Goal: Task Accomplishment & Management: Use online tool/utility

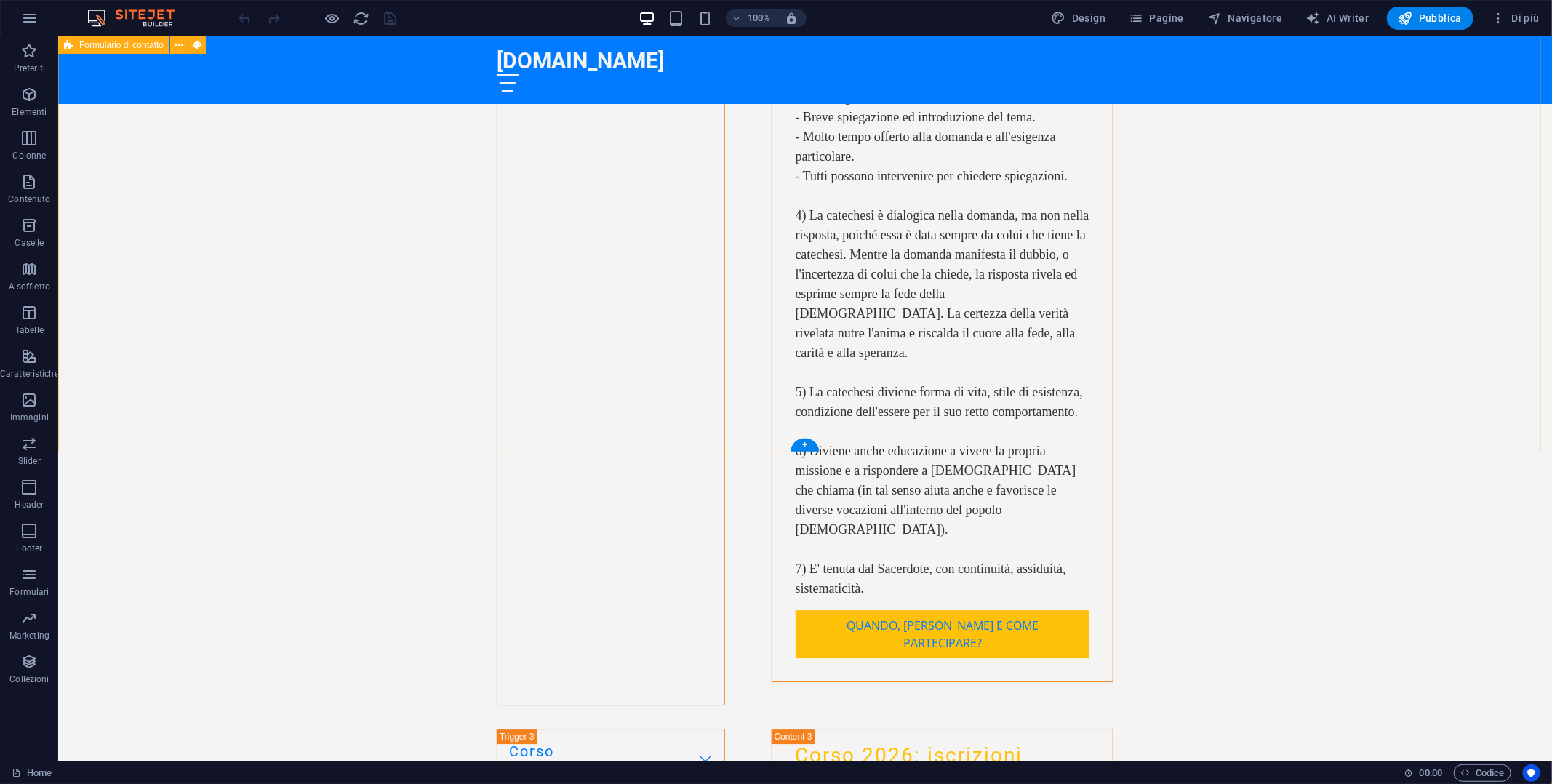
scroll to position [6009, 0]
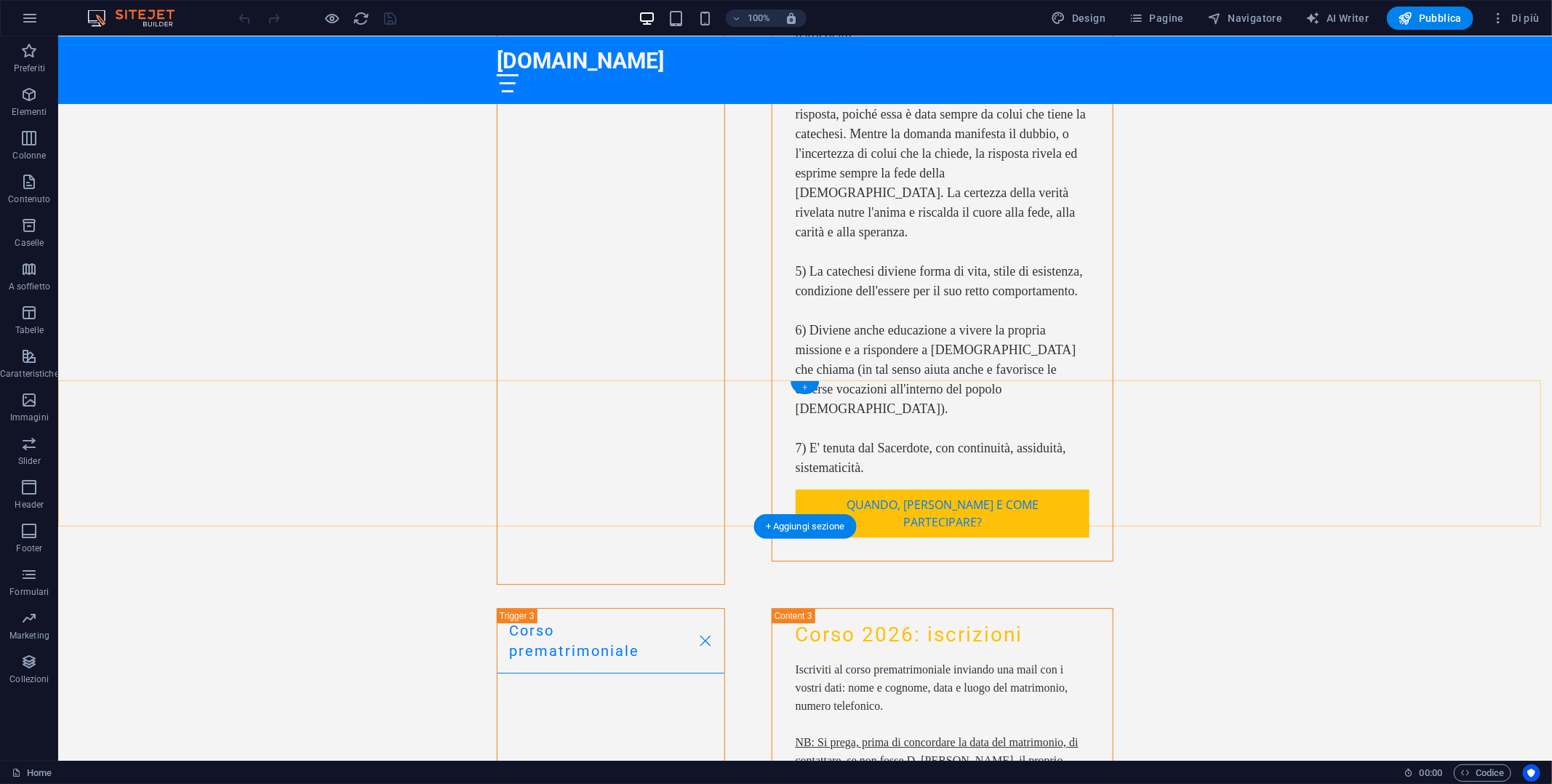
click at [801, 384] on div "+" at bounding box center [805, 388] width 29 height 13
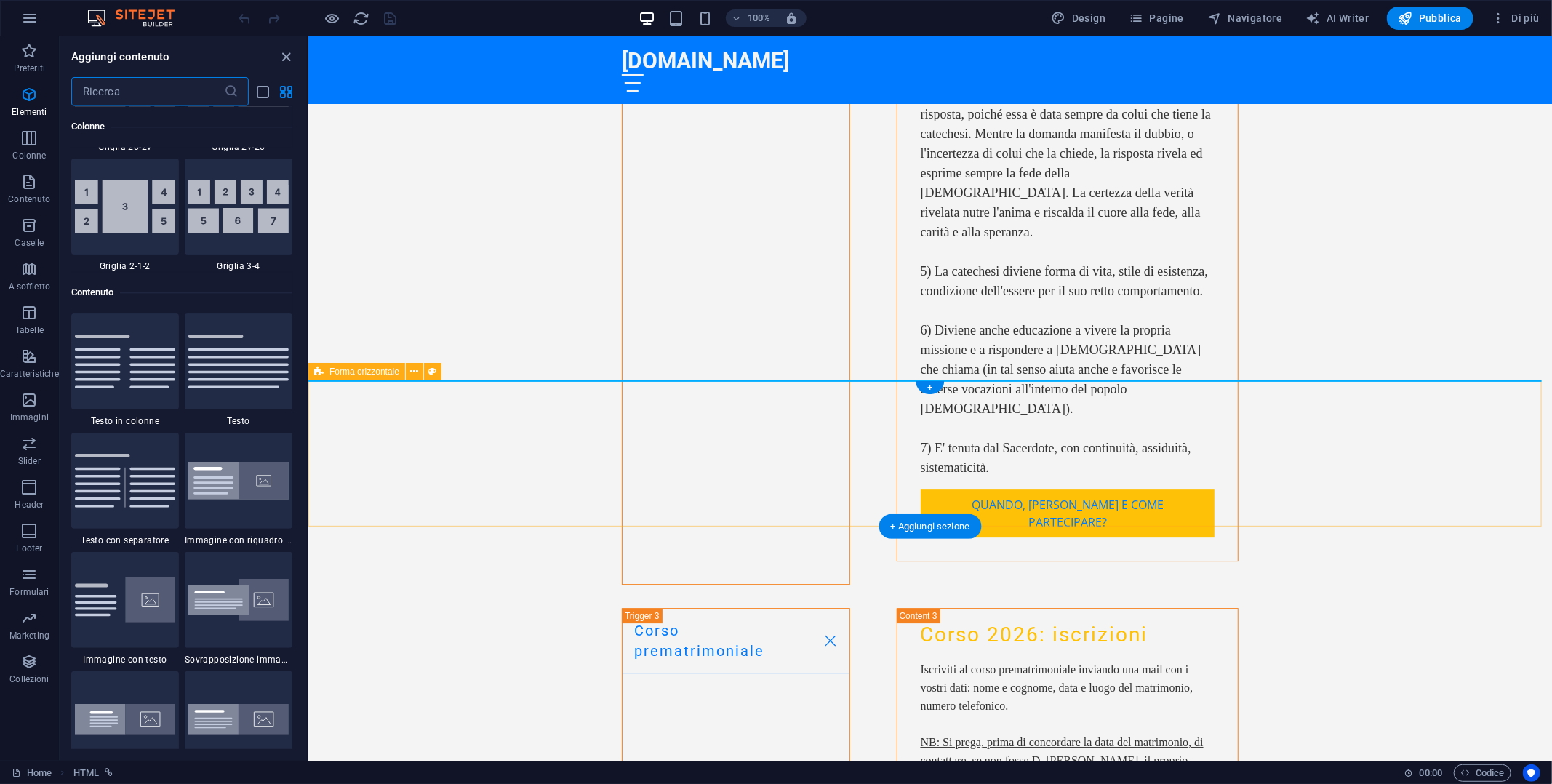
scroll to position [2544, 0]
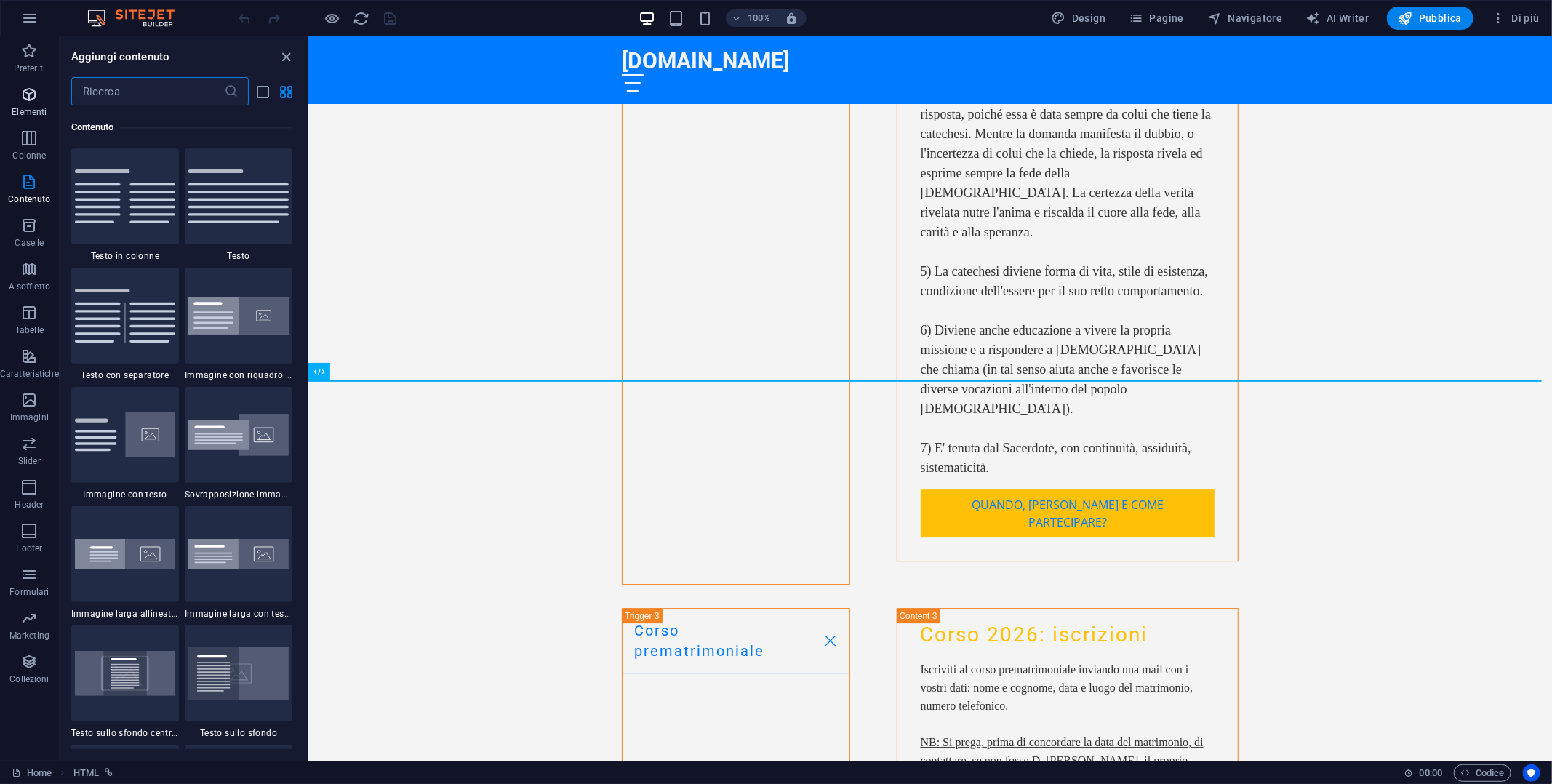
click at [30, 101] on icon "button" at bounding box center [29, 94] width 17 height 17
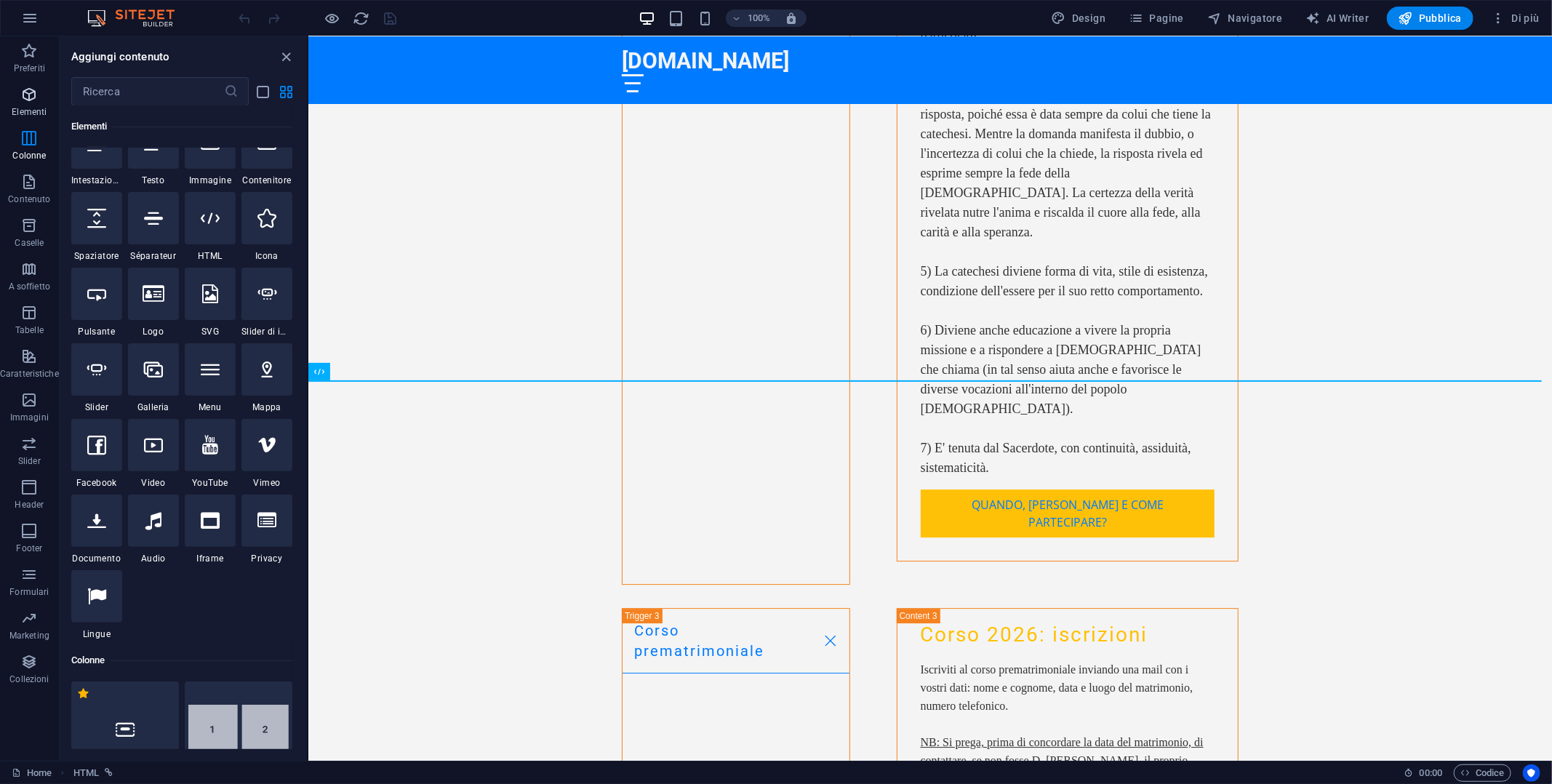
scroll to position [154, 0]
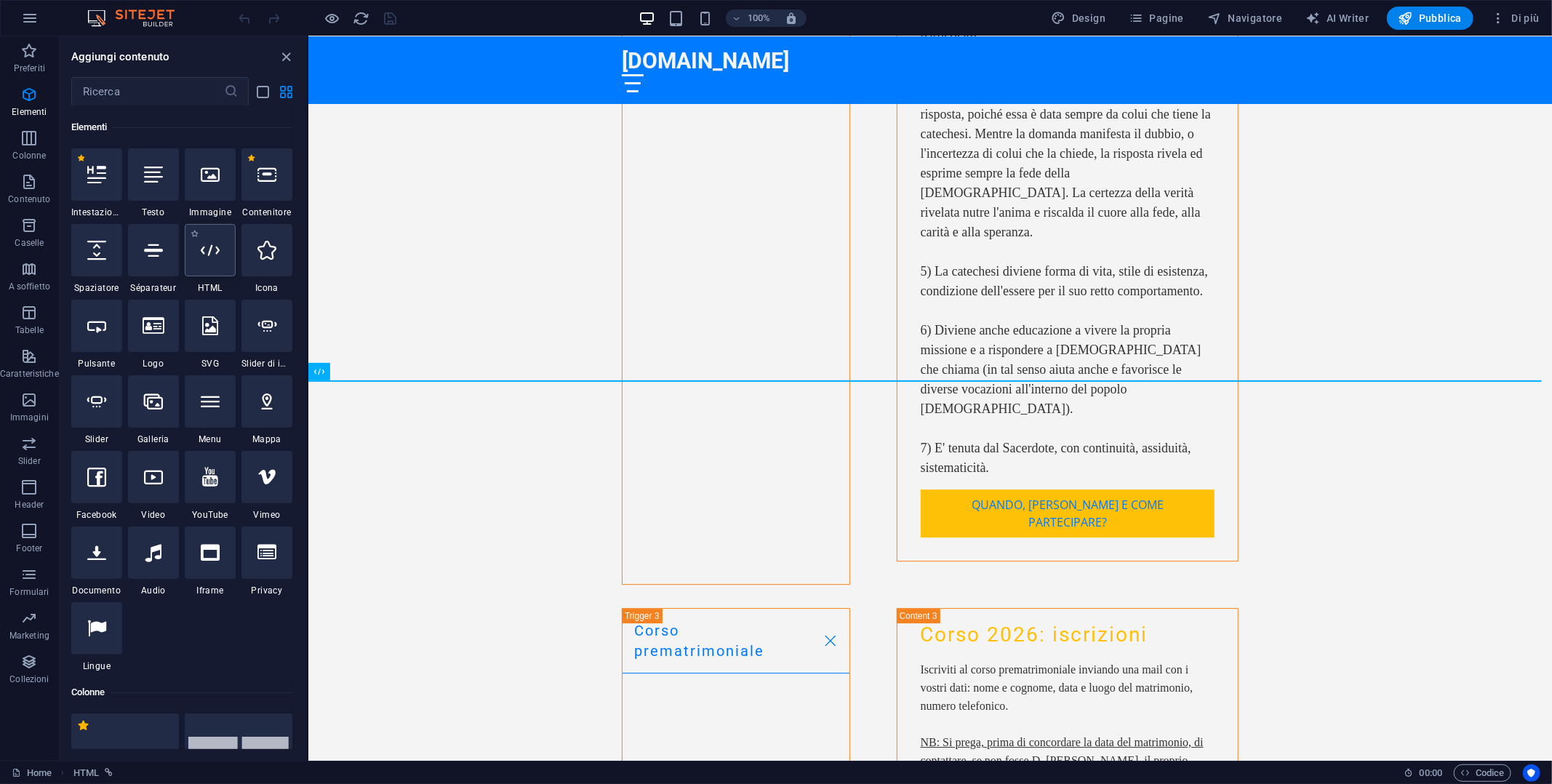
click at [204, 254] on icon at bounding box center [210, 250] width 19 height 19
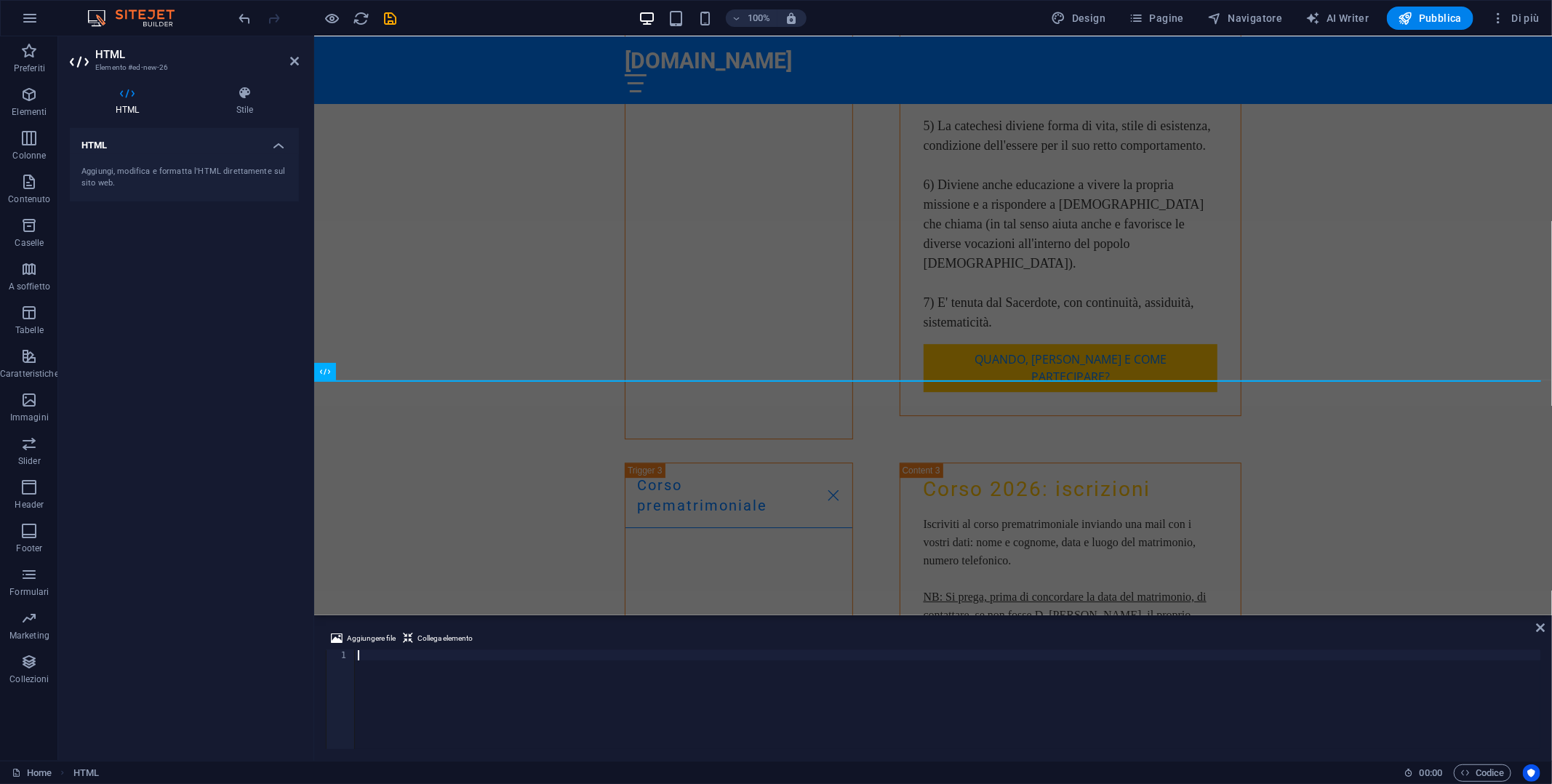
scroll to position [5863, 0]
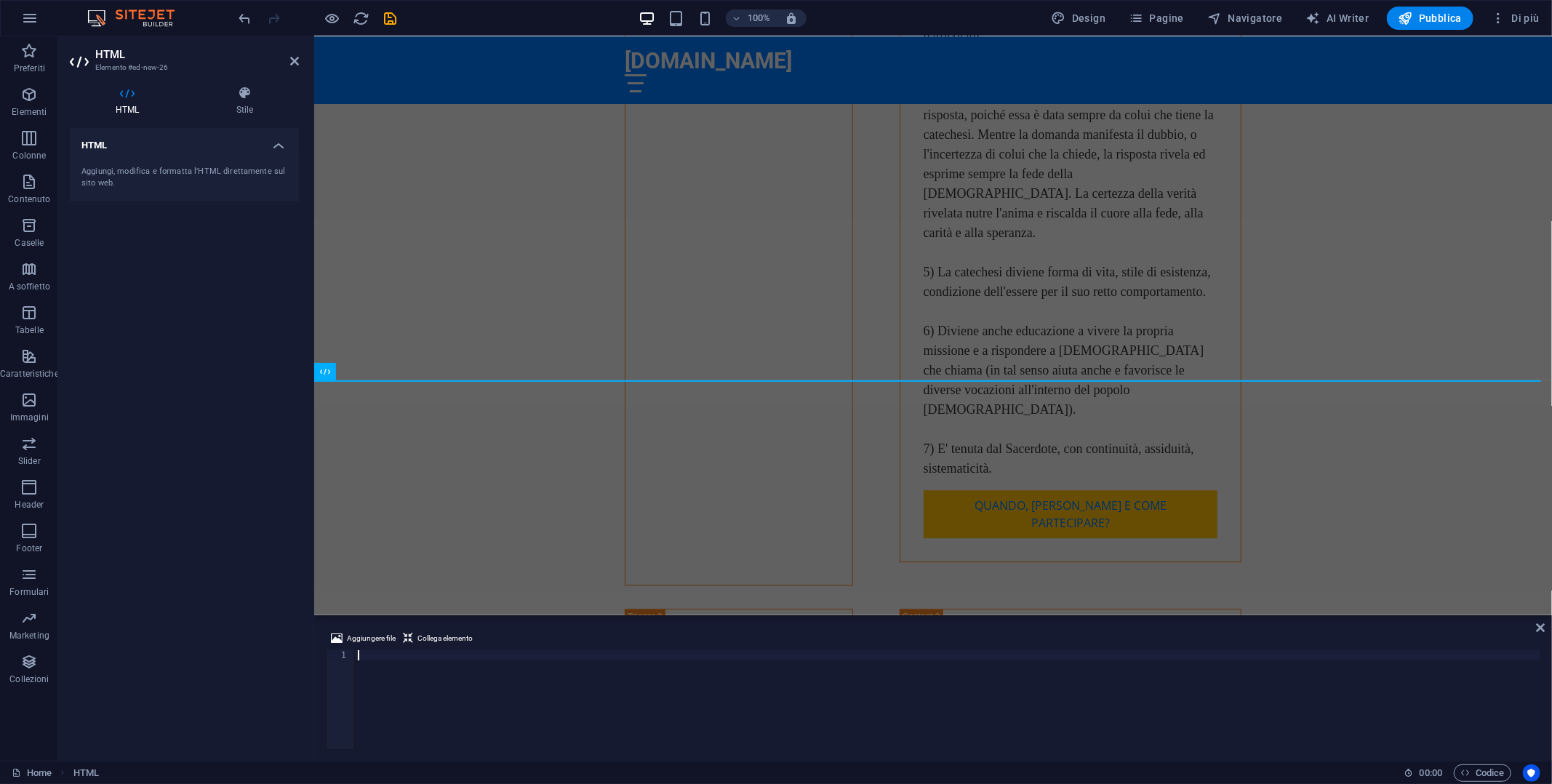
click at [392, 658] on div at bounding box center [947, 710] width 1186 height 119
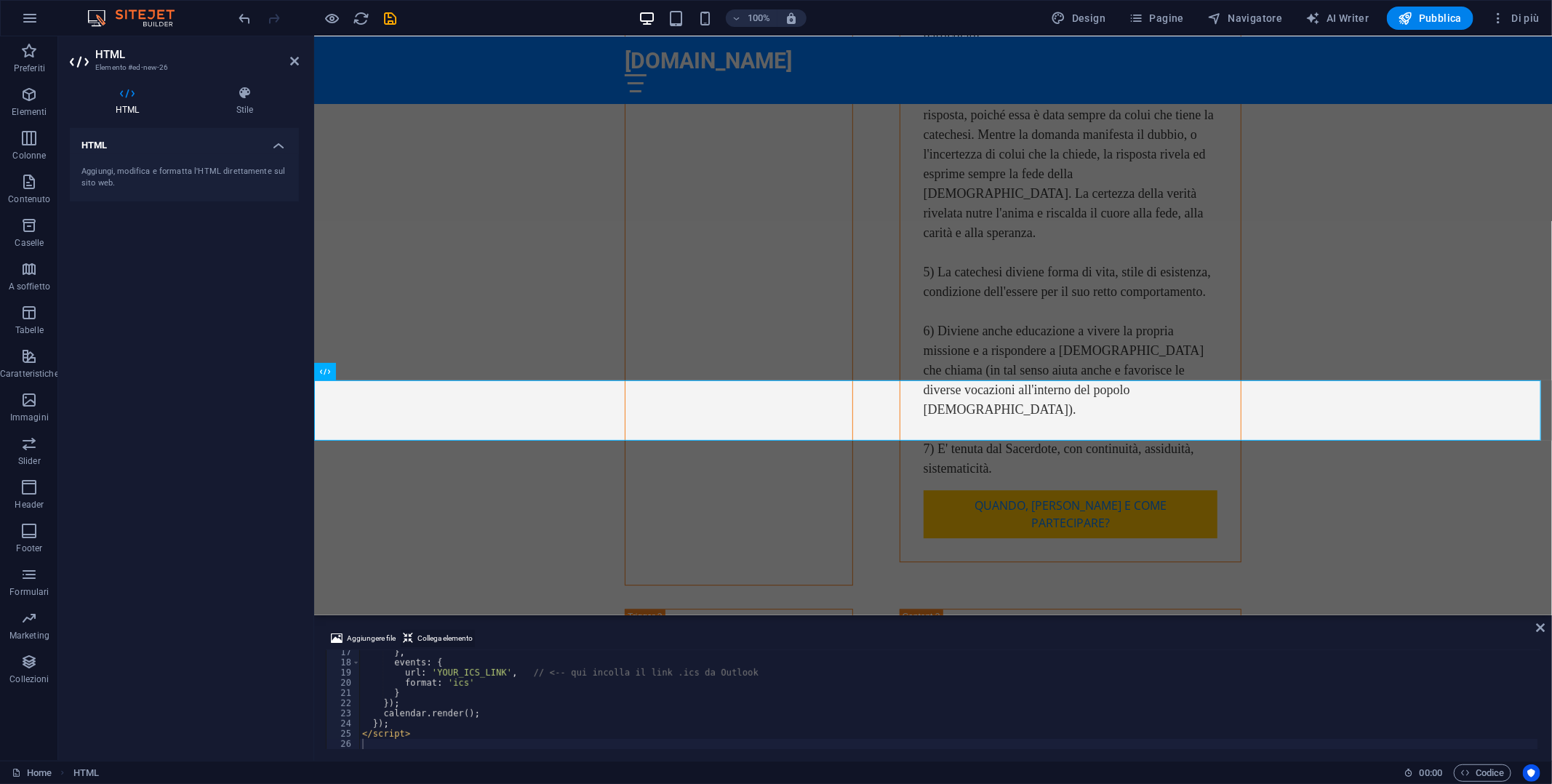
click at [449, 636] on span "Collega elemento" at bounding box center [446, 638] width 55 height 17
click at [450, 639] on span "Collega elemento" at bounding box center [446, 638] width 55 height 17
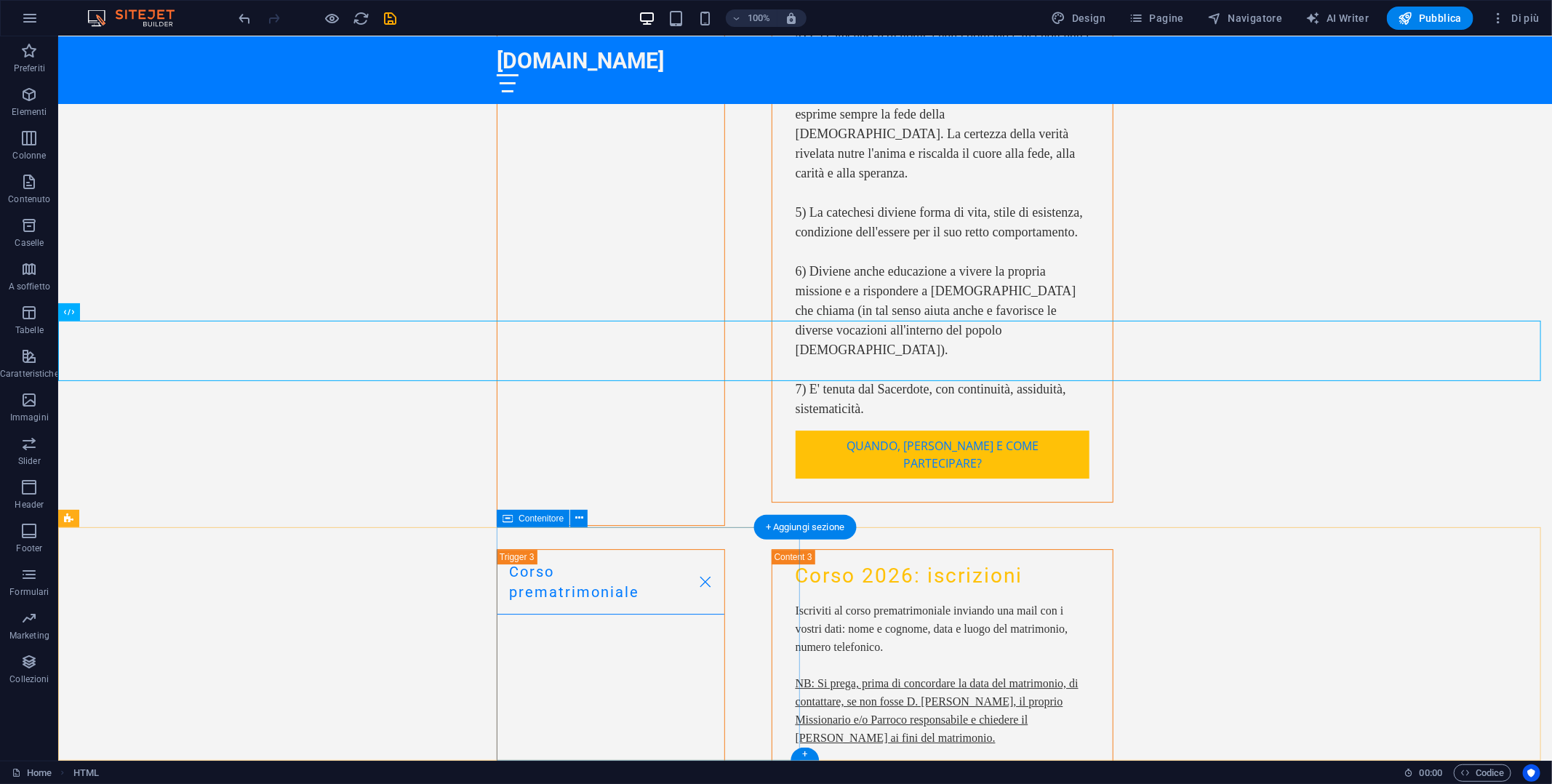
scroll to position [6070, 0]
click at [118, 312] on icon at bounding box center [119, 312] width 8 height 16
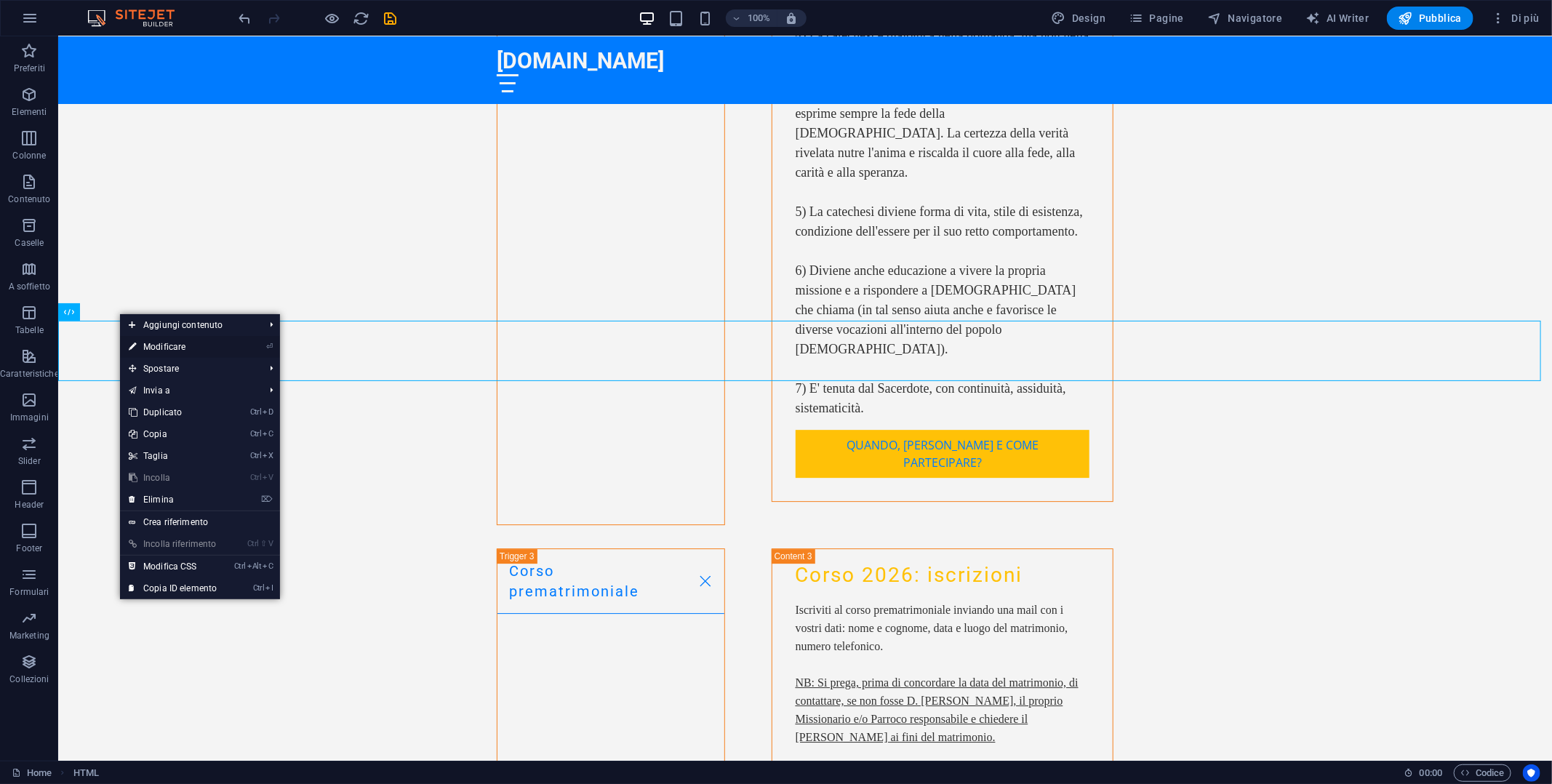
click at [142, 338] on link "⏎ Modificare" at bounding box center [172, 347] width 105 height 22
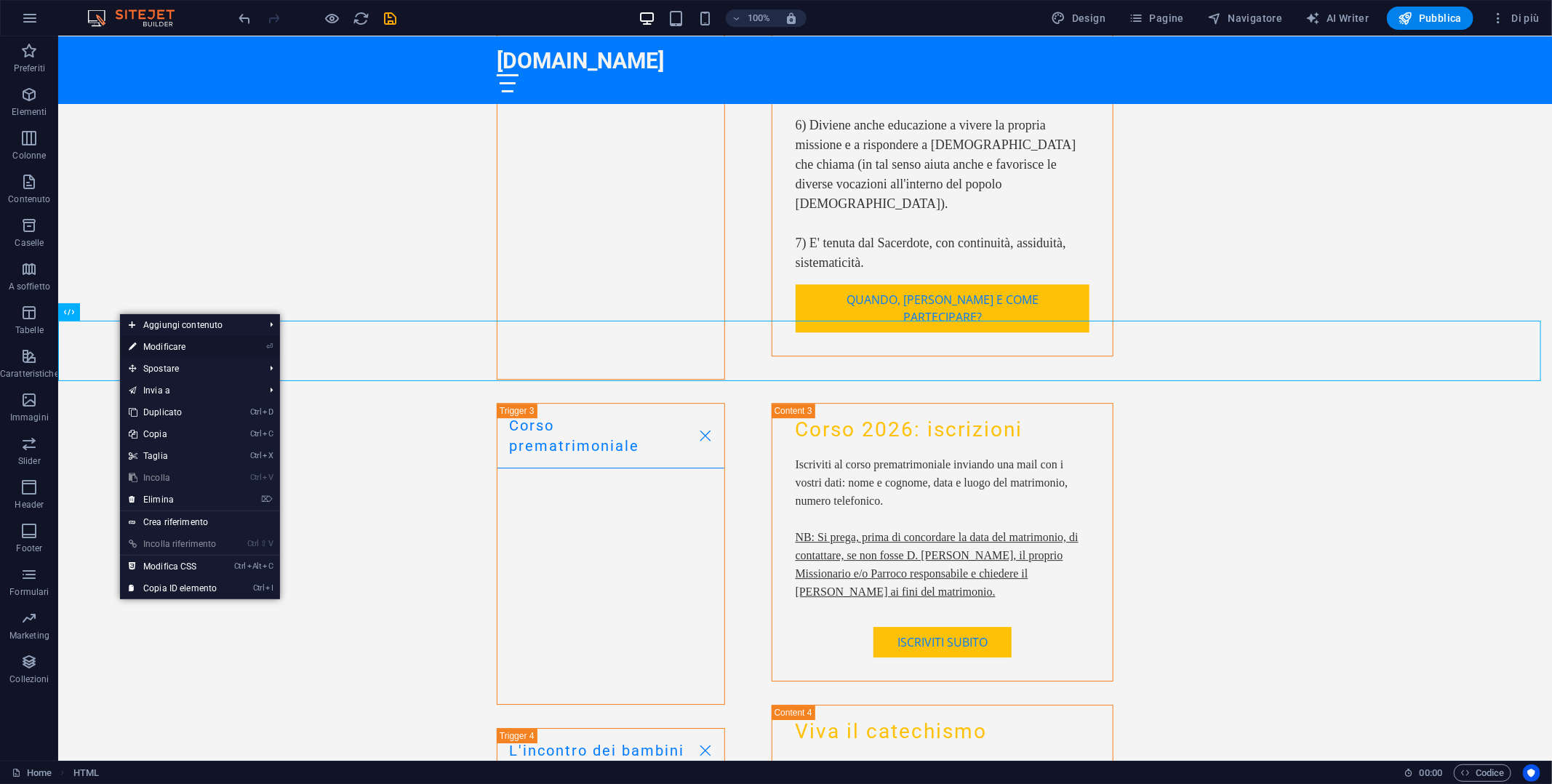
scroll to position [5924, 0]
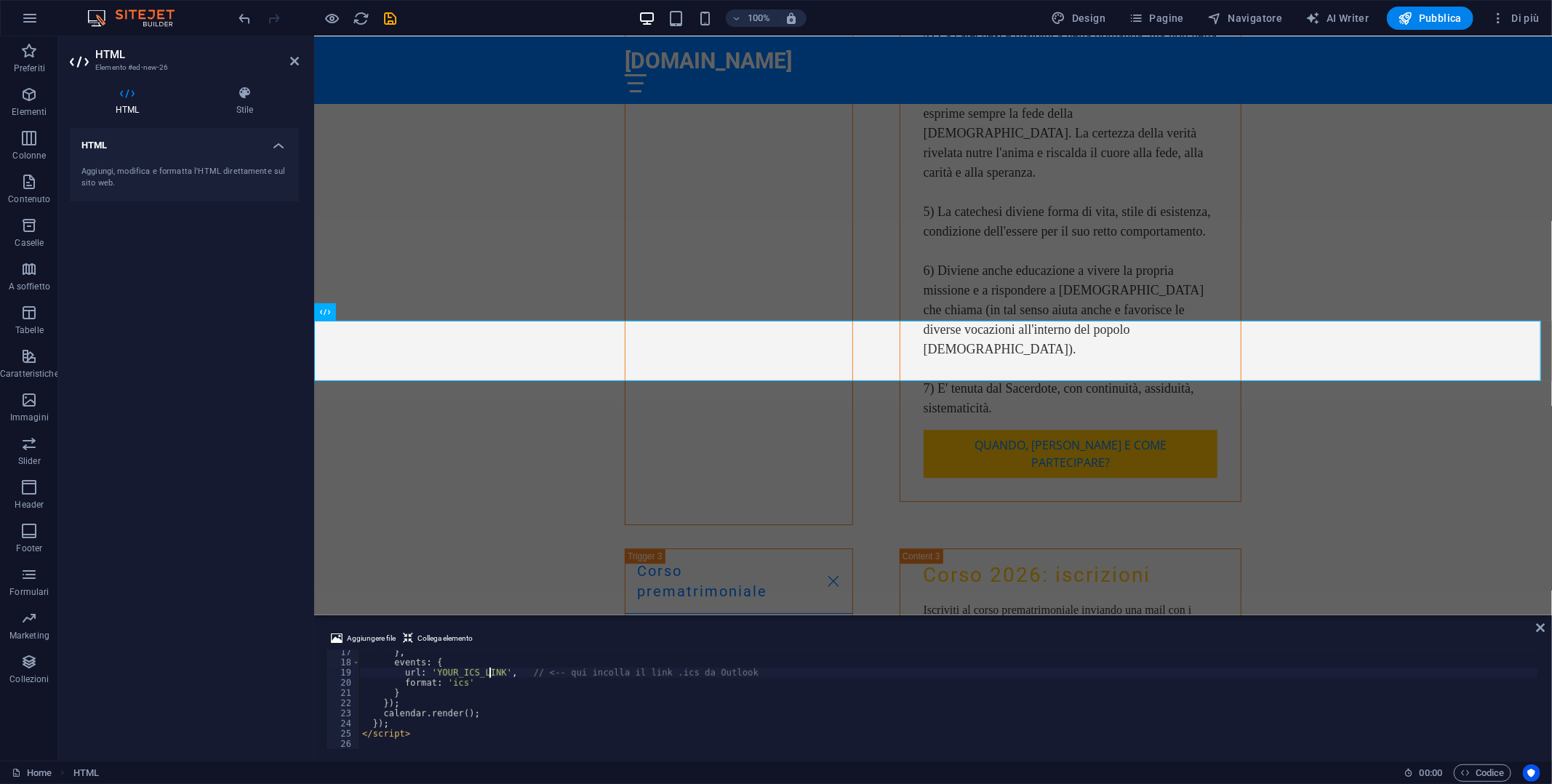
drag, startPoint x: 492, startPoint y: 674, endPoint x: 534, endPoint y: 672, distance: 42.0
click at [492, 673] on div "} , events : { url : 'YOUR_ICS_LINK' , // <-- qui incolla il link .ics da Outlo…" at bounding box center [948, 706] width 1178 height 119
paste textarea "https://outlook.live.com/owa/calendar/00000000-0000-0000-0000-000000000000/dc86…"
click at [443, 634] on span "Collega elemento" at bounding box center [446, 638] width 55 height 17
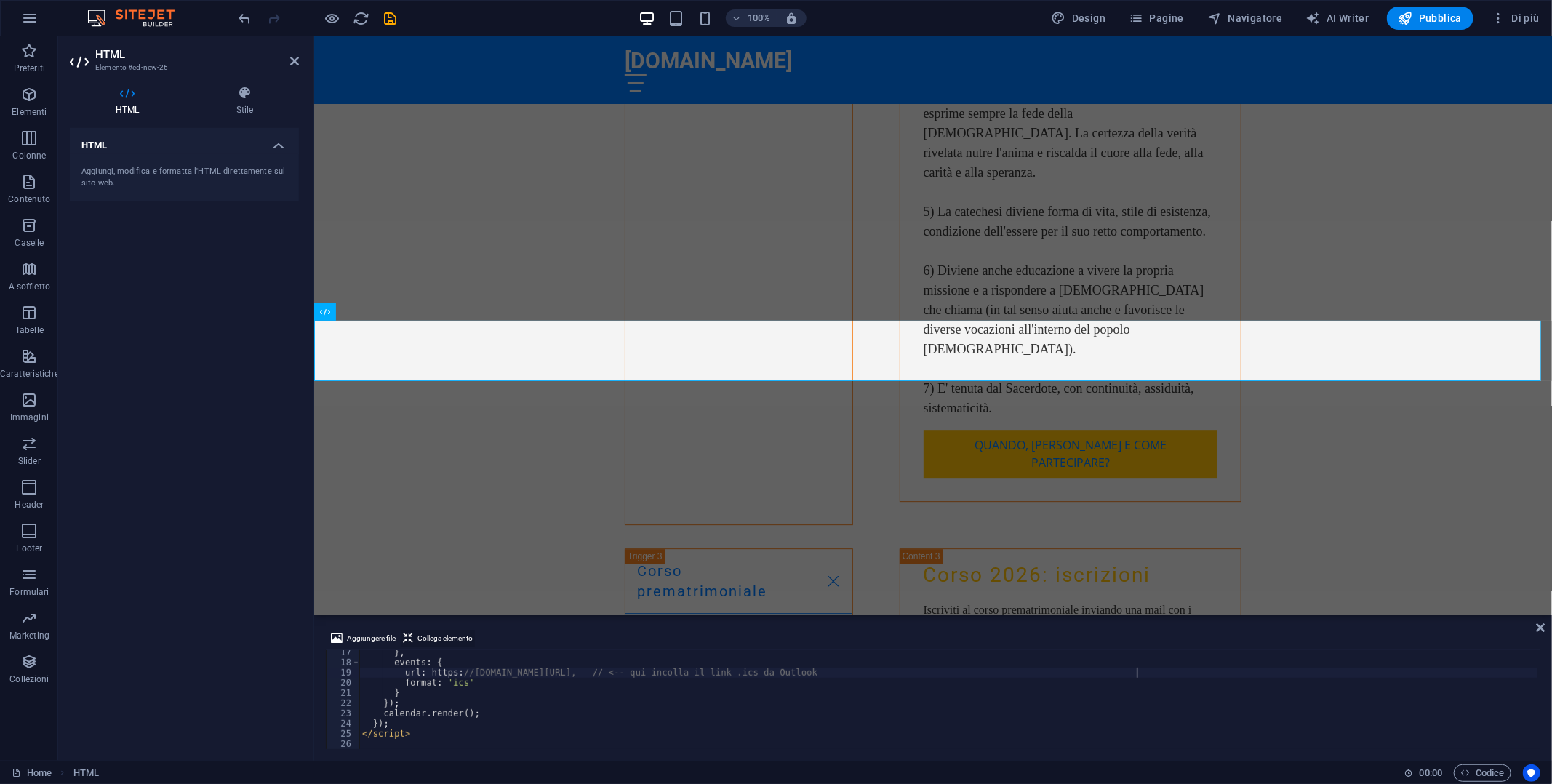
click at [443, 642] on span "Collega elemento" at bounding box center [446, 638] width 55 height 17
click at [445, 639] on span "Collega elemento" at bounding box center [446, 638] width 55 height 17
drag, startPoint x: 1401, startPoint y: 672, endPoint x: 1227, endPoint y: 675, distance: 174.0
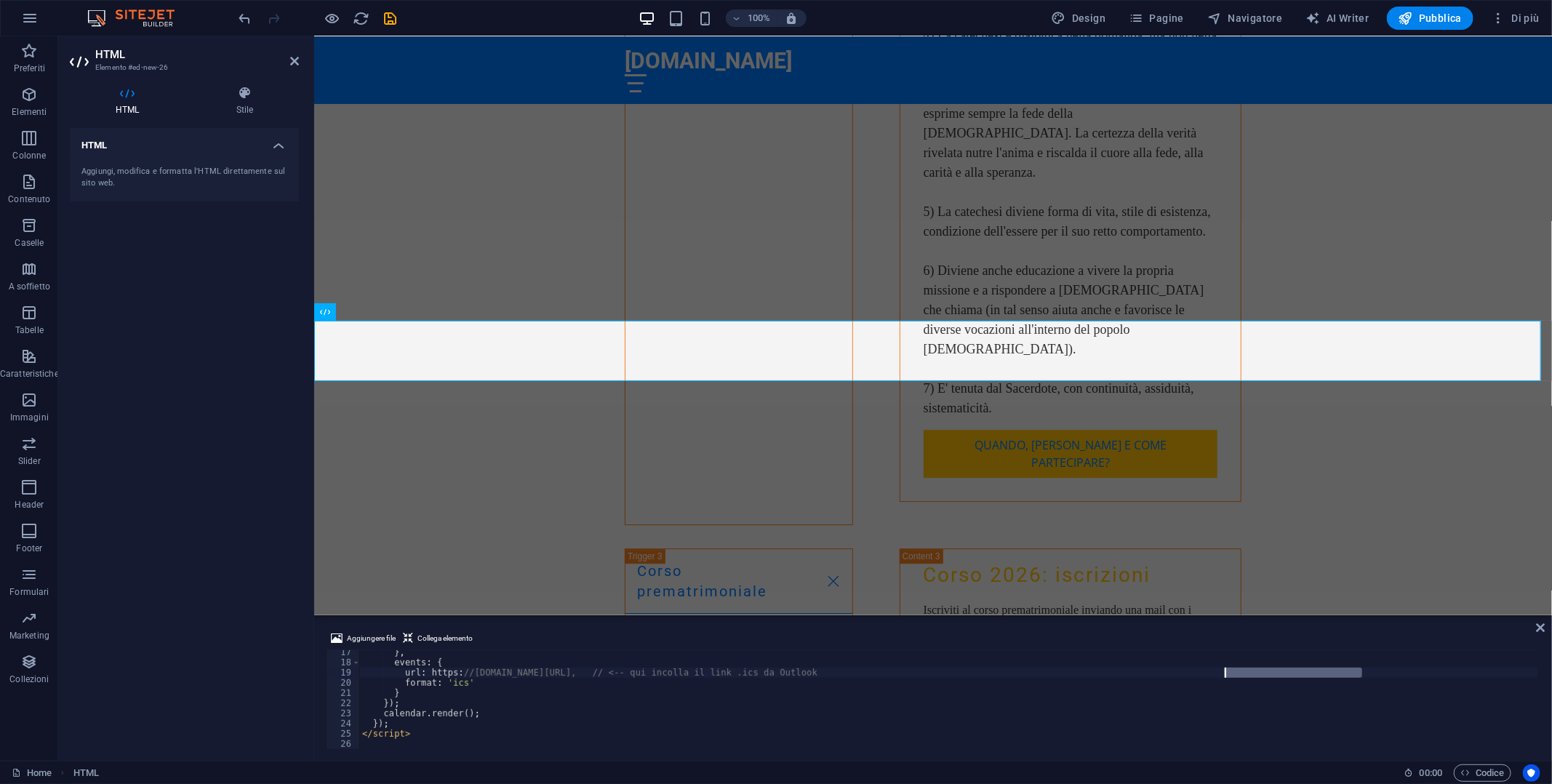
click at [1227, 675] on div "} , events : { url : https : //outlook.live.com/owa/calendar/00000000-0000-0000…" at bounding box center [948, 706] width 1178 height 119
click at [1227, 675] on div "} , events : { url : https : //outlook.live.com/owa/calendar/00000000-0000-0000…" at bounding box center [948, 699] width 1178 height 99
click at [1335, 679] on div "} , events : { url : https : //outlook.live.com/owa/calendar/00000000-0000-0000…" at bounding box center [948, 706] width 1178 height 119
drag, startPoint x: 1372, startPoint y: 671, endPoint x: 1134, endPoint y: 676, distance: 238.1
click at [1134, 676] on div "} , events : { url : https : //outlook.live.com/owa/calendar/00000000-0000-0000…" at bounding box center [948, 706] width 1178 height 119
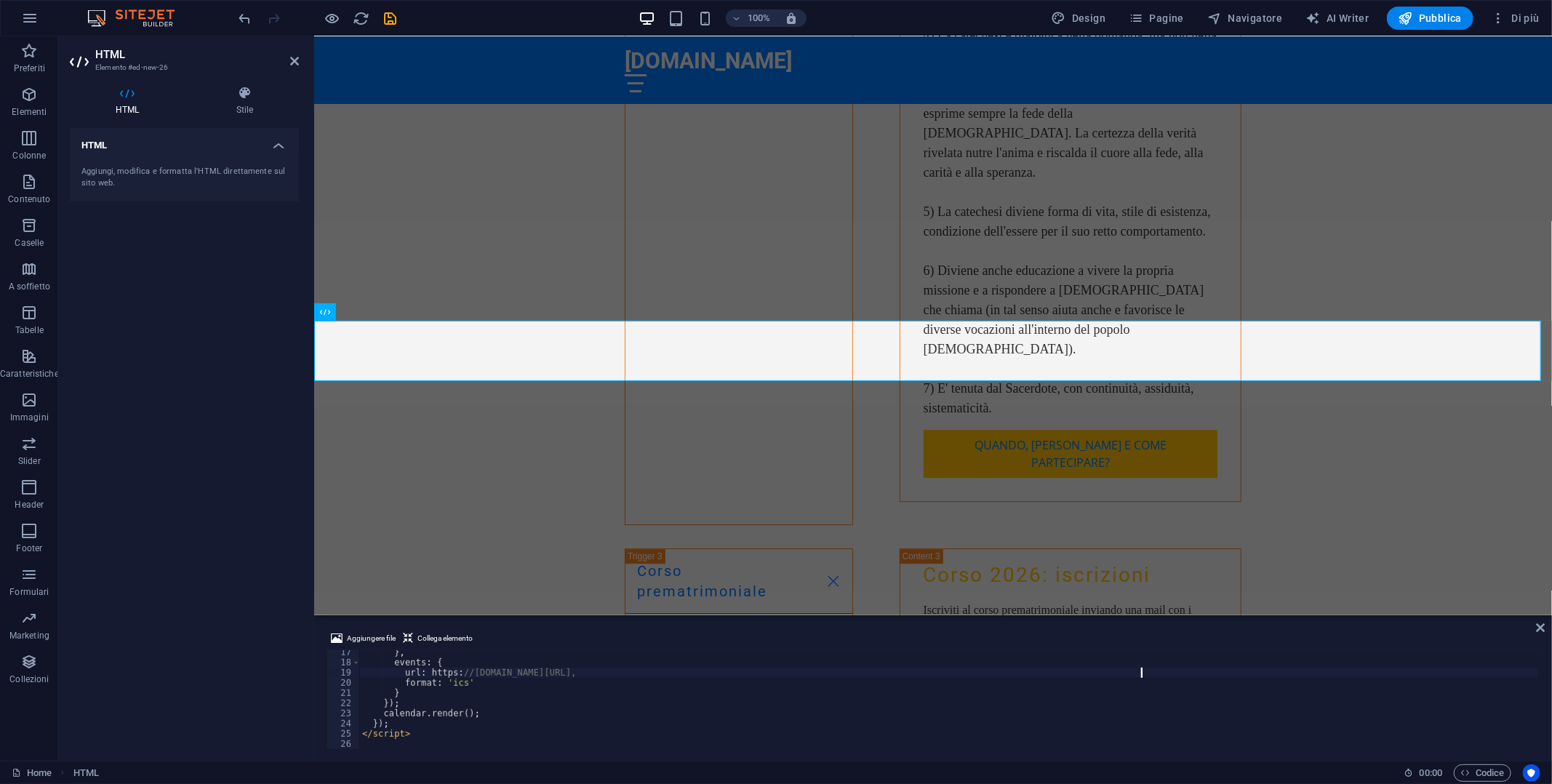
scroll to position [0, 63]
type textarea "url: https://outlook.live.com/owa/calendar/00000000-0000-0000-0000-000000000000…"
click at [442, 630] on span "Collega elemento" at bounding box center [446, 638] width 55 height 17
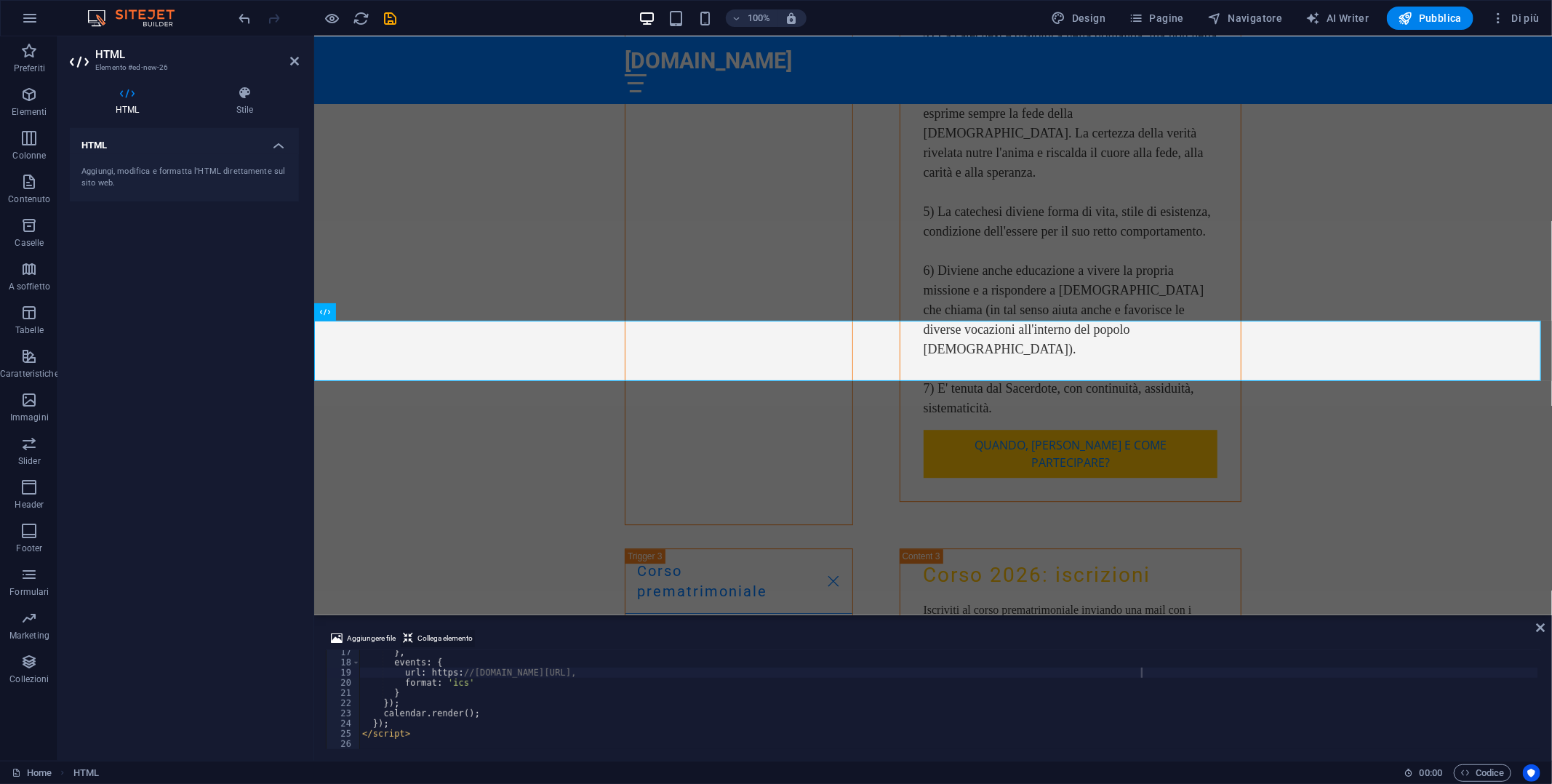
click at [442, 630] on span "Collega elemento" at bounding box center [446, 638] width 55 height 17
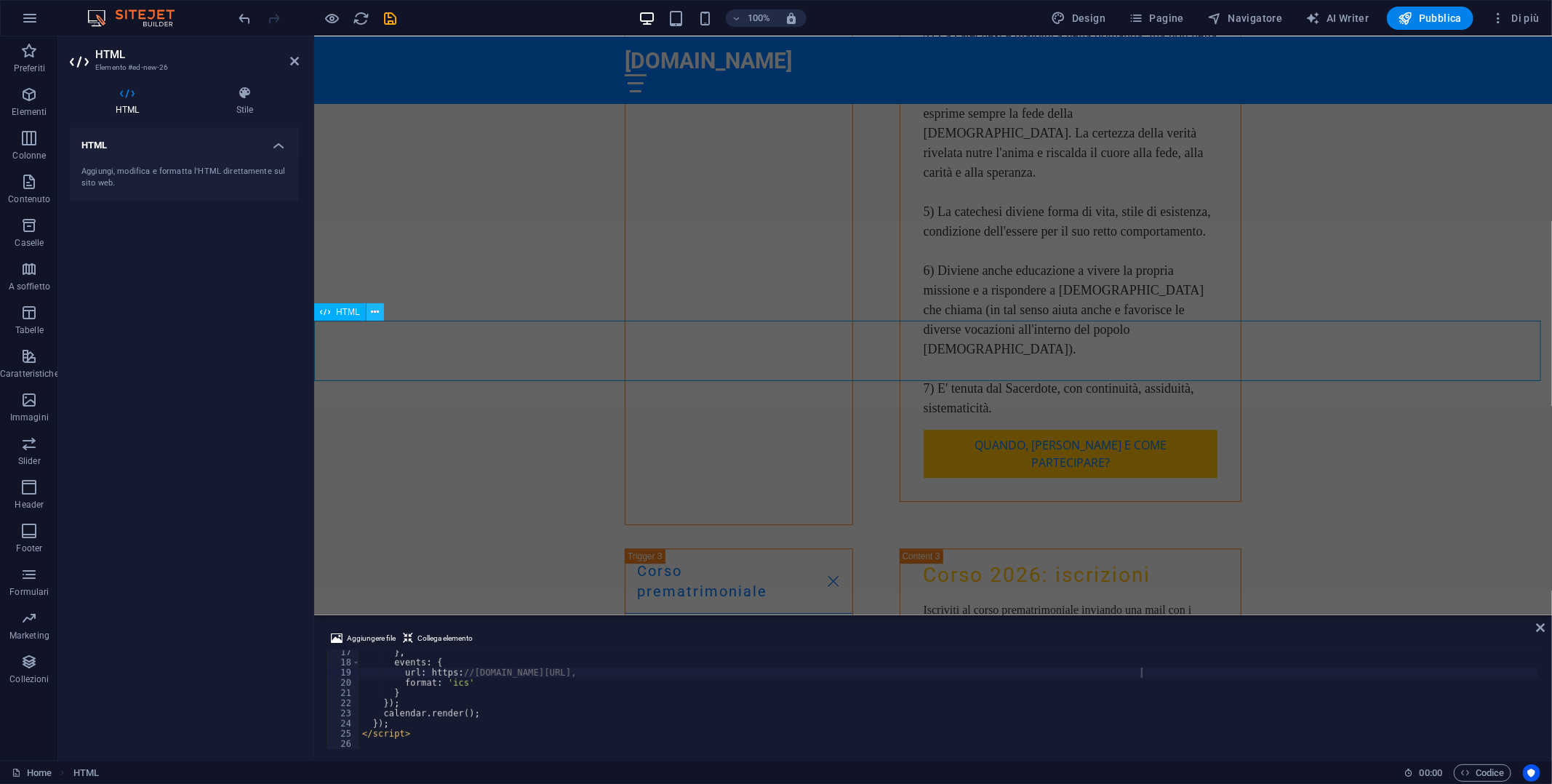
click at [379, 310] on button at bounding box center [375, 312] width 17 height 17
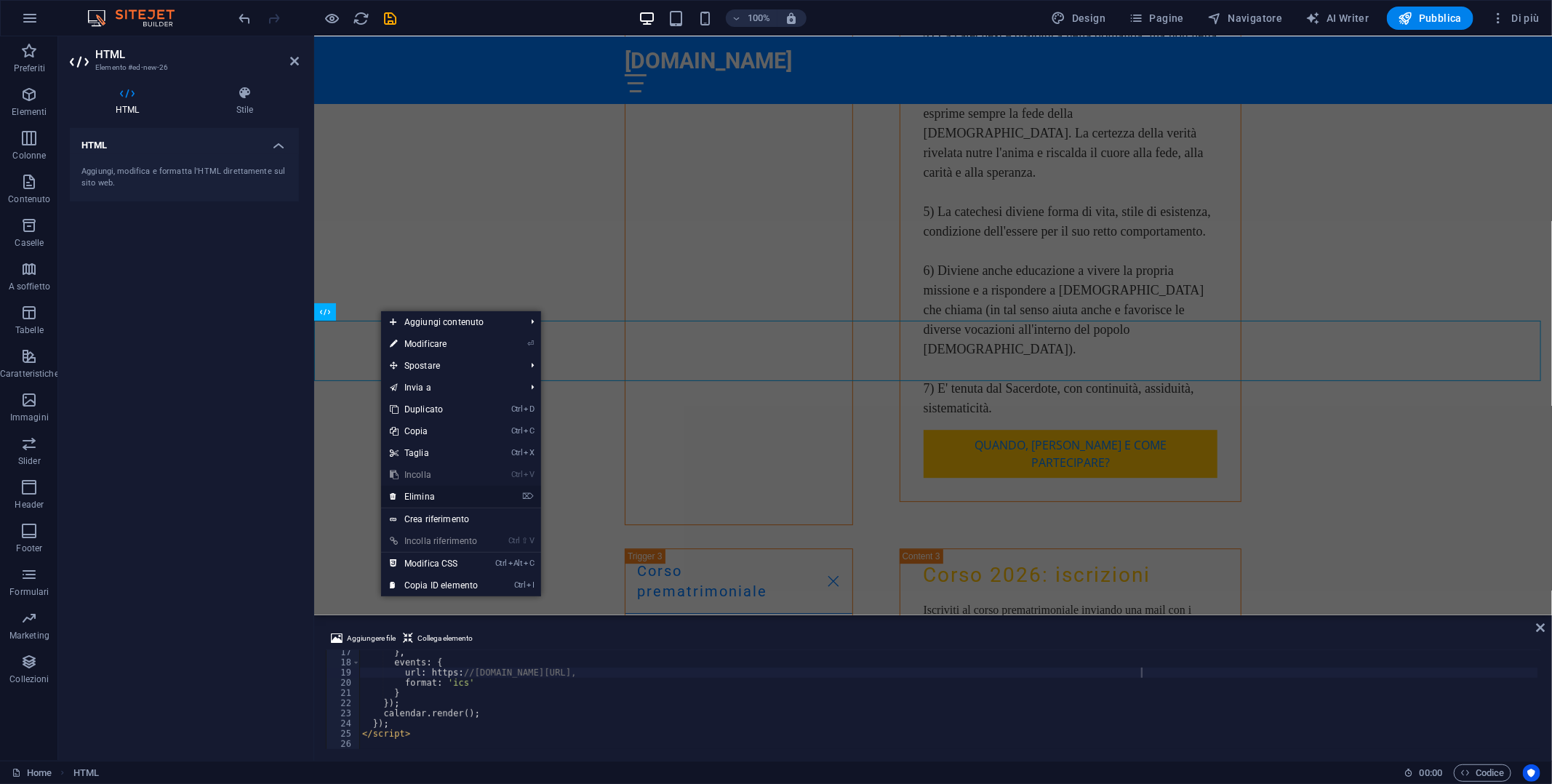
click at [441, 492] on link "⌦ Elimina" at bounding box center [433, 496] width 105 height 22
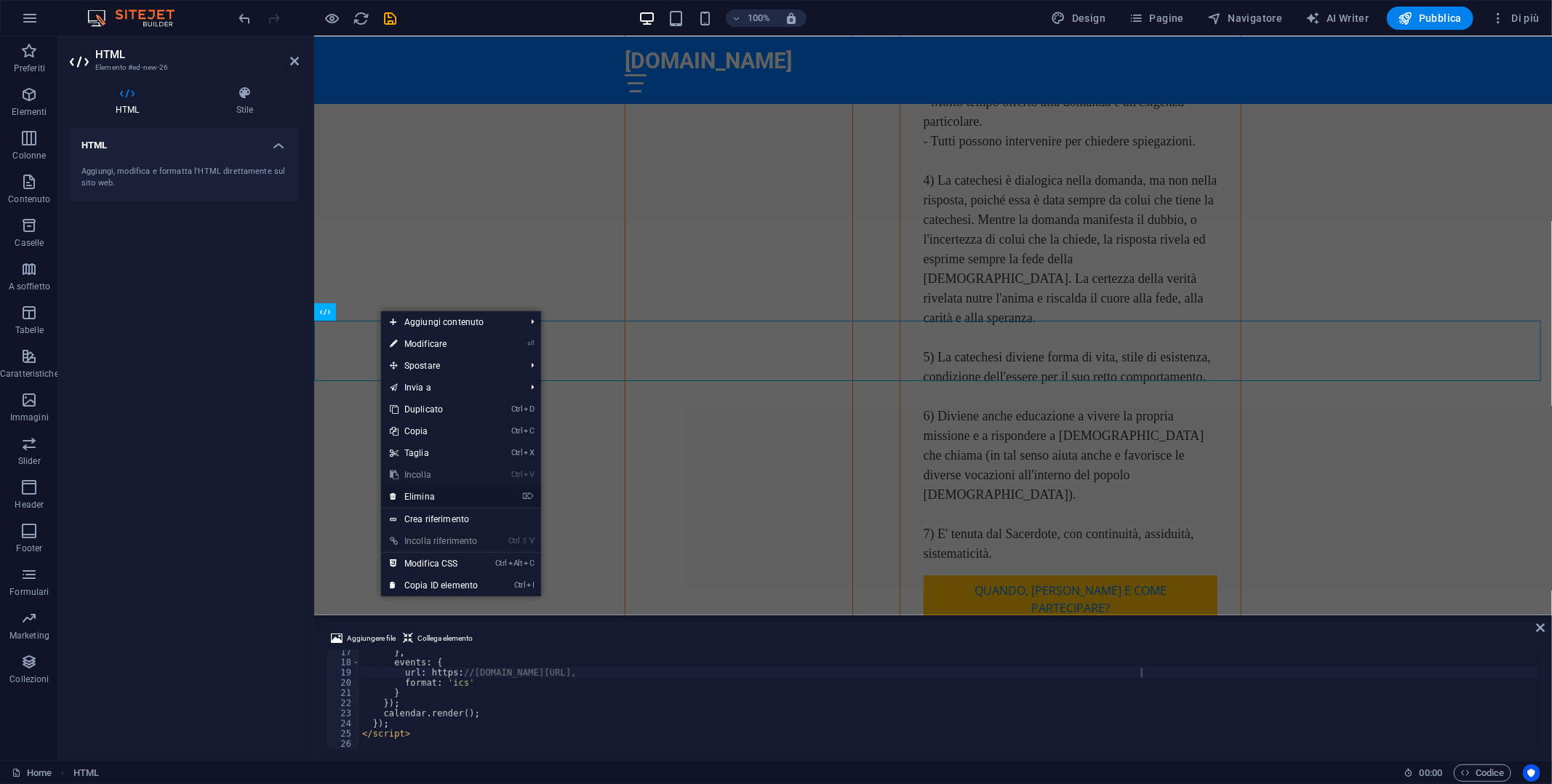
scroll to position [6009, 0]
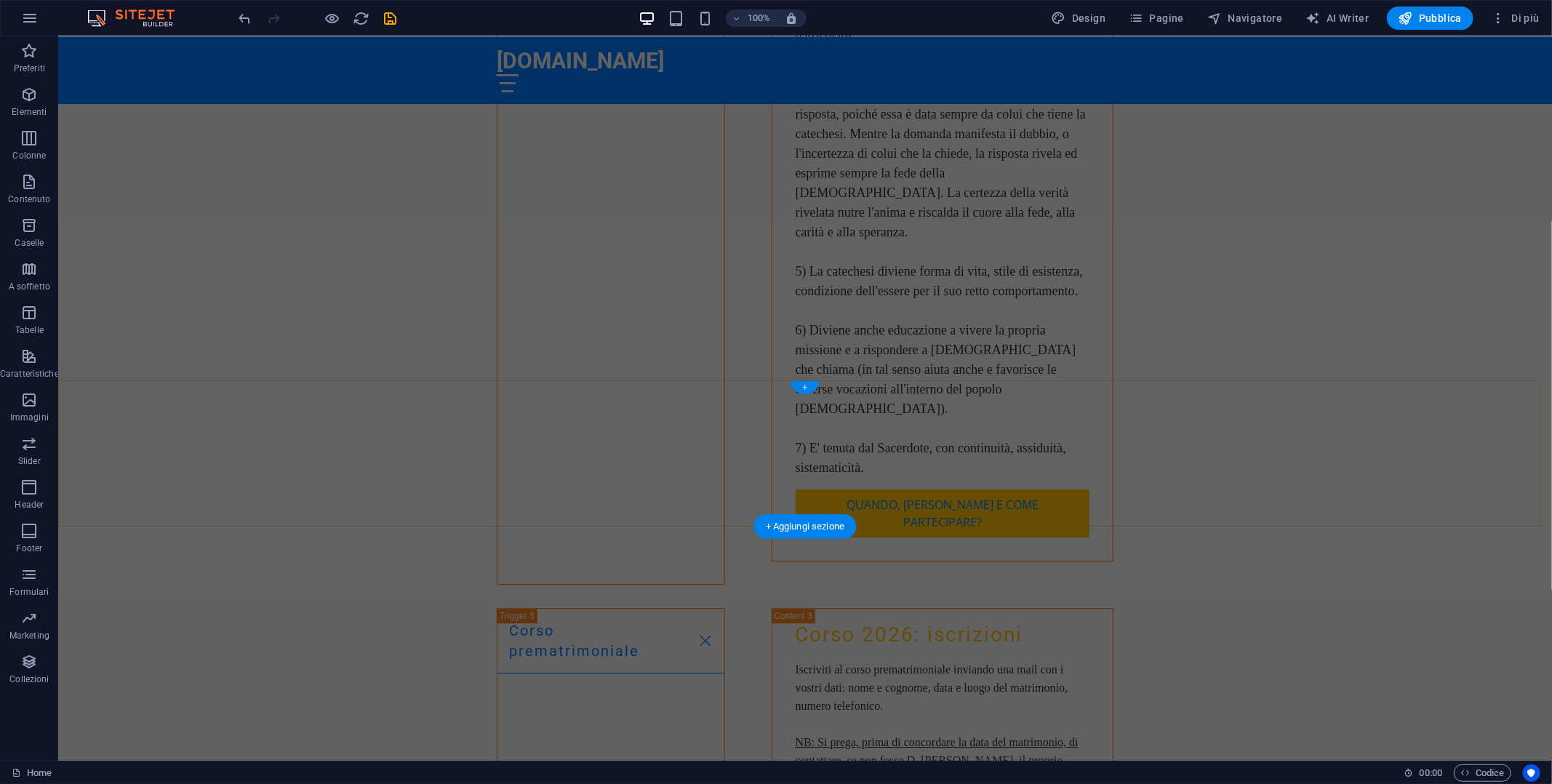
click at [803, 385] on div "+" at bounding box center [805, 388] width 29 height 13
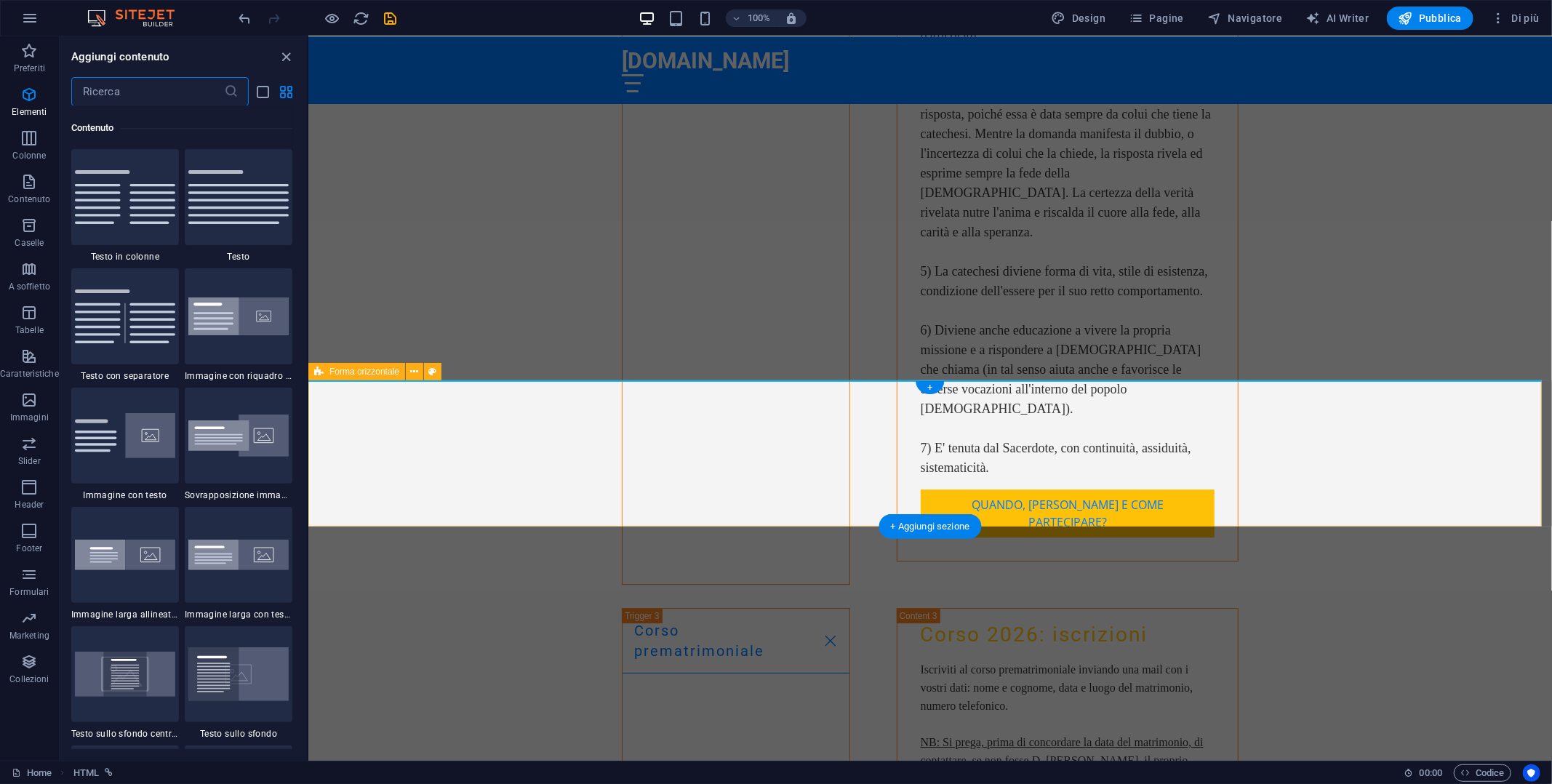
scroll to position [2544, 0]
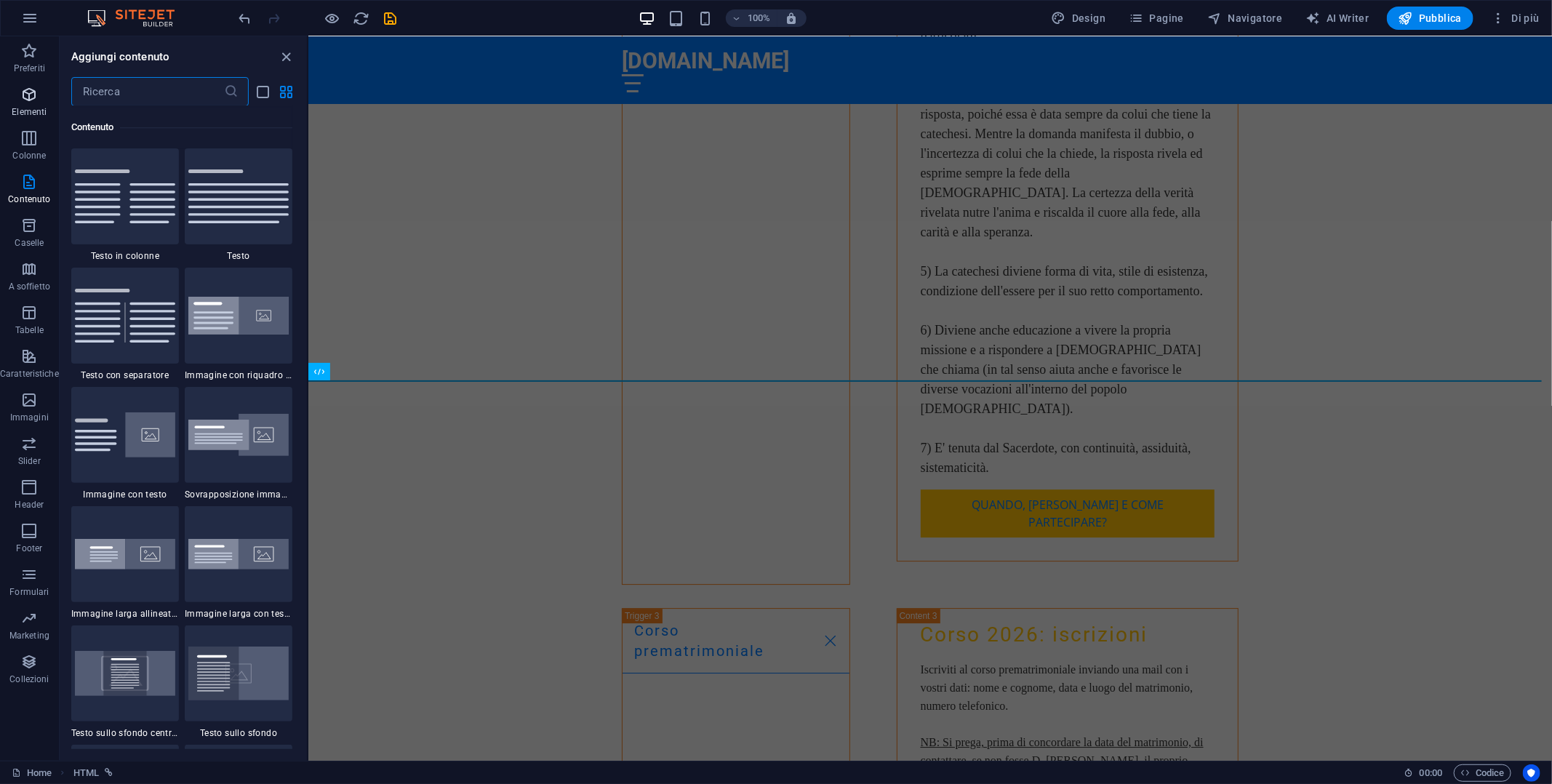
click at [30, 97] on icon "button" at bounding box center [29, 94] width 17 height 17
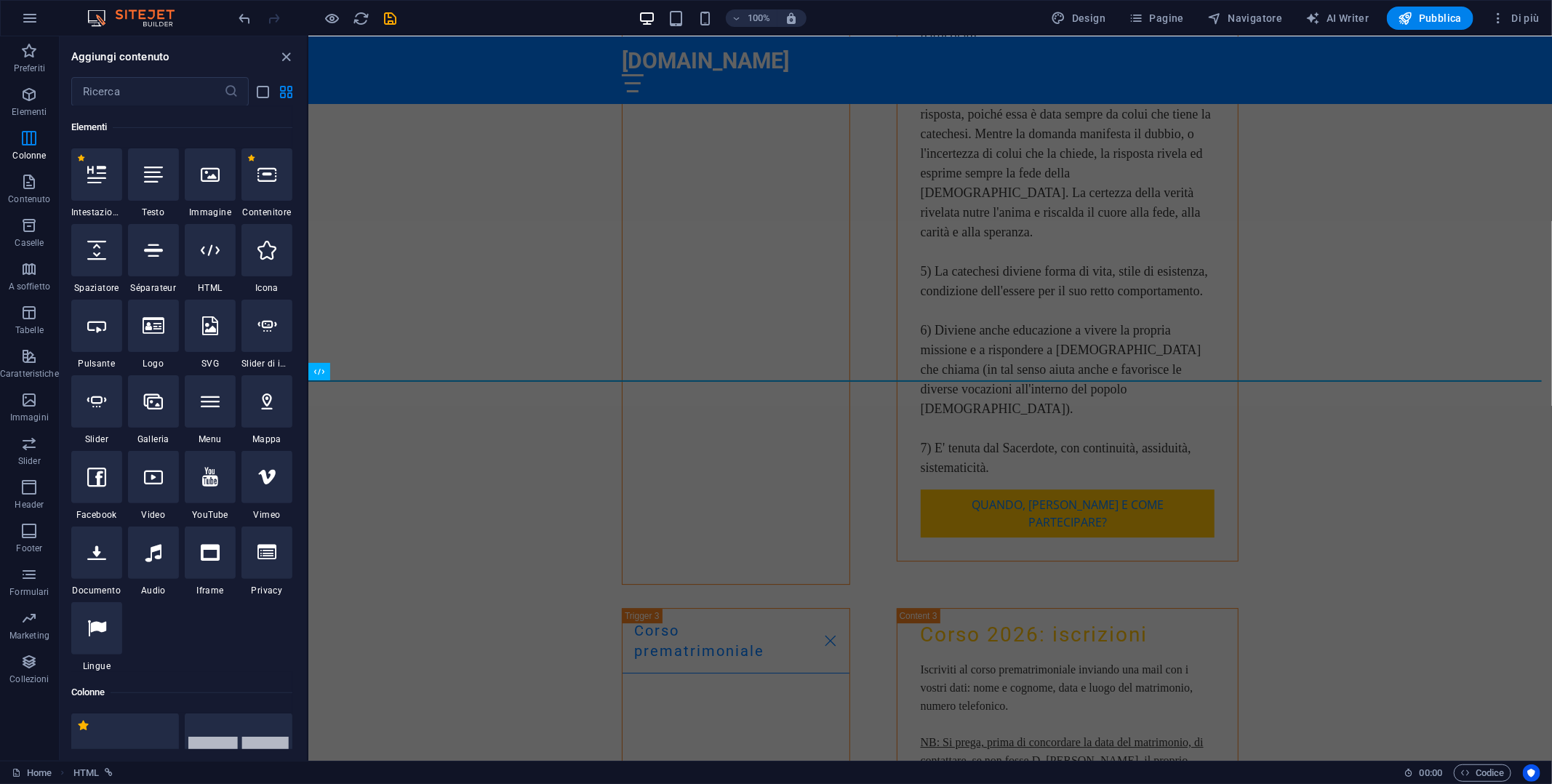
scroll to position [154, 0]
click at [219, 257] on icon at bounding box center [210, 250] width 19 height 19
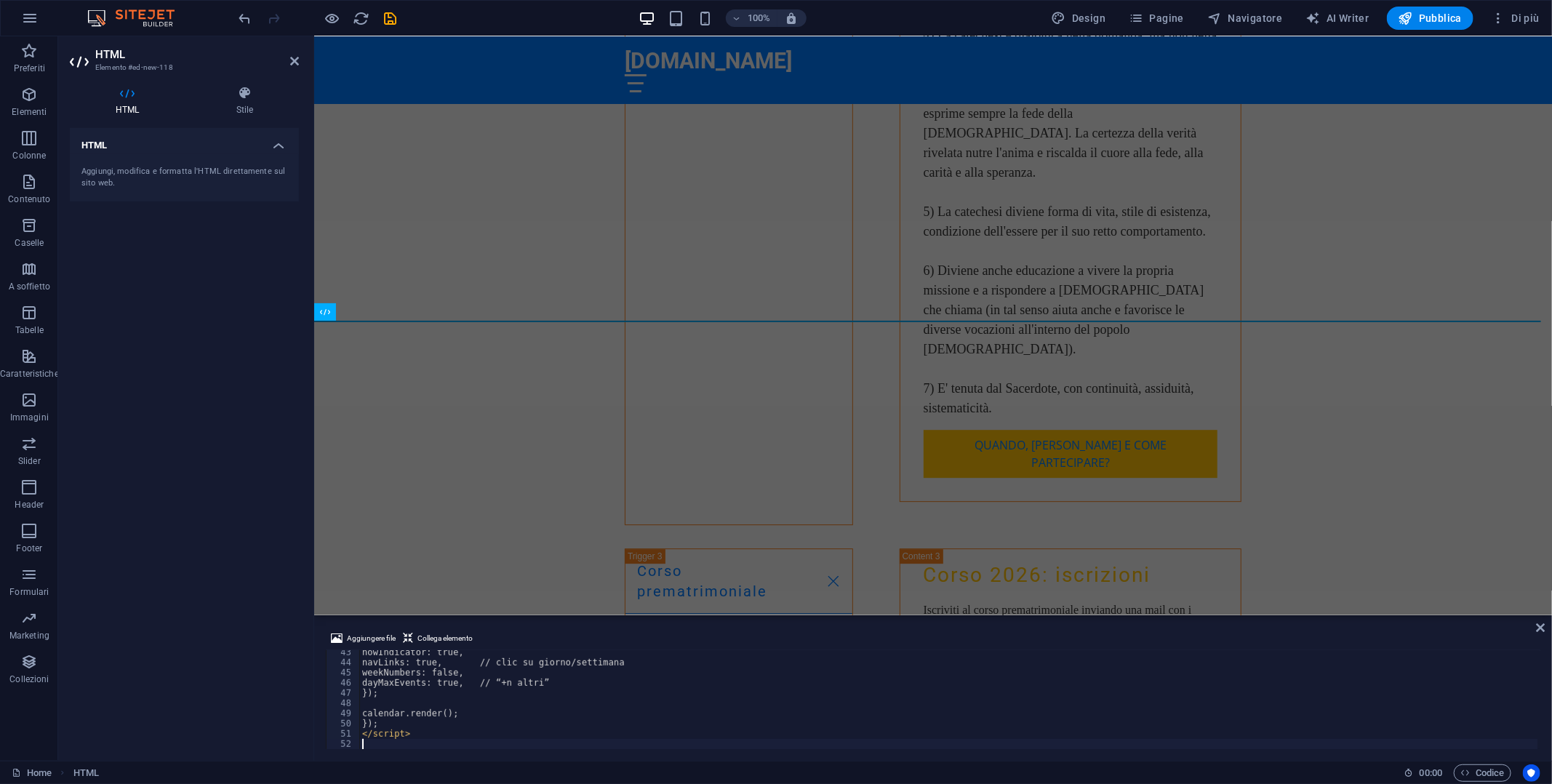
scroll to position [430, 0]
click at [453, 638] on span "Collega elemento" at bounding box center [446, 638] width 55 height 17
click at [456, 636] on span "Collega elemento" at bounding box center [446, 638] width 55 height 17
click at [446, 637] on span "Collega elemento" at bounding box center [446, 638] width 55 height 17
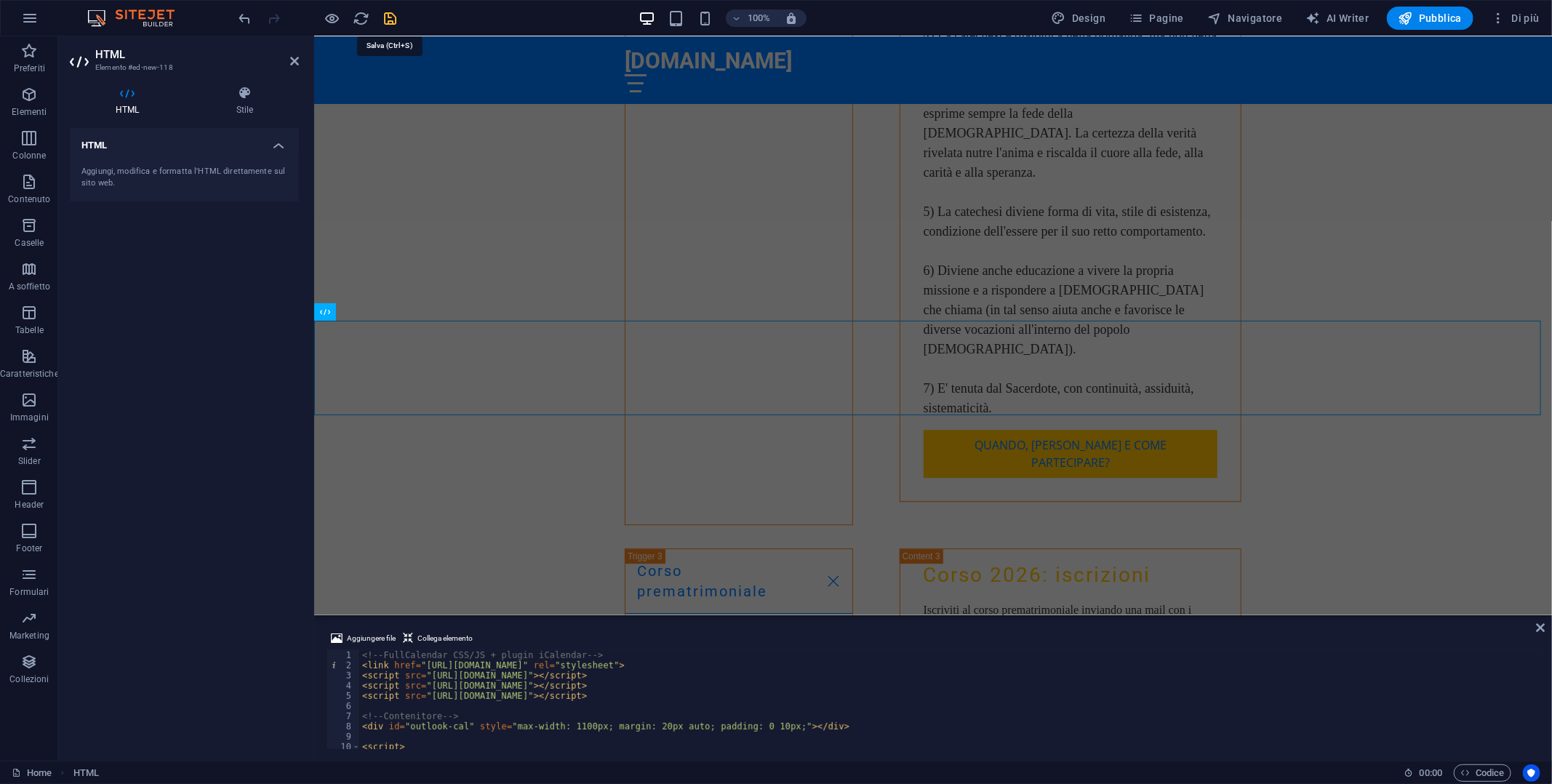
click at [397, 16] on icon "save" at bounding box center [391, 18] width 16 height 16
checkbox input "false"
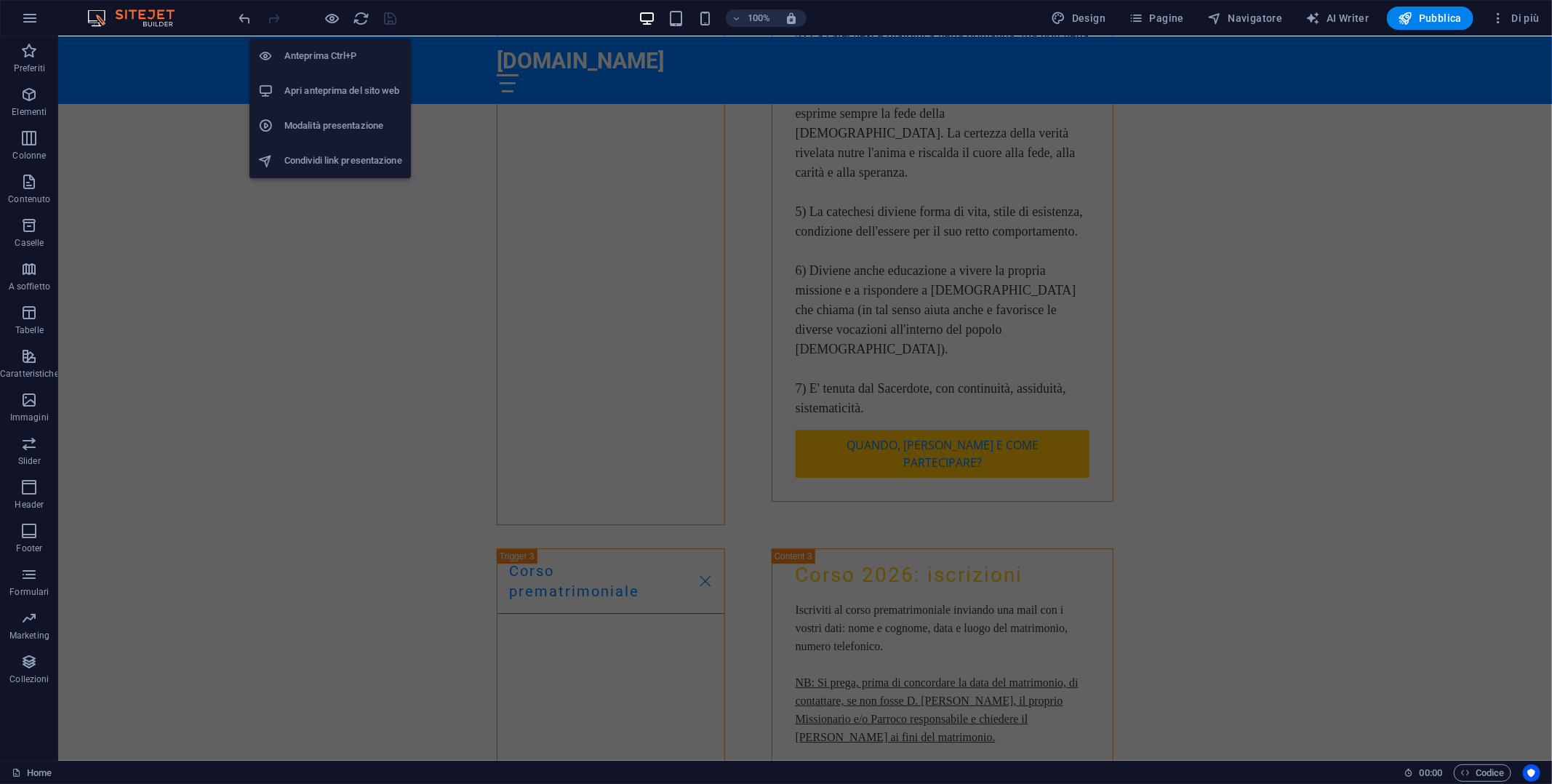
click at [363, 97] on h6 "Apri anteprima del sito web" at bounding box center [343, 91] width 118 height 17
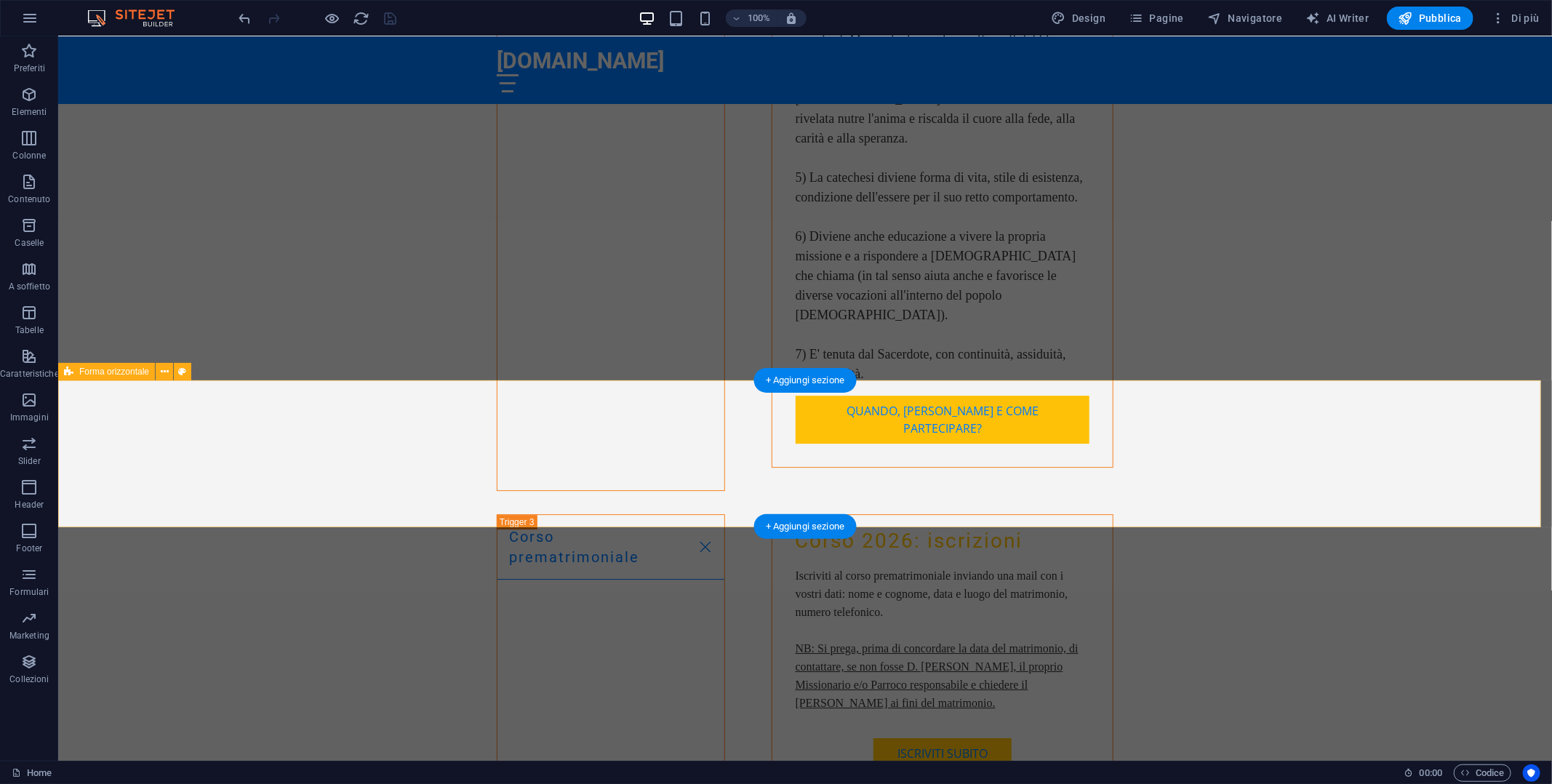
scroll to position [6104, 0]
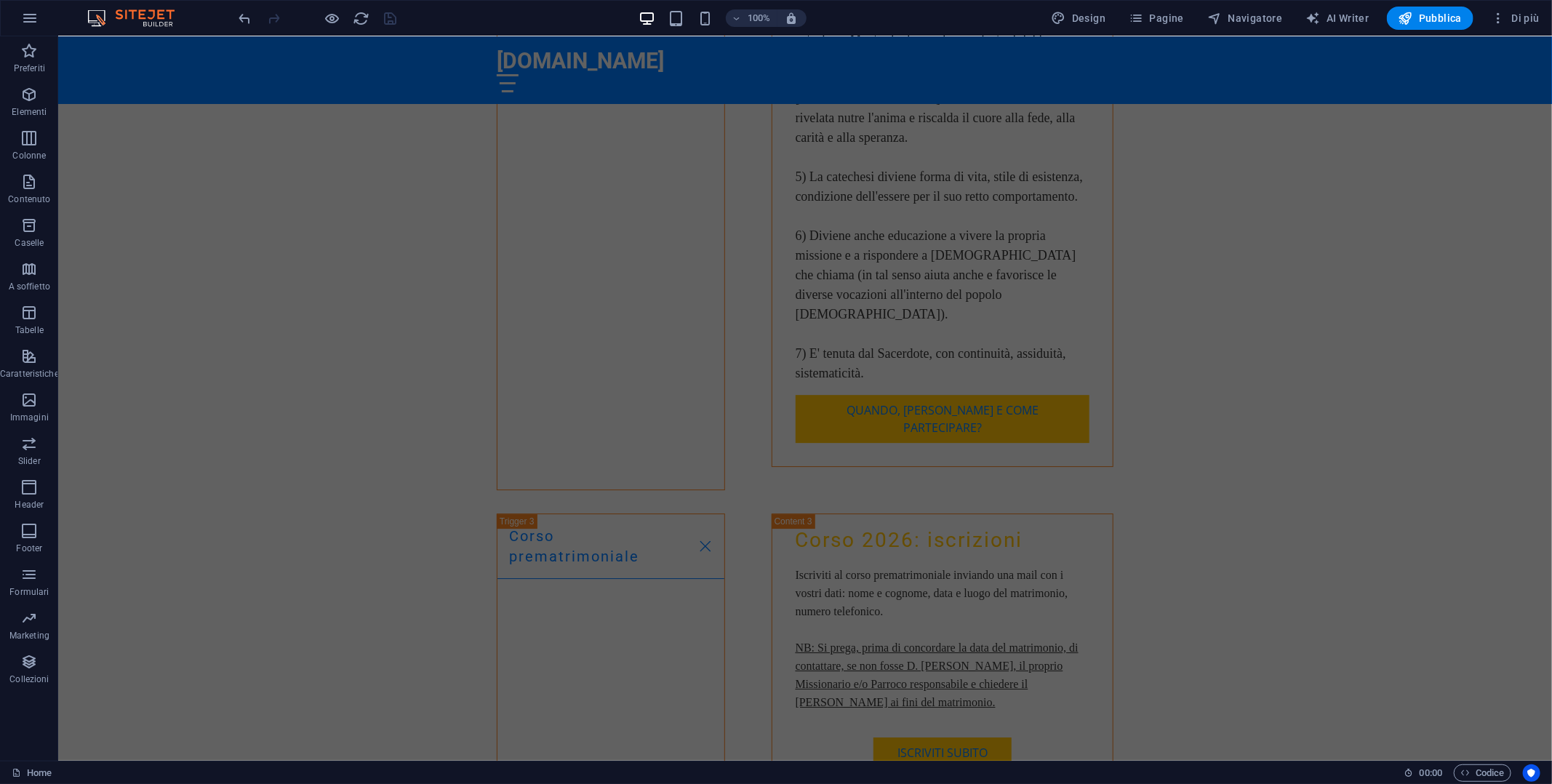
click at [388, 16] on div at bounding box center [318, 18] width 163 height 24
click at [351, 15] on div at bounding box center [318, 18] width 163 height 24
click at [361, 15] on icon "reload" at bounding box center [361, 18] width 16 height 16
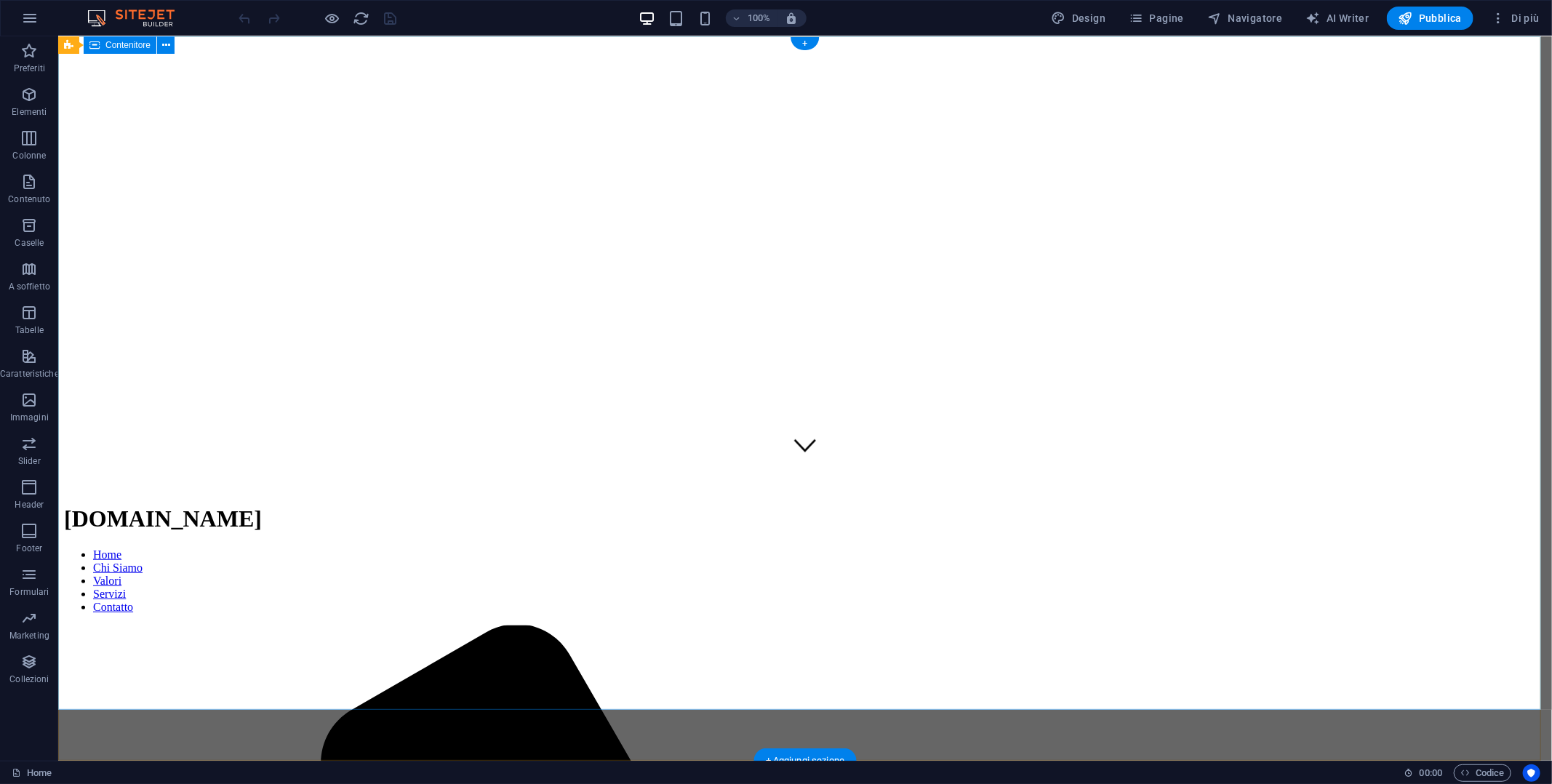
scroll to position [0, 0]
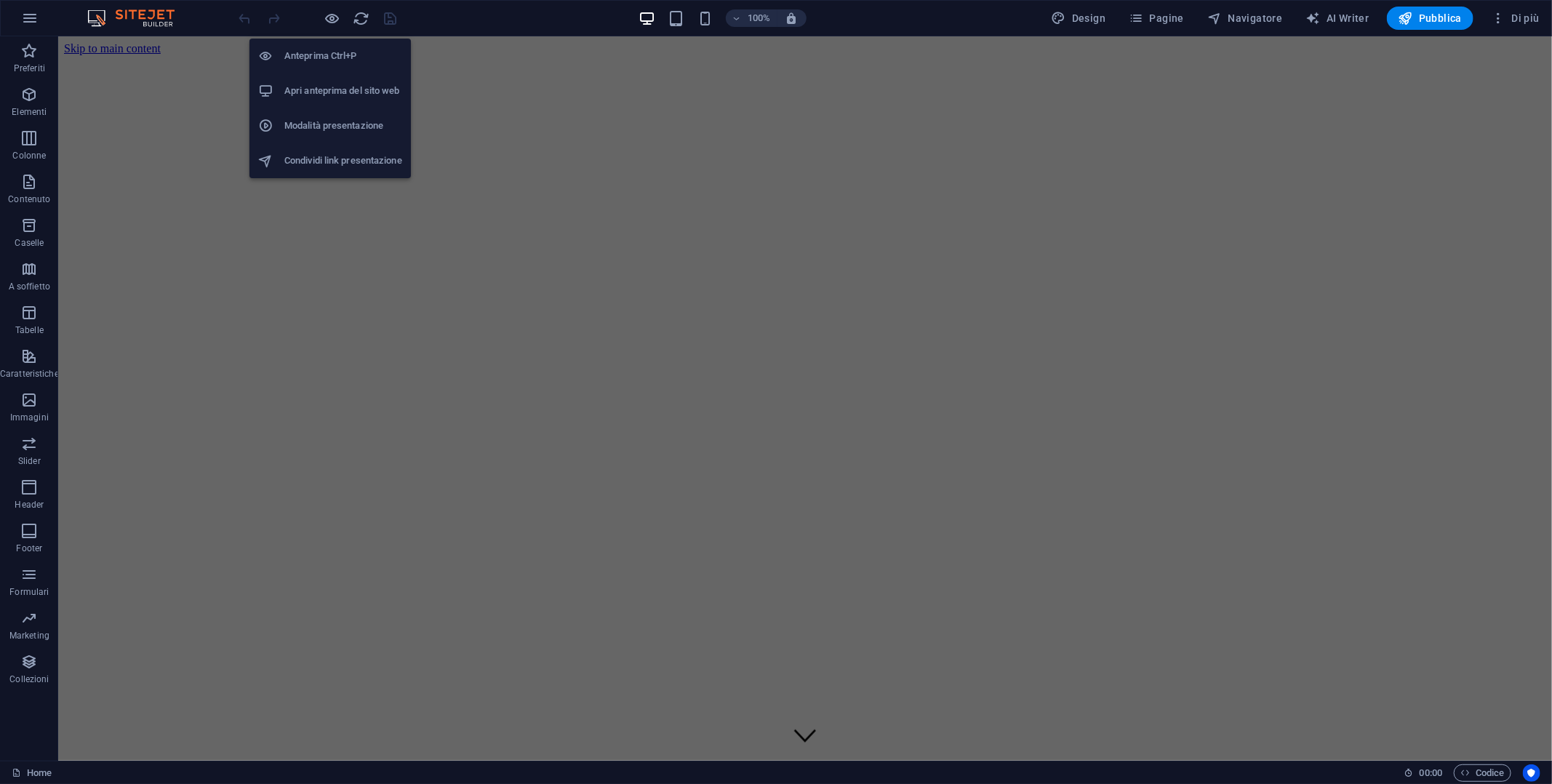
click at [358, 97] on h6 "Apri anteprima del sito web" at bounding box center [343, 91] width 118 height 17
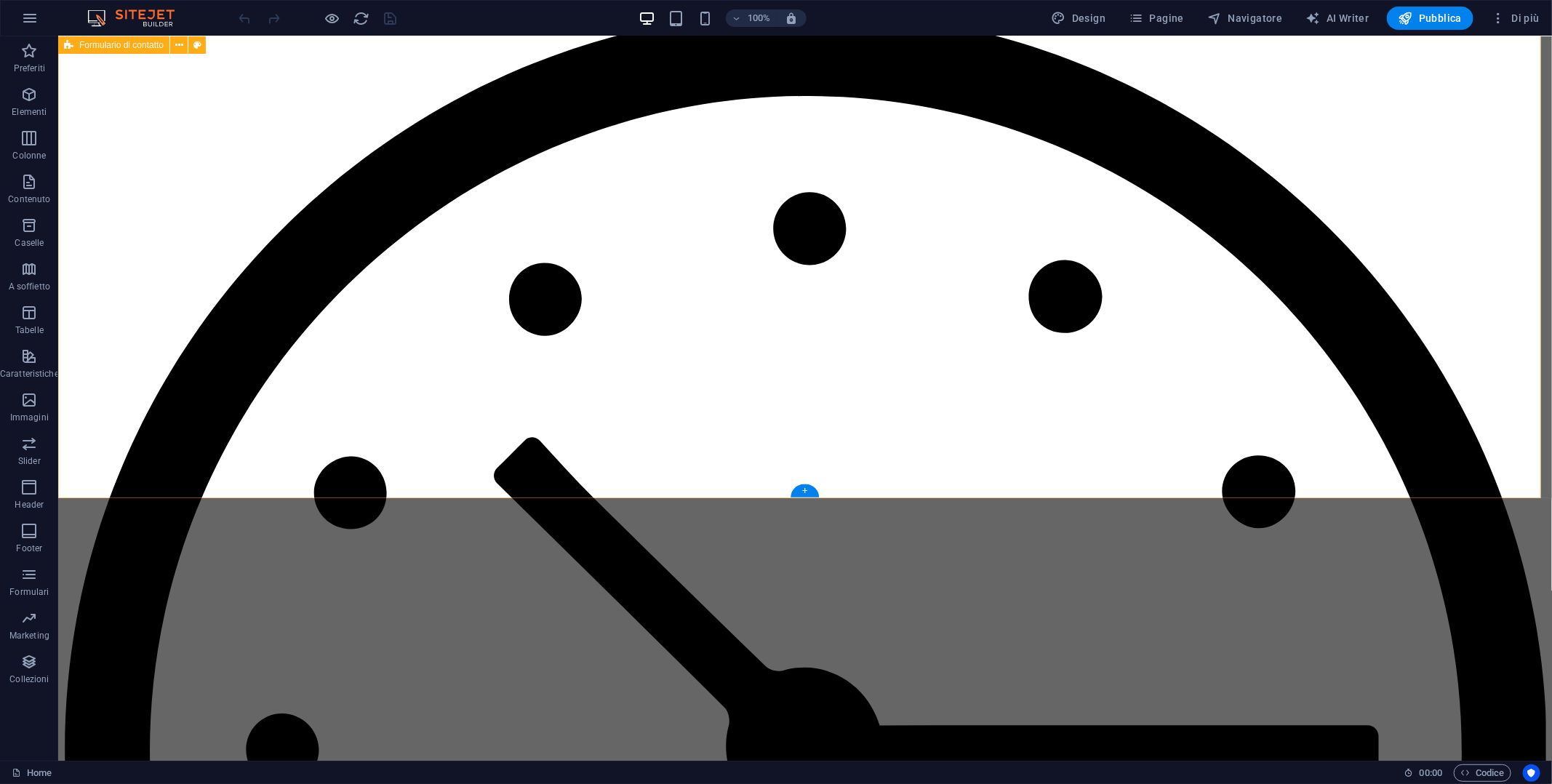
scroll to position [6104, 0]
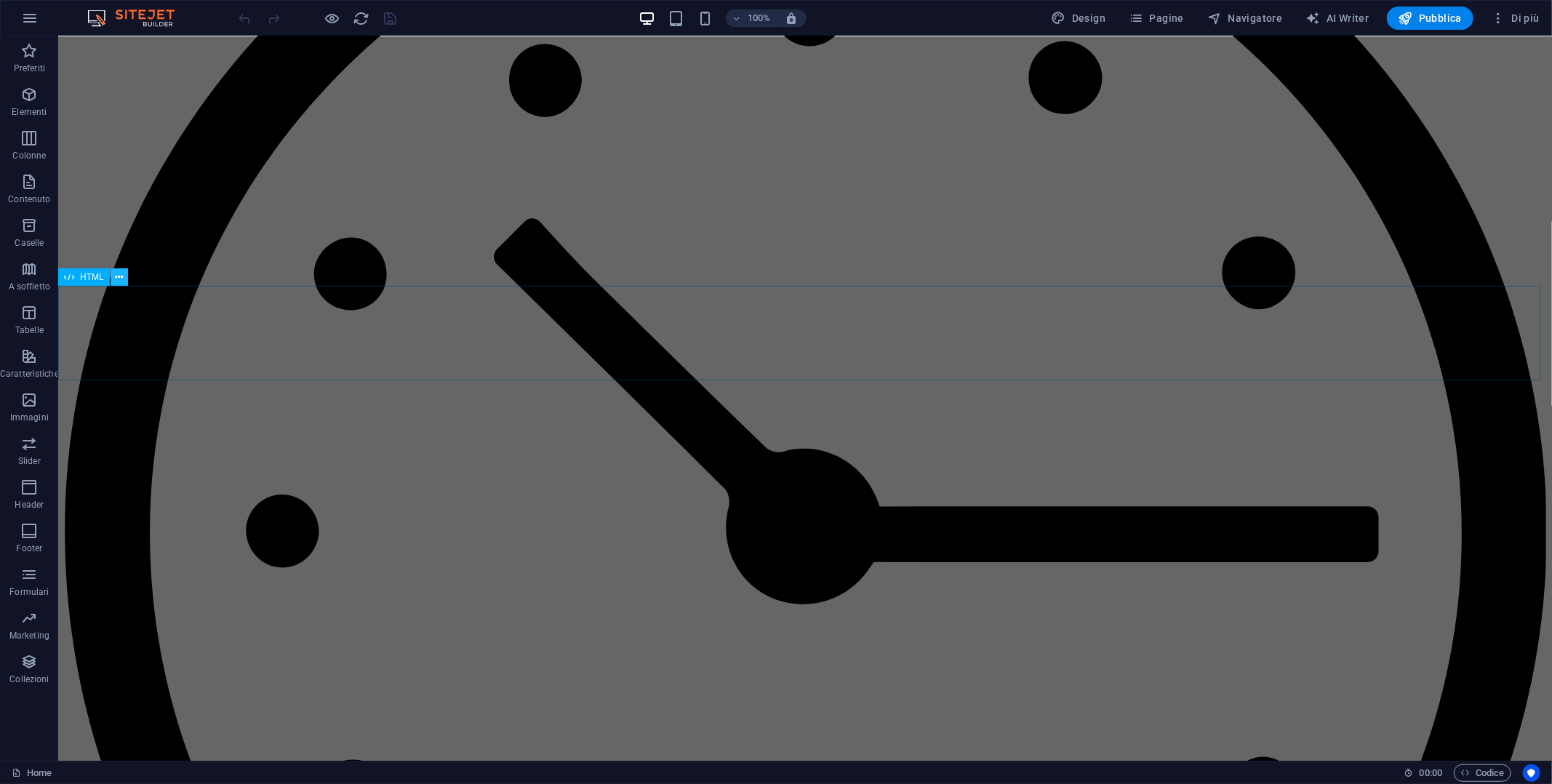
click at [118, 277] on icon at bounding box center [119, 277] width 8 height 16
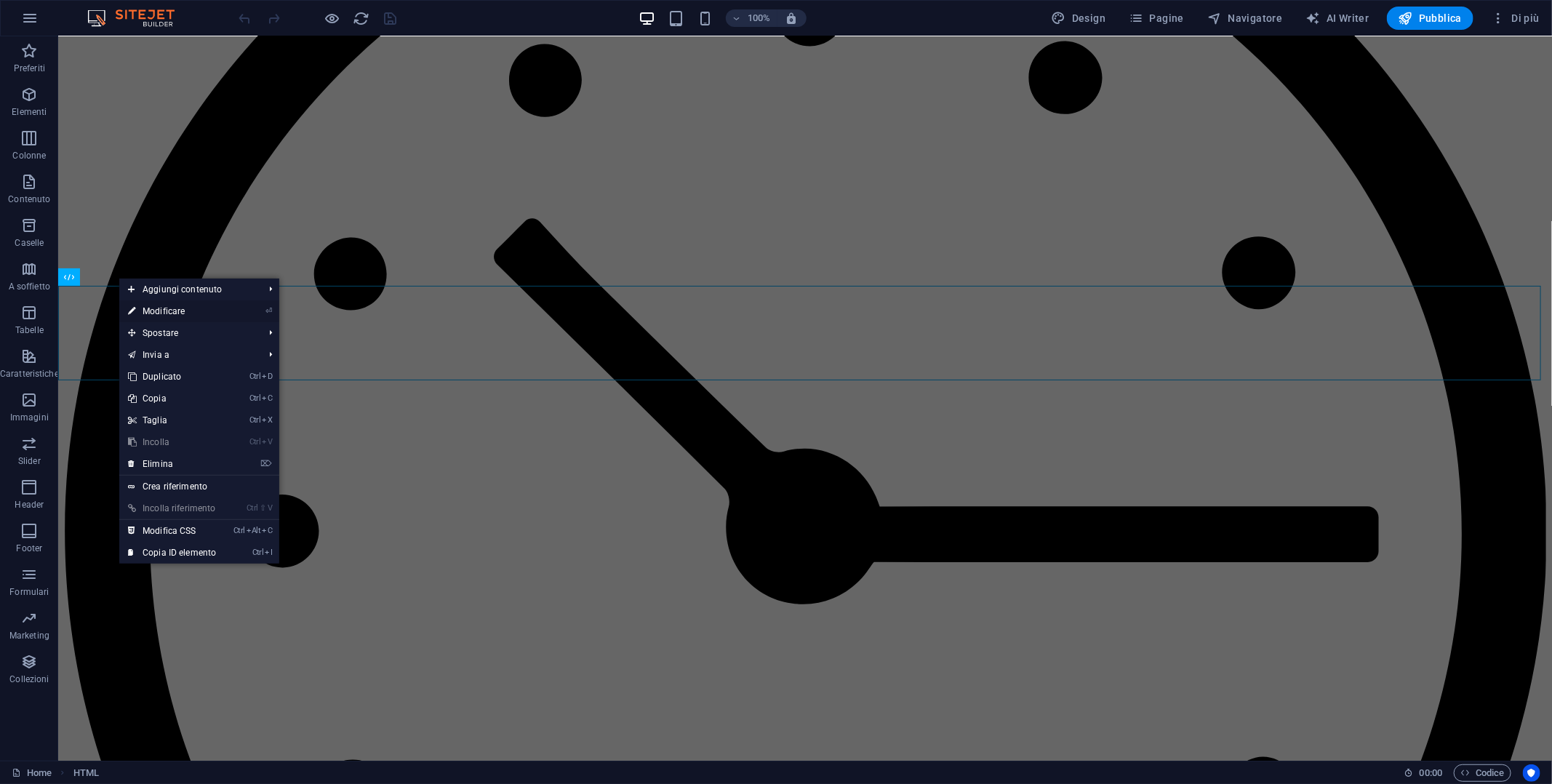
click at [169, 305] on link "⏎ Modificare" at bounding box center [171, 311] width 105 height 22
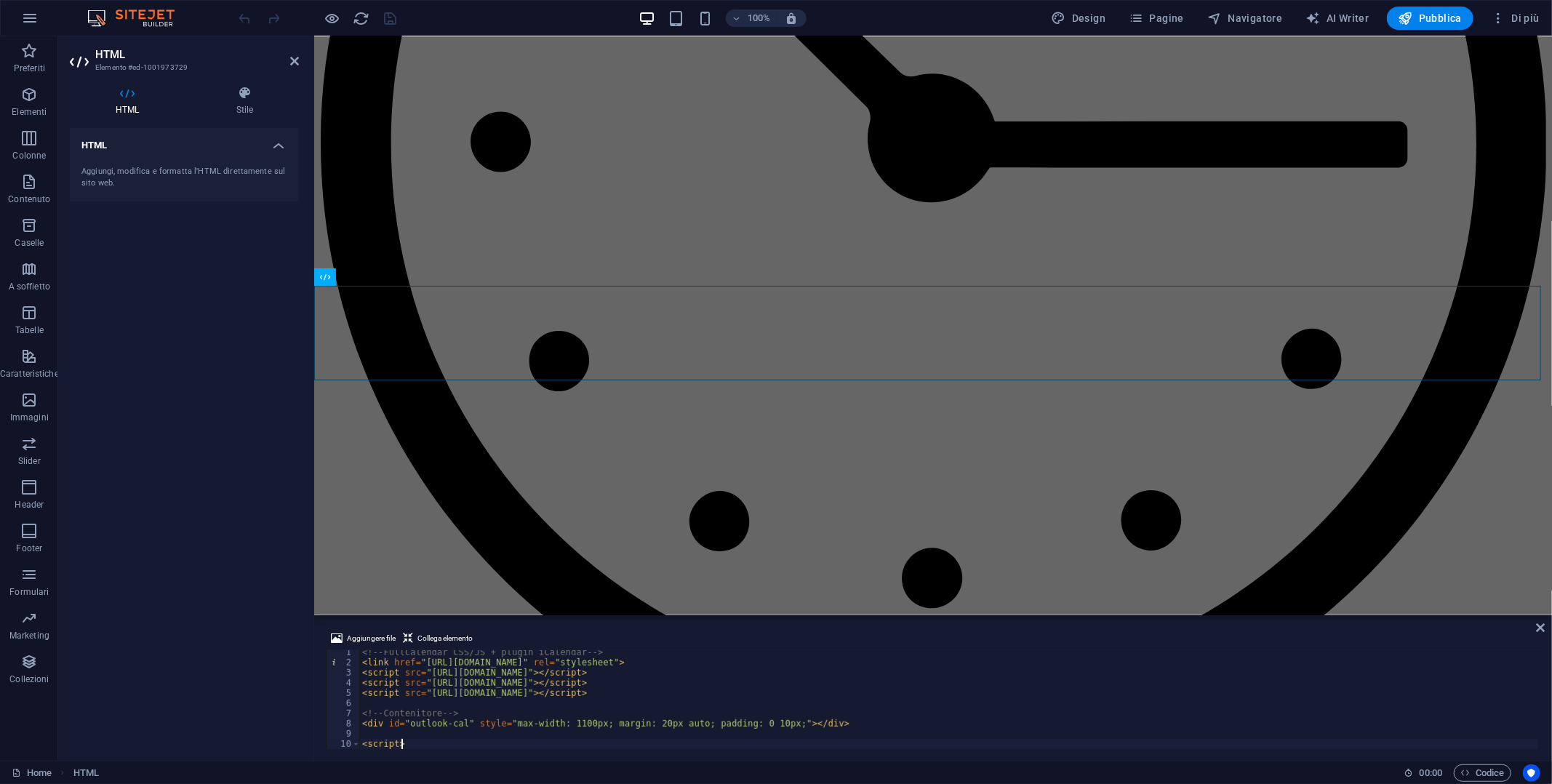
scroll to position [2, 0]
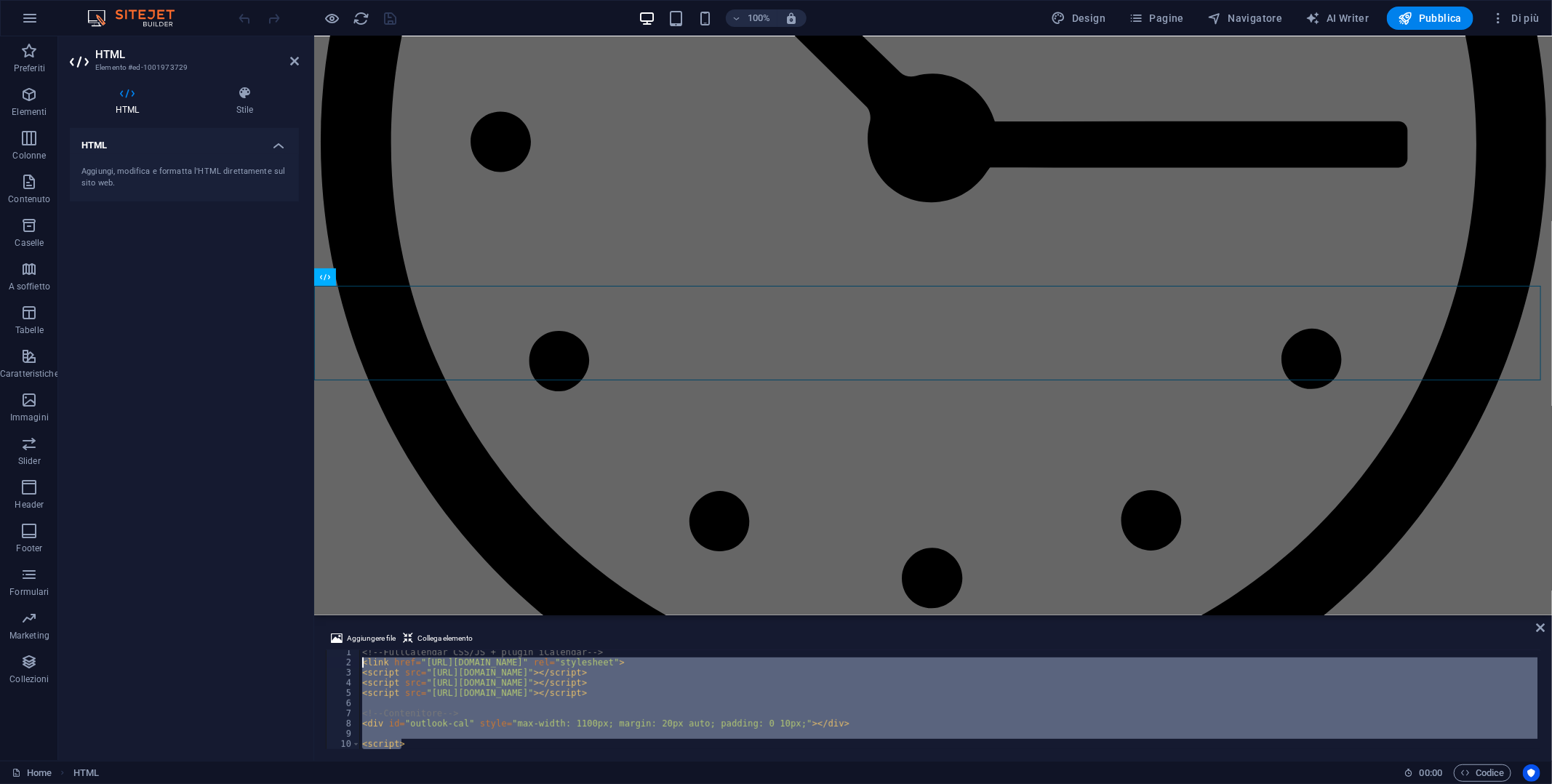
drag, startPoint x: 437, startPoint y: 746, endPoint x: 357, endPoint y: 662, distance: 116.0
click at [357, 662] on div "<!-- FullCalendar CSS/JS + plugin iCalendar --> 1 2 3 4 5 6 7 8 9 10 11 12 <!--…" at bounding box center [933, 699] width 1214 height 99
type textarea "<link href="https://cdn.jsdelivr.net/npm/fullcalendar@6.1.15/index.global.min.c…"
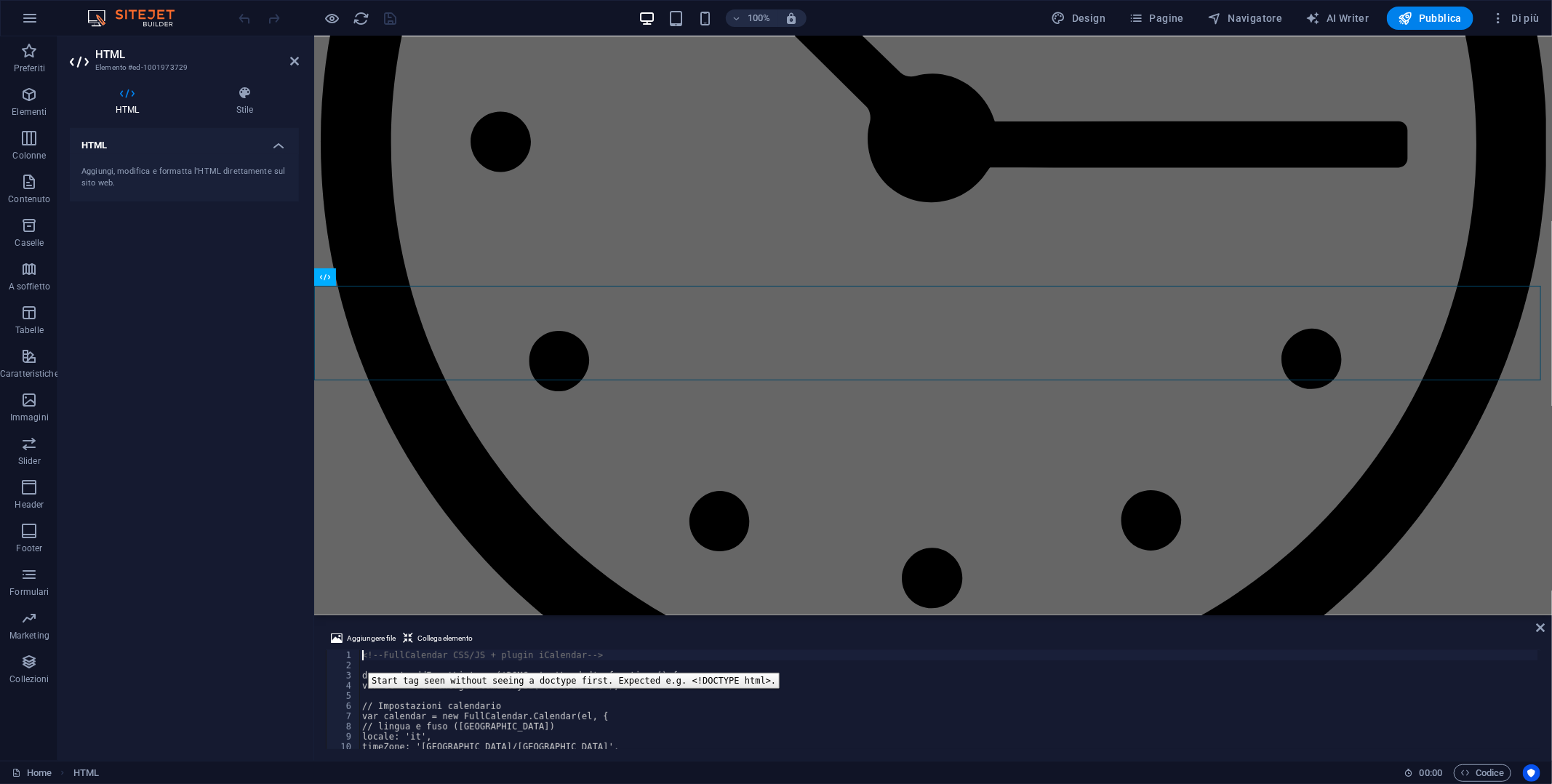
scroll to position [0, 0]
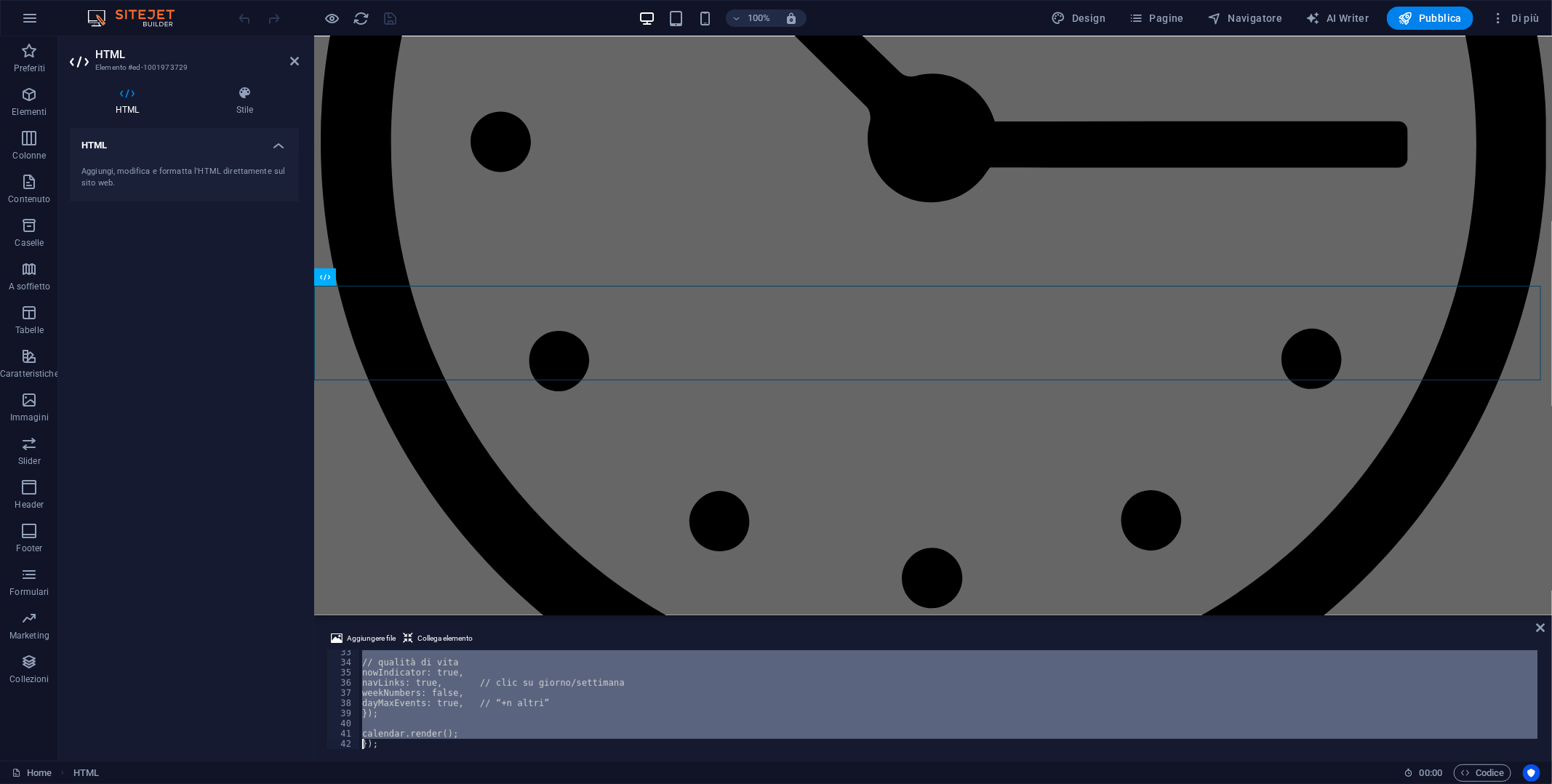
type textarea "</script>"
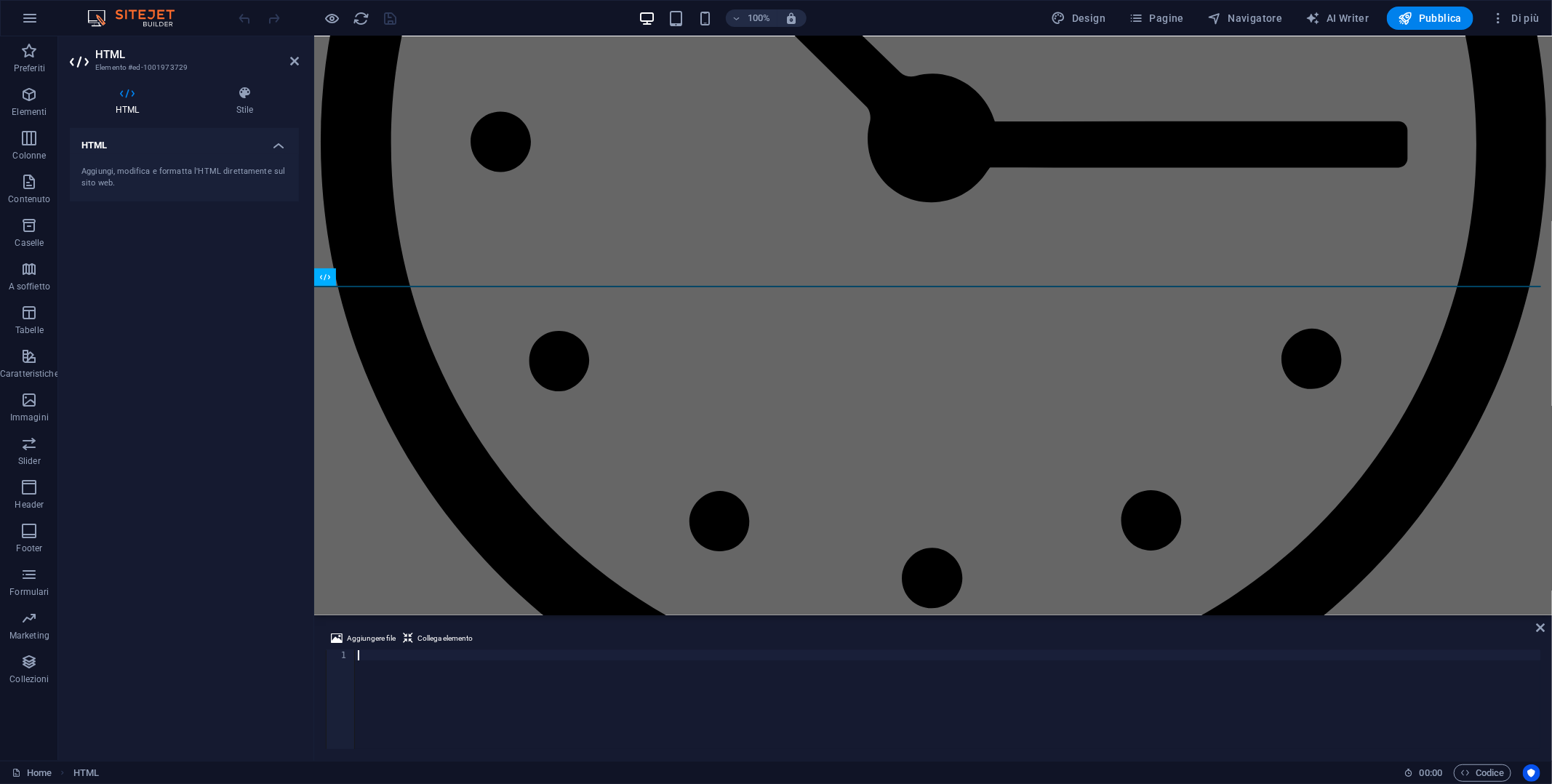
scroll to position [593, 0]
click at [436, 637] on span "Collega elemento" at bounding box center [446, 638] width 55 height 17
click at [391, 16] on icon "save" at bounding box center [391, 18] width 16 height 16
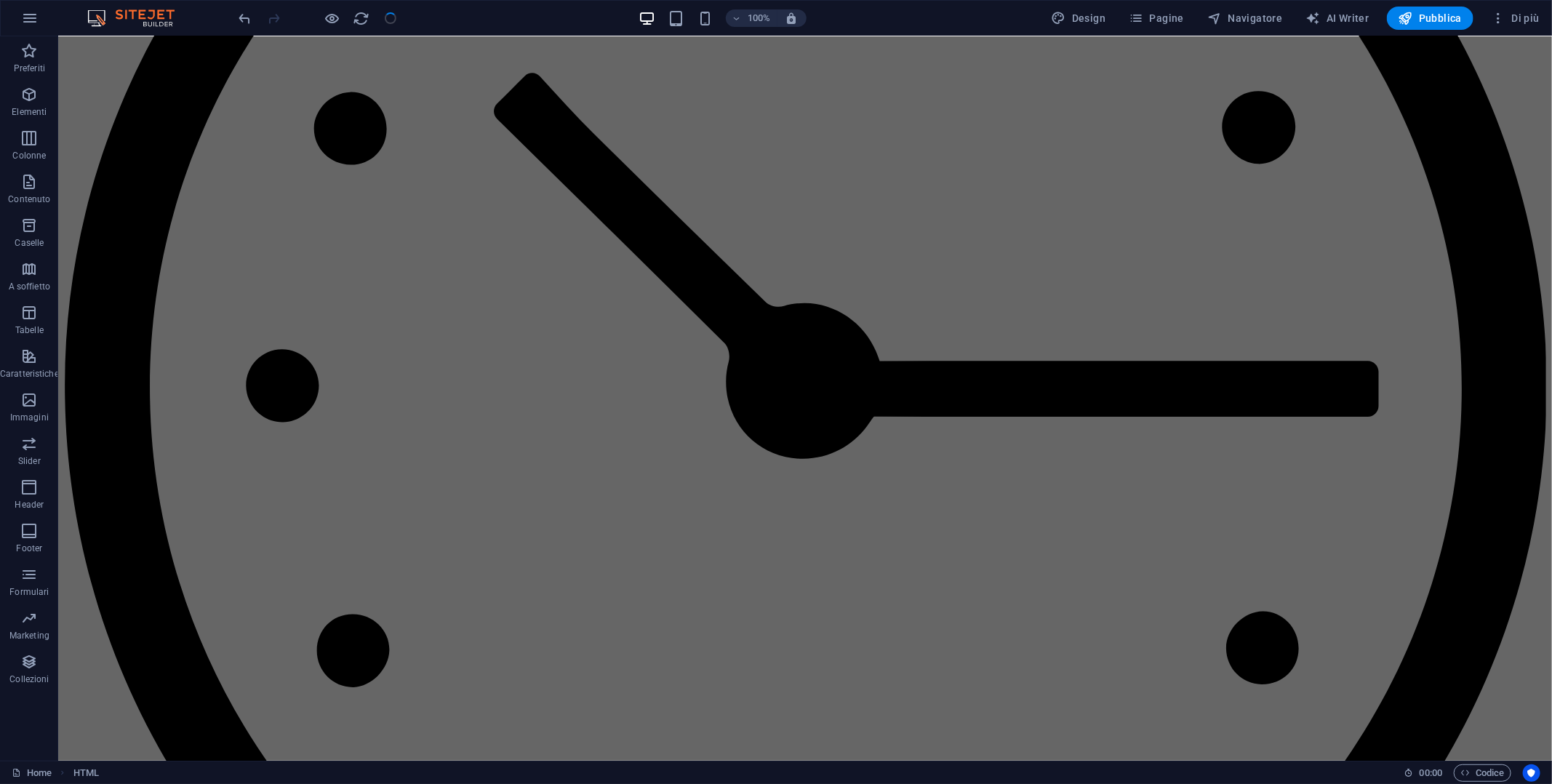
checkbox input "false"
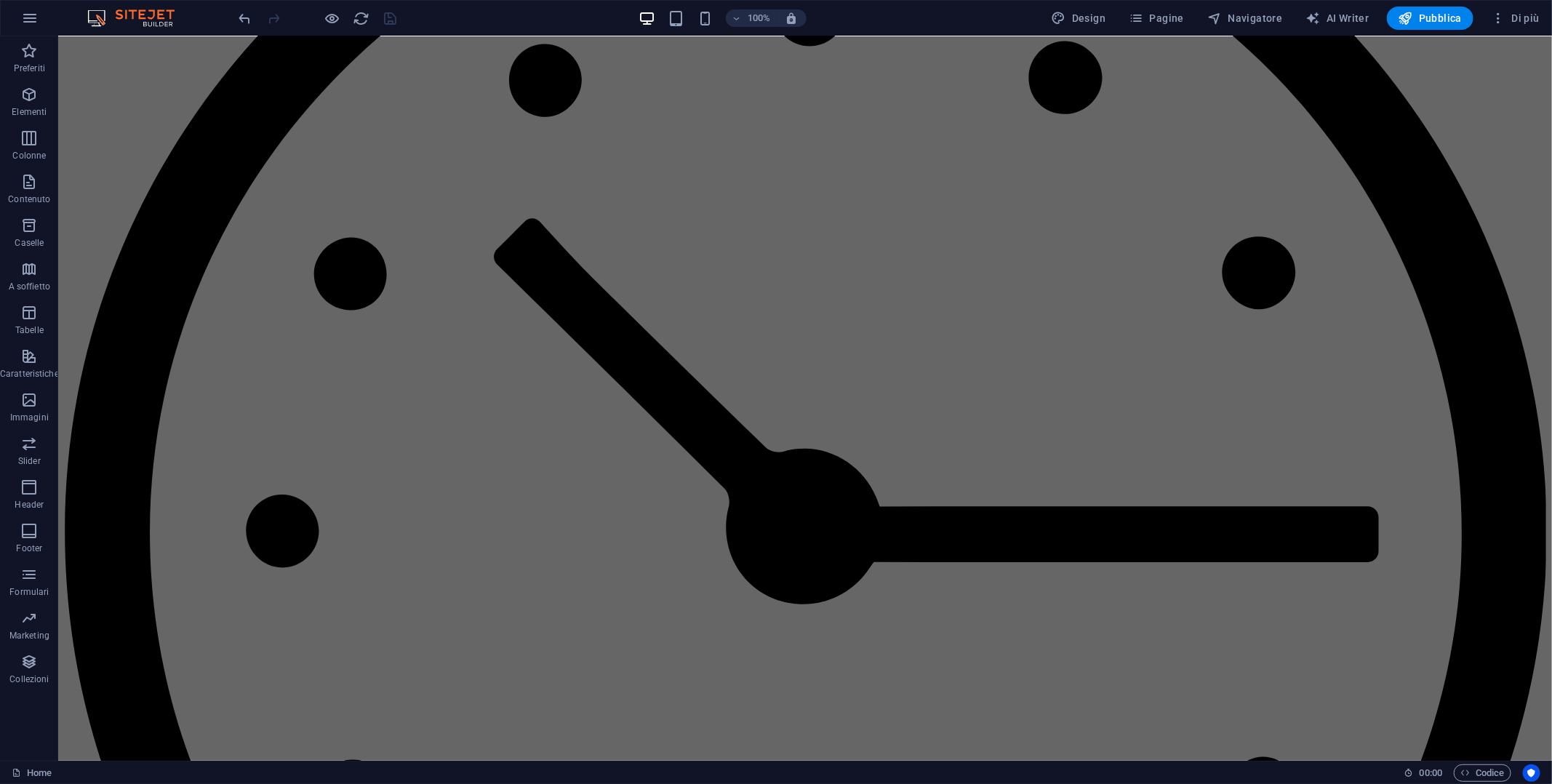
click at [391, 19] on div at bounding box center [318, 18] width 163 height 24
click at [354, 15] on icon "reload" at bounding box center [361, 18] width 16 height 16
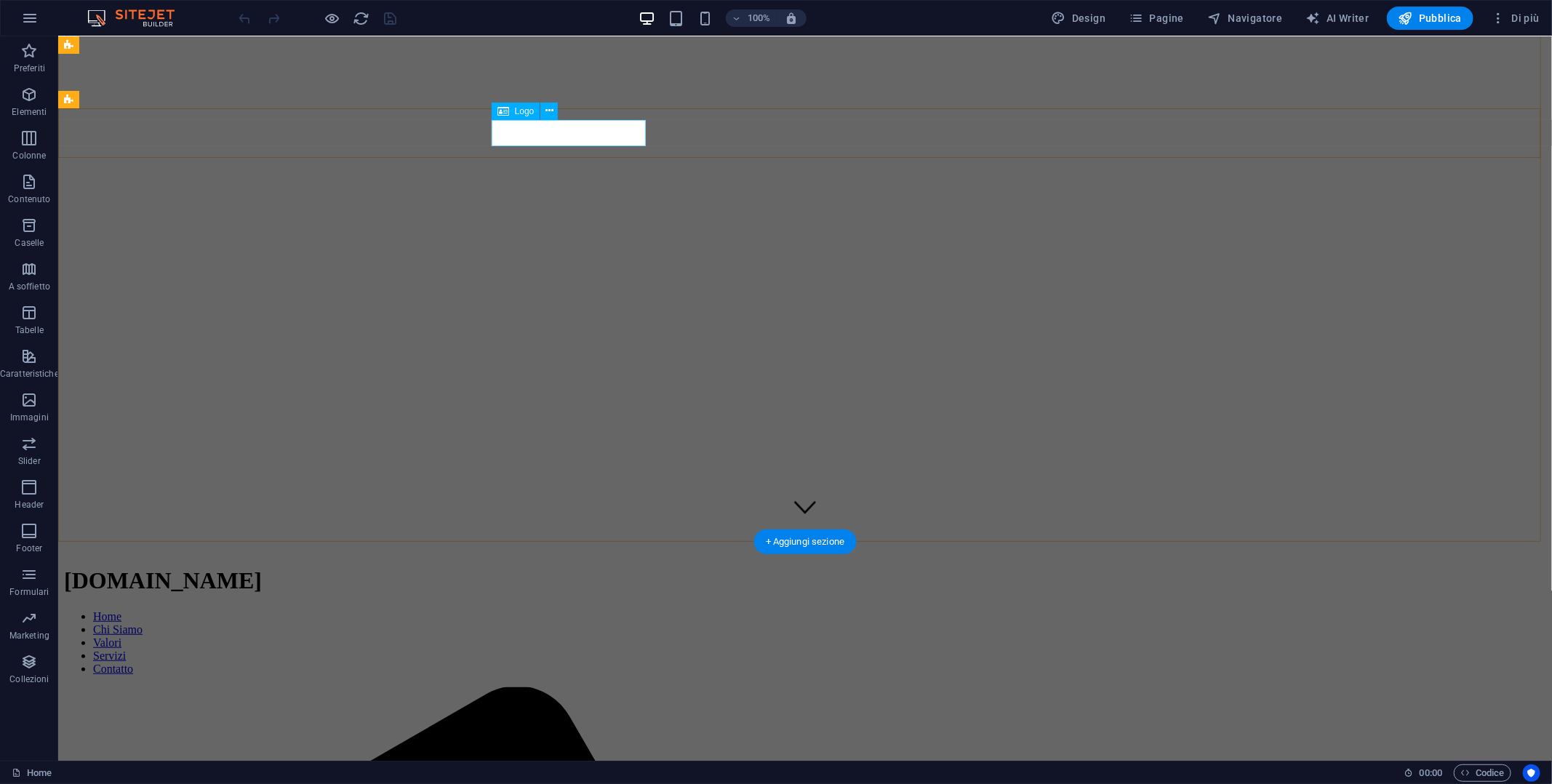
scroll to position [218, 0]
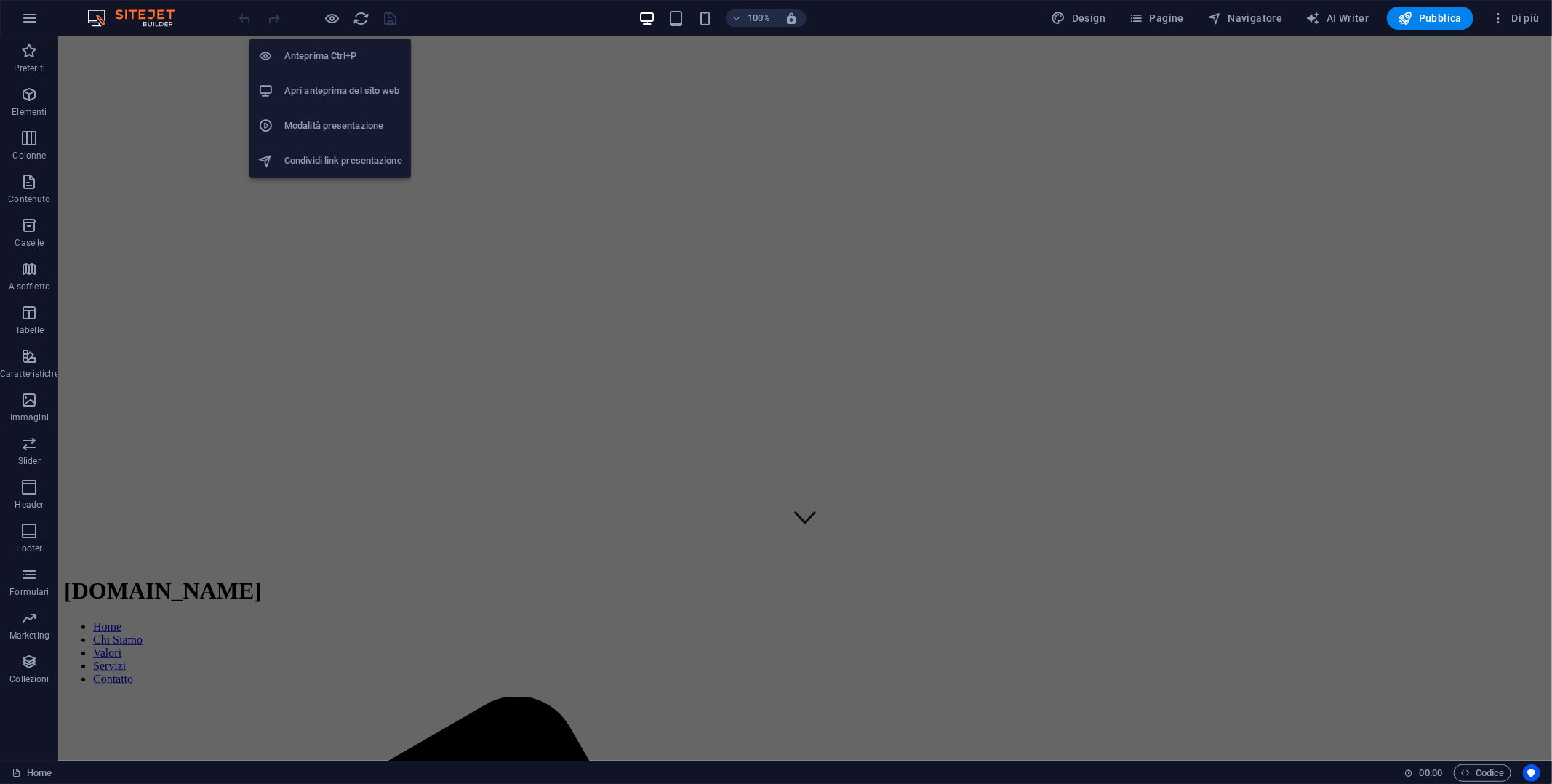
click at [333, 86] on h6 "Apri anteprima del sito web" at bounding box center [343, 91] width 118 height 17
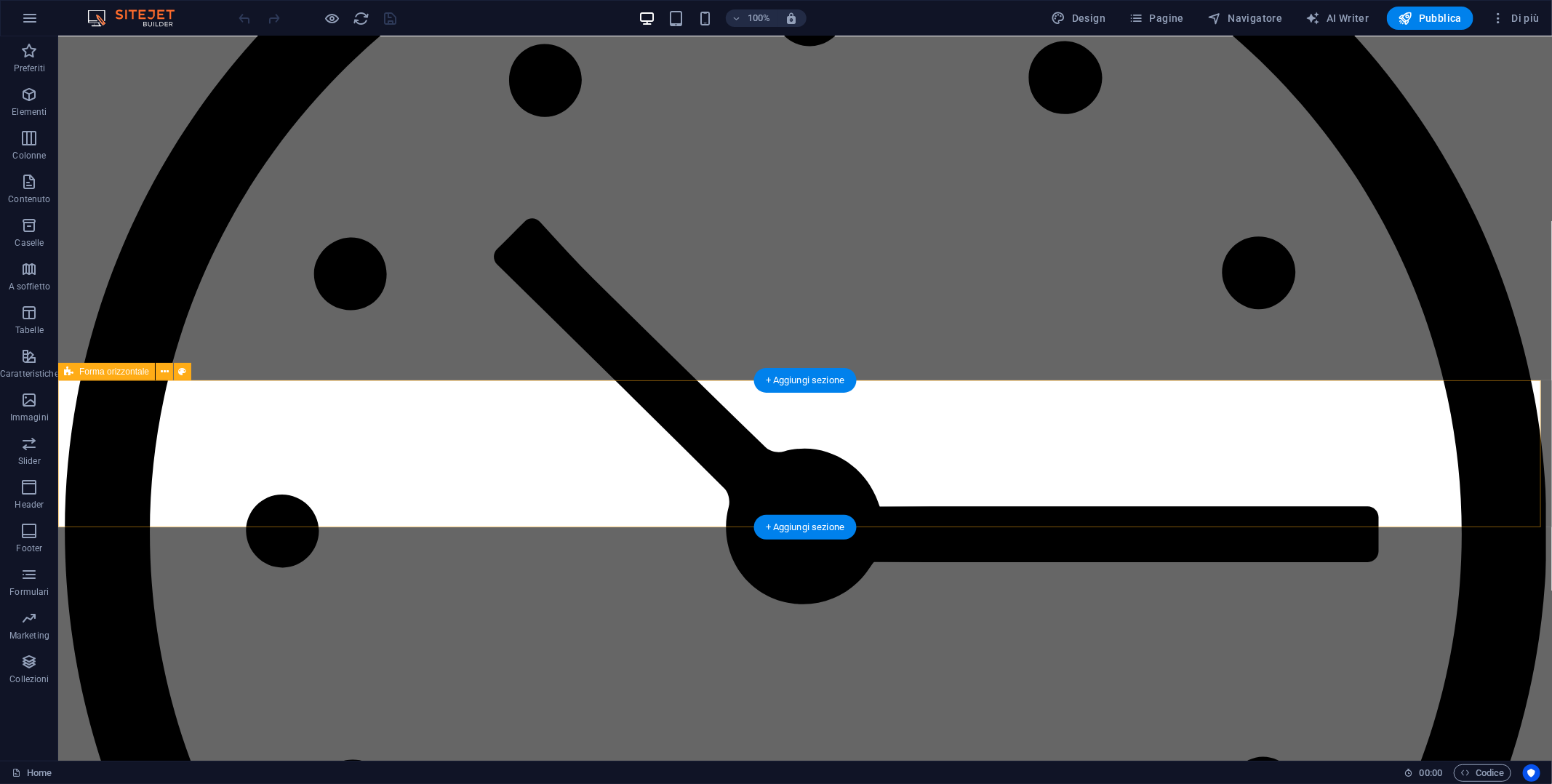
scroll to position [5959, 0]
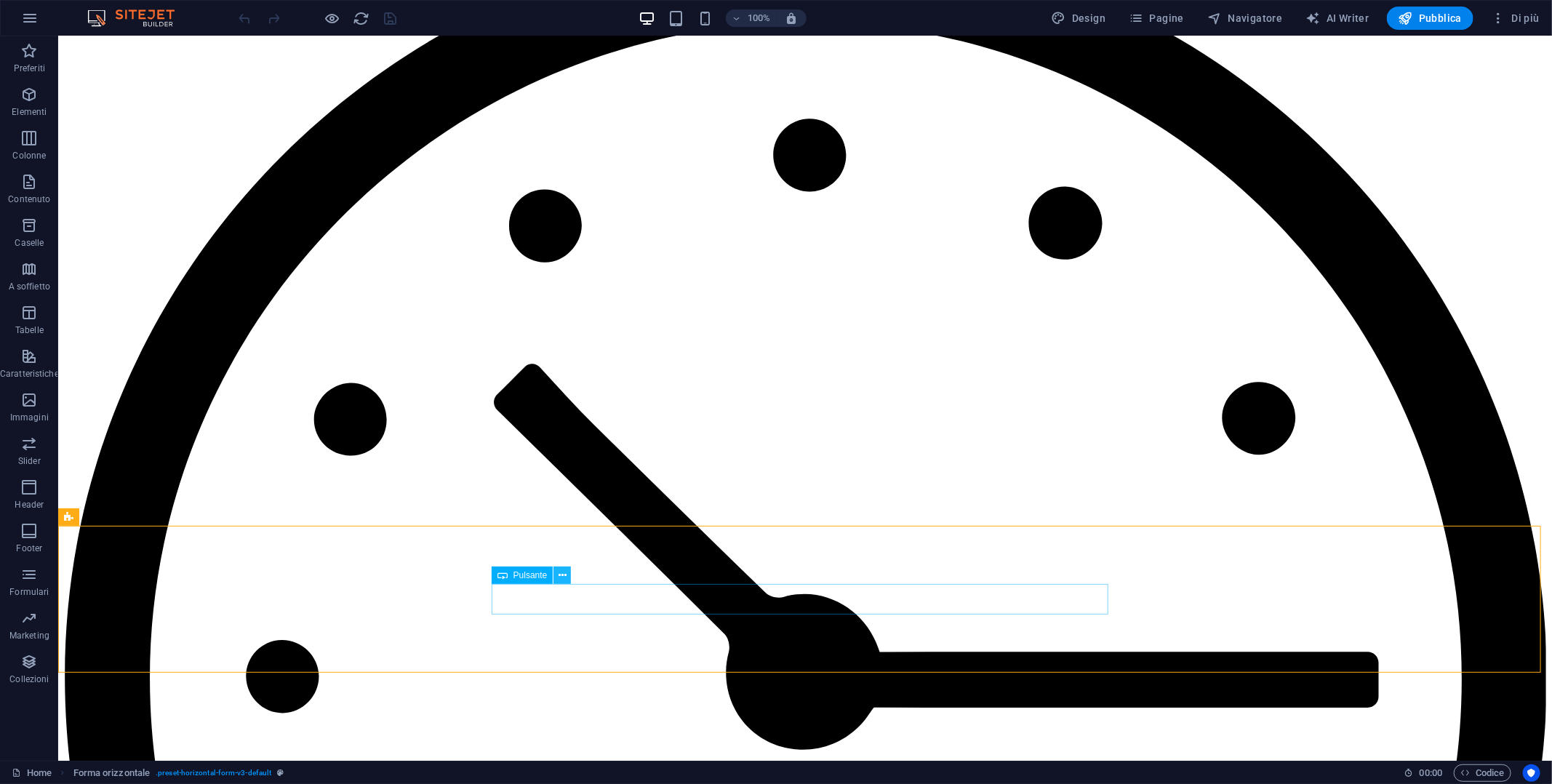
click at [566, 578] on button at bounding box center [561, 574] width 17 height 17
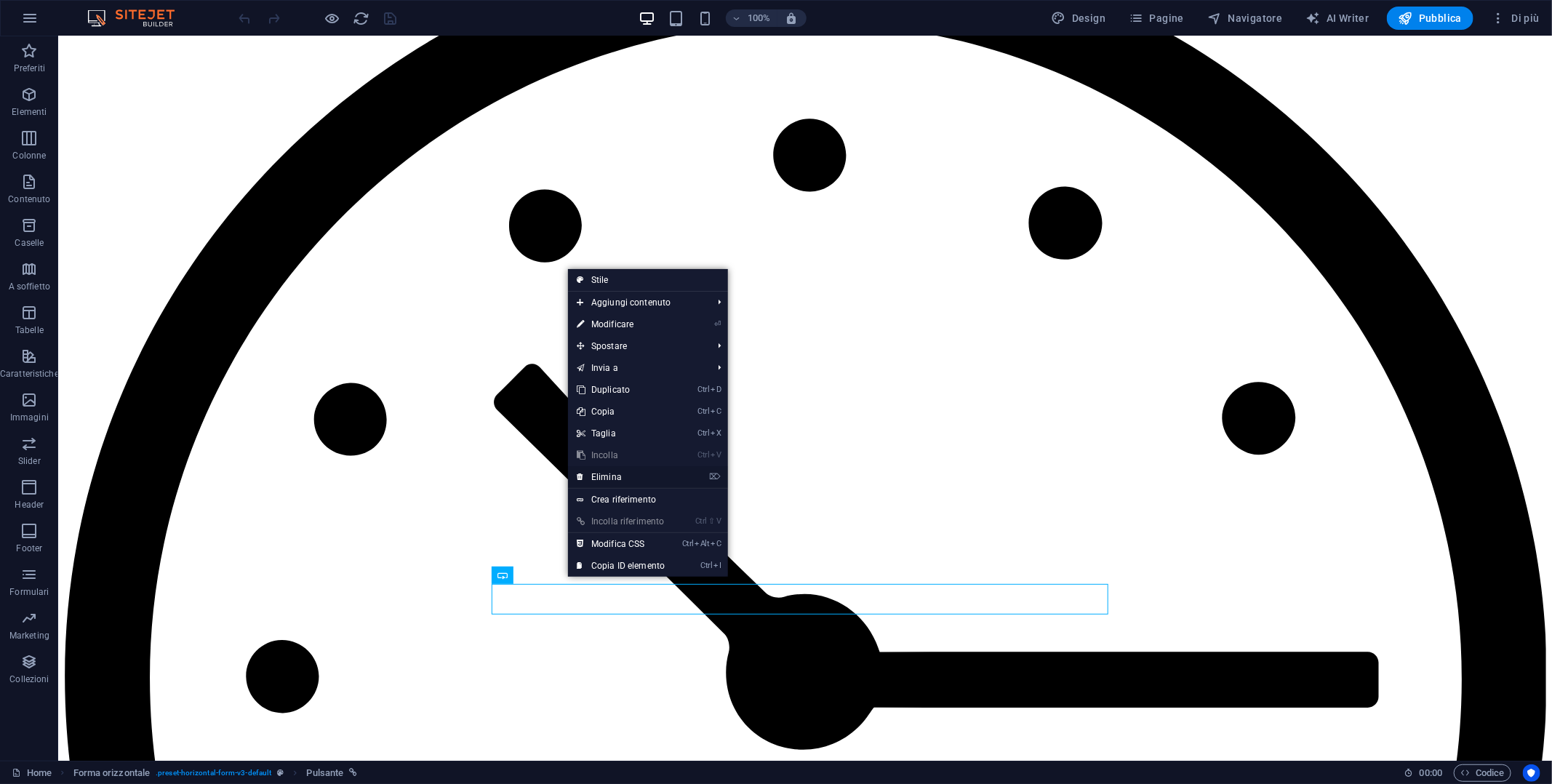
click at [621, 480] on link "⌦ Elimina" at bounding box center [620, 476] width 105 height 22
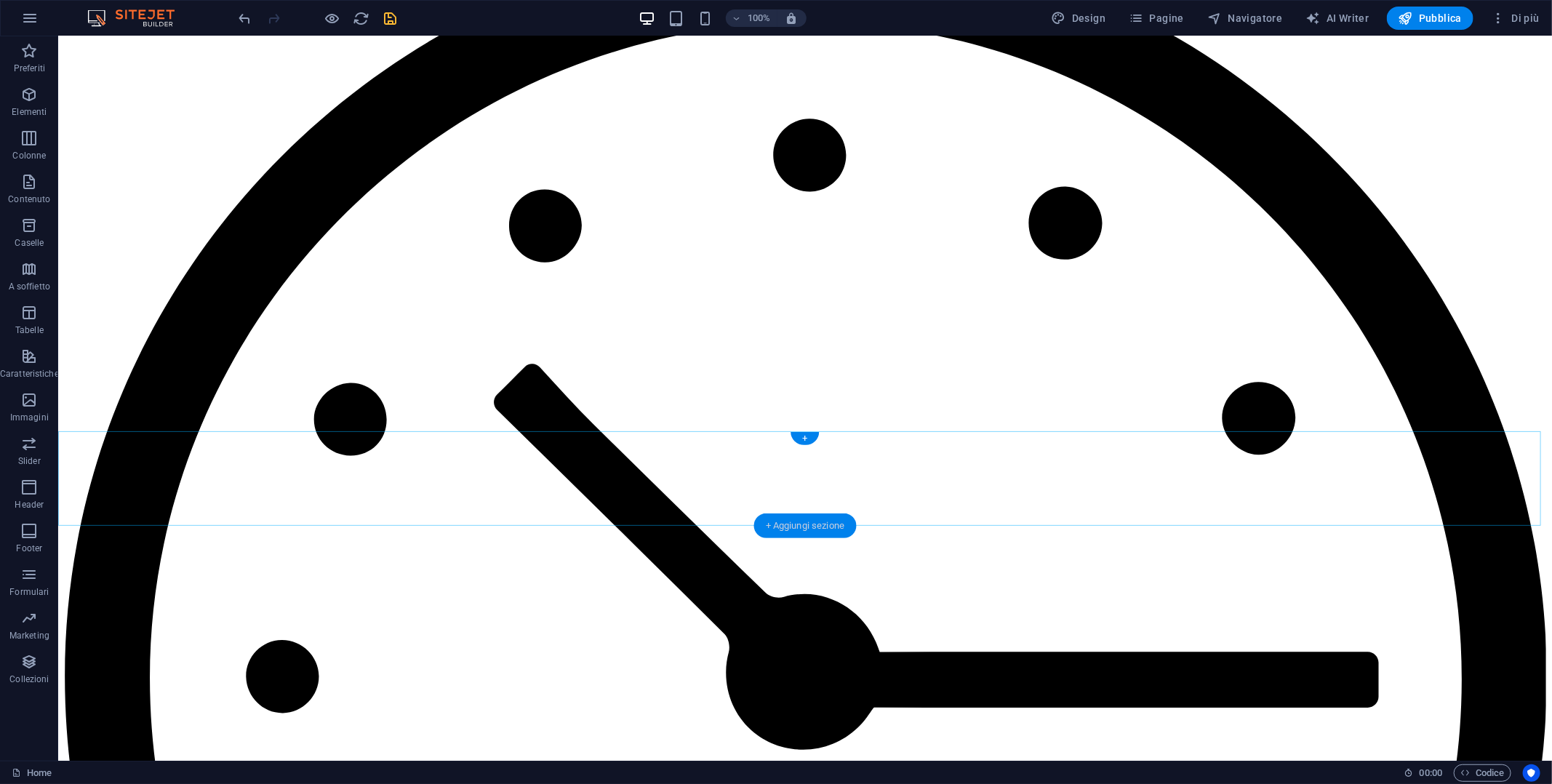
click at [799, 523] on div "+ Aggiungi sezione" at bounding box center [805, 525] width 103 height 24
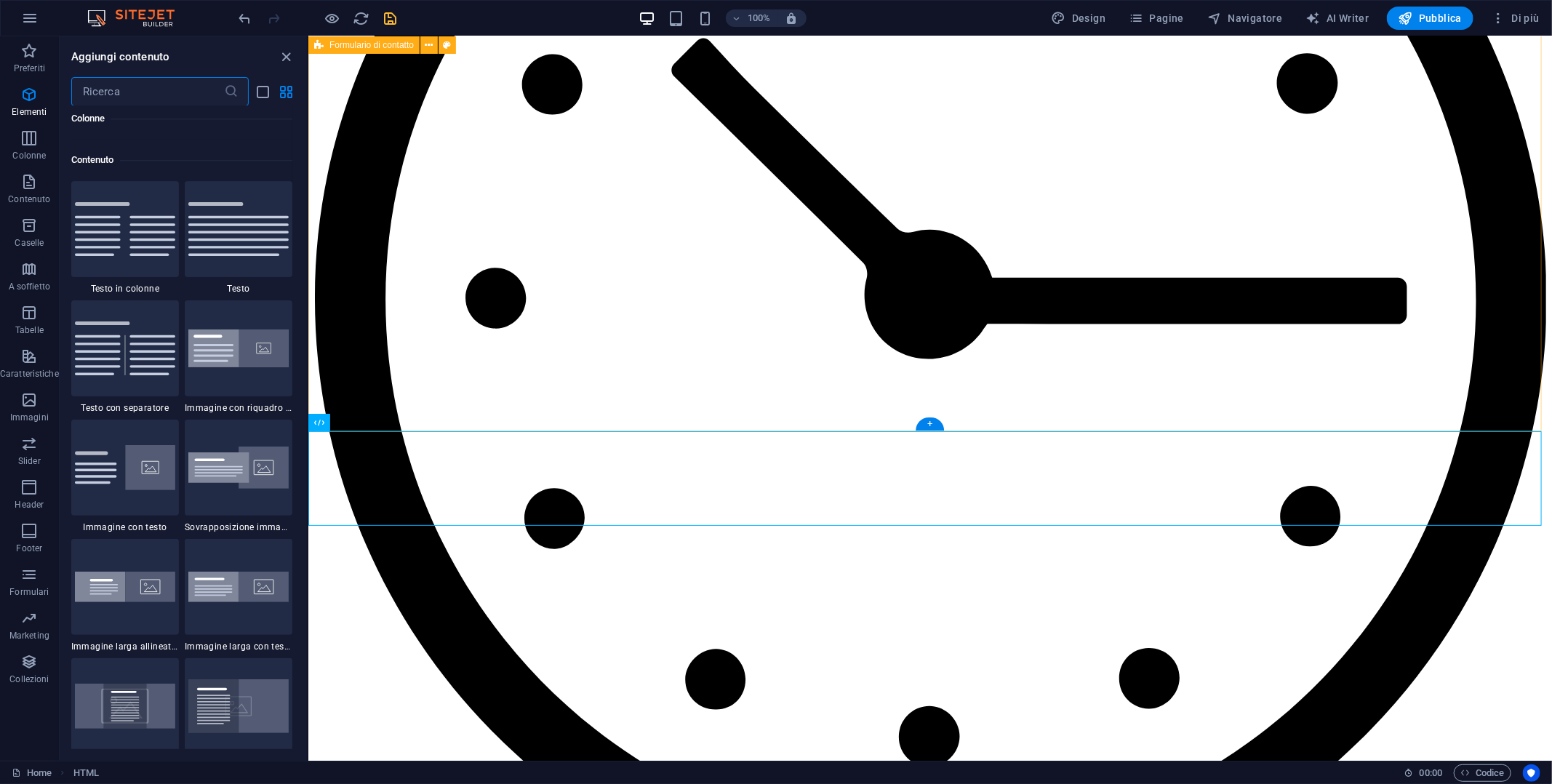
scroll to position [2544, 0]
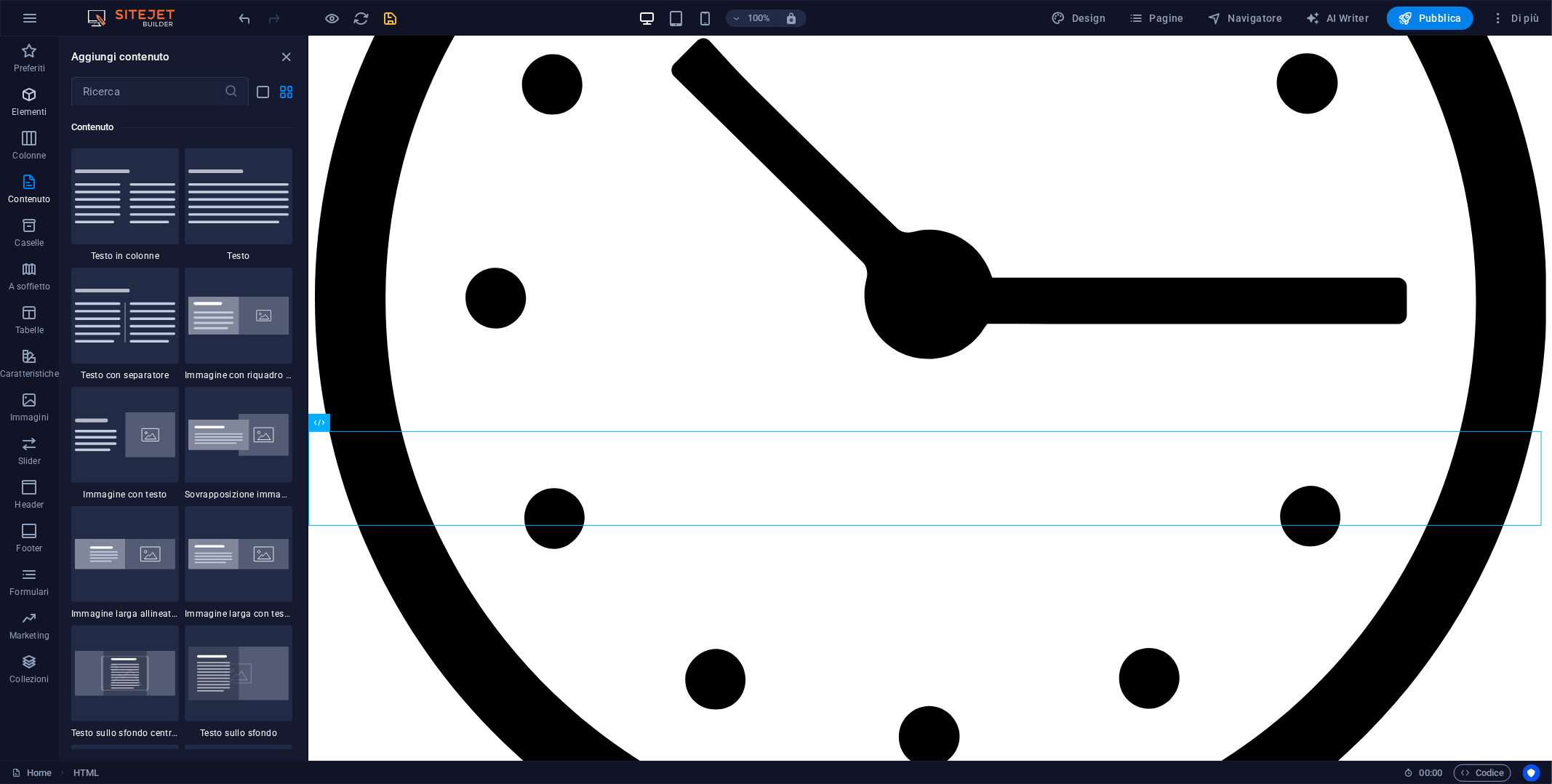
click at [37, 98] on icon "button" at bounding box center [29, 94] width 17 height 17
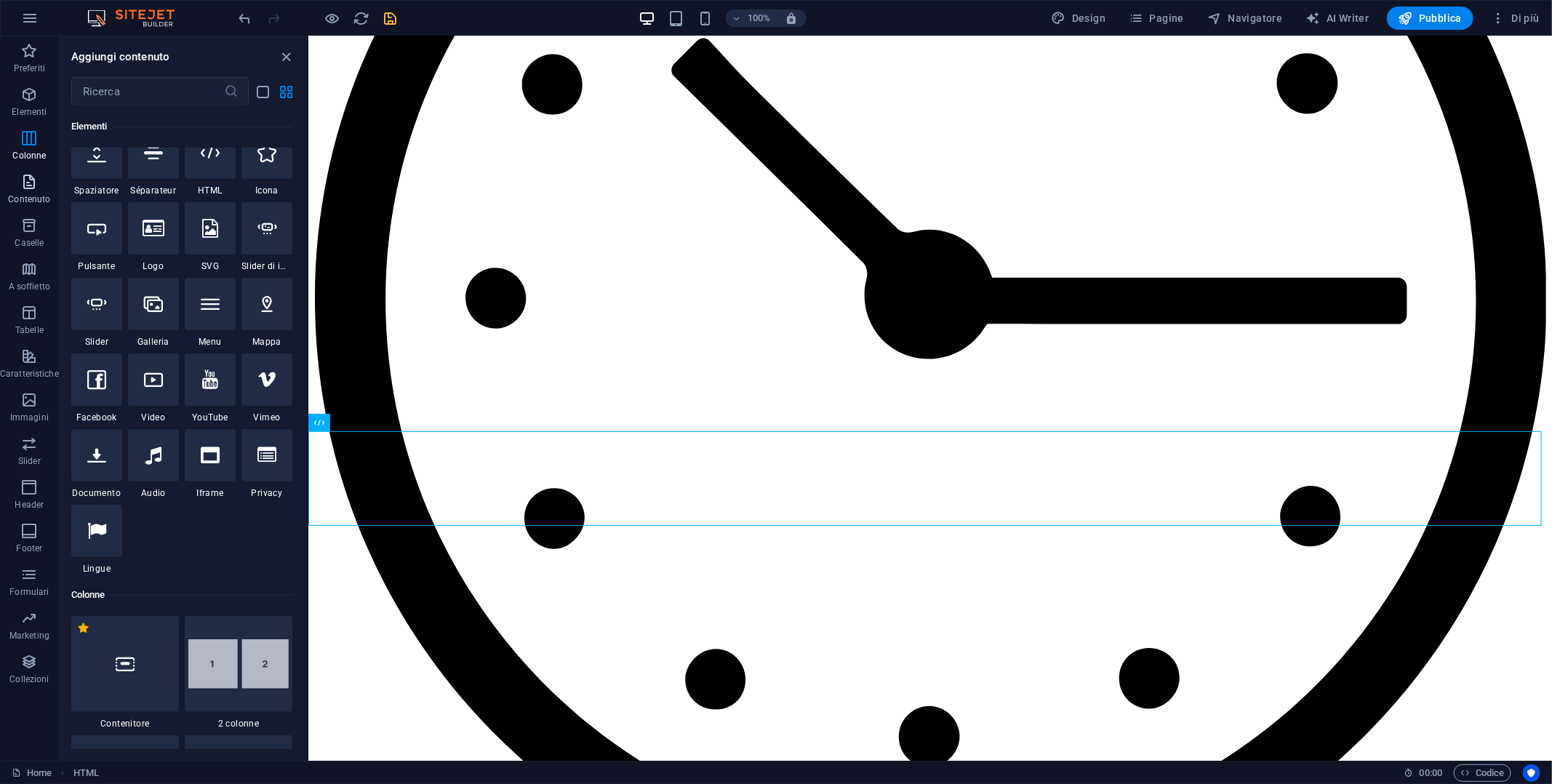
scroll to position [154, 0]
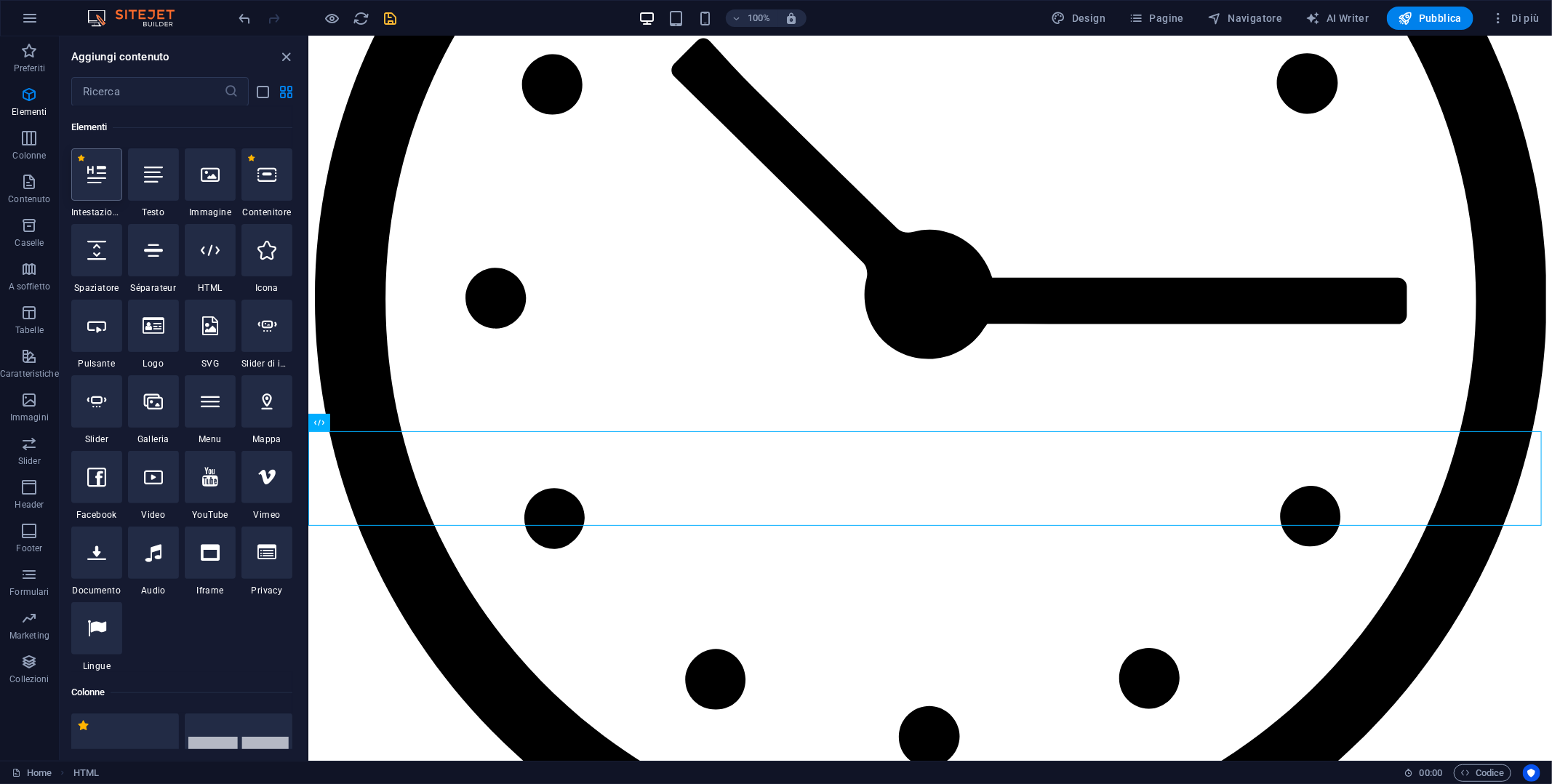
click at [100, 188] on div at bounding box center [96, 175] width 51 height 52
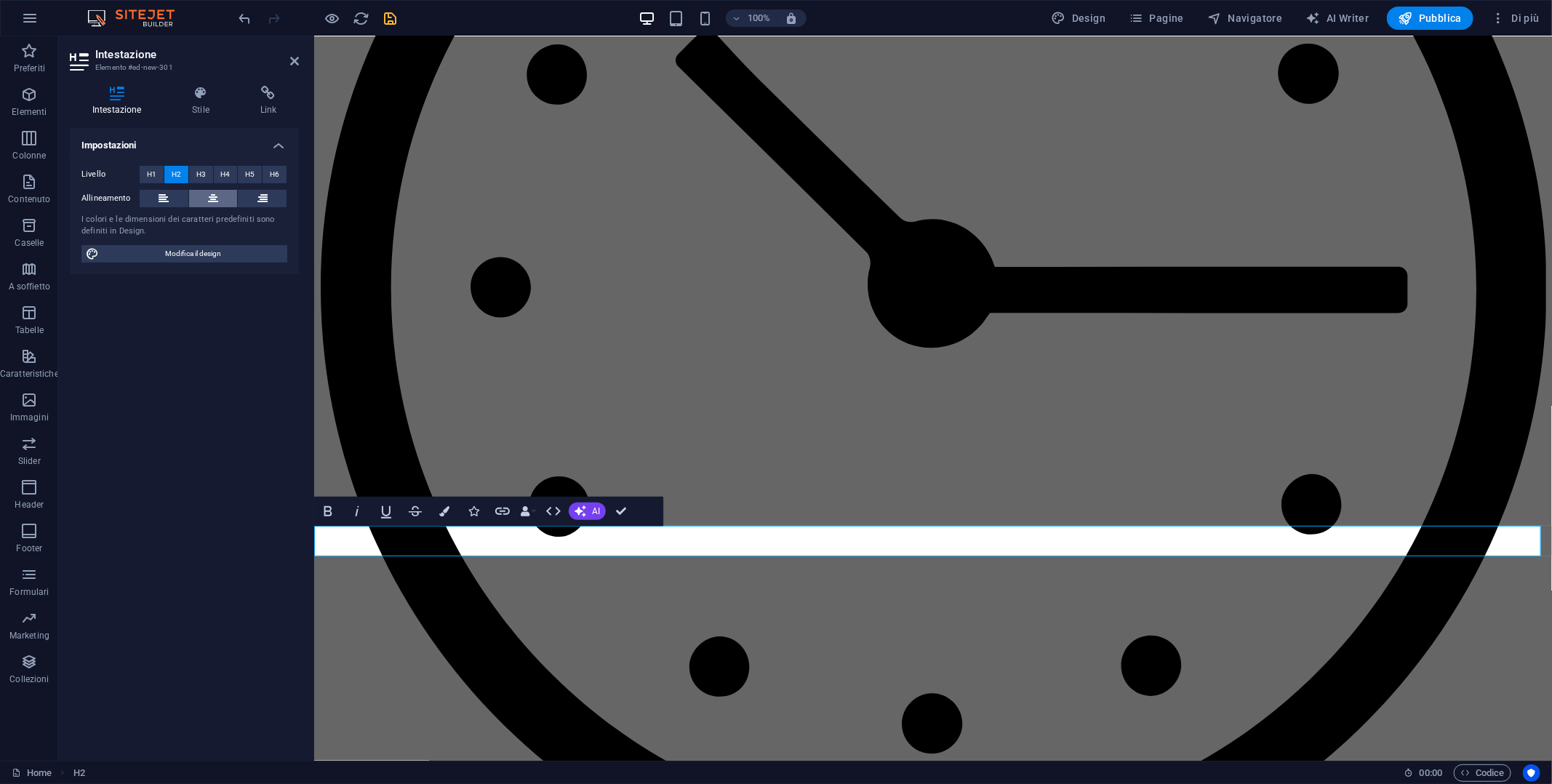
click at [214, 200] on icon at bounding box center [213, 198] width 10 height 17
click at [199, 173] on span "H3" at bounding box center [202, 174] width 10 height 17
click at [292, 59] on icon at bounding box center [295, 61] width 9 height 11
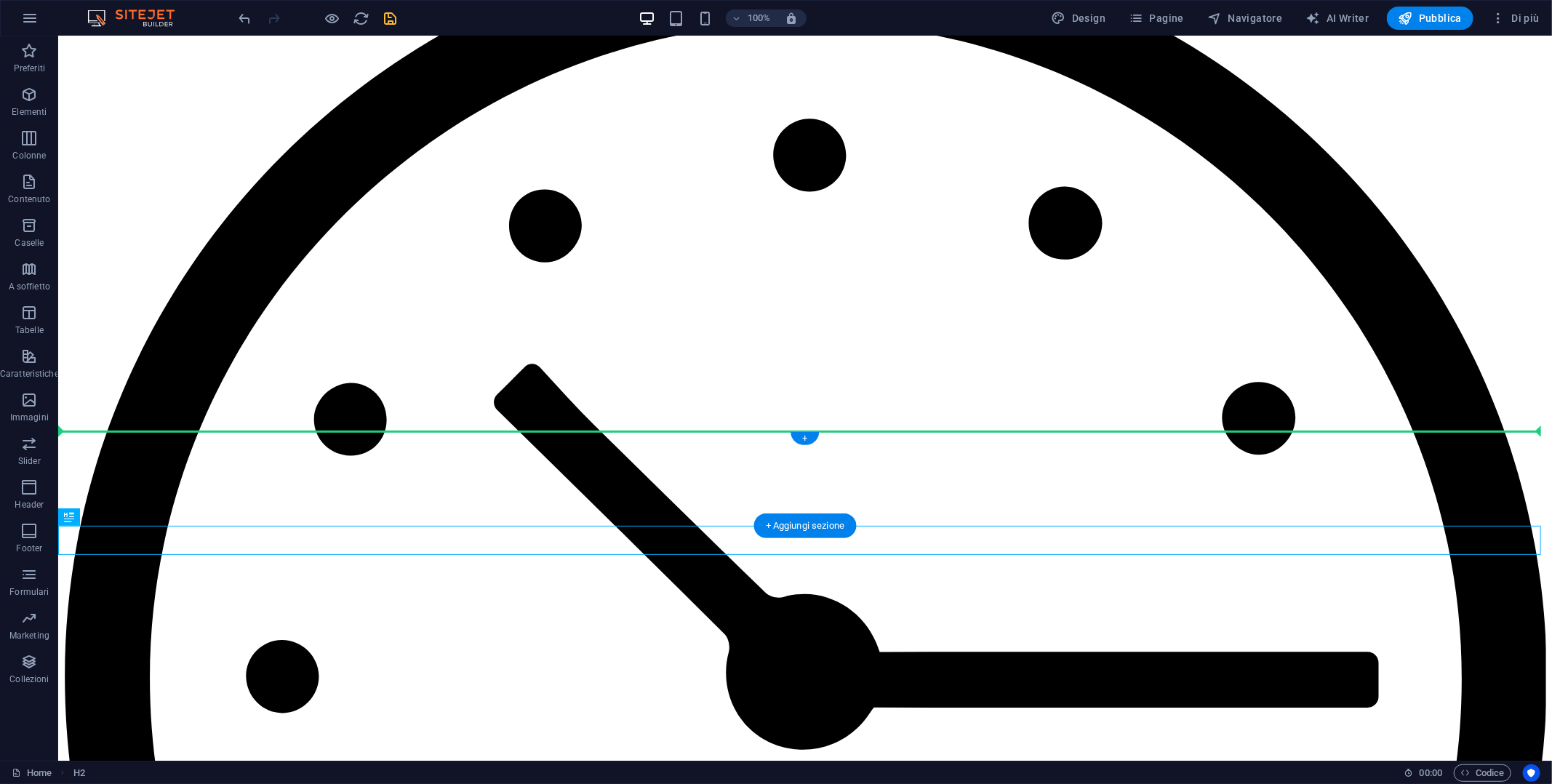
drag, startPoint x: 906, startPoint y: 538, endPoint x: 885, endPoint y: 433, distance: 107.1
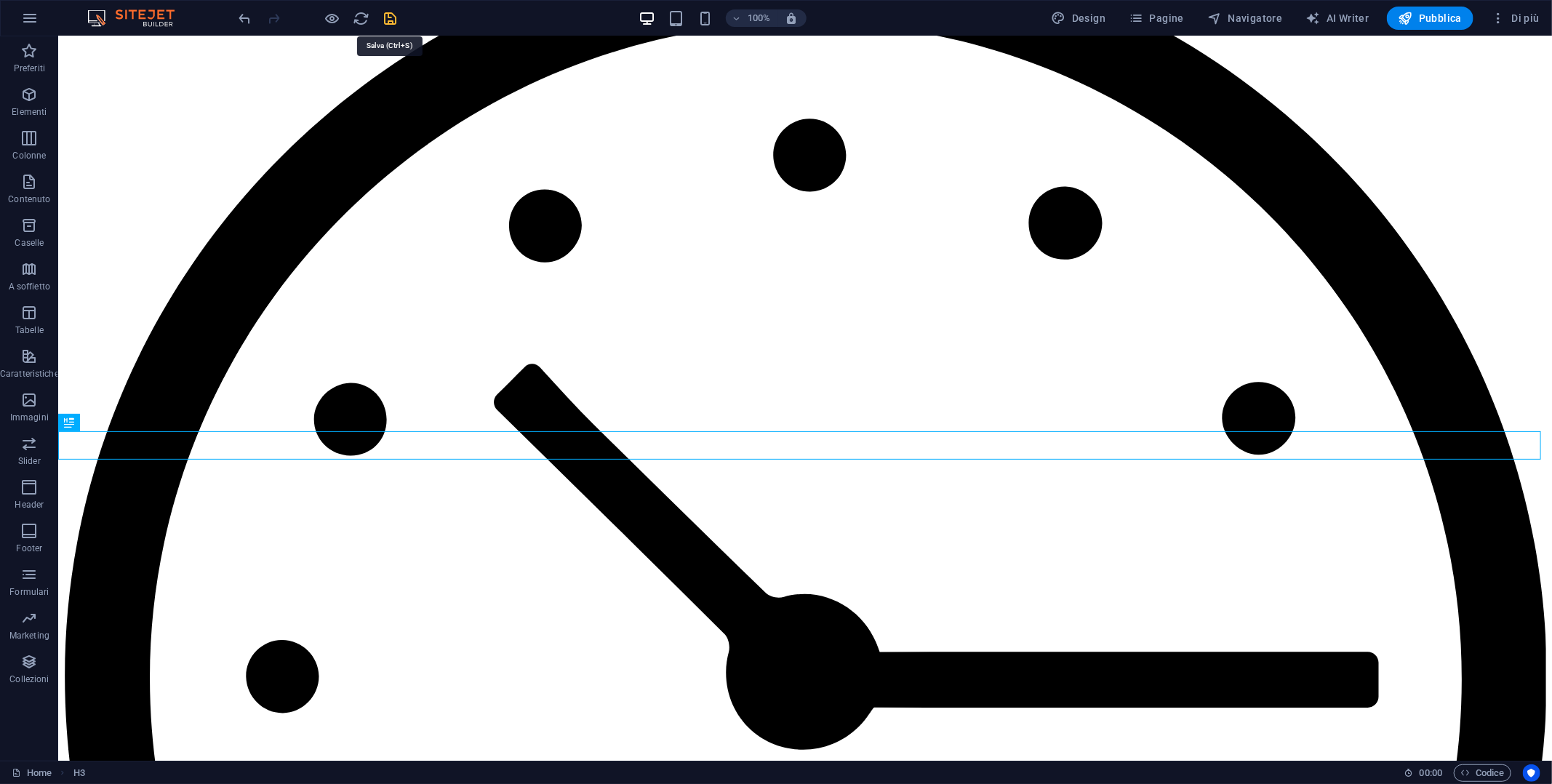
click at [391, 16] on icon "save" at bounding box center [391, 18] width 16 height 16
checkbox input "false"
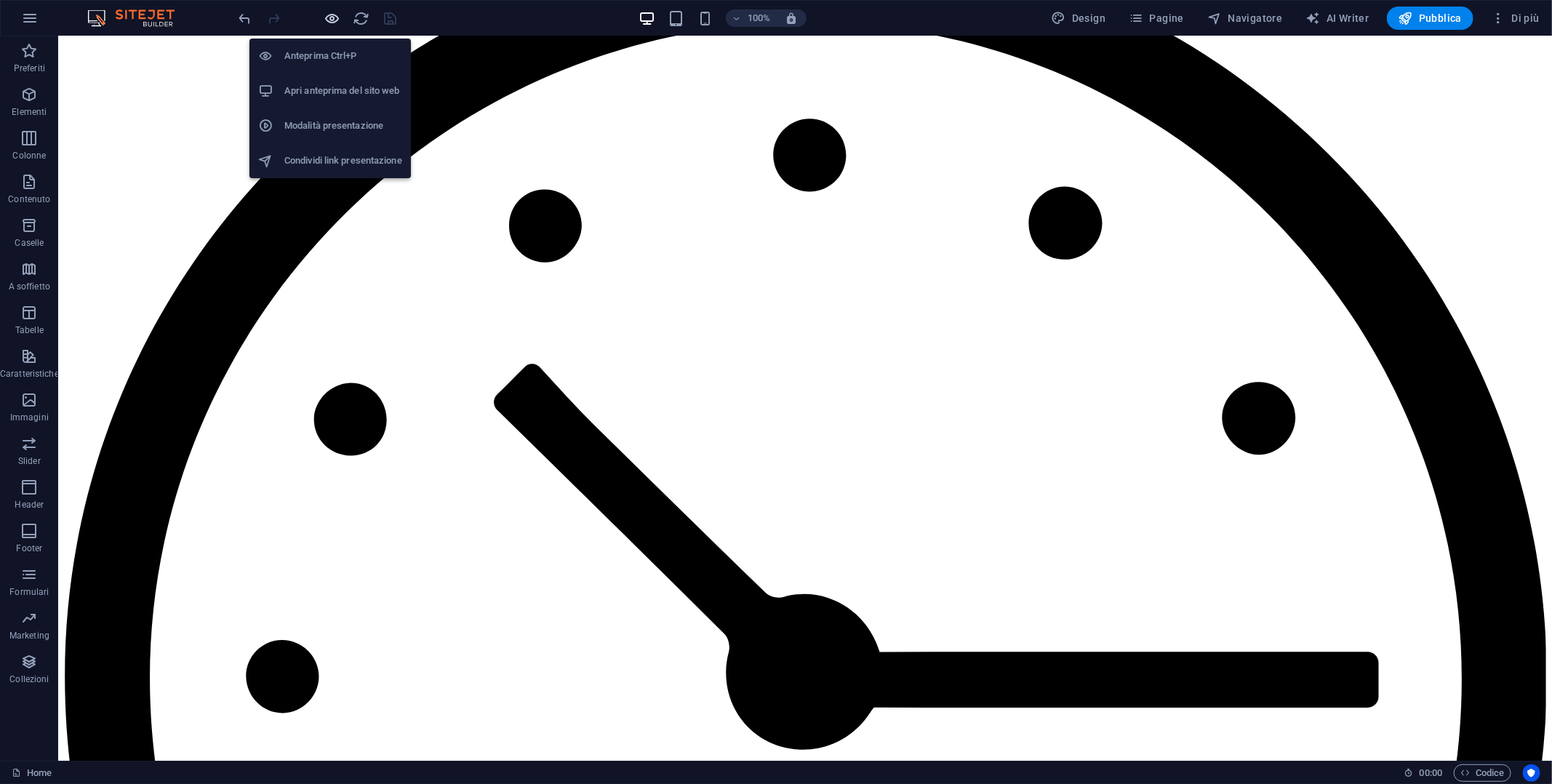
click at [330, 16] on icon "button" at bounding box center [333, 18] width 16 height 16
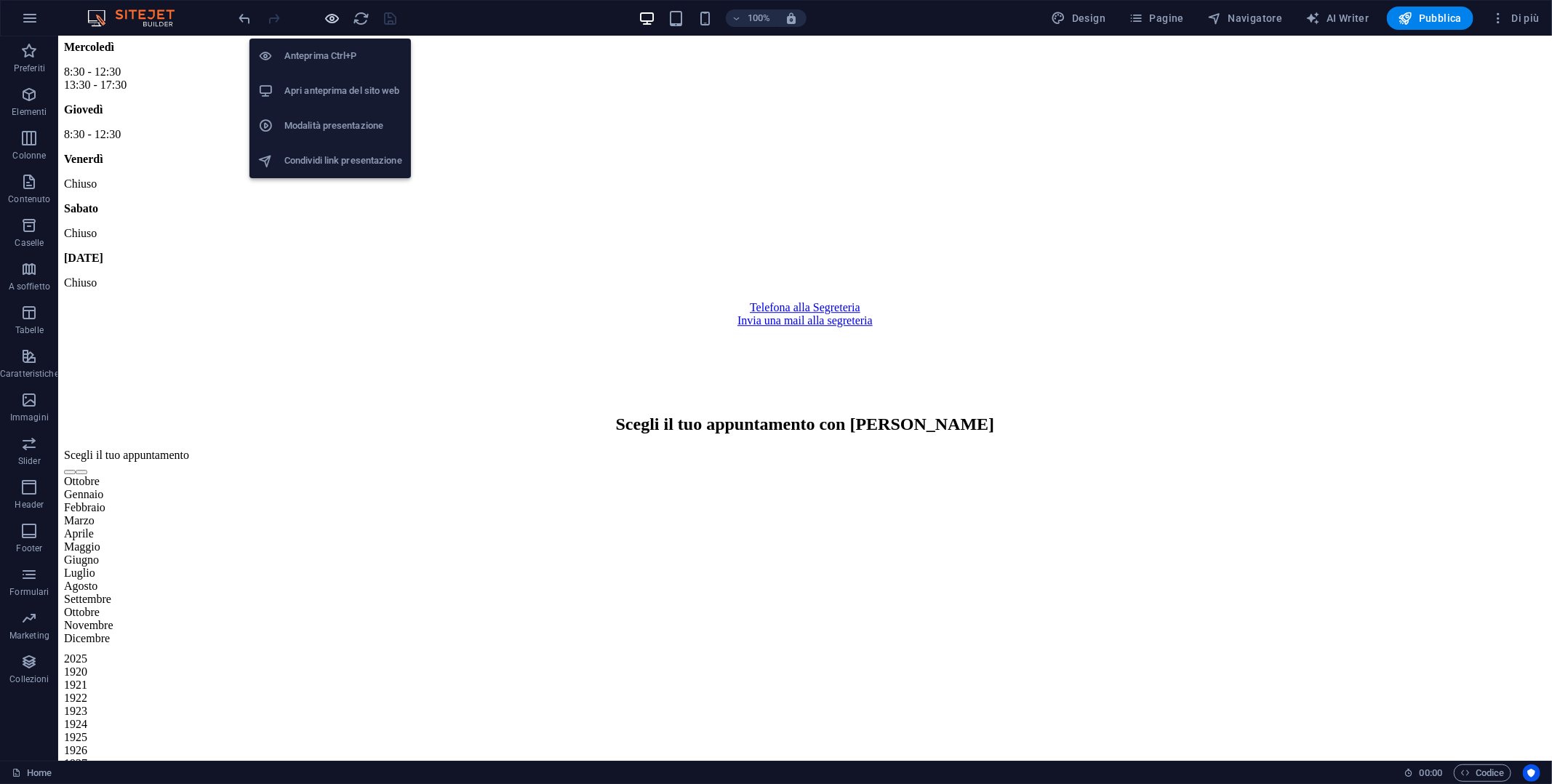
scroll to position [2974, 0]
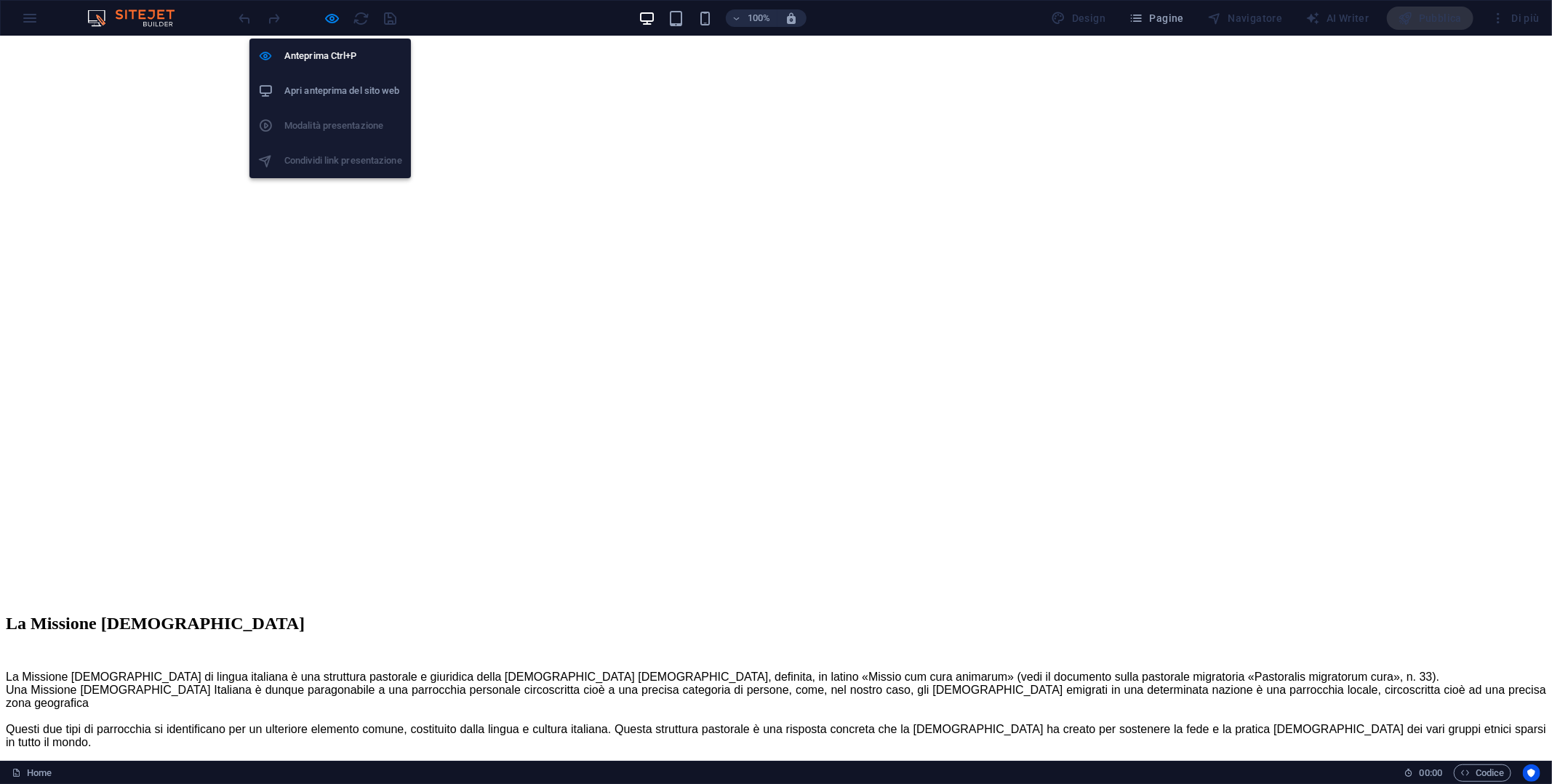
click at [322, 84] on h6 "Apri anteprima del sito web" at bounding box center [343, 91] width 118 height 17
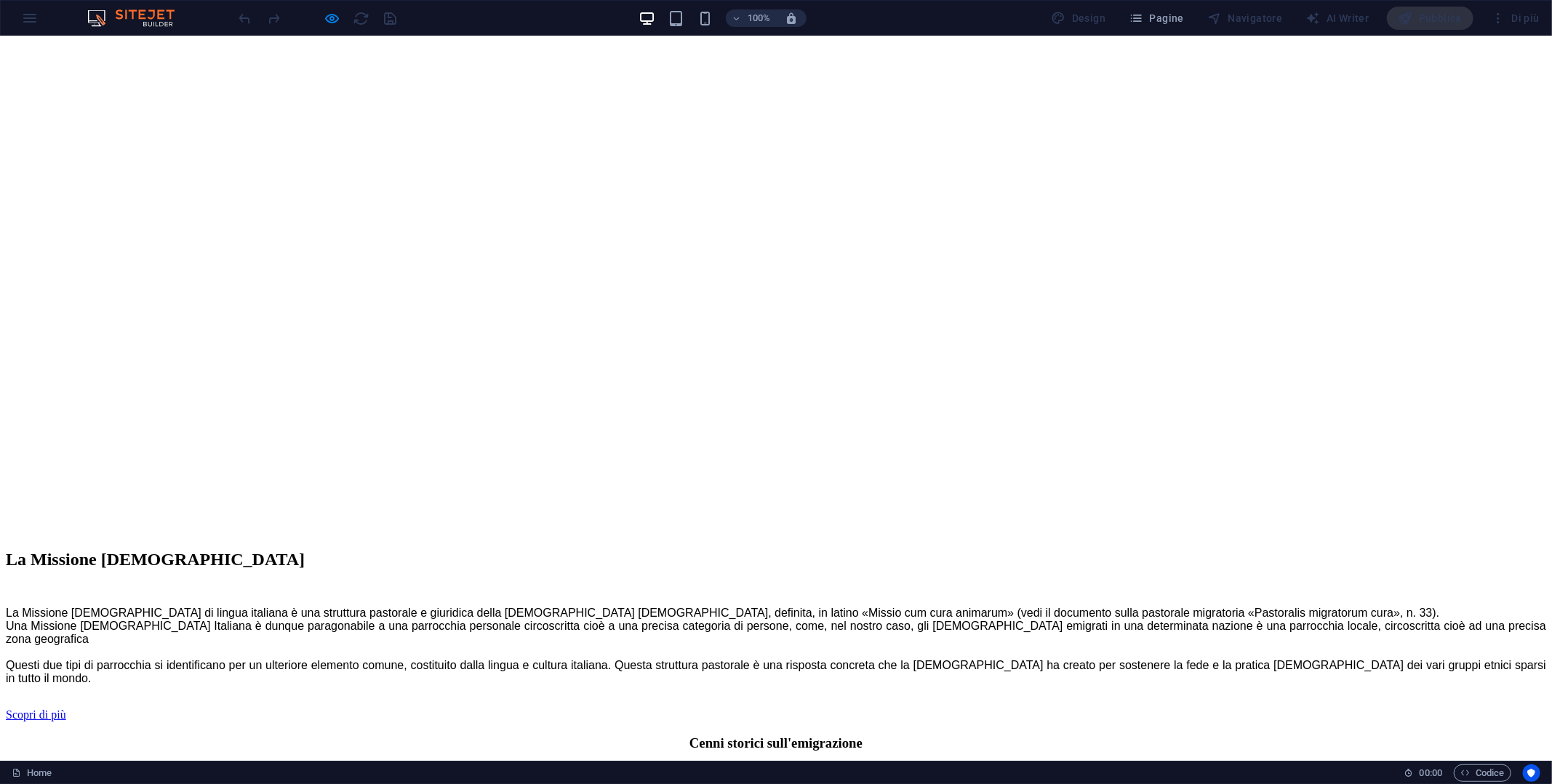
scroll to position [6022, 0]
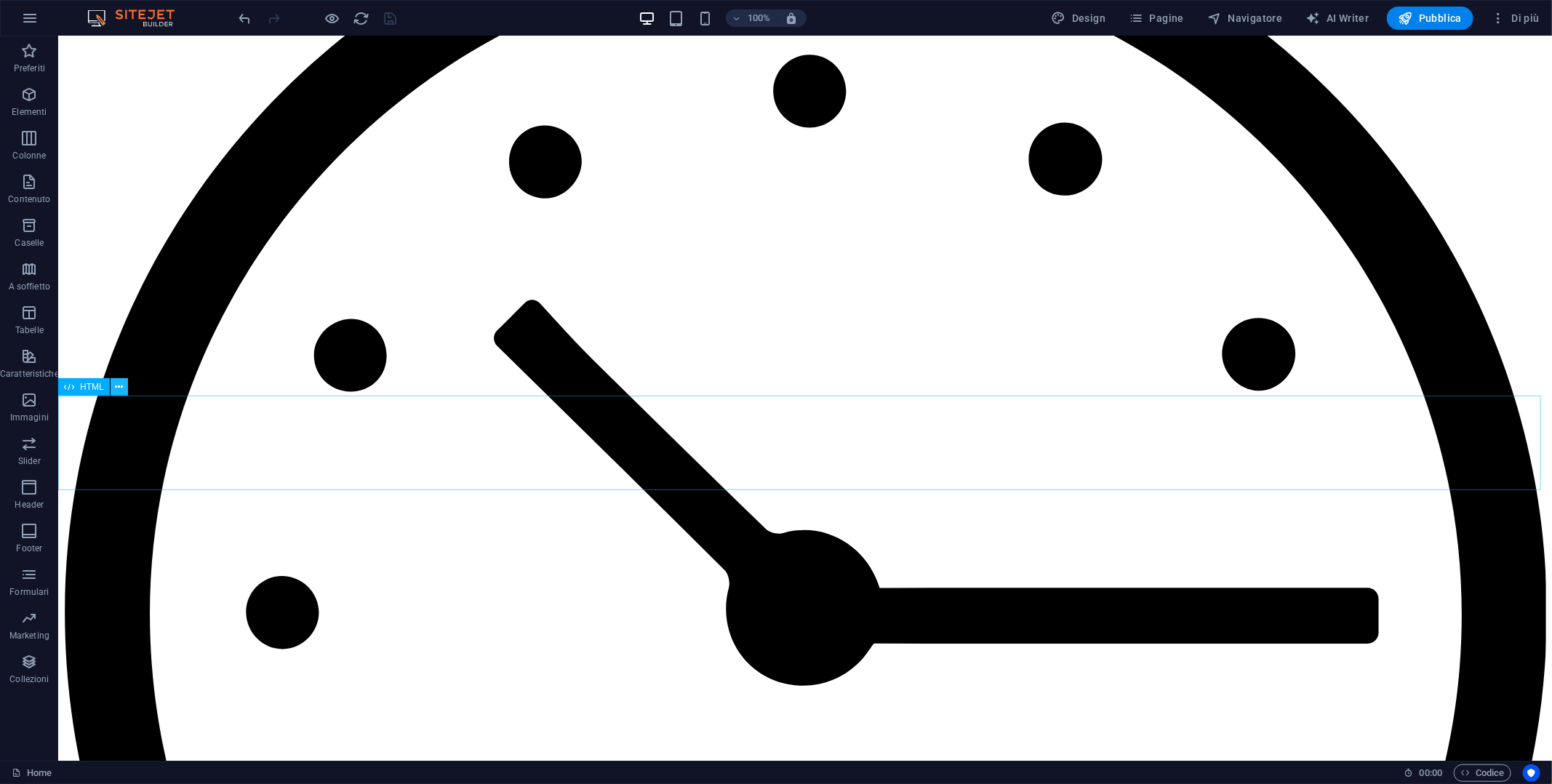
click at [122, 388] on icon at bounding box center [119, 387] width 8 height 16
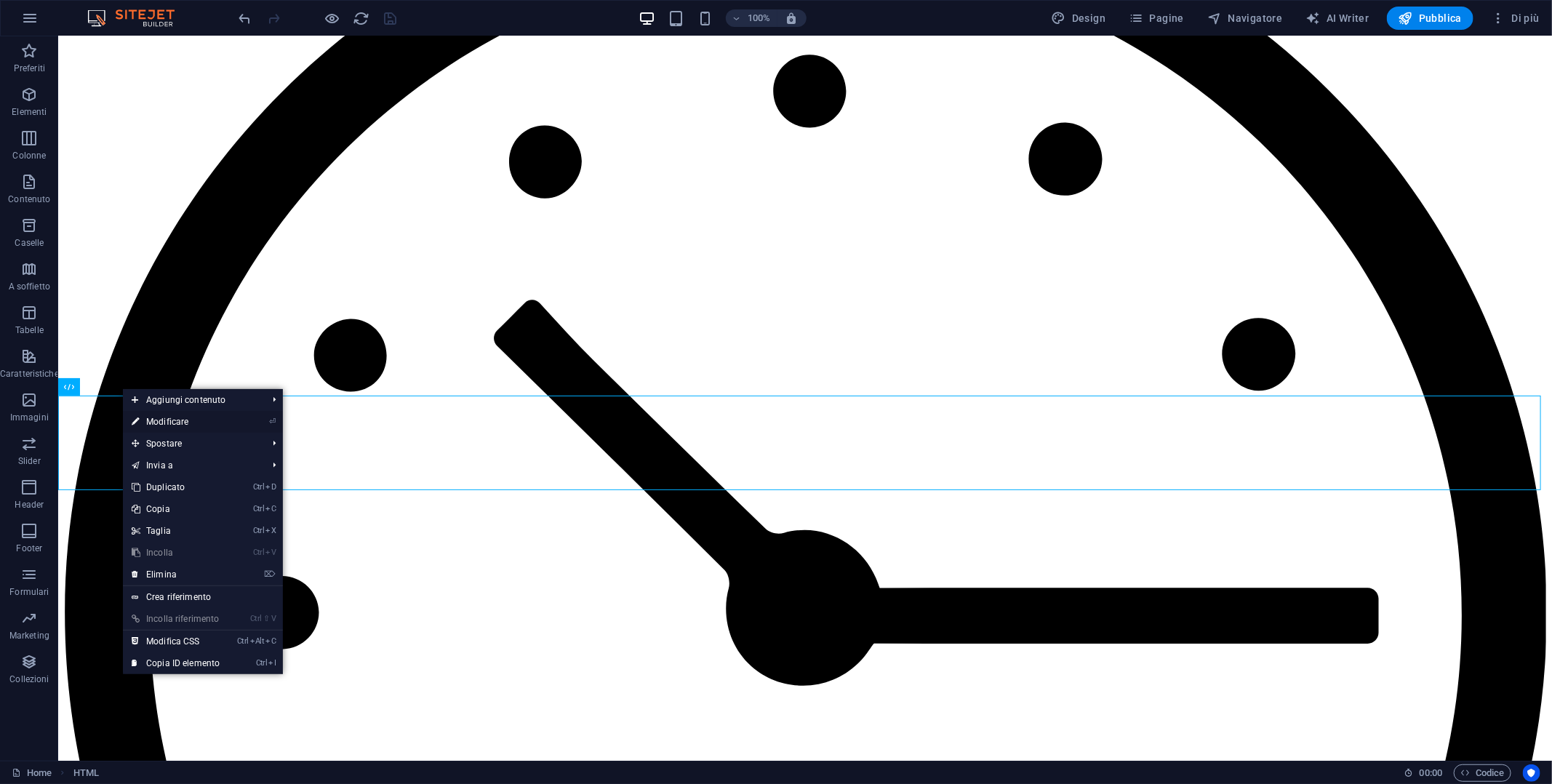
click at [183, 425] on link "⏎ Modificare" at bounding box center [175, 422] width 105 height 22
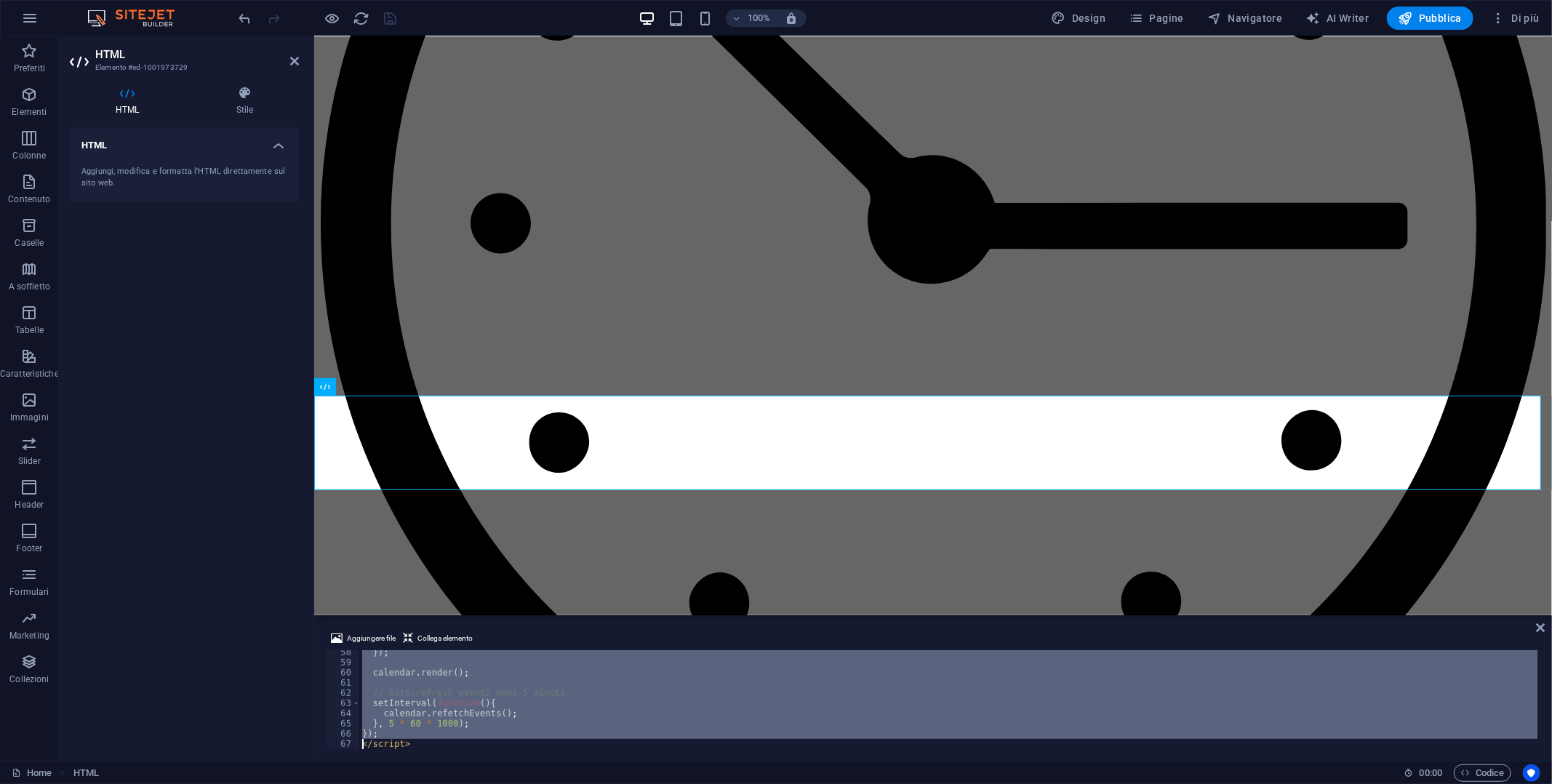
type textarea "</script>"
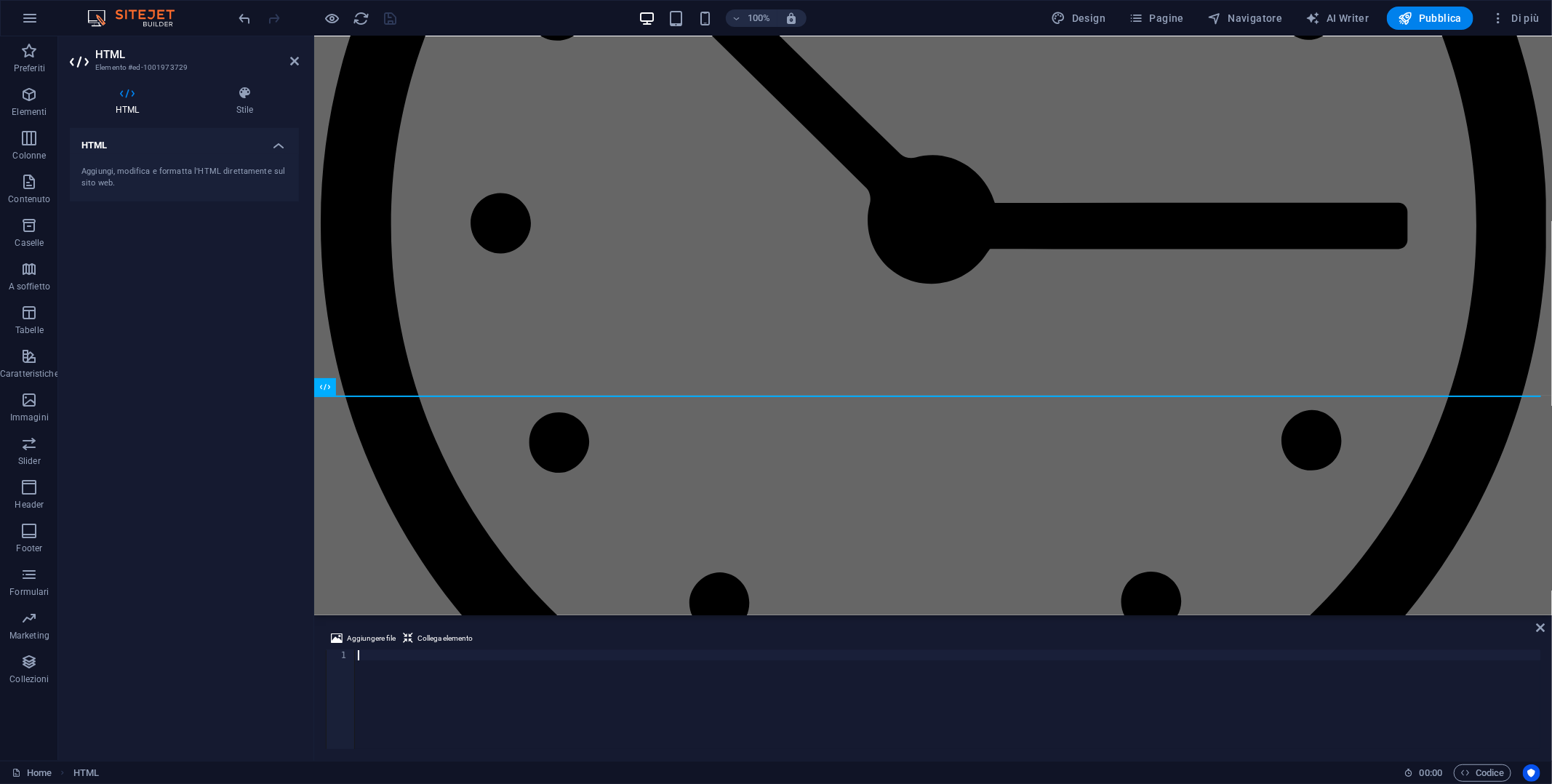
scroll to position [492, 0]
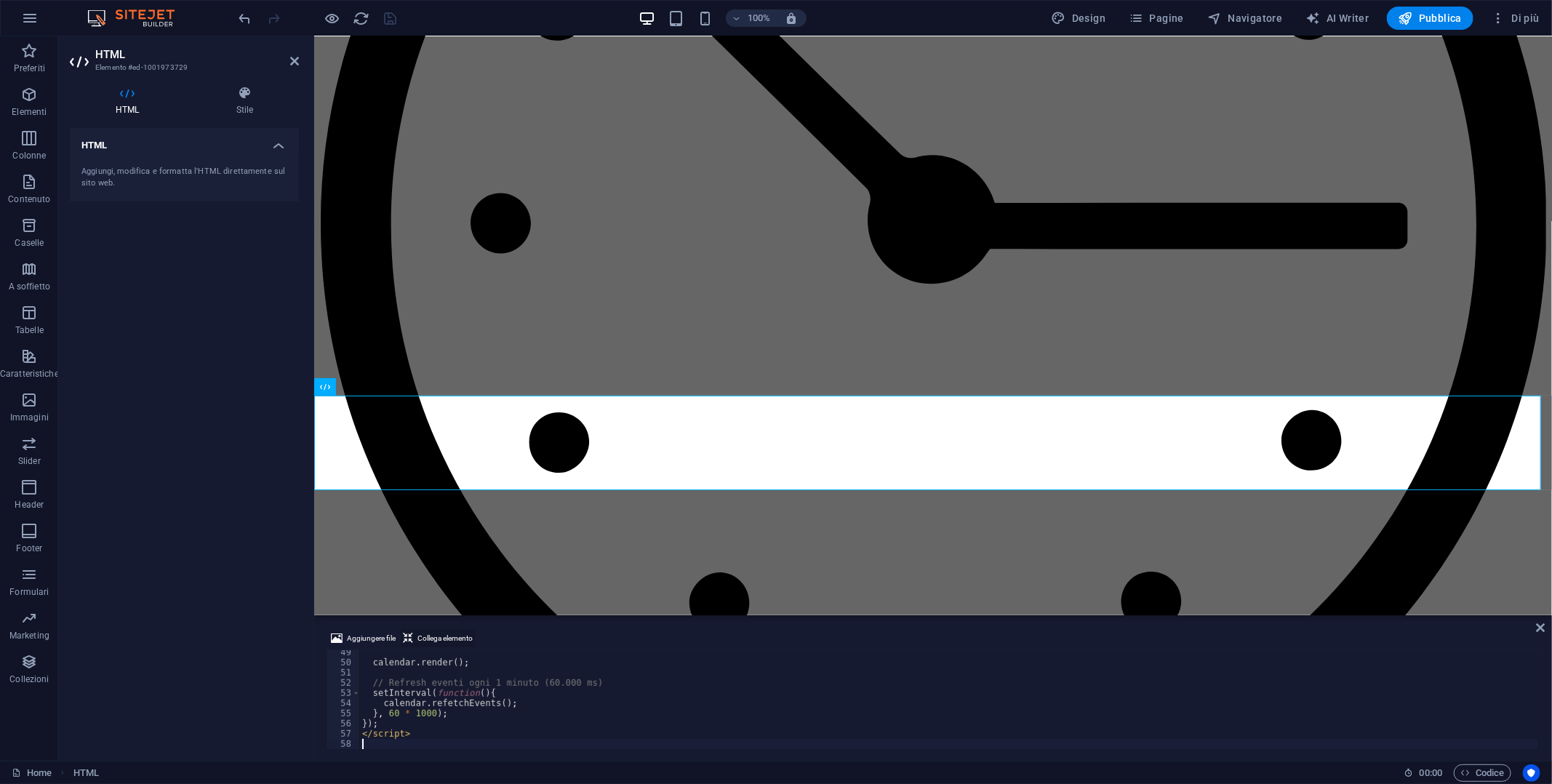
click at [439, 637] on span "Collega elemento" at bounding box center [446, 638] width 55 height 17
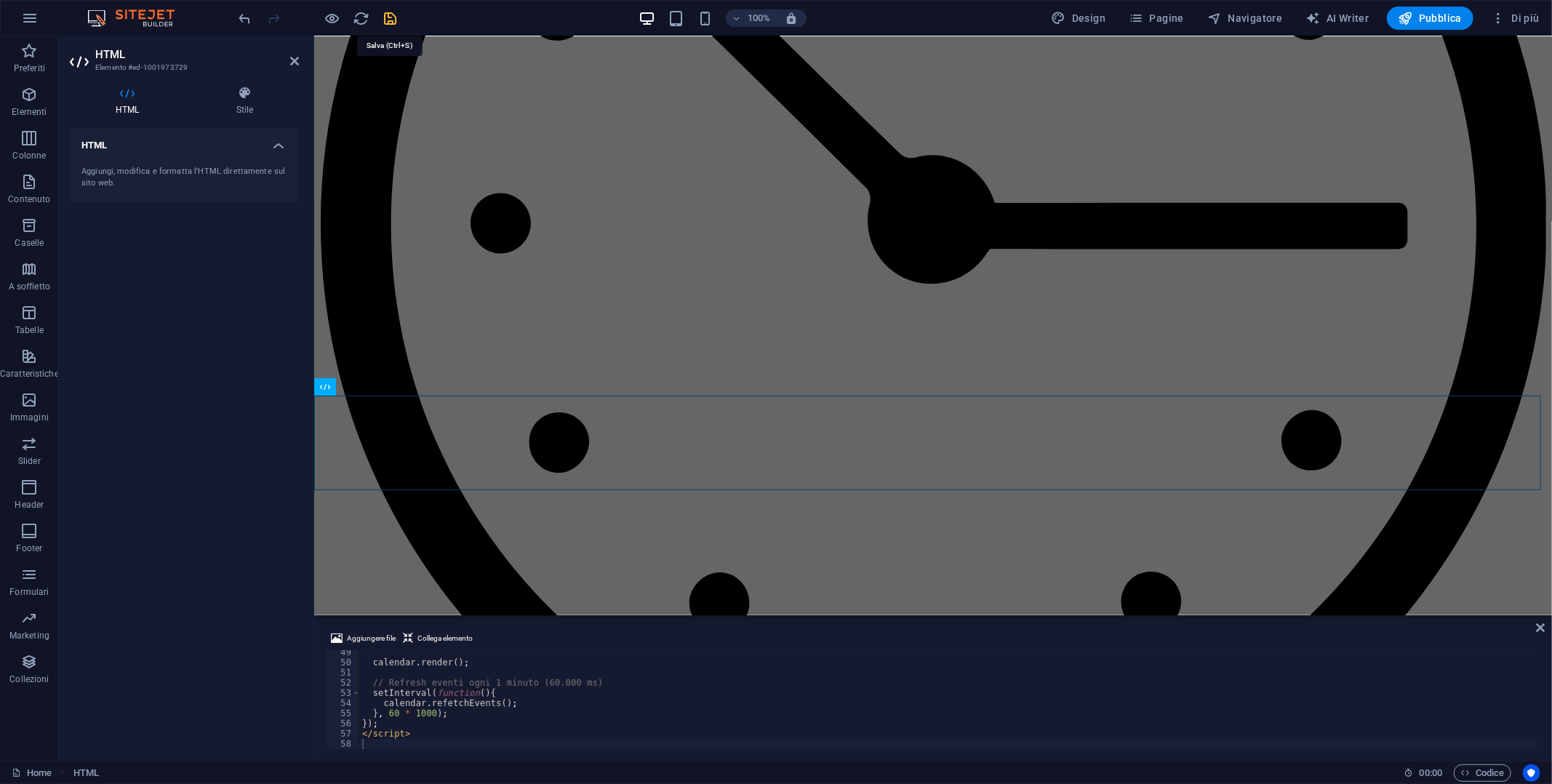
click at [390, 18] on icon "save" at bounding box center [391, 18] width 16 height 16
checkbox input "false"
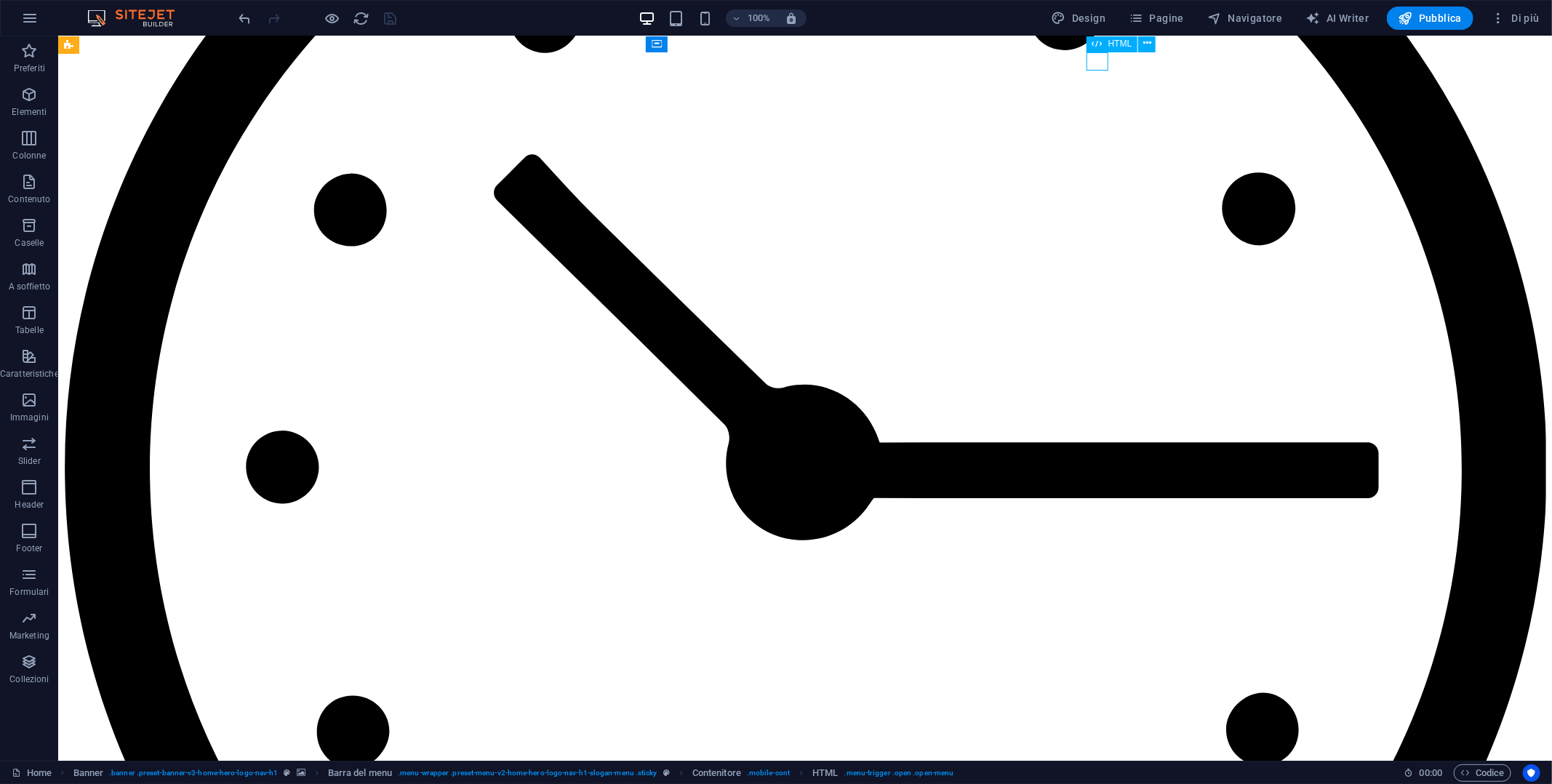
scroll to position [5877, 0]
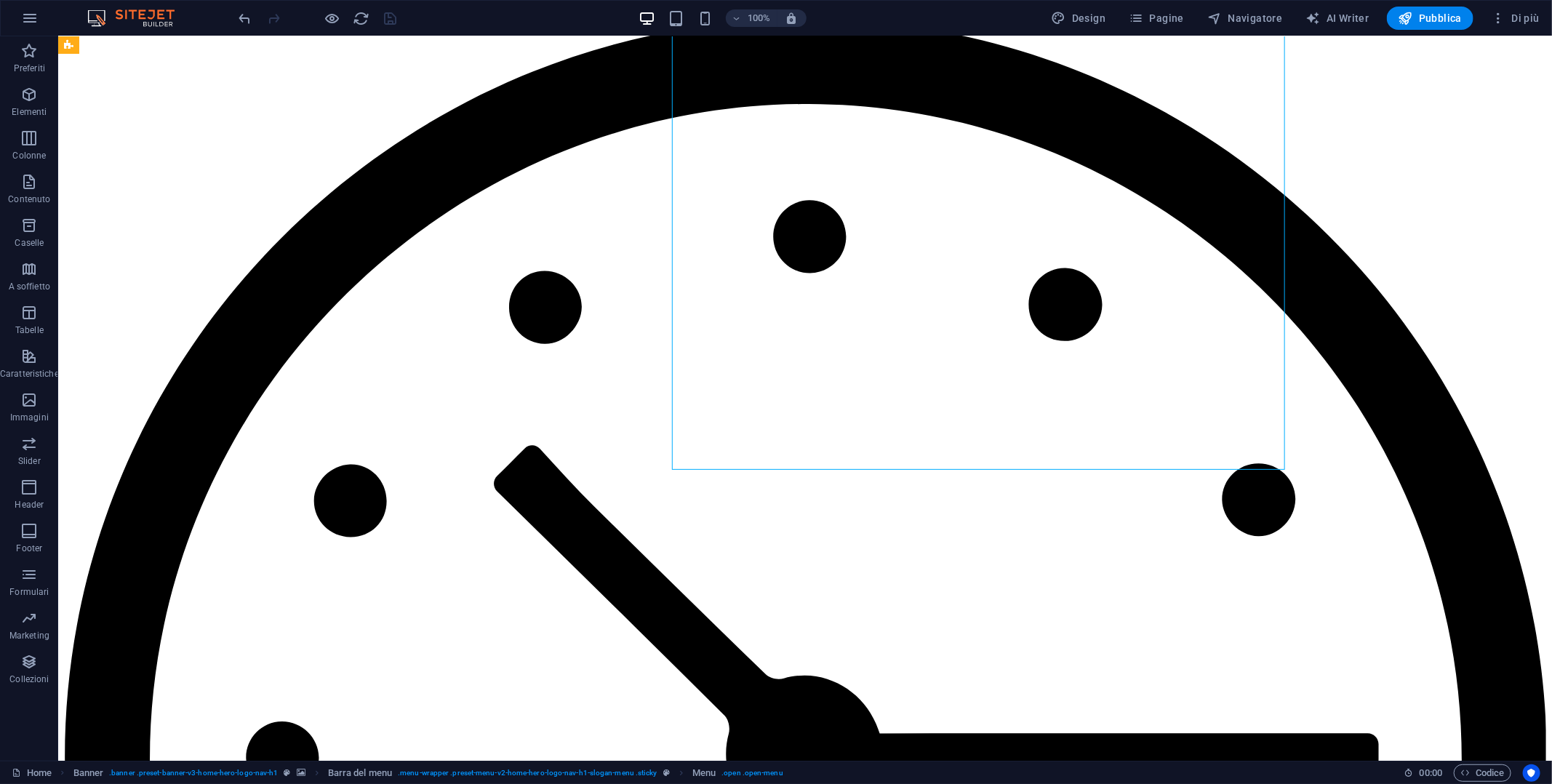
scroll to position [6022, 0]
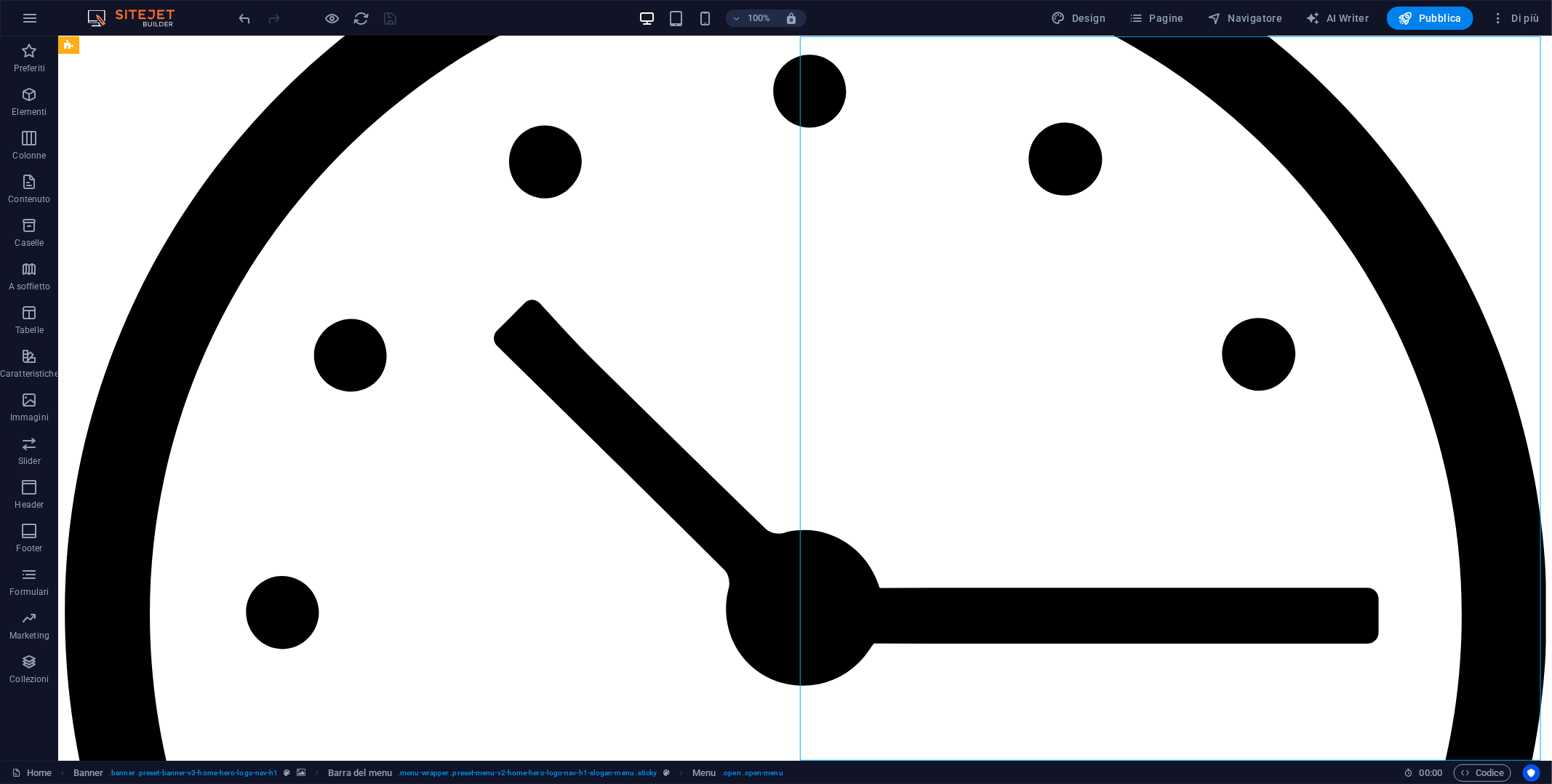
select select
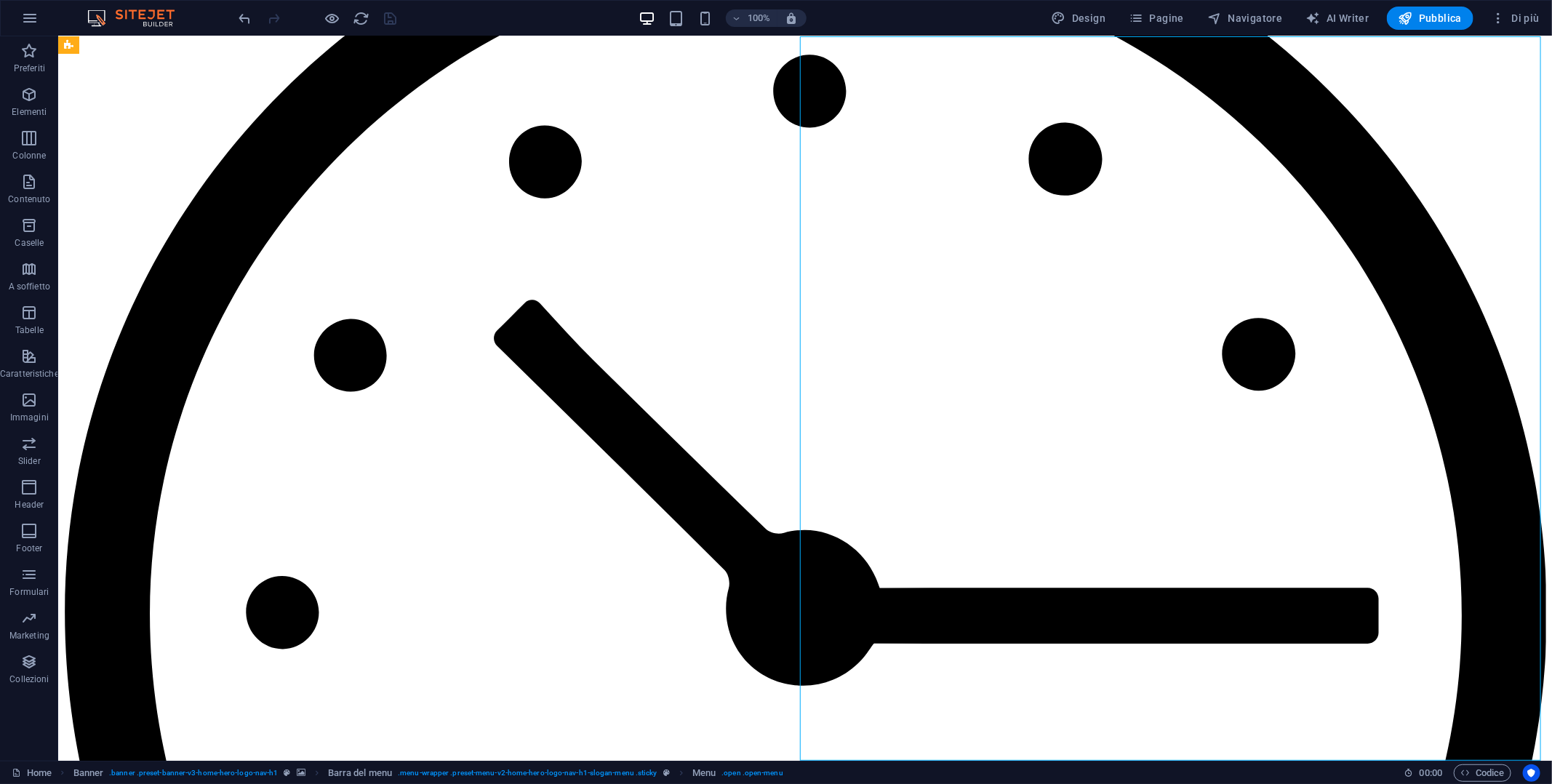
select select
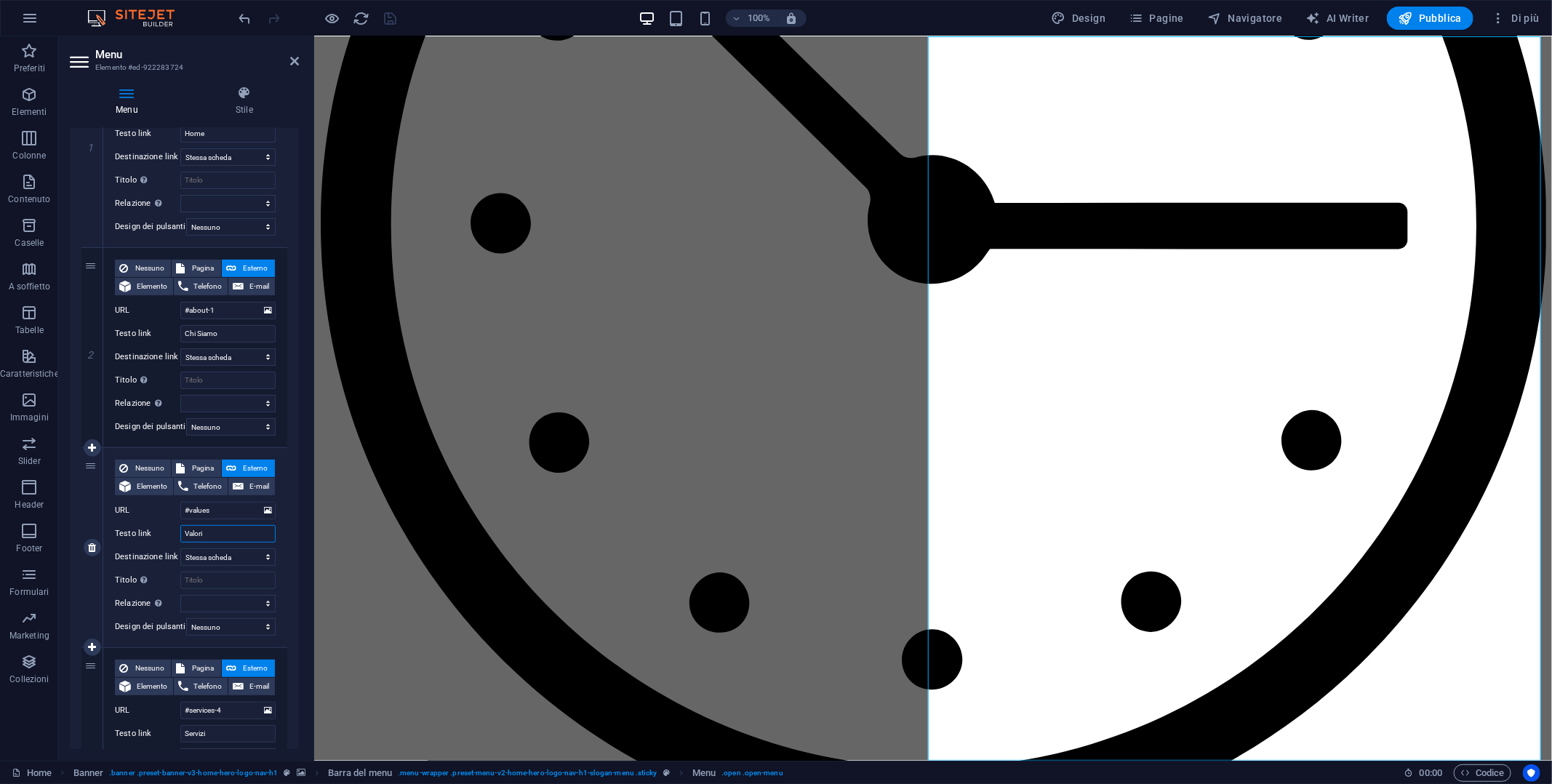
click at [228, 532] on input "Valori" at bounding box center [228, 534] width 95 height 17
drag, startPoint x: 228, startPoint y: 532, endPoint x: 163, endPoint y: 530, distance: 65.0
click at [163, 530] on div "Testo link Valori" at bounding box center [195, 534] width 161 height 17
type input "Appunta"
select select
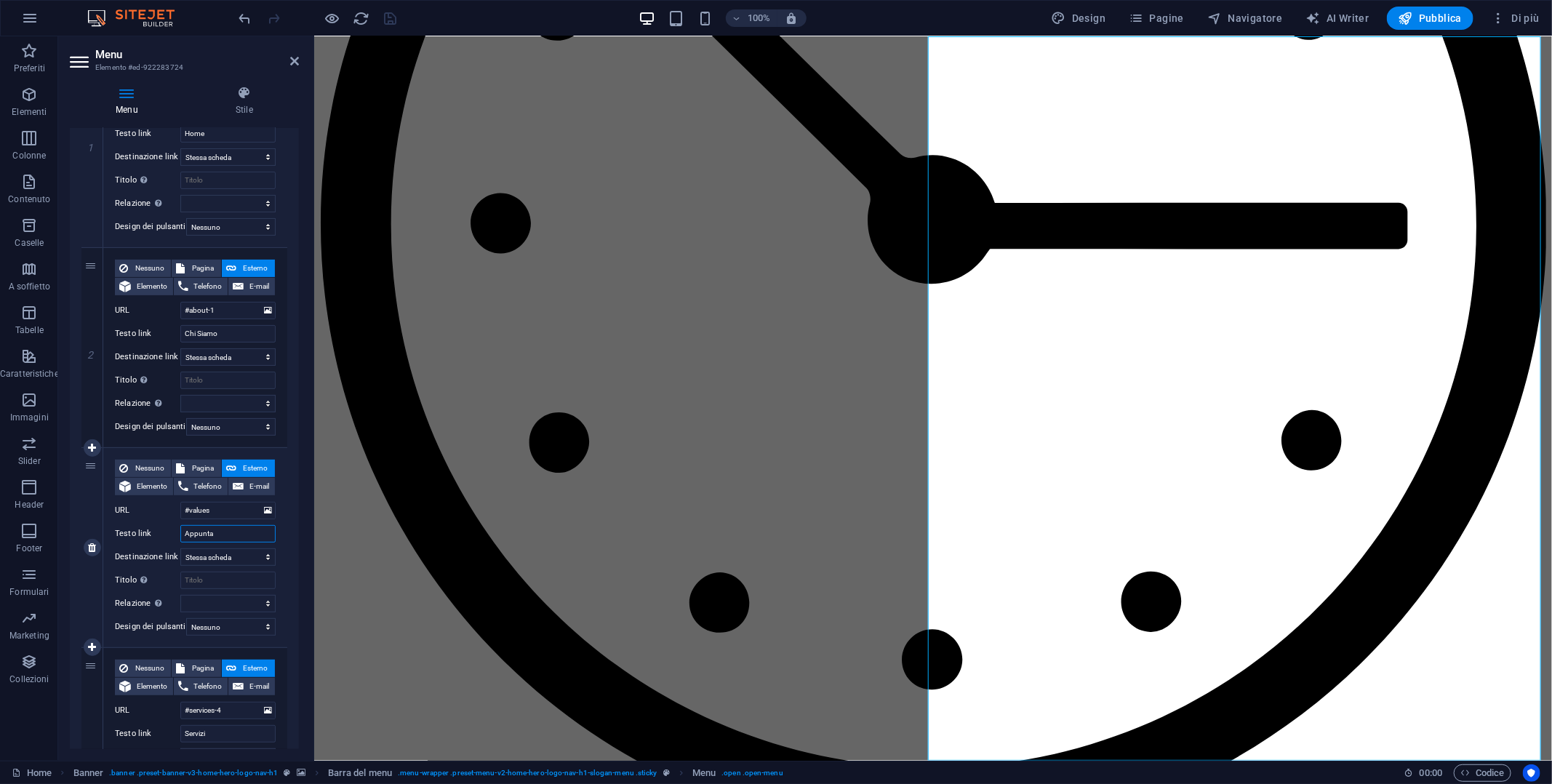
select select
type input "A"
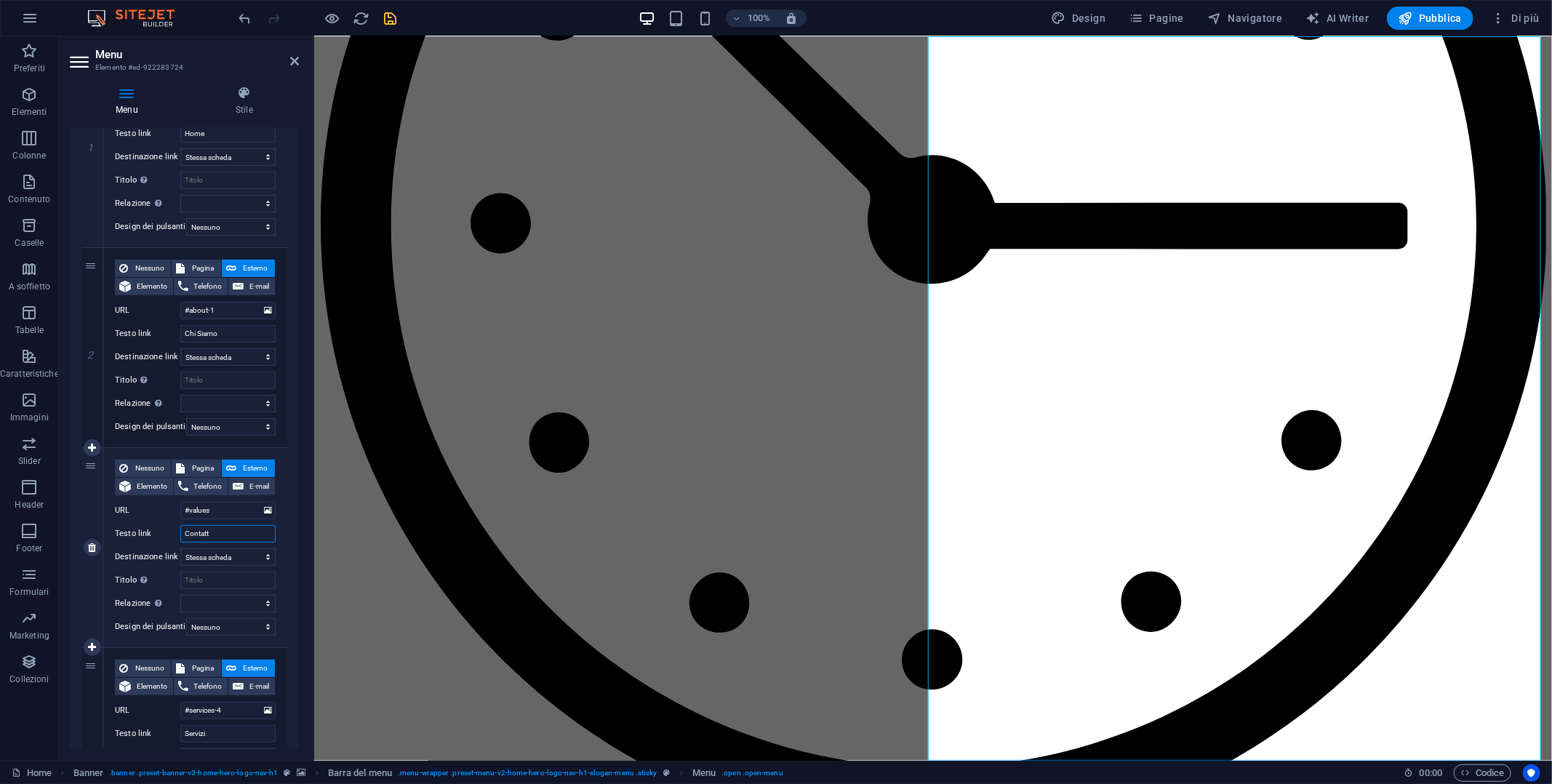
type input "Contatti"
select select
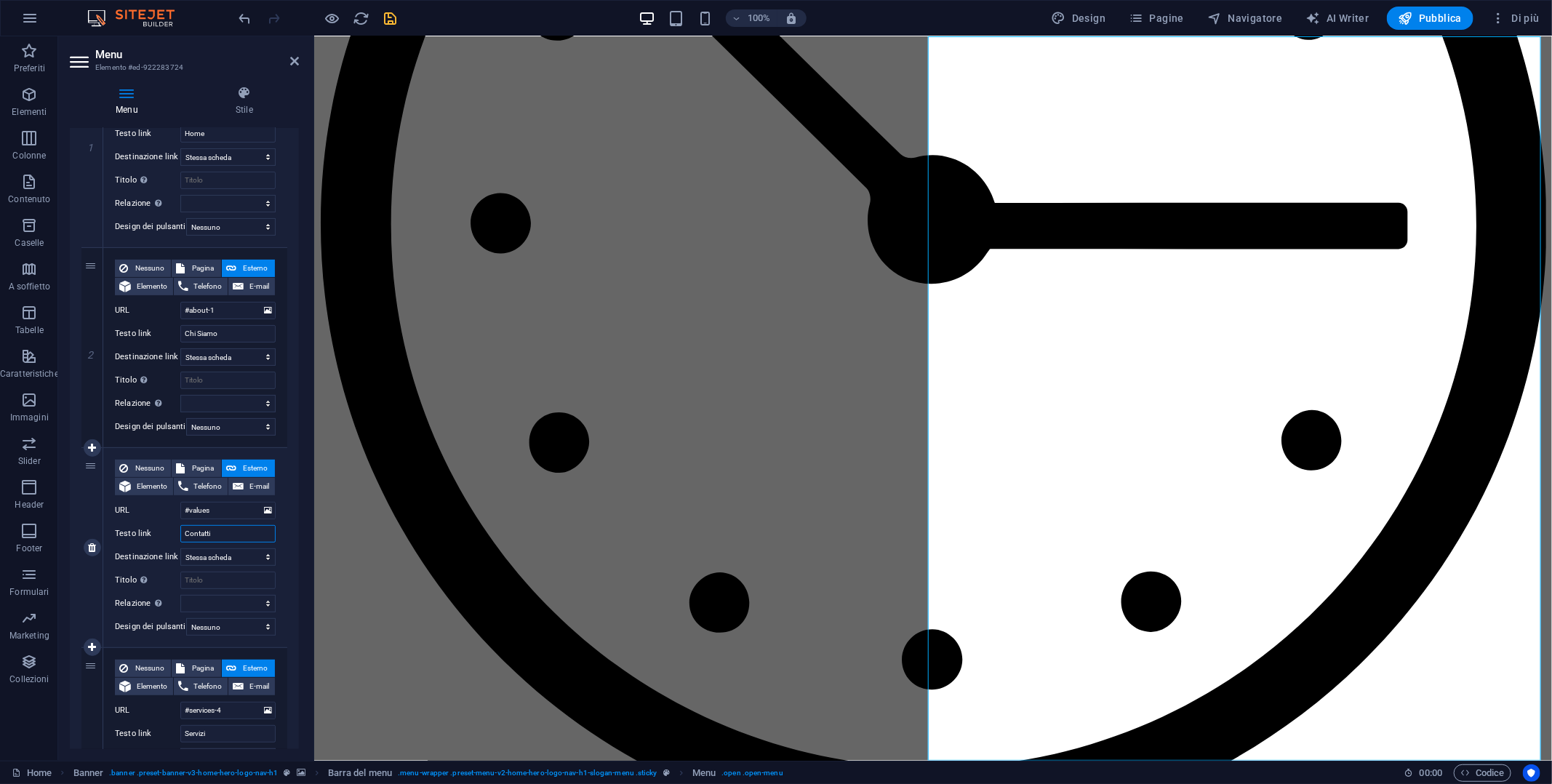
select select
type input "Contatti"
click at [246, 556] on select "Nuova scheda Stessa scheda Sovrapposizione" at bounding box center [228, 556] width 95 height 17
click at [153, 482] on span "Elemento" at bounding box center [152, 486] width 33 height 17
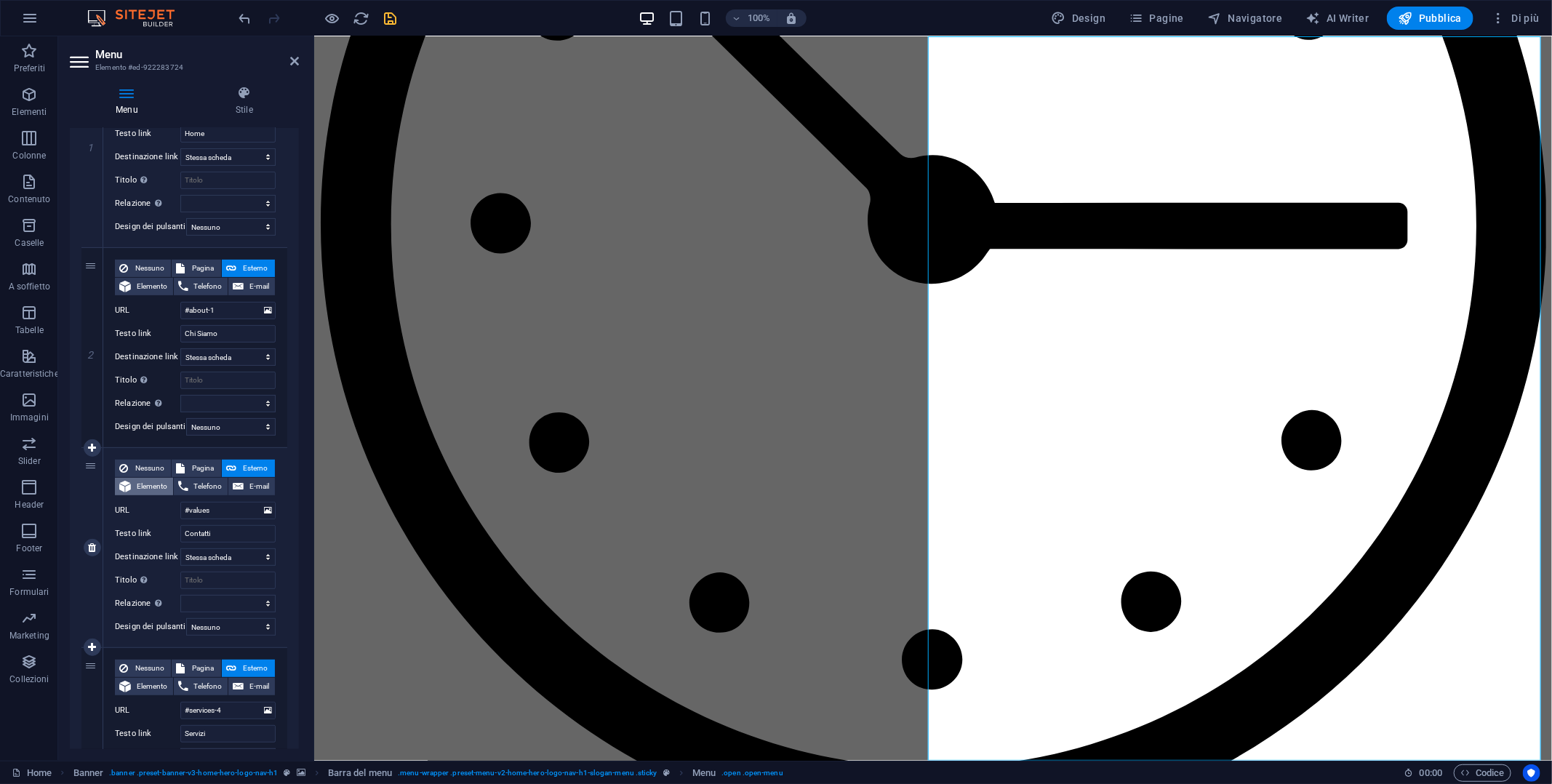
select select
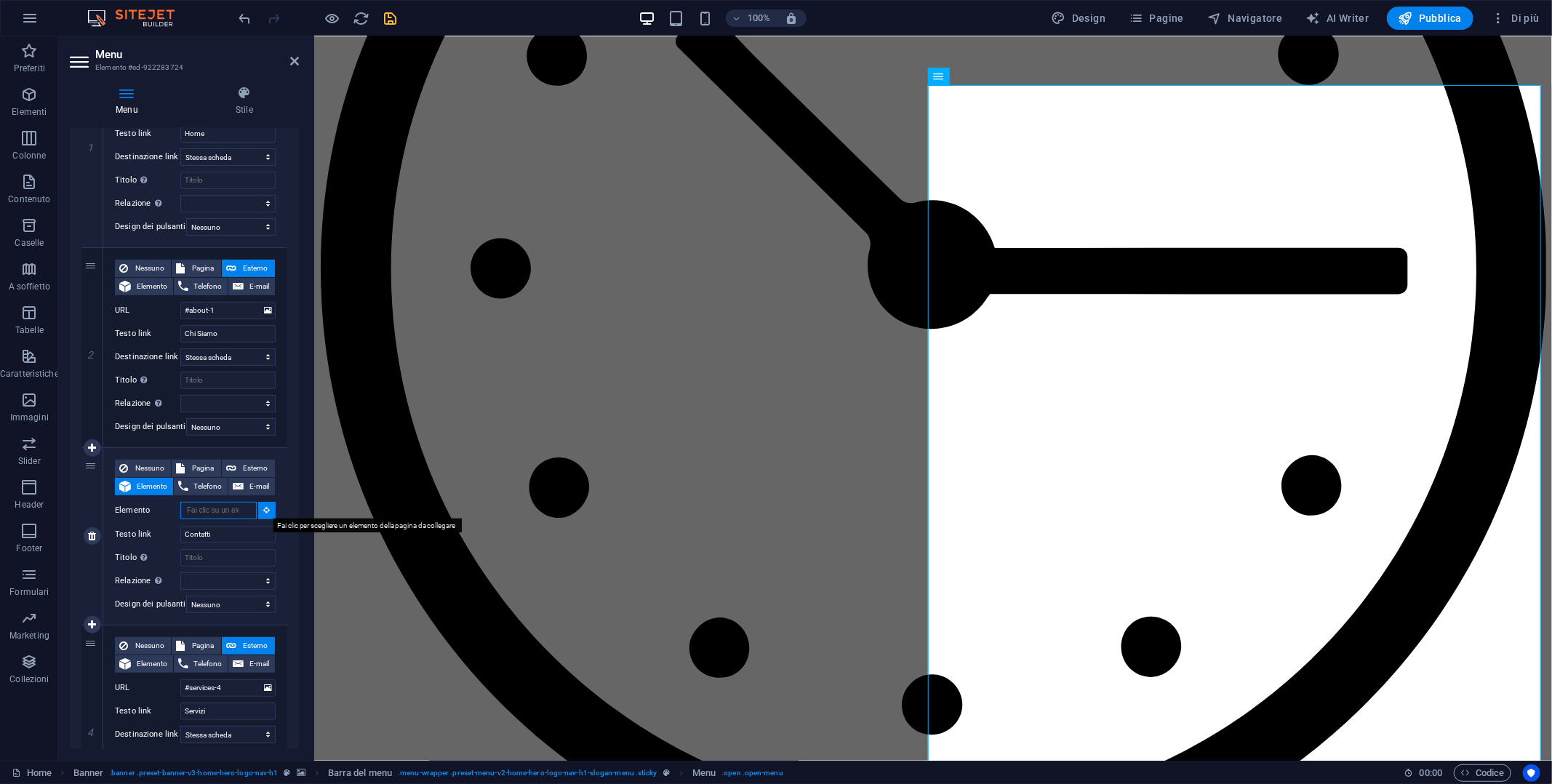
scroll to position [5973, 0]
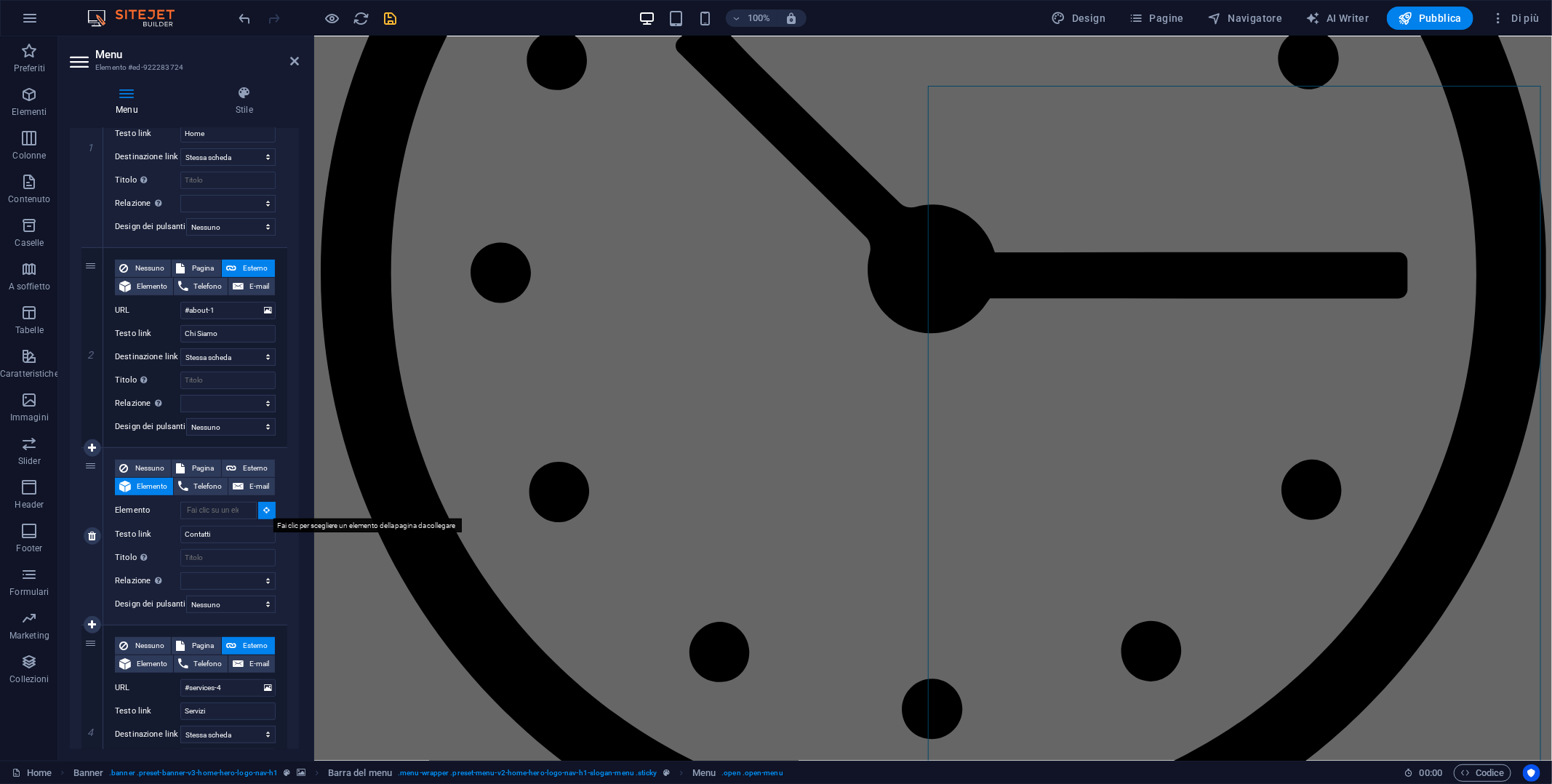
click at [264, 511] on icon at bounding box center [268, 509] width 7 height 7
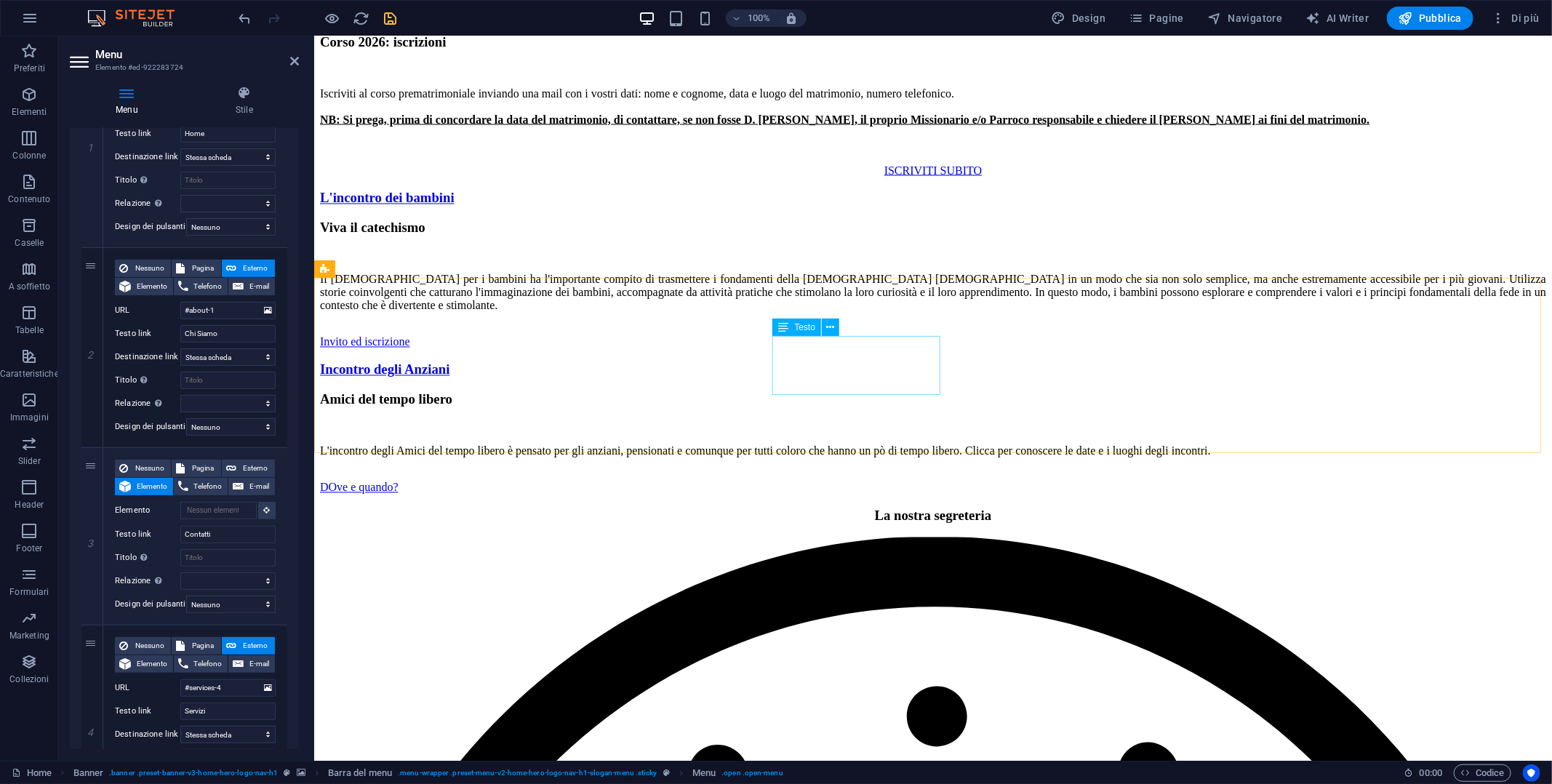
scroll to position [5100, 0]
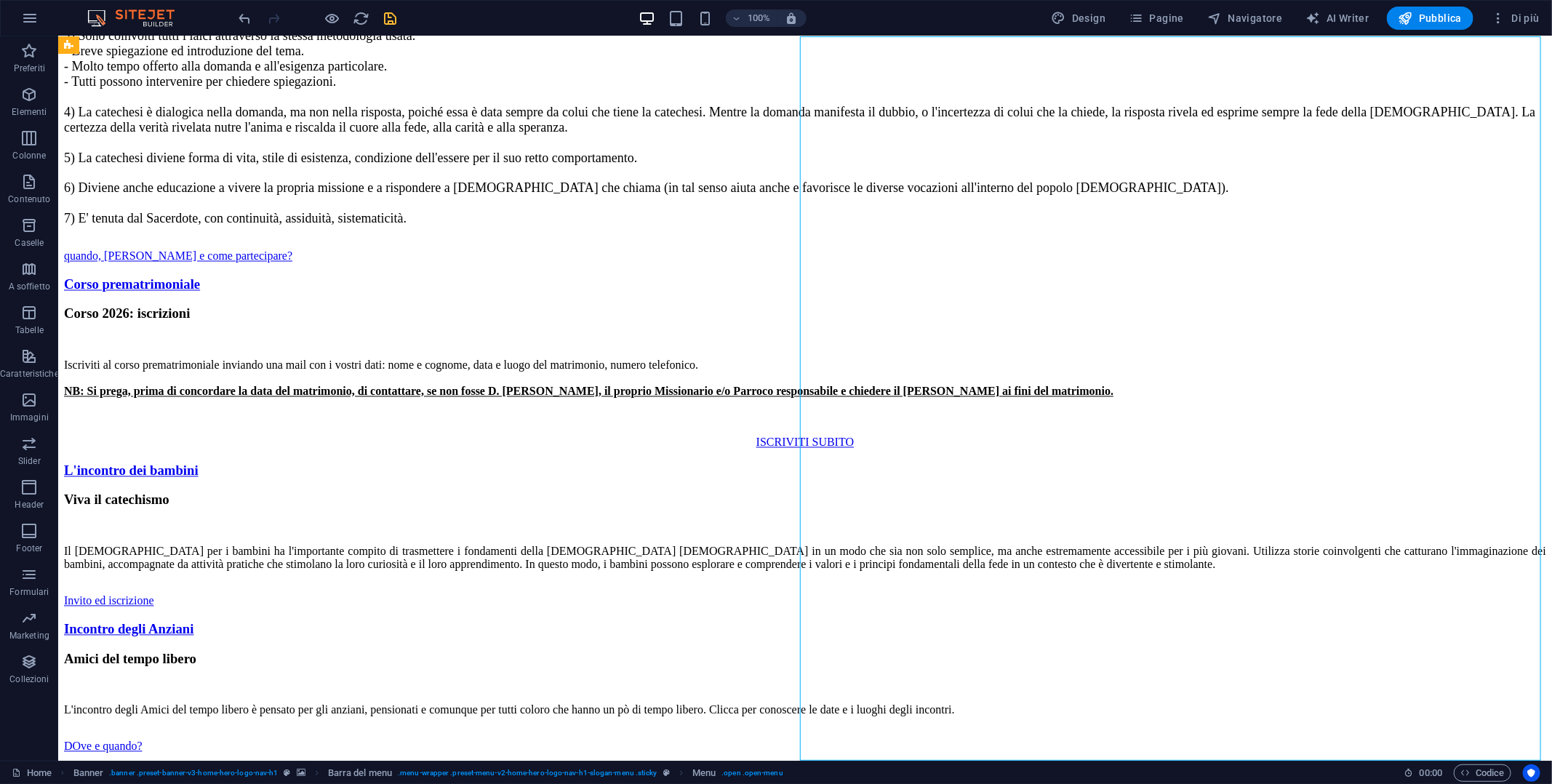
select select
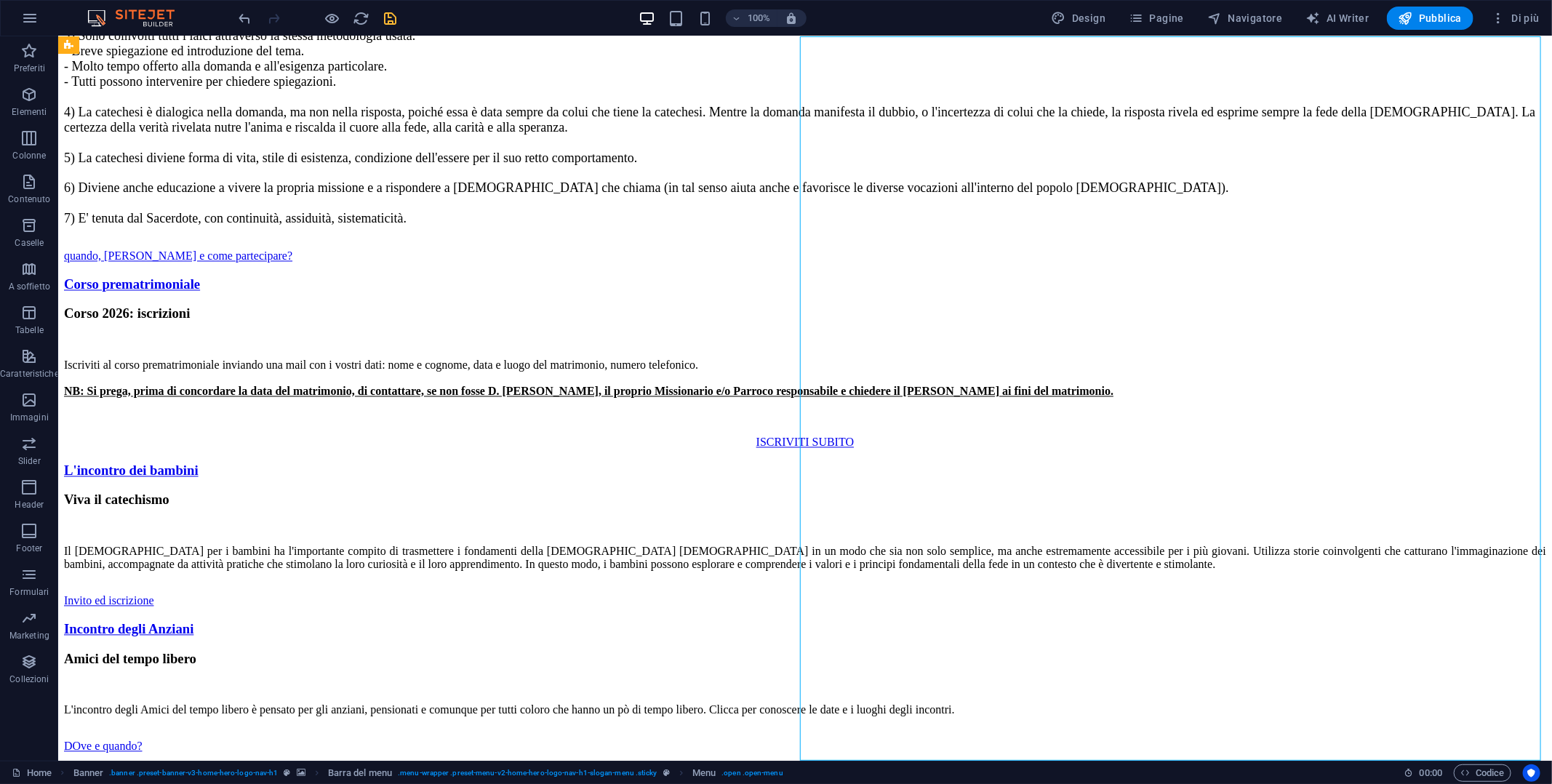
select select
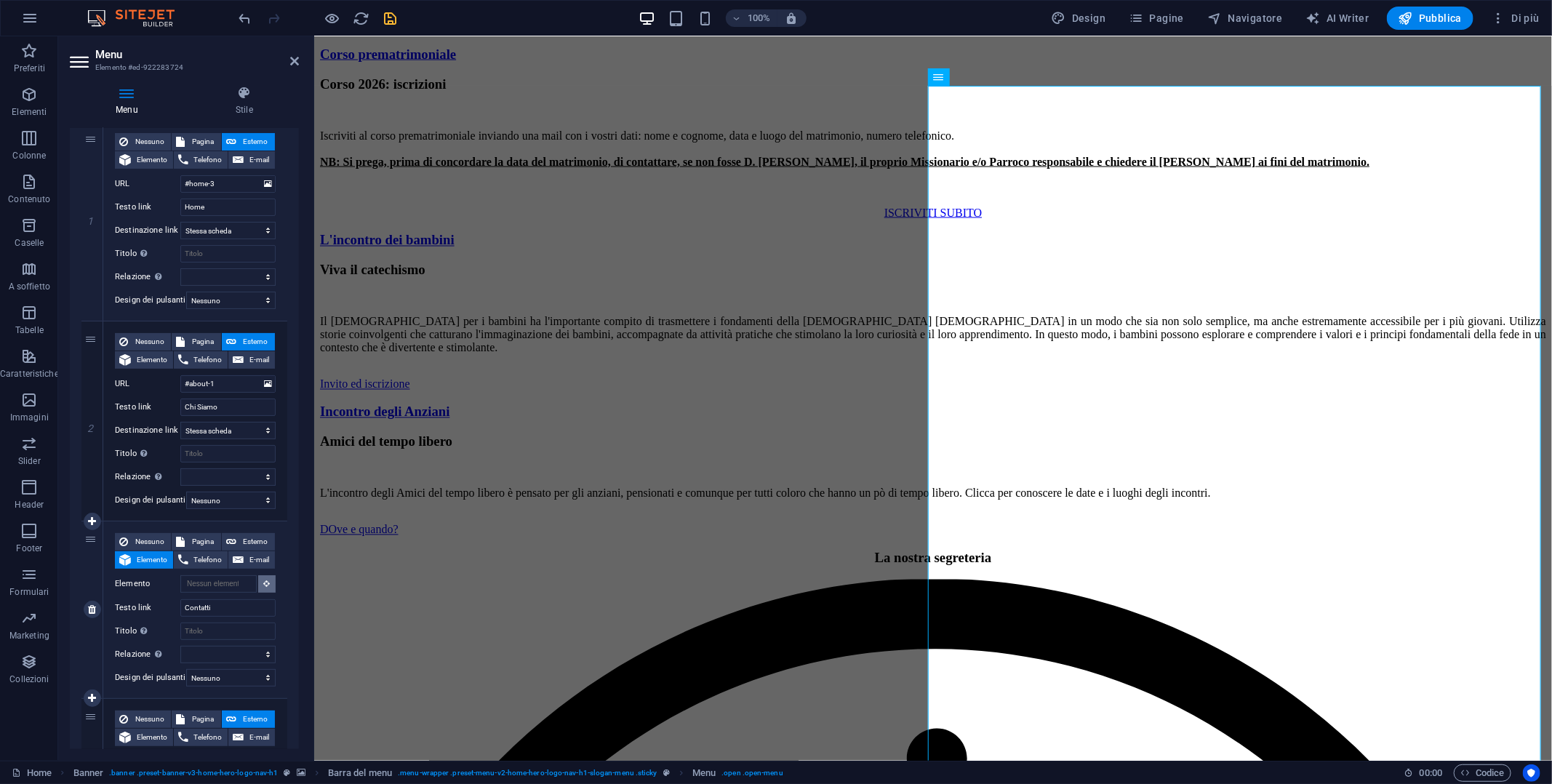
scroll to position [5051, 0]
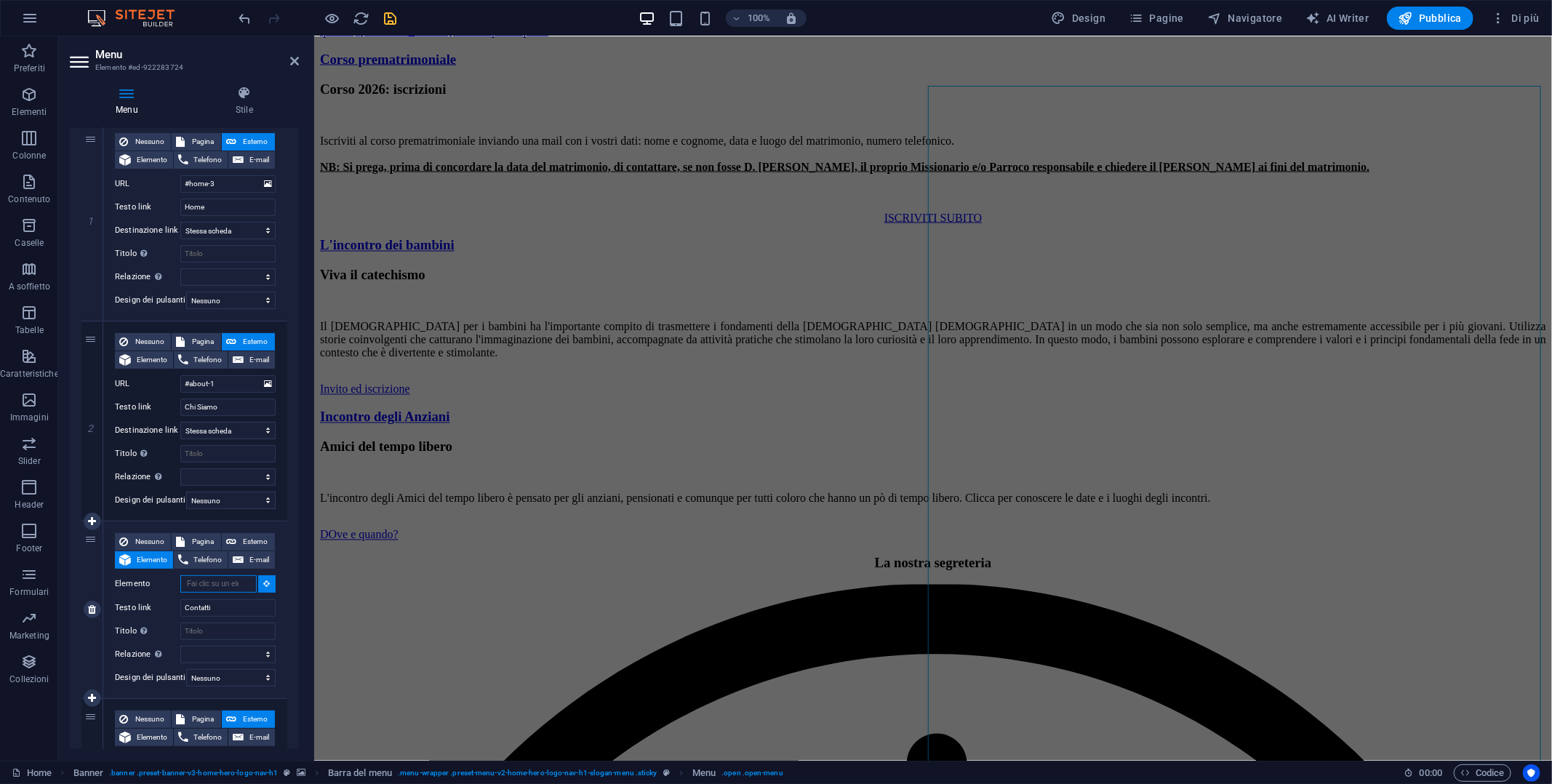
click at [231, 578] on input "Elemento" at bounding box center [219, 583] width 77 height 17
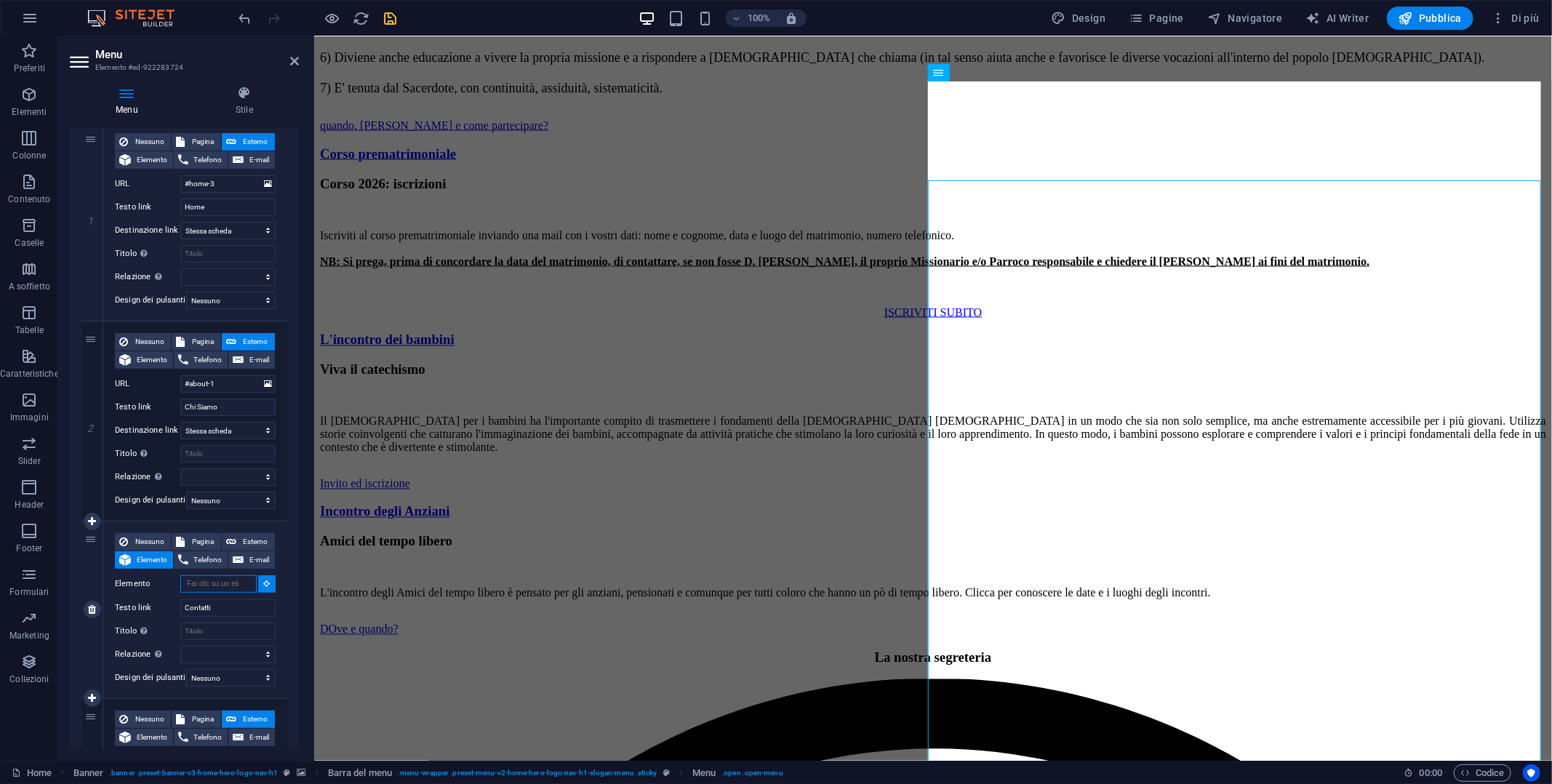
scroll to position [4951, 0]
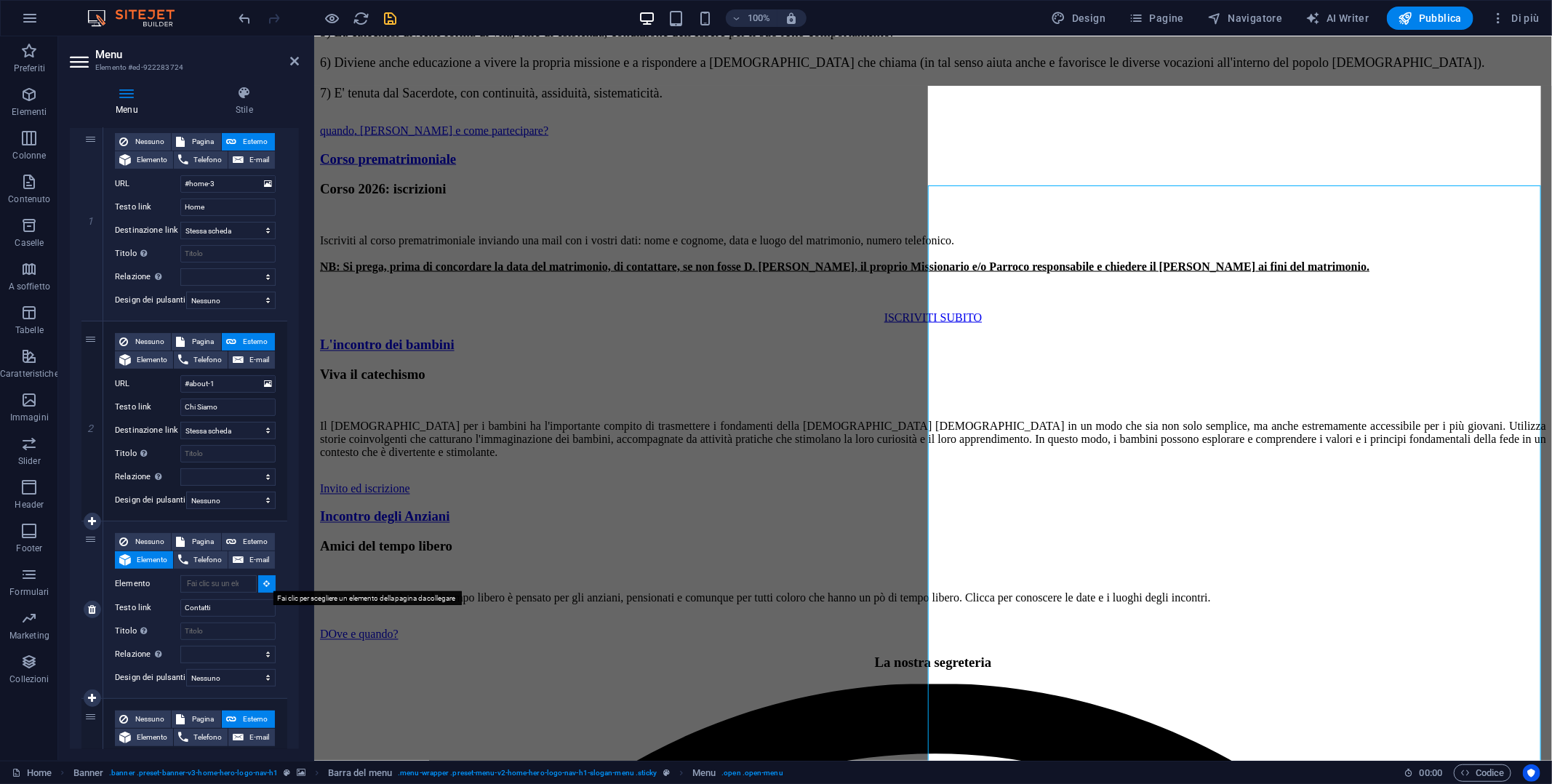
click at [264, 582] on icon at bounding box center [268, 582] width 7 height 7
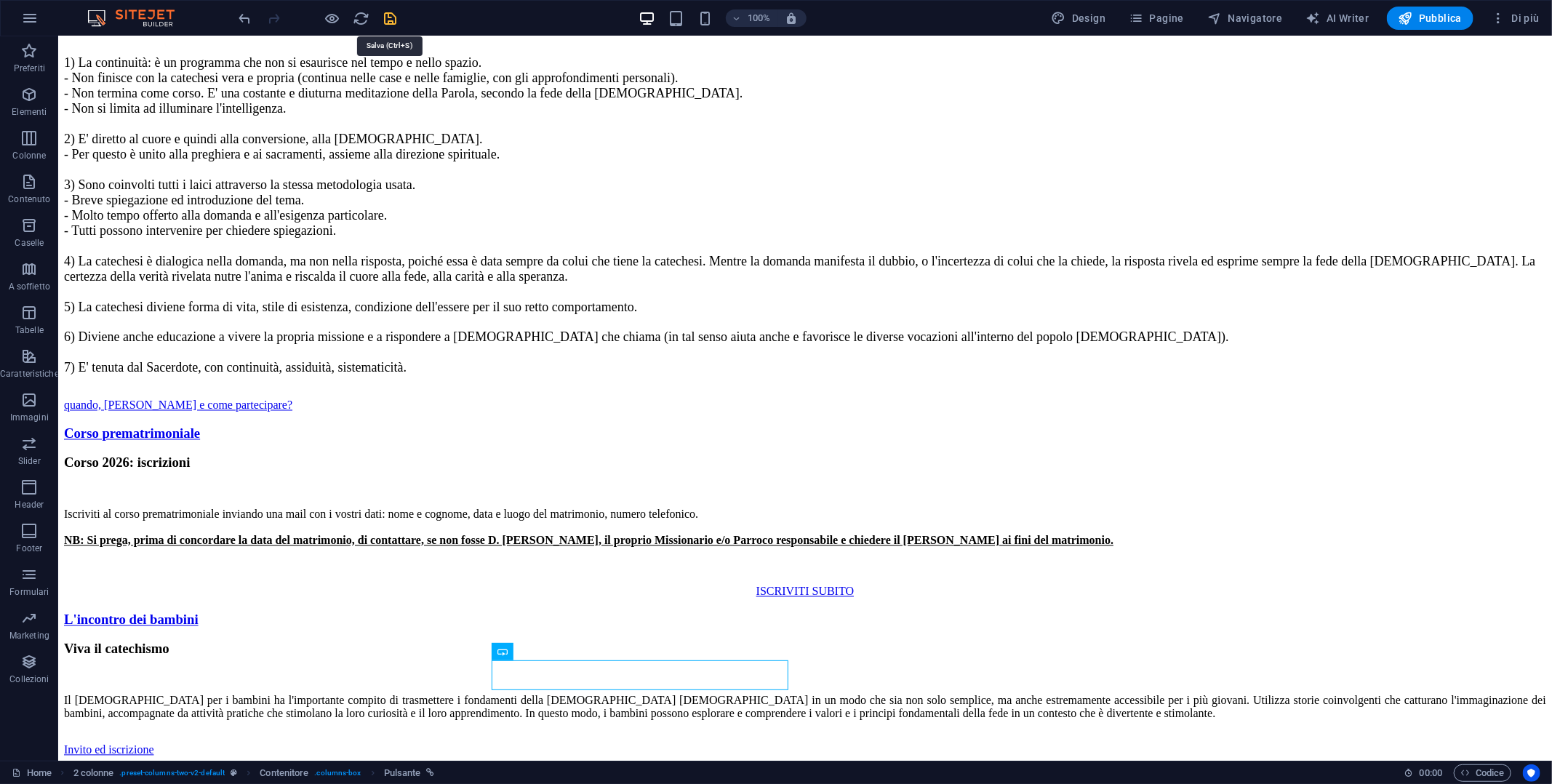
click at [387, 13] on icon "save" at bounding box center [391, 18] width 16 height 16
checkbox input "false"
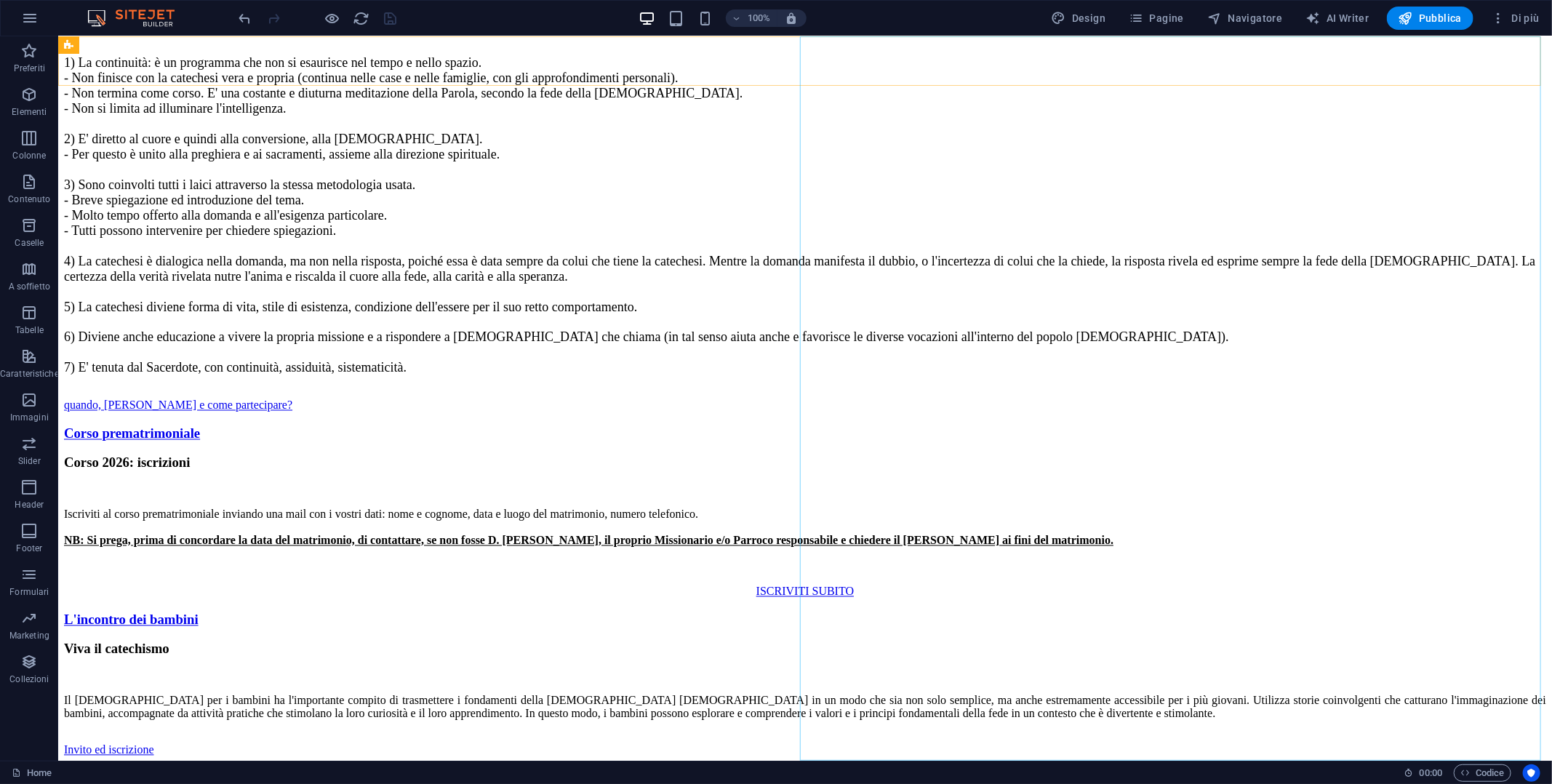
select select
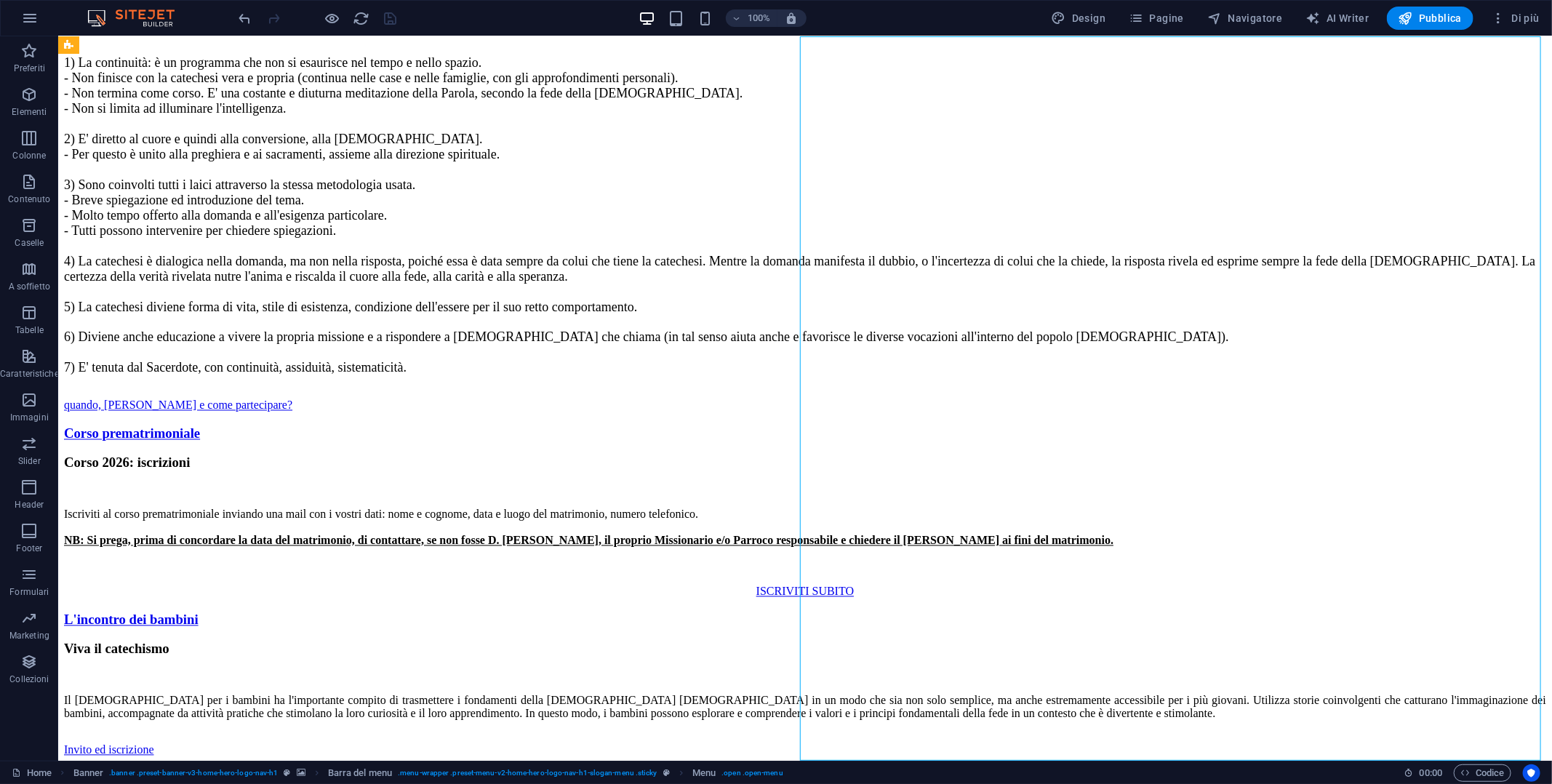
select select
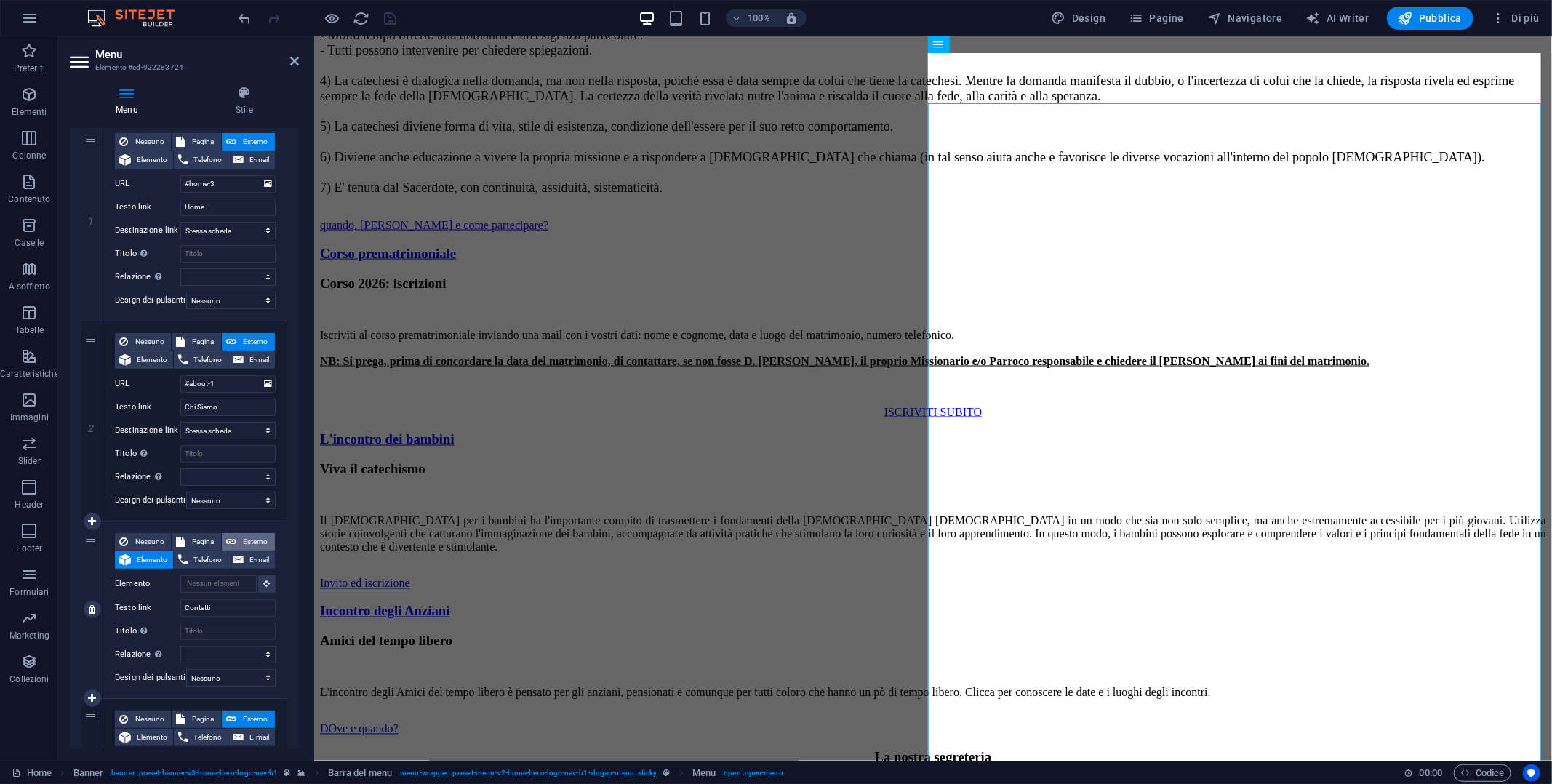
scroll to position [4852, 0]
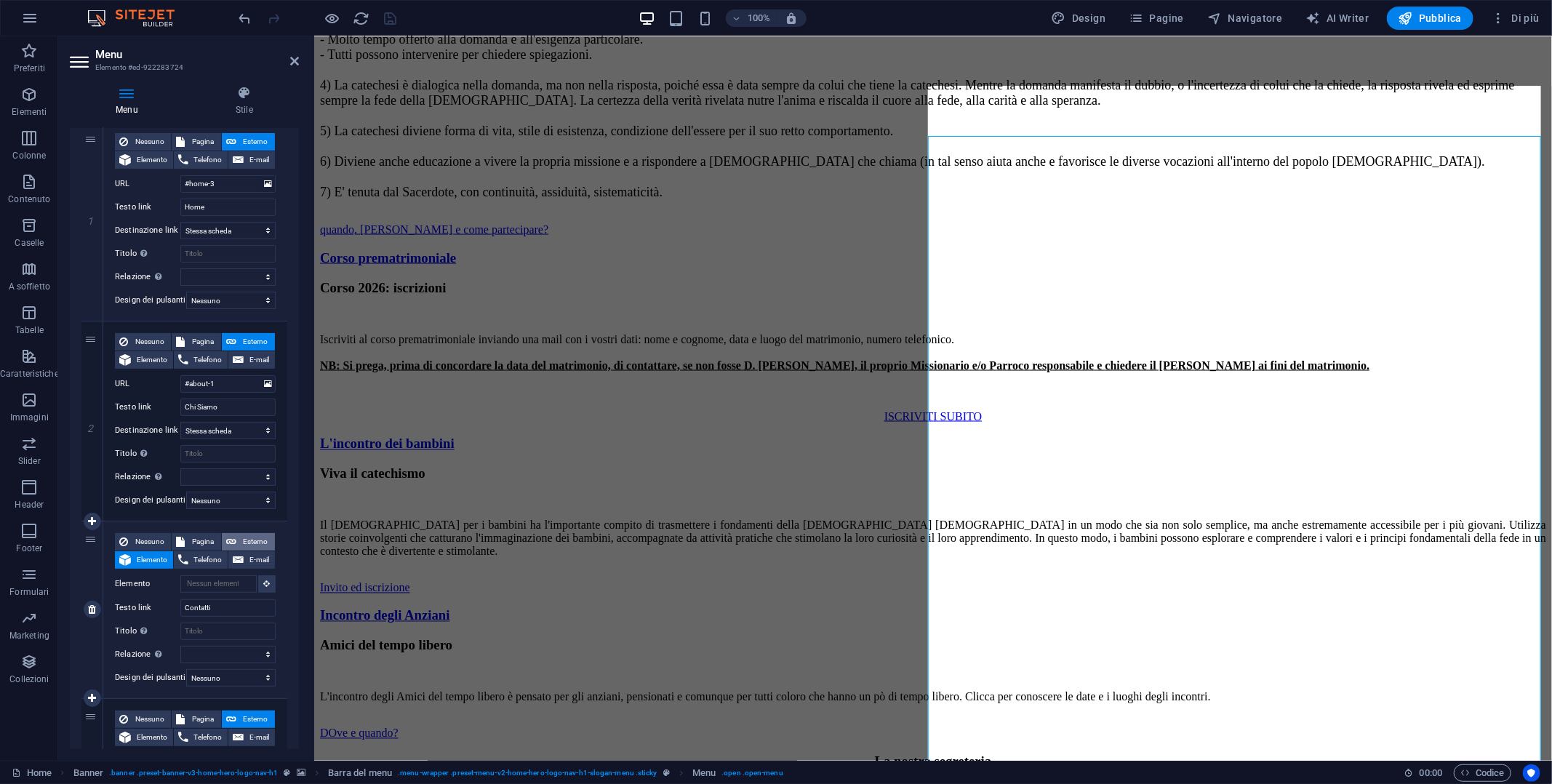
click at [260, 538] on span "Esterno" at bounding box center [255, 541] width 30 height 17
select select
select select "blank"
select select
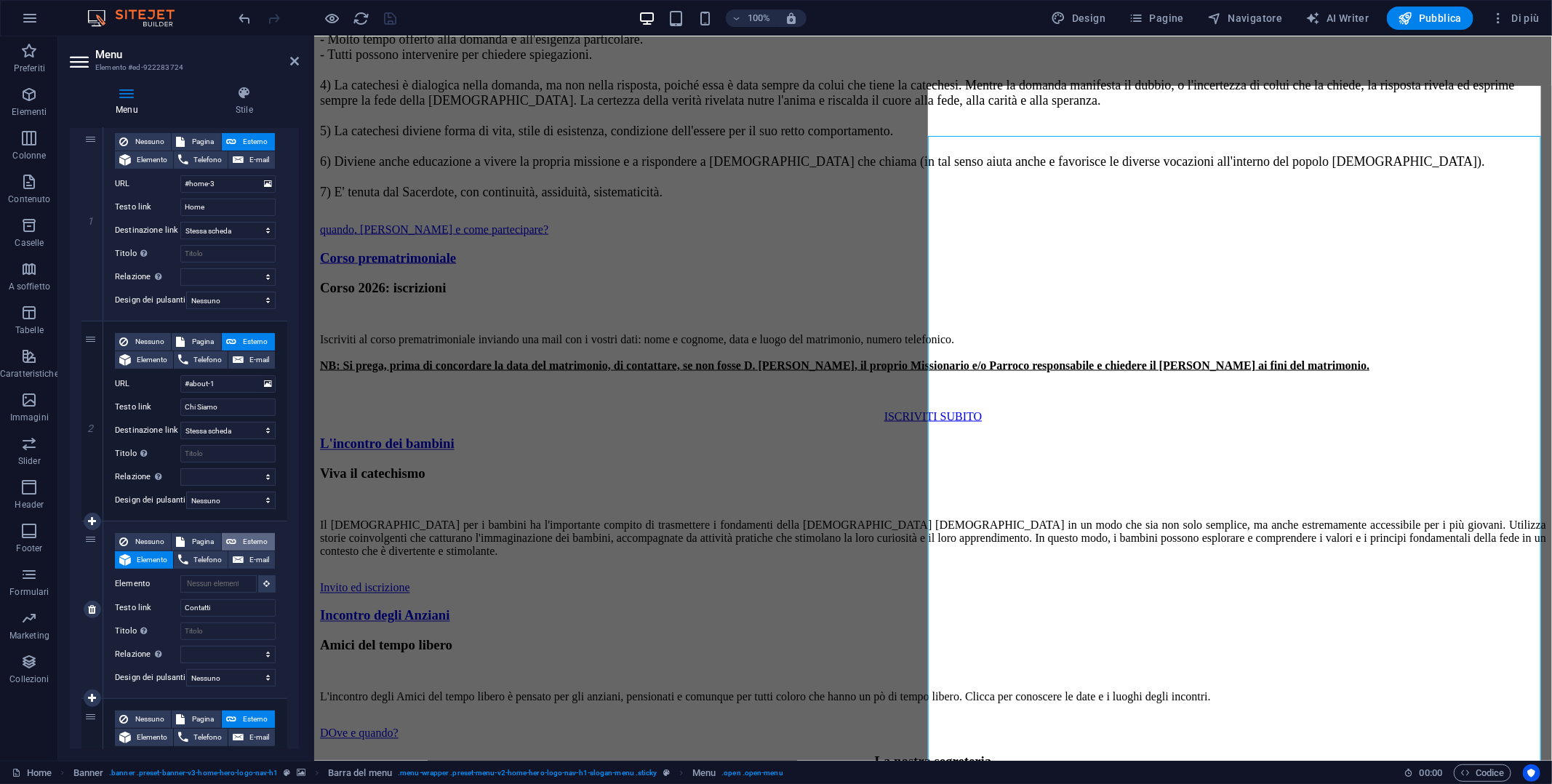
select select
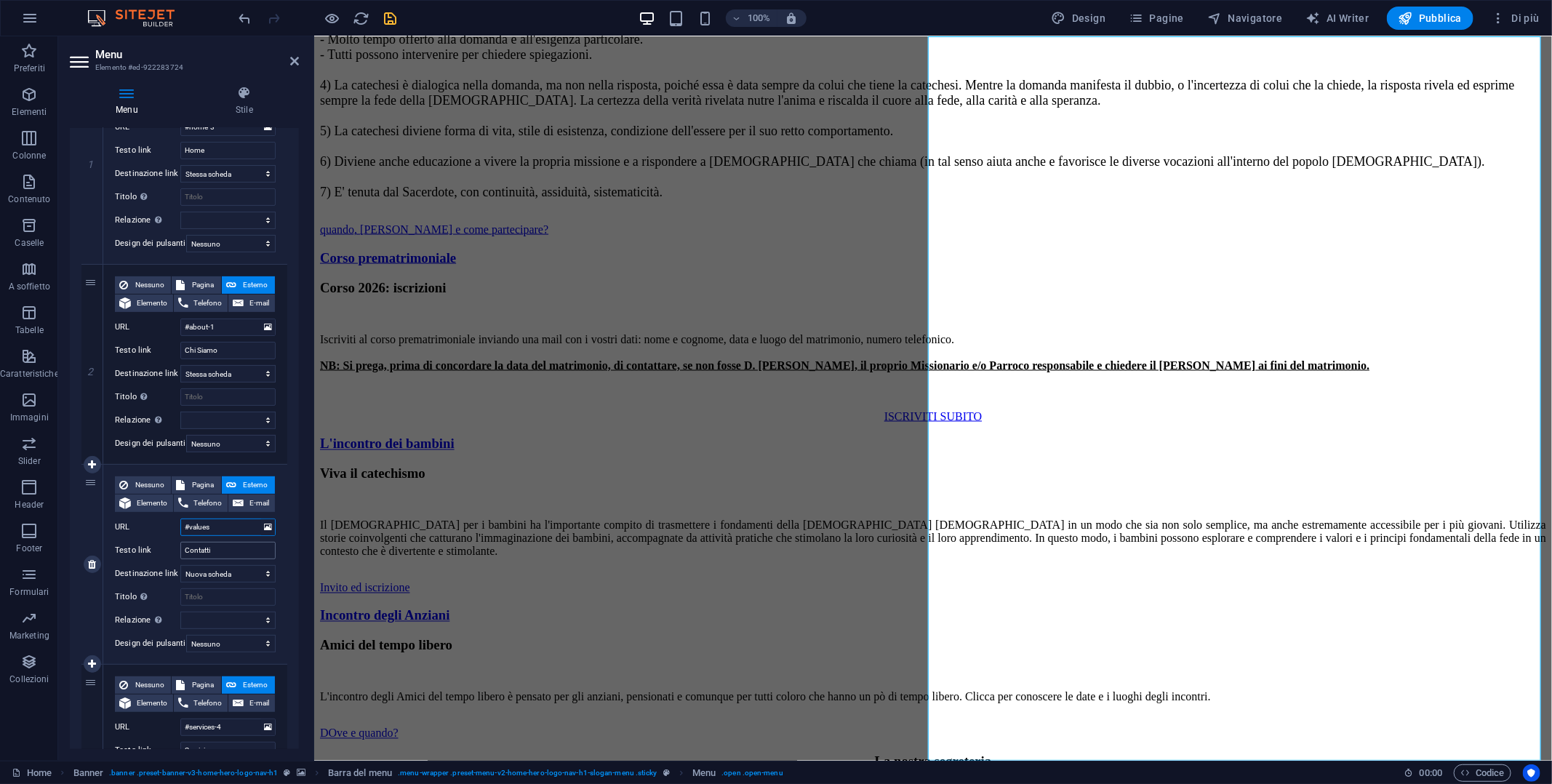
scroll to position [218, 0]
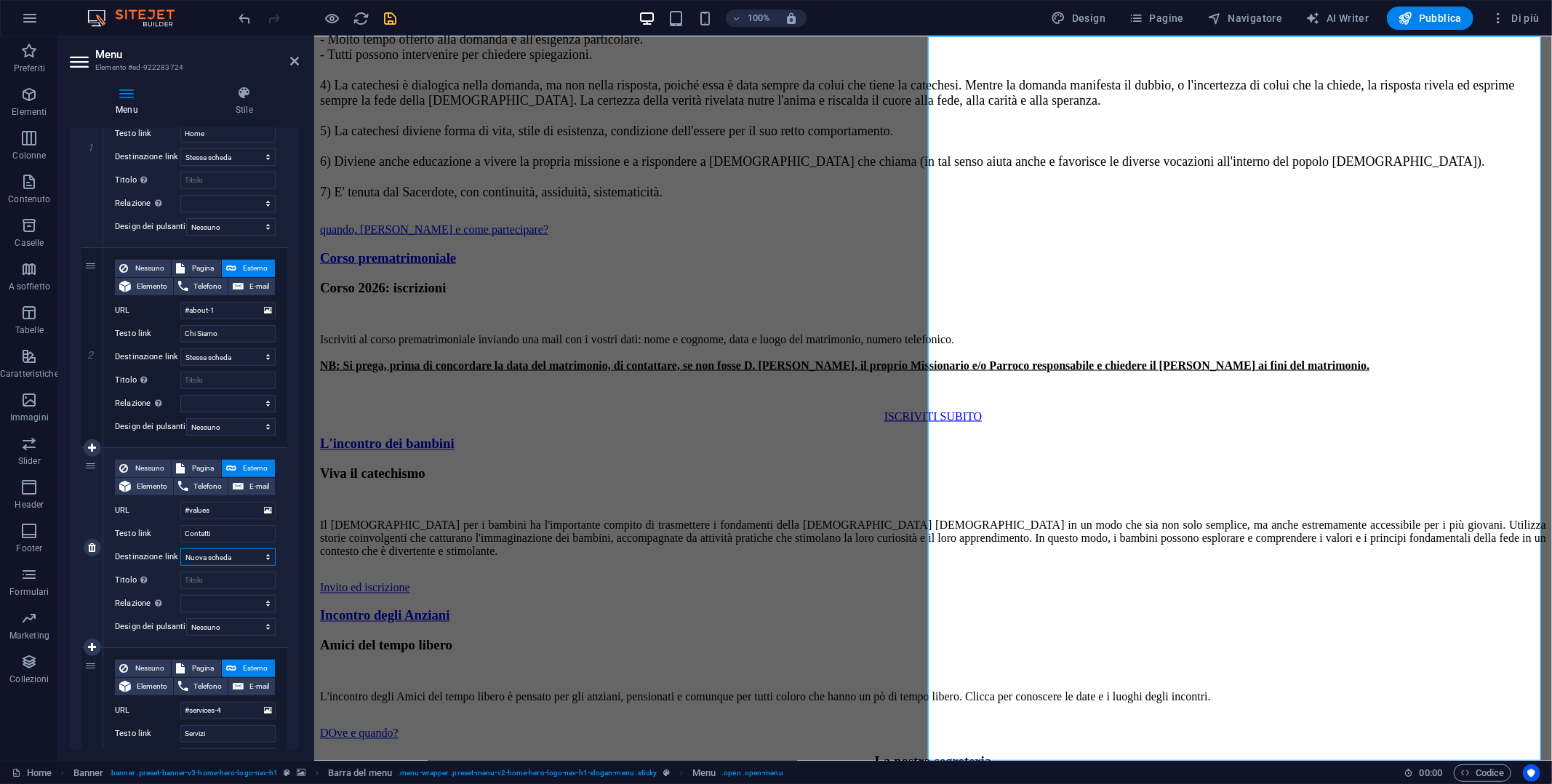
click at [253, 556] on select "Nuova scheda Stessa scheda Sovrapposizione" at bounding box center [228, 556] width 95 height 17
select select
click at [180, 548] on select "Nuova scheda Stessa scheda Sovrapposizione" at bounding box center [228, 556] width 95 height 17
select select
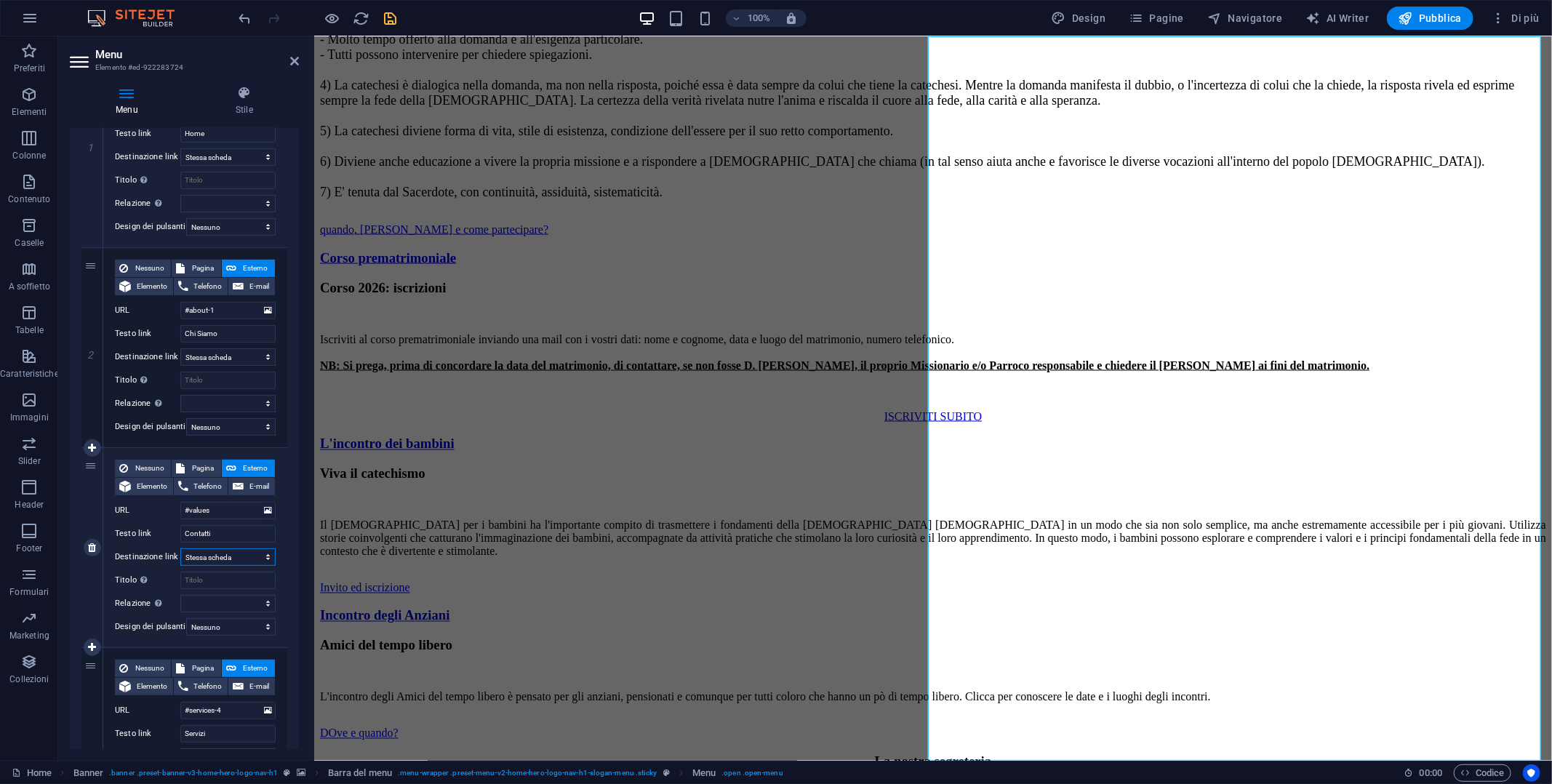
select select
click at [238, 622] on select "Nessuno Predefinito Principale Secondario" at bounding box center [231, 627] width 90 height 17
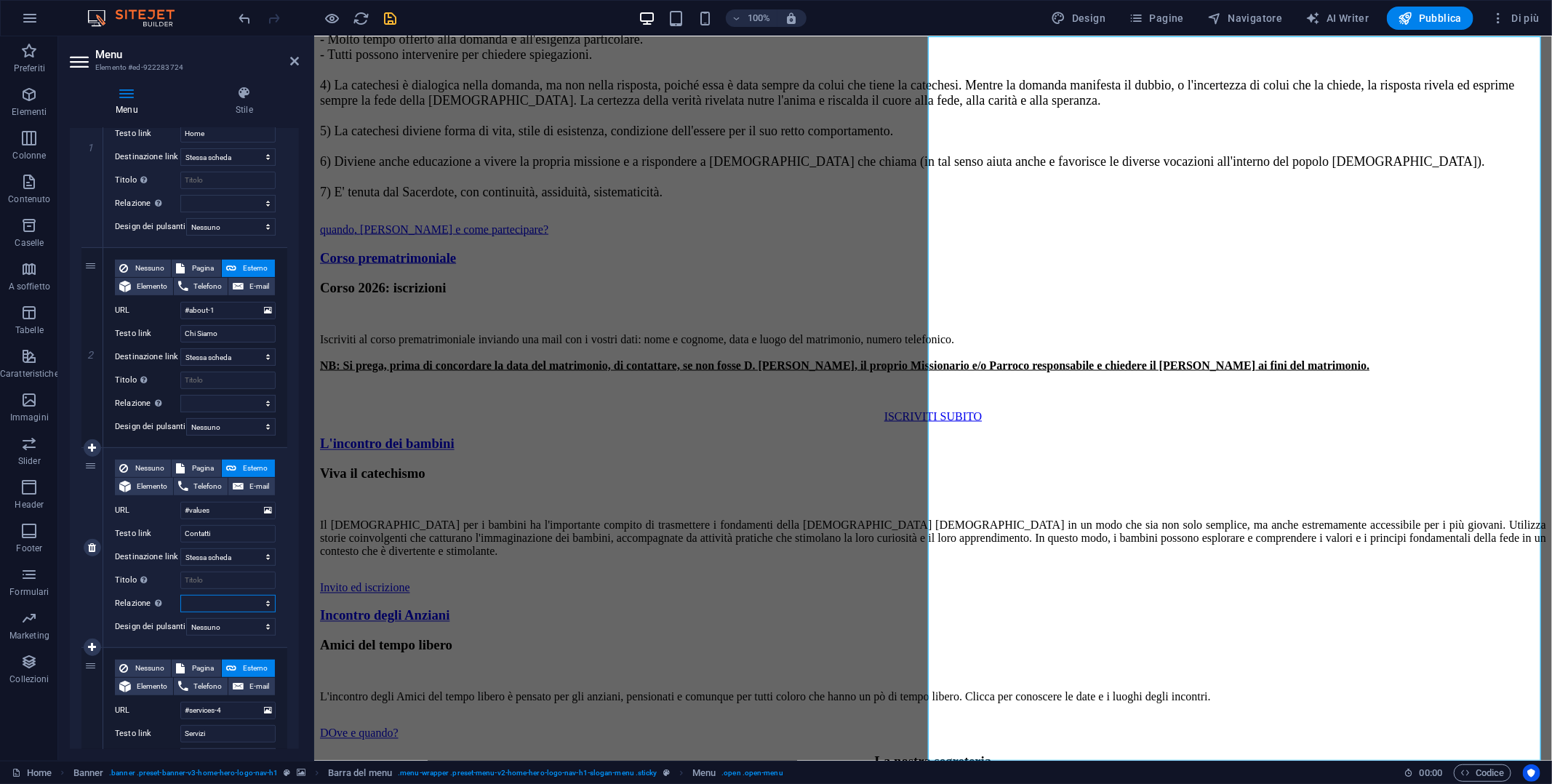
click at [233, 601] on select "alternate autore bookmark esterno help licenza successivo nofollow noreferrer n…" at bounding box center [228, 603] width 95 height 17
click at [201, 463] on span "Pagina" at bounding box center [202, 467] width 27 height 17
select select
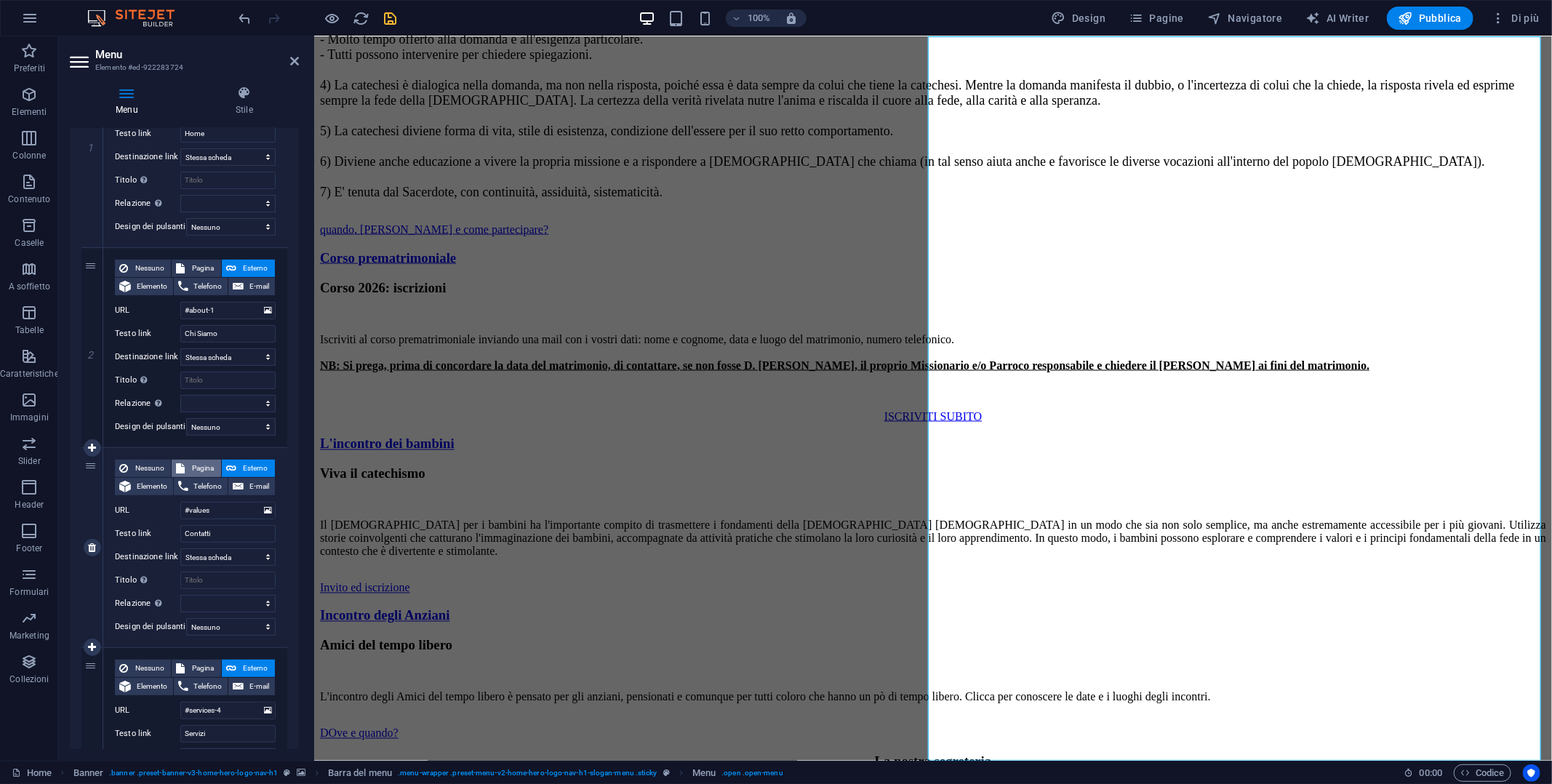
select select
click at [264, 507] on select "Home [DEMOGRAPHIC_DATA] Catechesi Corso prematrimoniale Catechismo RCH Amici de…" at bounding box center [228, 510] width 95 height 17
click at [268, 512] on select "Home [DEMOGRAPHIC_DATA] Catechesi Corso prematrimoniale Catechismo RCH Amici de…" at bounding box center [228, 510] width 95 height 17
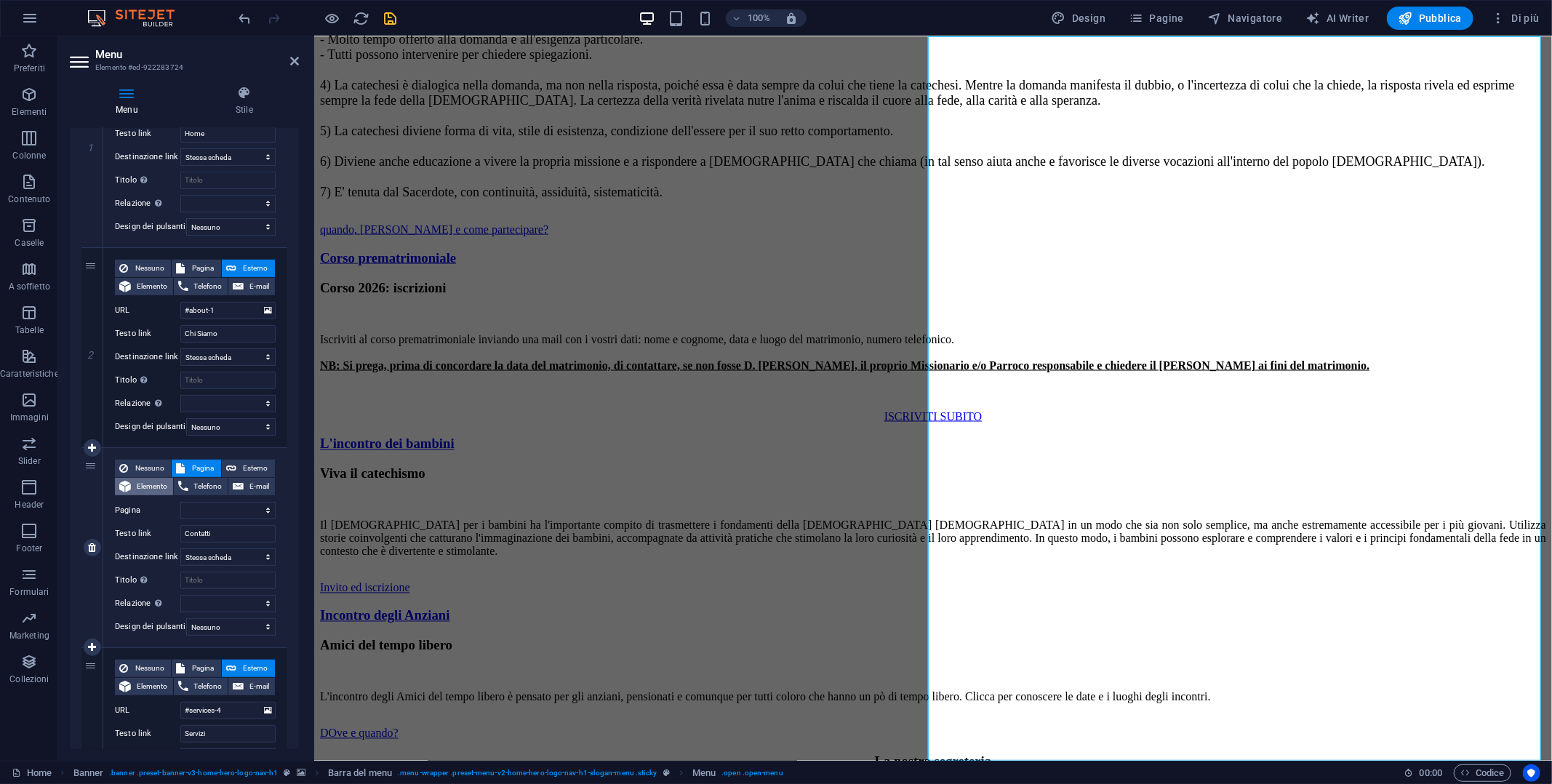
click at [154, 480] on span "Elemento" at bounding box center [152, 486] width 33 height 17
select select
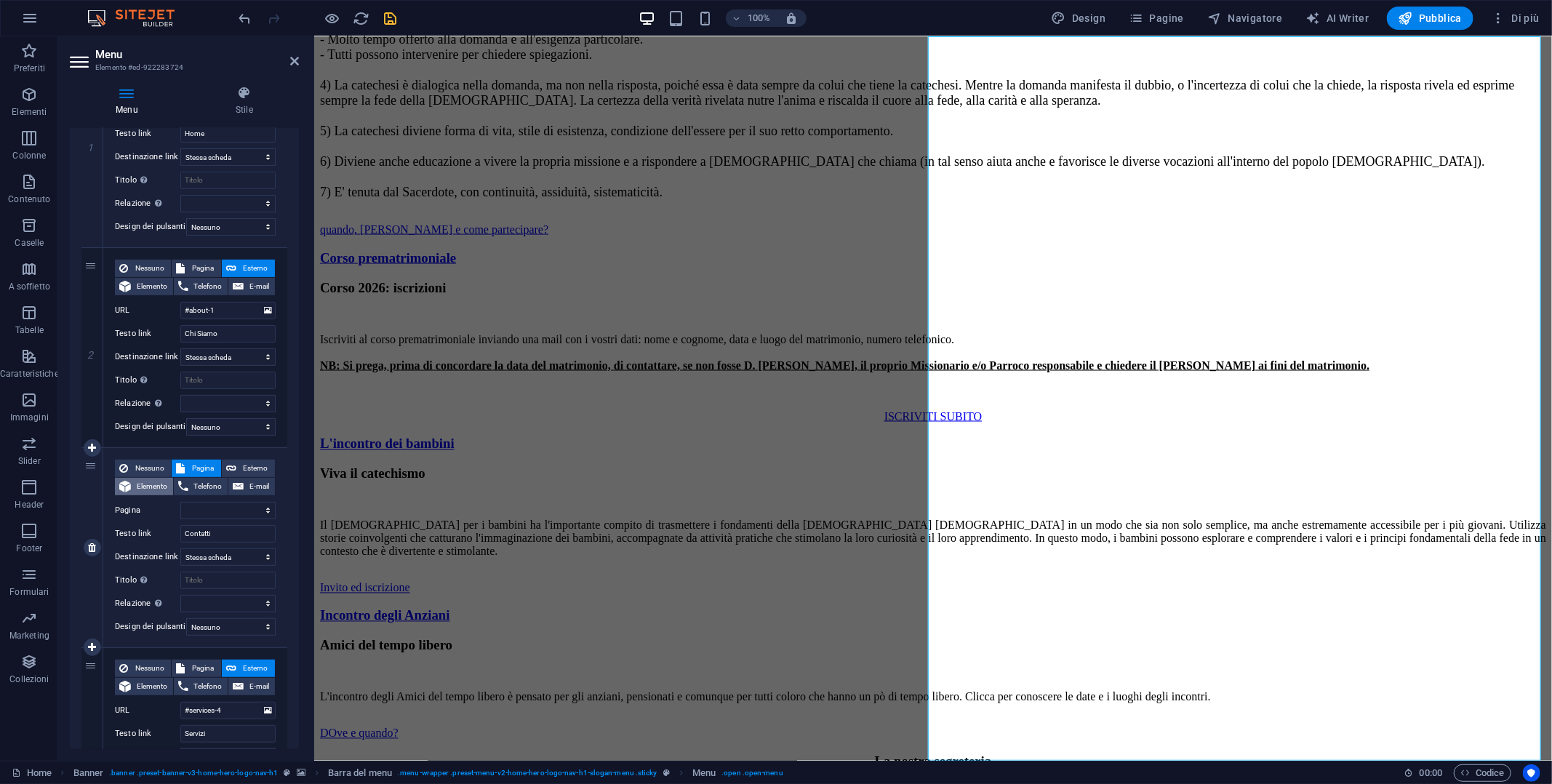
select select
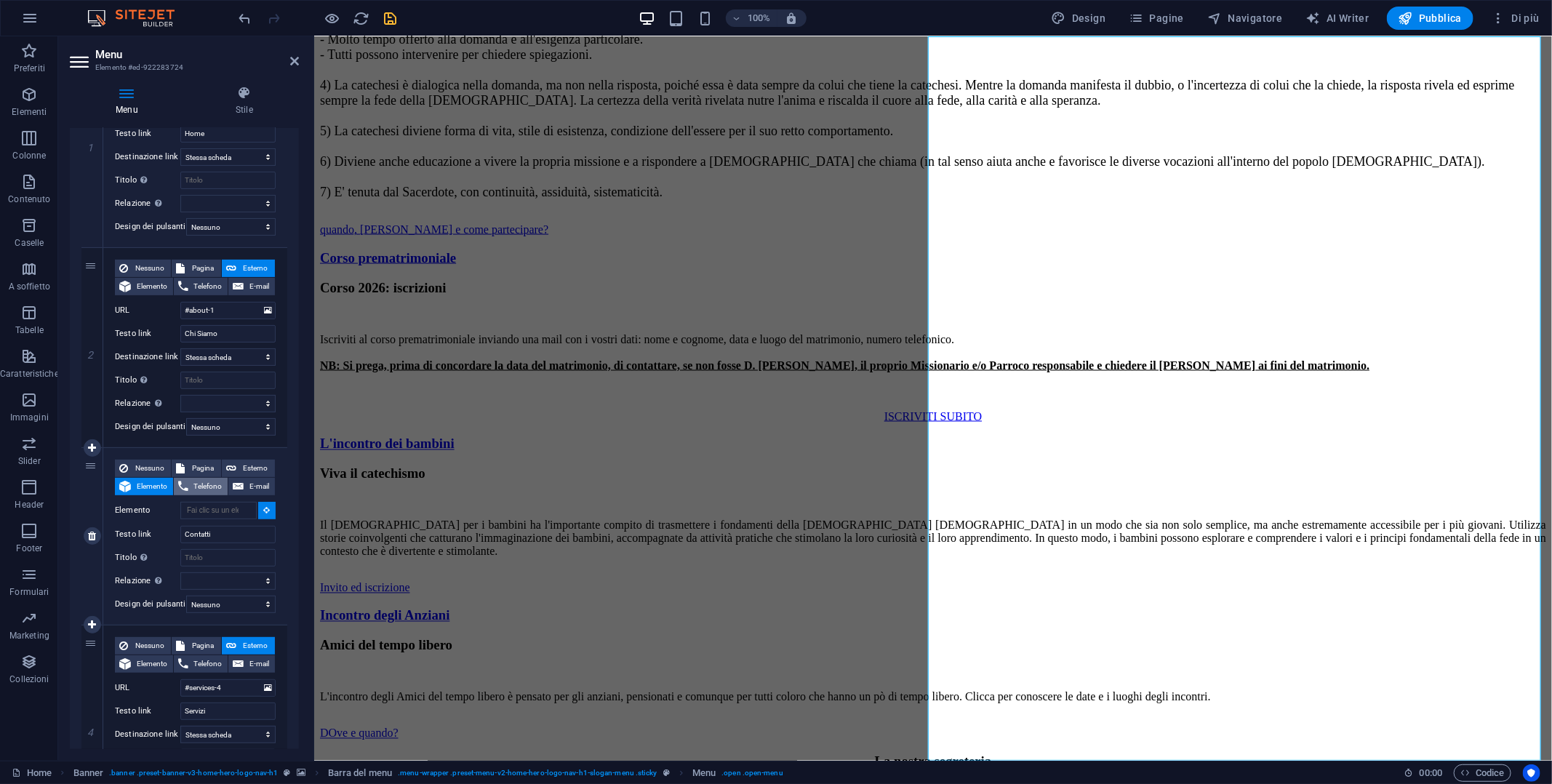
click at [206, 485] on span "Telefono" at bounding box center [208, 486] width 31 height 17
select select
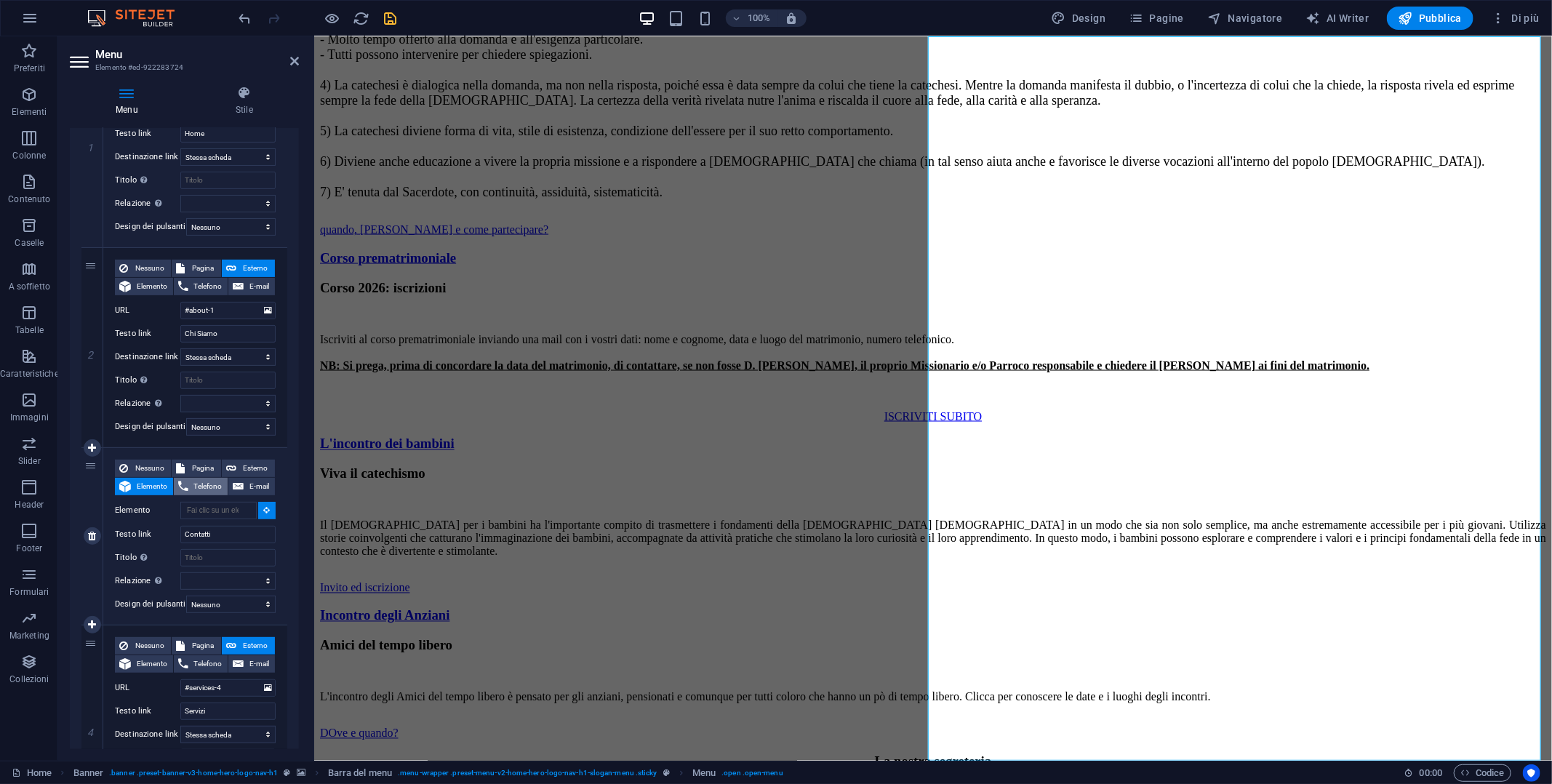
select select
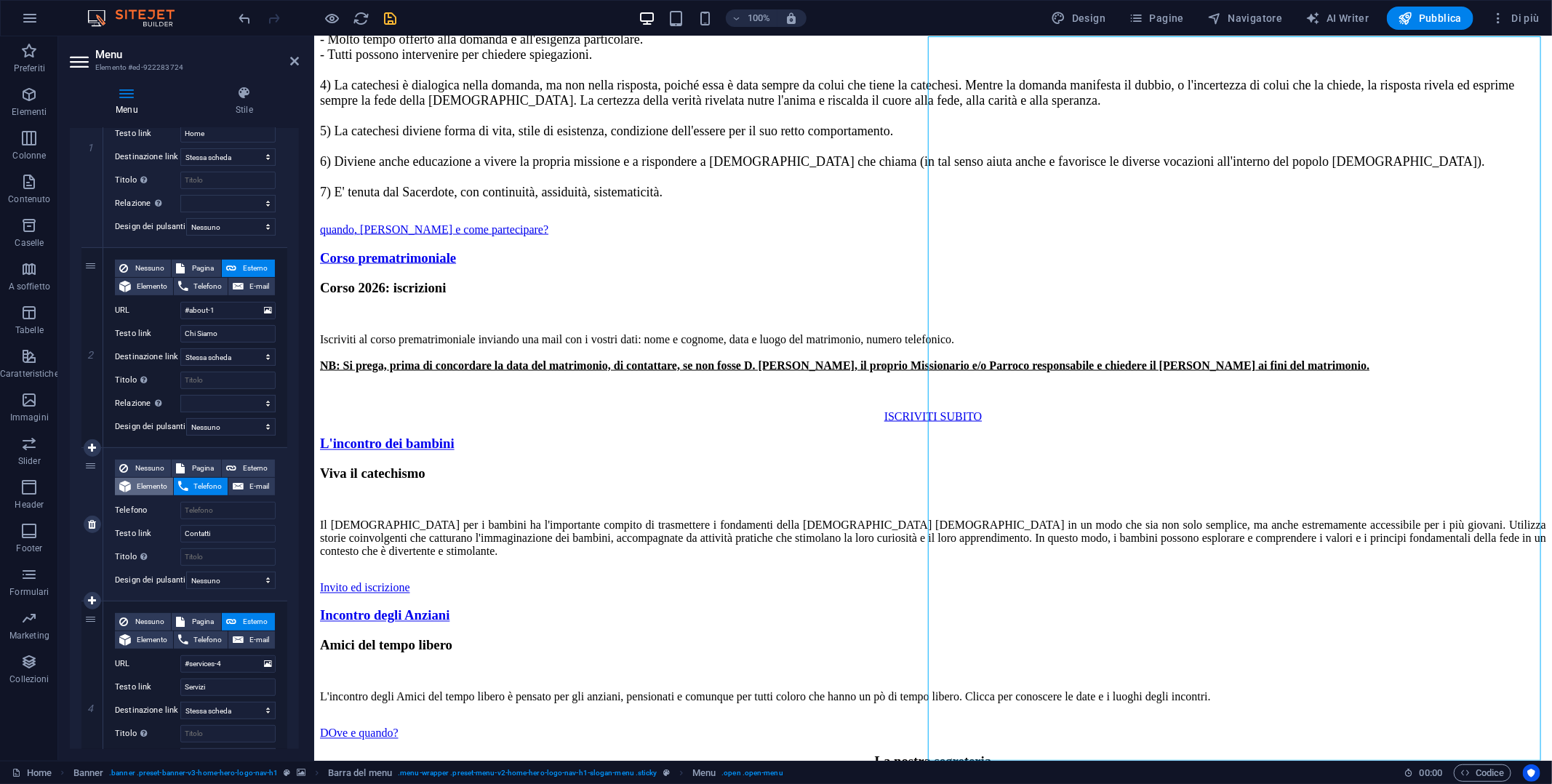
click at [146, 481] on span "Elemento" at bounding box center [152, 486] width 33 height 17
select select
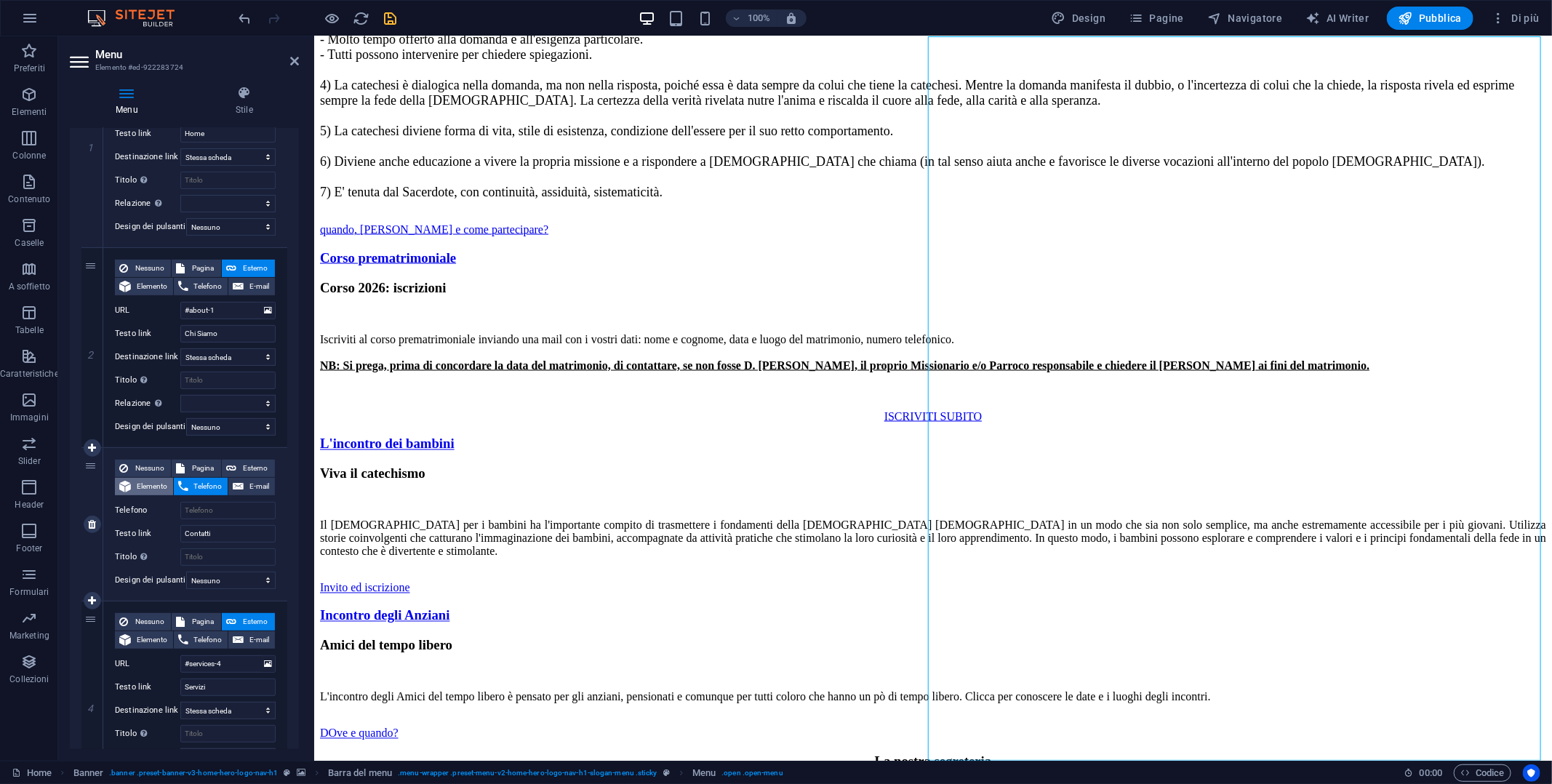
select select
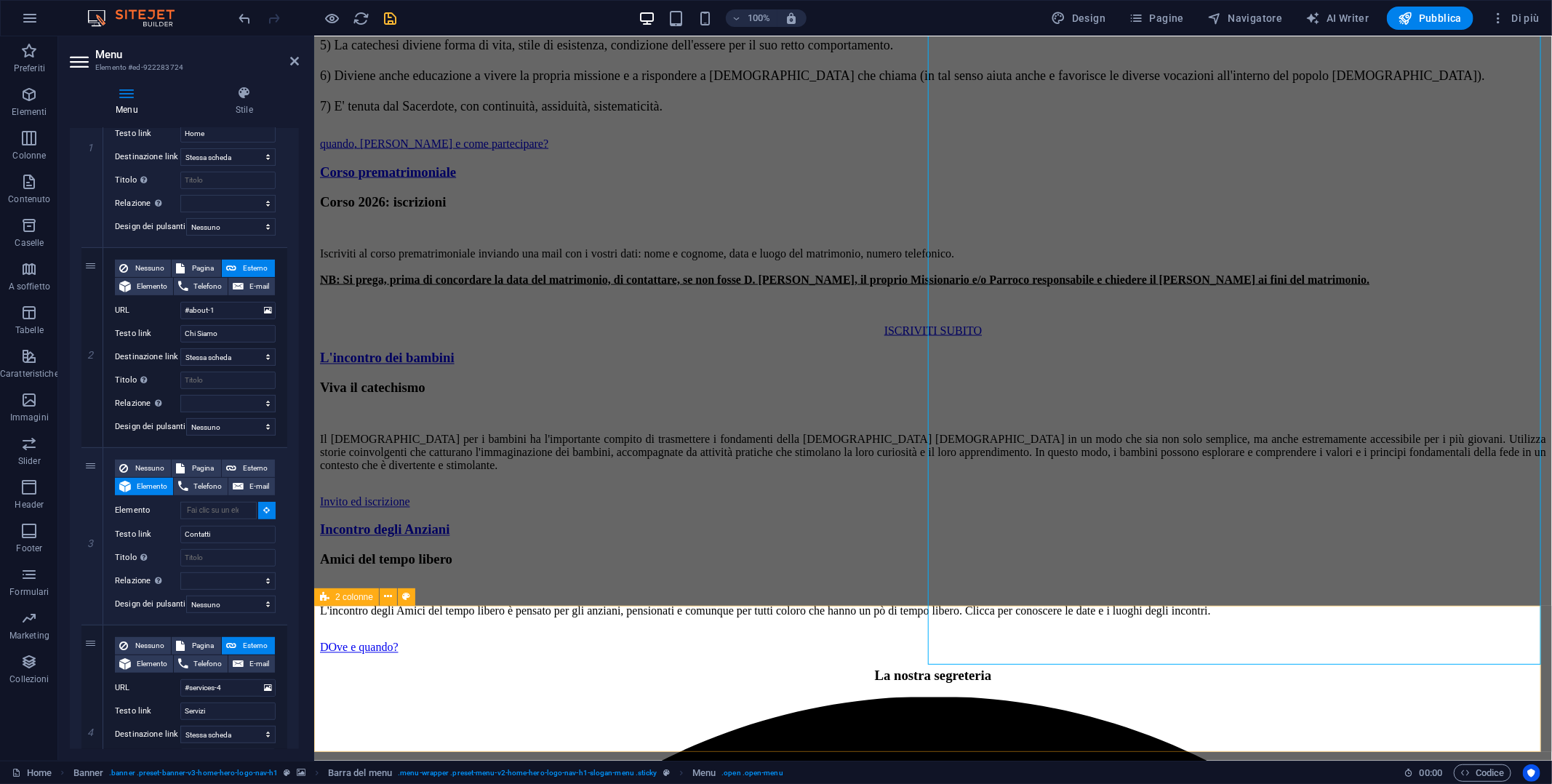
scroll to position [4947, 0]
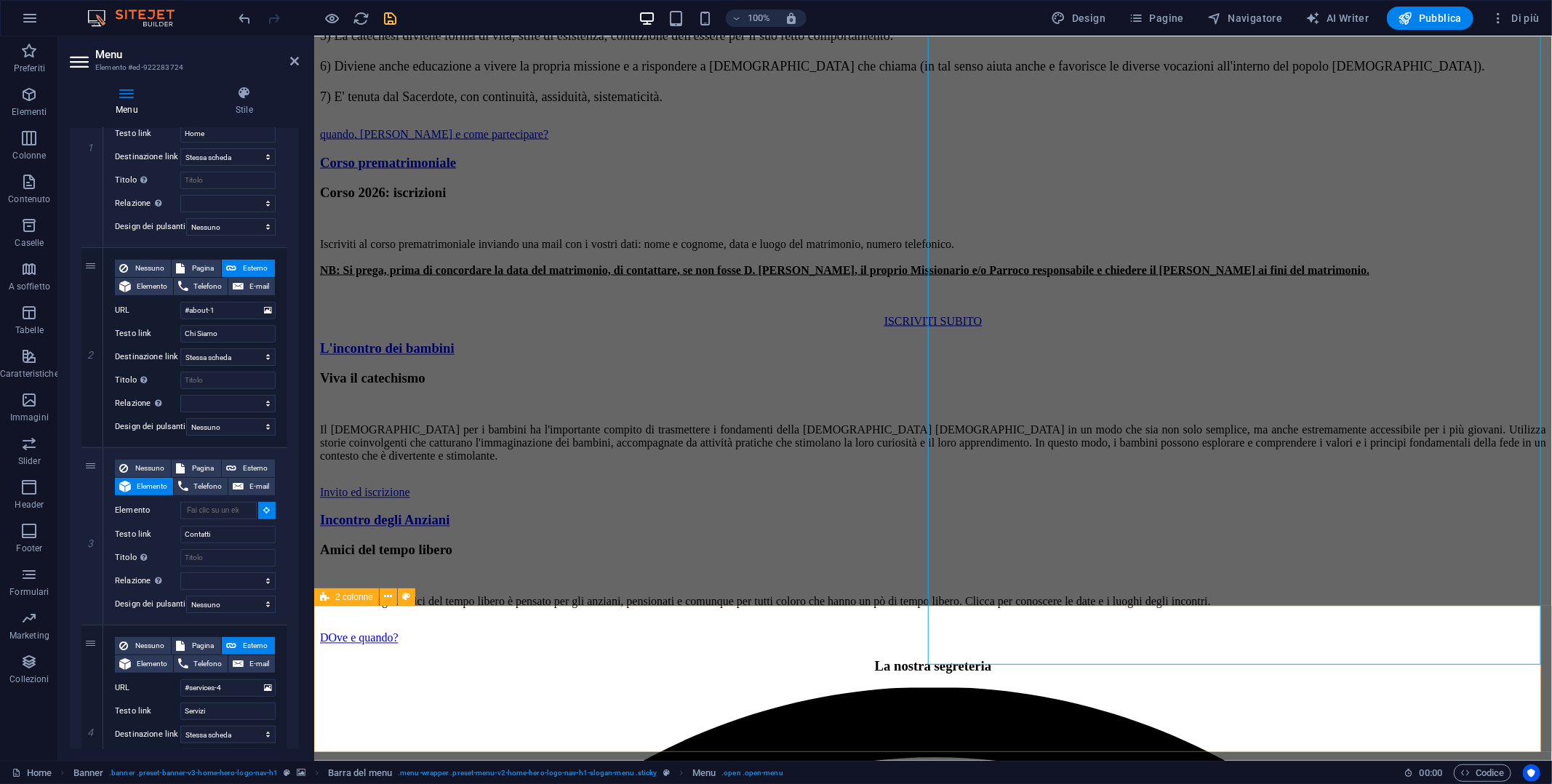
select select
type input "#ed-922283943"
select select
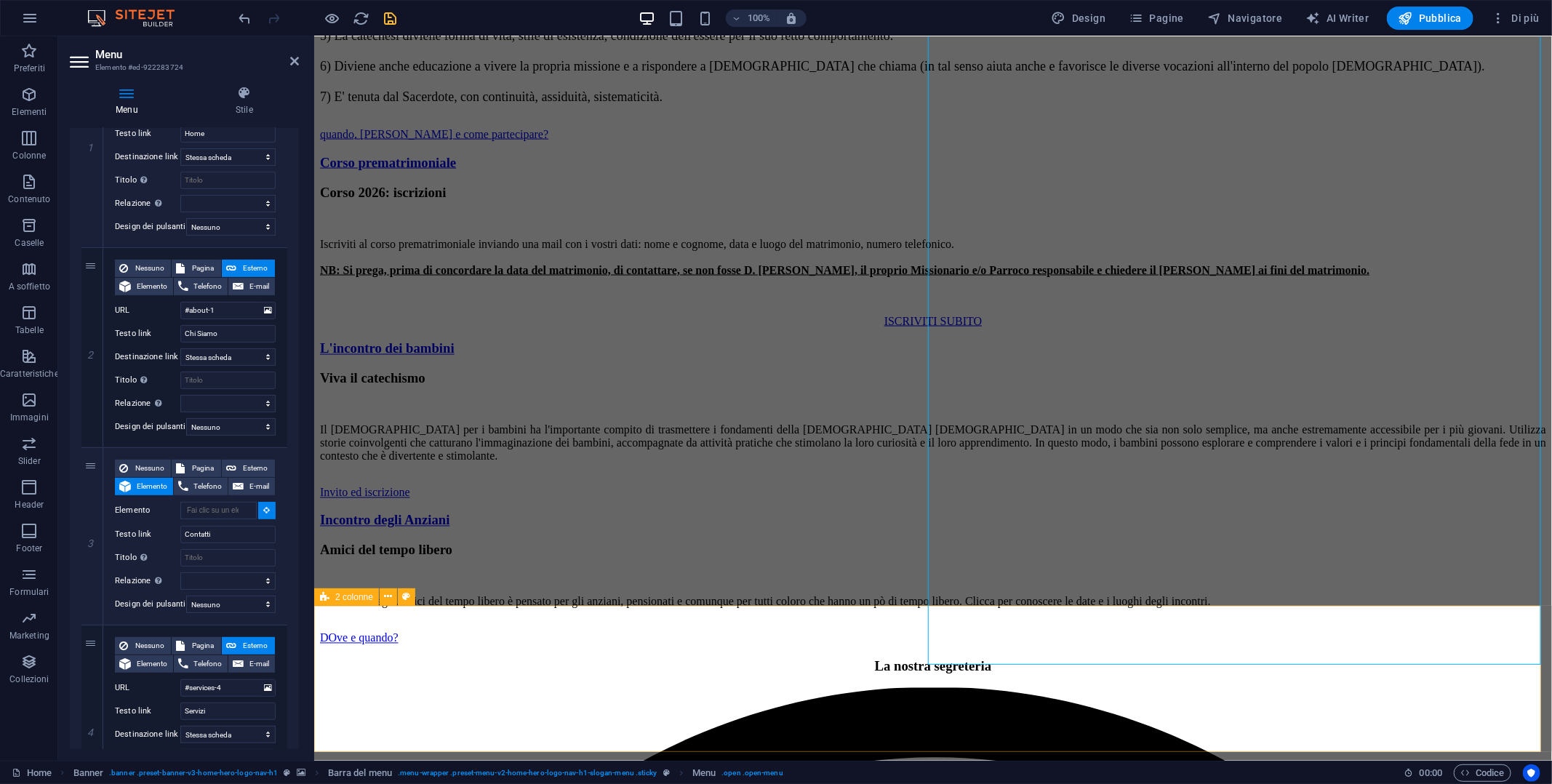
select select
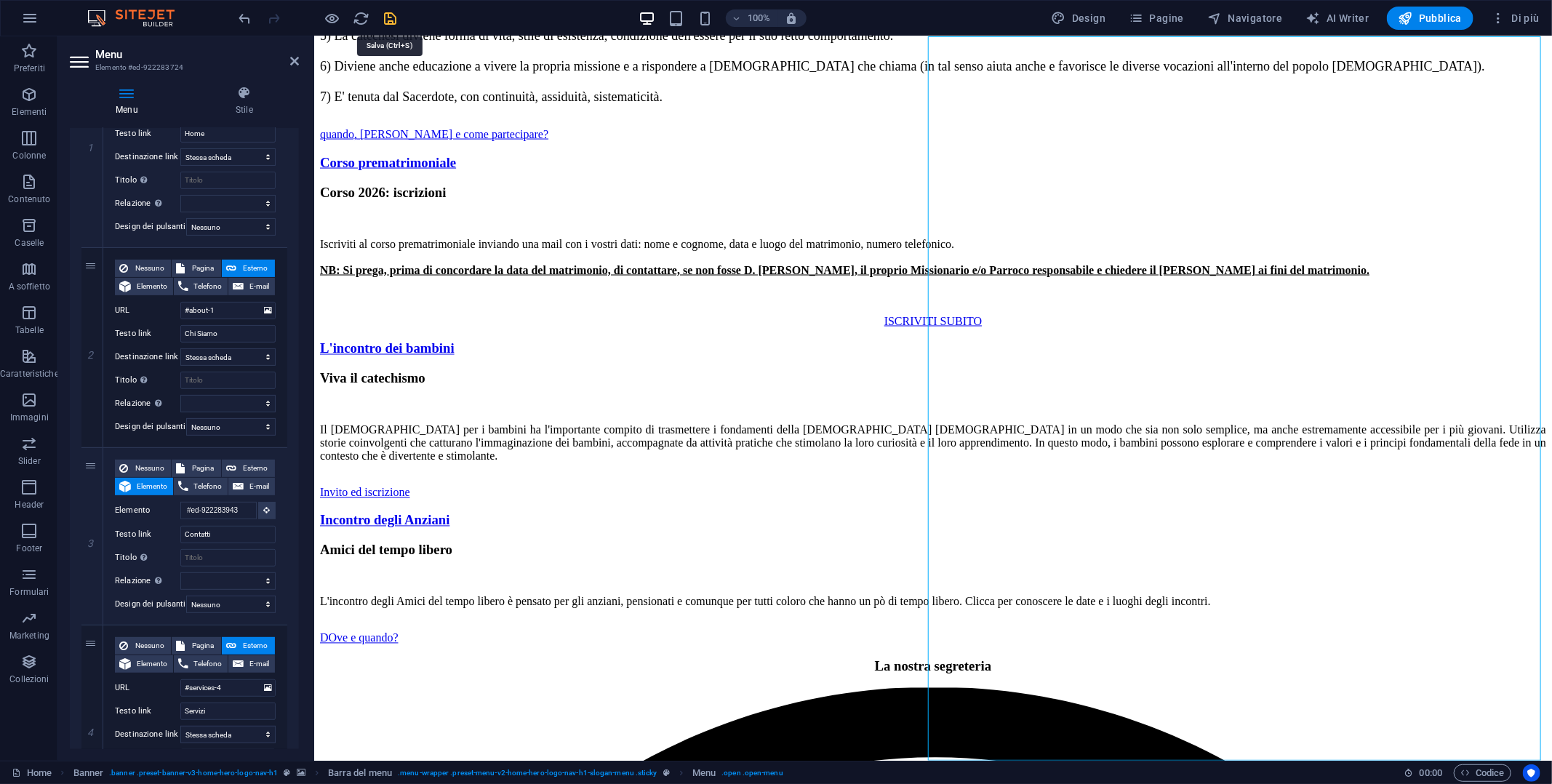
click at [388, 14] on icon "save" at bounding box center [391, 18] width 16 height 16
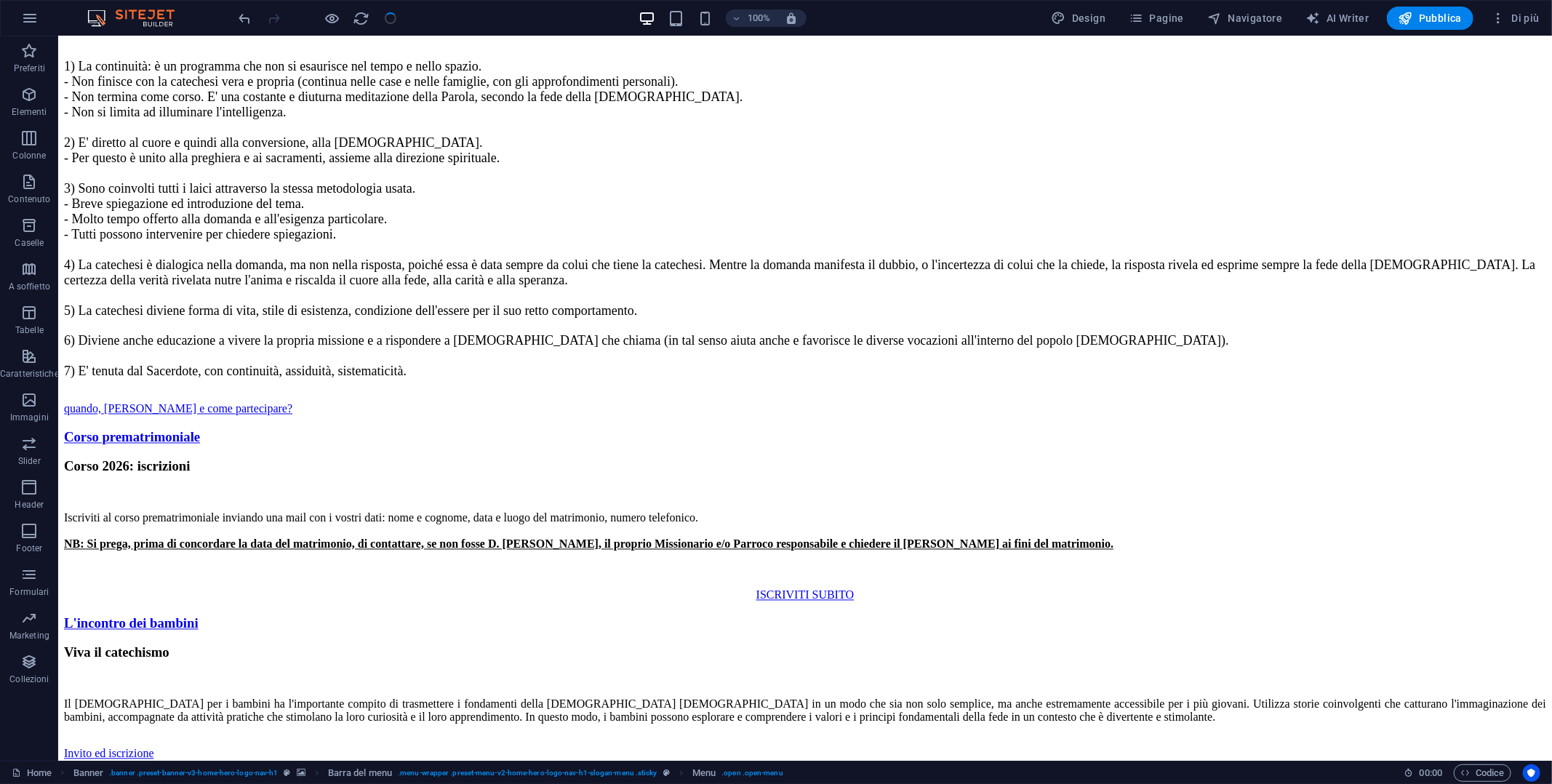
checkbox input "false"
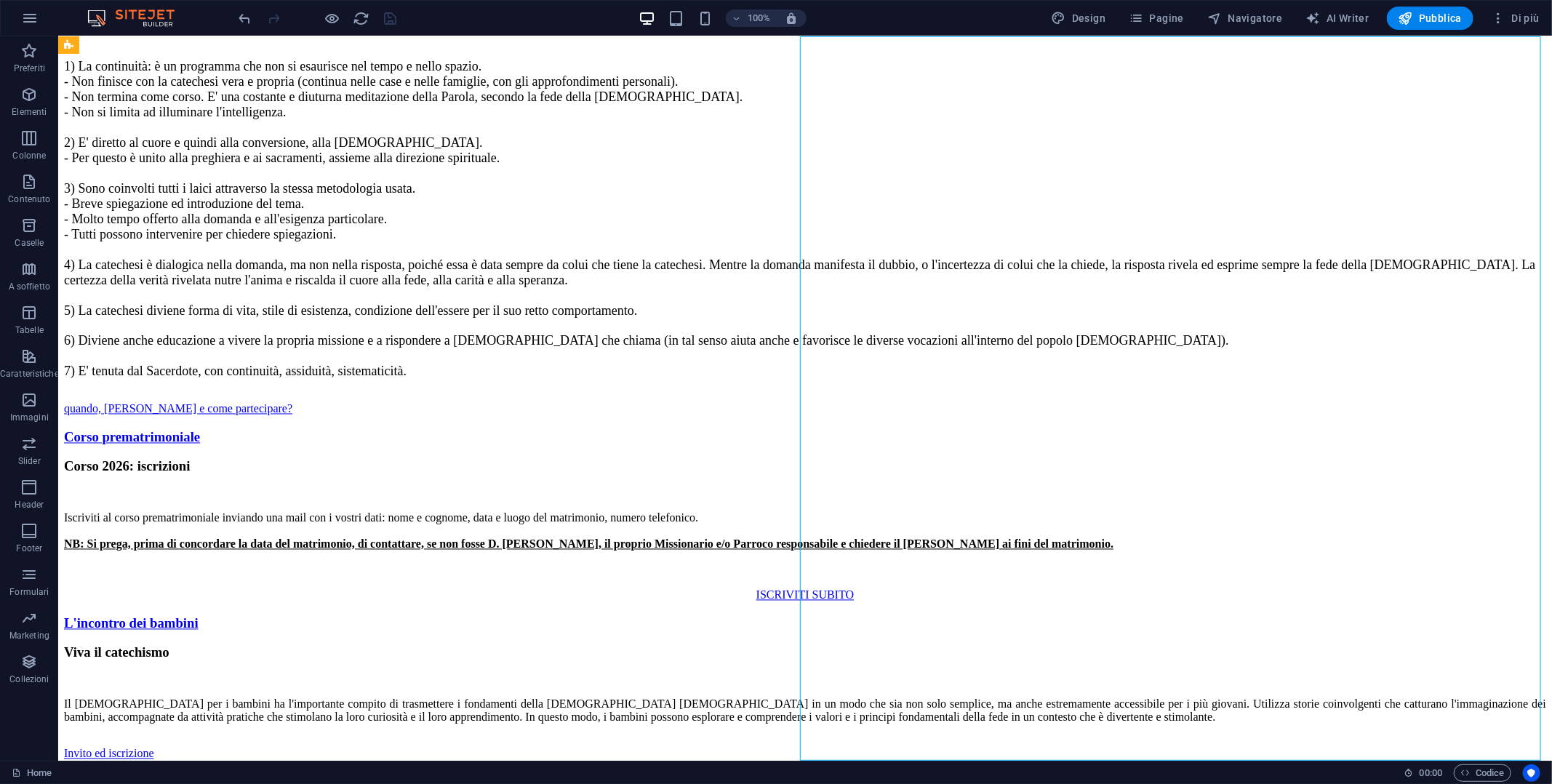
select select
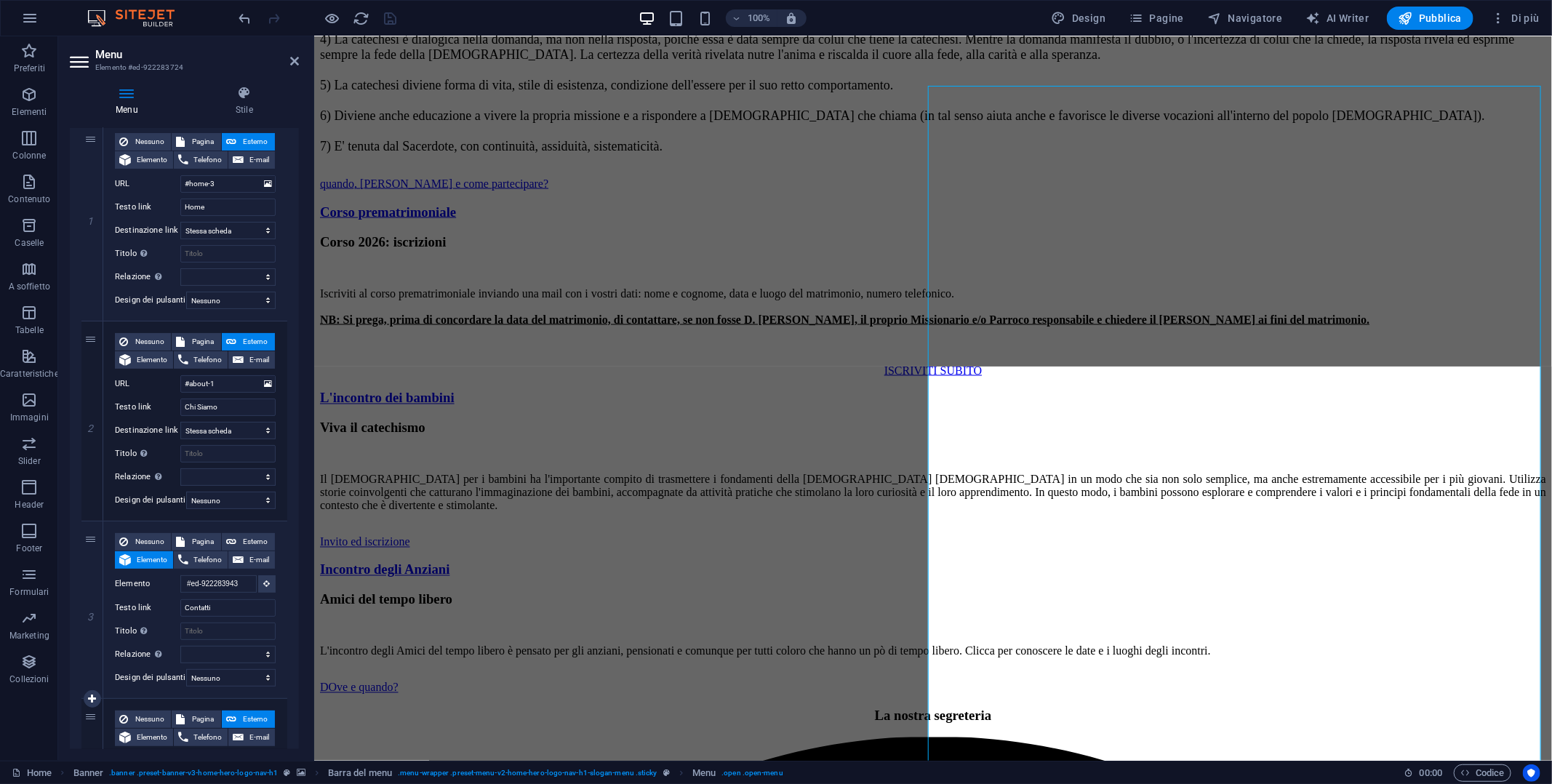
scroll to position [290, 0]
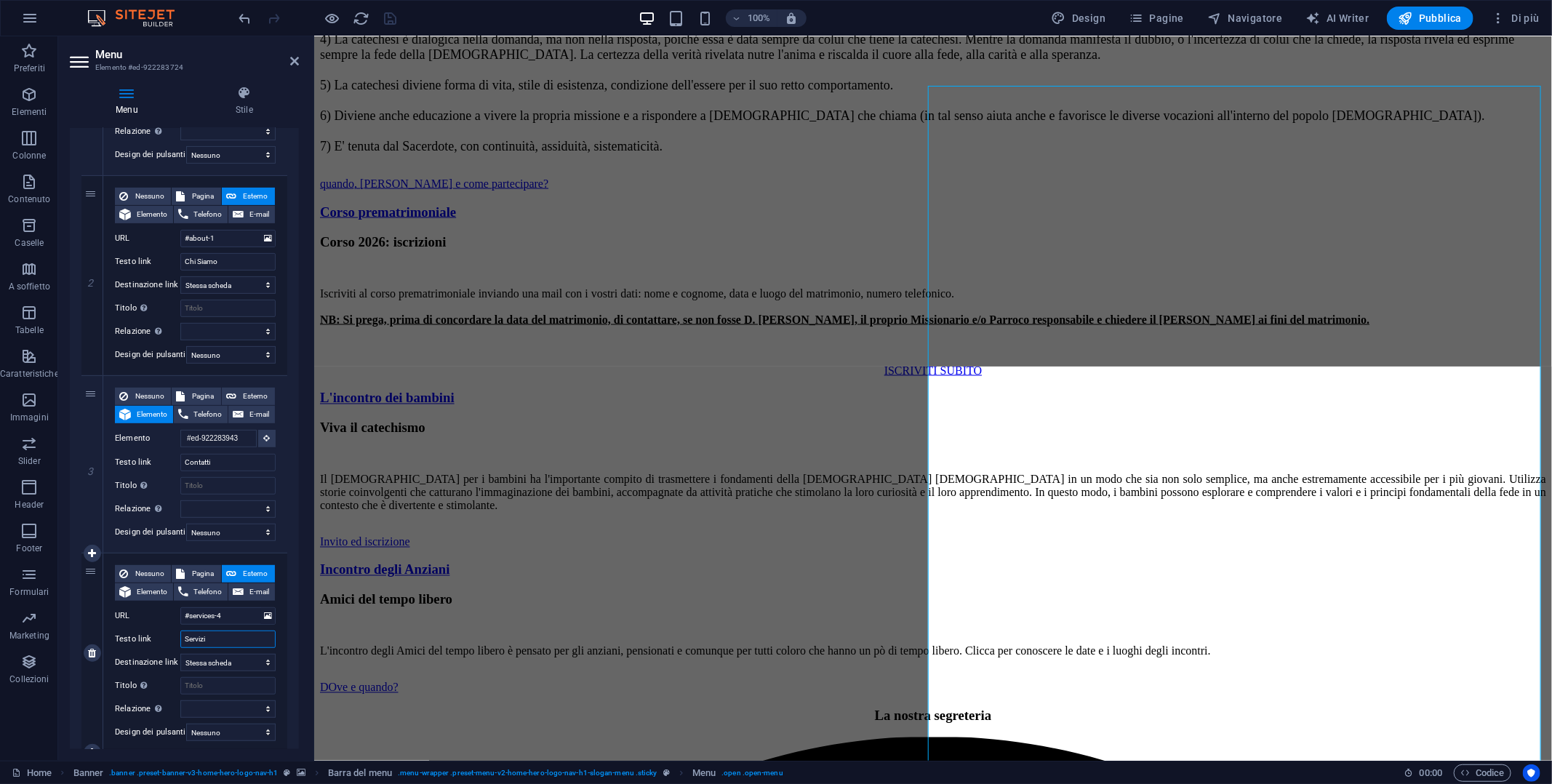
click at [234, 636] on input "Servizi" at bounding box center [228, 639] width 95 height 17
drag, startPoint x: 234, startPoint y: 636, endPoint x: 172, endPoint y: 631, distance: 62.2
click at [172, 631] on div "Testo link Servizi" at bounding box center [195, 639] width 161 height 17
type input "CAl"
select select
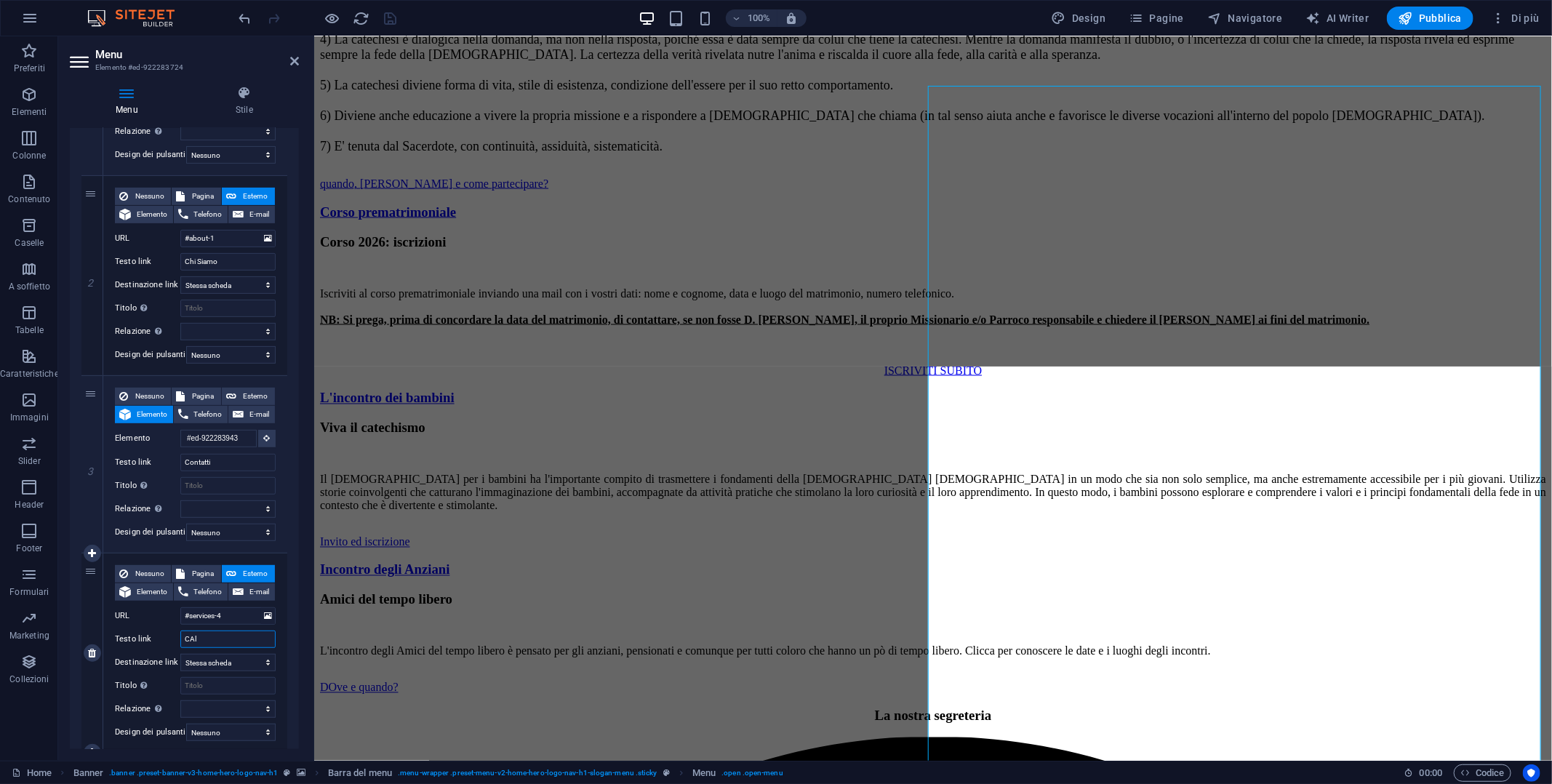
select select
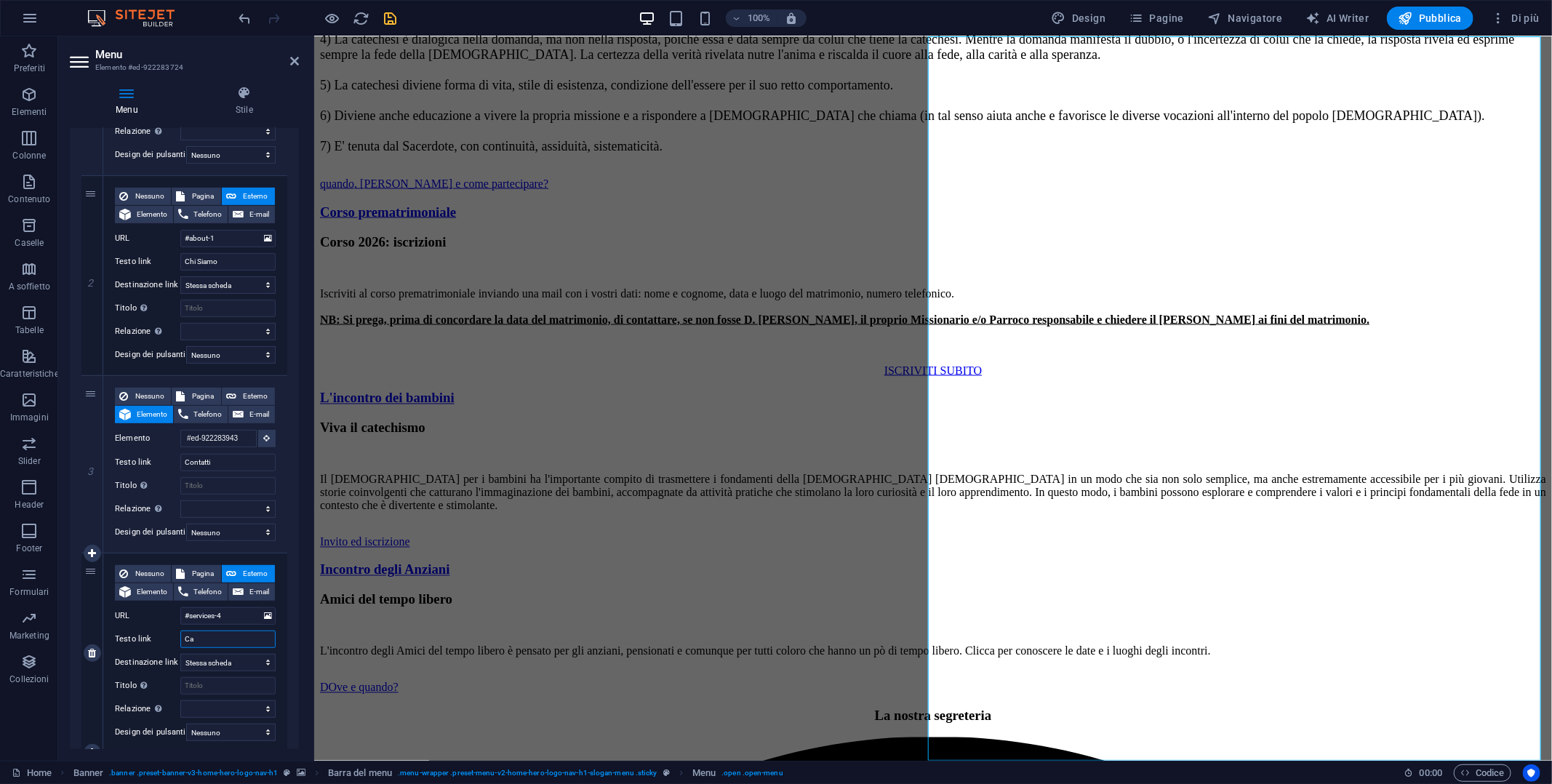
type input "Cal"
select select
type input "Cald"
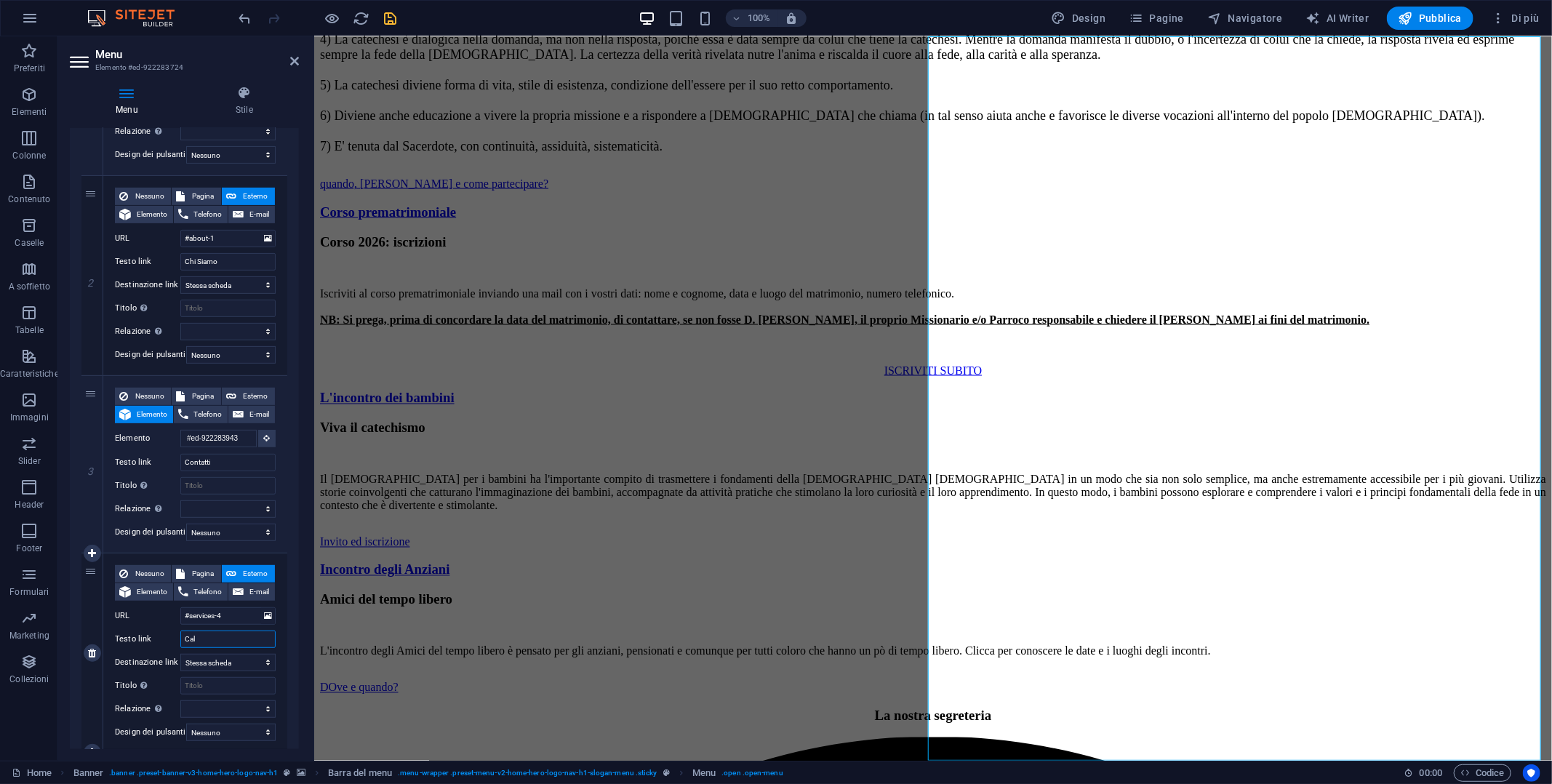
select select
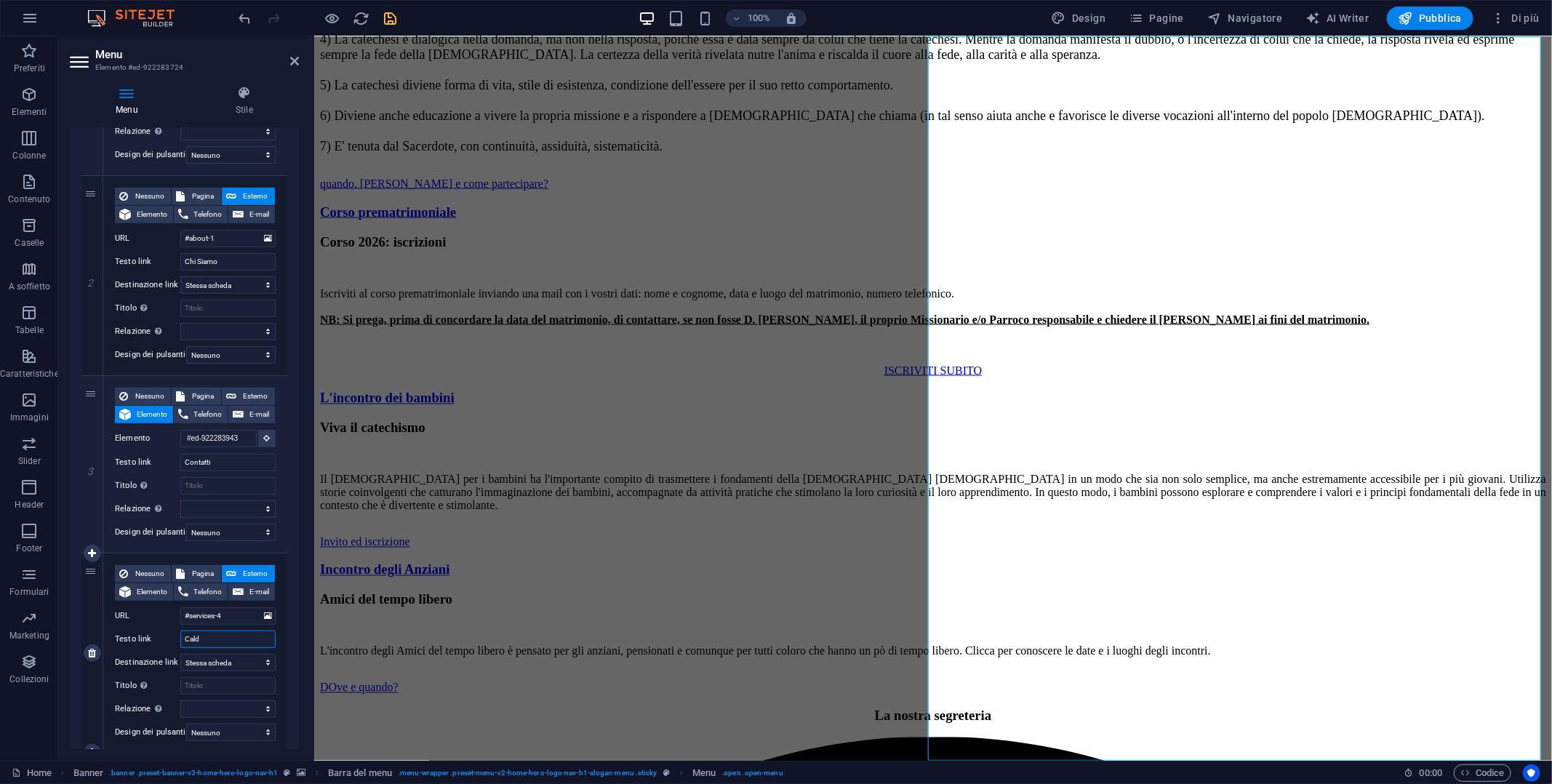
select select
type input "Calendario"
select select
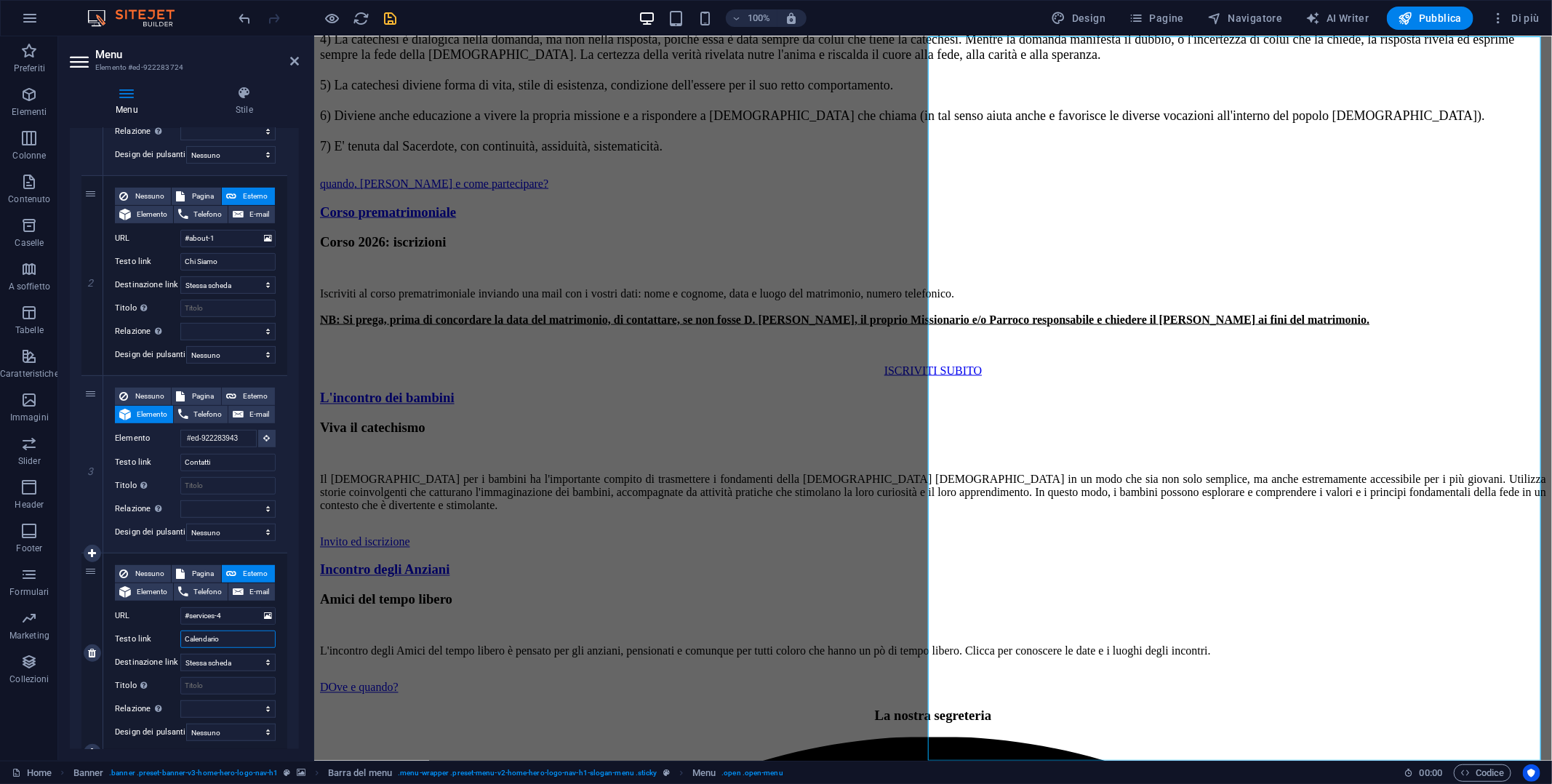
select select
type input "Calendario"
click at [157, 590] on span "Elemento" at bounding box center [152, 591] width 33 height 17
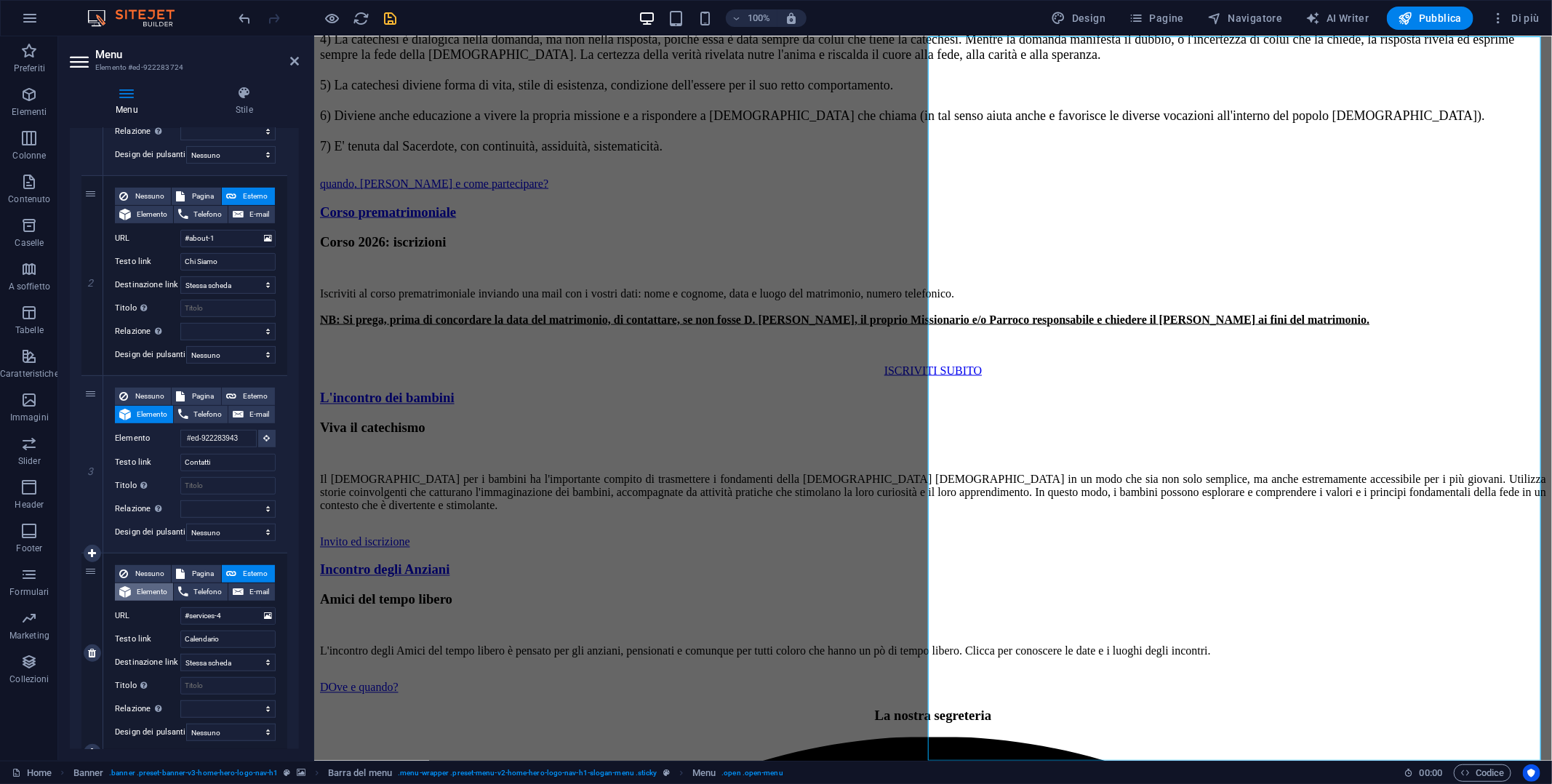
select select
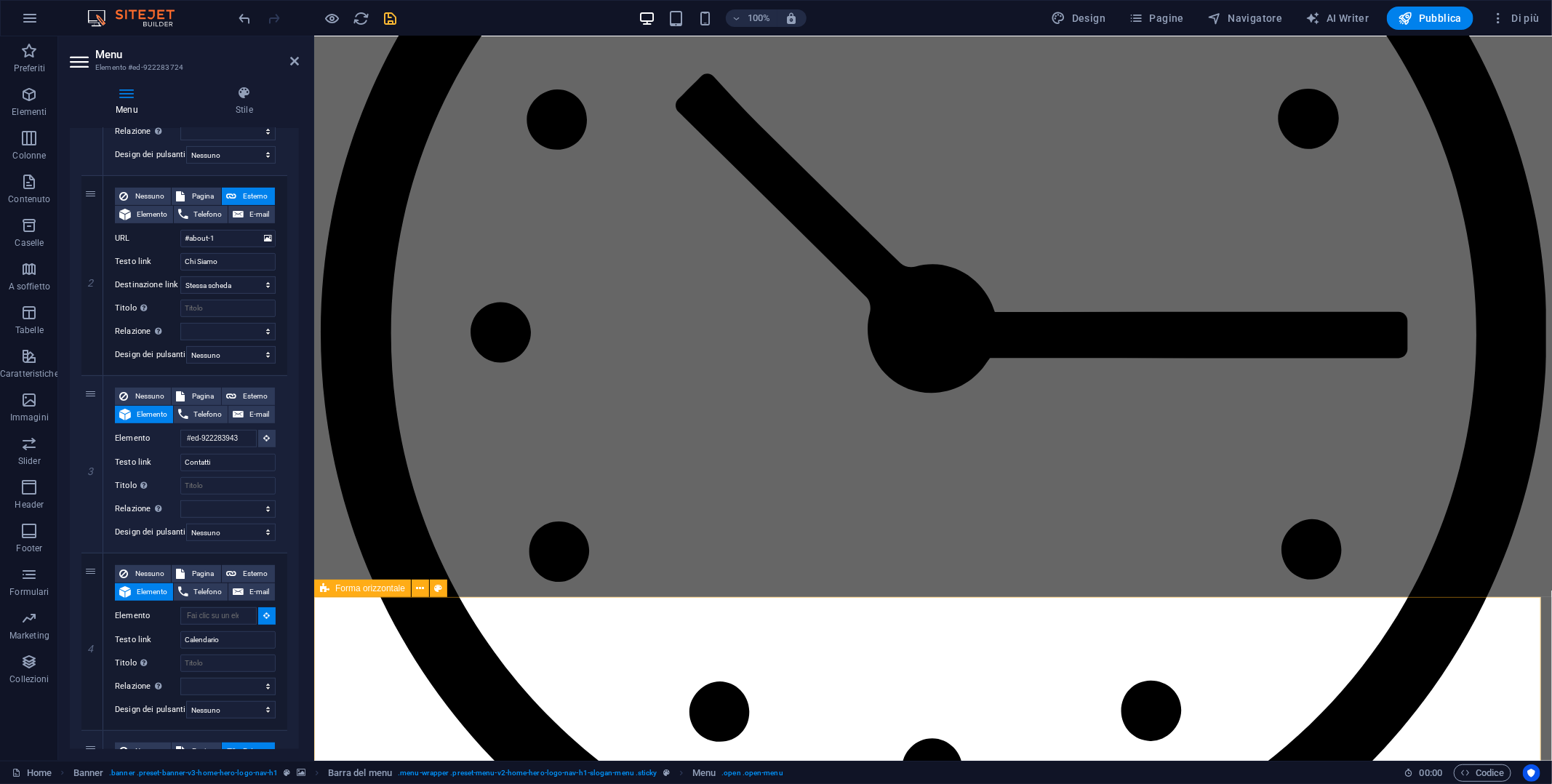
scroll to position [5915, 0]
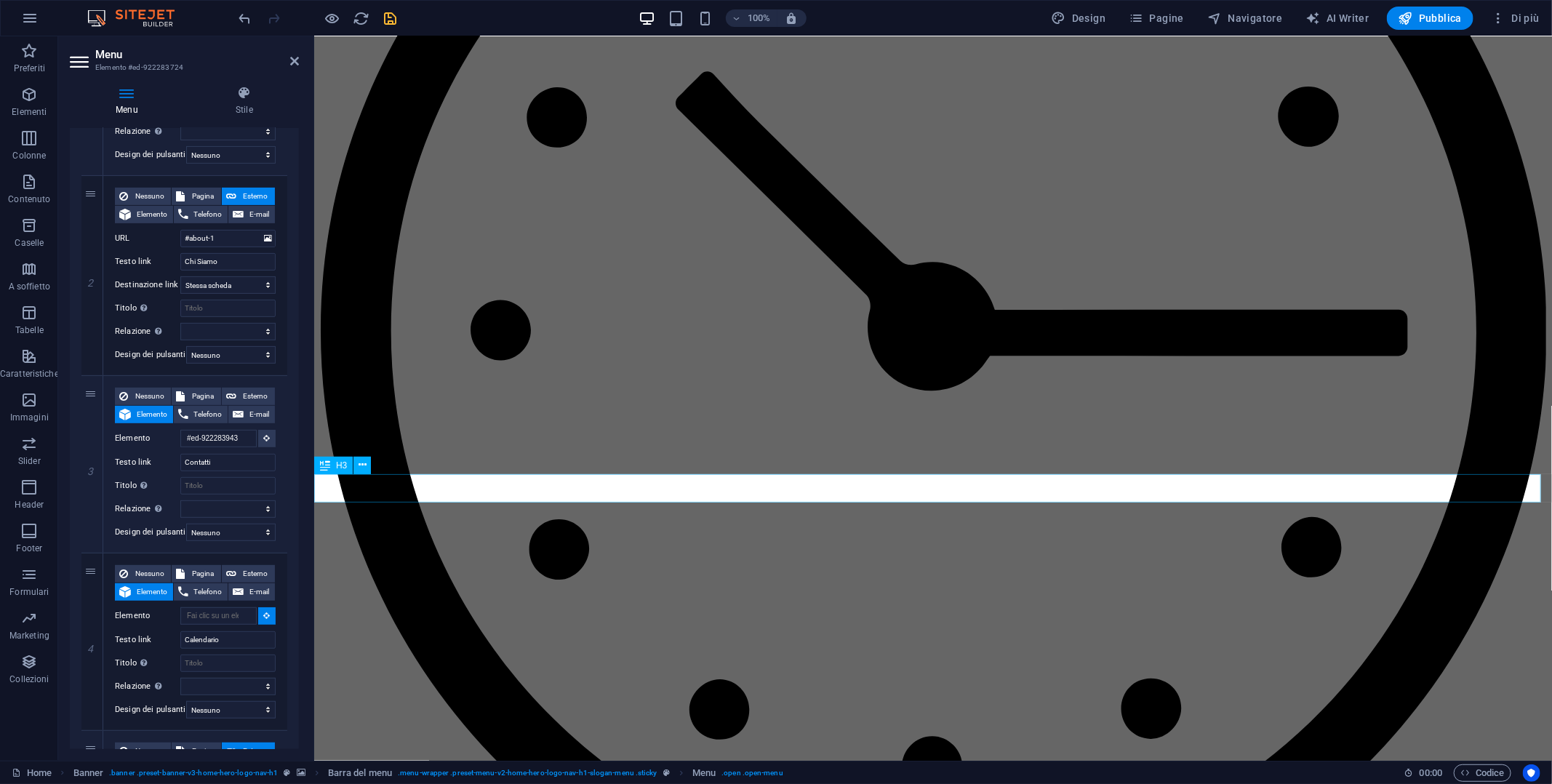
select select
type input "#ed-1001991373"
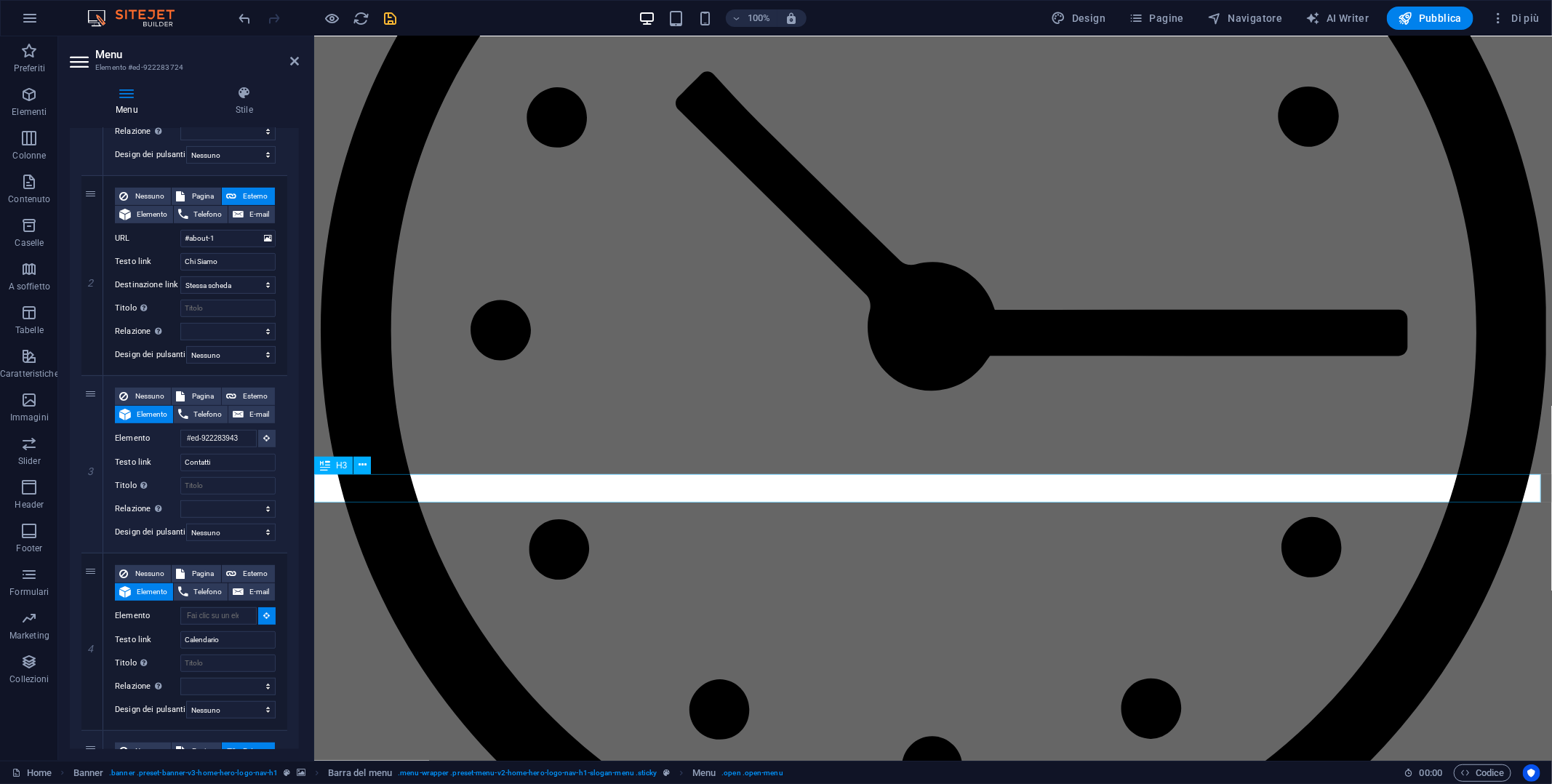
select select
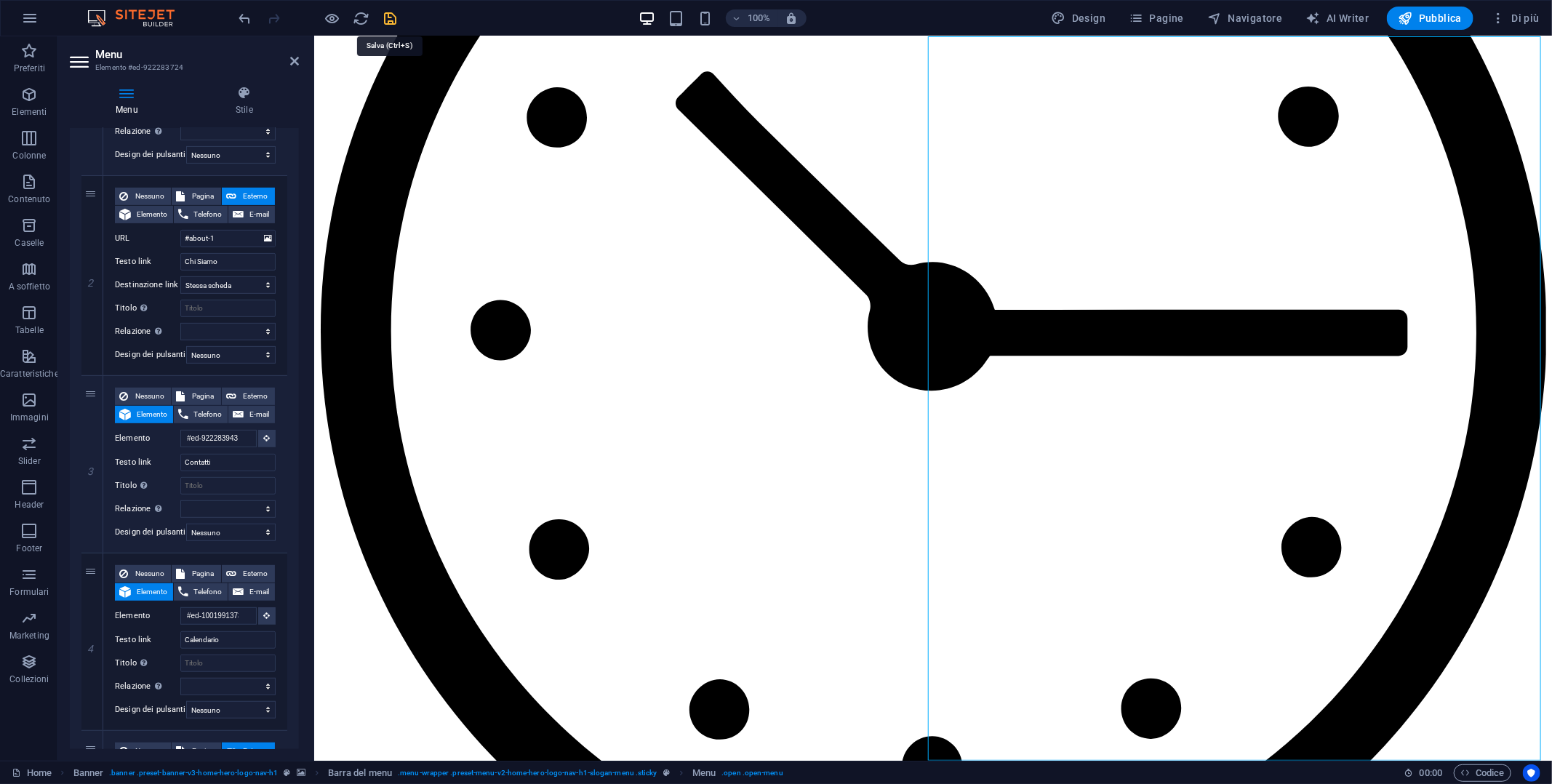
click at [390, 19] on icon "save" at bounding box center [391, 18] width 16 height 16
checkbox input "false"
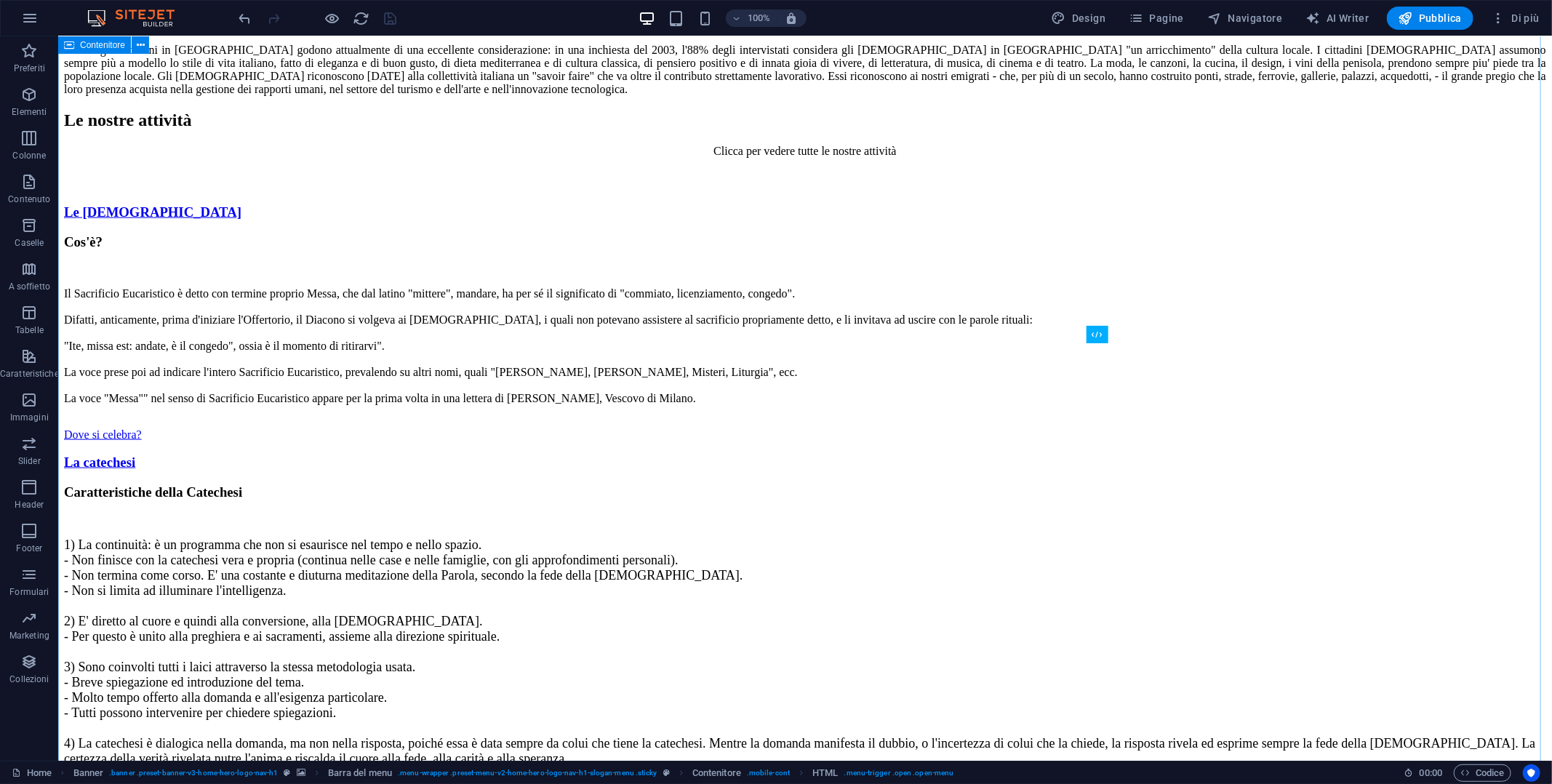
scroll to position [4462, 0]
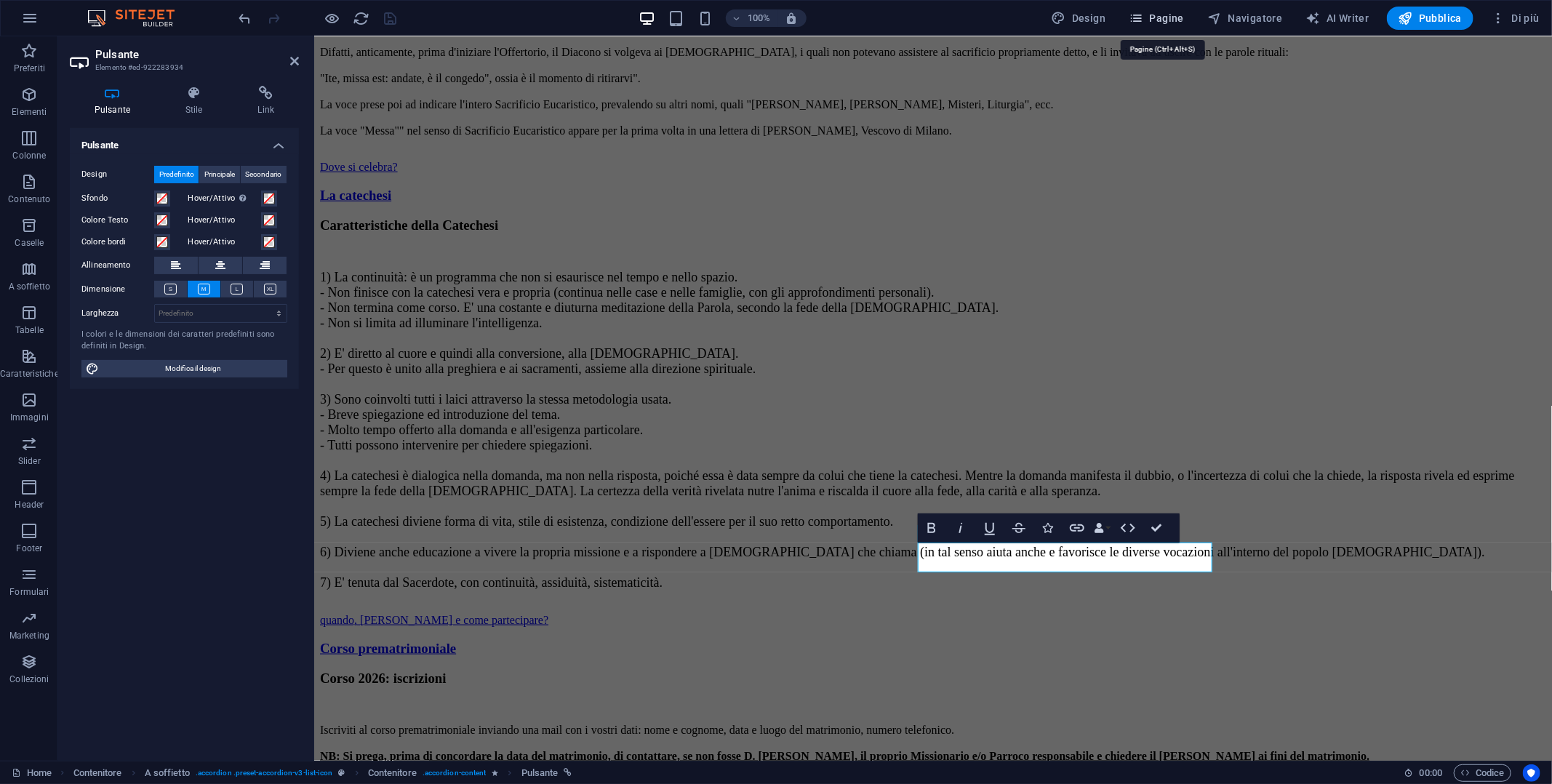
click at [1164, 20] on span "Pagine" at bounding box center [1156, 18] width 55 height 15
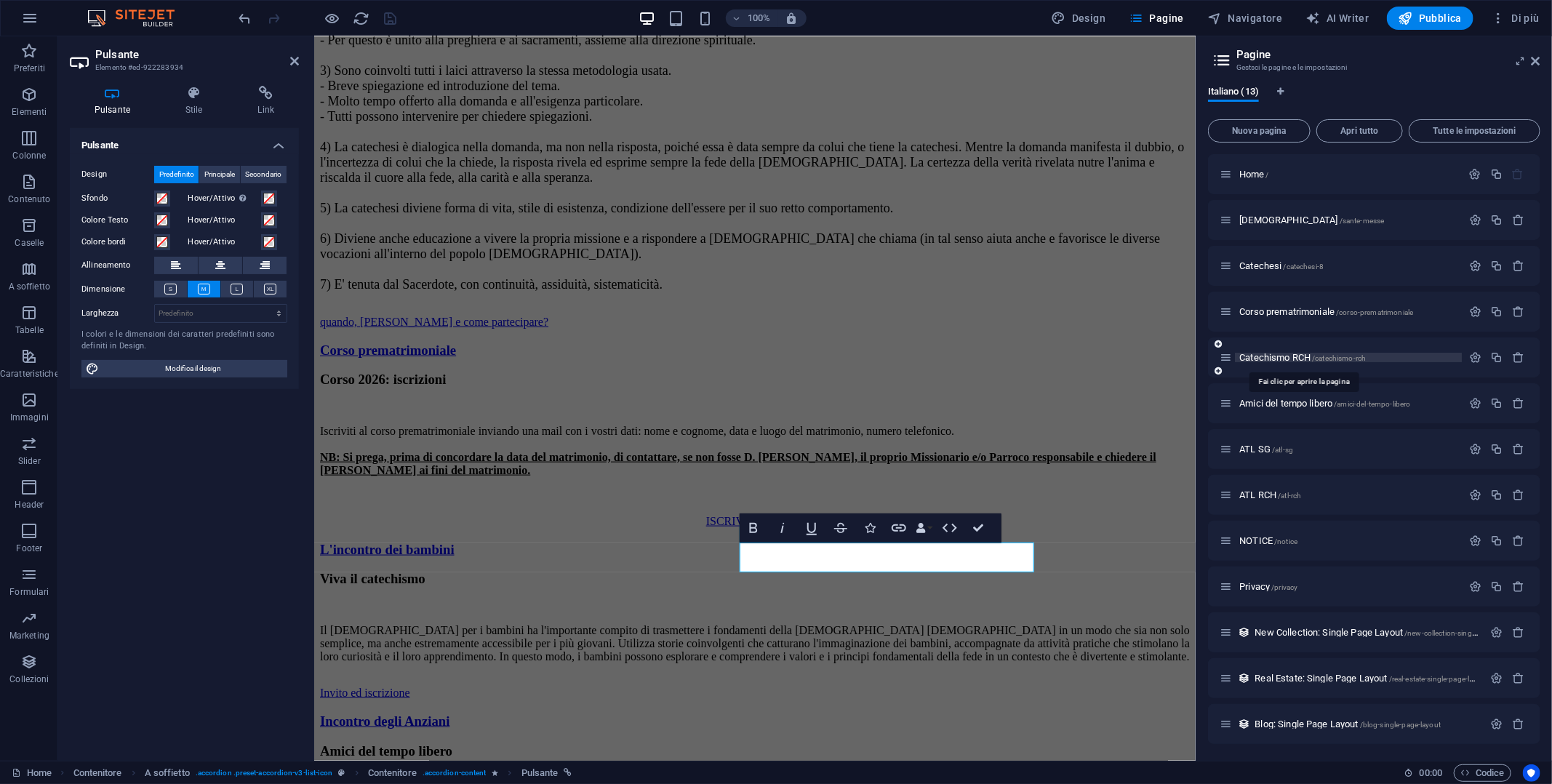
click at [1285, 358] on span "Catechismo RCH /catechismo-rch" at bounding box center [1302, 357] width 126 height 11
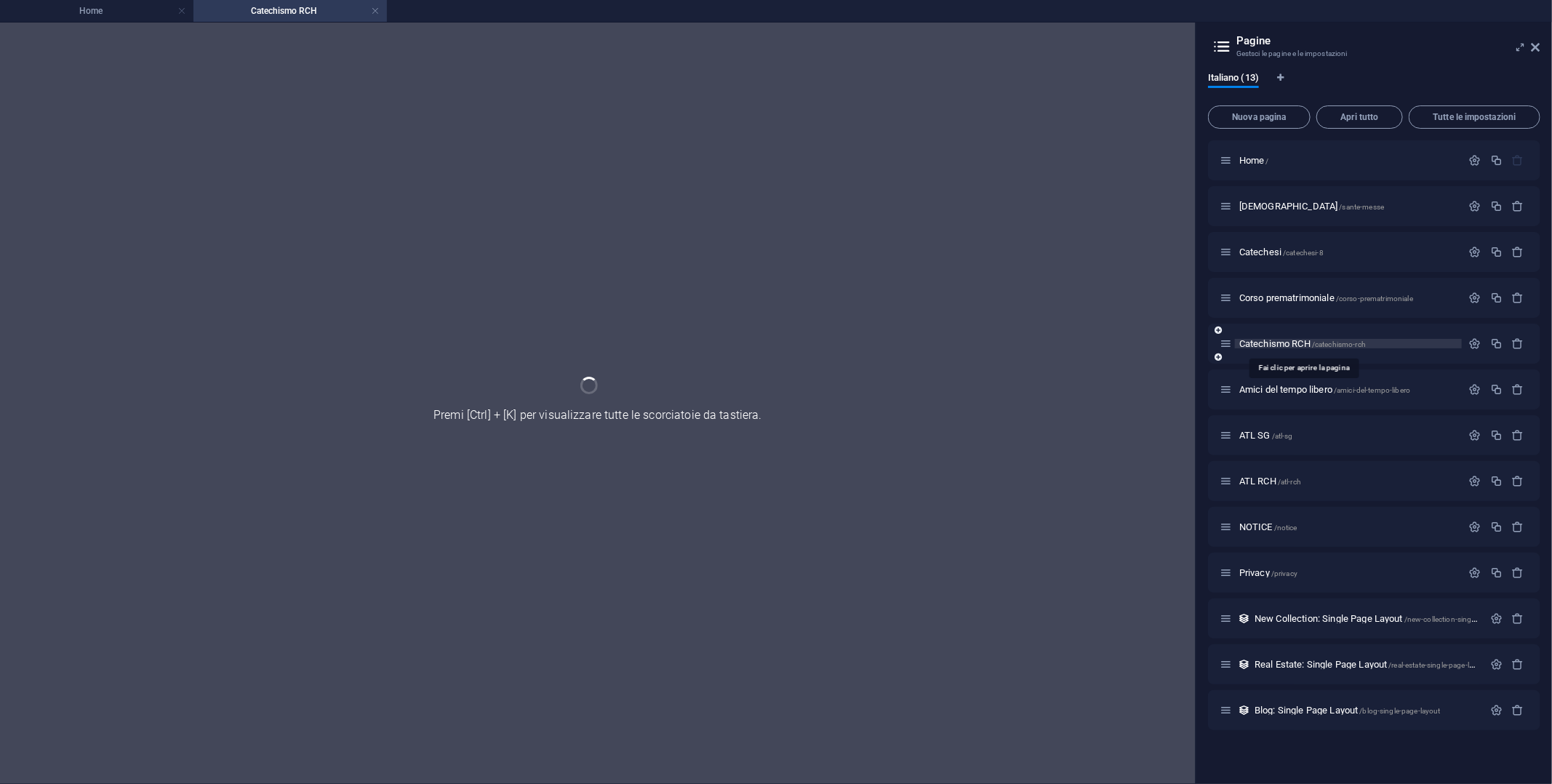
scroll to position [0, 0]
click at [1285, 358] on div "Catechismo RCH /catechismo-rch" at bounding box center [1373, 343] width 332 height 40
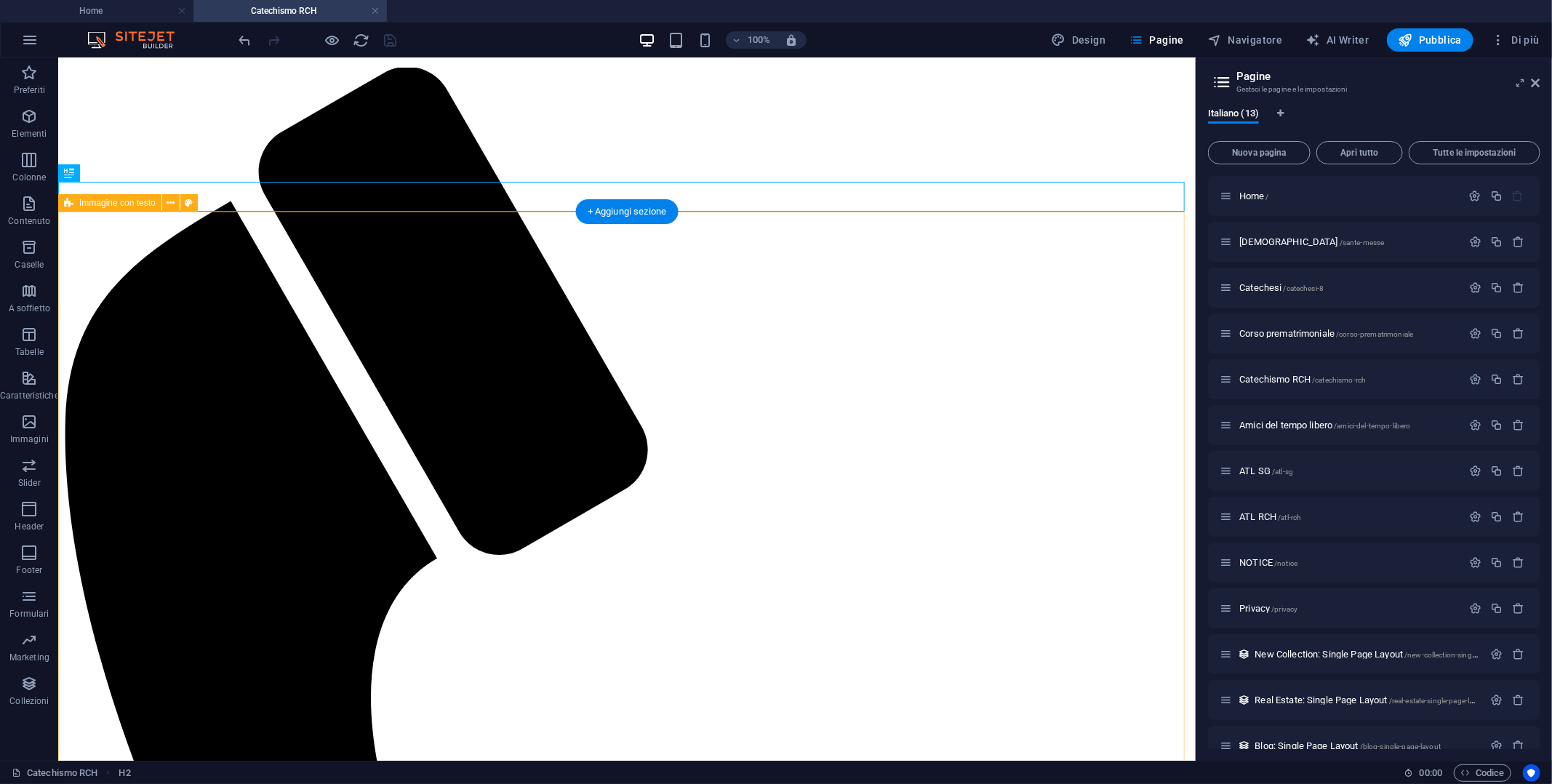
scroll to position [218, 0]
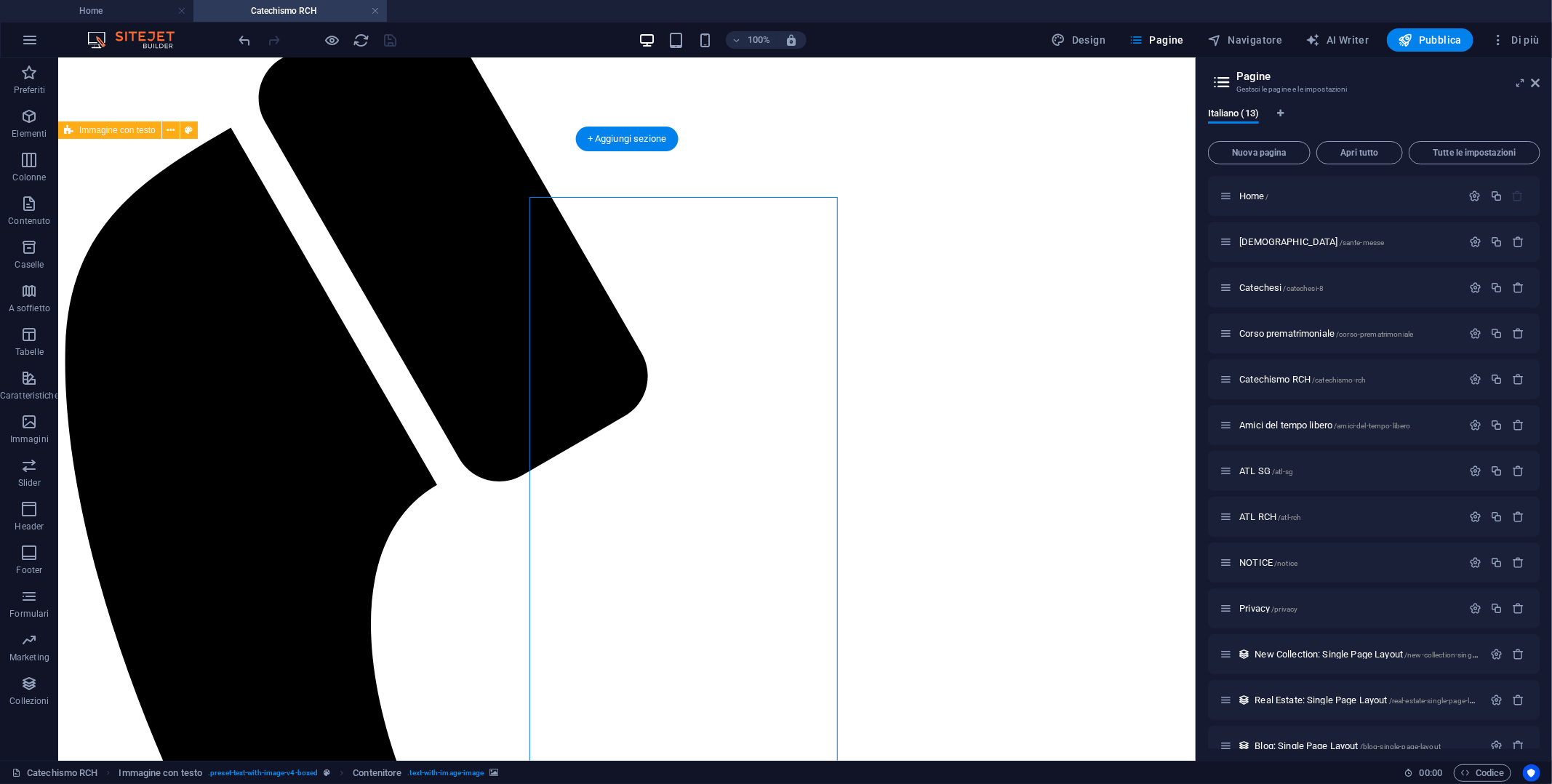
select select "px"
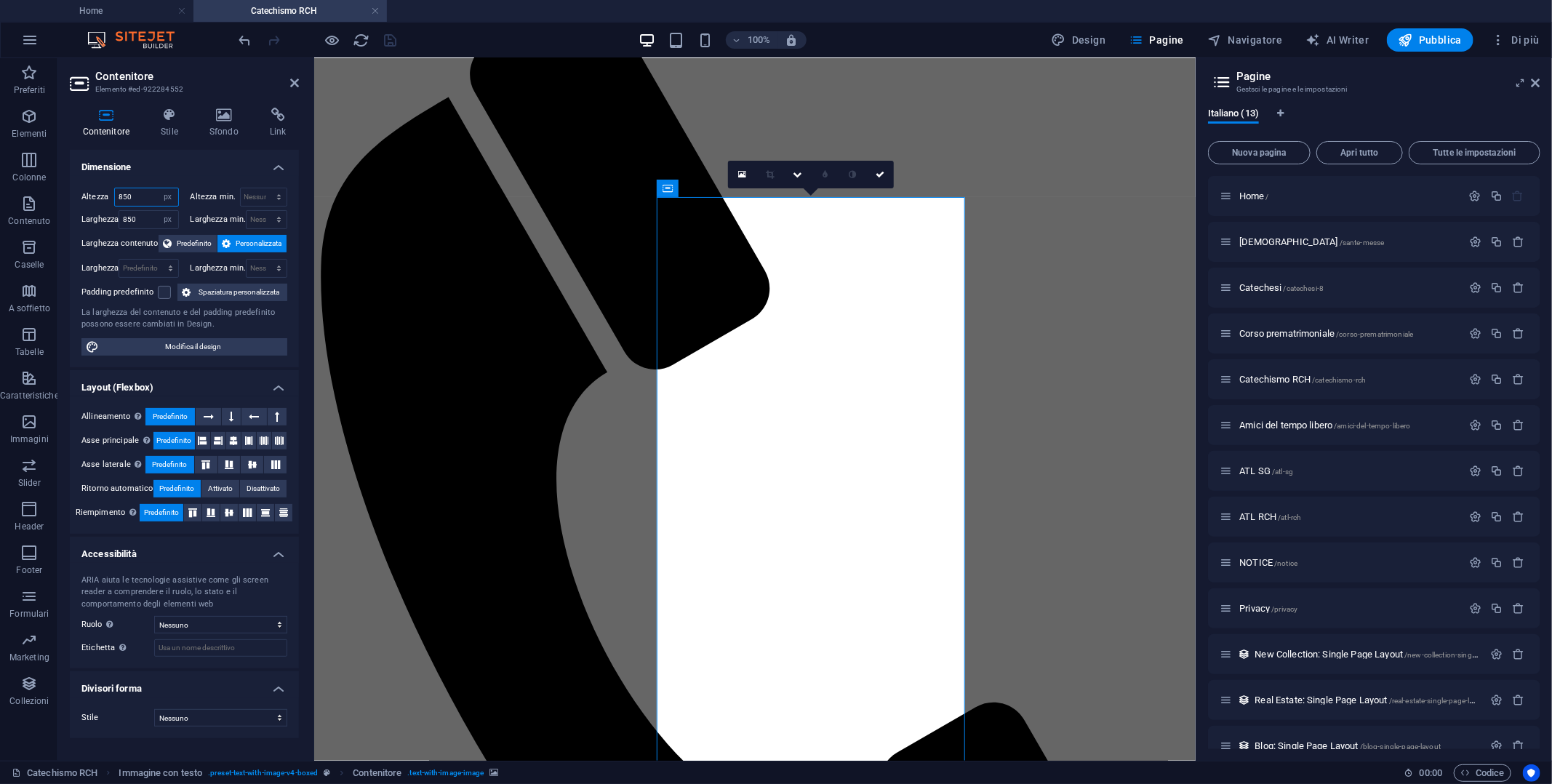
click at [135, 195] on input "850" at bounding box center [147, 197] width 64 height 17
drag, startPoint x: 135, startPoint y: 195, endPoint x: 91, endPoint y: 191, distance: 44.2
click at [91, 191] on div "Altezza 850 Predefinito px rem % vh vw" at bounding box center [130, 197] width 97 height 19
click at [133, 219] on input "850" at bounding box center [148, 219] width 58 height 17
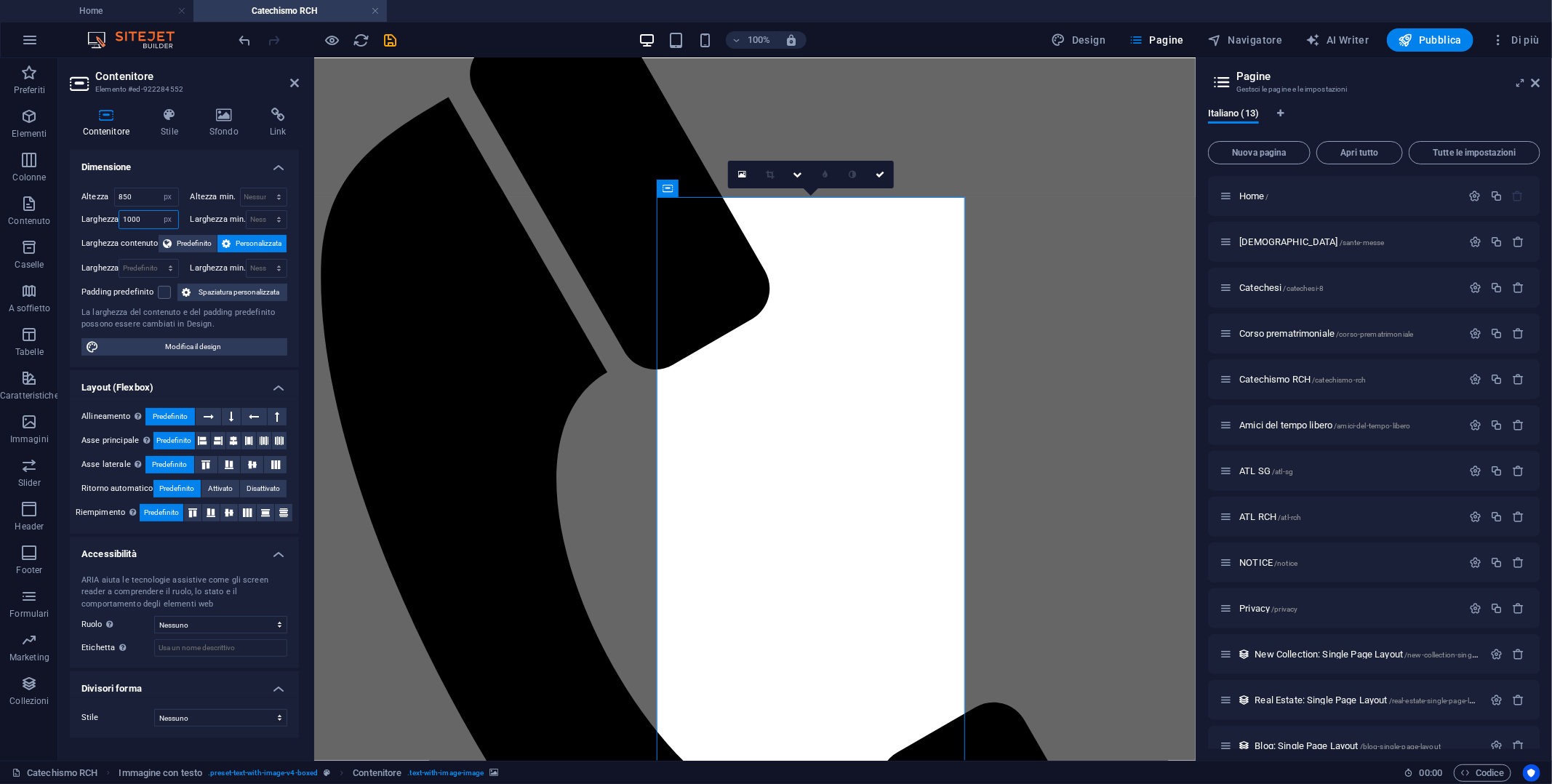
click at [147, 219] on input "1000" at bounding box center [148, 219] width 58 height 17
drag, startPoint x: 146, startPoint y: 219, endPoint x: 95, endPoint y: 212, distance: 51.5
click at [95, 212] on div "Larghezza 1000 Predefinito px rem % em vh vw" at bounding box center [130, 219] width 97 height 19
type input "850"
click at [137, 260] on select "Predefinito px rem % em vh vw" at bounding box center [148, 268] width 58 height 17
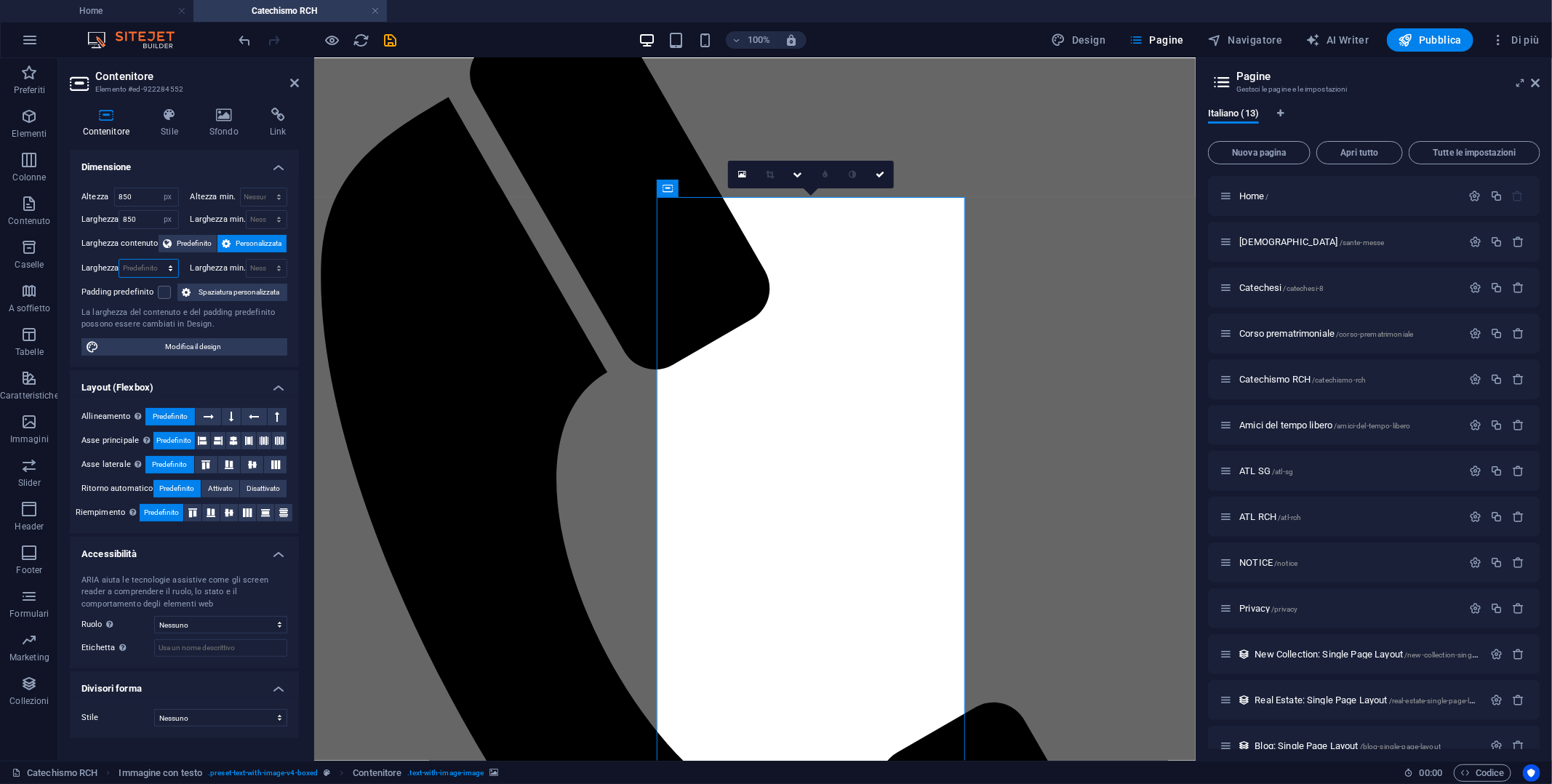
click at [146, 262] on select "Predefinito px rem % em vh vw" at bounding box center [148, 268] width 58 height 17
click at [147, 267] on select "Predefinito px rem % em vh vw" at bounding box center [148, 268] width 58 height 17
select select "%"
click at [157, 259] on select "Predefinito px rem % em vh vw" at bounding box center [148, 268] width 58 height 17
type input "80"
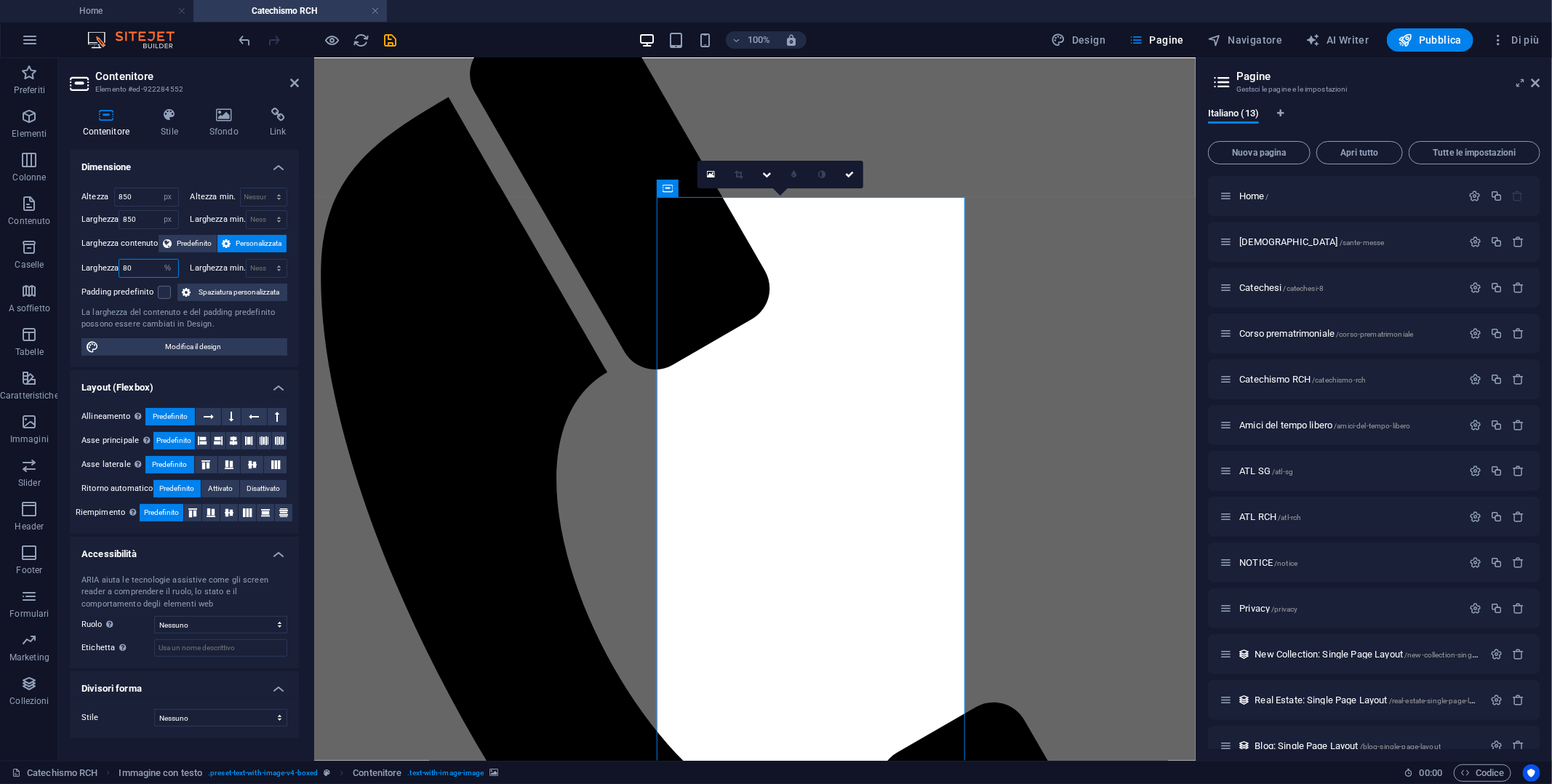
drag, startPoint x: 141, startPoint y: 268, endPoint x: 117, endPoint y: 268, distance: 24.0
click at [117, 268] on div "Larghezza 80 Predefinito px rem % em vh vw" at bounding box center [130, 268] width 97 height 19
click at [246, 263] on select "Nessuno px rem % vh vw" at bounding box center [266, 268] width 40 height 17
click at [164, 262] on select "Predefinito px rem % em vh vw" at bounding box center [167, 268] width 20 height 17
click at [157, 259] on select "Predefinito px rem % em vh vw" at bounding box center [167, 268] width 20 height 17
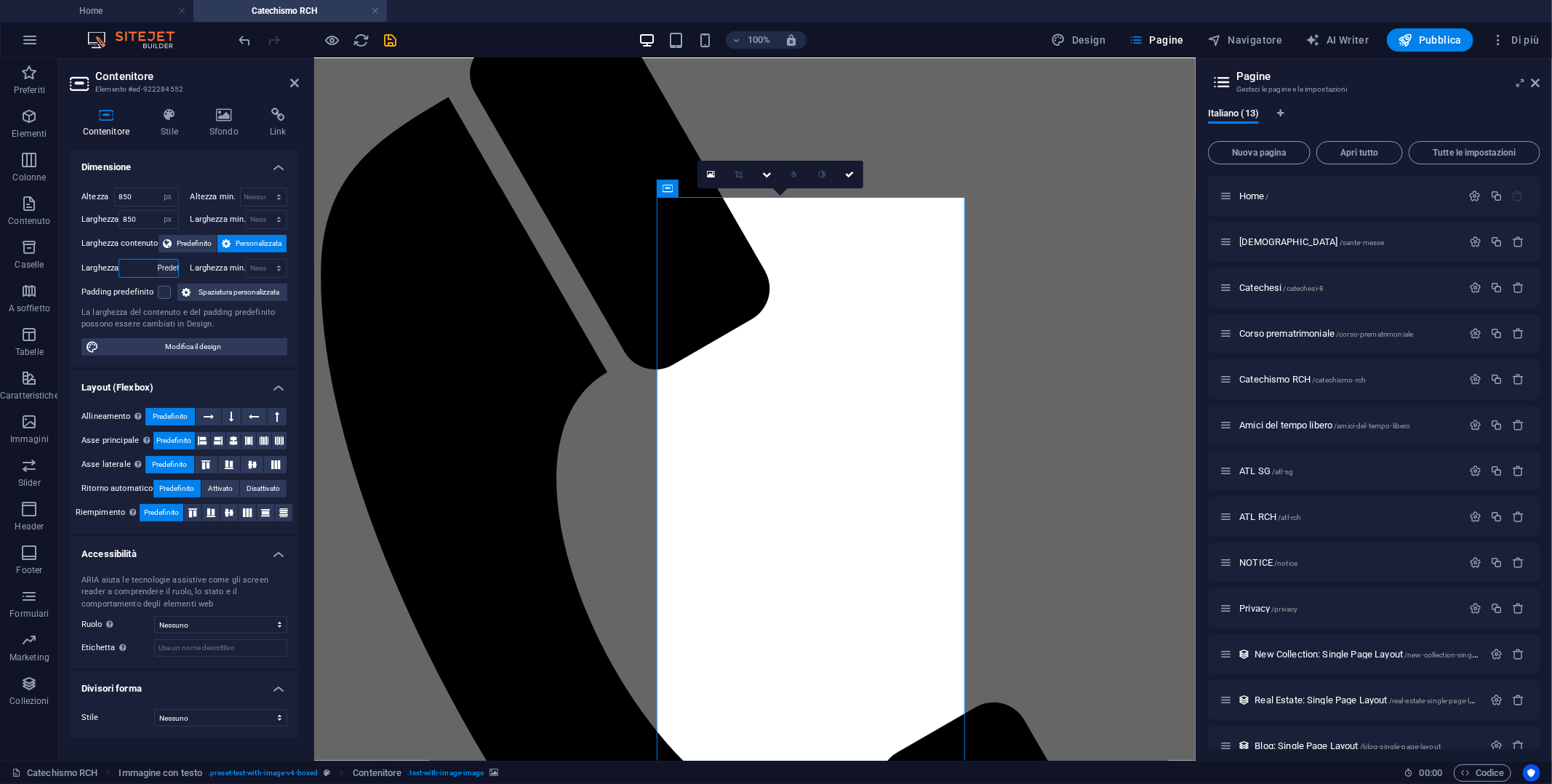
select select "DISABLED_OPTION_VALUE"
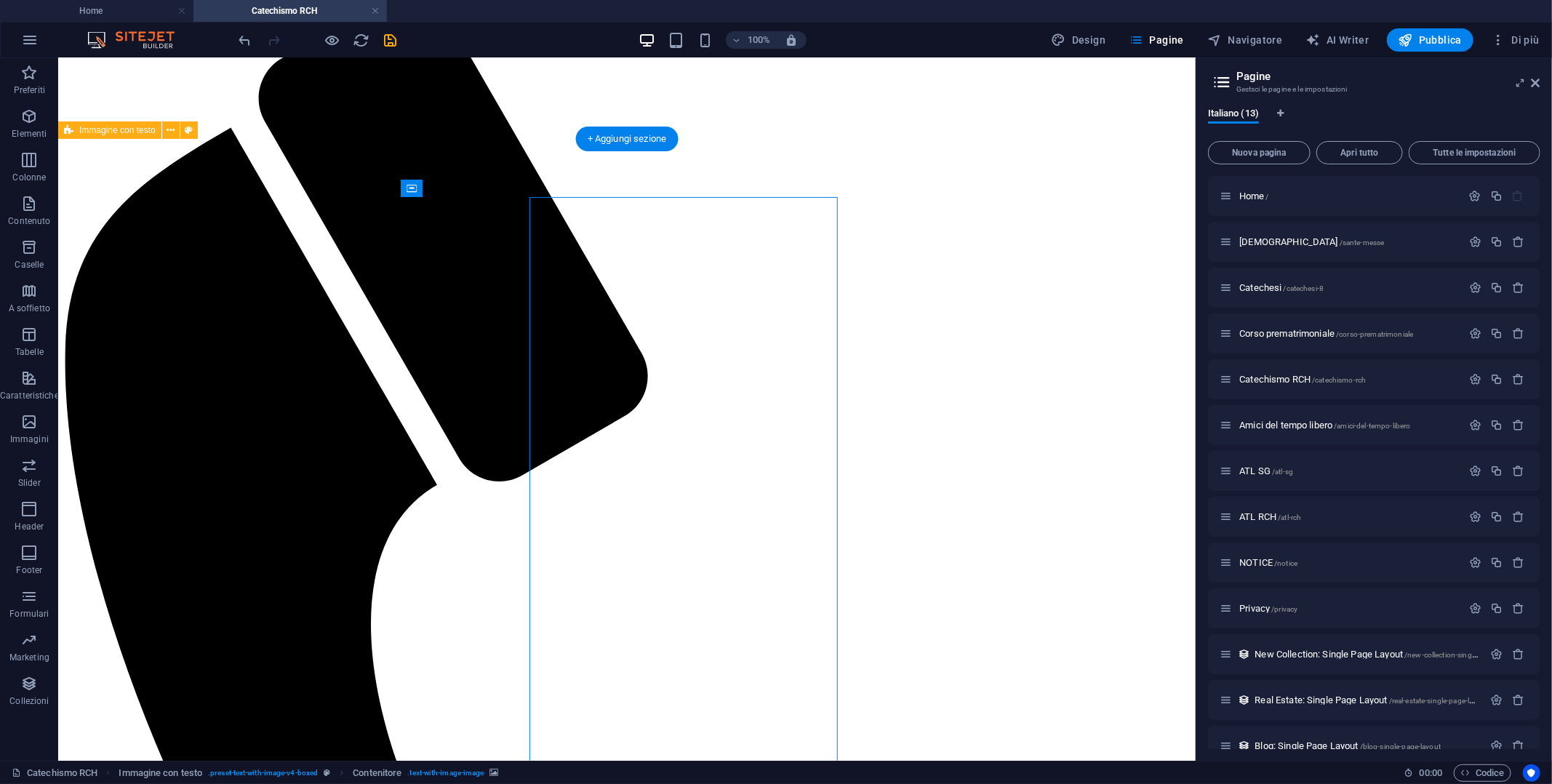
select select "px"
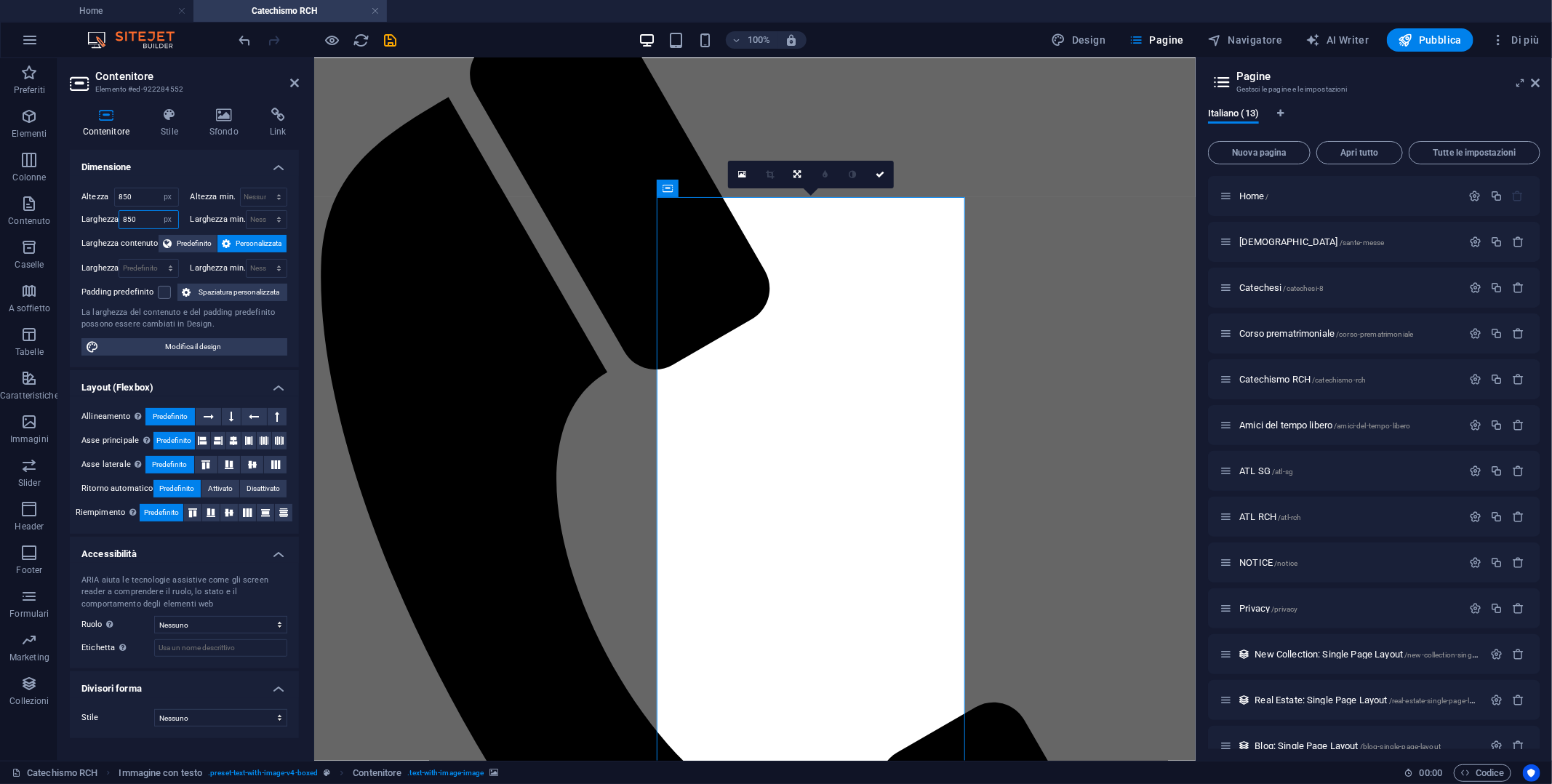
drag, startPoint x: 135, startPoint y: 217, endPoint x: 109, endPoint y: 217, distance: 26.0
click at [109, 217] on div "Larghezza 850 Predefinito px rem % em vh vw" at bounding box center [130, 219] width 97 height 19
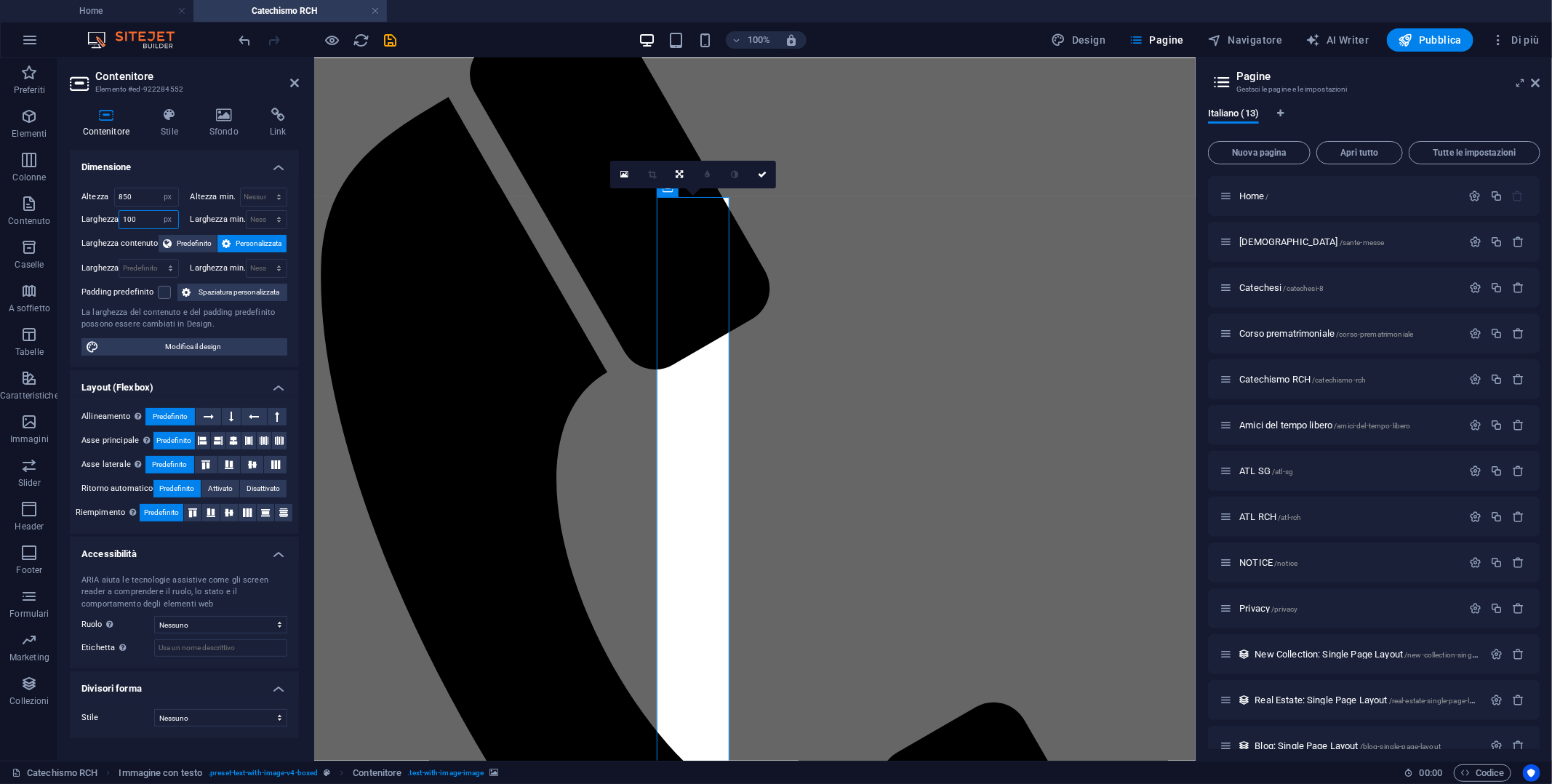
click at [140, 216] on input "100" at bounding box center [148, 219] width 58 height 17
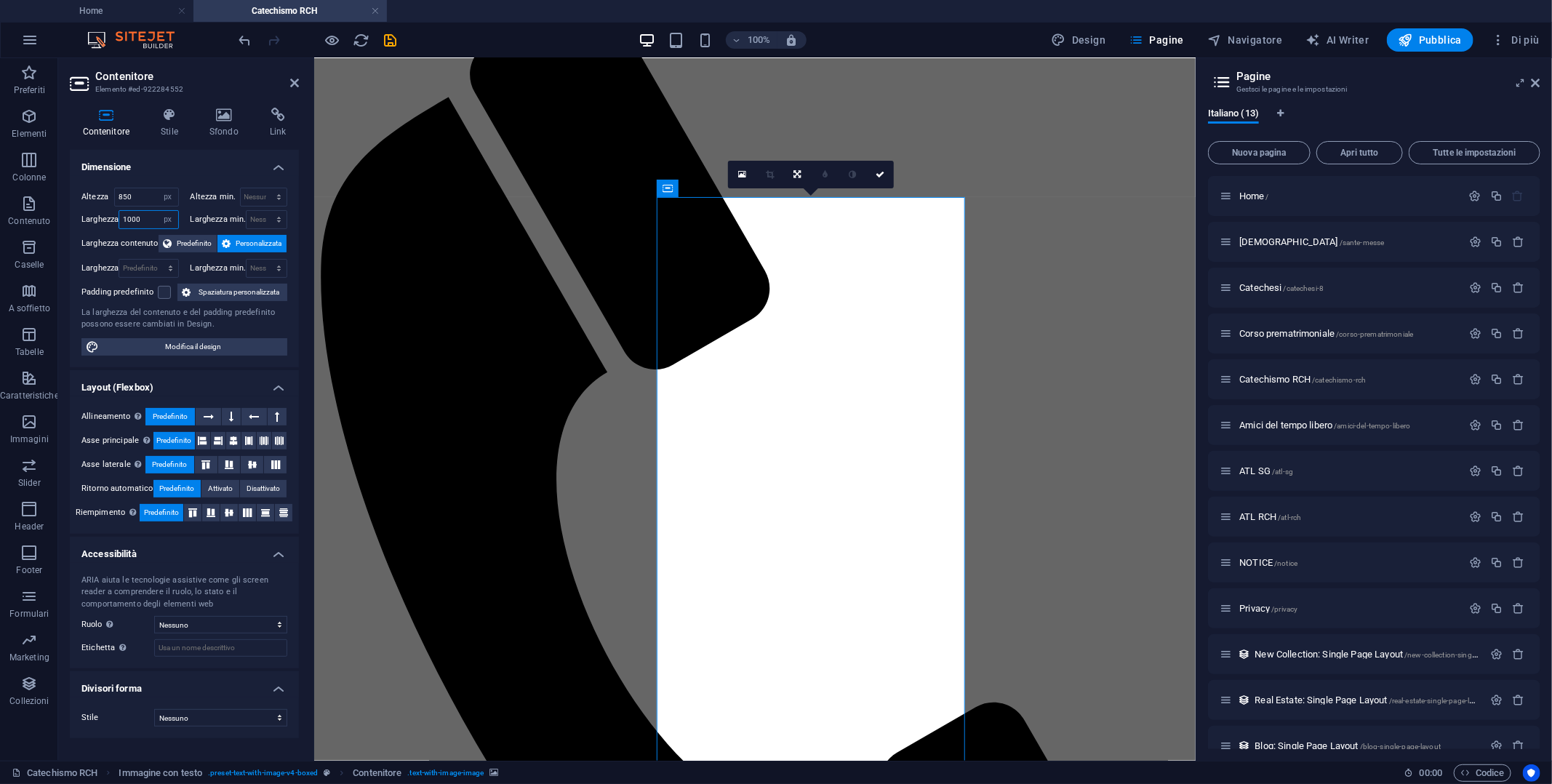
click at [140, 216] on input "1000" at bounding box center [148, 219] width 58 height 17
type input "10000"
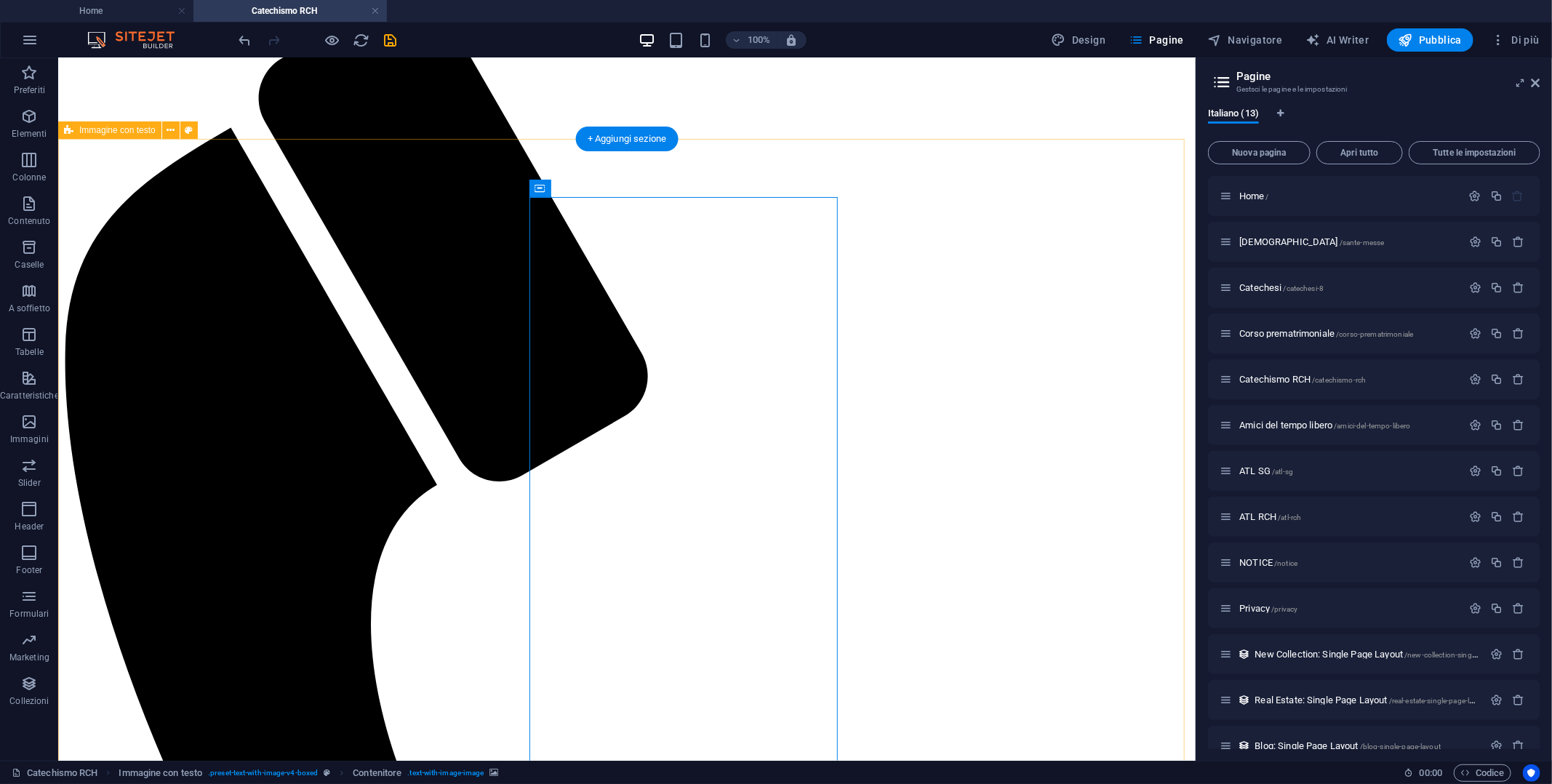
select select "px"
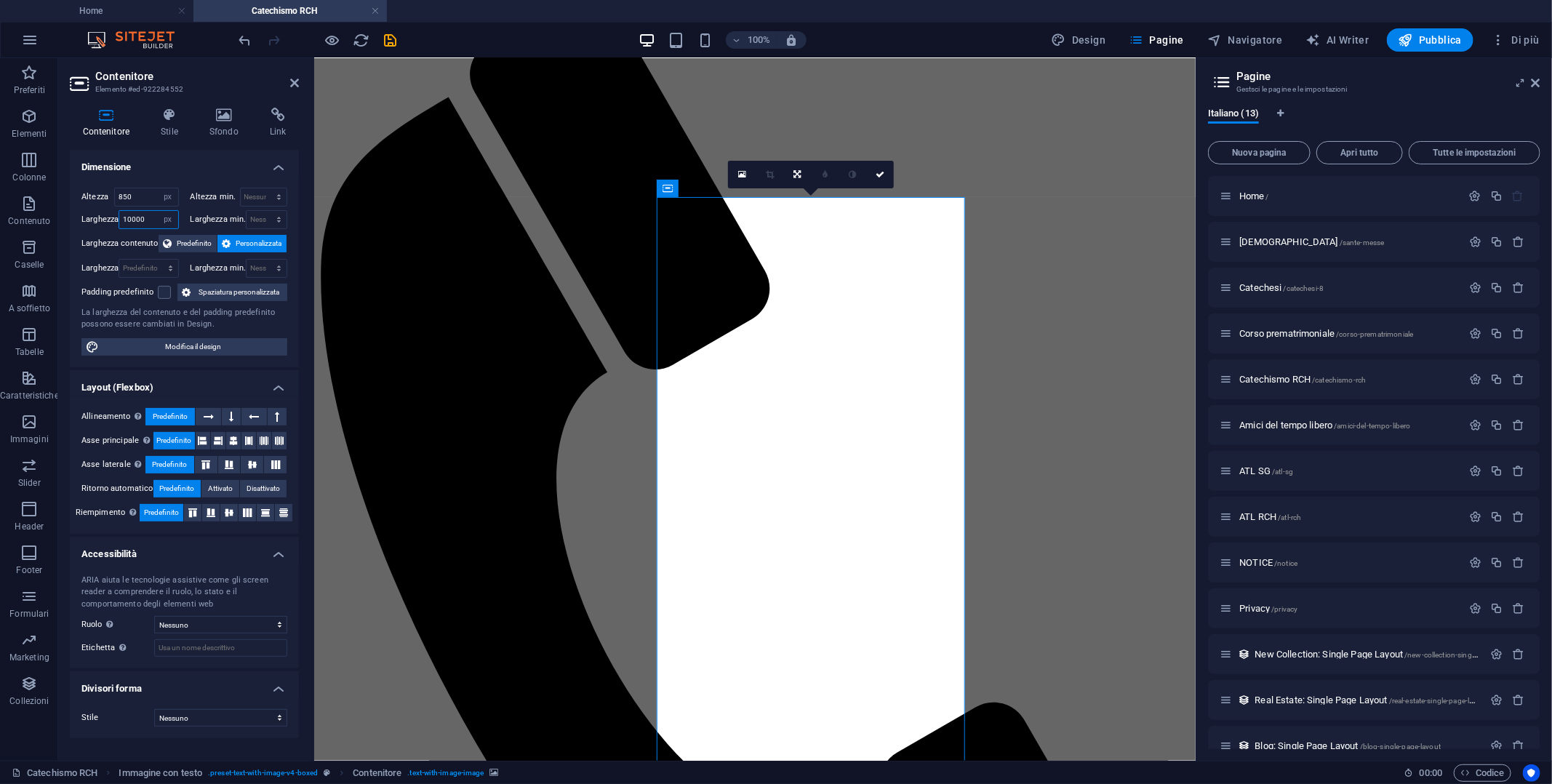
click at [149, 218] on input "10000" at bounding box center [148, 219] width 58 height 17
drag, startPoint x: 149, startPoint y: 218, endPoint x: 107, endPoint y: 214, distance: 42.2
click at [107, 214] on div "Larghezza 10000 Predefinito px rem % em vh vw" at bounding box center [130, 219] width 97 height 19
click at [139, 219] on input "850" at bounding box center [148, 219] width 58 height 17
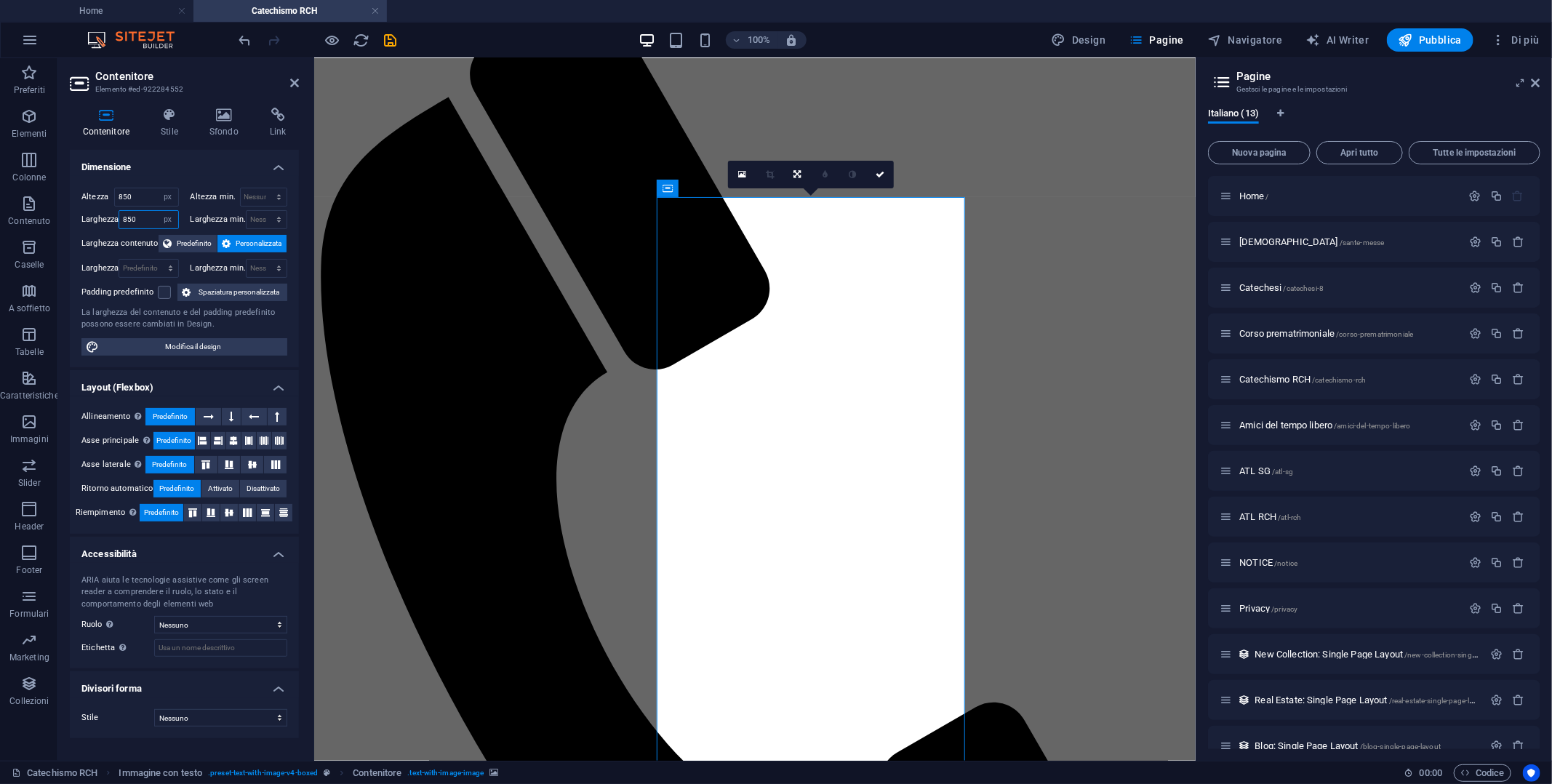
click at [139, 219] on input "850" at bounding box center [148, 219] width 58 height 17
click at [139, 219] on input "500" at bounding box center [148, 219] width 58 height 17
type input "850"
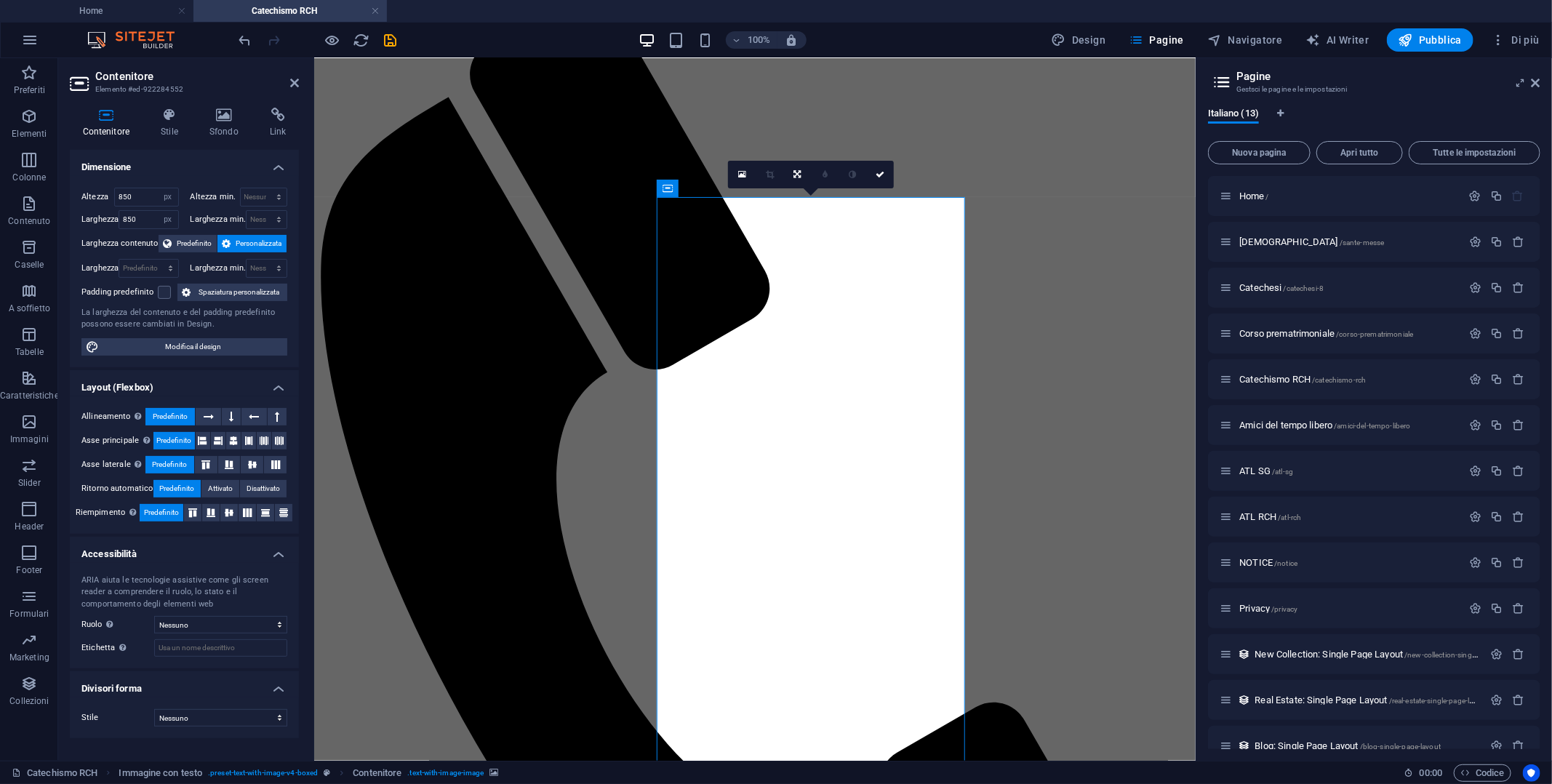
click at [173, 235] on button "Predefinito" at bounding box center [187, 243] width 58 height 17
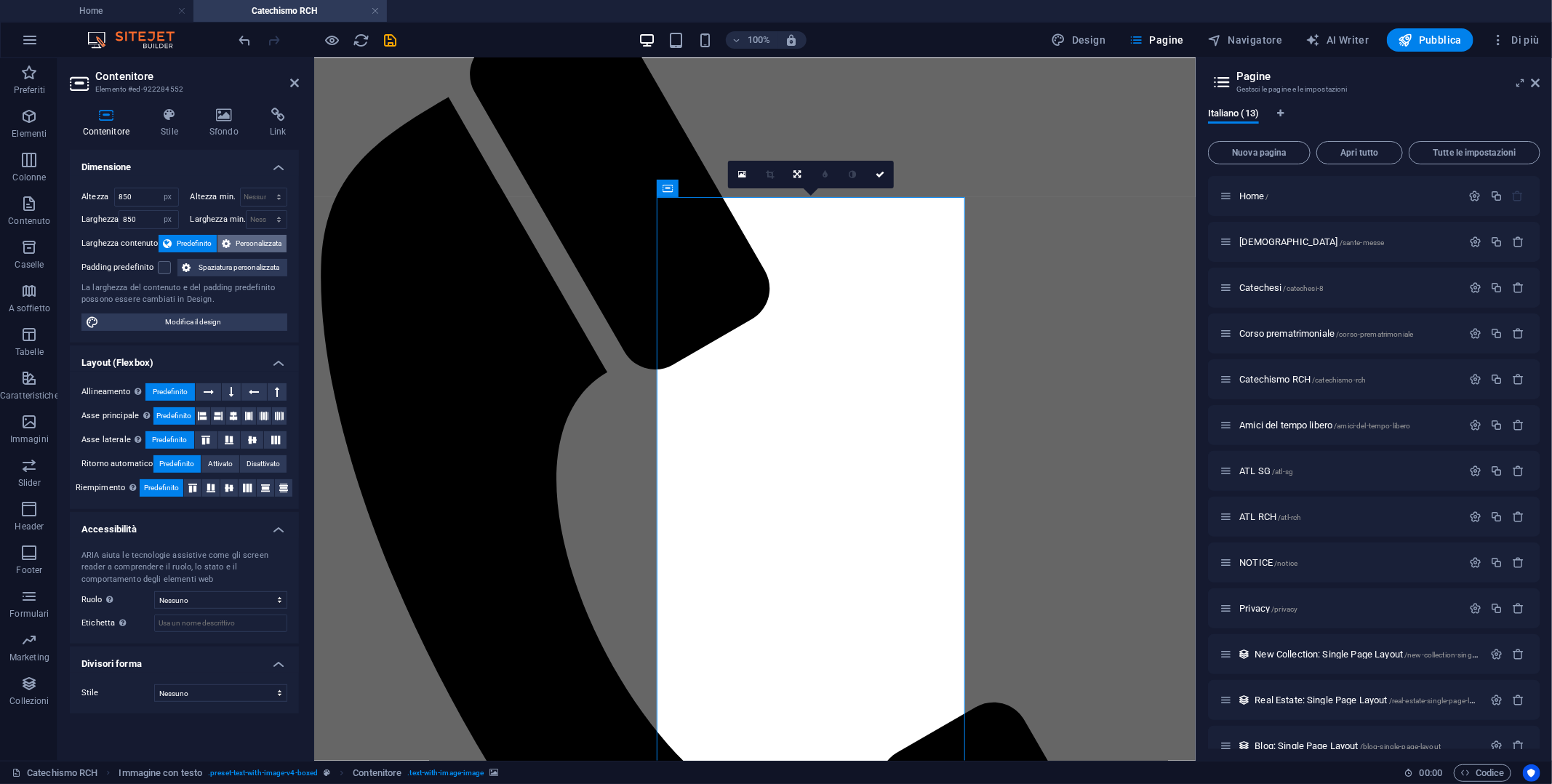
click at [261, 237] on span "Personalizzata" at bounding box center [259, 243] width 47 height 17
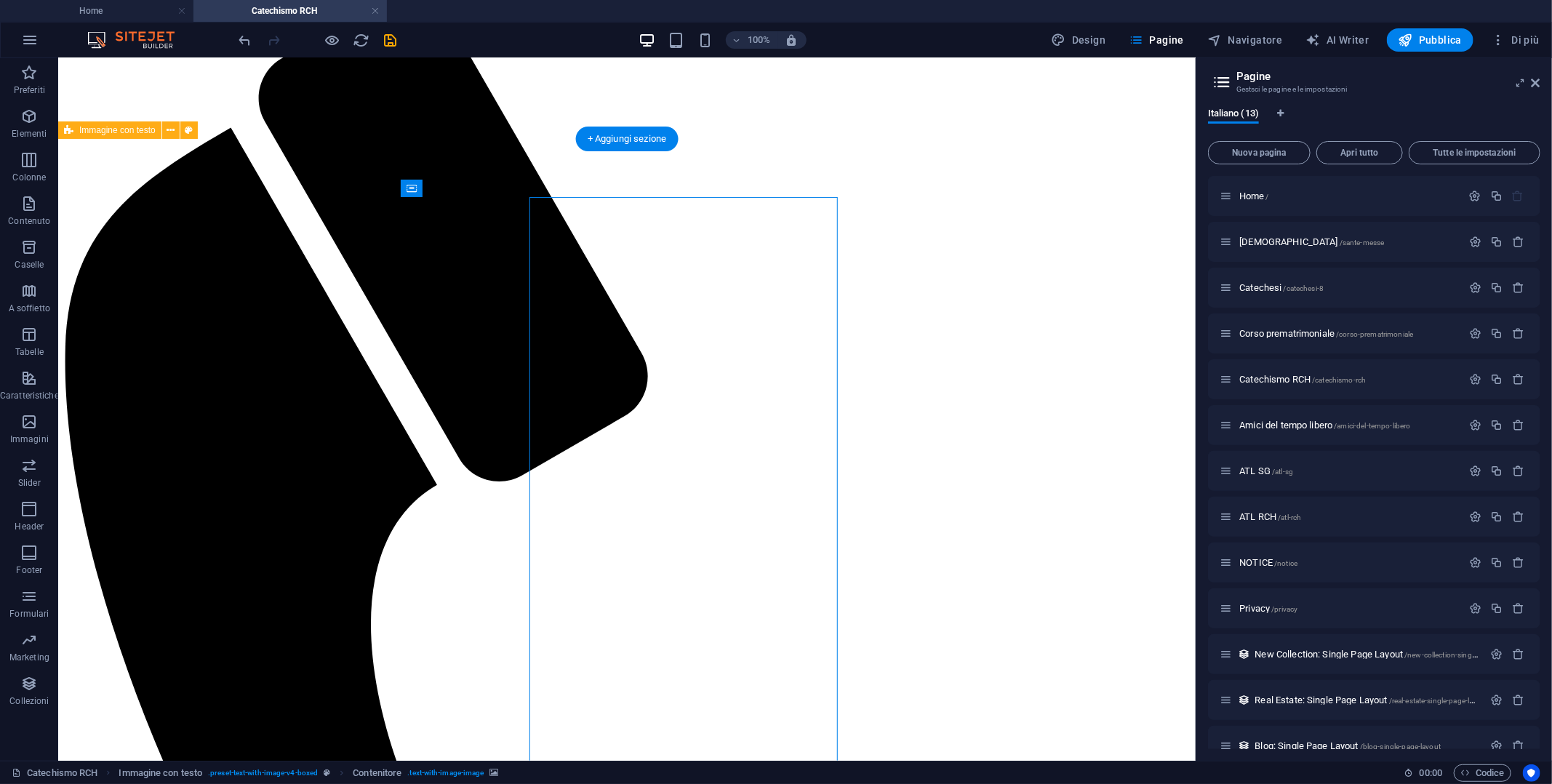
select select "px"
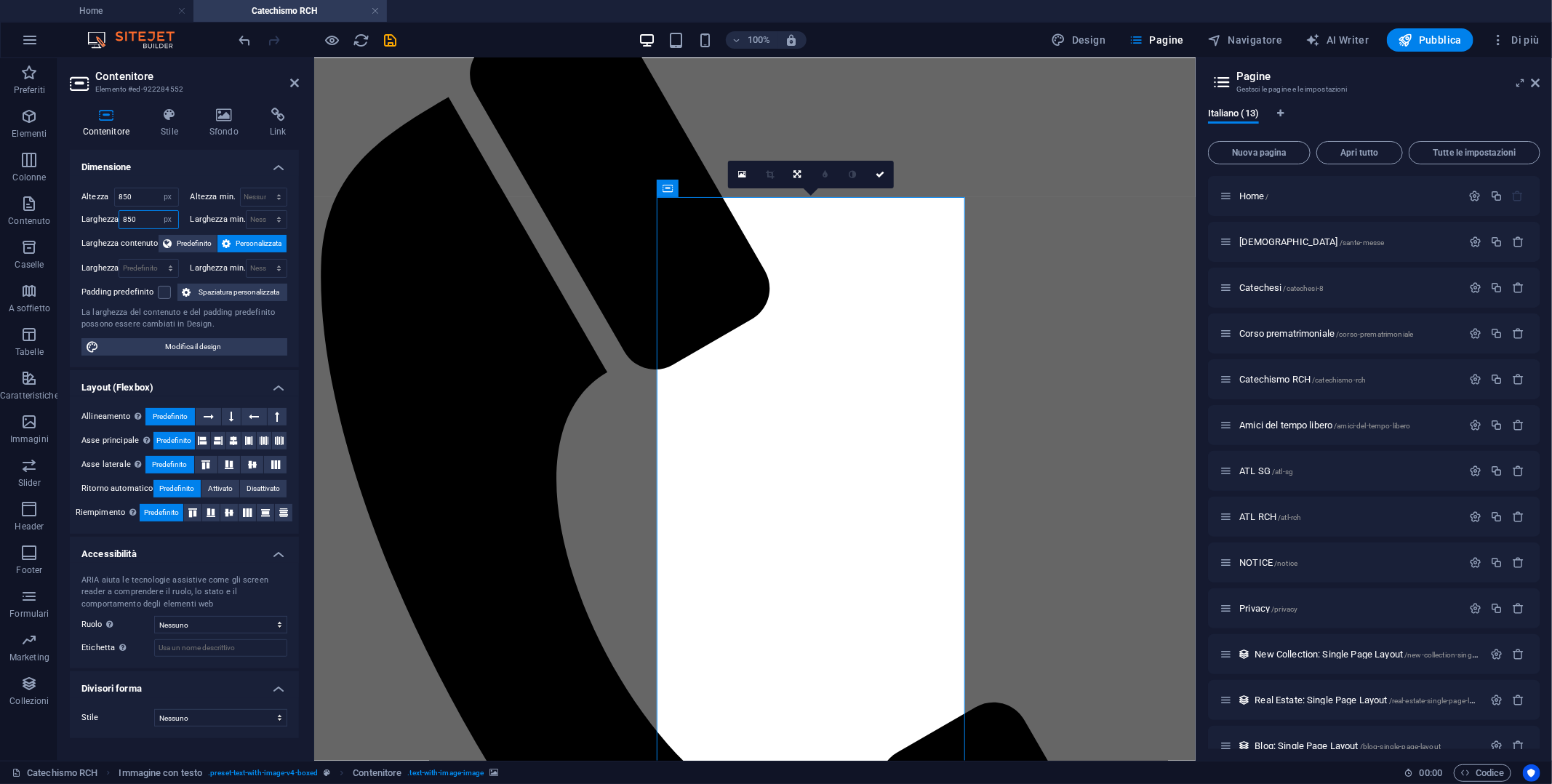
click at [125, 215] on input "850" at bounding box center [148, 219] width 58 height 17
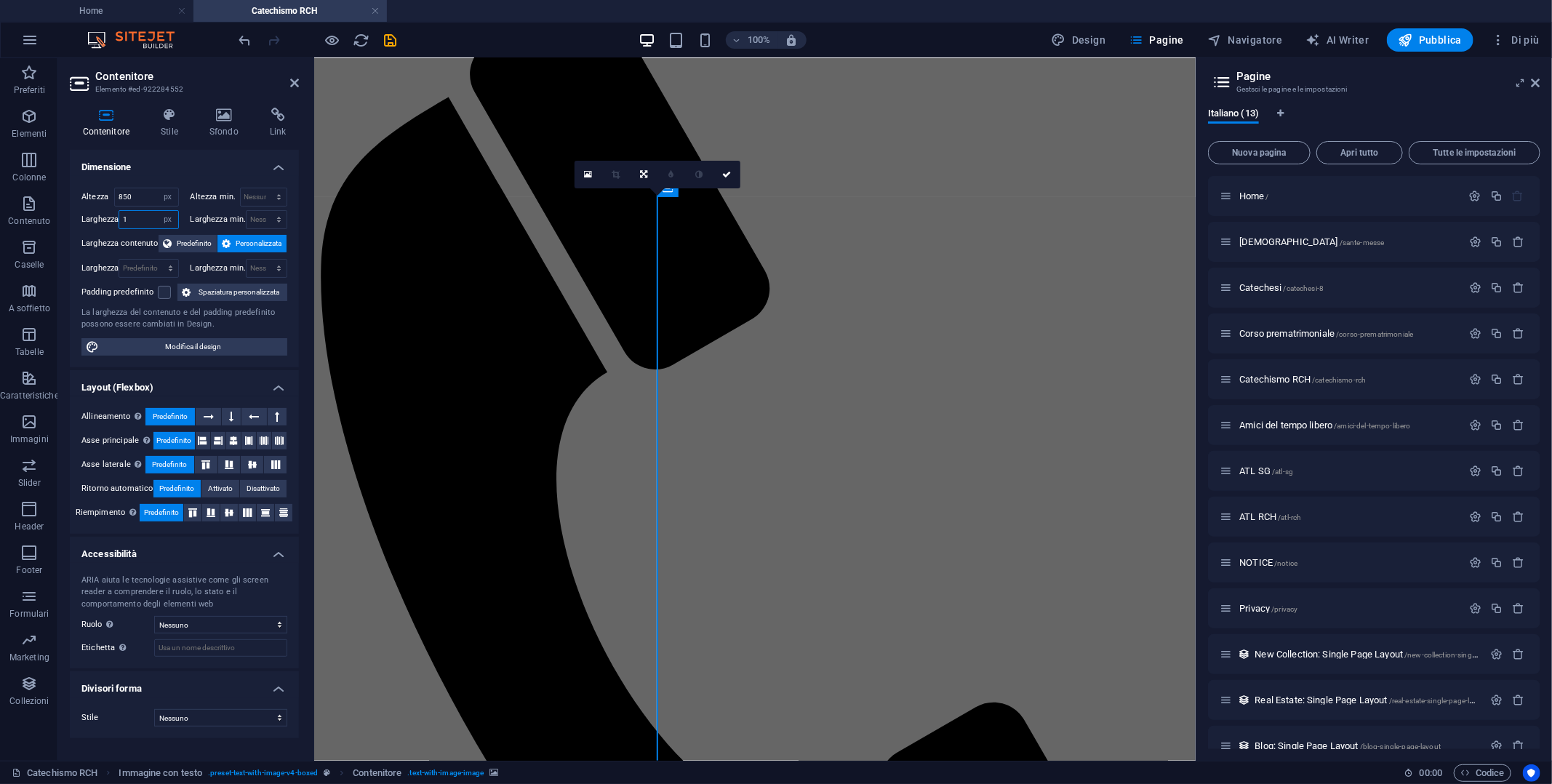
click at [125, 215] on input "1" at bounding box center [148, 219] width 58 height 17
type input "1000"
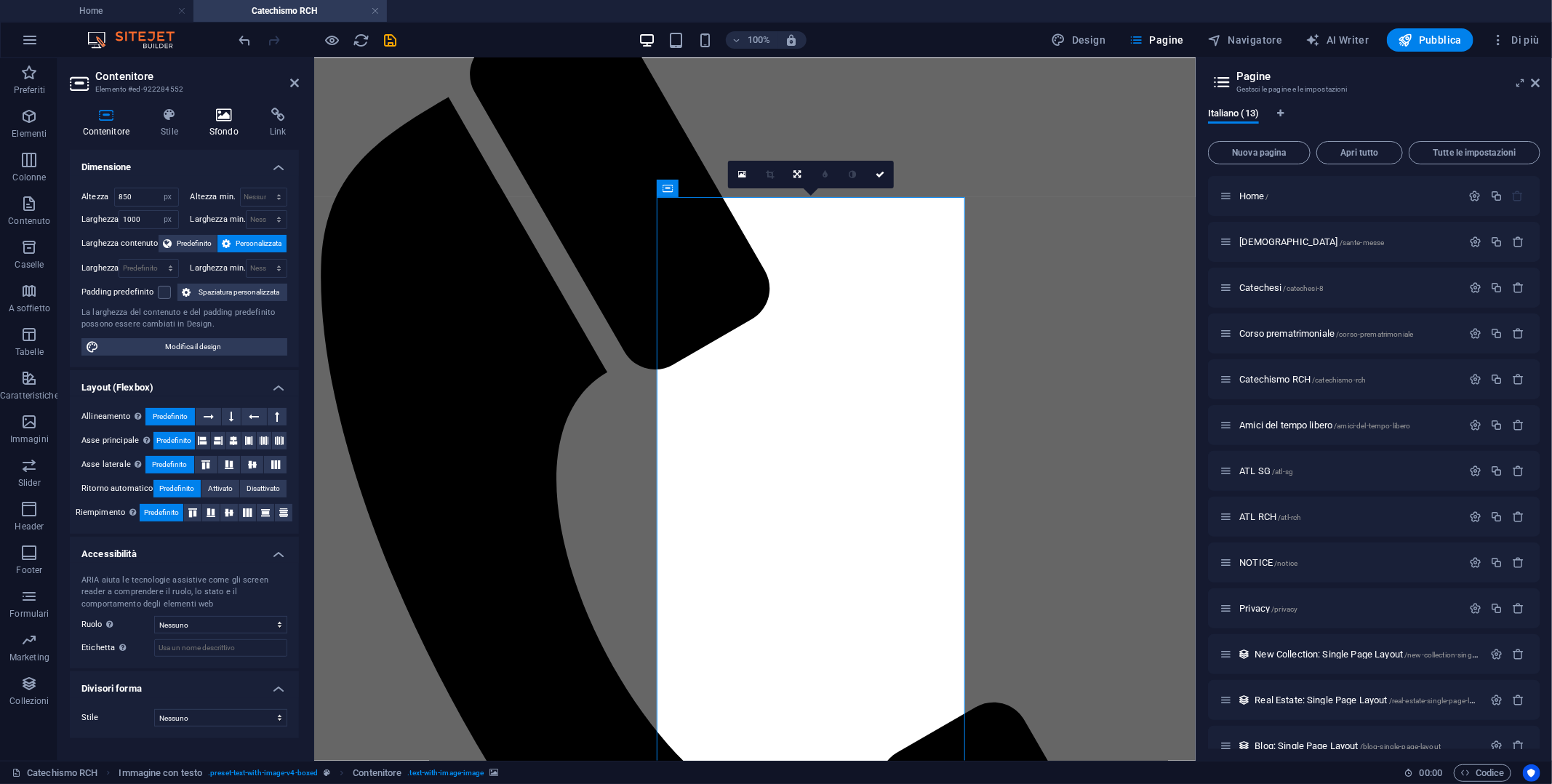
click at [231, 108] on icon at bounding box center [224, 115] width 55 height 15
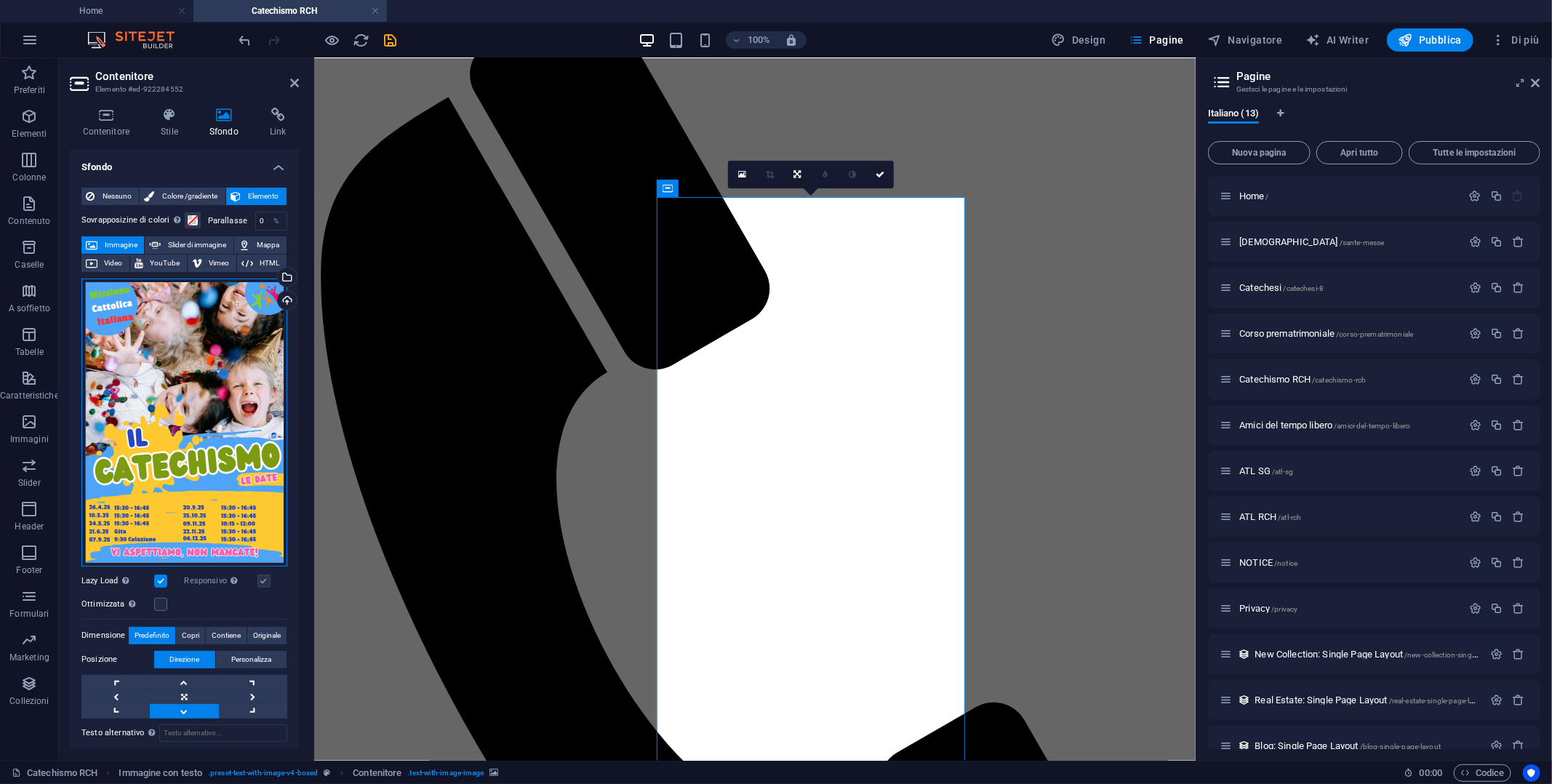
click at [206, 394] on div "Trascina qui i file, fai clic per sceglierli o selezionali da File o dalle nost…" at bounding box center [184, 422] width 206 height 288
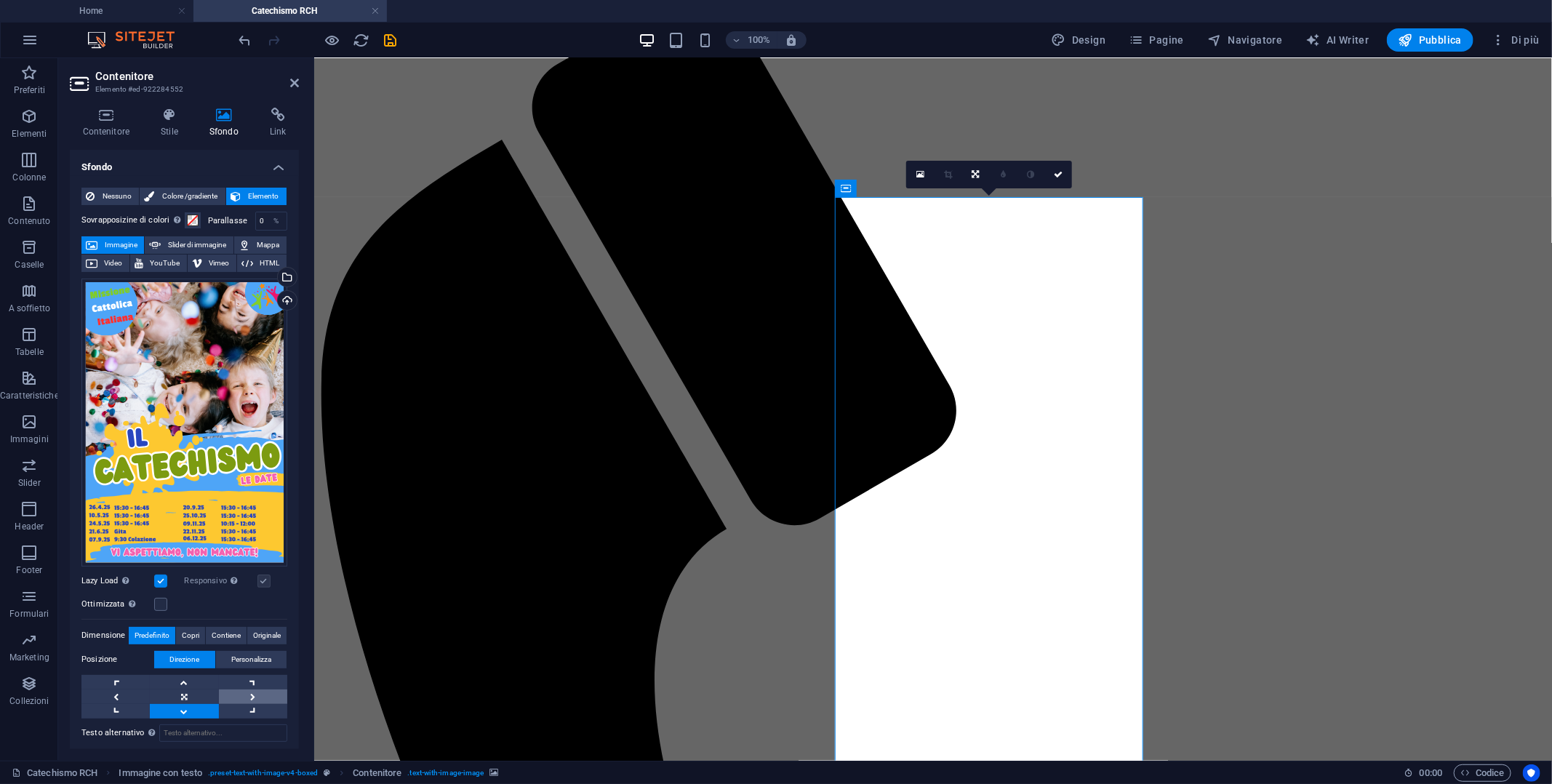
scroll to position [104, 0]
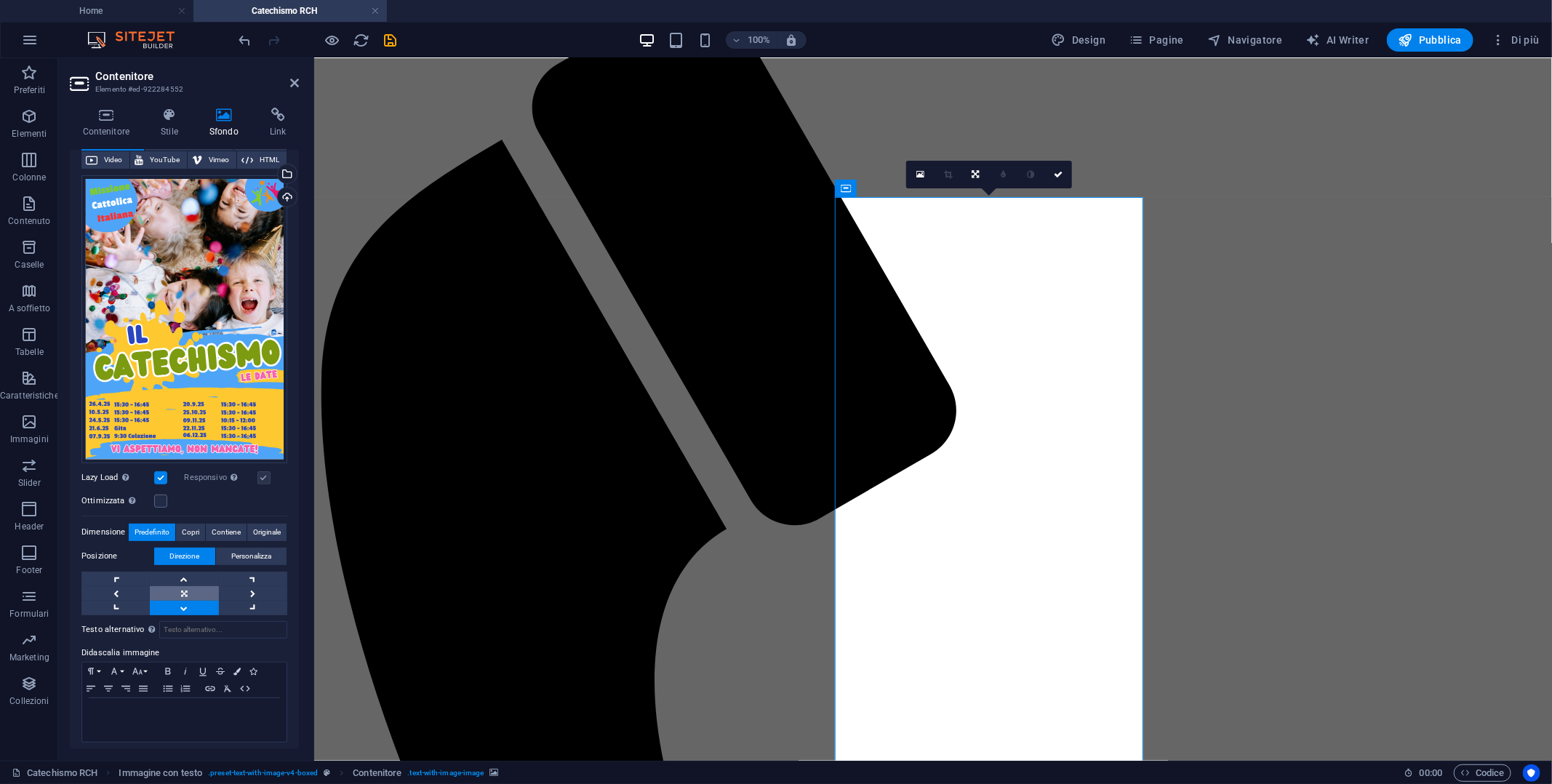
click at [180, 590] on link at bounding box center [184, 593] width 69 height 15
click at [186, 600] on link at bounding box center [184, 608] width 69 height 15
click at [191, 593] on link at bounding box center [184, 593] width 69 height 15
click at [199, 529] on button "Copri" at bounding box center [191, 532] width 29 height 17
click at [150, 528] on span "Predefinito" at bounding box center [152, 532] width 35 height 17
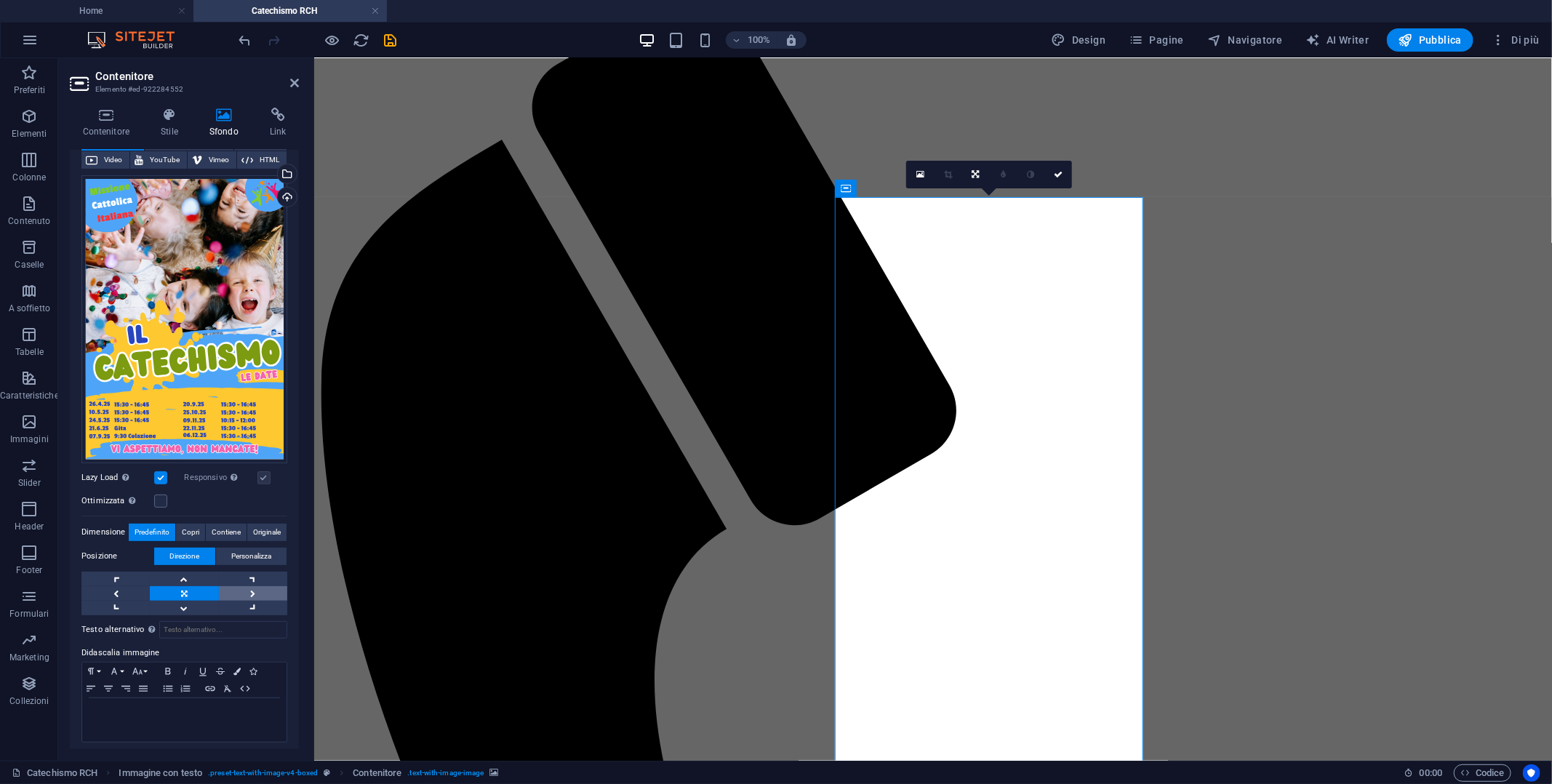
click at [252, 586] on link at bounding box center [253, 593] width 69 height 15
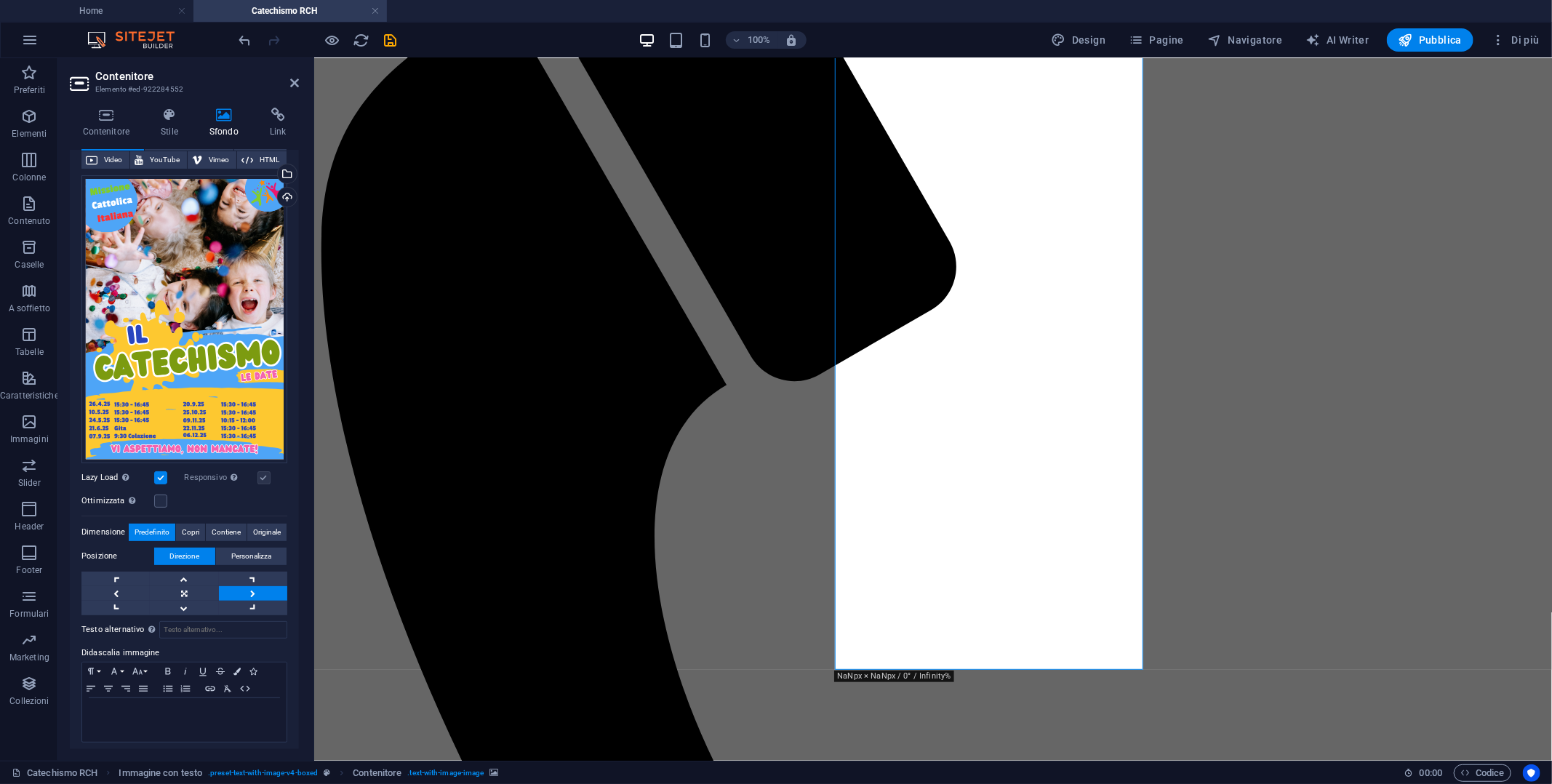
scroll to position [363, 0]
click at [184, 586] on link at bounding box center [184, 593] width 69 height 15
click at [190, 578] on link at bounding box center [184, 579] width 69 height 15
click at [189, 572] on link at bounding box center [184, 579] width 69 height 15
click at [191, 602] on link at bounding box center [184, 608] width 69 height 15
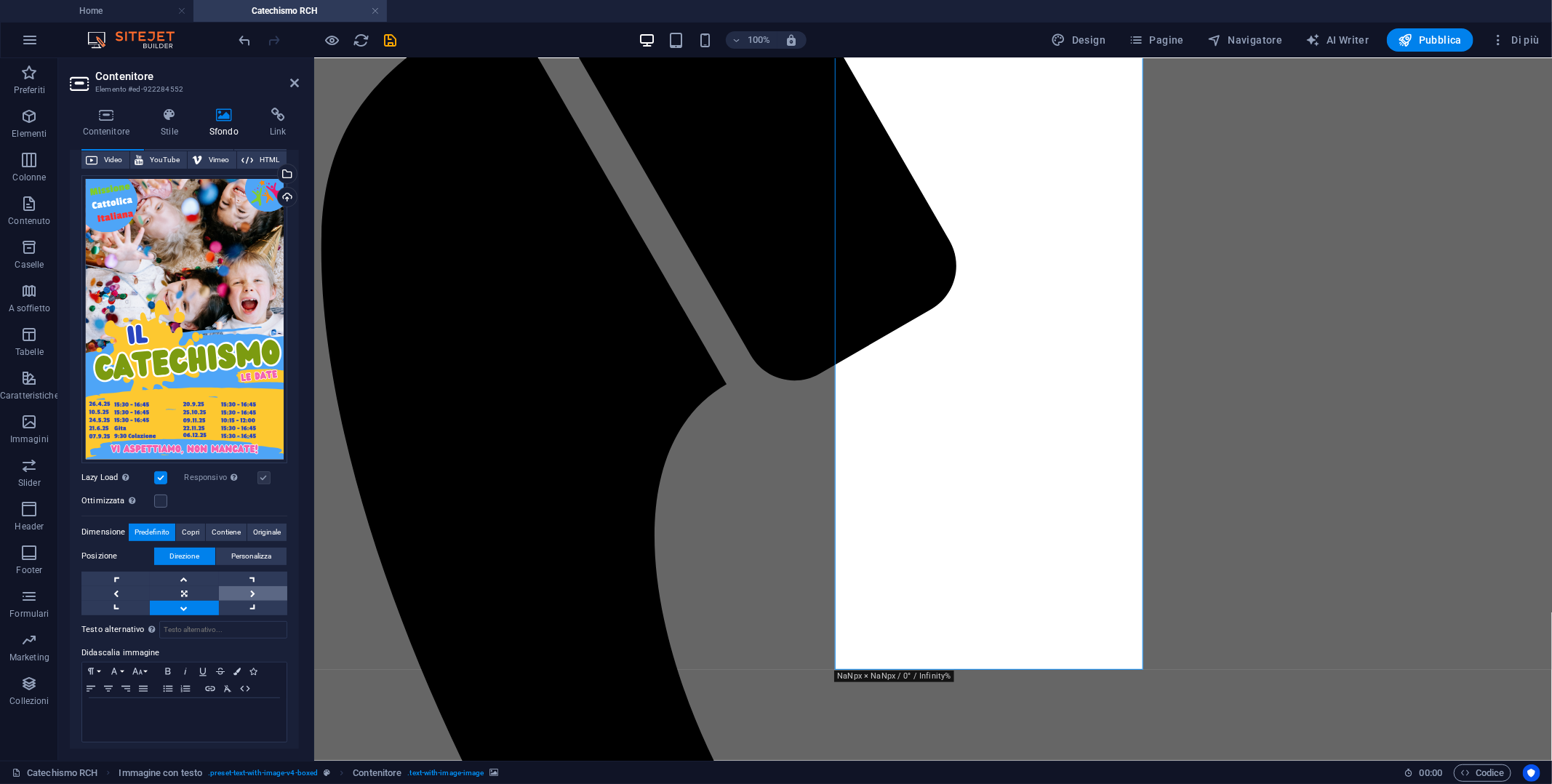
click at [257, 586] on link at bounding box center [253, 593] width 69 height 15
click at [253, 554] on span "Personalizza" at bounding box center [251, 556] width 40 height 17
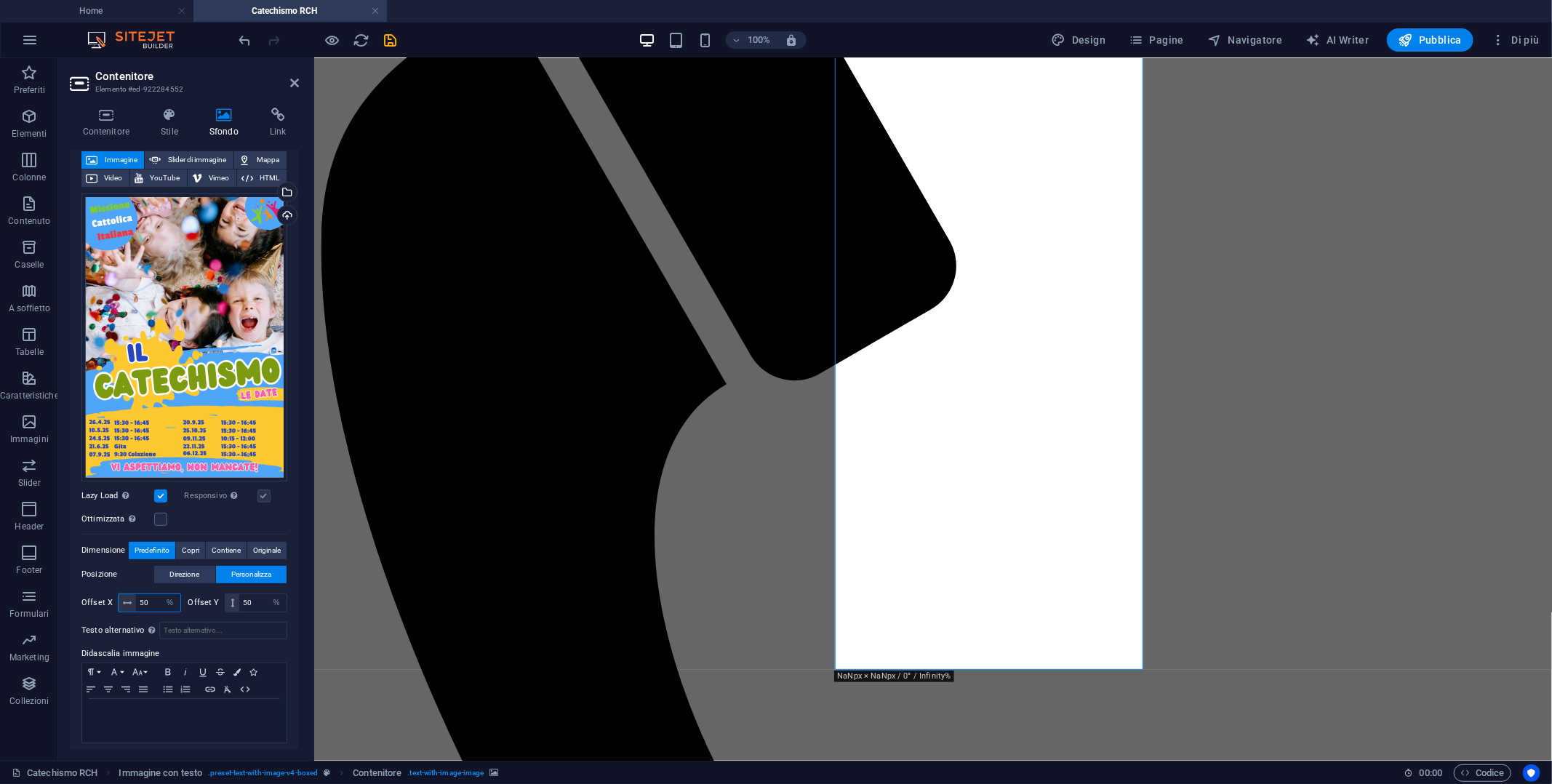
click at [153, 597] on input "50" at bounding box center [158, 602] width 44 height 17
type input "100"
click at [266, 597] on select "px rem % vh vw" at bounding box center [276, 602] width 20 height 17
click at [253, 597] on input "50" at bounding box center [263, 602] width 47 height 17
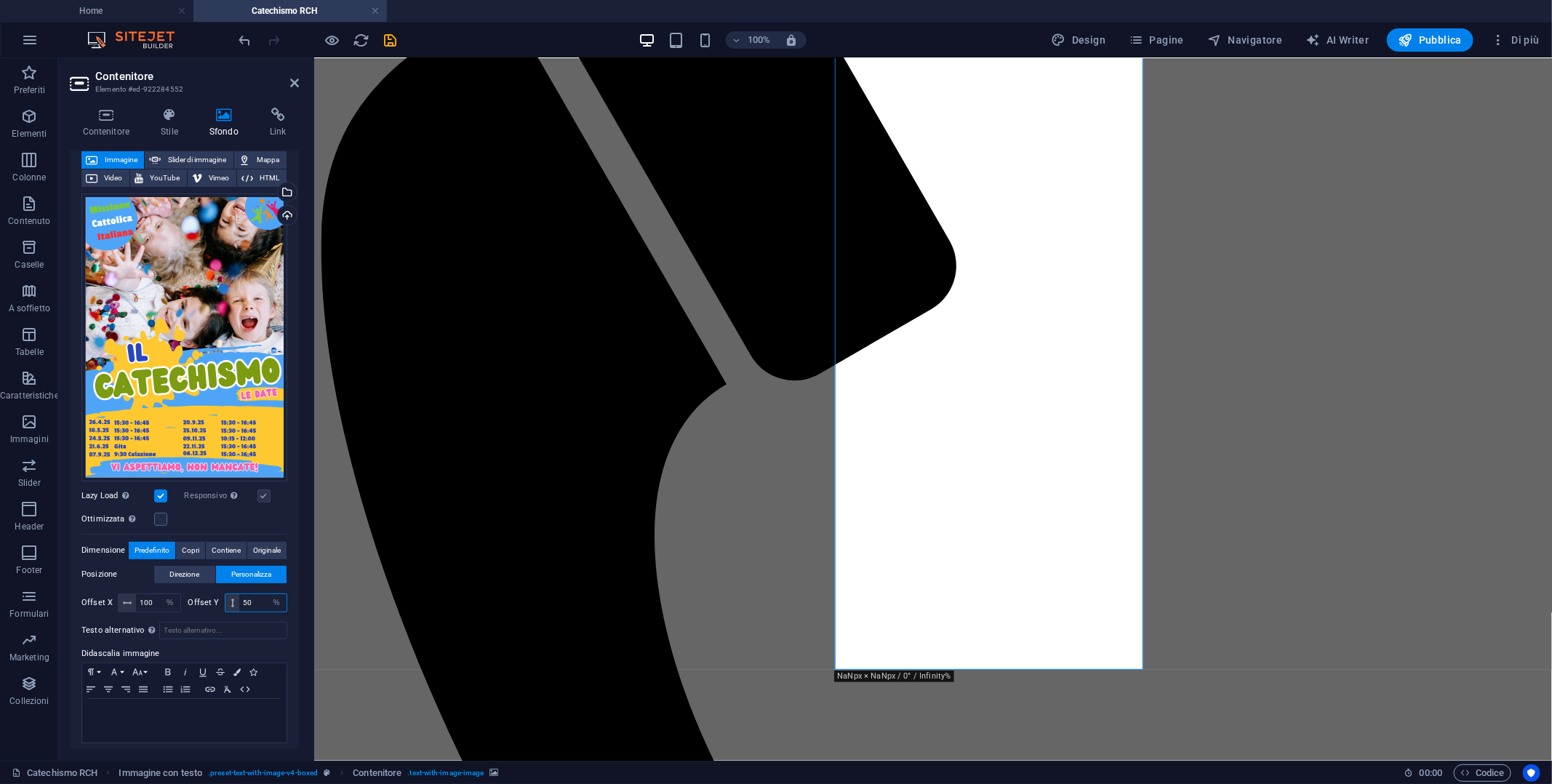
click at [253, 597] on input "50" at bounding box center [263, 602] width 47 height 17
click at [253, 597] on input "25" at bounding box center [263, 602] width 47 height 17
click at [253, 597] on input "1" at bounding box center [263, 602] width 47 height 17
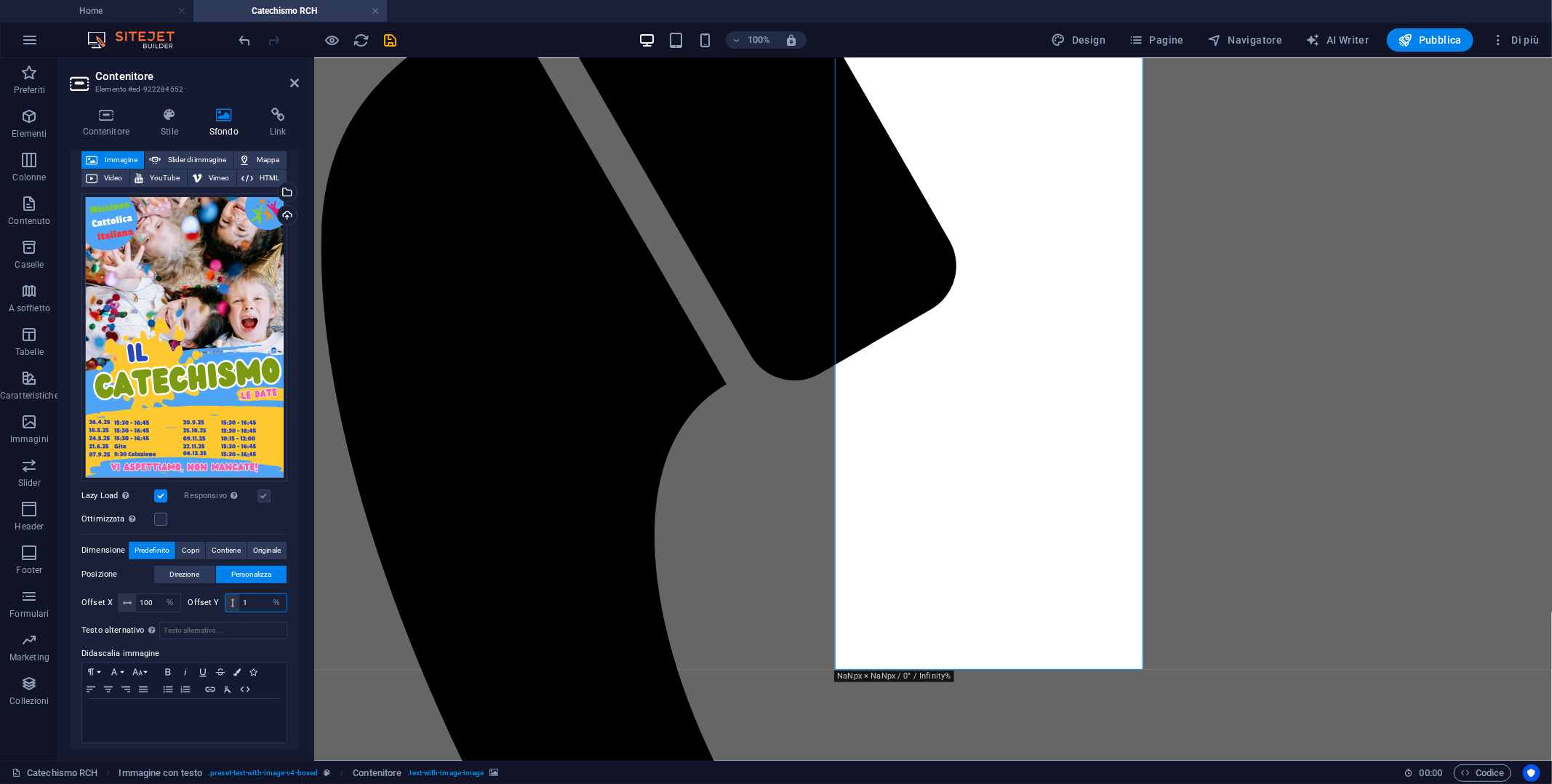
click at [253, 597] on input "1" at bounding box center [263, 602] width 47 height 17
click at [253, 597] on input "100" at bounding box center [263, 602] width 47 height 17
type input "500"
click at [253, 597] on input "500" at bounding box center [263, 602] width 47 height 17
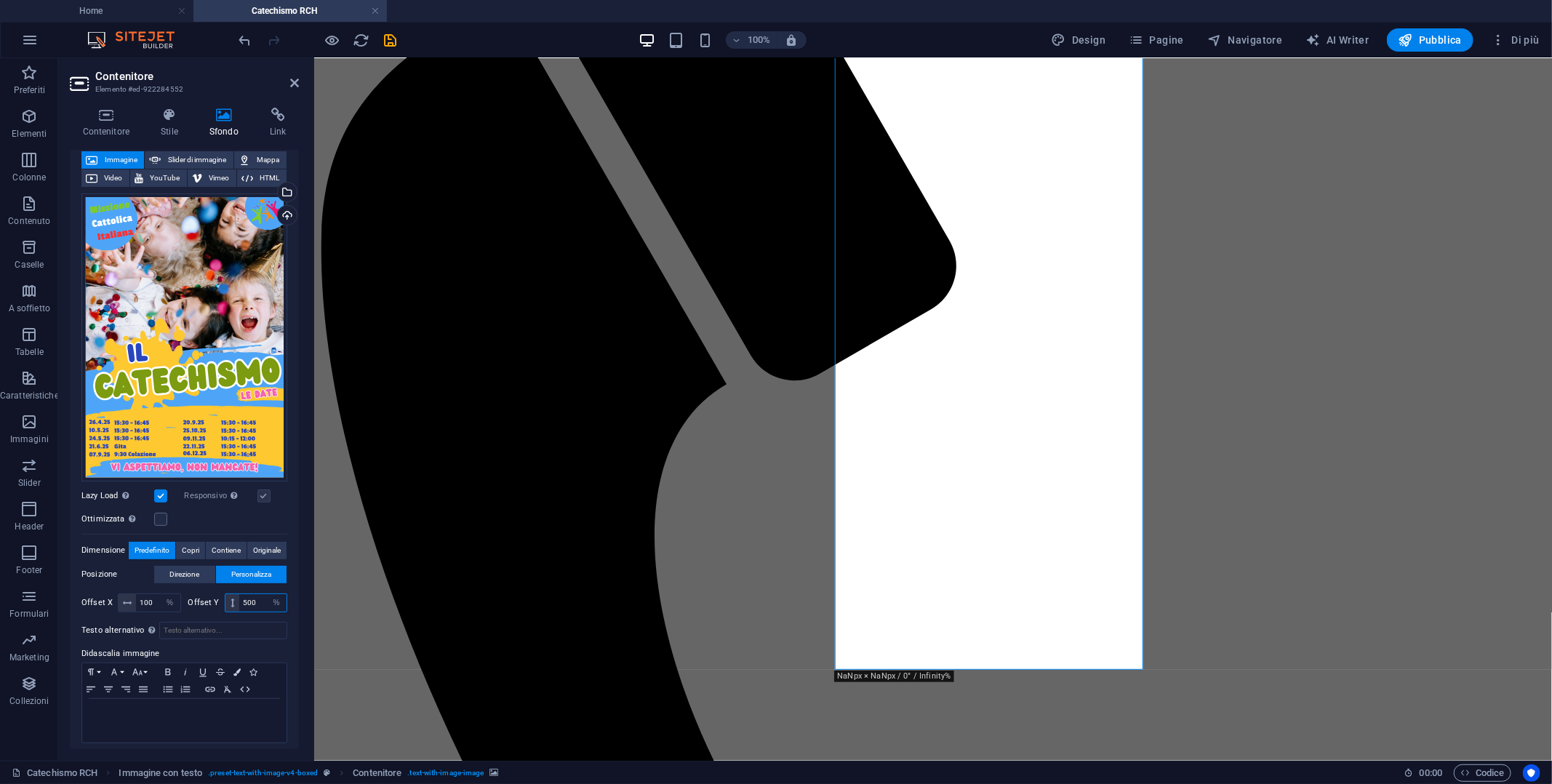
click at [253, 597] on input "500" at bounding box center [263, 602] width 47 height 17
click at [184, 545] on span "Copri" at bounding box center [190, 550] width 17 height 17
click at [217, 543] on span "Contiene" at bounding box center [226, 550] width 29 height 17
click at [154, 622] on input "100" at bounding box center [158, 627] width 44 height 17
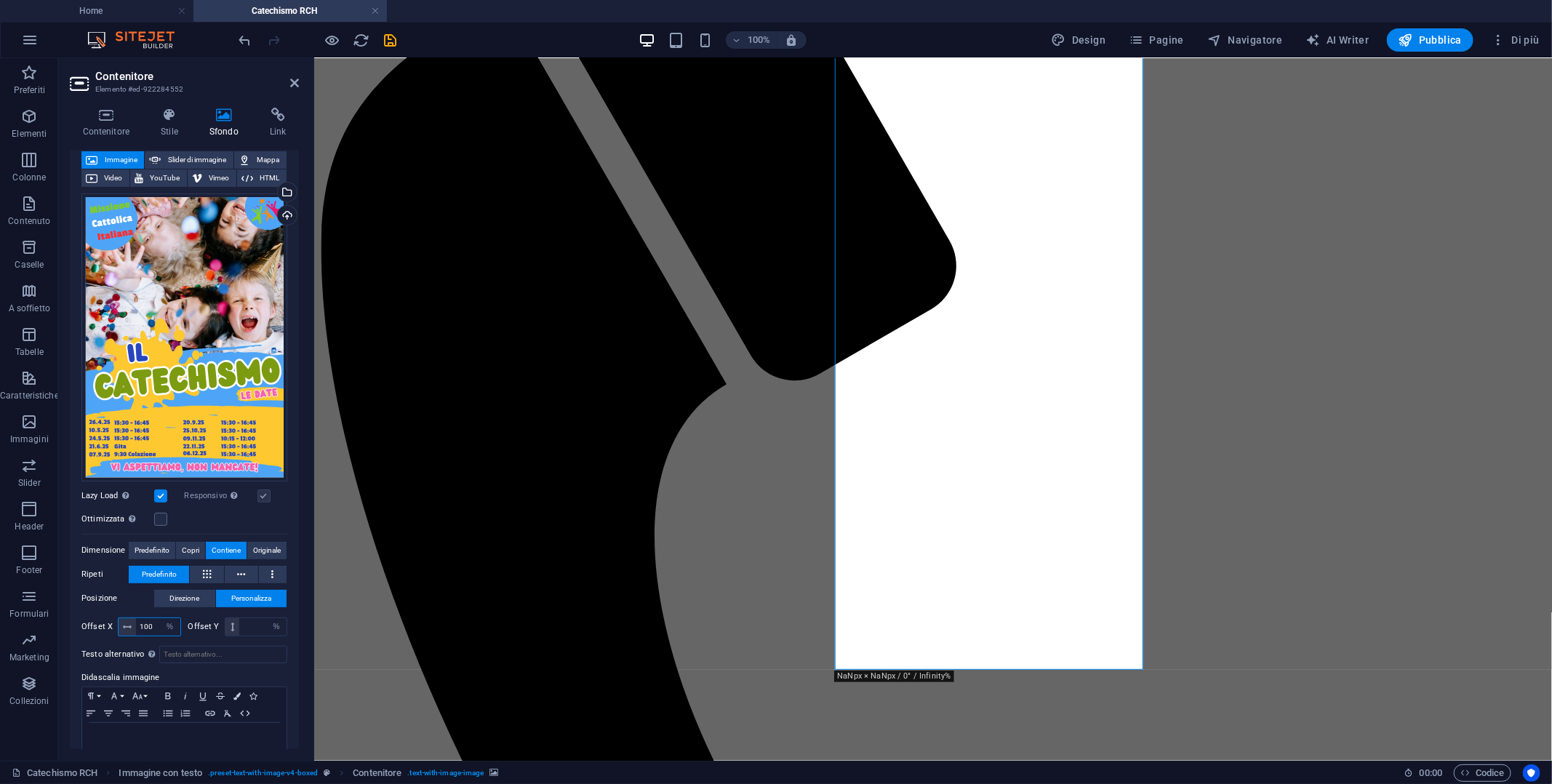
click at [154, 622] on input "100" at bounding box center [158, 627] width 44 height 17
click at [260, 547] on span "Originale" at bounding box center [267, 550] width 28 height 17
click at [153, 547] on span "Predefinito" at bounding box center [152, 550] width 35 height 17
click at [184, 569] on span "Direzione" at bounding box center [184, 574] width 30 height 17
type input "500"
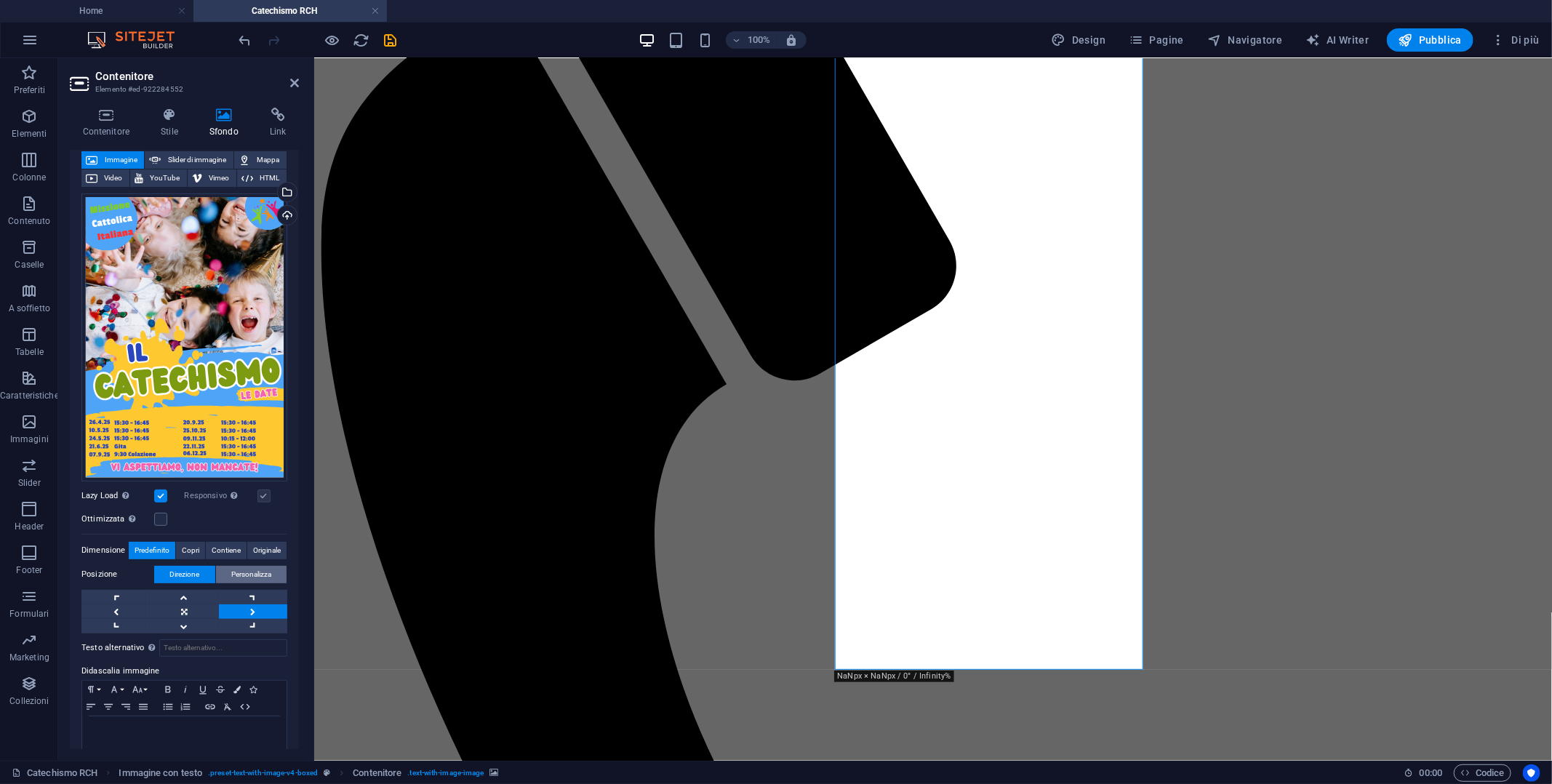
click at [237, 572] on span "Personalizza" at bounding box center [251, 574] width 40 height 17
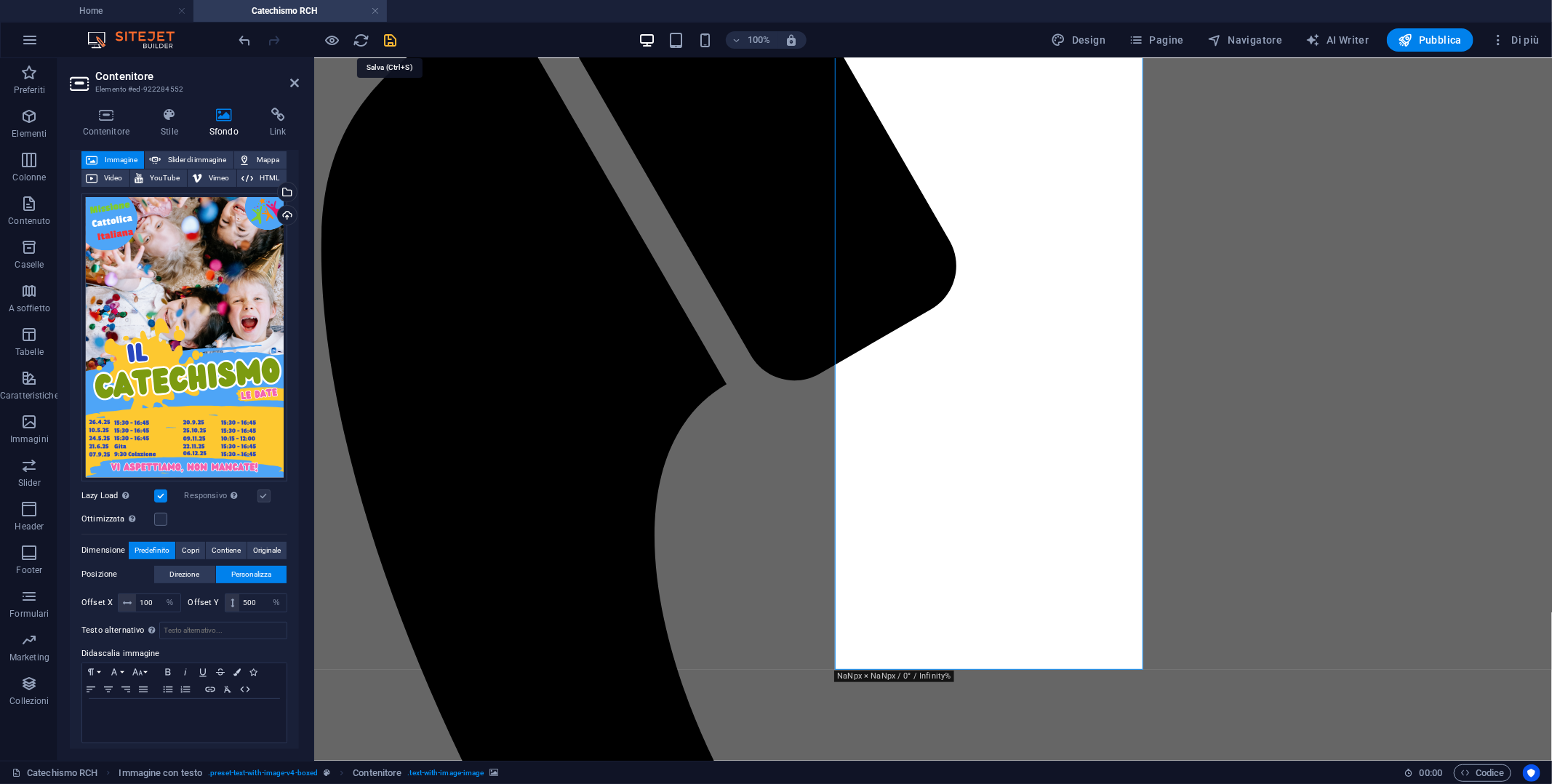
click at [388, 42] on icon "save" at bounding box center [391, 40] width 16 height 16
checkbox input "false"
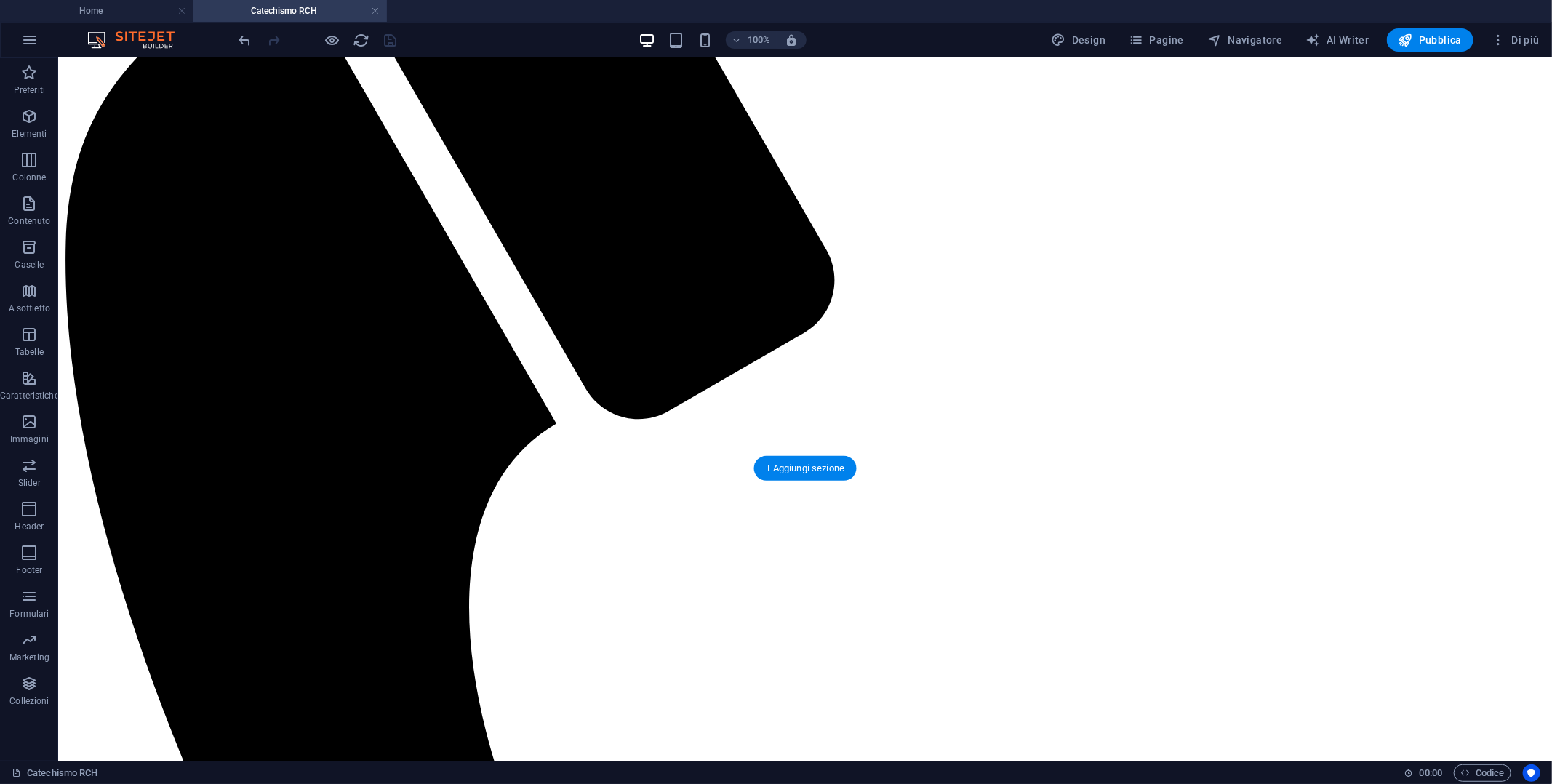
scroll to position [800, 0]
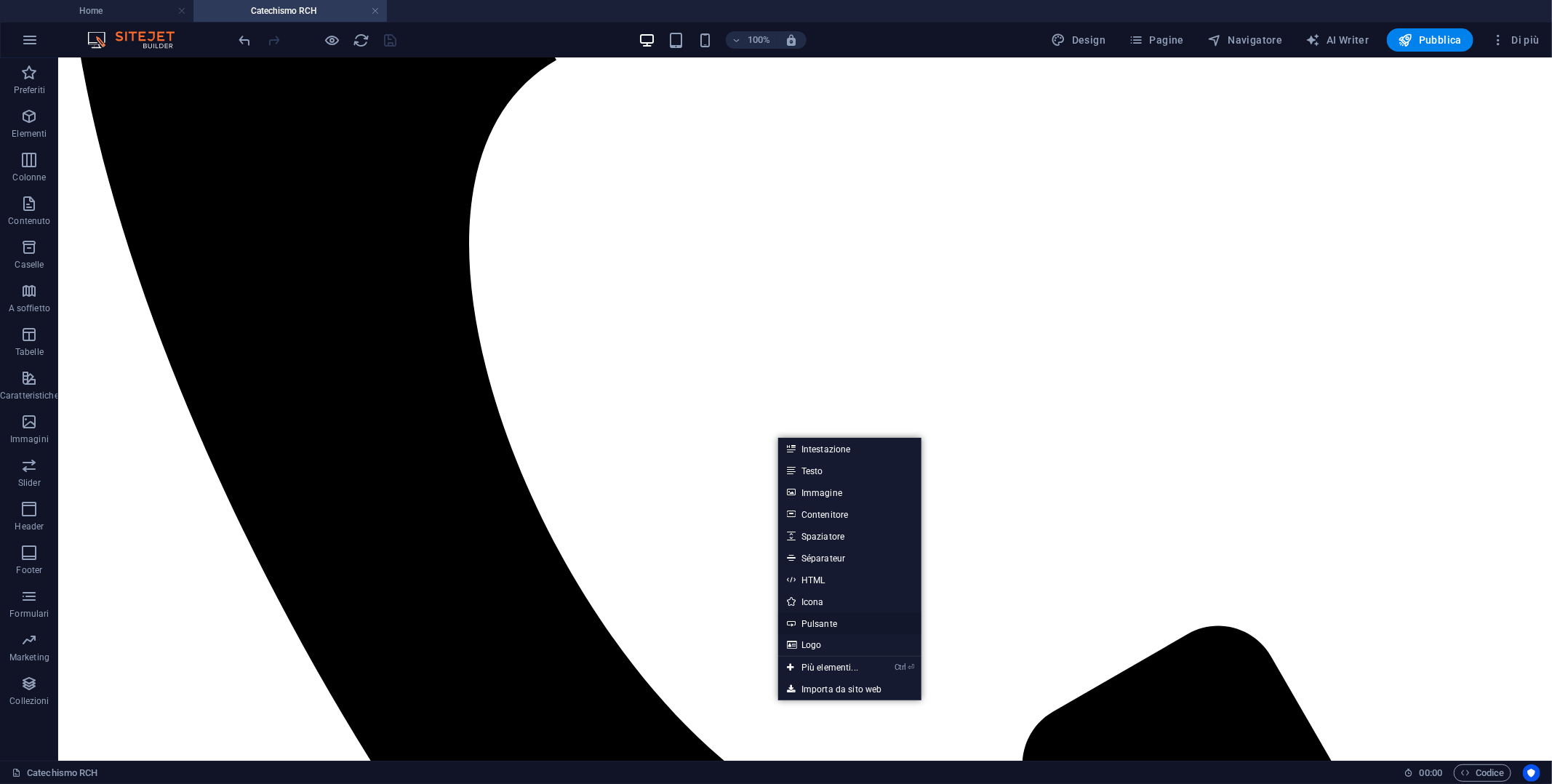
click at [826, 622] on link "Pulsante" at bounding box center [850, 622] width 144 height 22
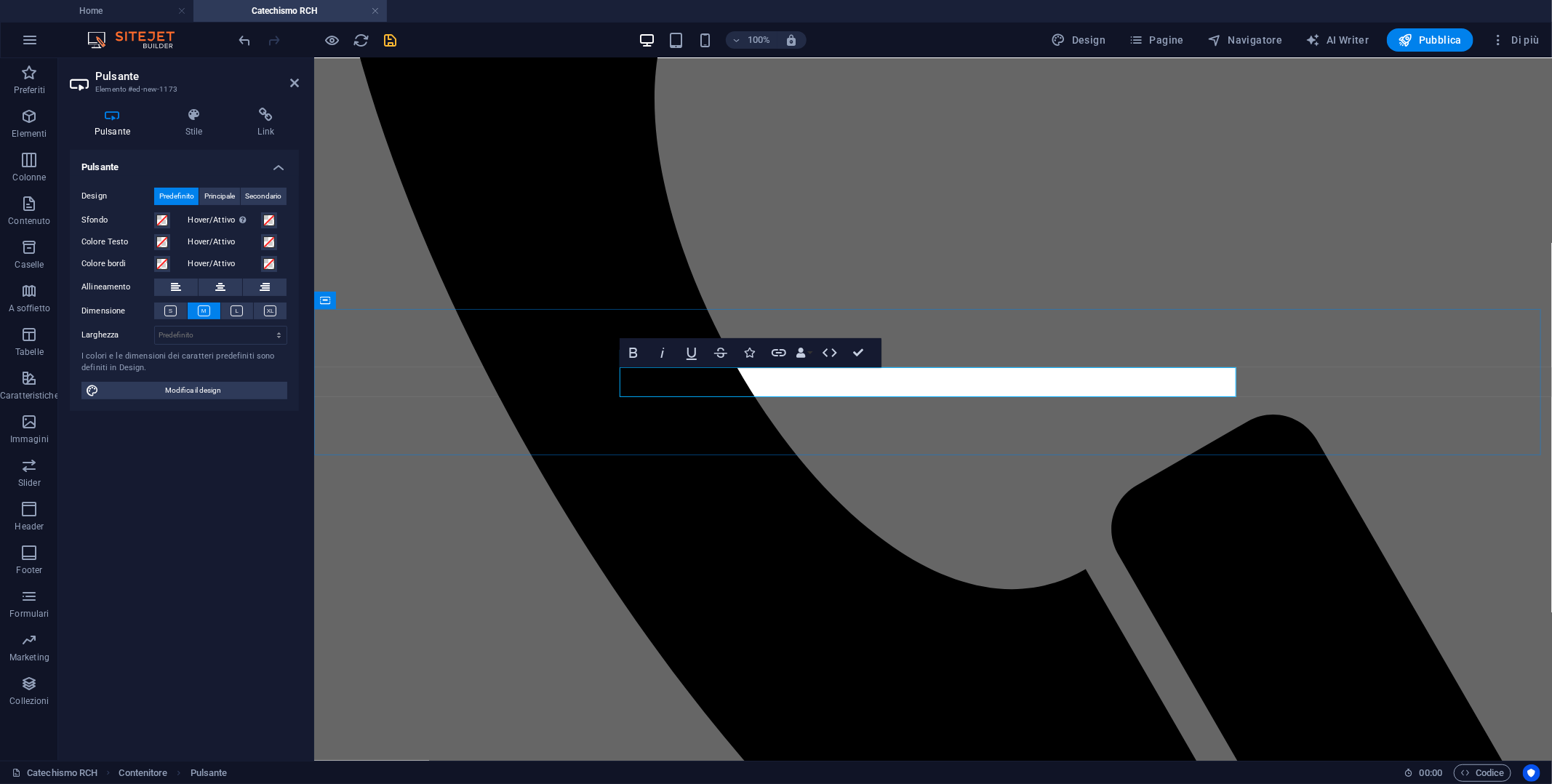
click at [217, 291] on icon at bounding box center [220, 286] width 10 height 17
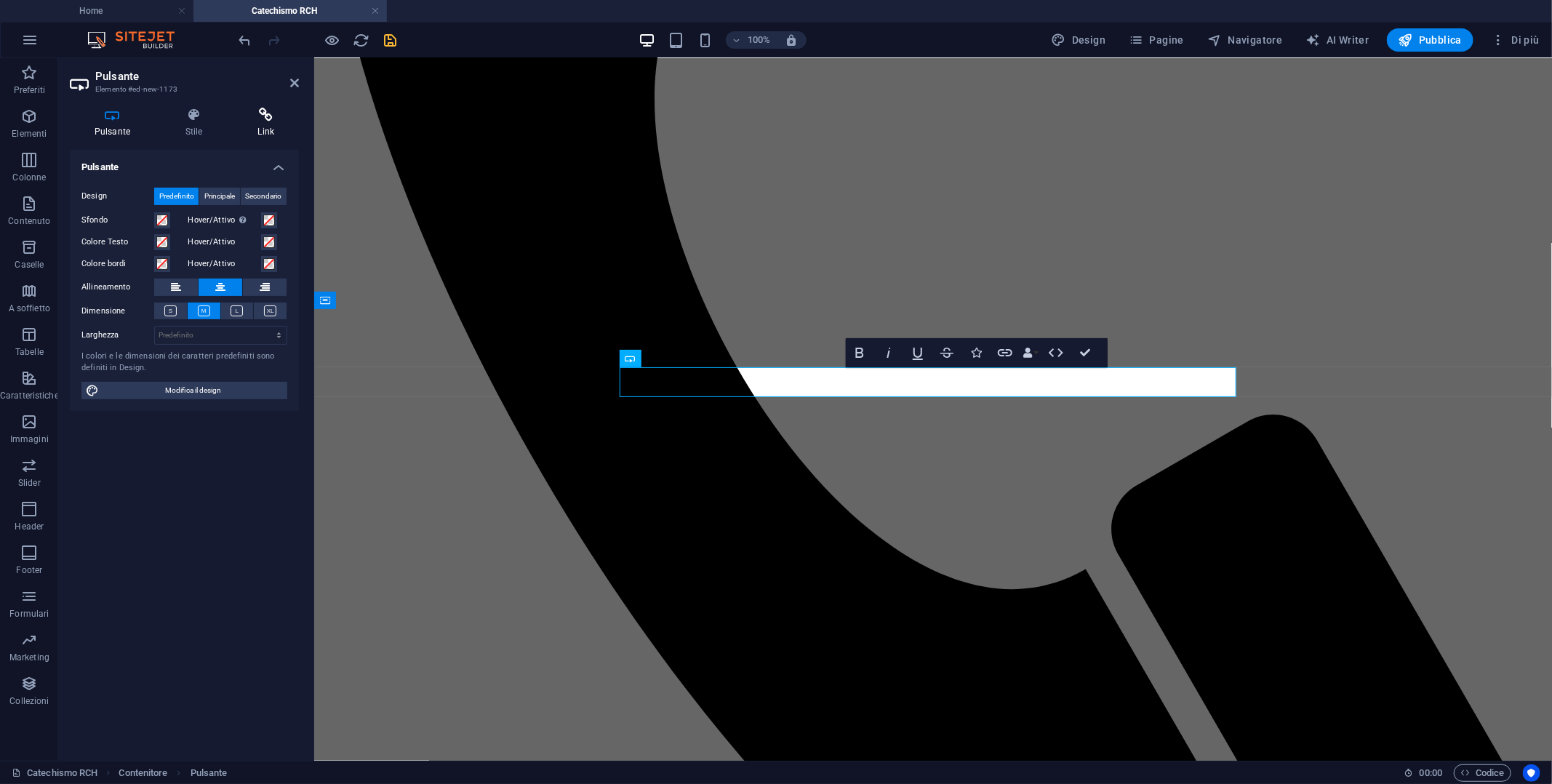
click at [251, 113] on icon at bounding box center [266, 115] width 65 height 15
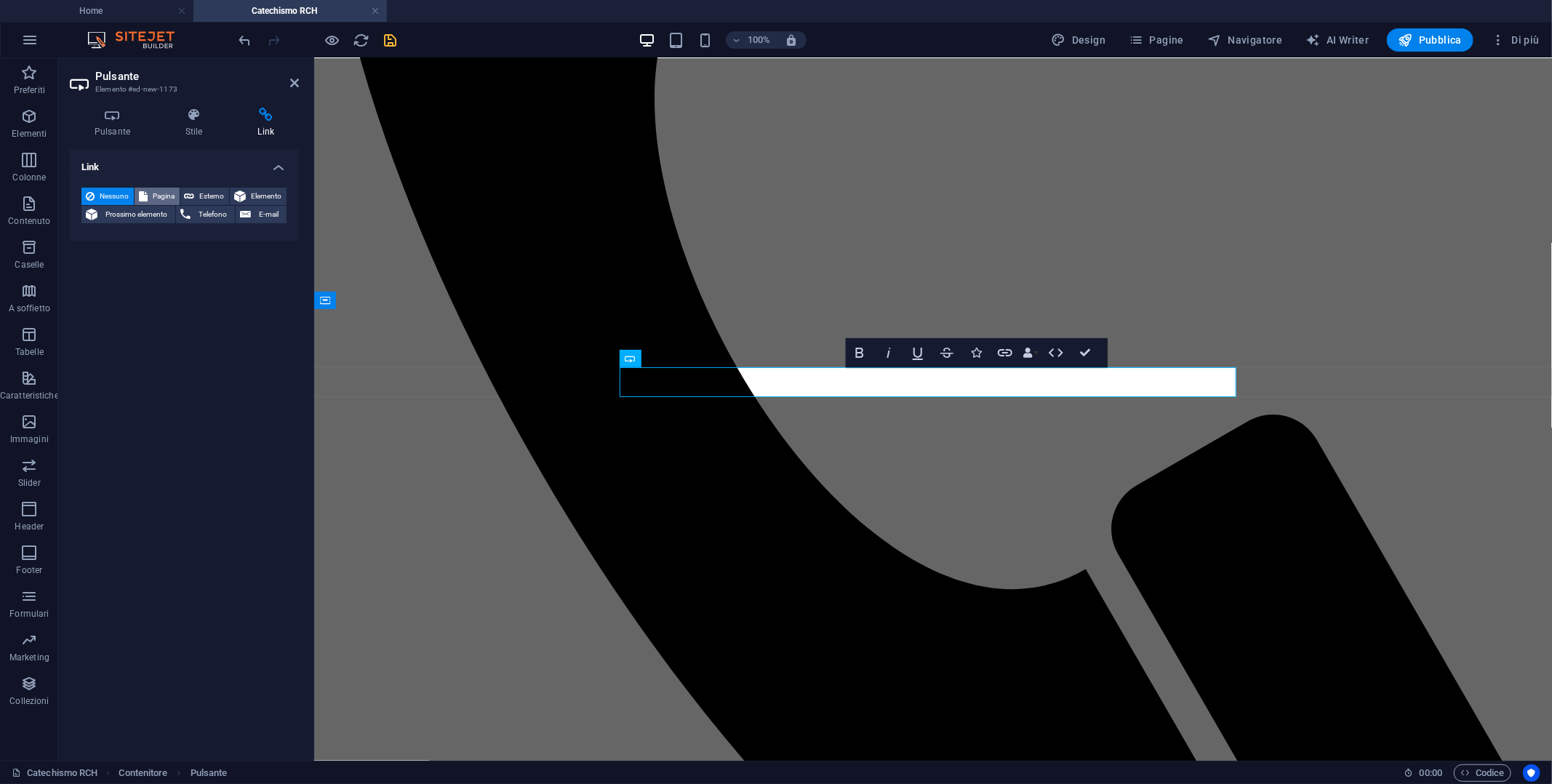
click at [166, 190] on span "Pagina" at bounding box center [163, 196] width 24 height 17
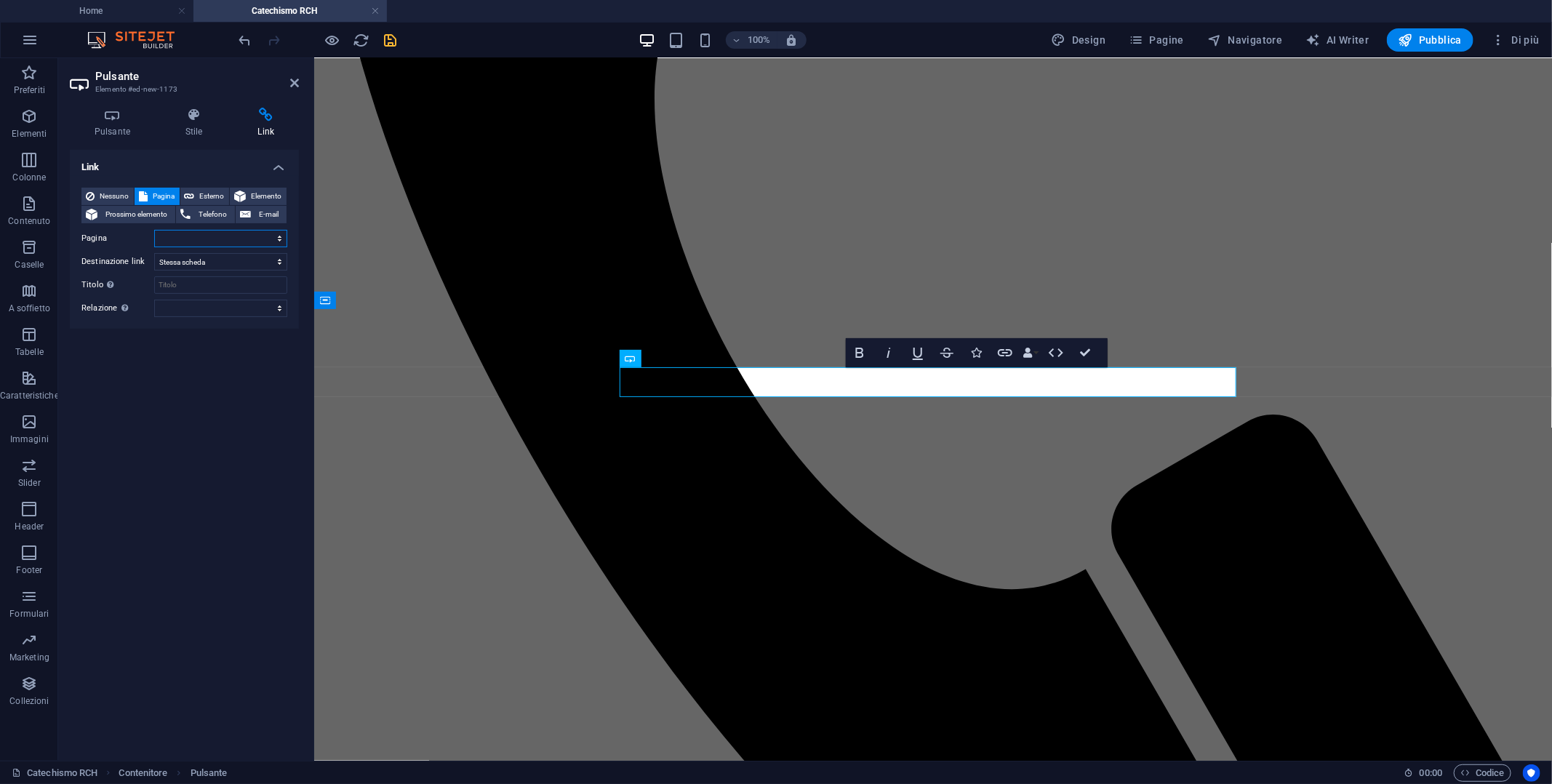
click at [283, 234] on select "Home [DEMOGRAPHIC_DATA] Catechesi Corso prematrimoniale Catechismo RCH Amici de…" at bounding box center [220, 238] width 133 height 17
select select "0"
click at [154, 230] on select "Home [DEMOGRAPHIC_DATA] Catechesi Corso prematrimoniale Catechismo RCH Amici de…" at bounding box center [220, 238] width 133 height 17
click at [386, 39] on icon "save" at bounding box center [391, 40] width 16 height 16
checkbox input "false"
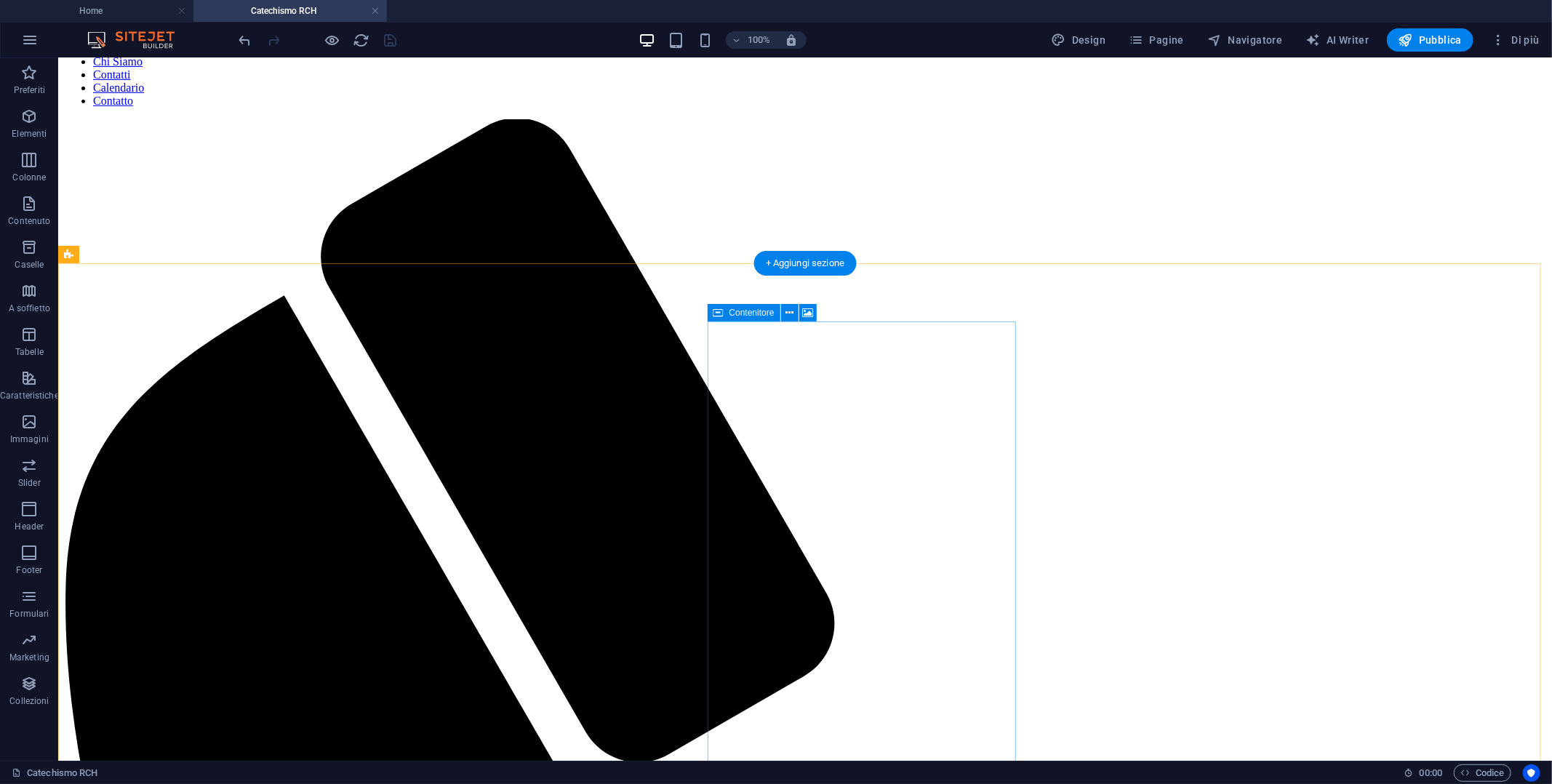
scroll to position [72, 0]
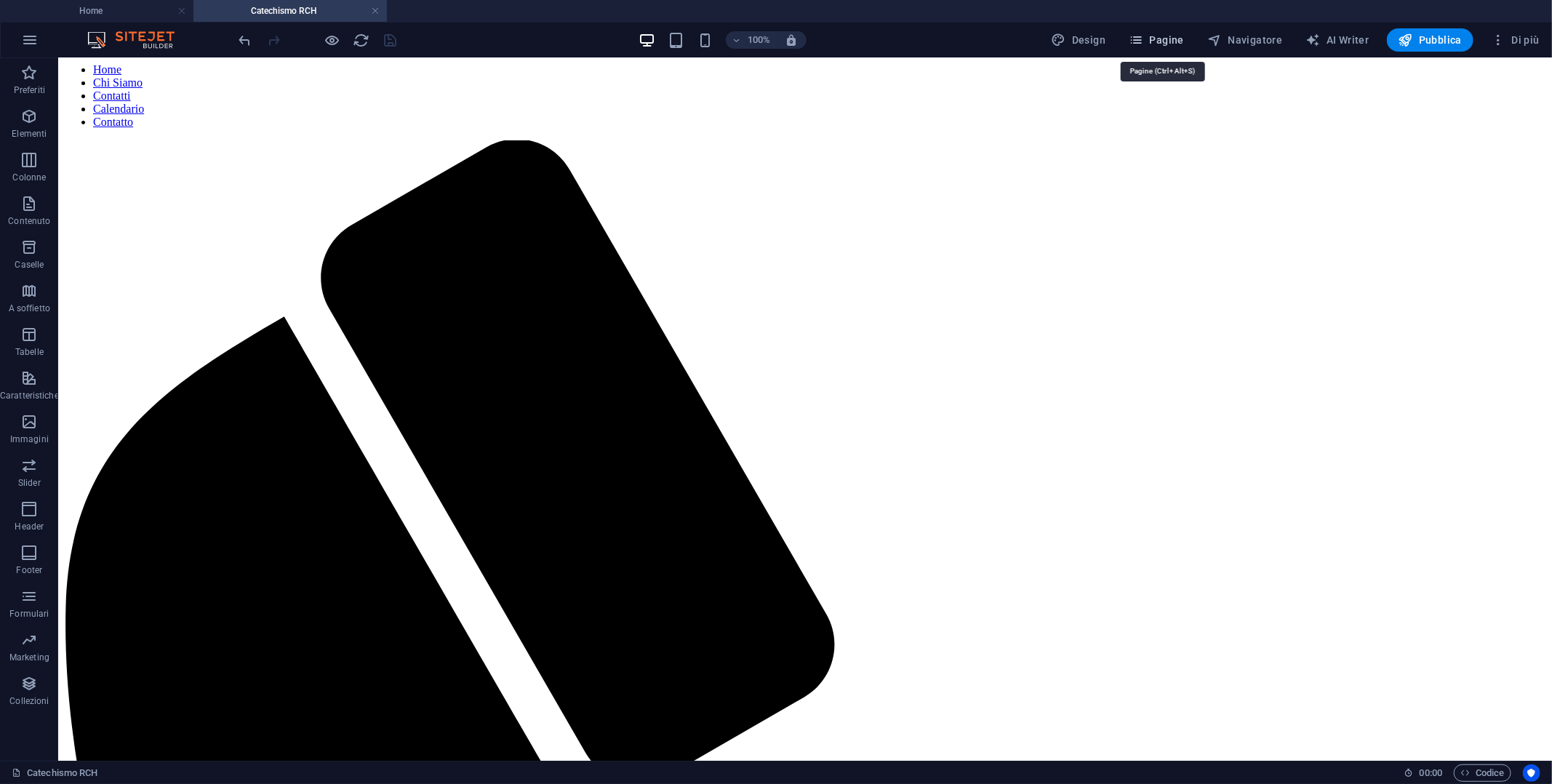
click at [1177, 41] on span "Pagine" at bounding box center [1156, 40] width 55 height 15
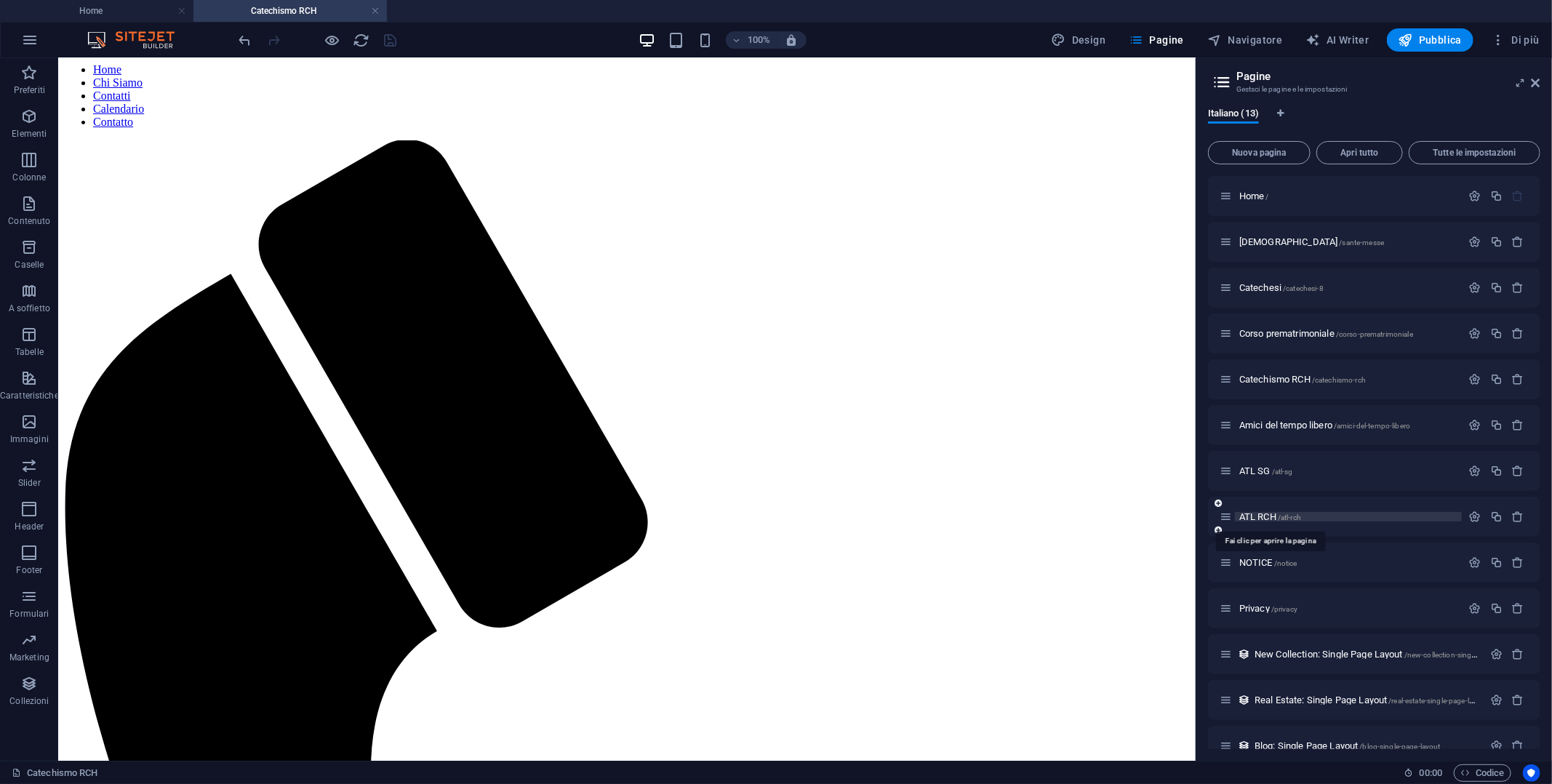
click at [1254, 512] on span "ATL RCH /atl-rch" at bounding box center [1270, 516] width 62 height 11
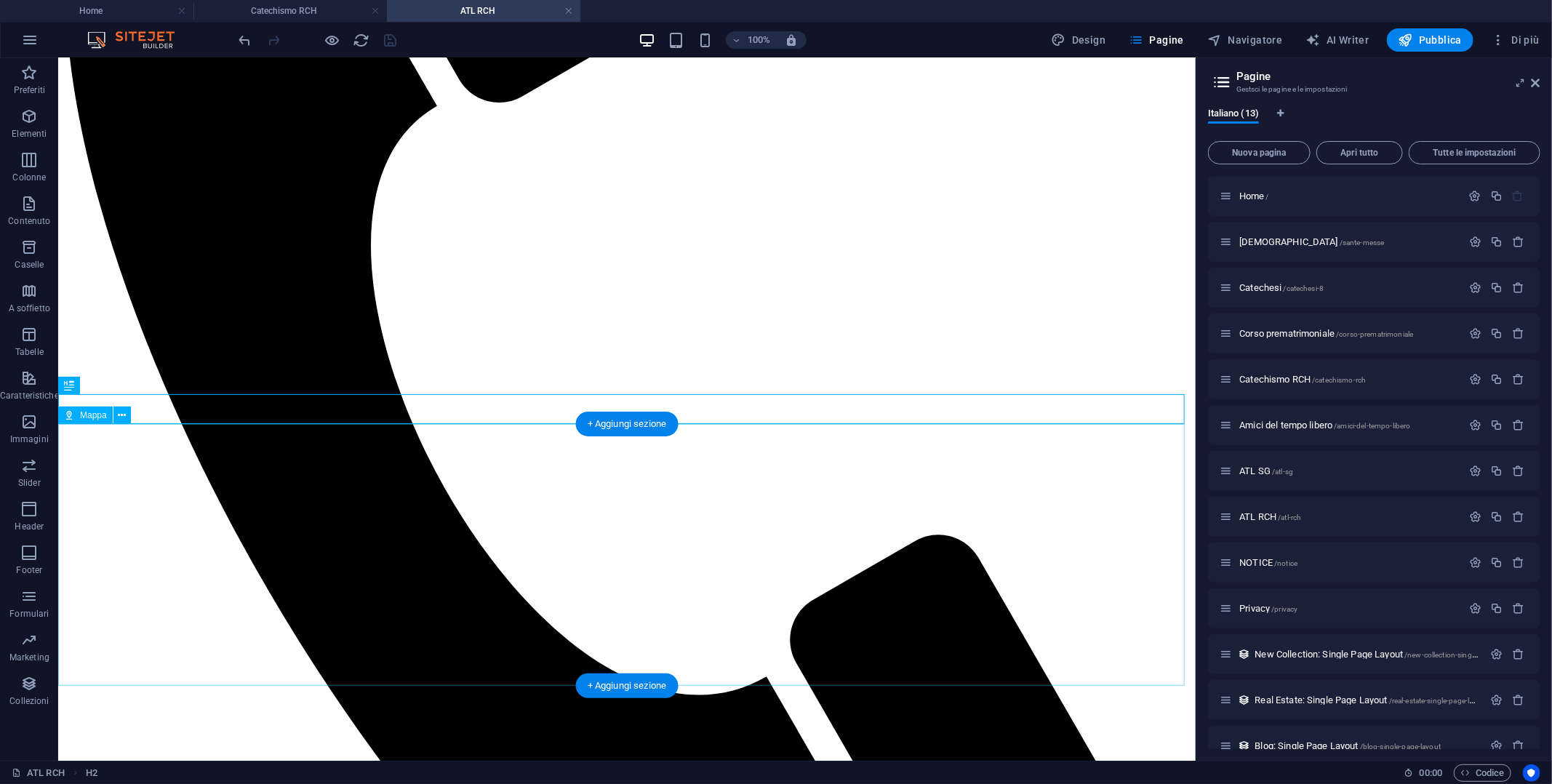
scroll to position [597, 0]
click at [645, 396] on div "+ Aggiungi sezione" at bounding box center [627, 394] width 103 height 24
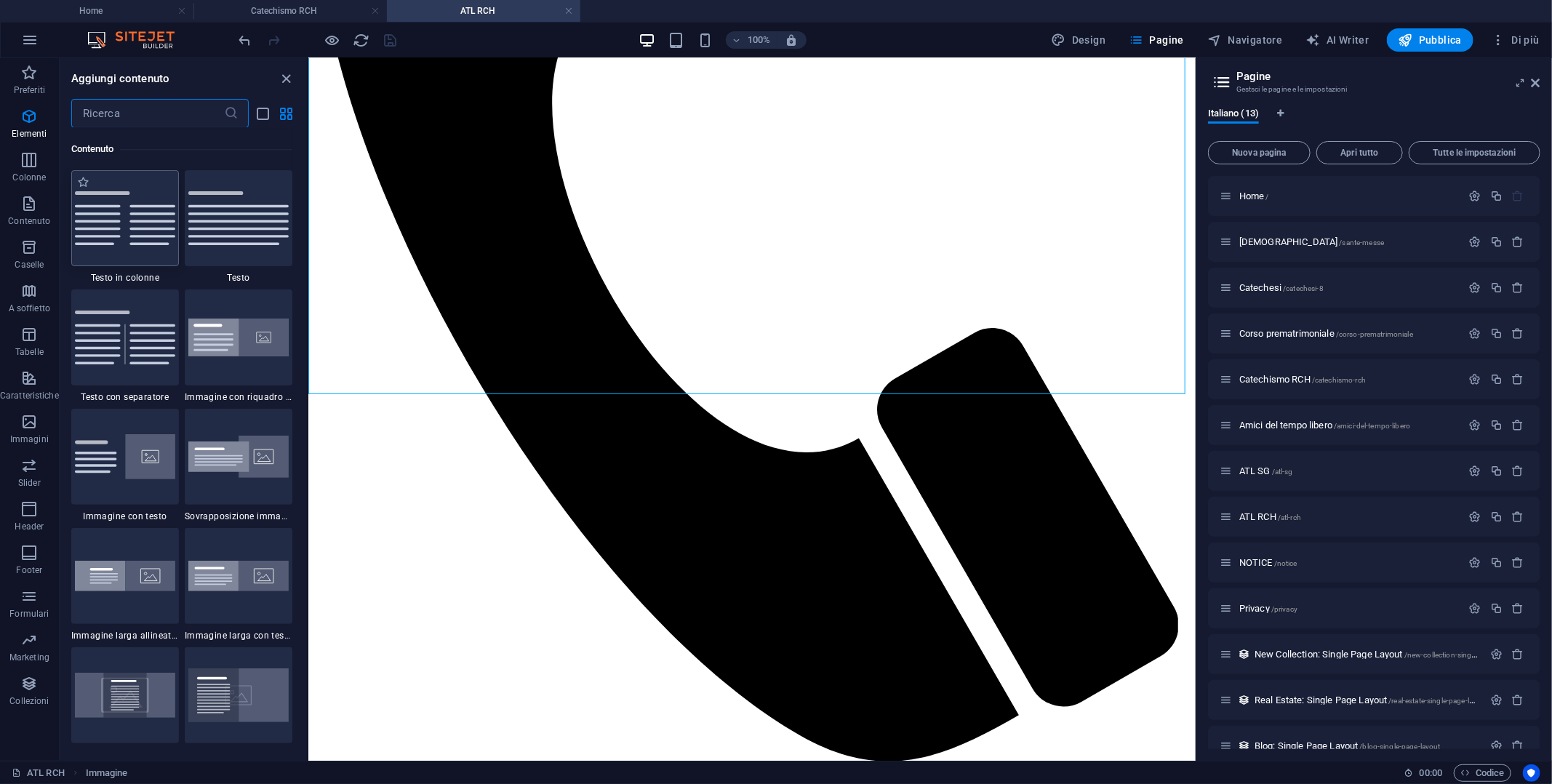
scroll to position [2544, 0]
click at [27, 120] on icon "button" at bounding box center [29, 116] width 17 height 17
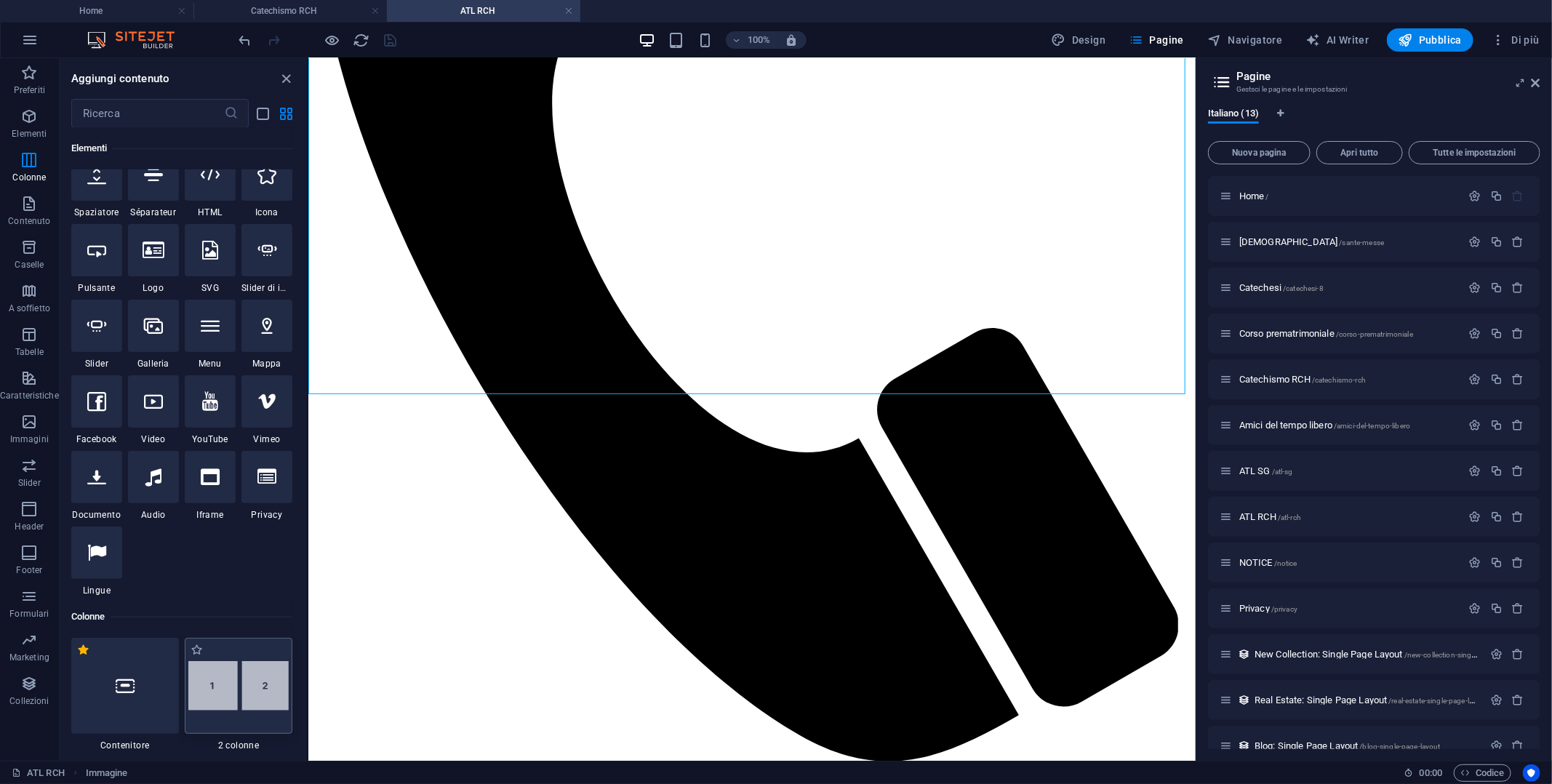
scroll to position [154, 0]
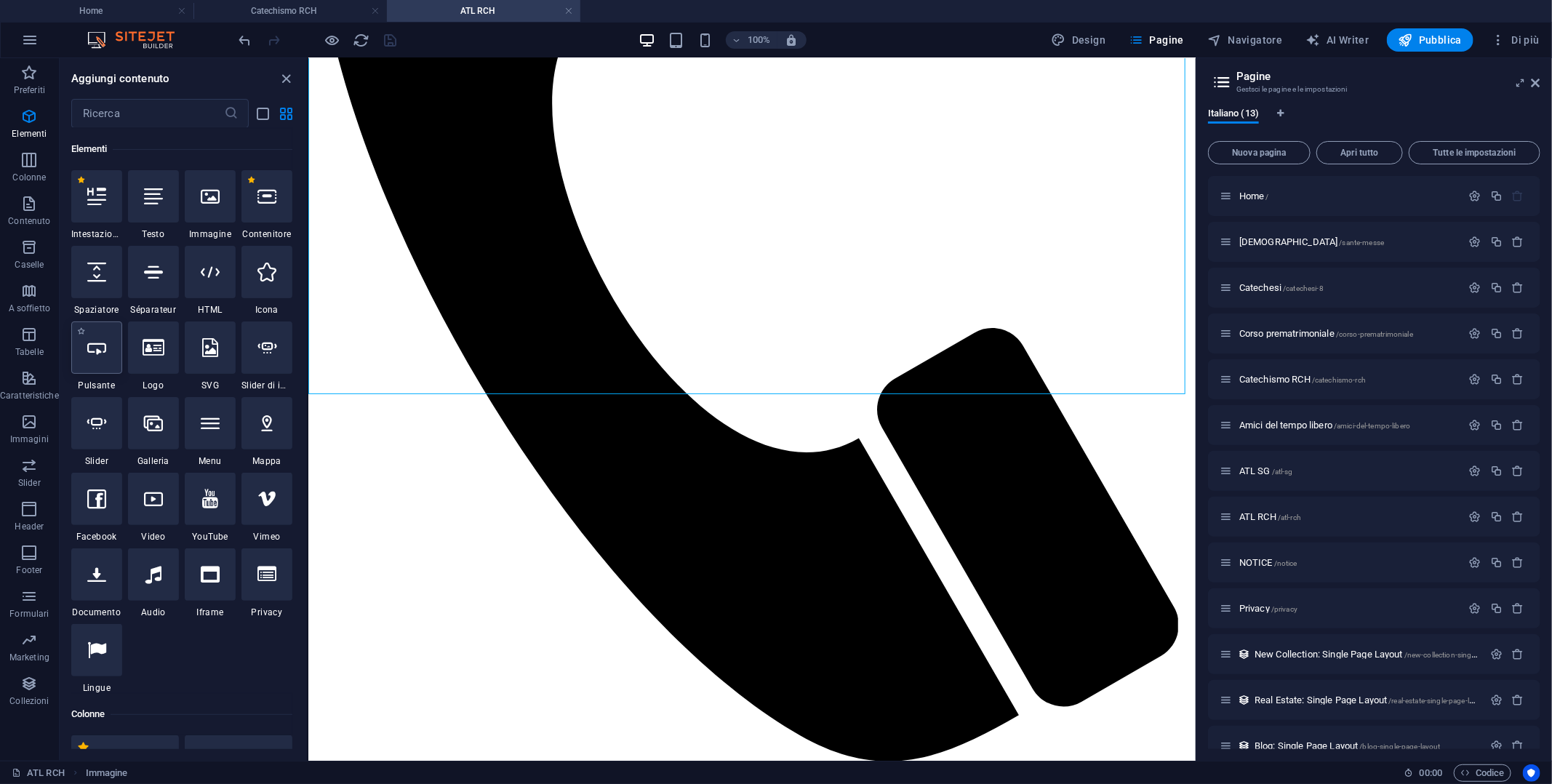
click at [91, 352] on icon at bounding box center [96, 347] width 19 height 19
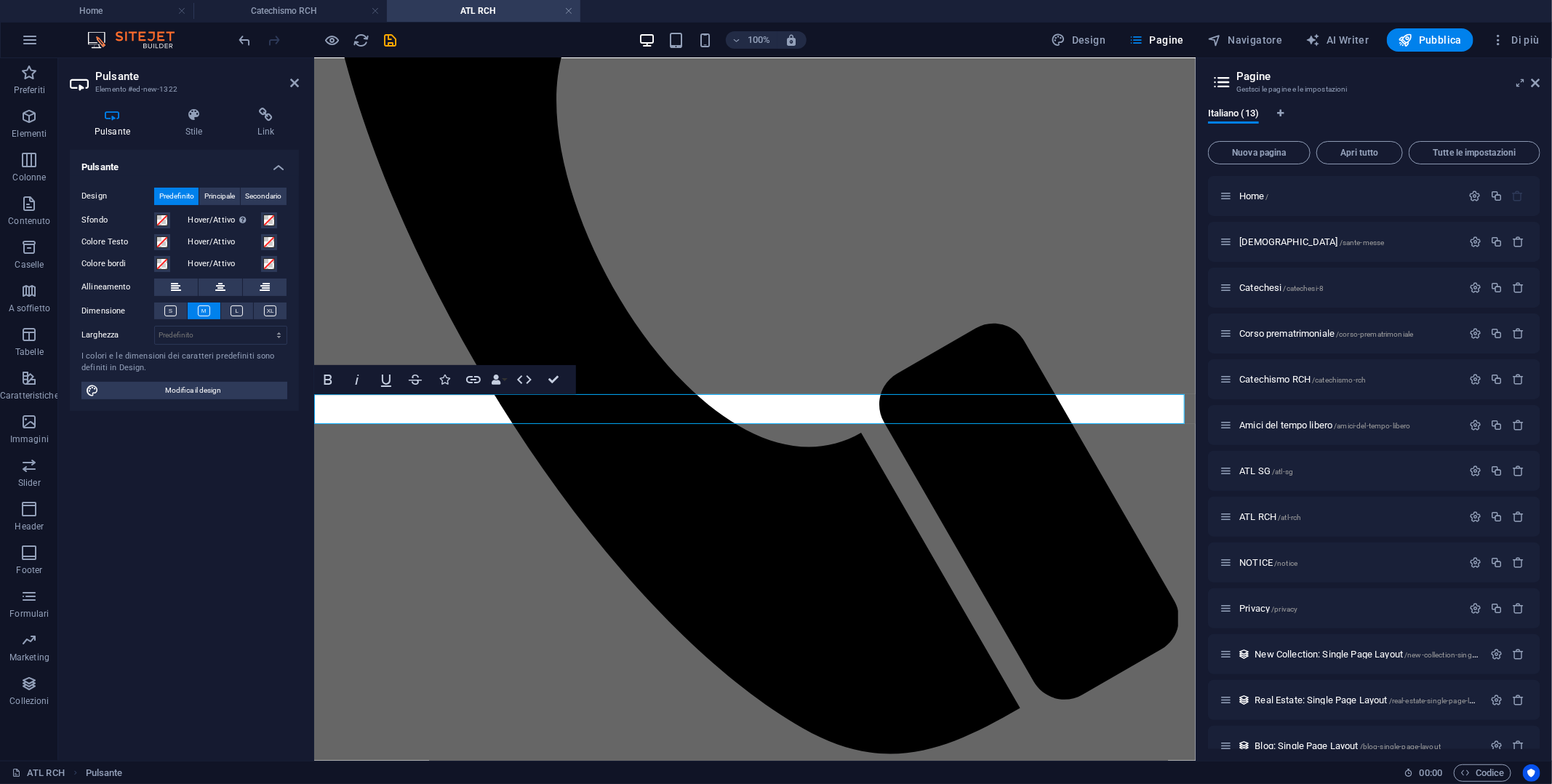
drag, startPoint x: 486, startPoint y: 405, endPoint x: 338, endPoint y: 403, distance: 148.0
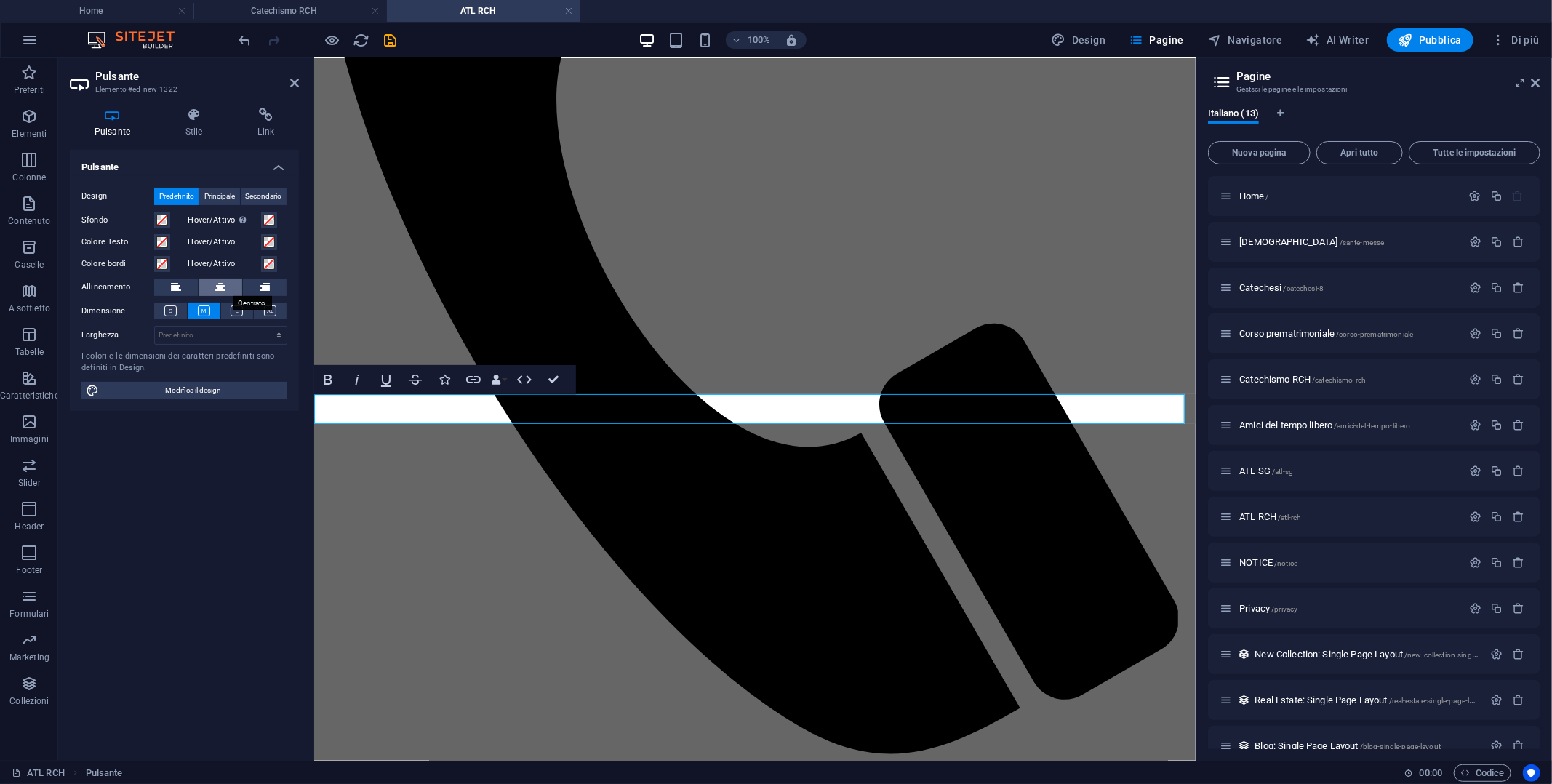
click at [224, 278] on icon at bounding box center [220, 286] width 10 height 17
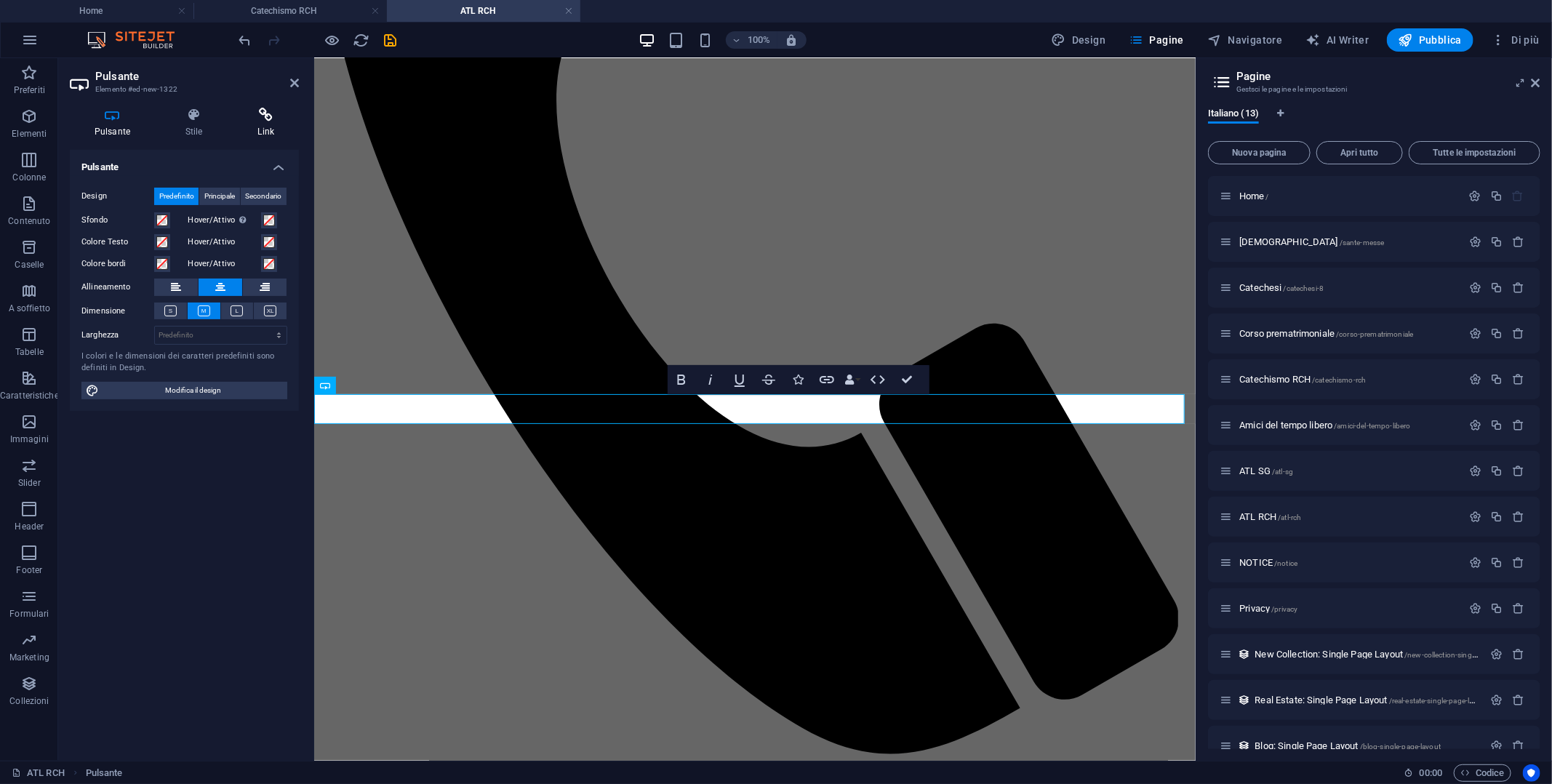
click at [274, 122] on icon at bounding box center [266, 115] width 65 height 15
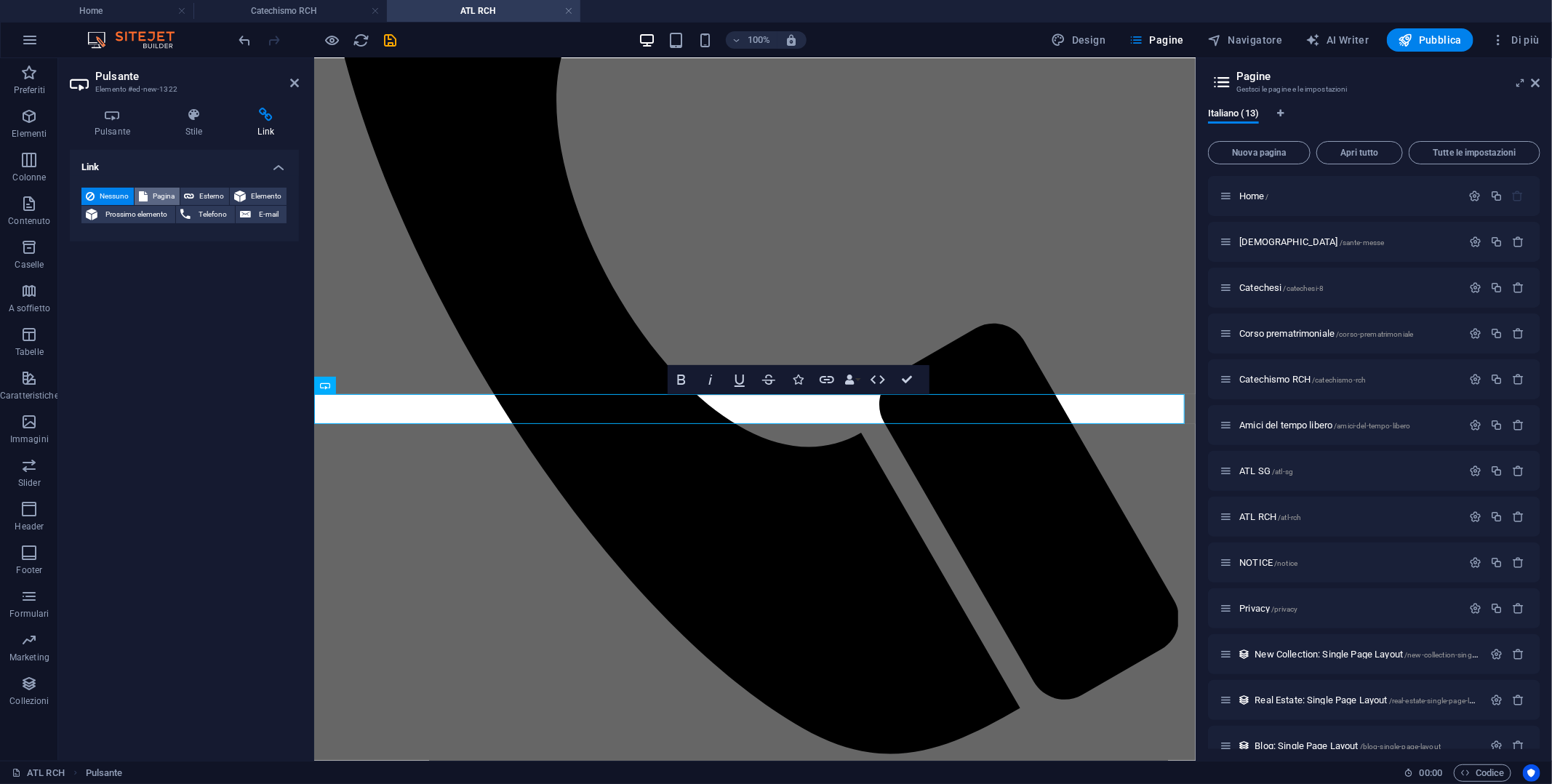
click at [164, 195] on span "Pagina" at bounding box center [163, 196] width 24 height 17
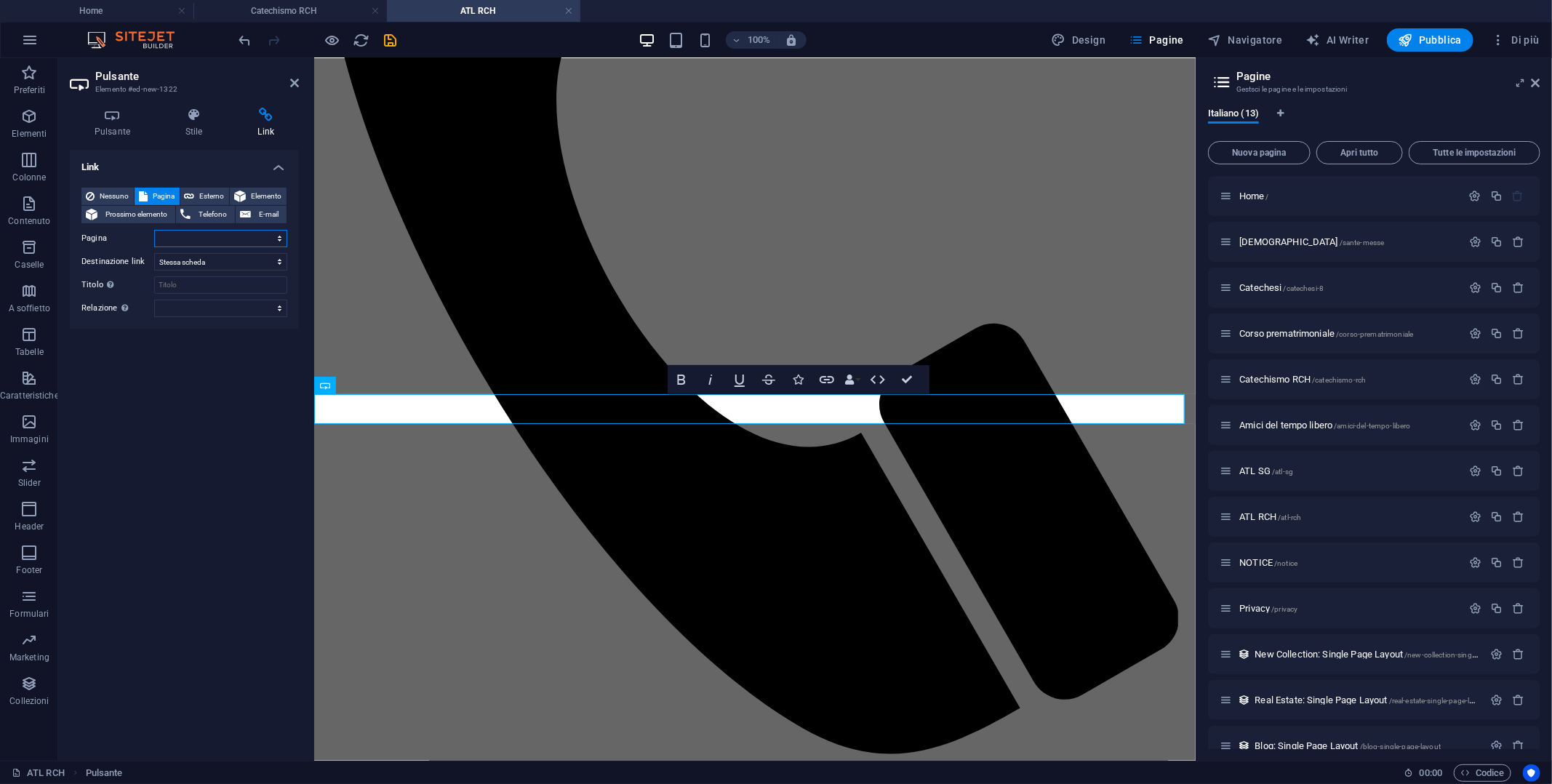
click at [279, 232] on select "Home [DEMOGRAPHIC_DATA] Catechesi Corso prematrimoniale Catechismo RCH Amici de…" at bounding box center [220, 238] width 133 height 17
select select "0"
click at [154, 230] on select "Home [DEMOGRAPHIC_DATA] Catechesi Corso prematrimoniale Catechismo RCH Amici de…" at bounding box center [220, 238] width 133 height 17
click at [393, 39] on icon "save" at bounding box center [391, 40] width 16 height 16
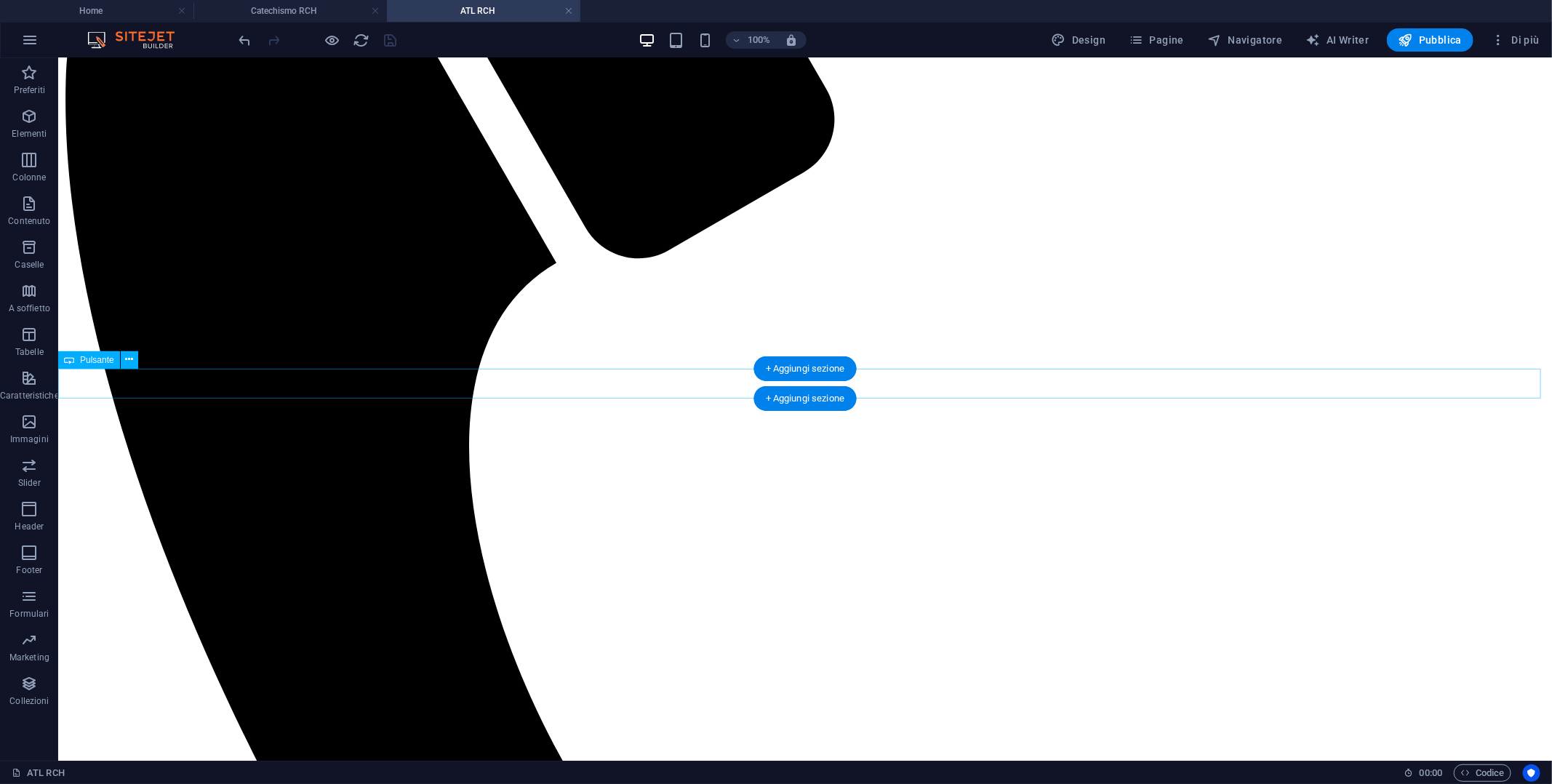
scroll to position [742, 0]
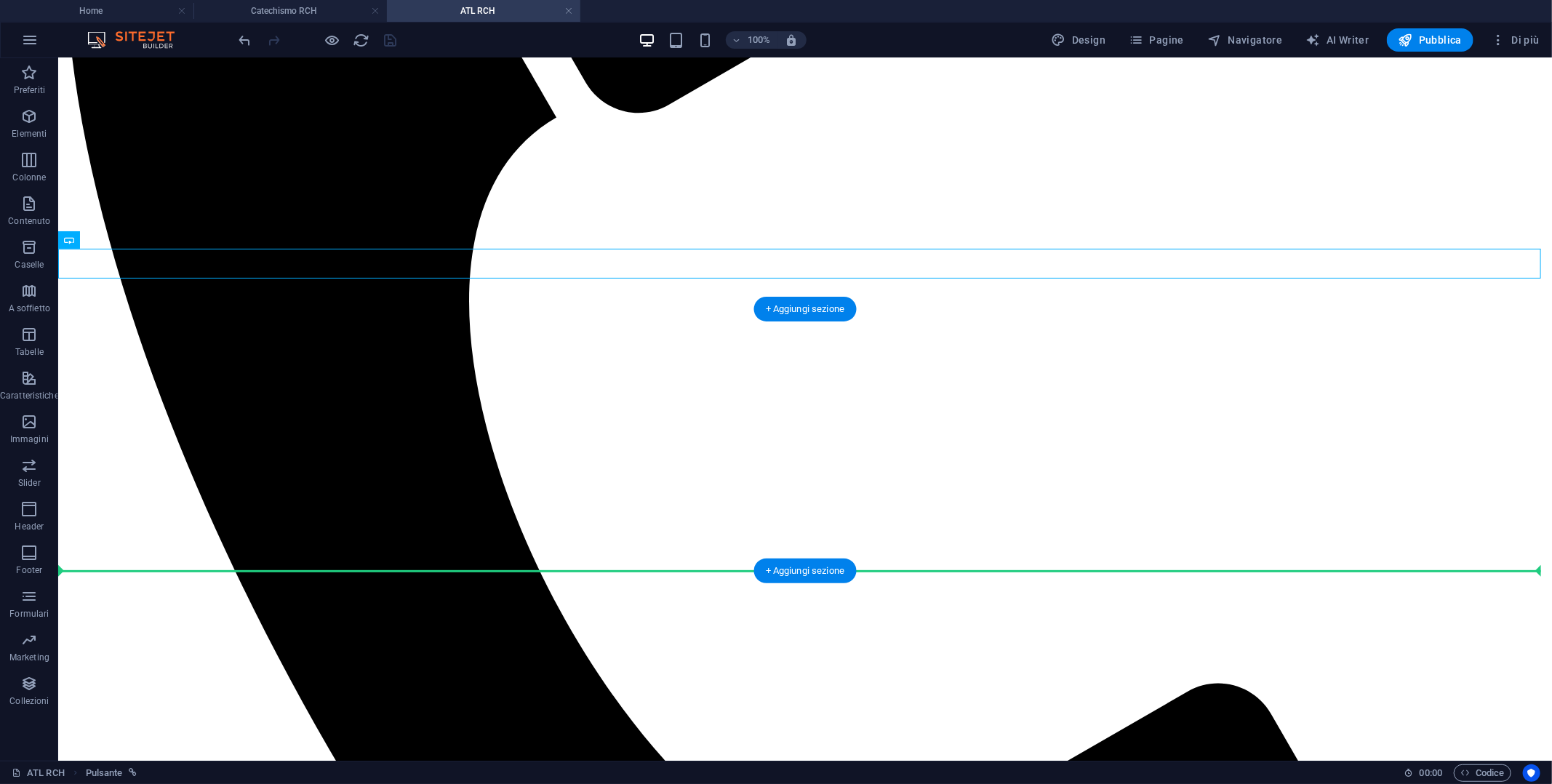
drag, startPoint x: 876, startPoint y: 261, endPoint x: 879, endPoint y: 546, distance: 285.0
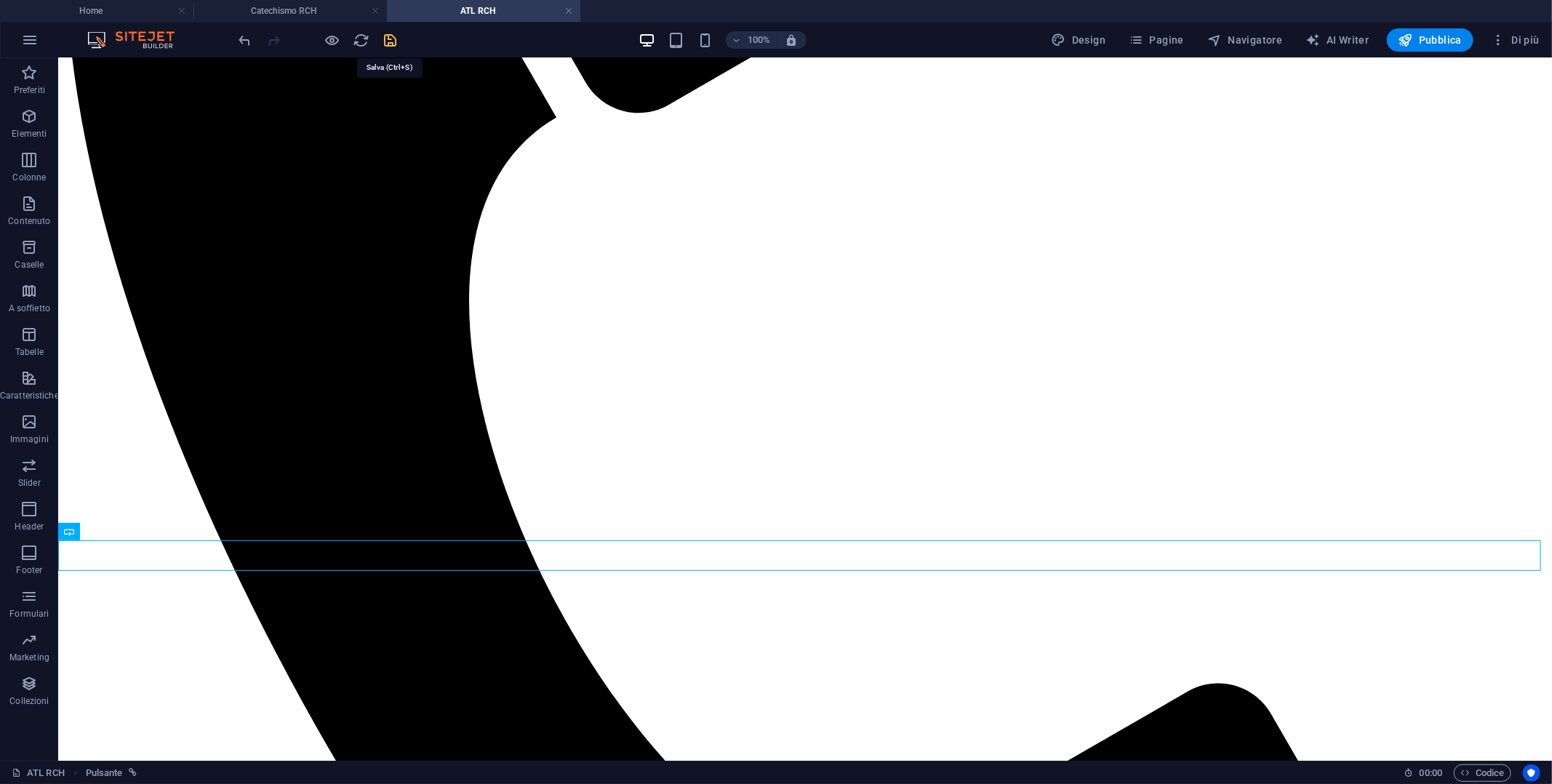
click at [384, 34] on icon "save" at bounding box center [391, 40] width 16 height 16
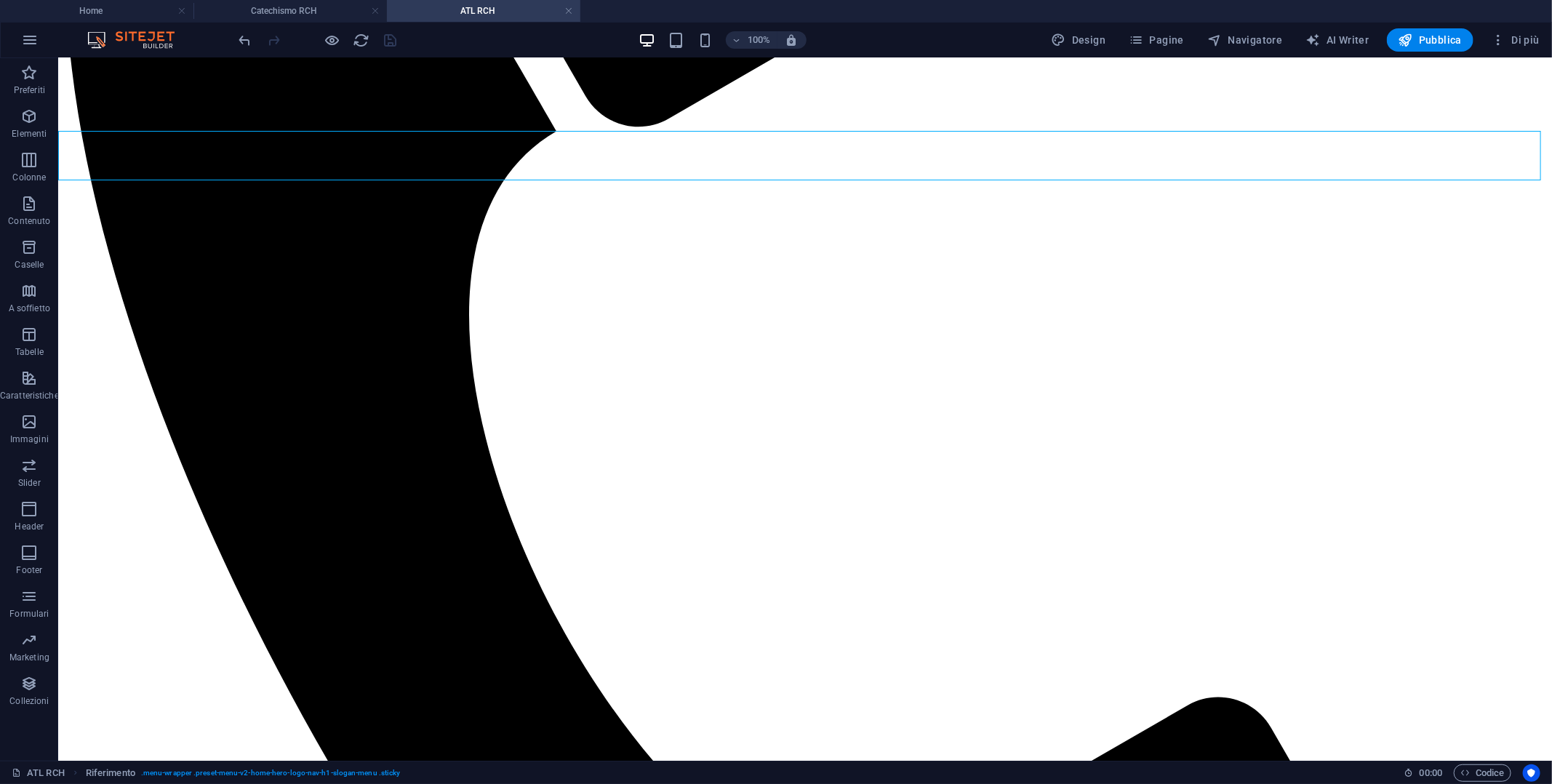
scroll to position [726, 0]
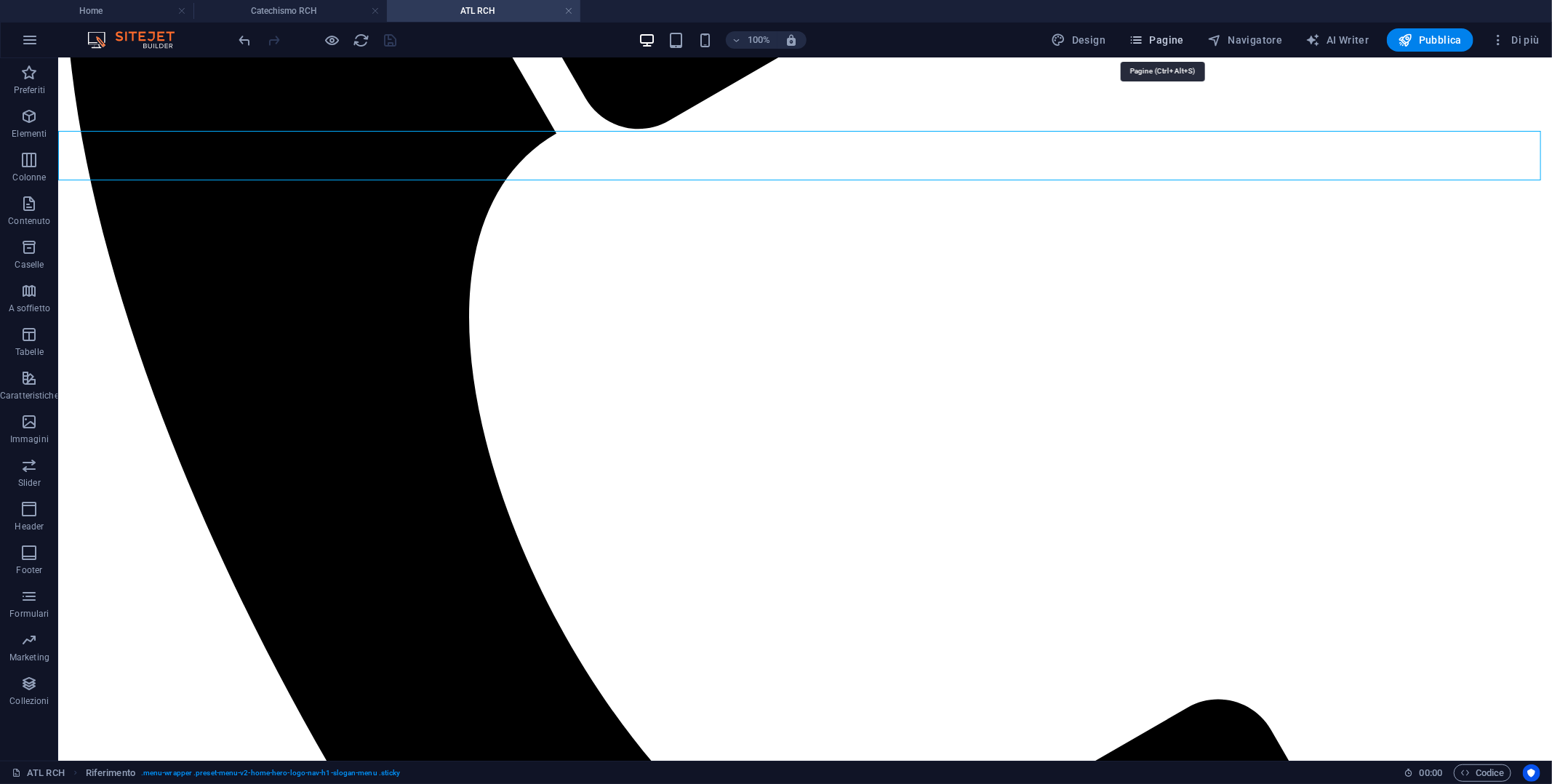
click at [1182, 37] on span "Pagine" at bounding box center [1156, 40] width 55 height 15
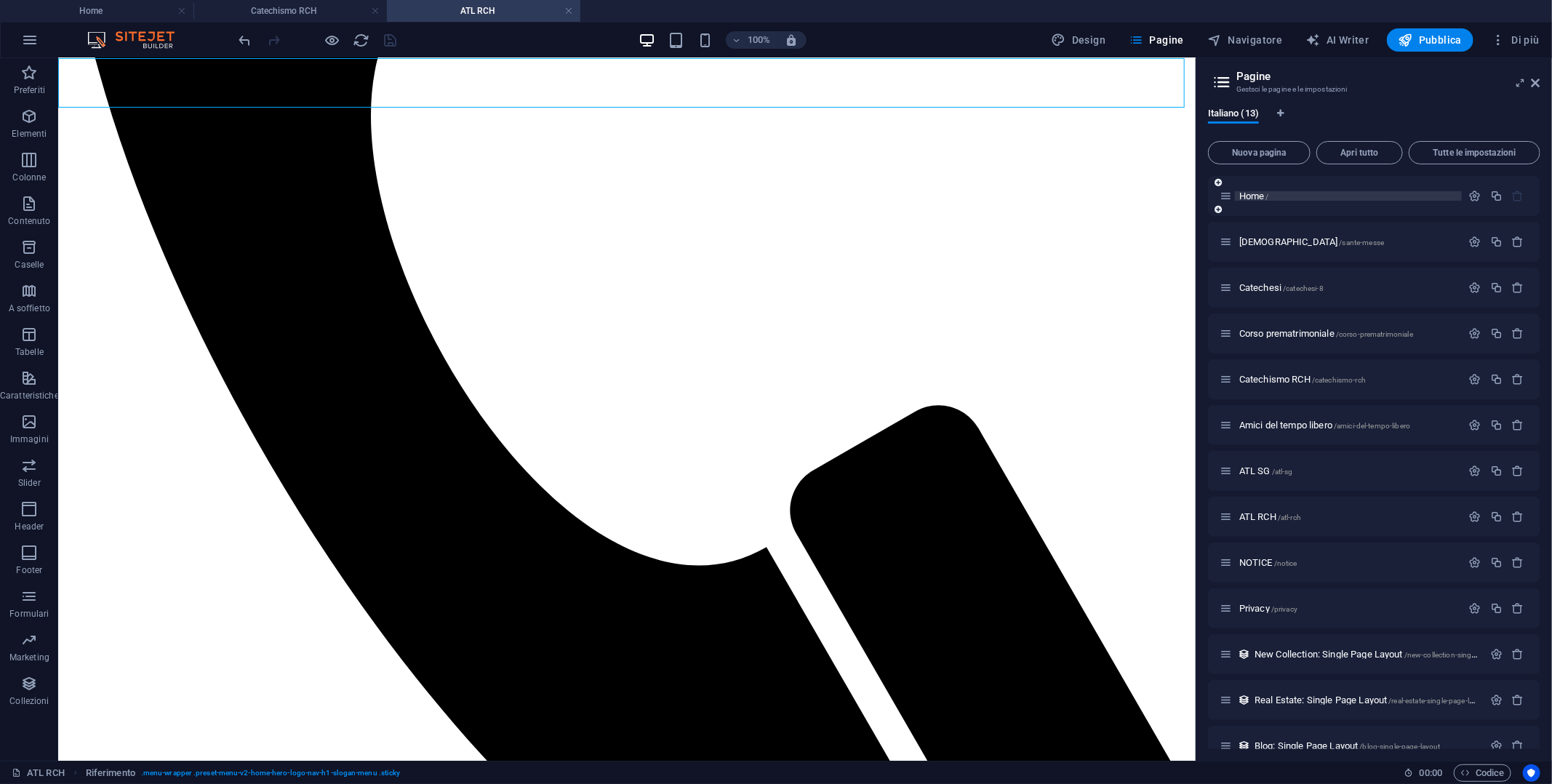
click at [1260, 193] on span "Home /" at bounding box center [1254, 196] width 30 height 11
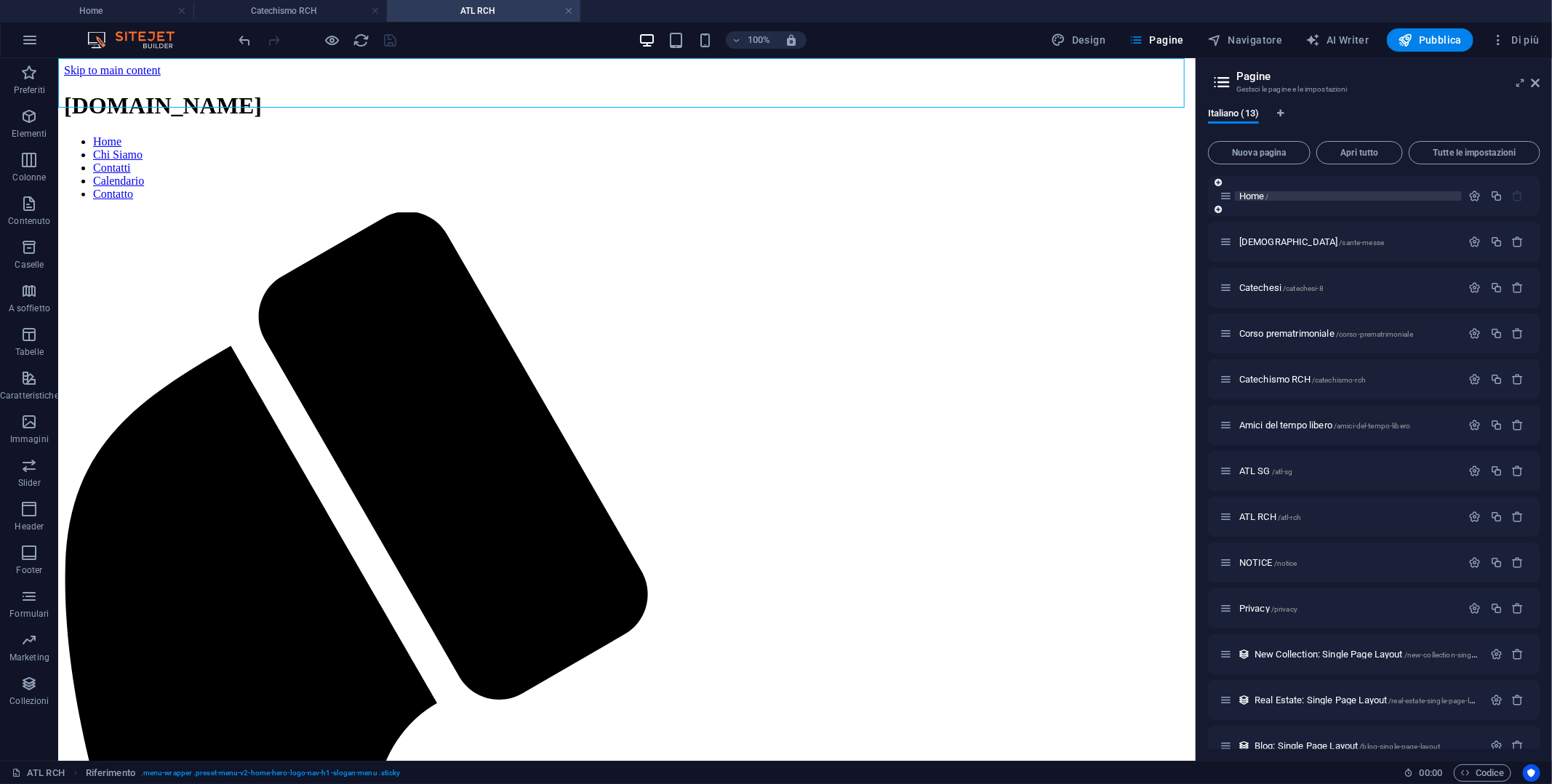
scroll to position [4499, 0]
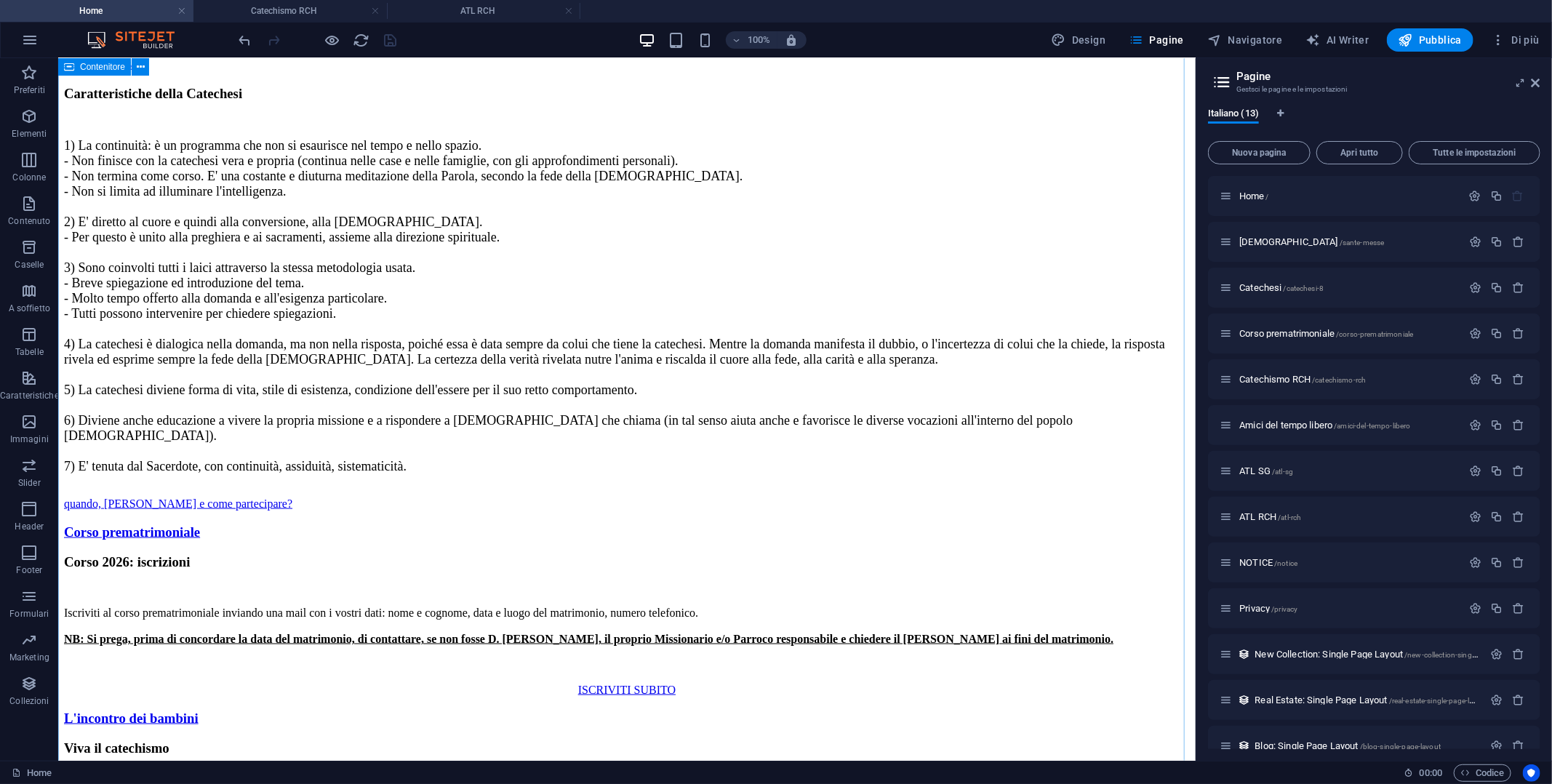
click at [1054, 346] on div "Le nostre attività Clicca per vedere tutte le nostre attività Le sante messe Co…" at bounding box center [627, 361] width 1126 height 1303
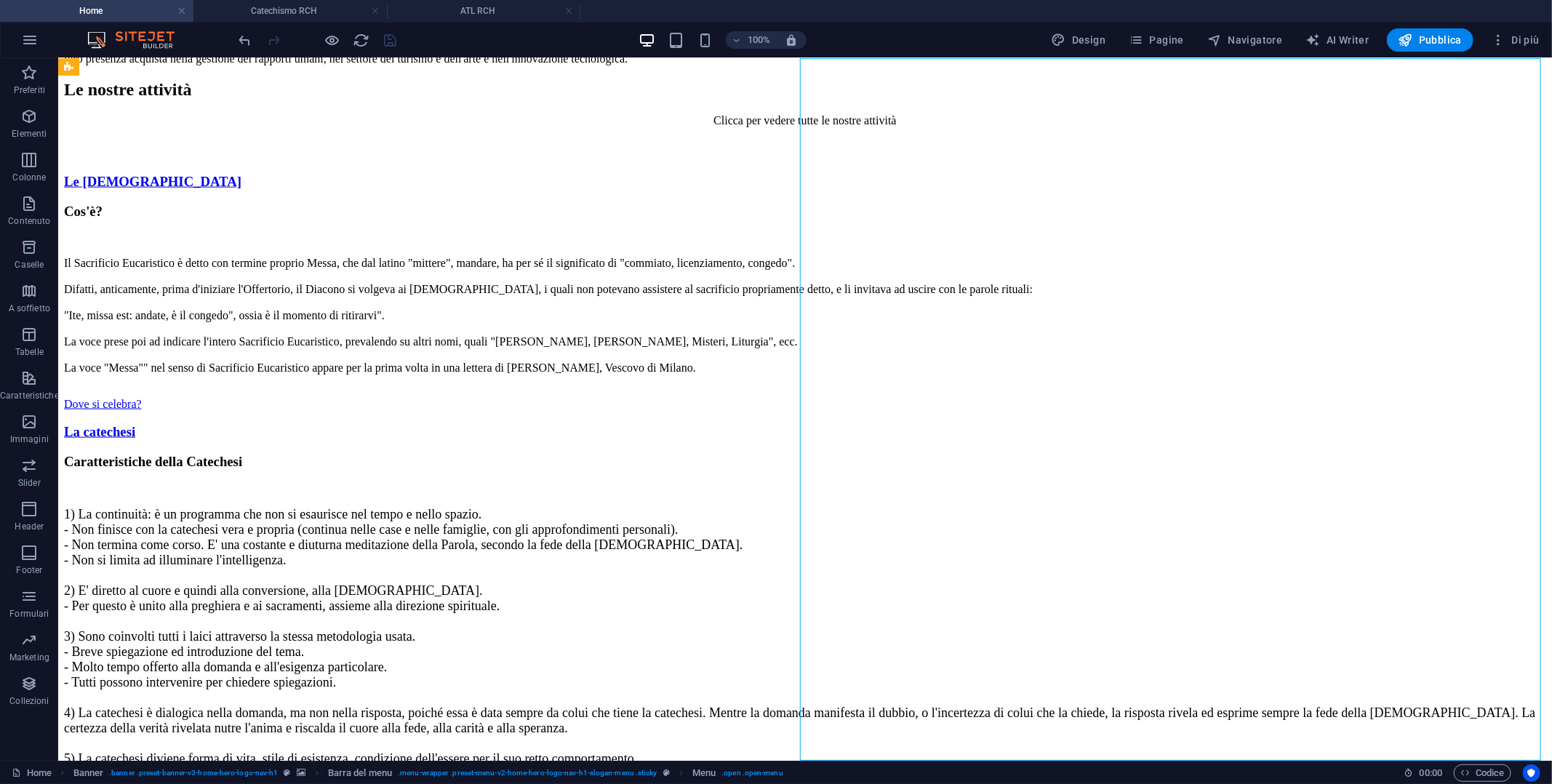
select select
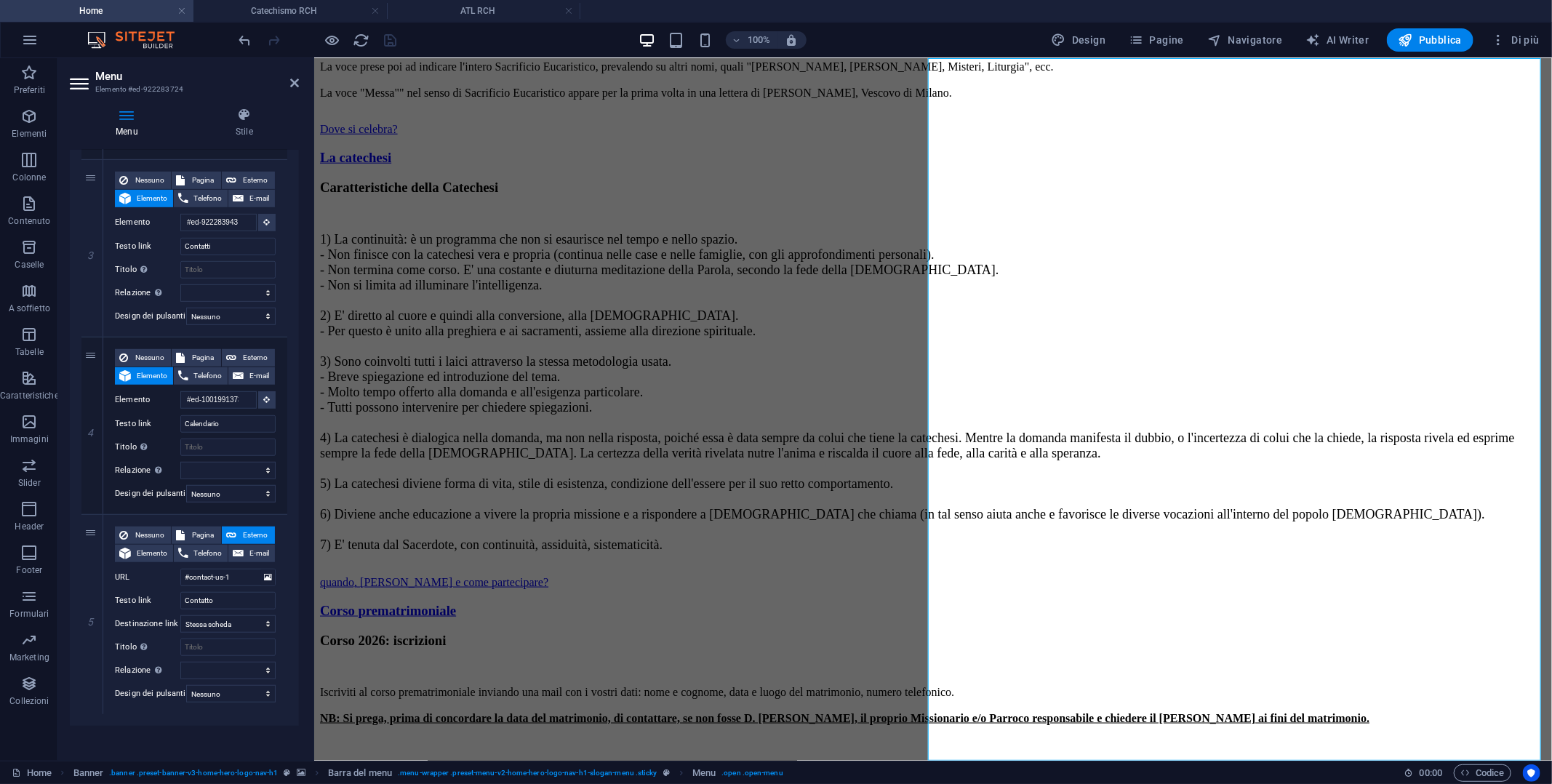
scroll to position [543, 0]
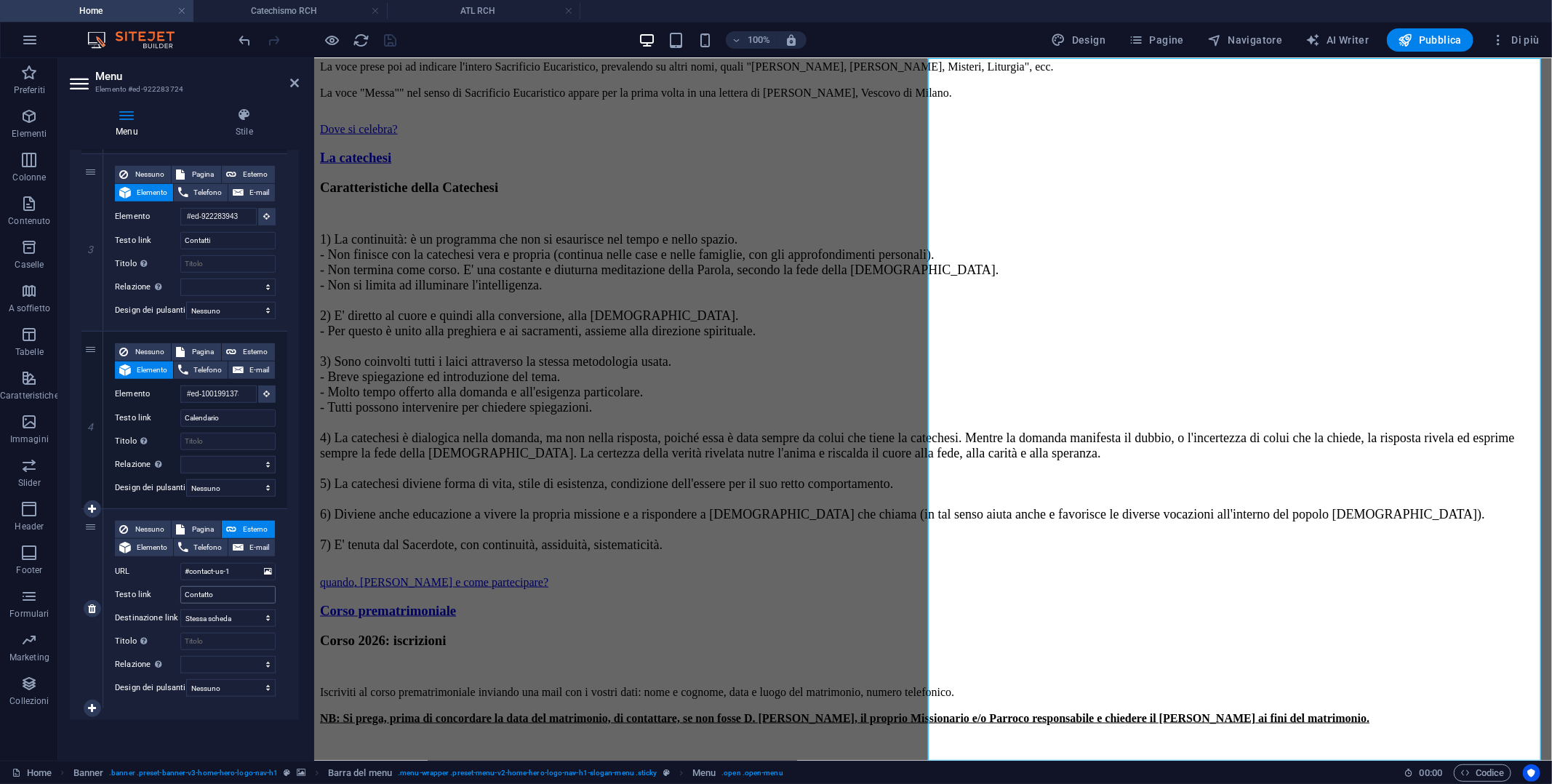
click at [215, 586] on input "Contatto" at bounding box center [228, 594] width 95 height 17
drag, startPoint x: 88, startPoint y: 162, endPoint x: 110, endPoint y: 672, distance: 510.5
click at [110, 672] on div "1 Nessuno Pagina Esterno Elemento Telefono E-mail Pagina Home Sante messe Catec…" at bounding box center [184, 232] width 206 height 955
select select
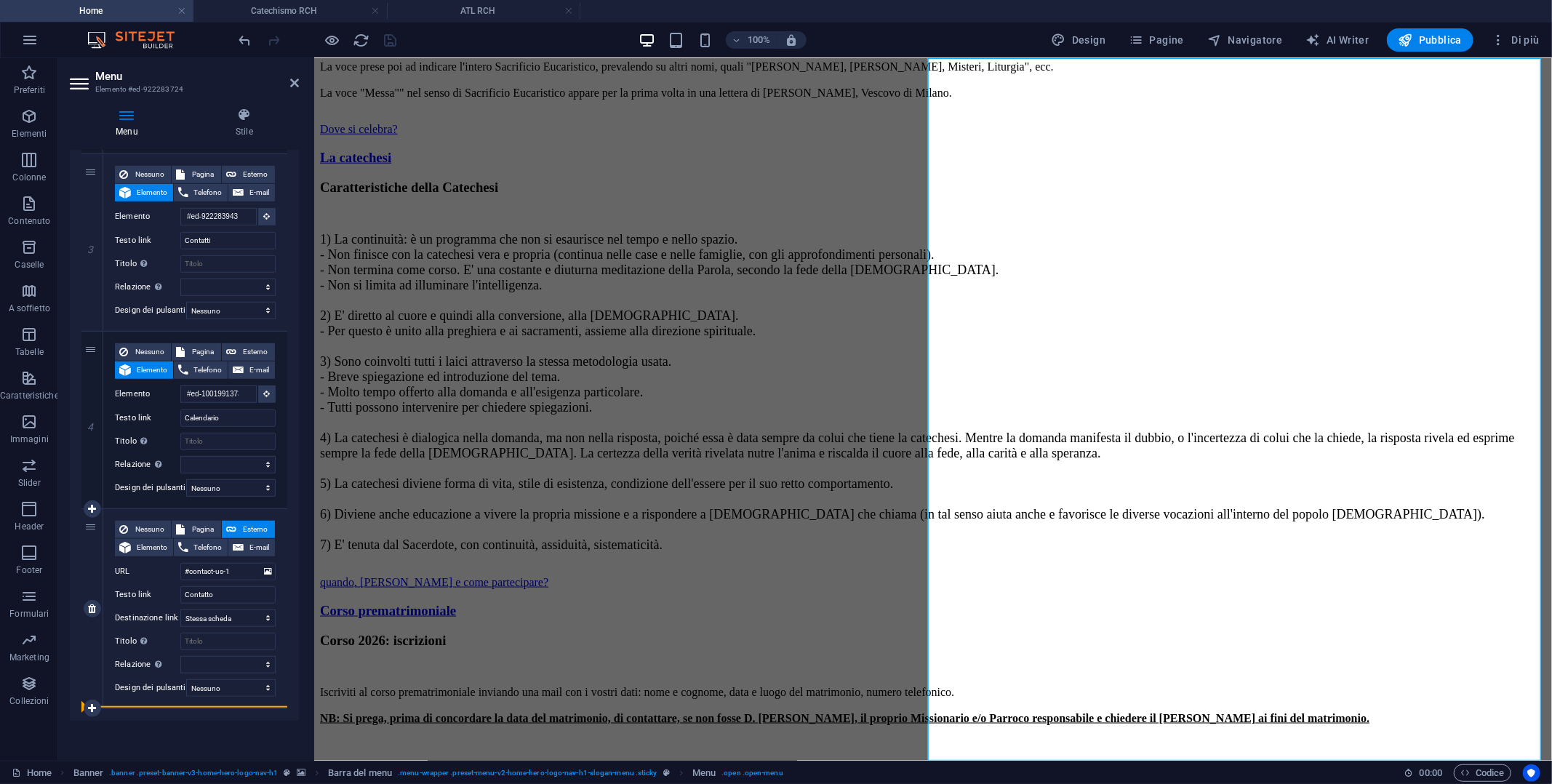
type input "#ed-1001991373"
type input "Calendario"
select select
type input "#contact-us-1"
type input "Contatto"
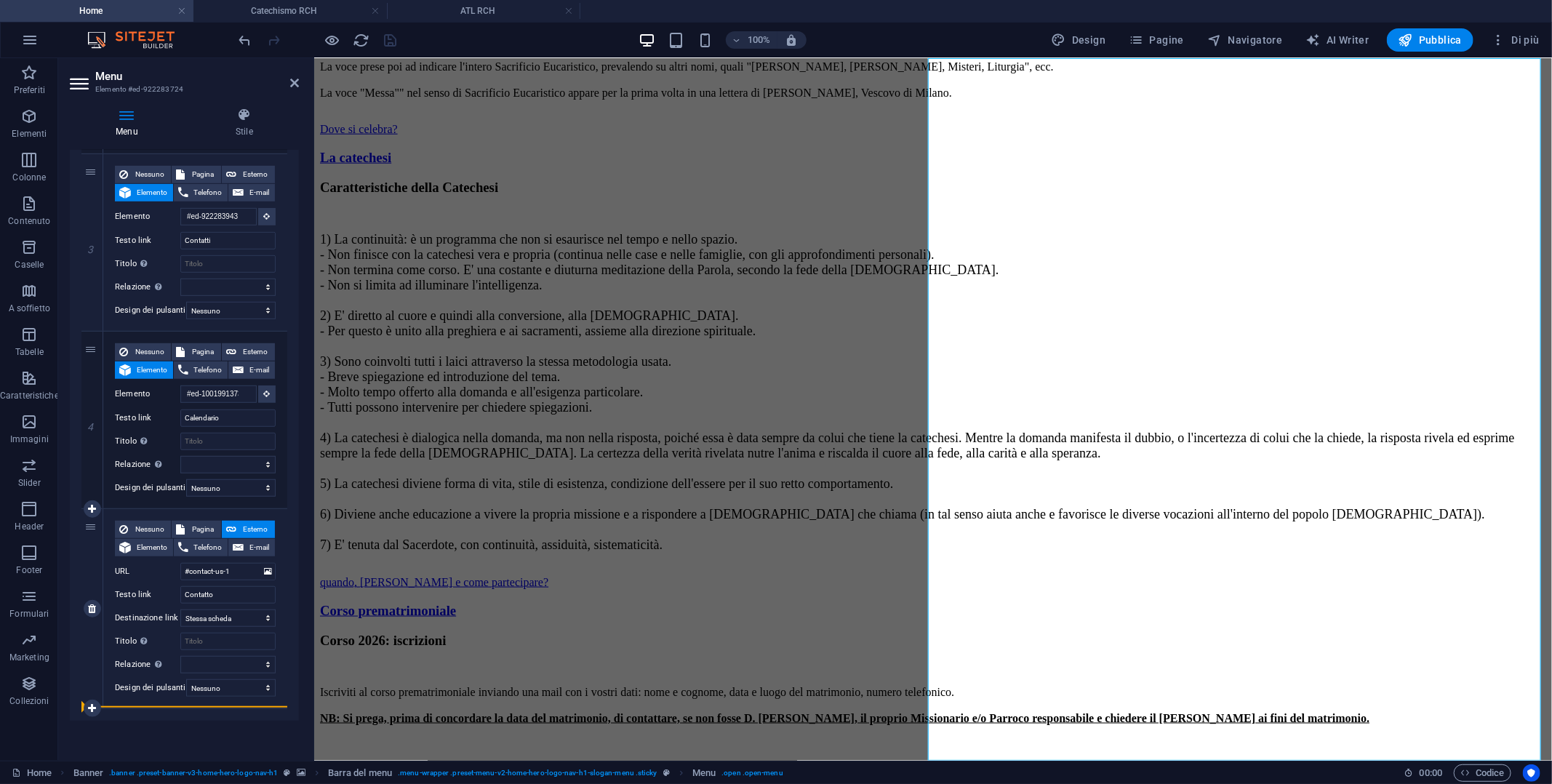
select select
type input "#ed-922283943"
type input "Contatti"
select select
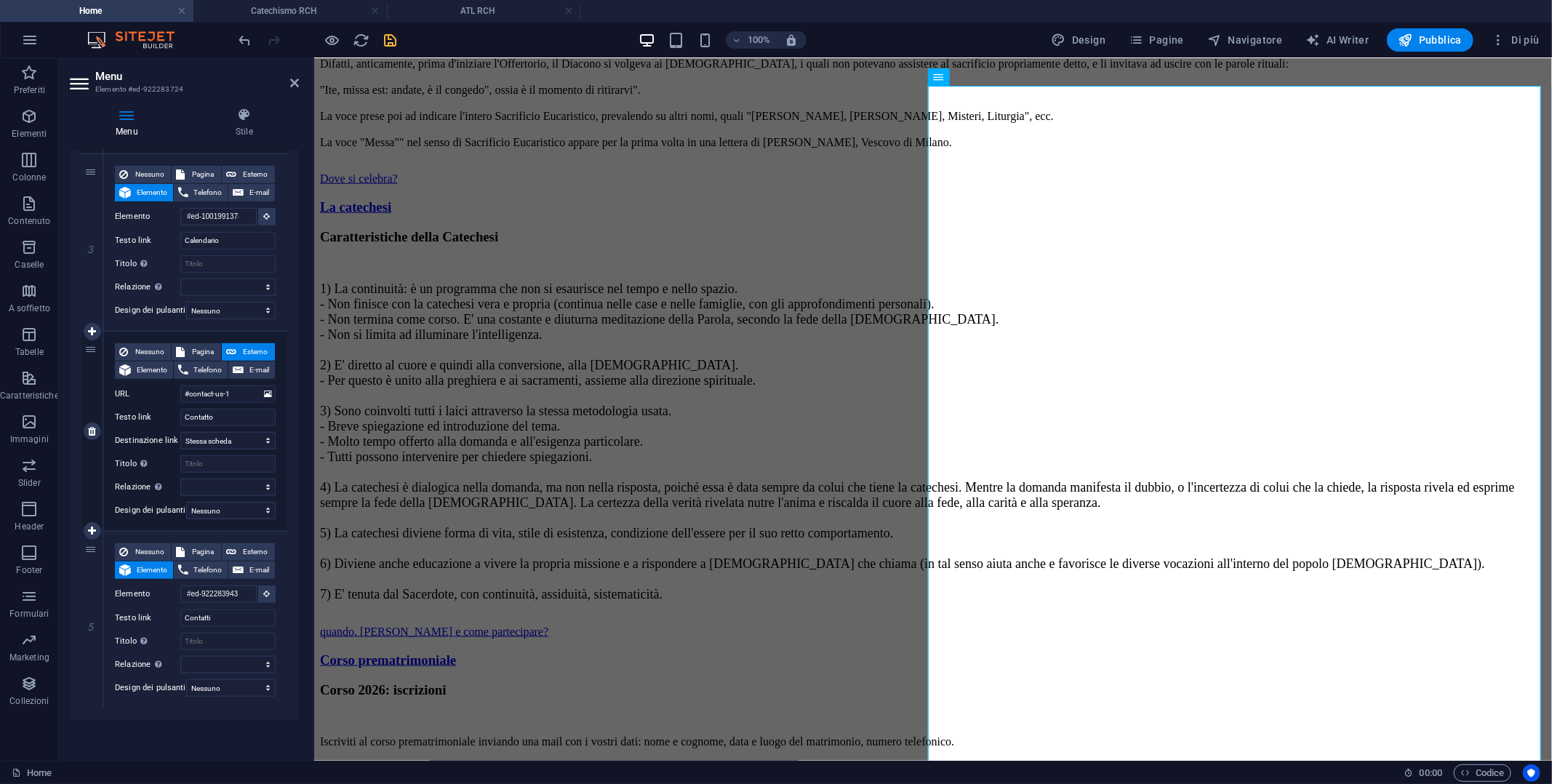
scroll to position [4450, 0]
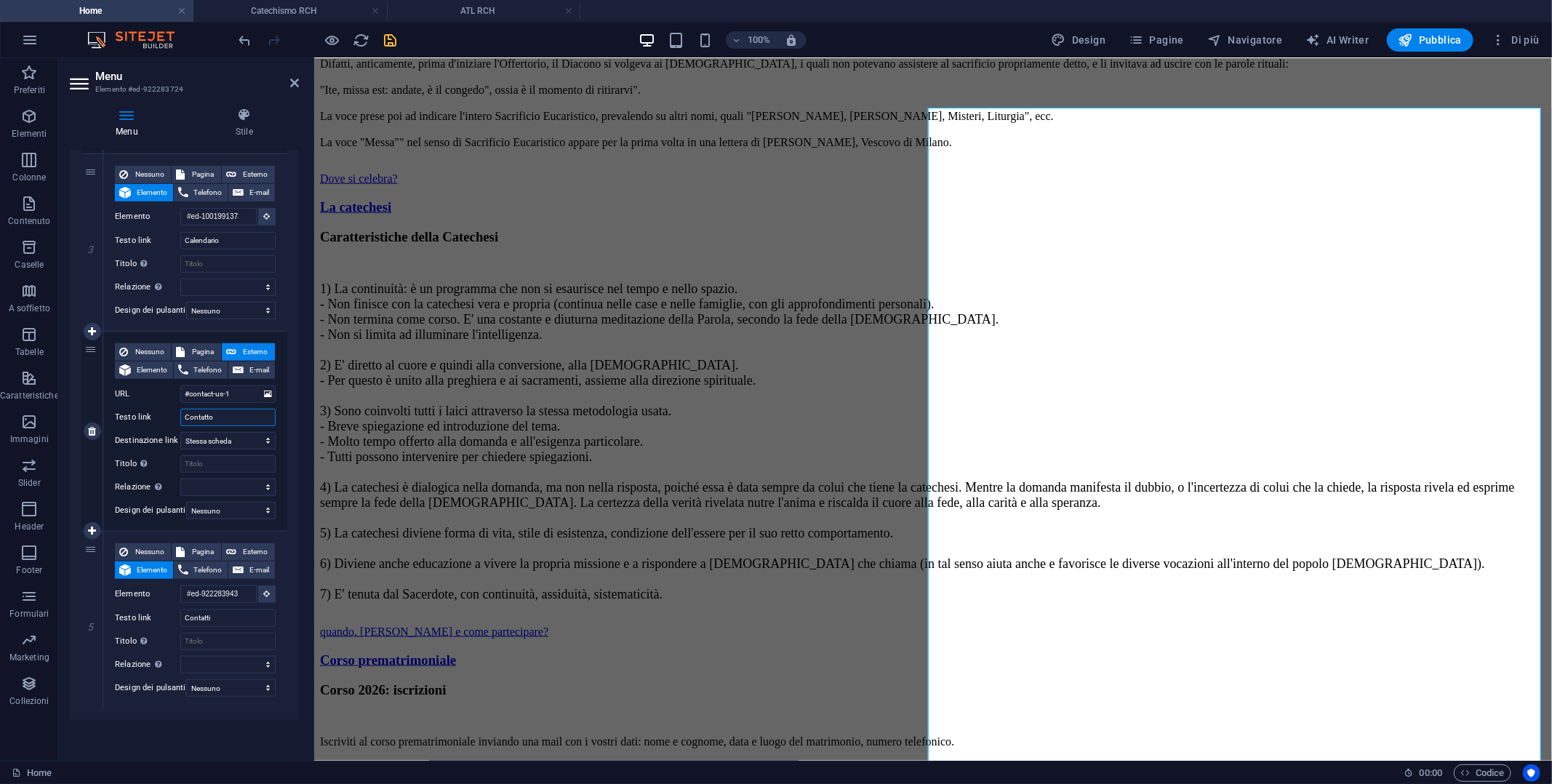
click at [224, 409] on input "Contatto" at bounding box center [228, 417] width 95 height 17
type input "Attivit"
select select
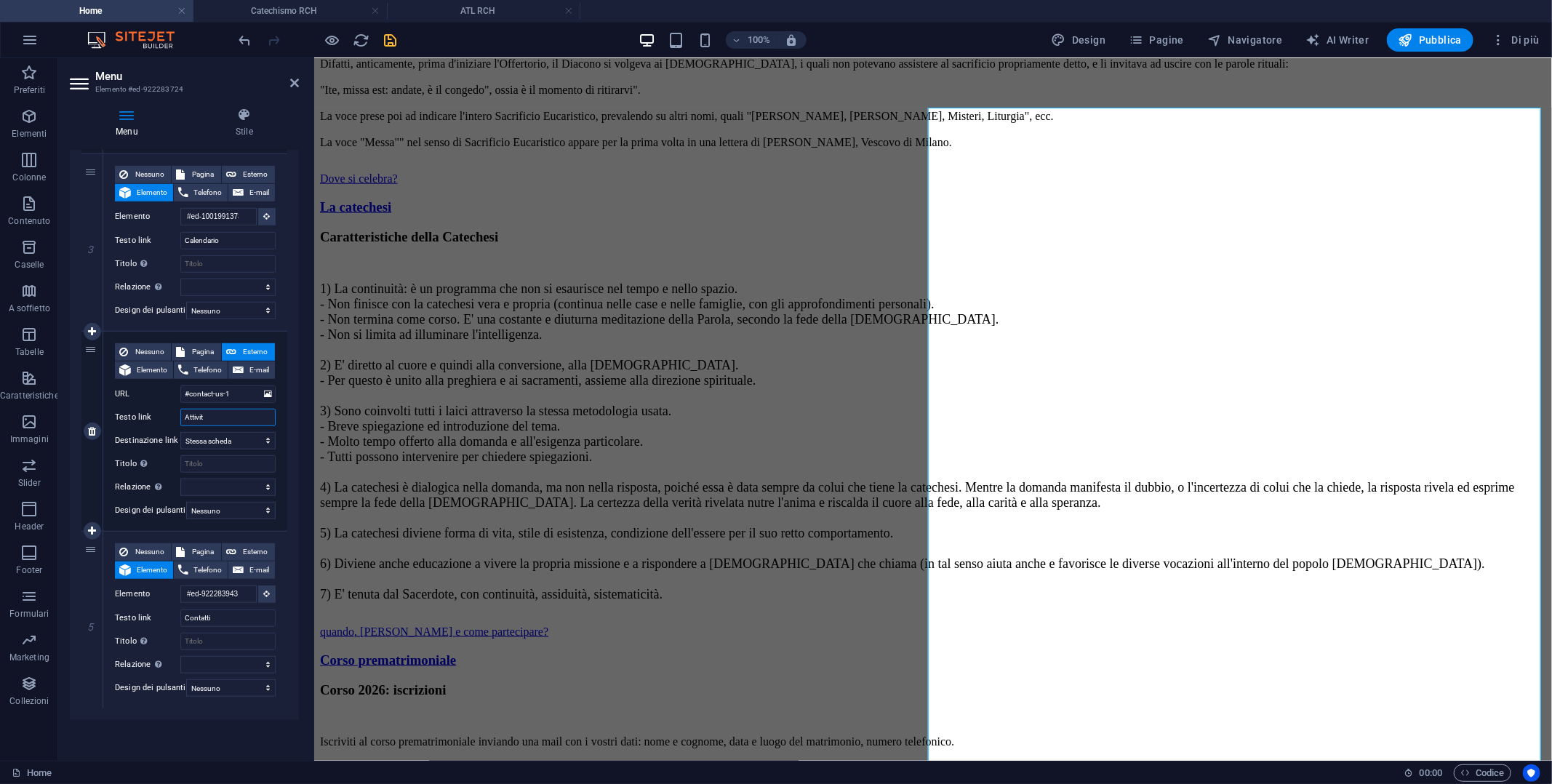
select select
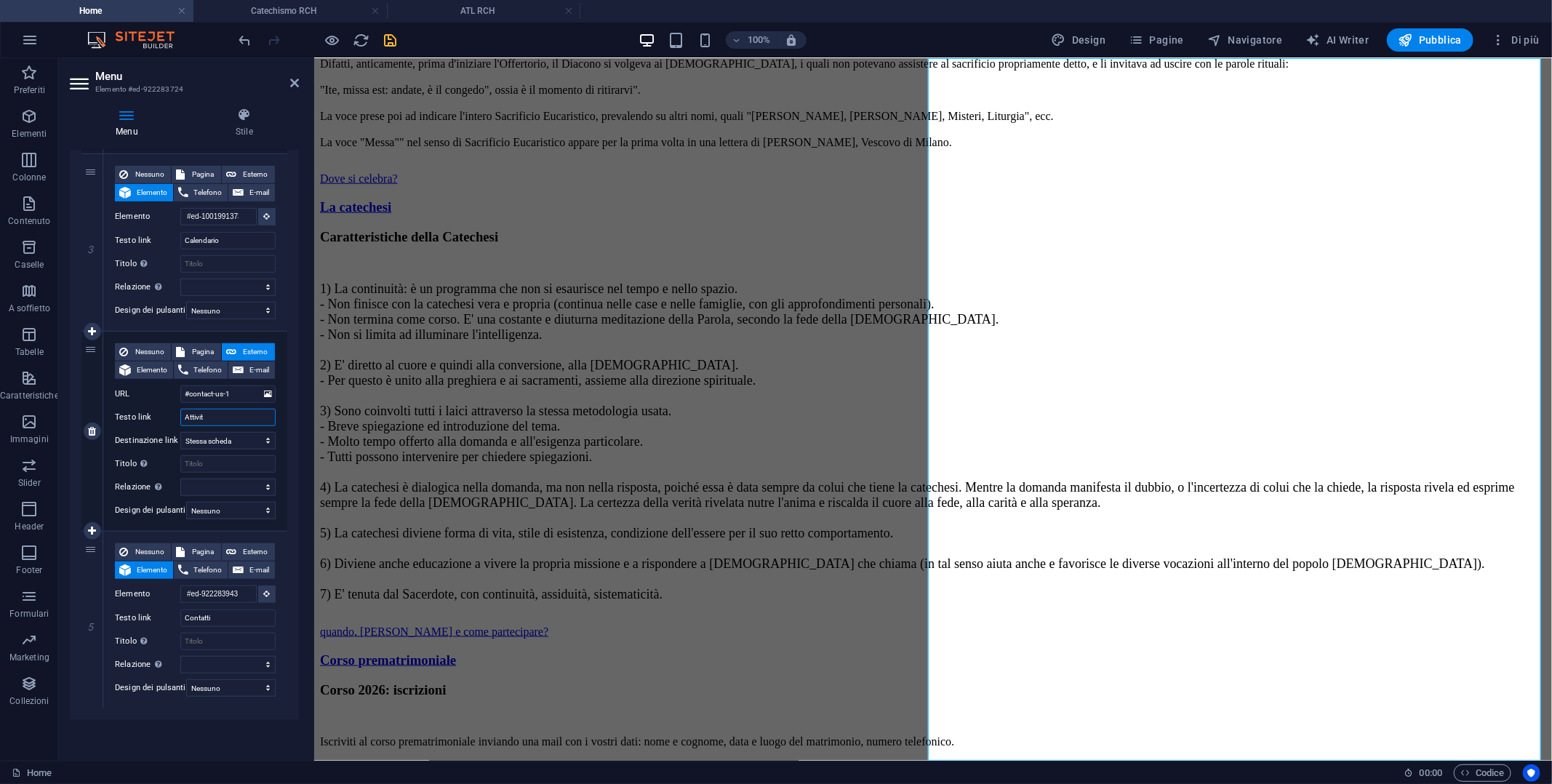
type input "Attività"
select select
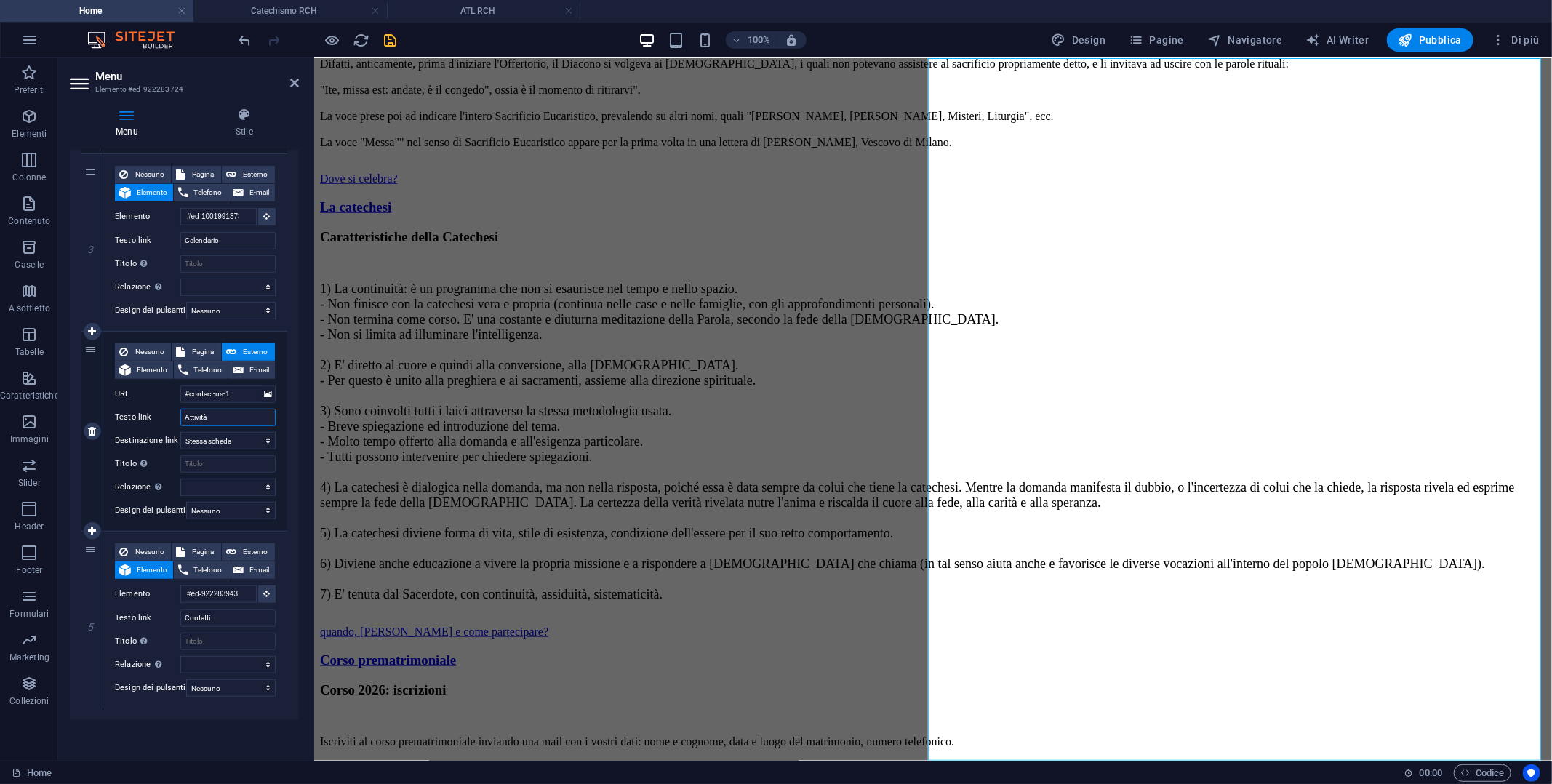
select select
type input "Attività"
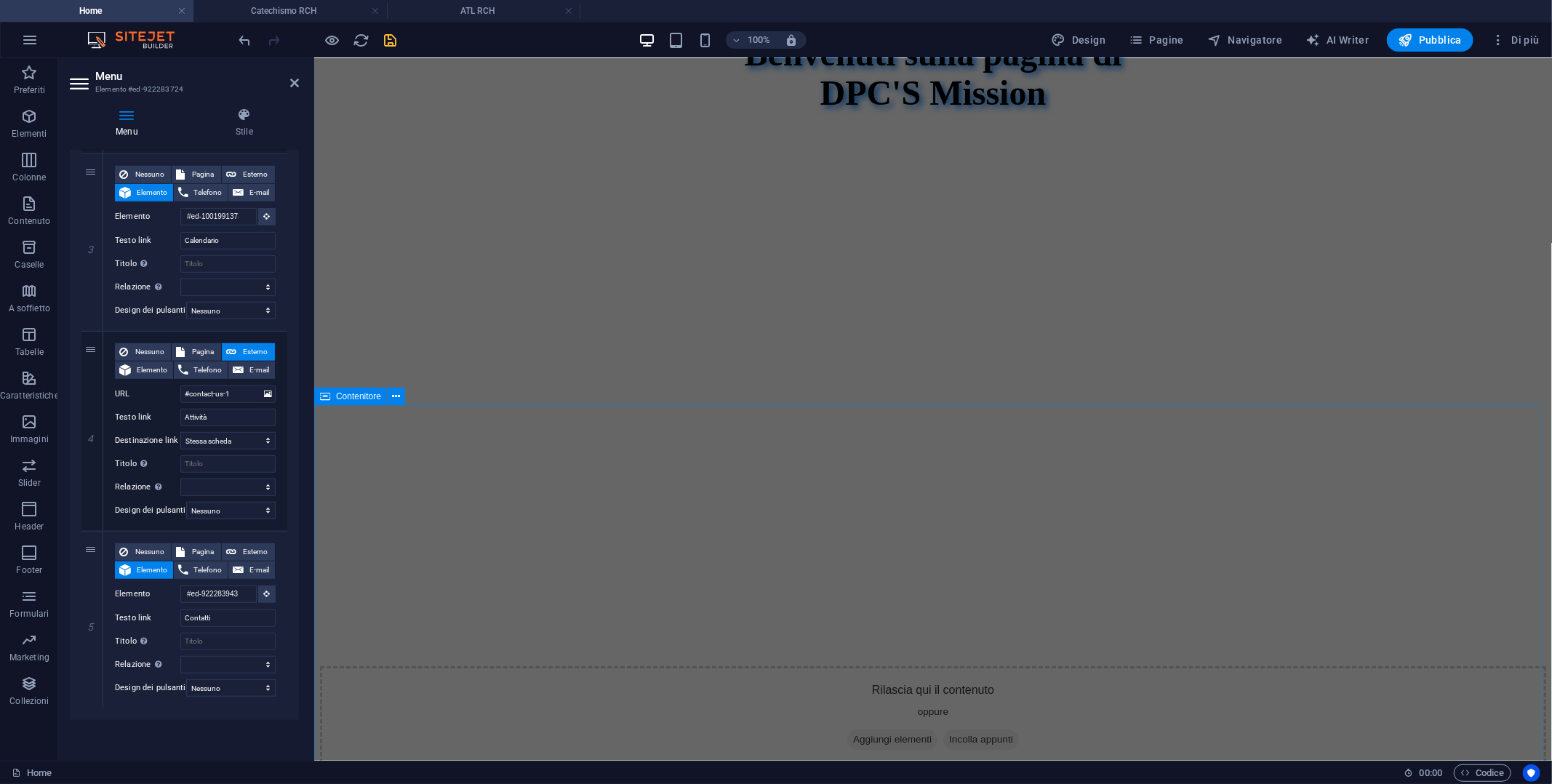
scroll to position [2486, 0]
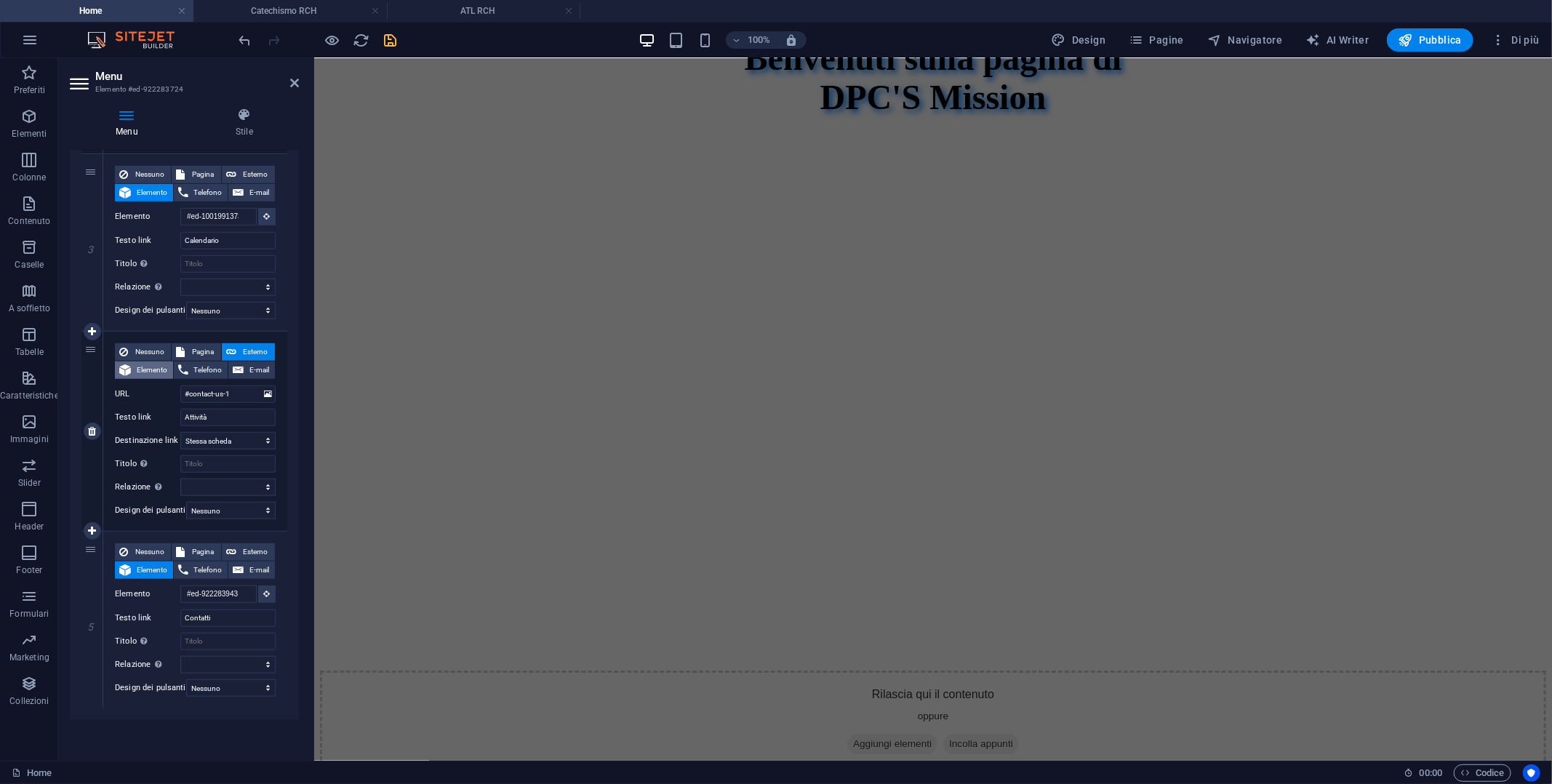
click at [143, 361] on span "Elemento" at bounding box center [152, 370] width 33 height 17
select select
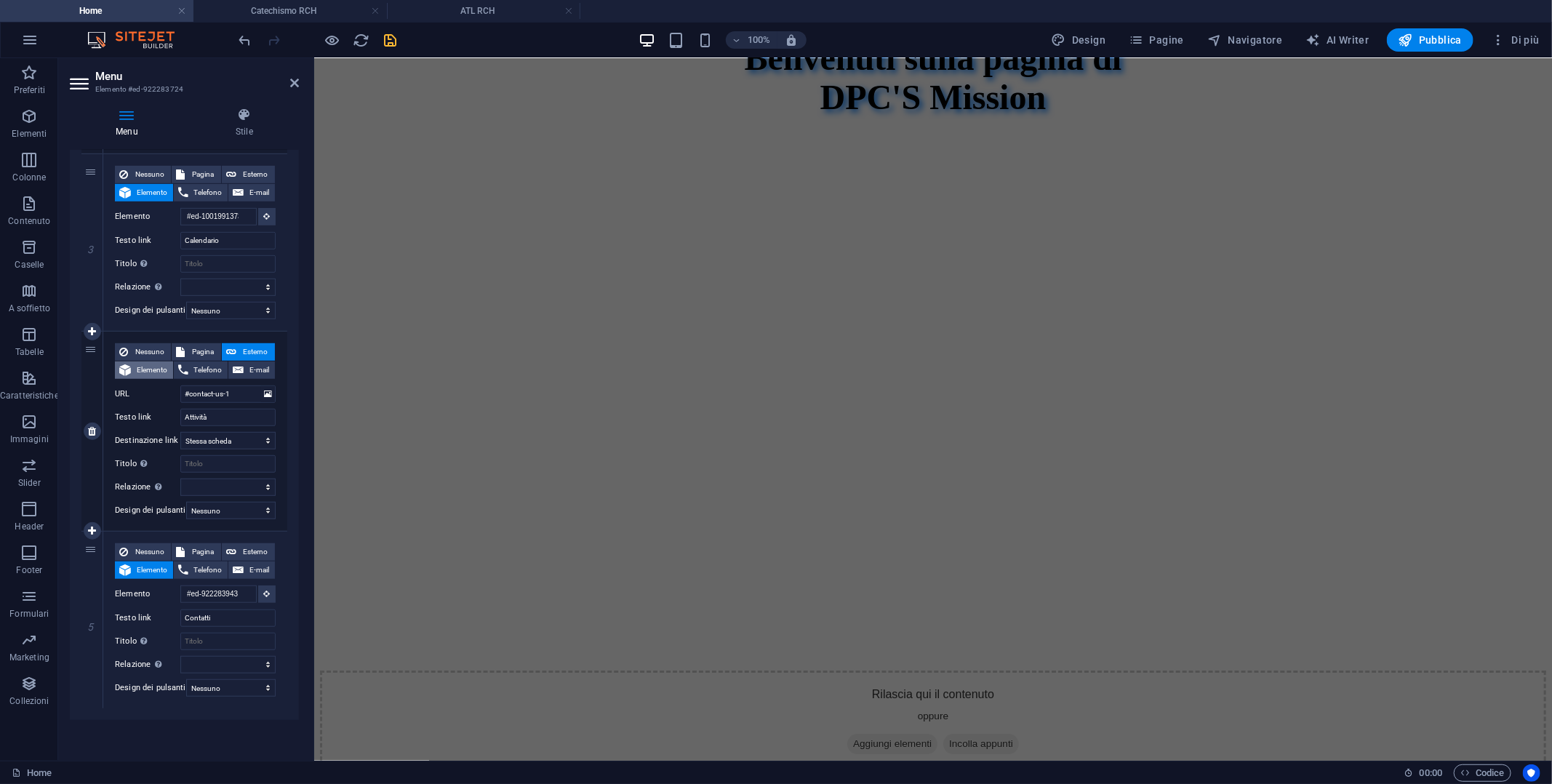
select select
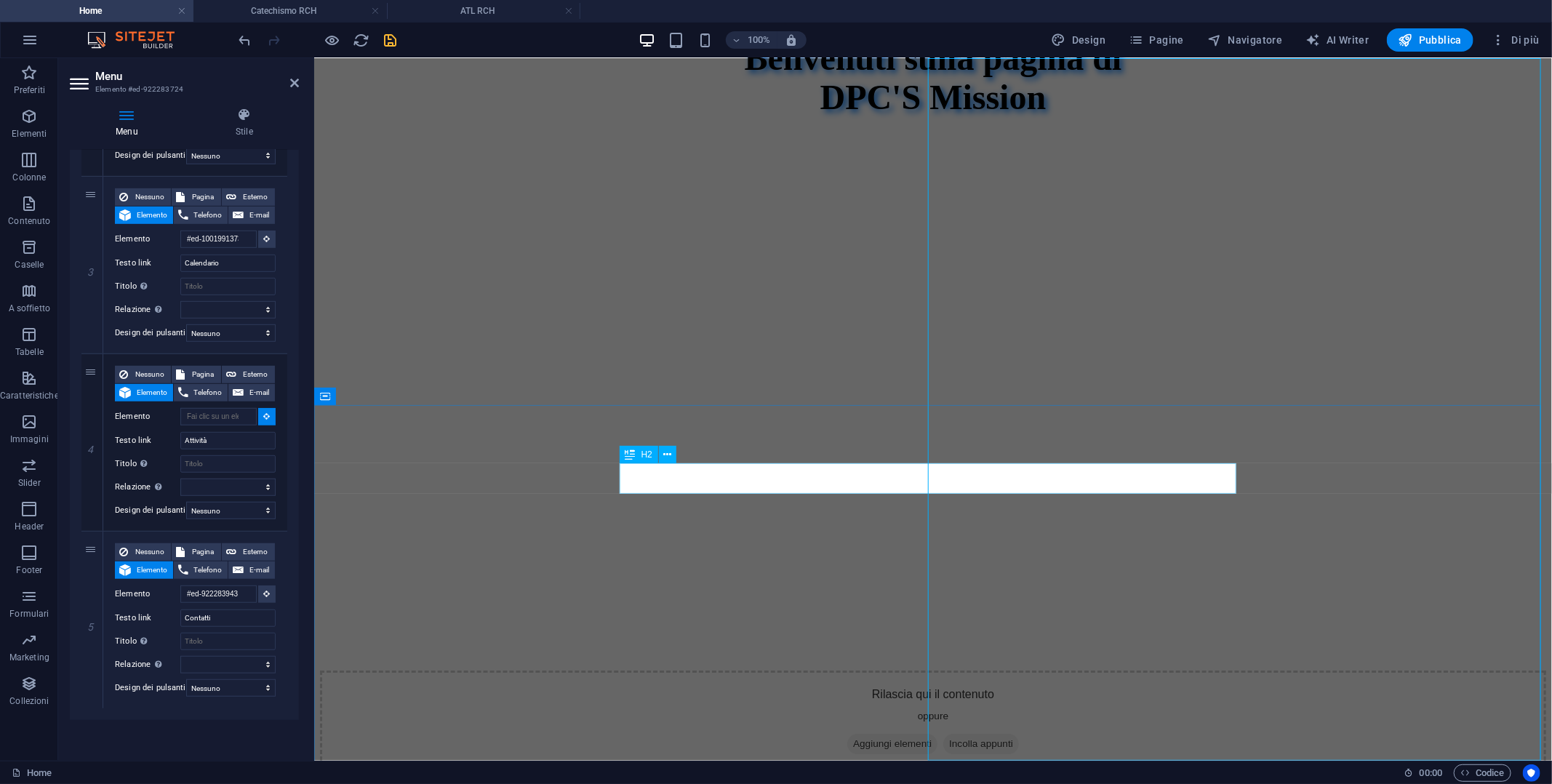
select select
type input "#ed-922283751"
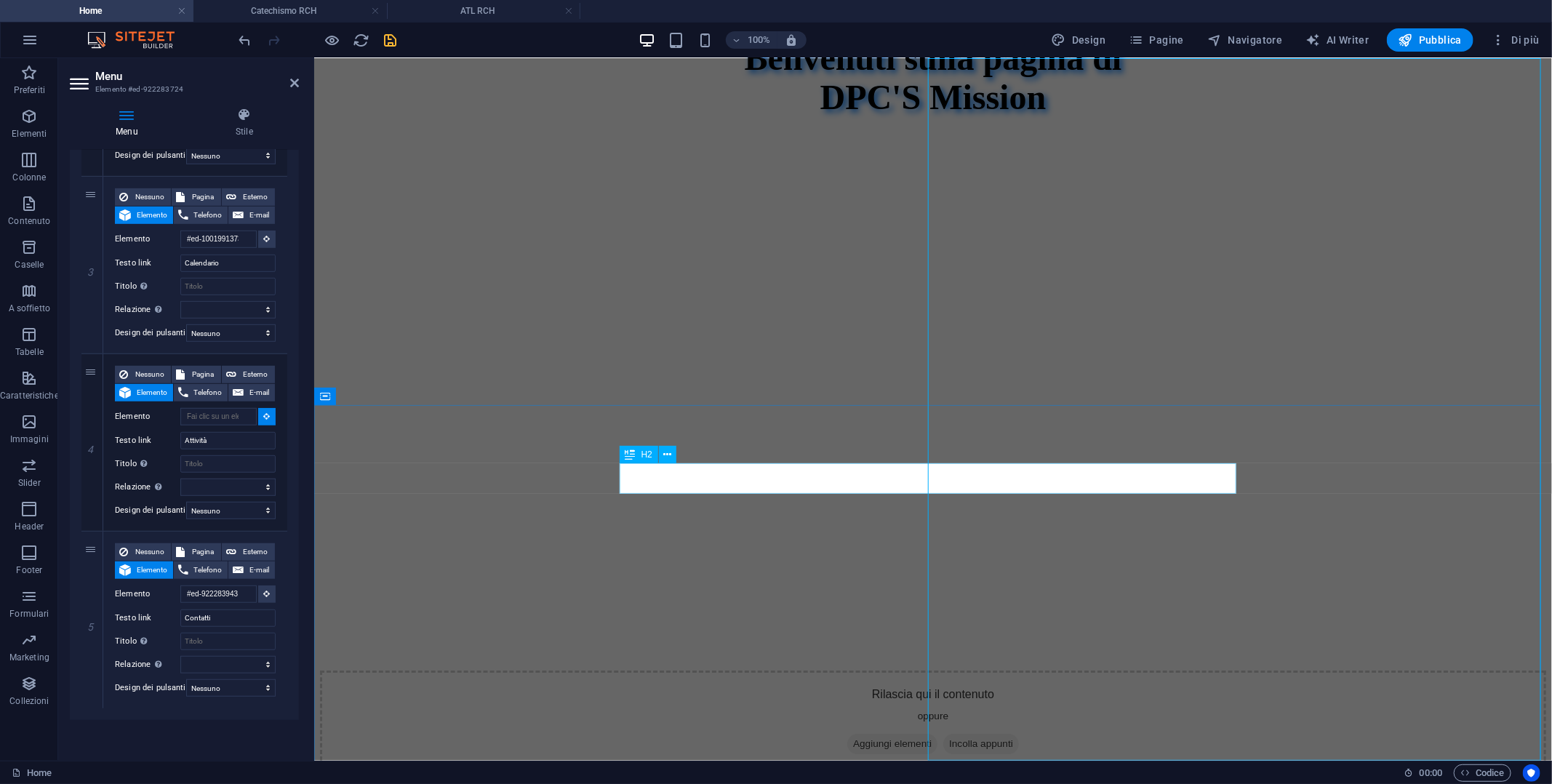
select select
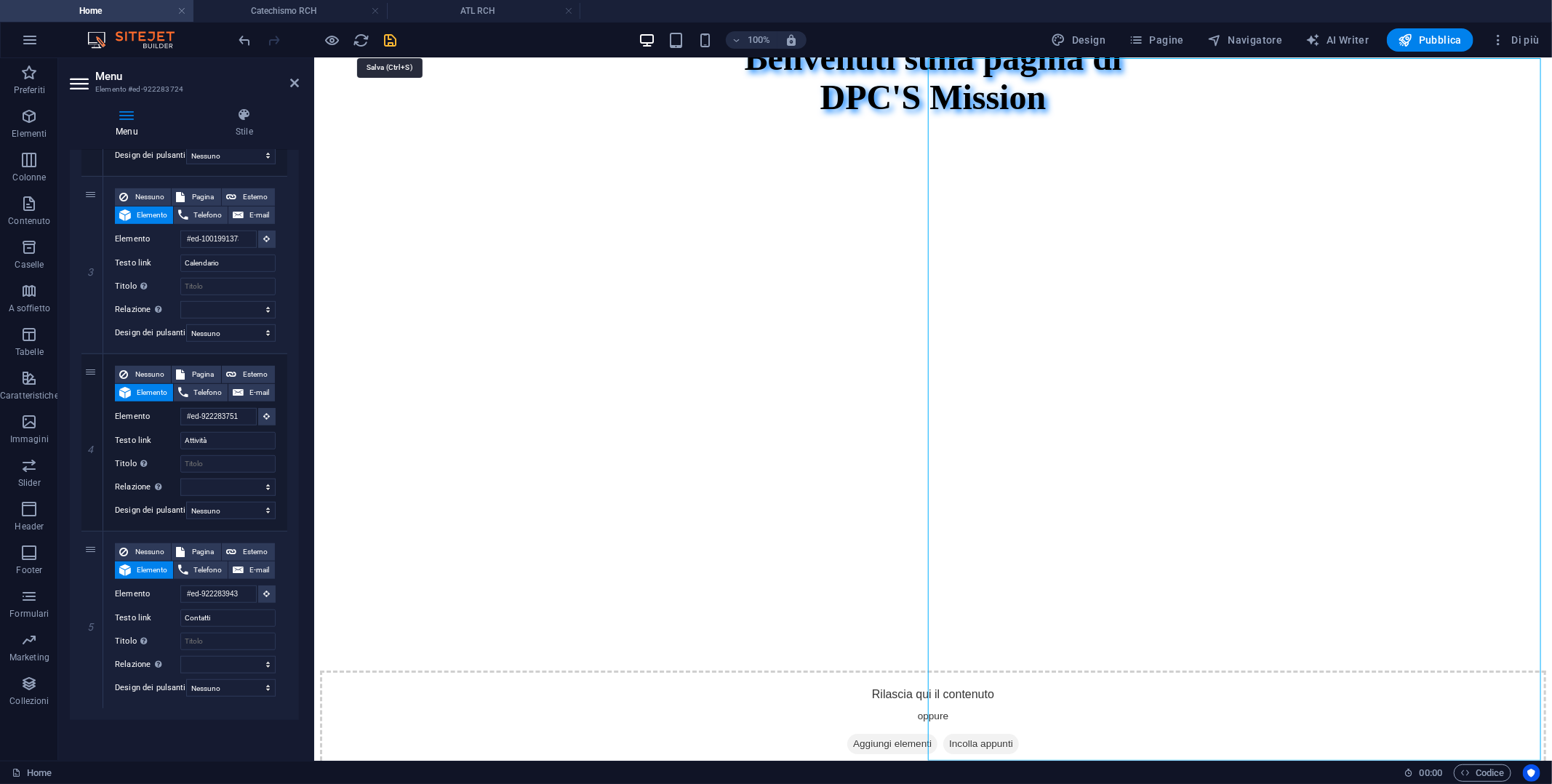
click at [394, 37] on icon "save" at bounding box center [391, 40] width 16 height 16
checkbox input "false"
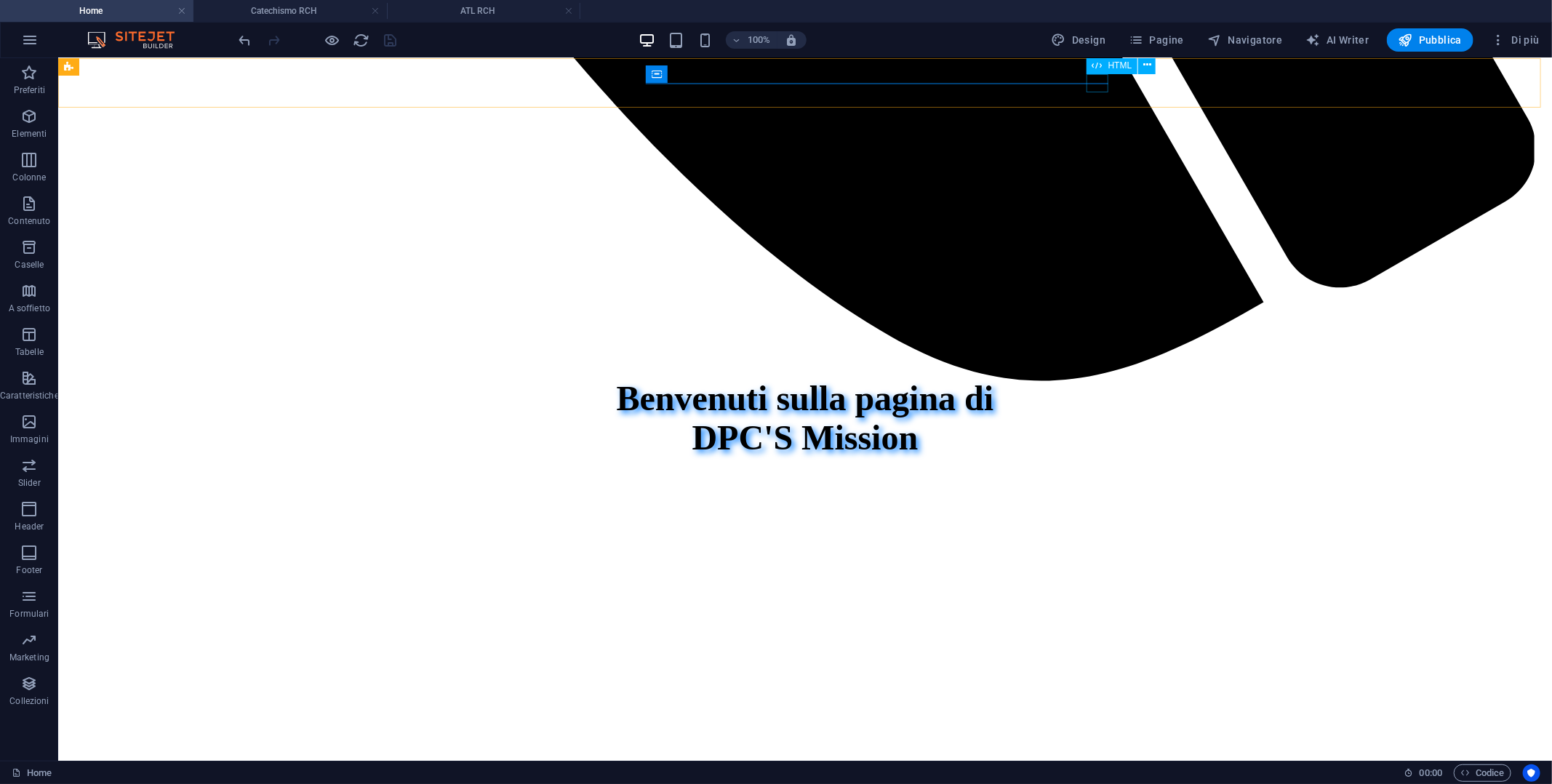
click at [1093, 384] on div at bounding box center [805, 384] width 1482 height 0
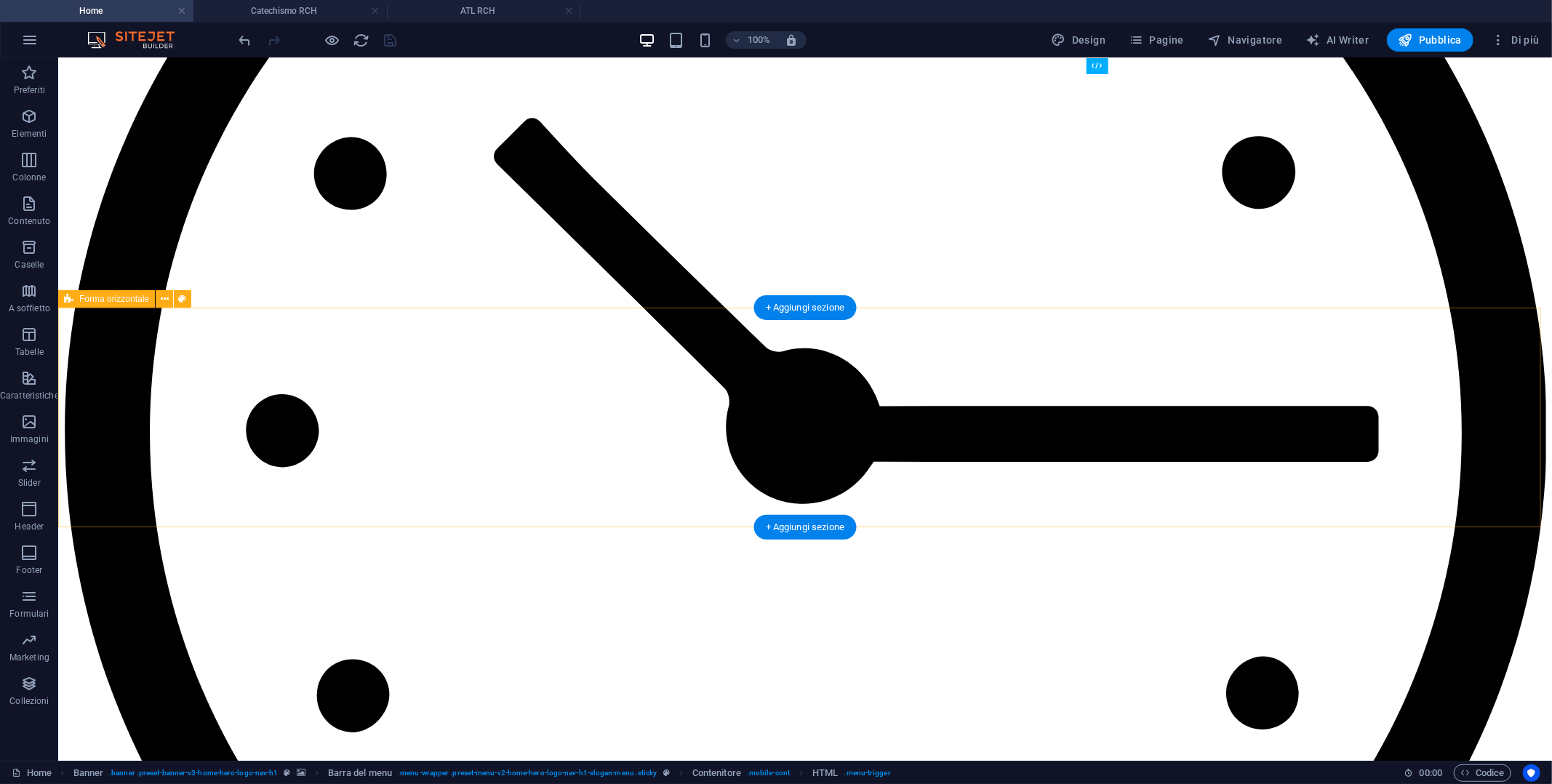
scroll to position [6205, 0]
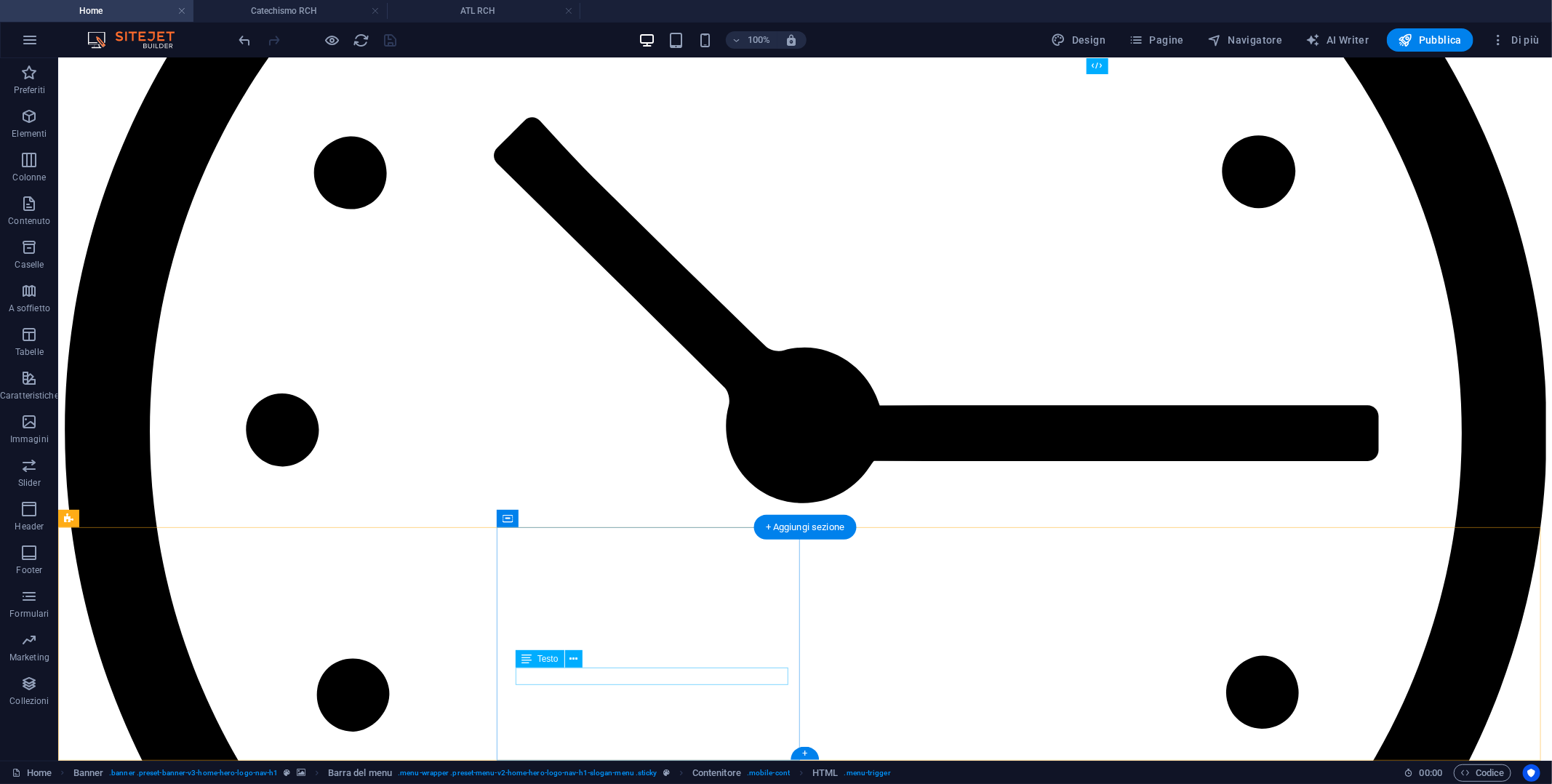
click at [574, 659] on icon at bounding box center [574, 659] width 8 height 16
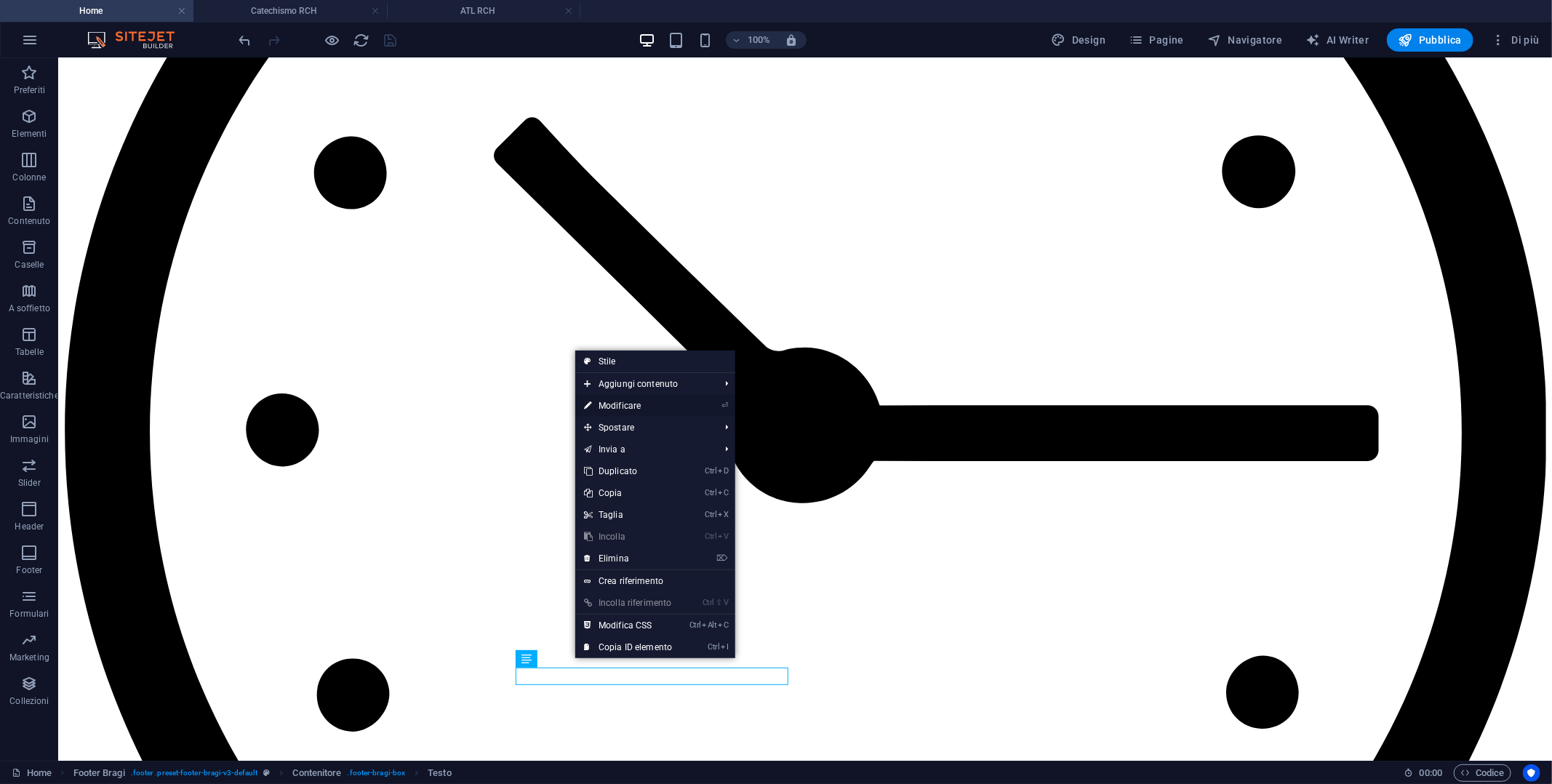
click at [662, 406] on link "⏎ Modificare" at bounding box center [627, 405] width 105 height 22
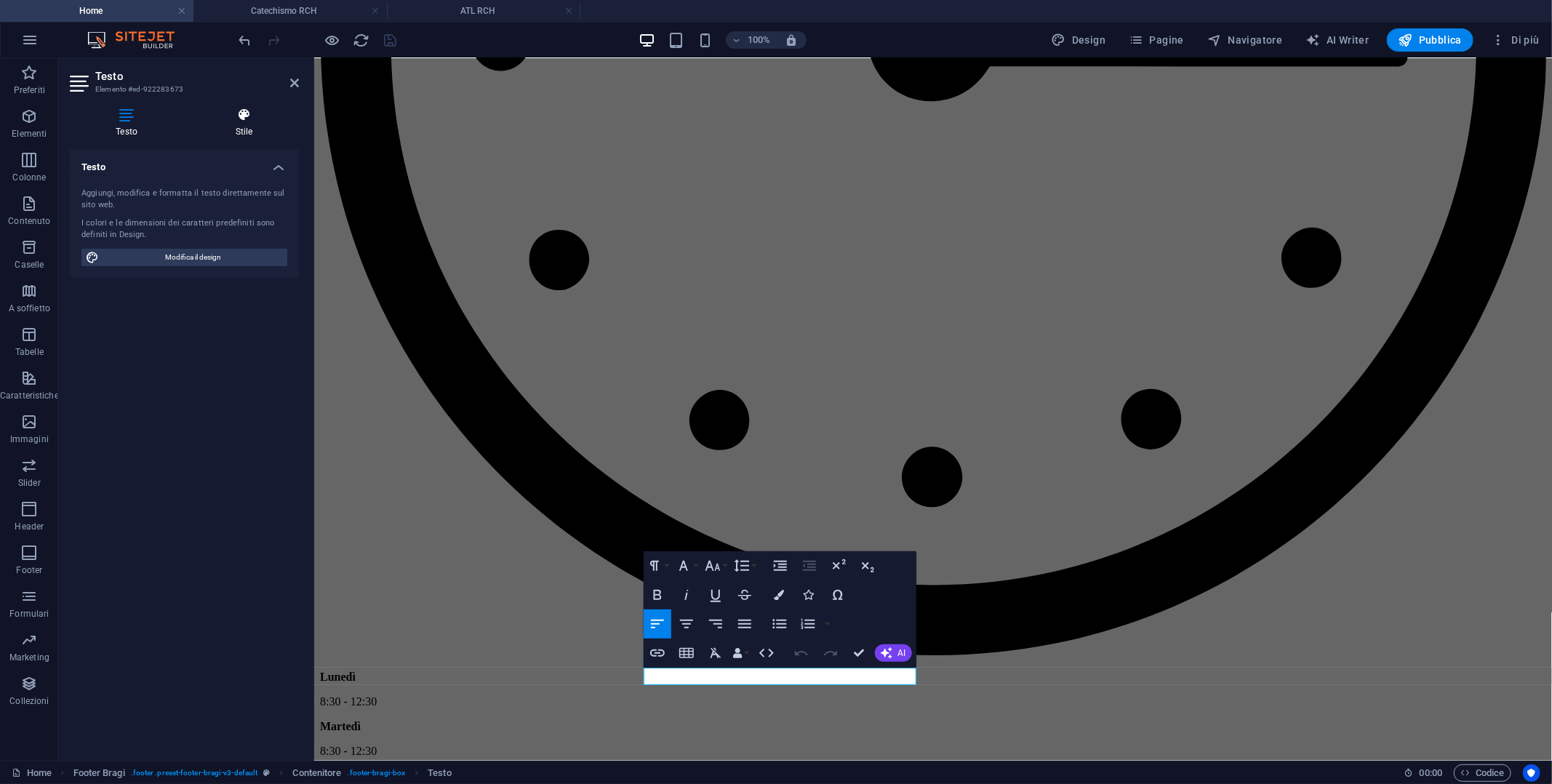
click at [244, 131] on h4 "Stile" at bounding box center [245, 122] width 110 height 30
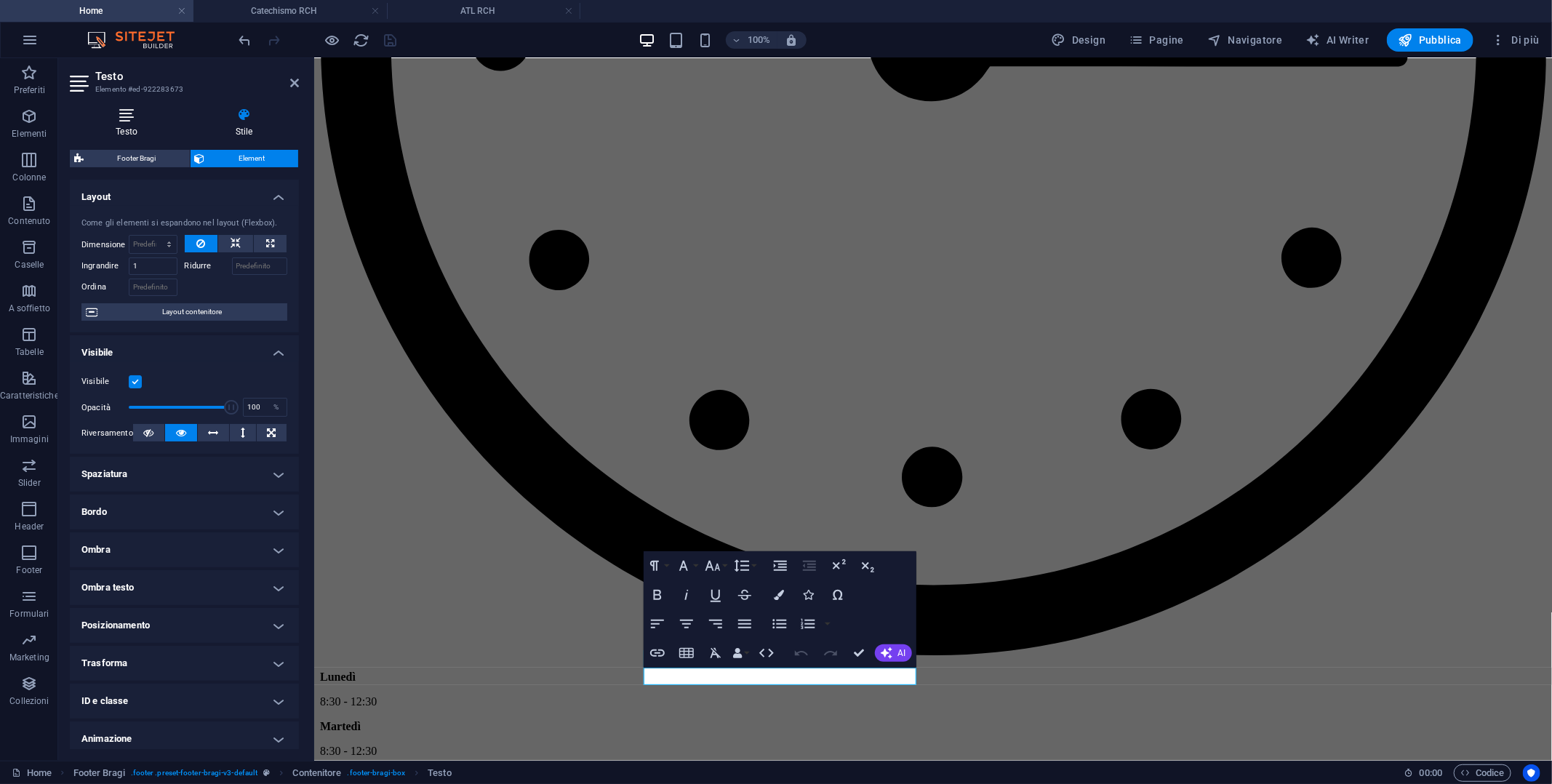
click at [131, 117] on icon at bounding box center [127, 115] width 114 height 15
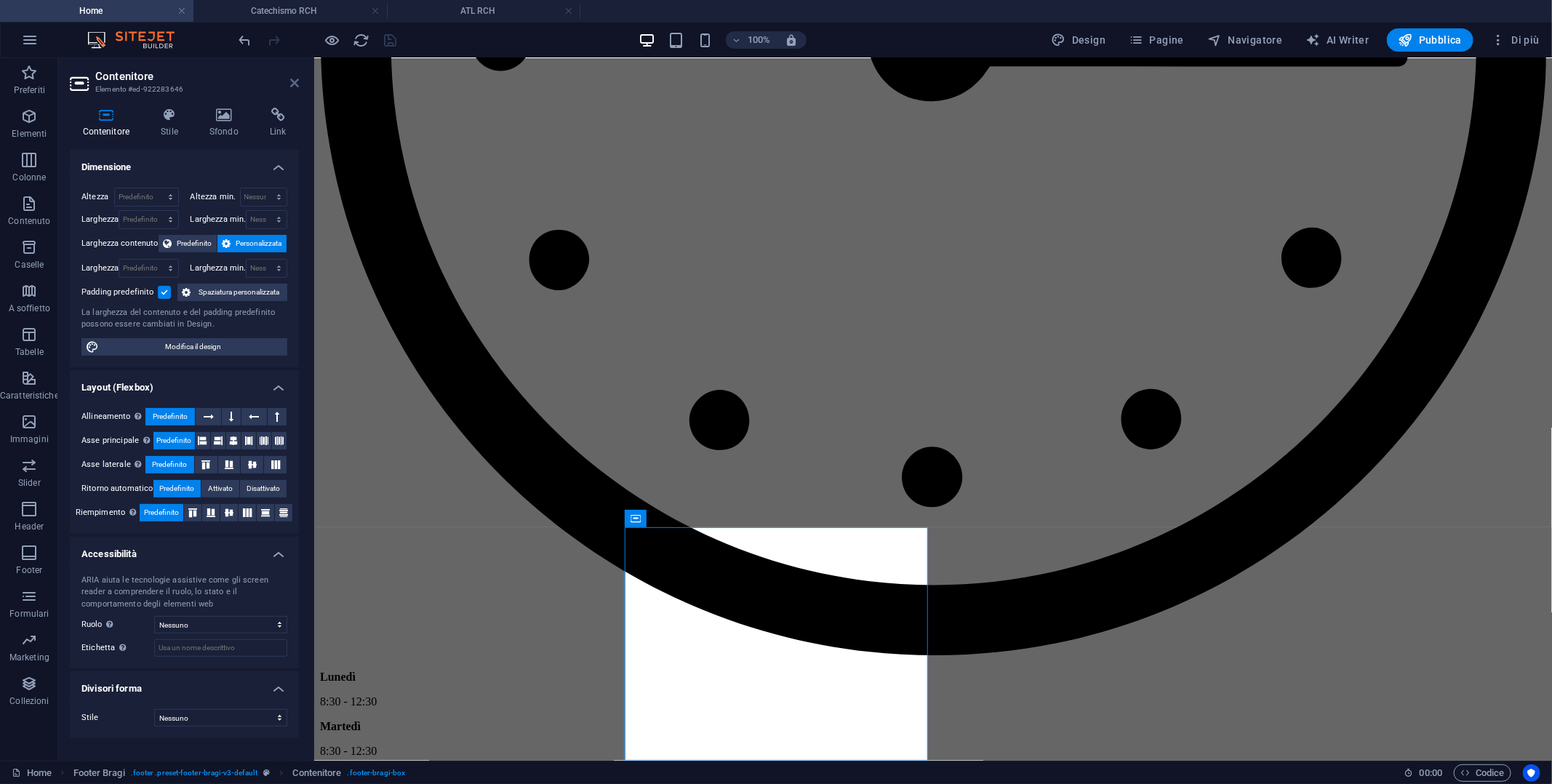
click at [290, 83] on icon at bounding box center [295, 82] width 9 height 11
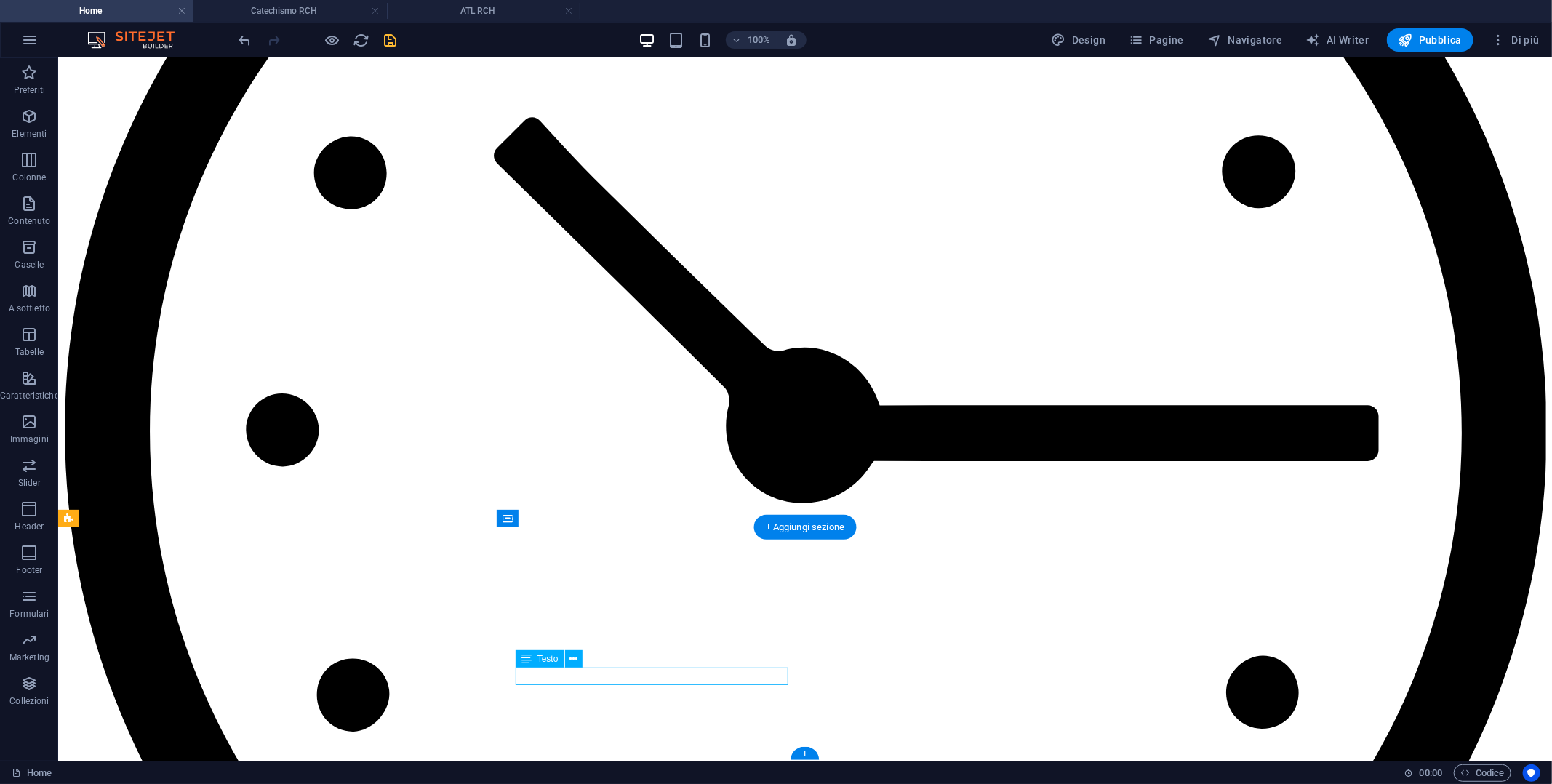
click at [545, 663] on span "Testo" at bounding box center [548, 658] width 21 height 9
click at [574, 657] on icon at bounding box center [574, 659] width 8 height 16
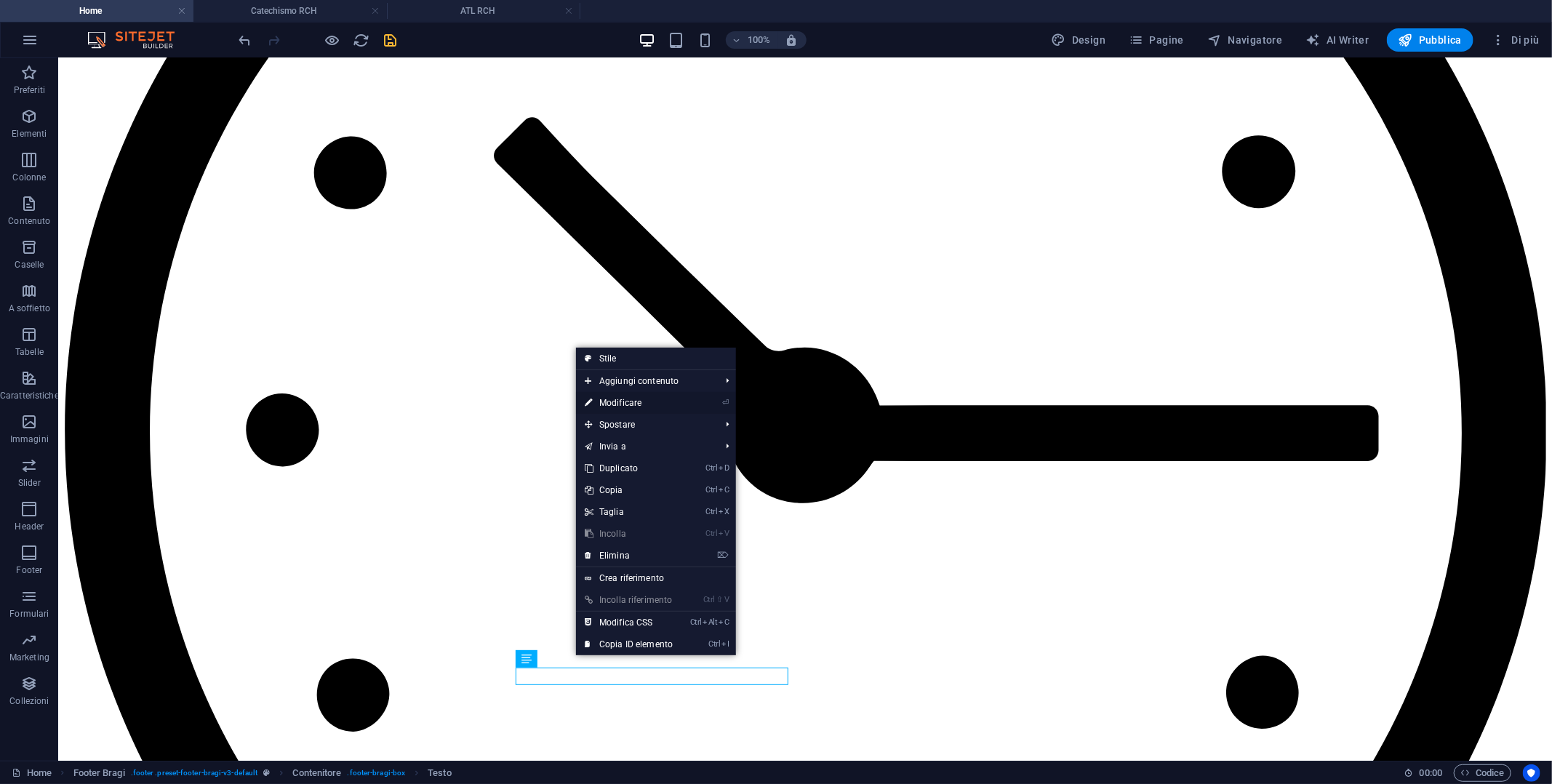
click at [645, 405] on link "⏎ Modificare" at bounding box center [628, 402] width 105 height 22
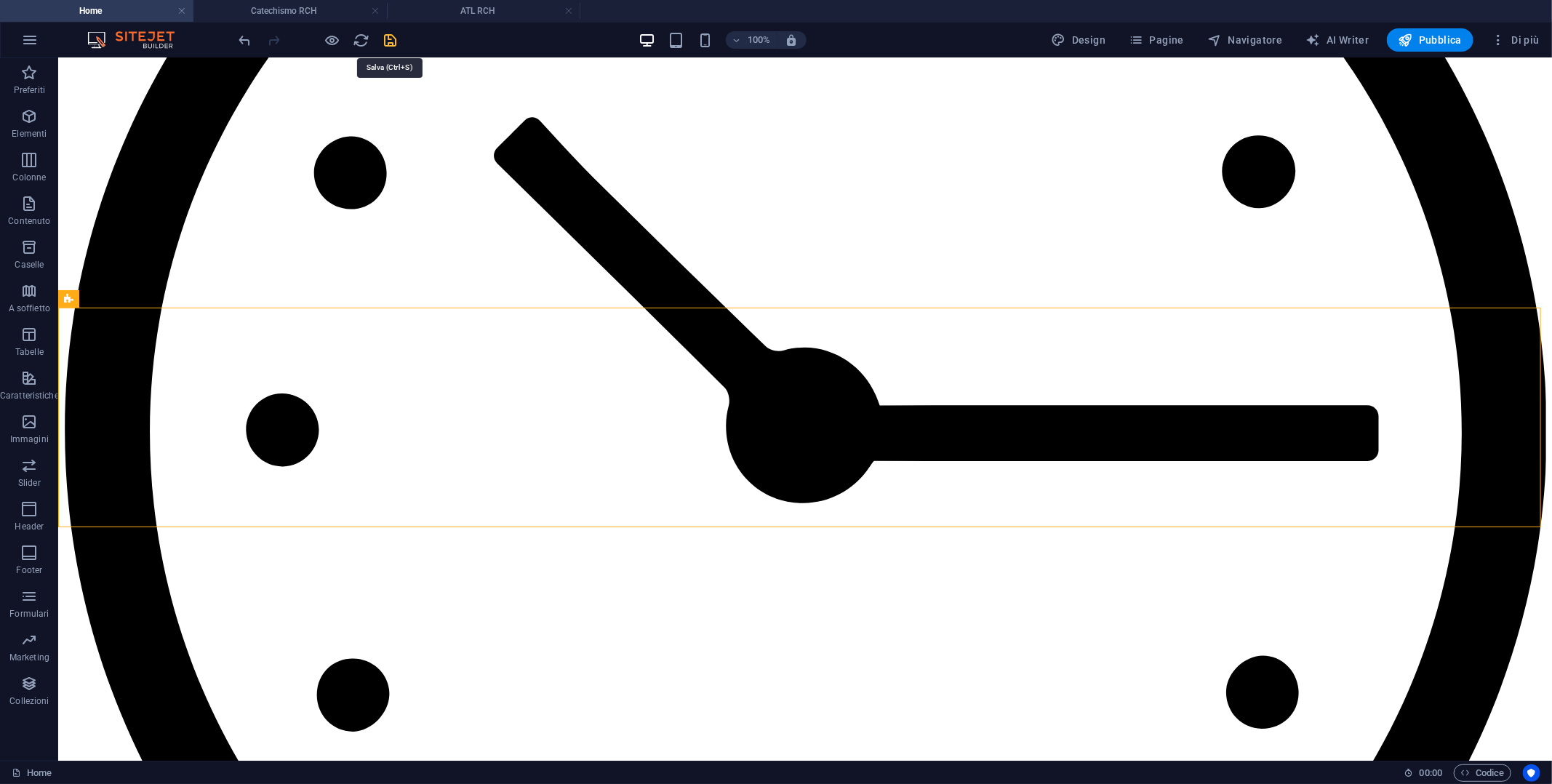
click at [394, 40] on icon "save" at bounding box center [391, 40] width 16 height 16
checkbox input "false"
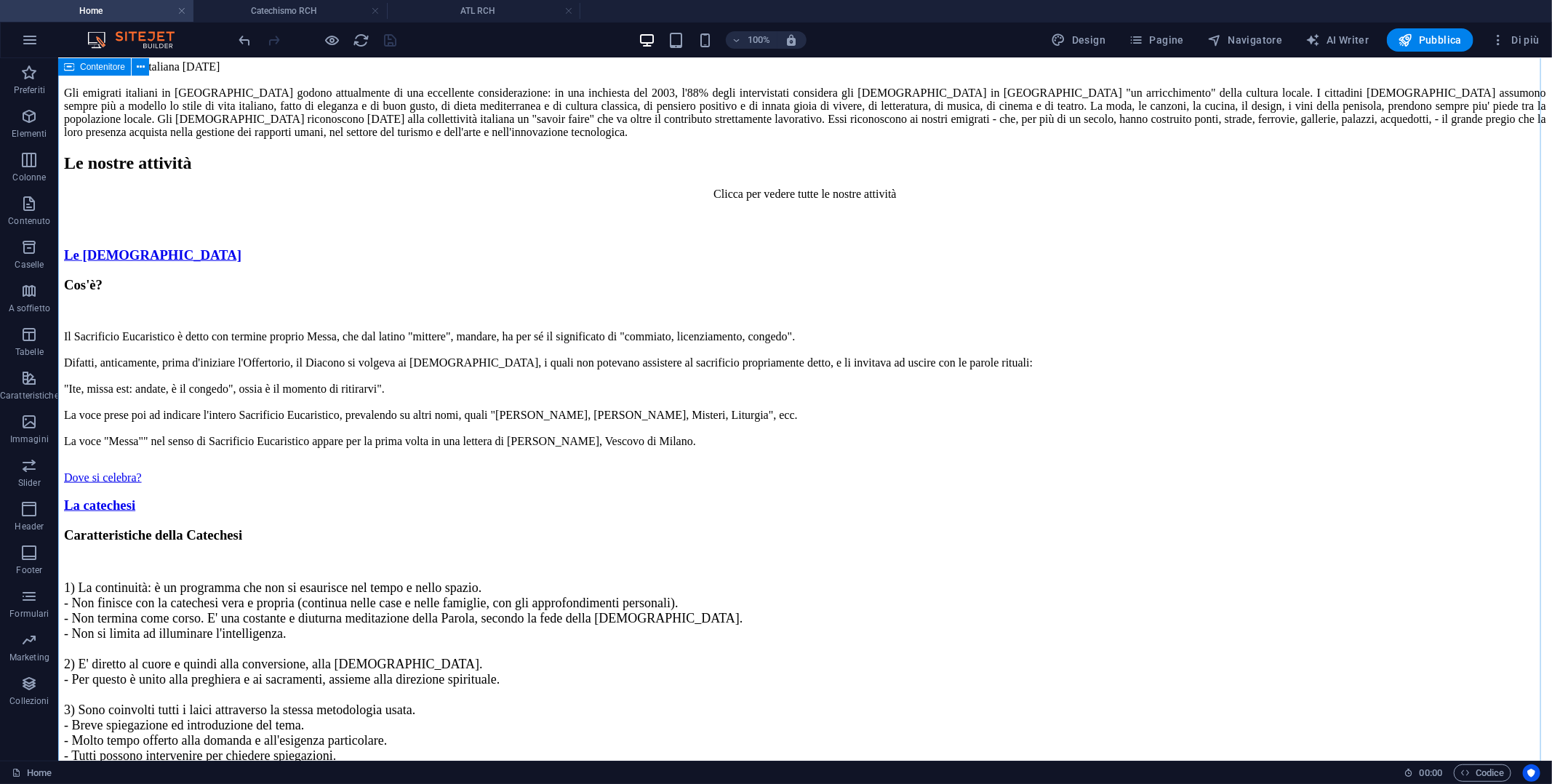
scroll to position [4387, 0]
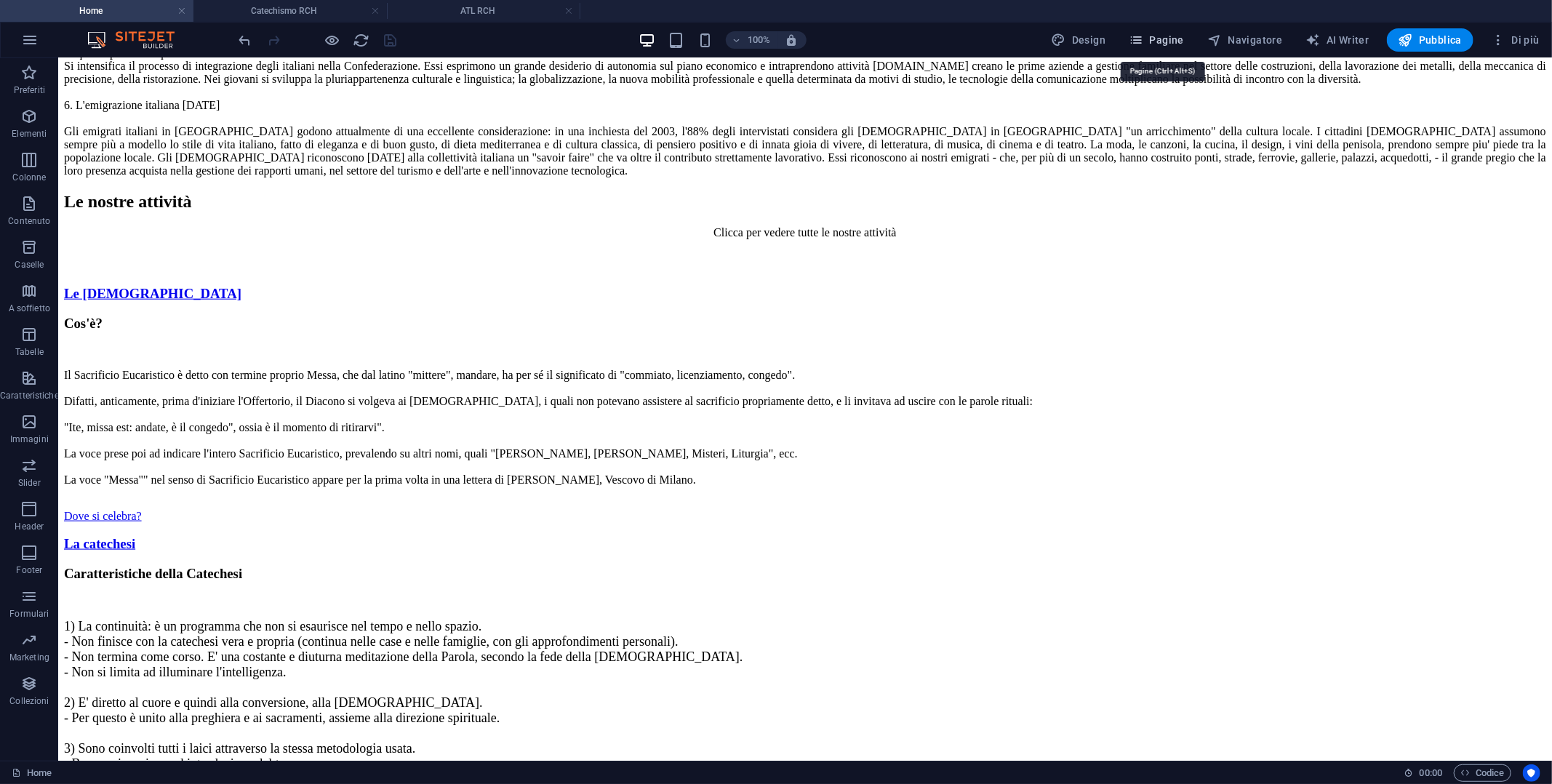
click at [1168, 41] on span "Pagine" at bounding box center [1156, 40] width 55 height 15
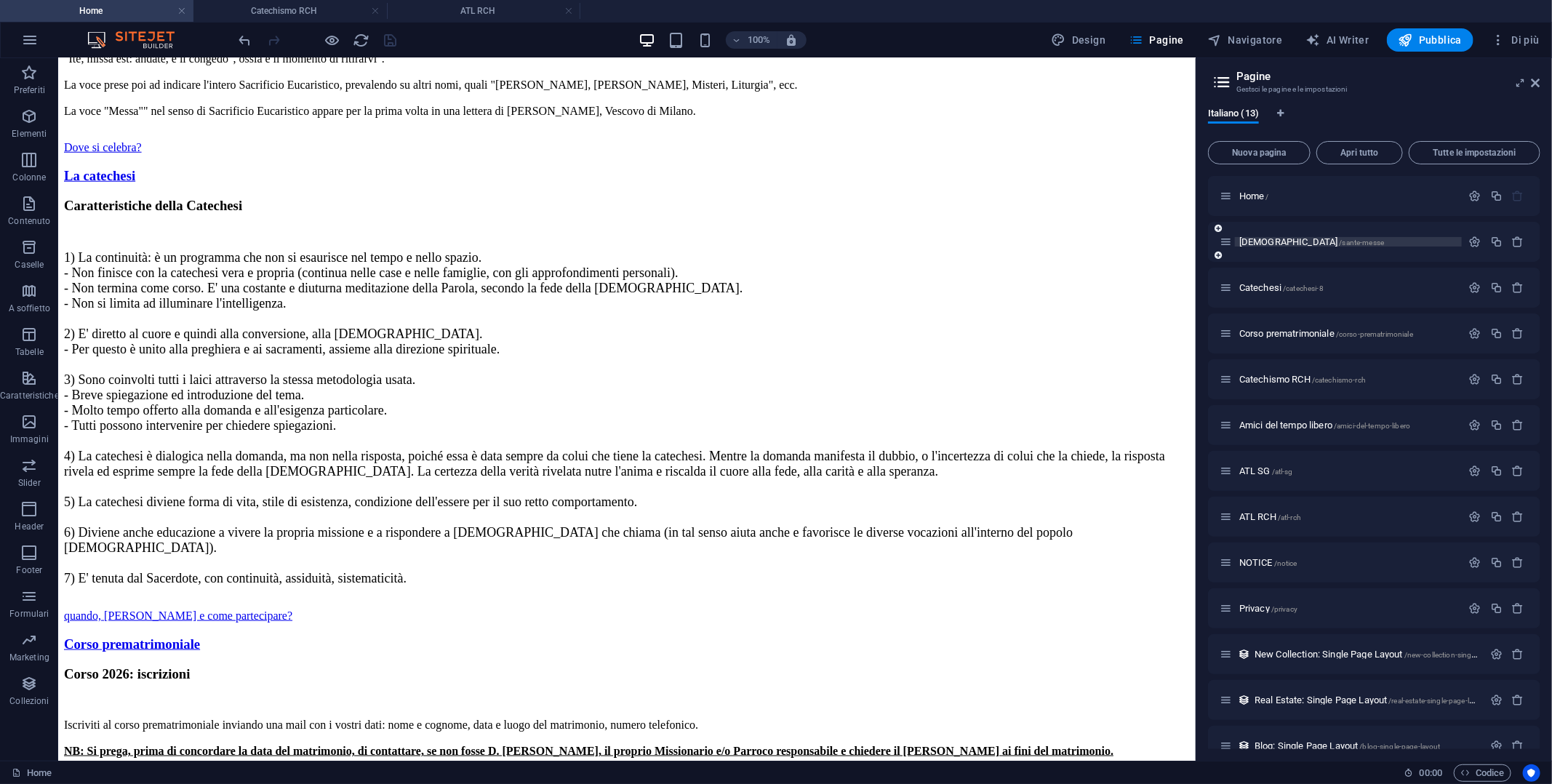
click at [1268, 242] on span "Sante messe /sante-messe" at bounding box center [1311, 241] width 144 height 11
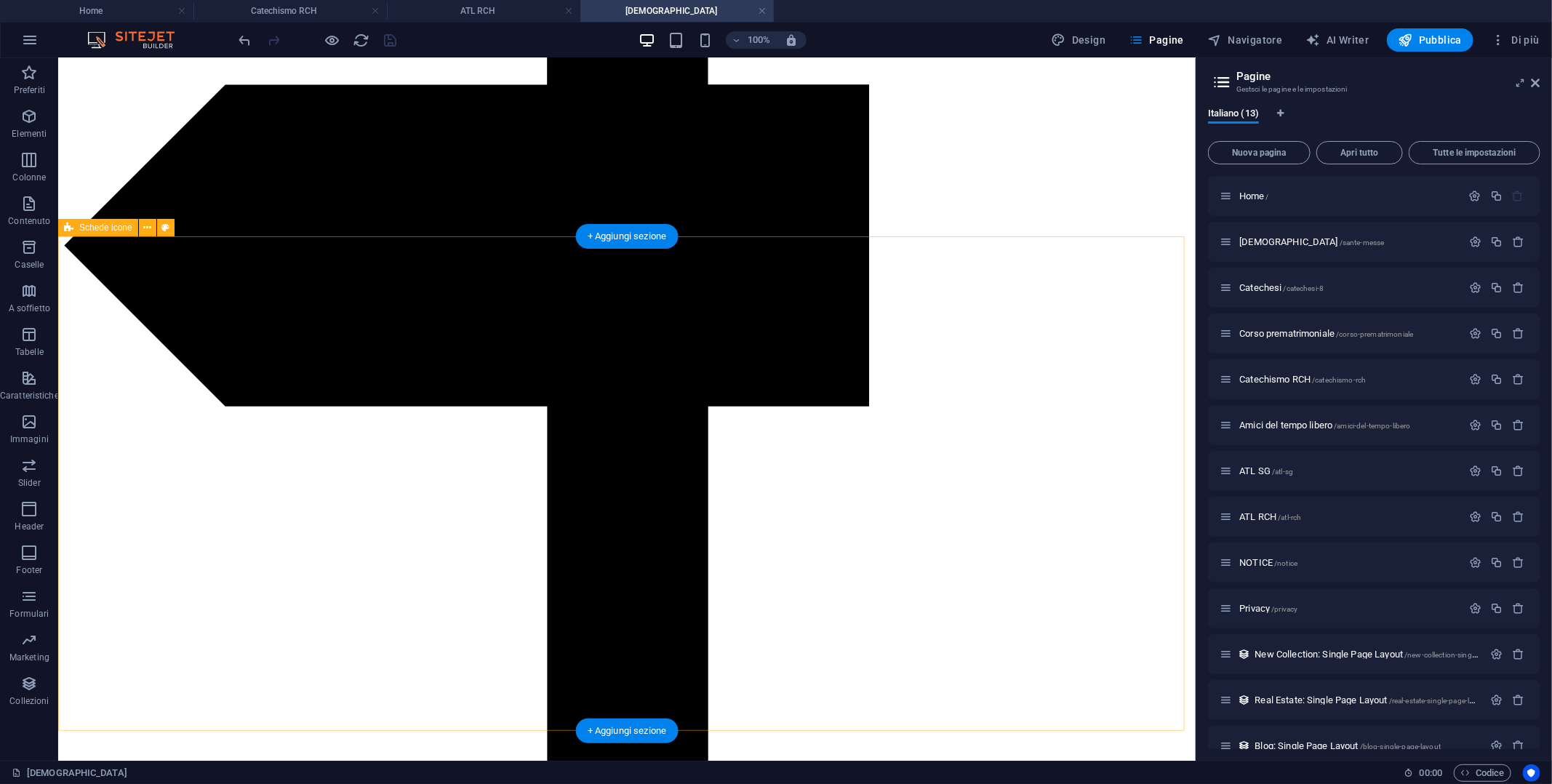
scroll to position [1366, 0]
click at [633, 733] on div "+ Aggiungi sezione" at bounding box center [627, 731] width 103 height 24
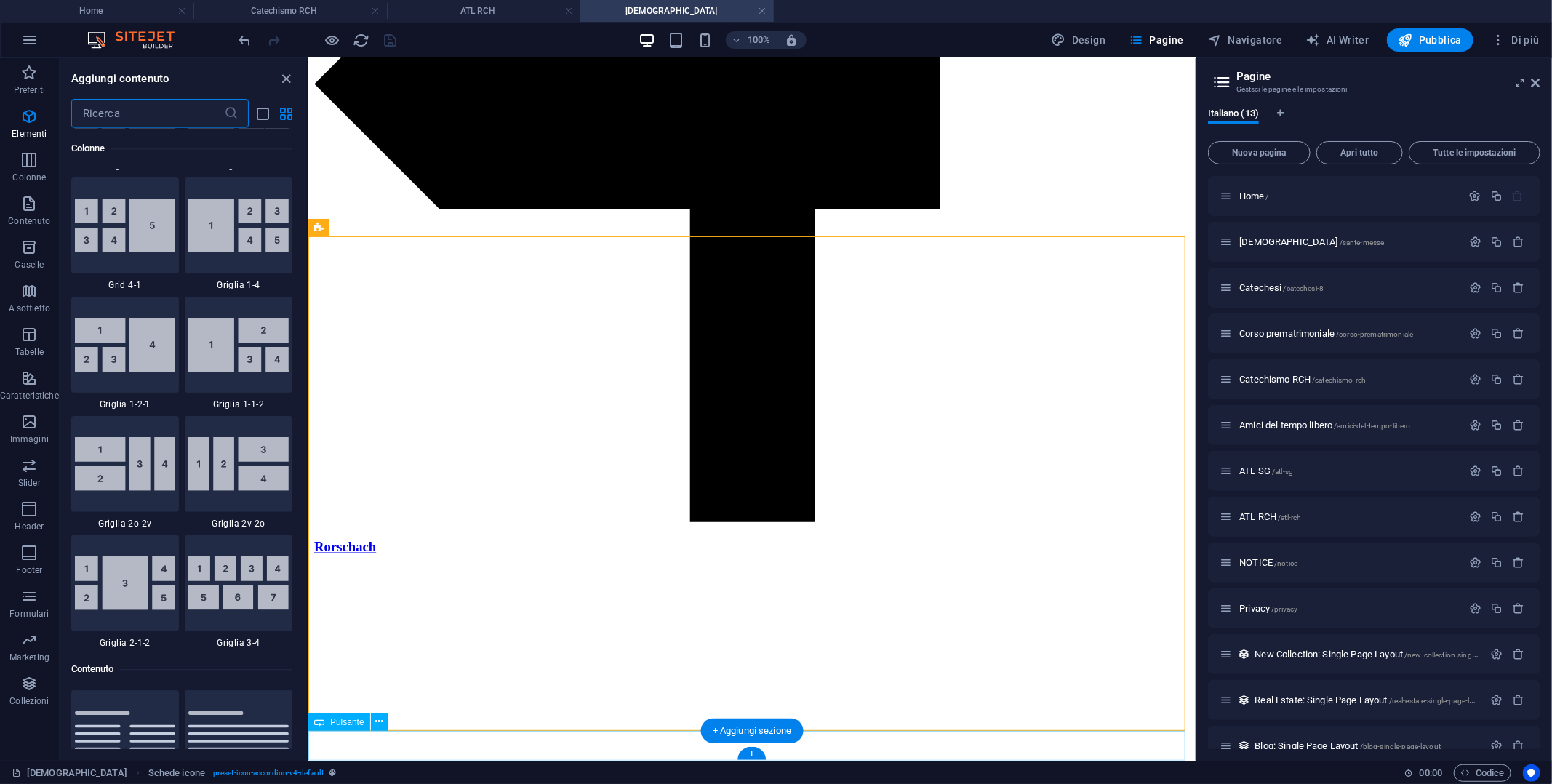
scroll to position [2544, 0]
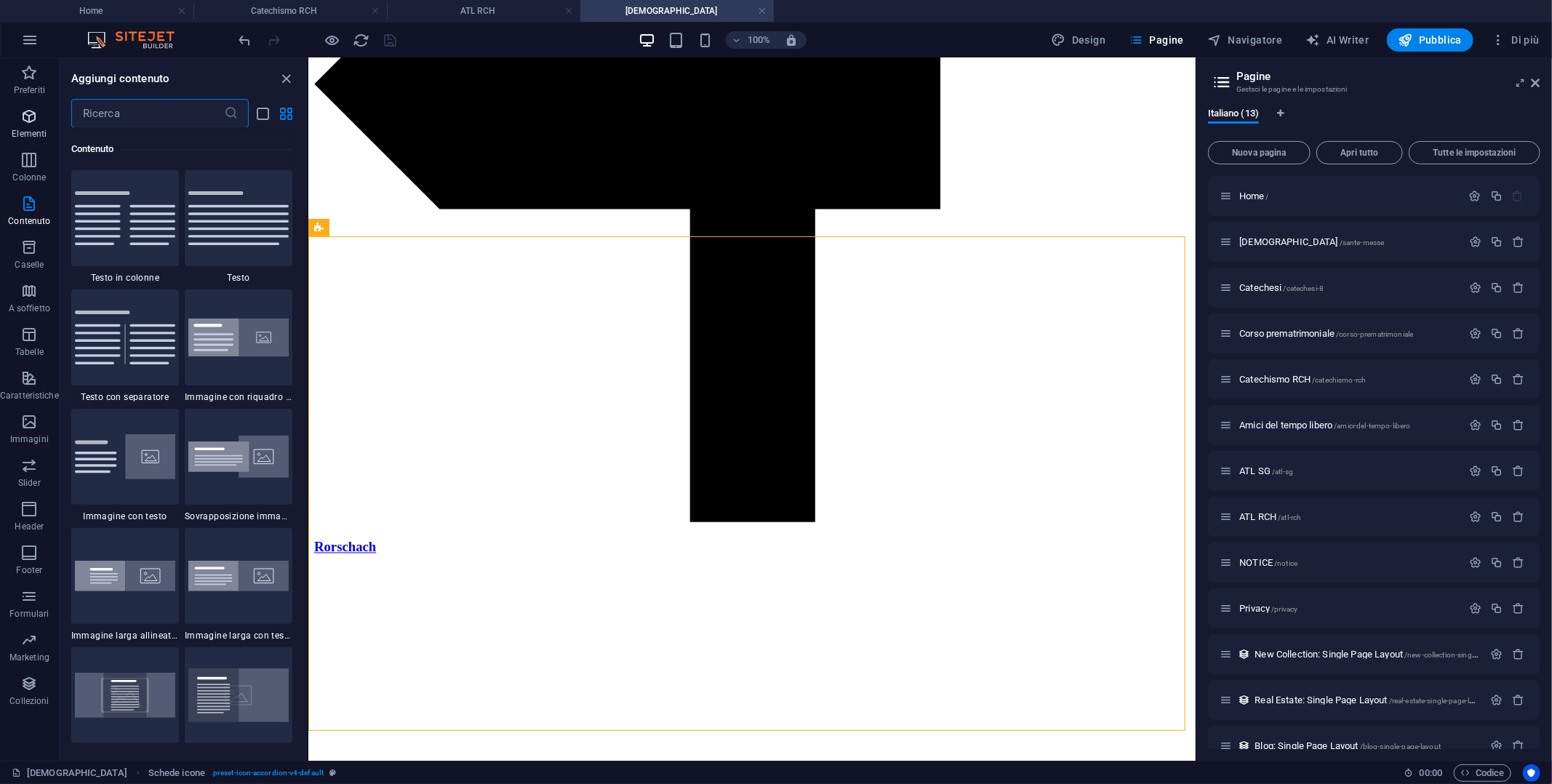
click at [27, 113] on icon "button" at bounding box center [29, 116] width 17 height 17
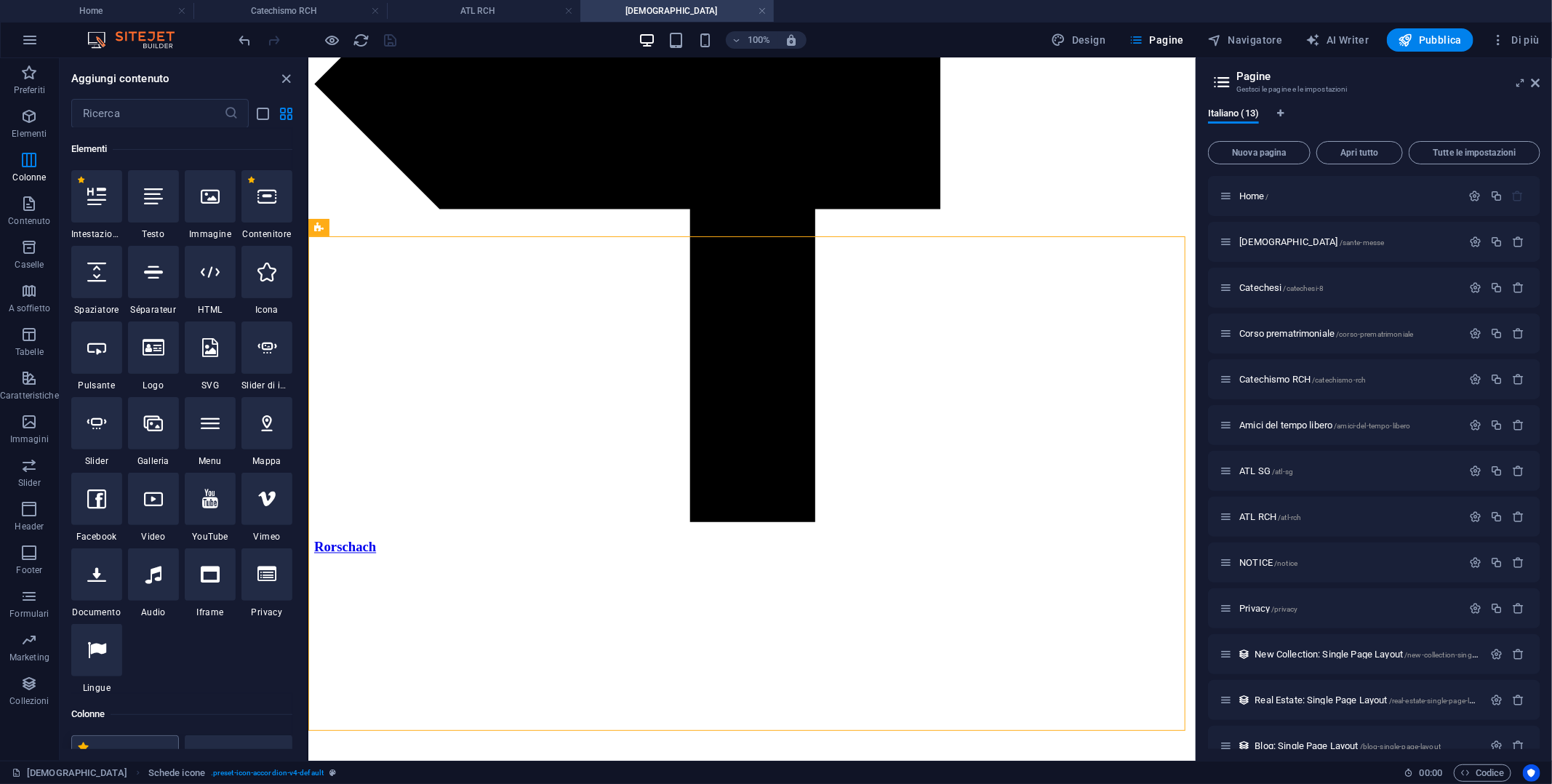
scroll to position [154, 0]
click at [97, 204] on icon at bounding box center [96, 196] width 19 height 19
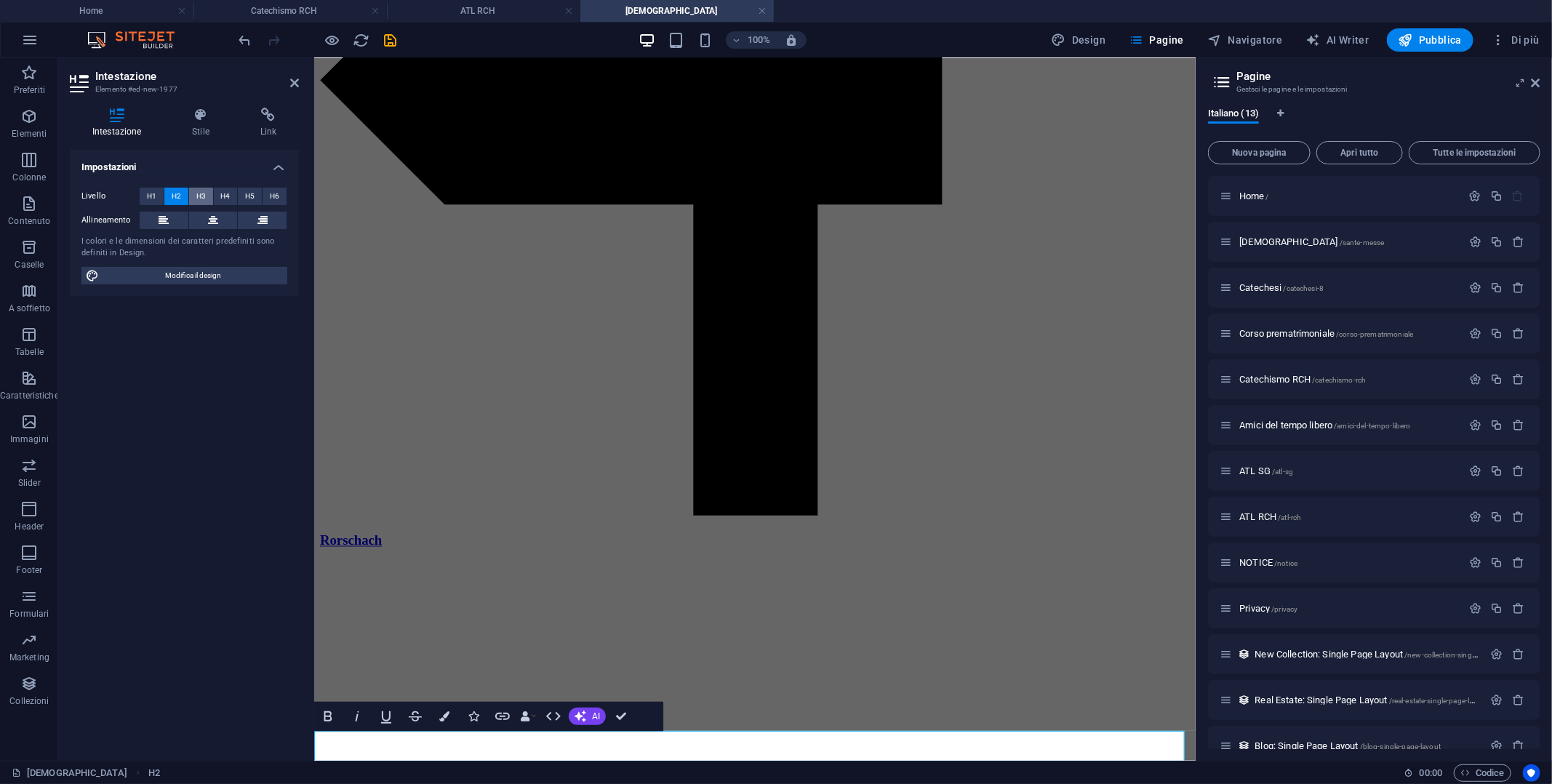
click at [197, 192] on span "H3" at bounding box center [202, 196] width 10 height 17
click at [202, 217] on button at bounding box center [214, 219] width 49 height 17
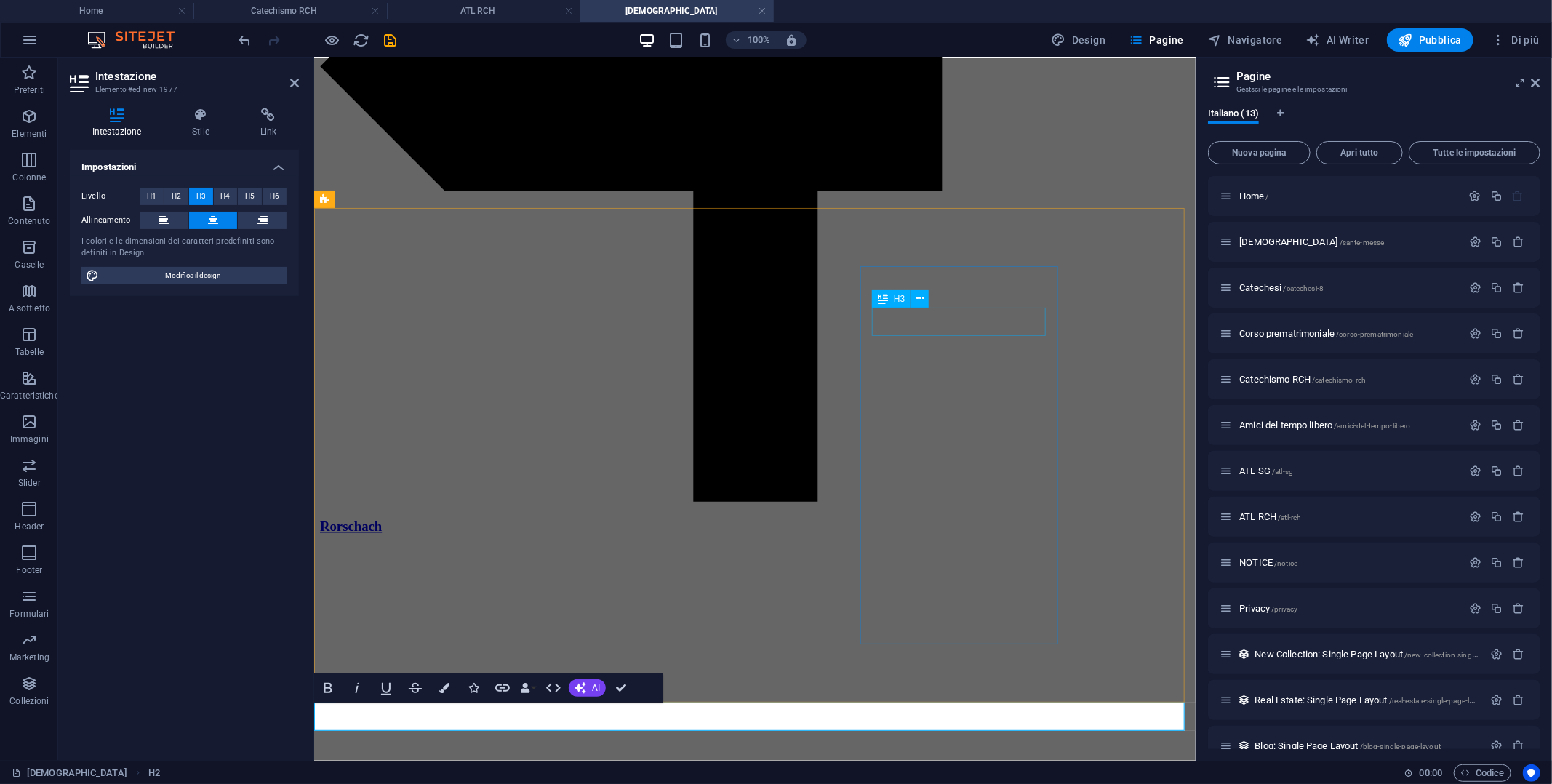
scroll to position [1394, 0]
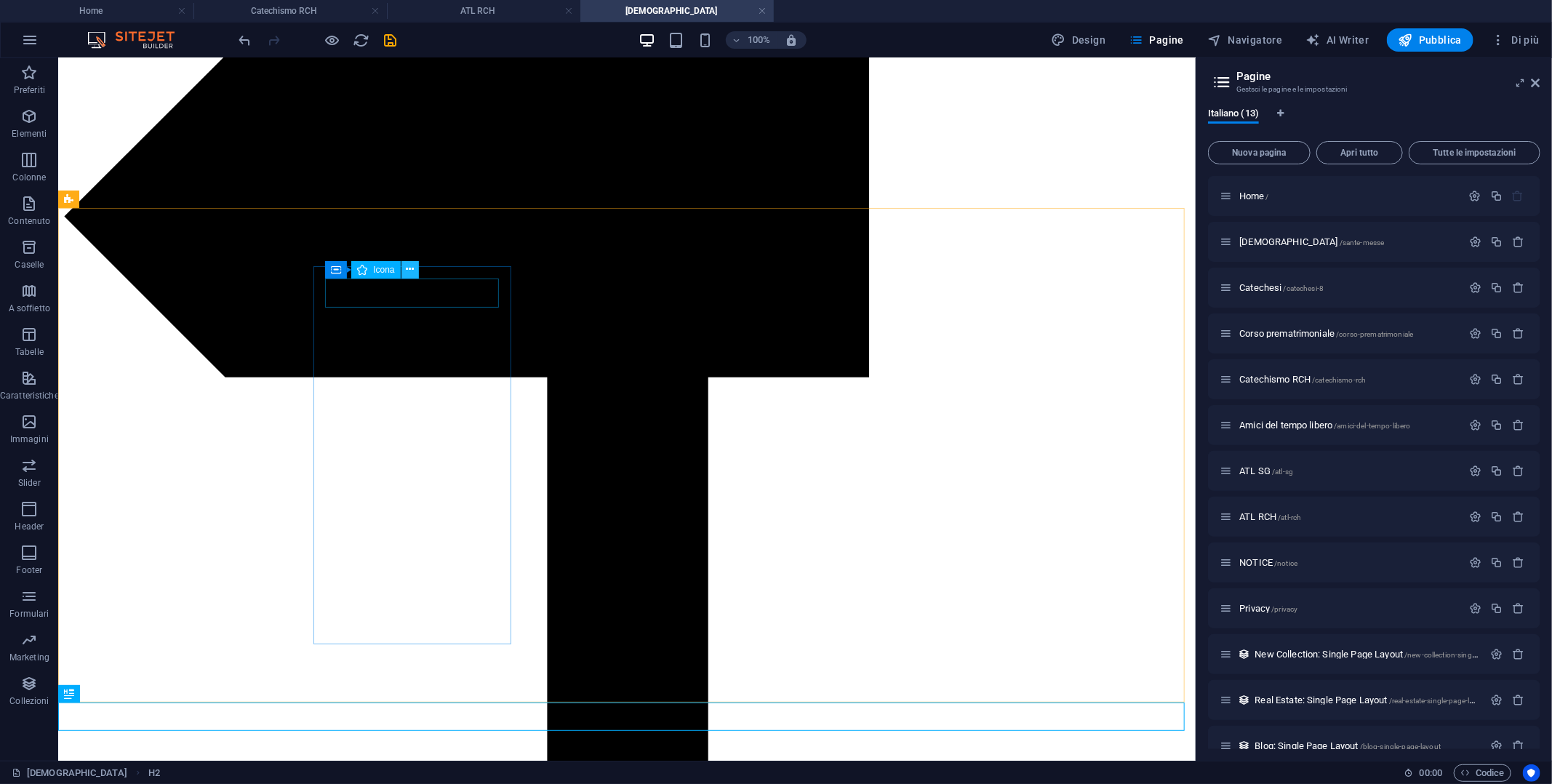
click at [406, 270] on icon at bounding box center [410, 269] width 8 height 16
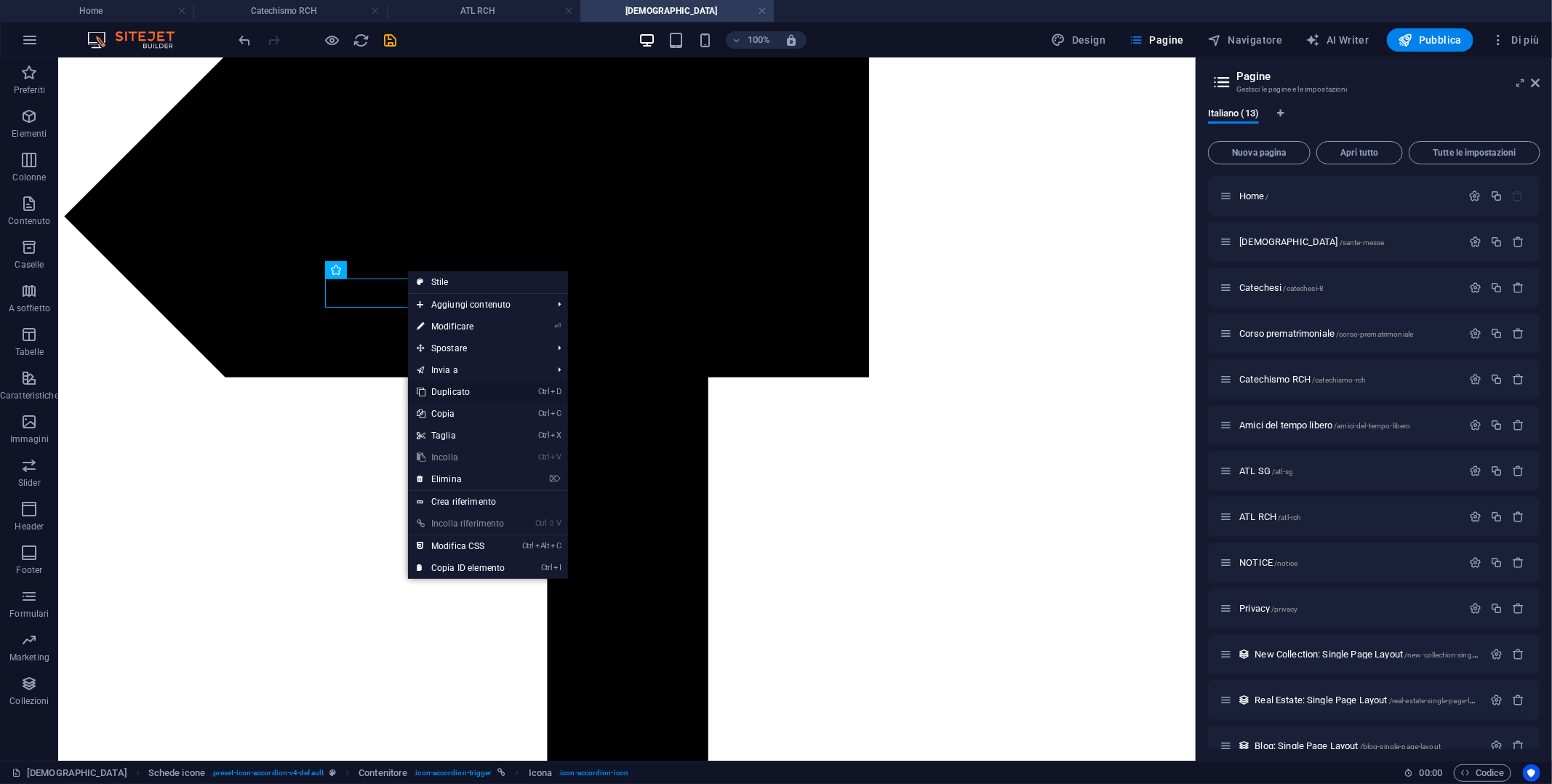
click at [479, 392] on link "Ctrl D Duplicato" at bounding box center [460, 392] width 105 height 22
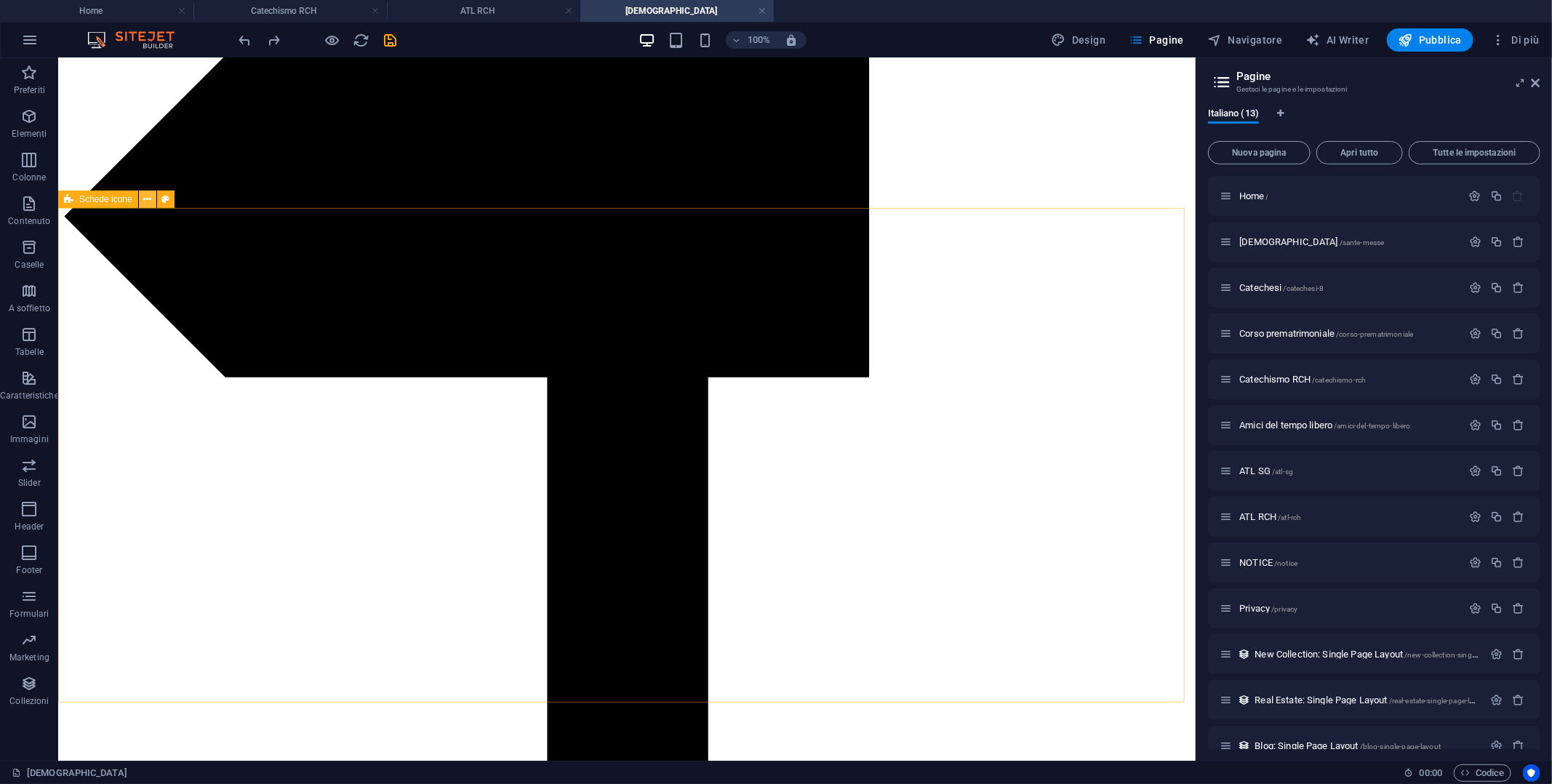
click at [148, 200] on icon at bounding box center [148, 199] width 8 height 16
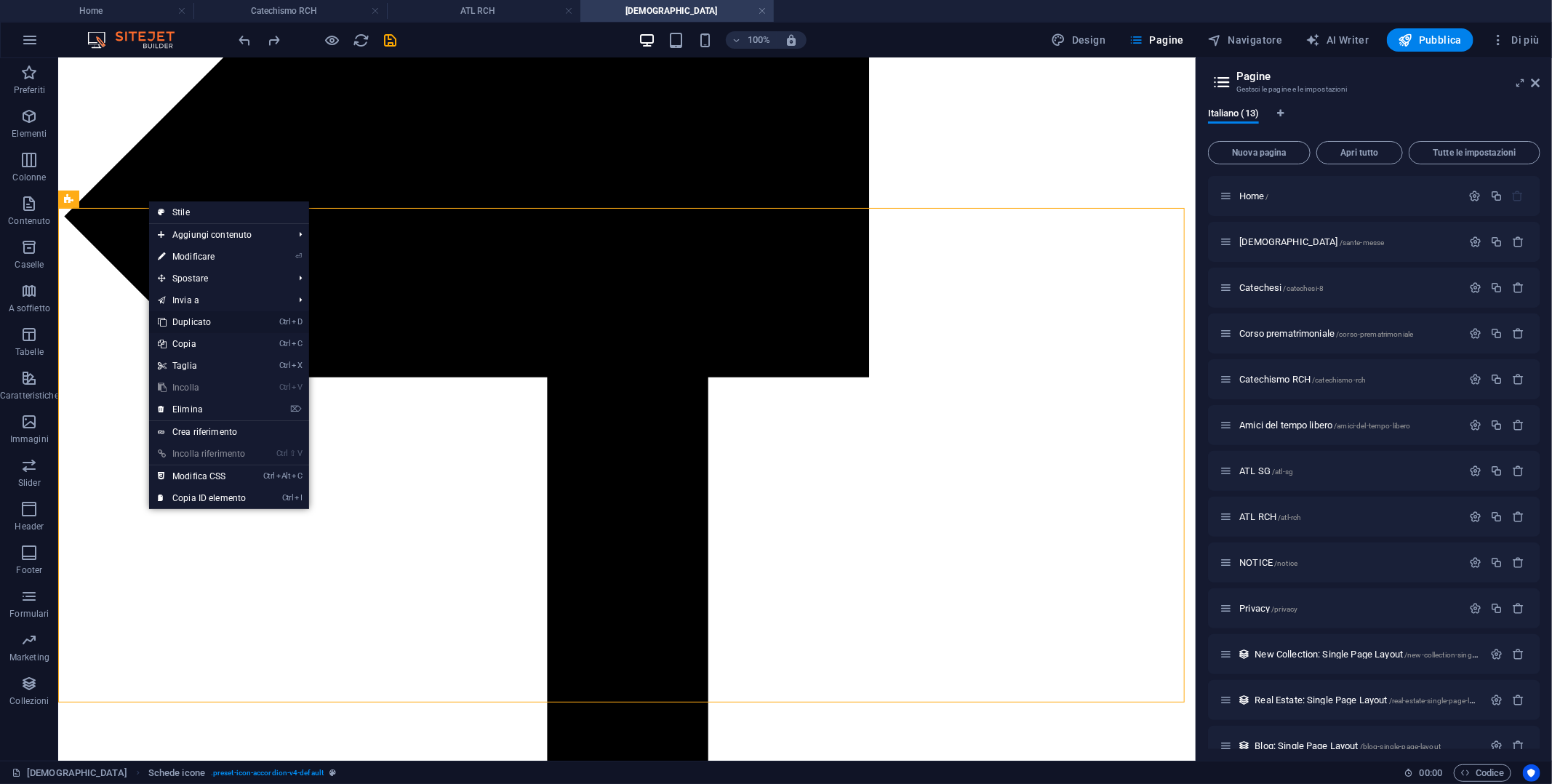
click at [206, 320] on link "Ctrl D Duplicato" at bounding box center [202, 321] width 105 height 22
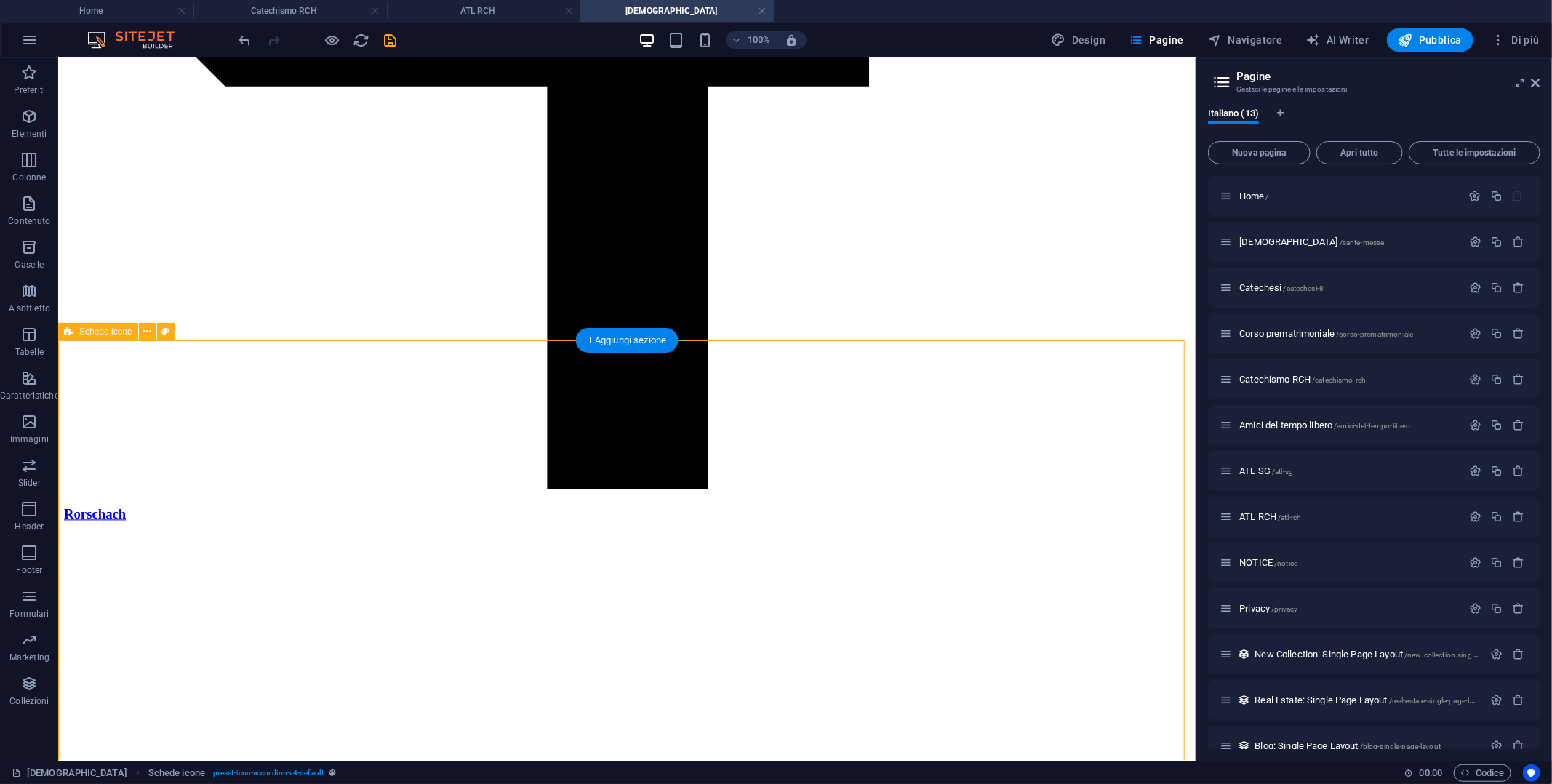
scroll to position [1889, 0]
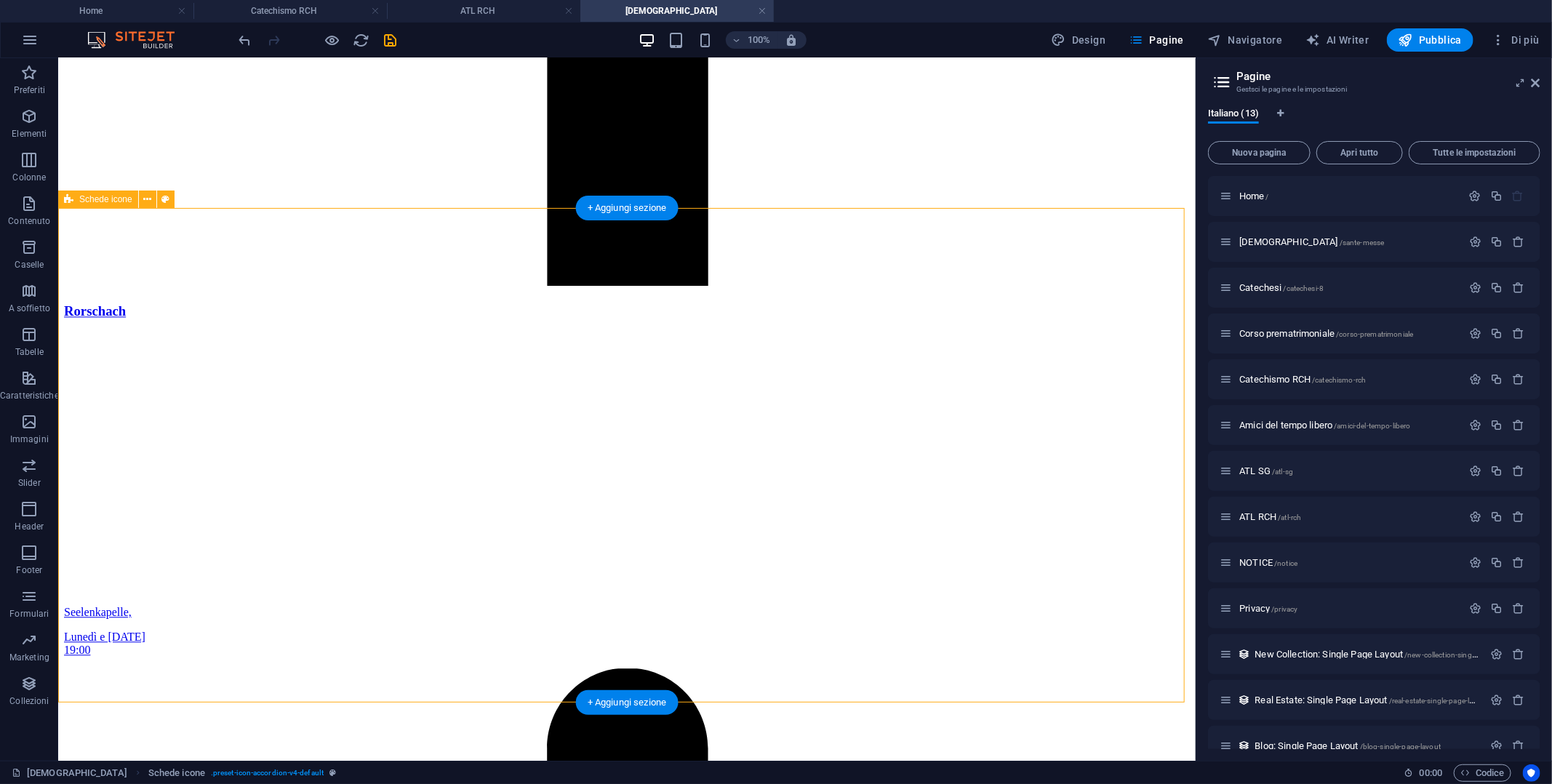
drag, startPoint x: 813, startPoint y: 708, endPoint x: 797, endPoint y: 233, distance: 475.3
drag, startPoint x: 718, startPoint y: 712, endPoint x: 693, endPoint y: 210, distance: 502.6
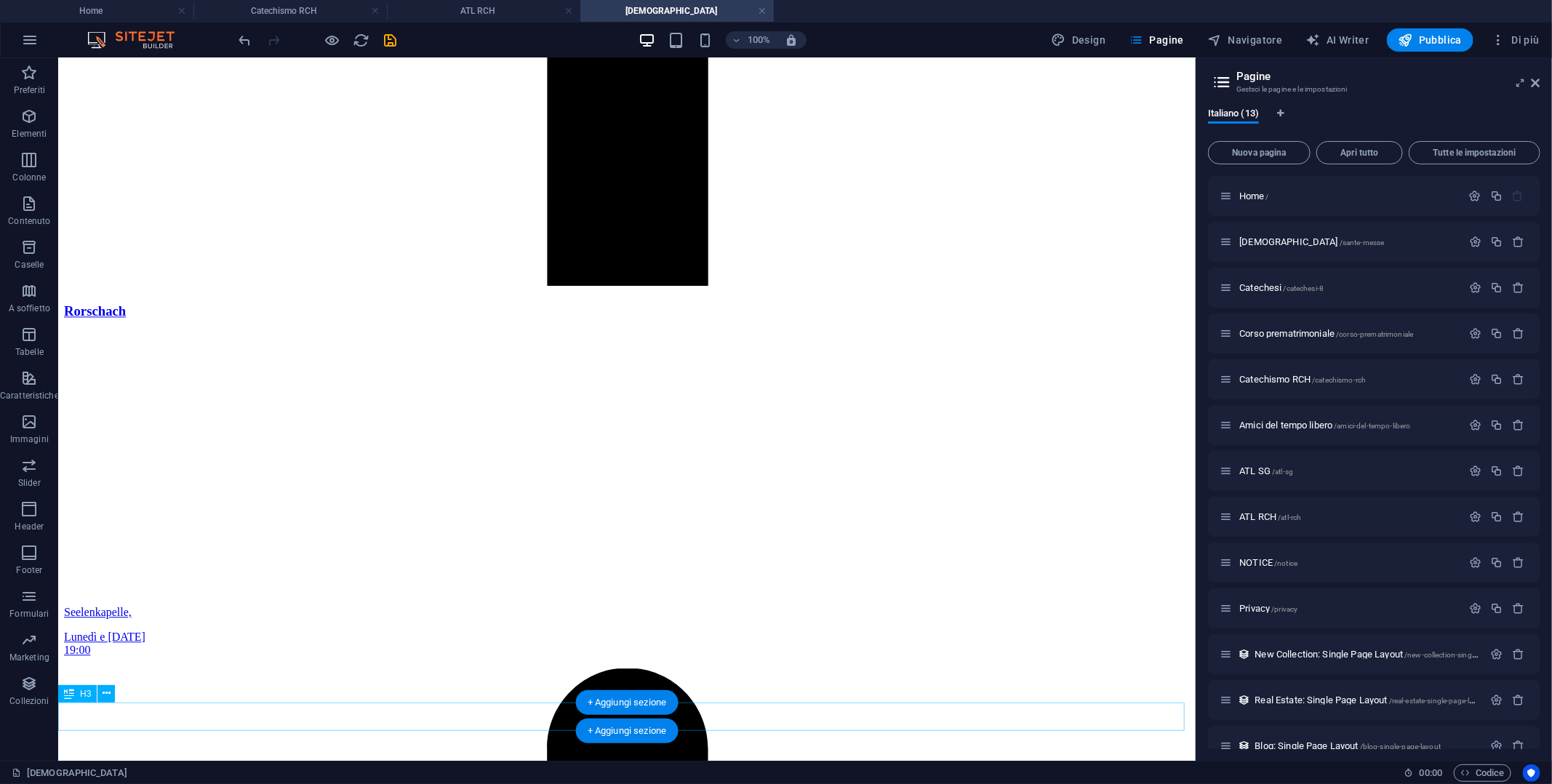
drag, startPoint x: 204, startPoint y: 256, endPoint x: 363, endPoint y: 724, distance: 494.3
click at [639, 217] on div "+ Aggiungi sezione" at bounding box center [627, 208] width 103 height 24
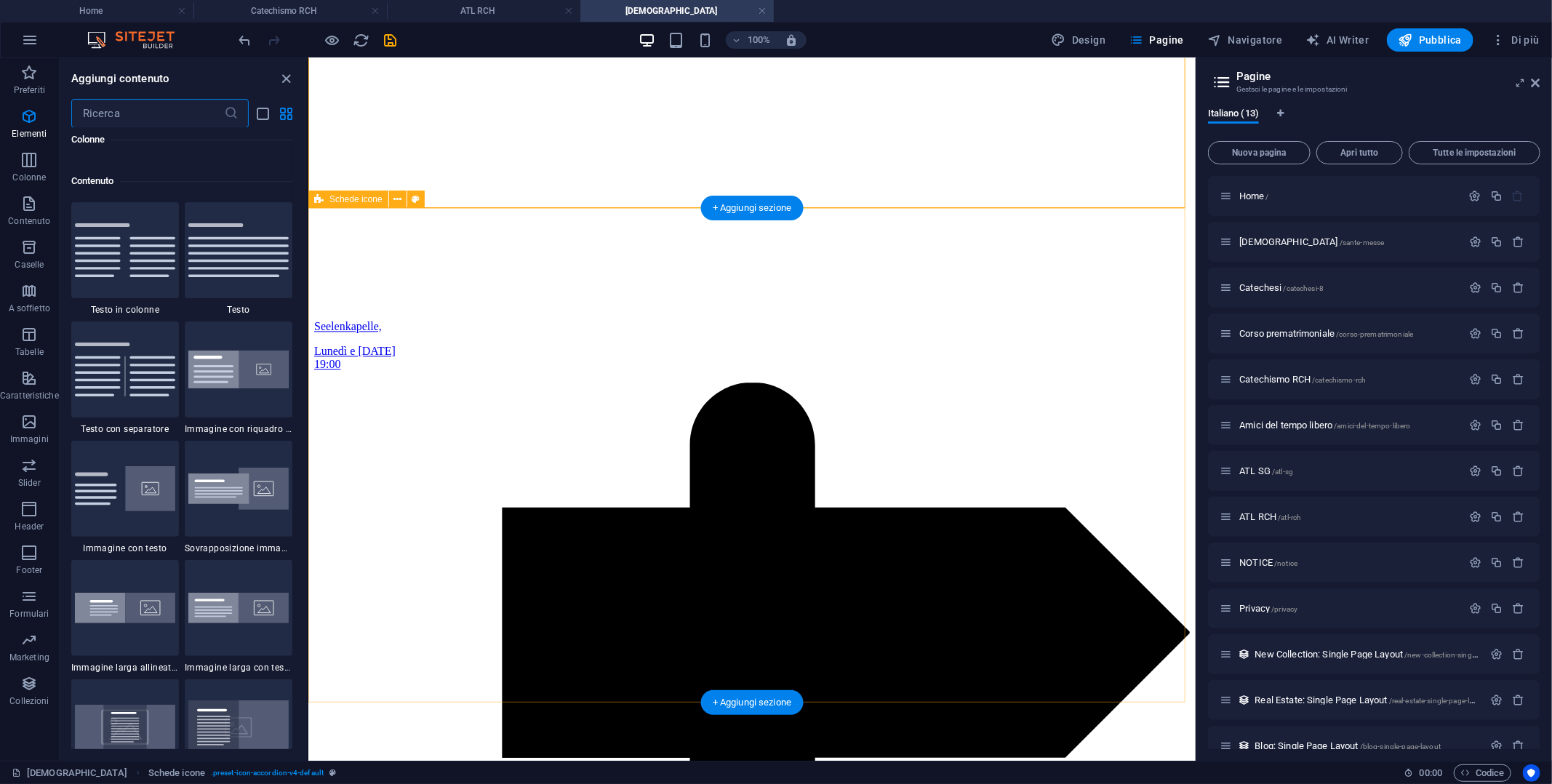
scroll to position [2544, 0]
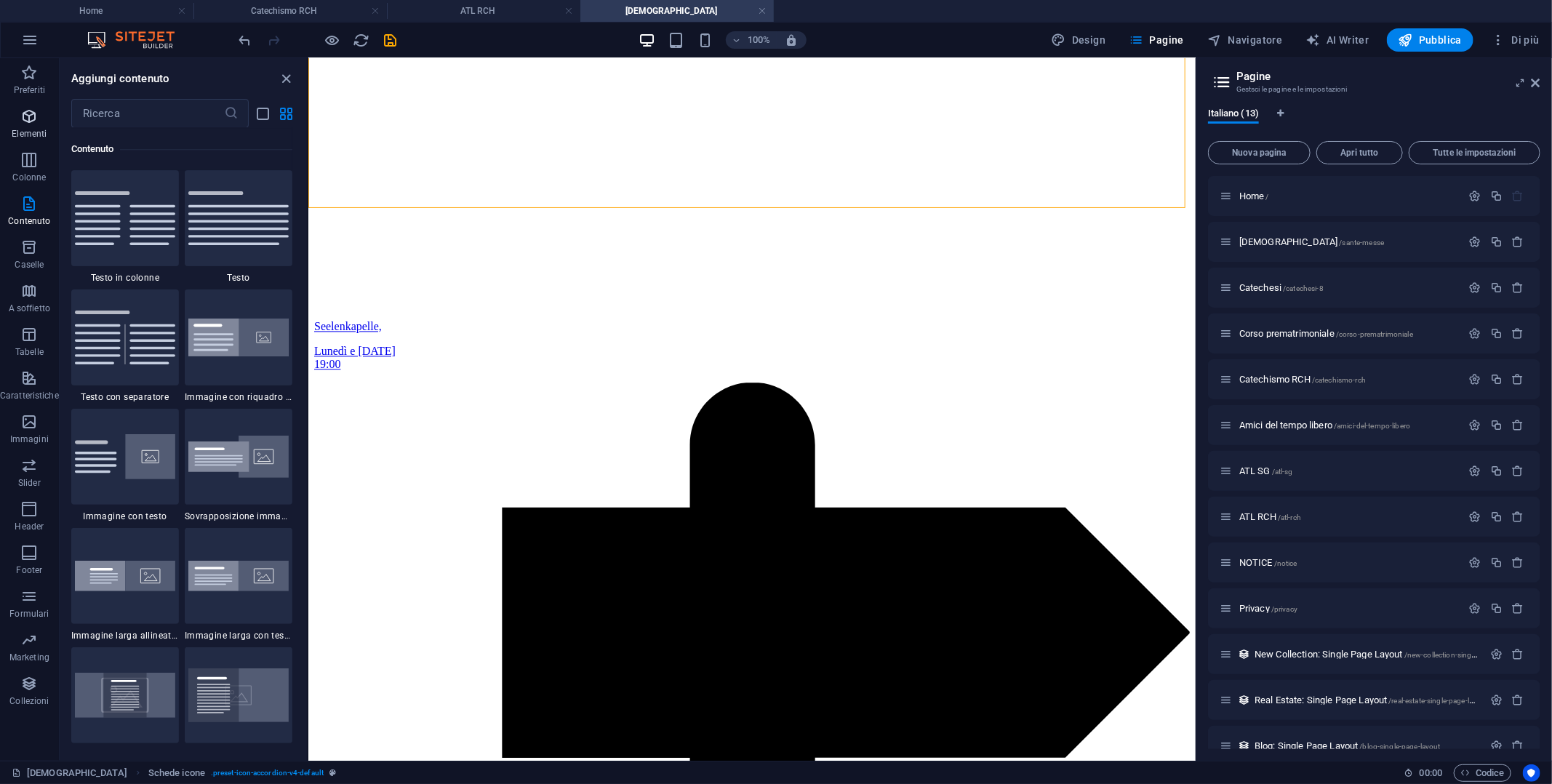
click at [39, 122] on span "Elementi" at bounding box center [29, 125] width 59 height 35
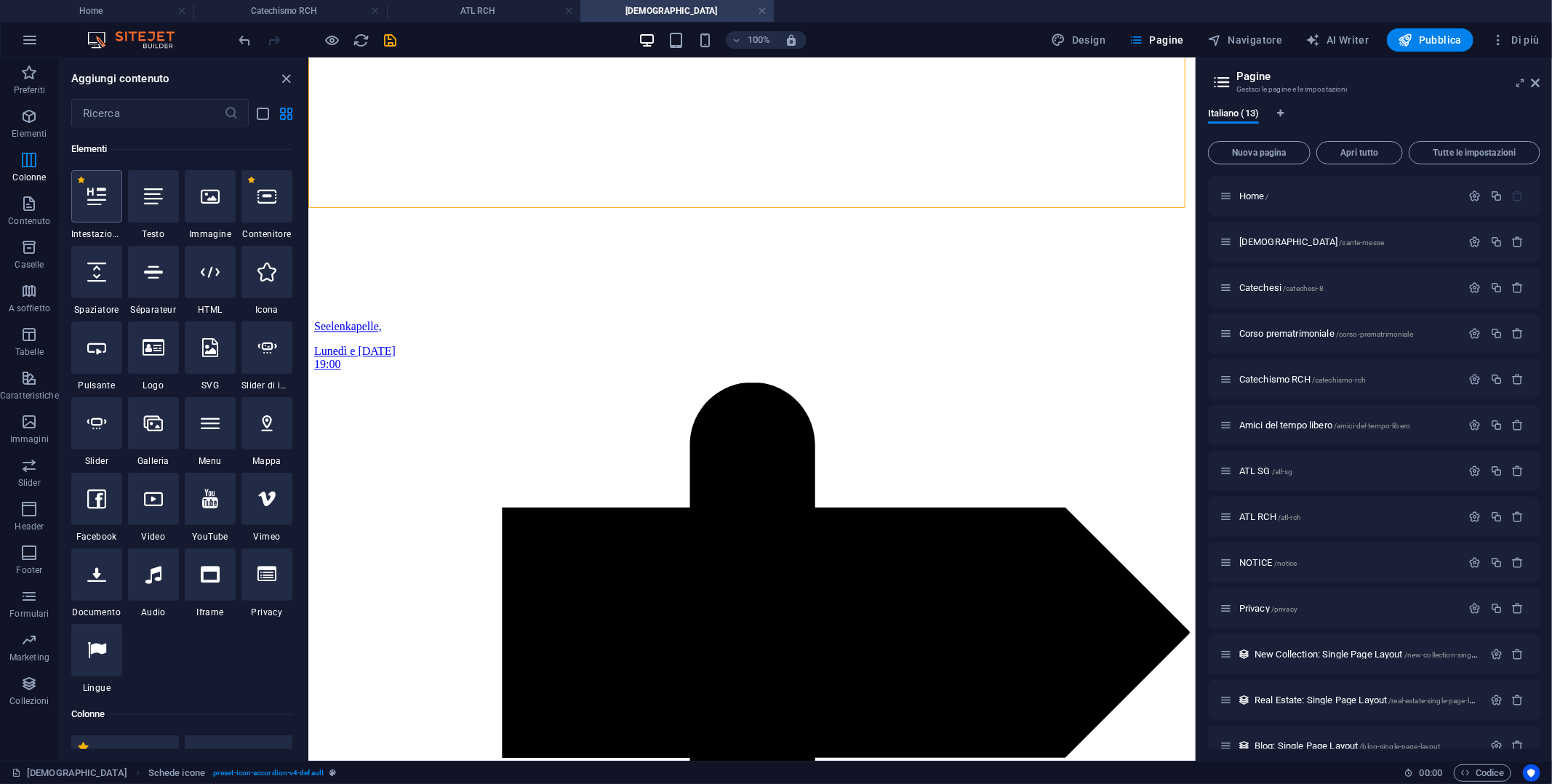
scroll to position [154, 0]
click at [93, 209] on div at bounding box center [96, 197] width 51 height 52
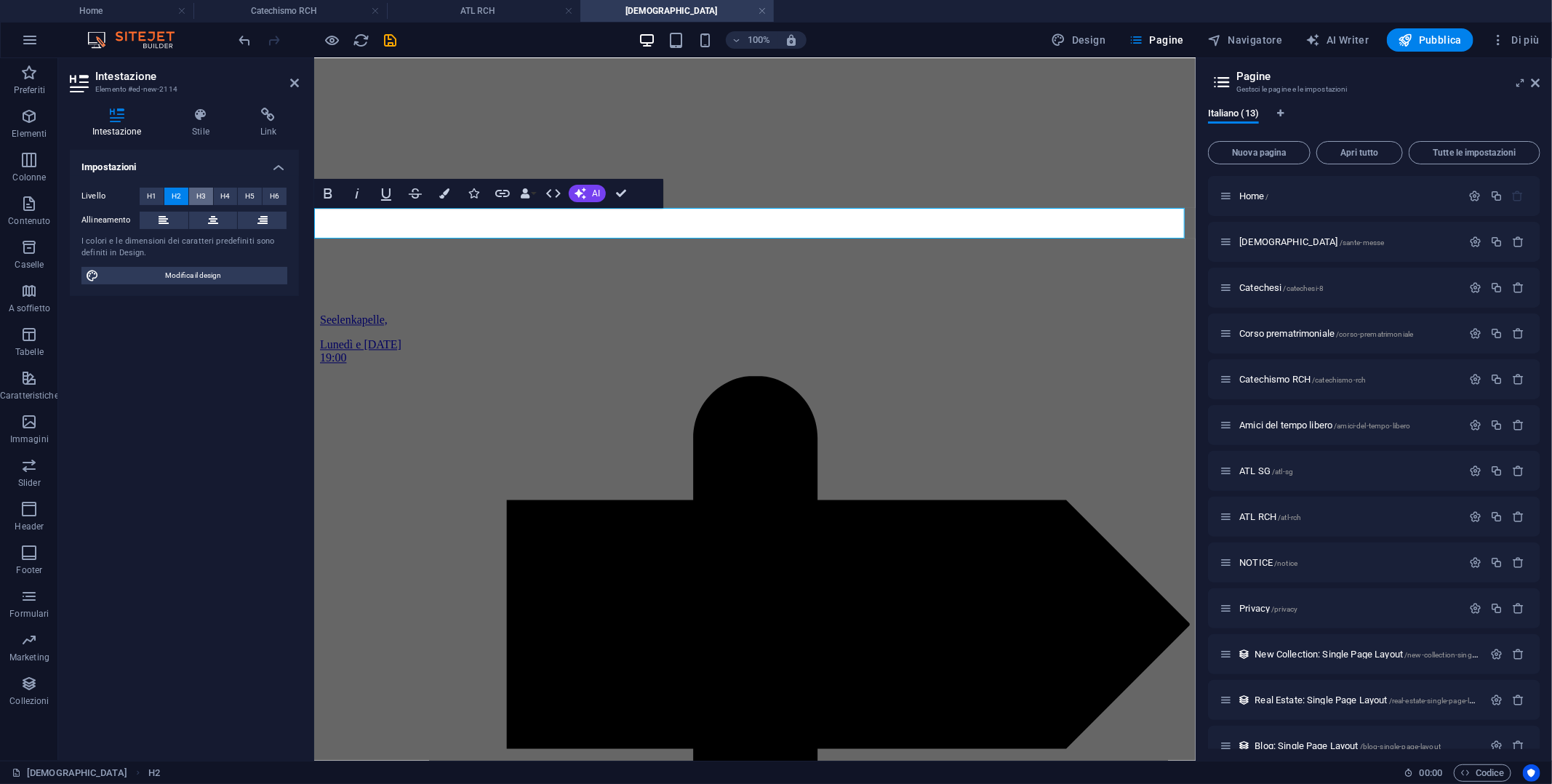
click at [201, 193] on span "H3" at bounding box center [202, 196] width 10 height 17
click at [212, 215] on icon at bounding box center [213, 219] width 10 height 17
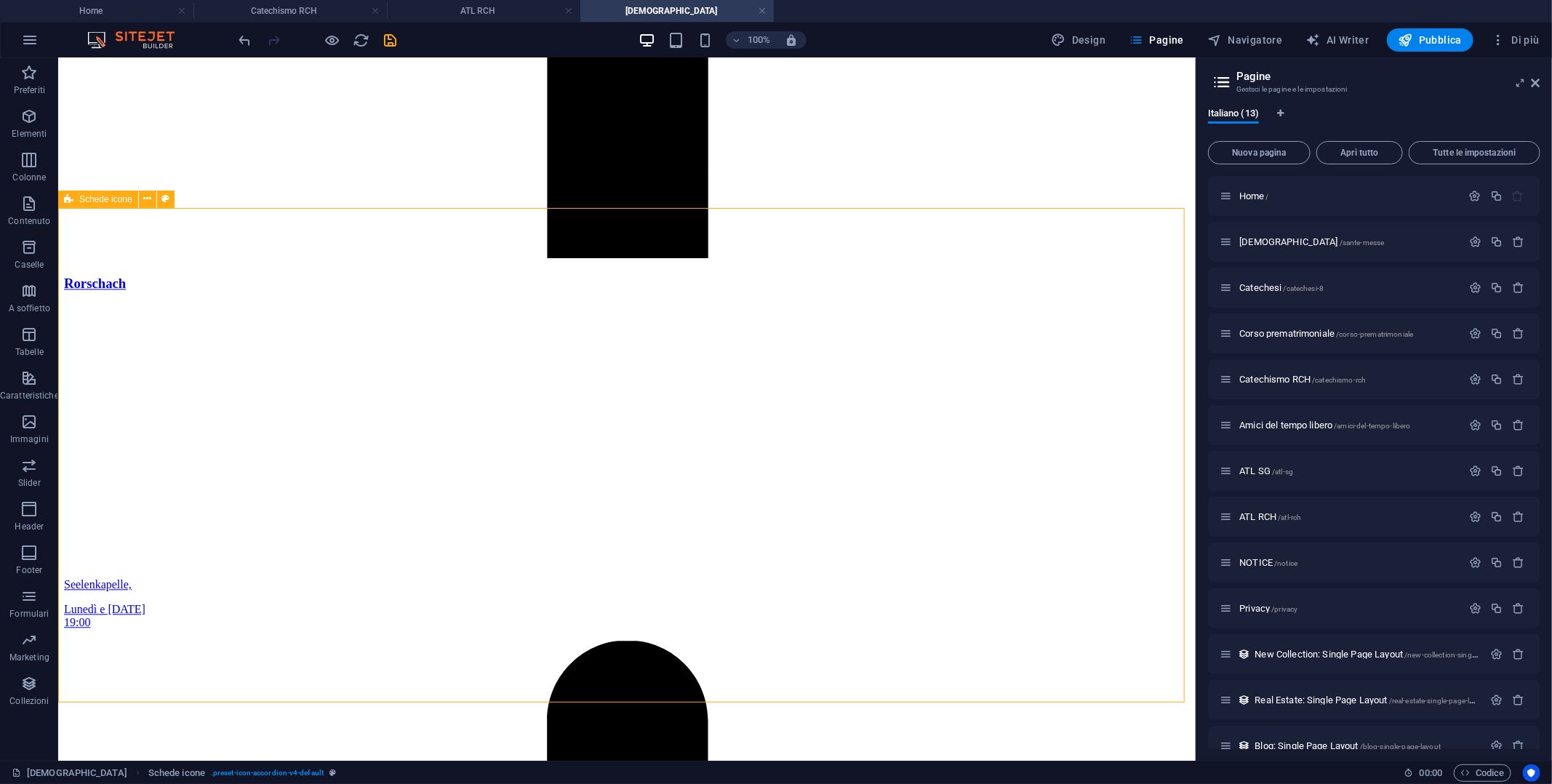
scroll to position [1916, 0]
click at [104, 696] on icon at bounding box center [107, 693] width 8 height 16
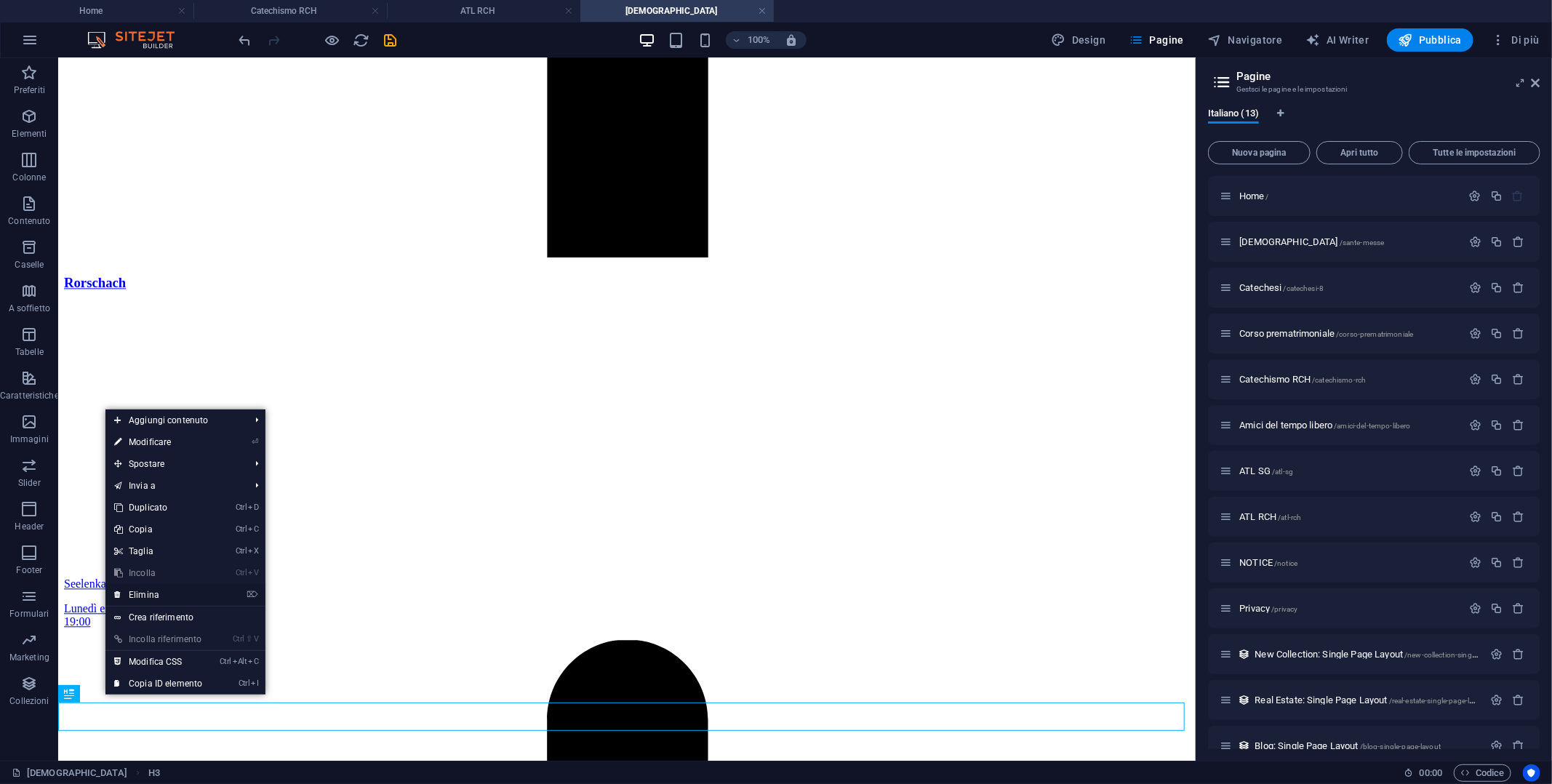
click at [150, 591] on link "⌦ Elimina" at bounding box center [157, 595] width 105 height 22
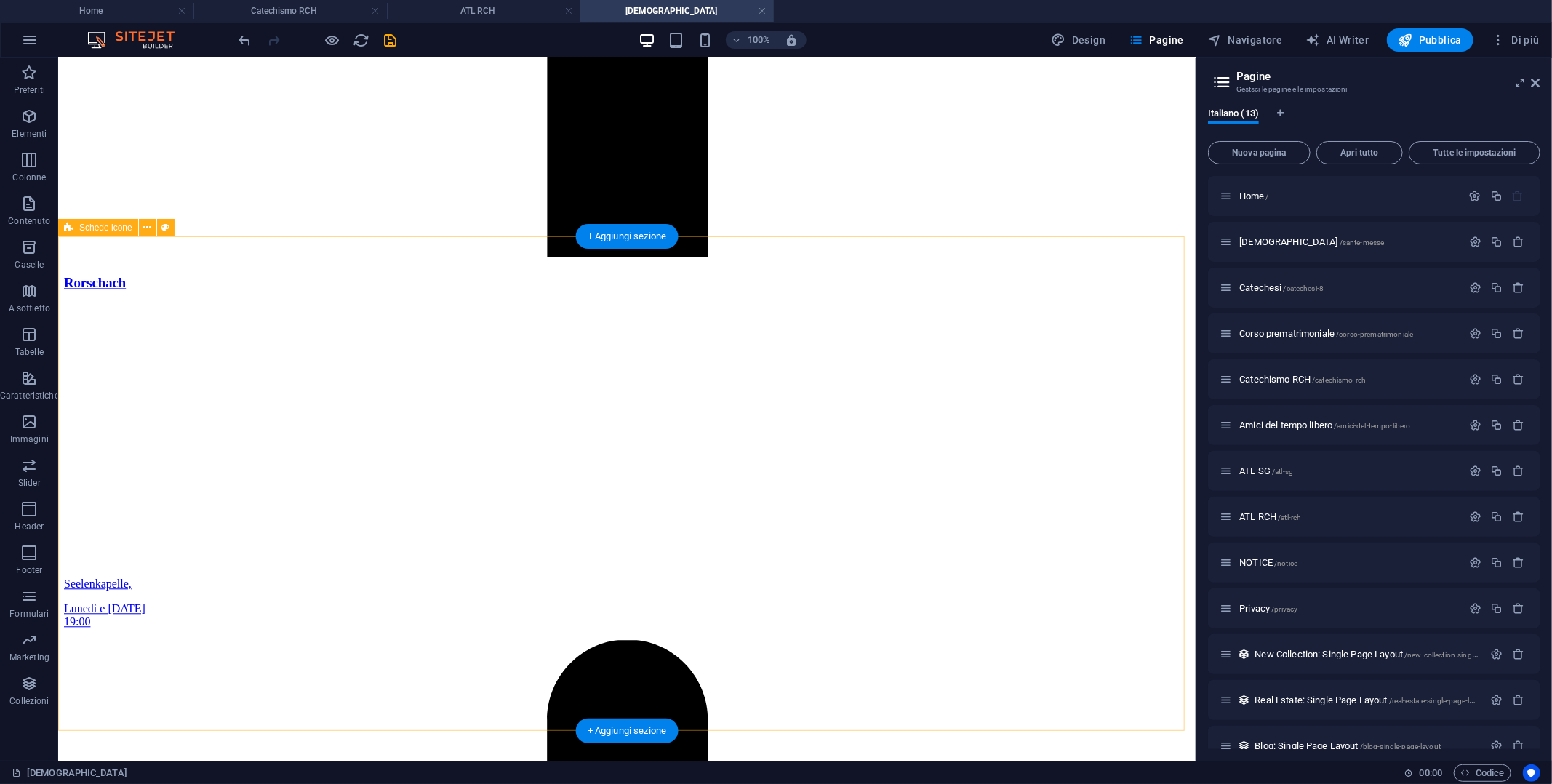
scroll to position [1889, 0]
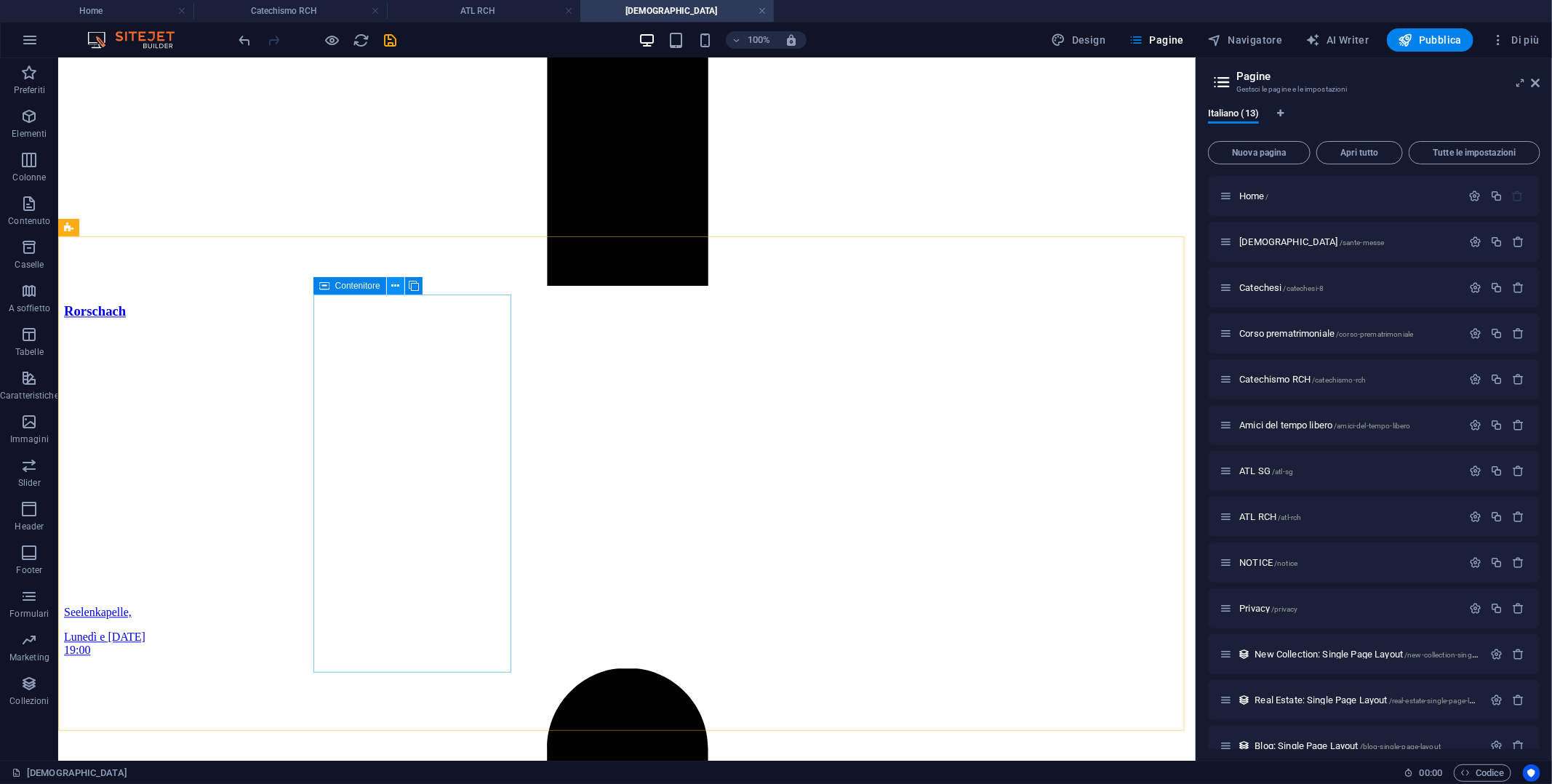
click at [392, 287] on icon at bounding box center [396, 286] width 8 height 16
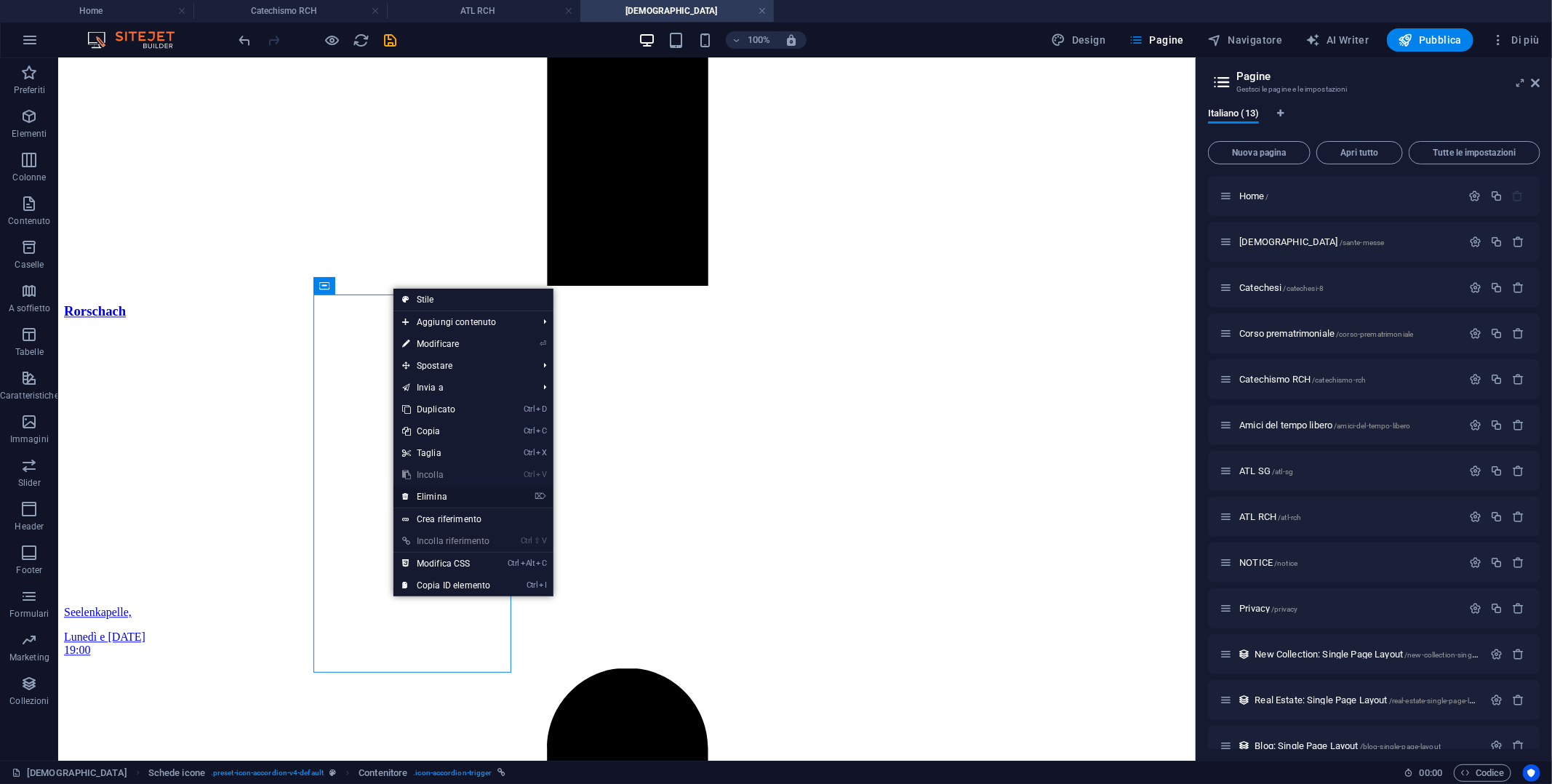
click at [450, 497] on link "⌦ Elimina" at bounding box center [446, 496] width 105 height 22
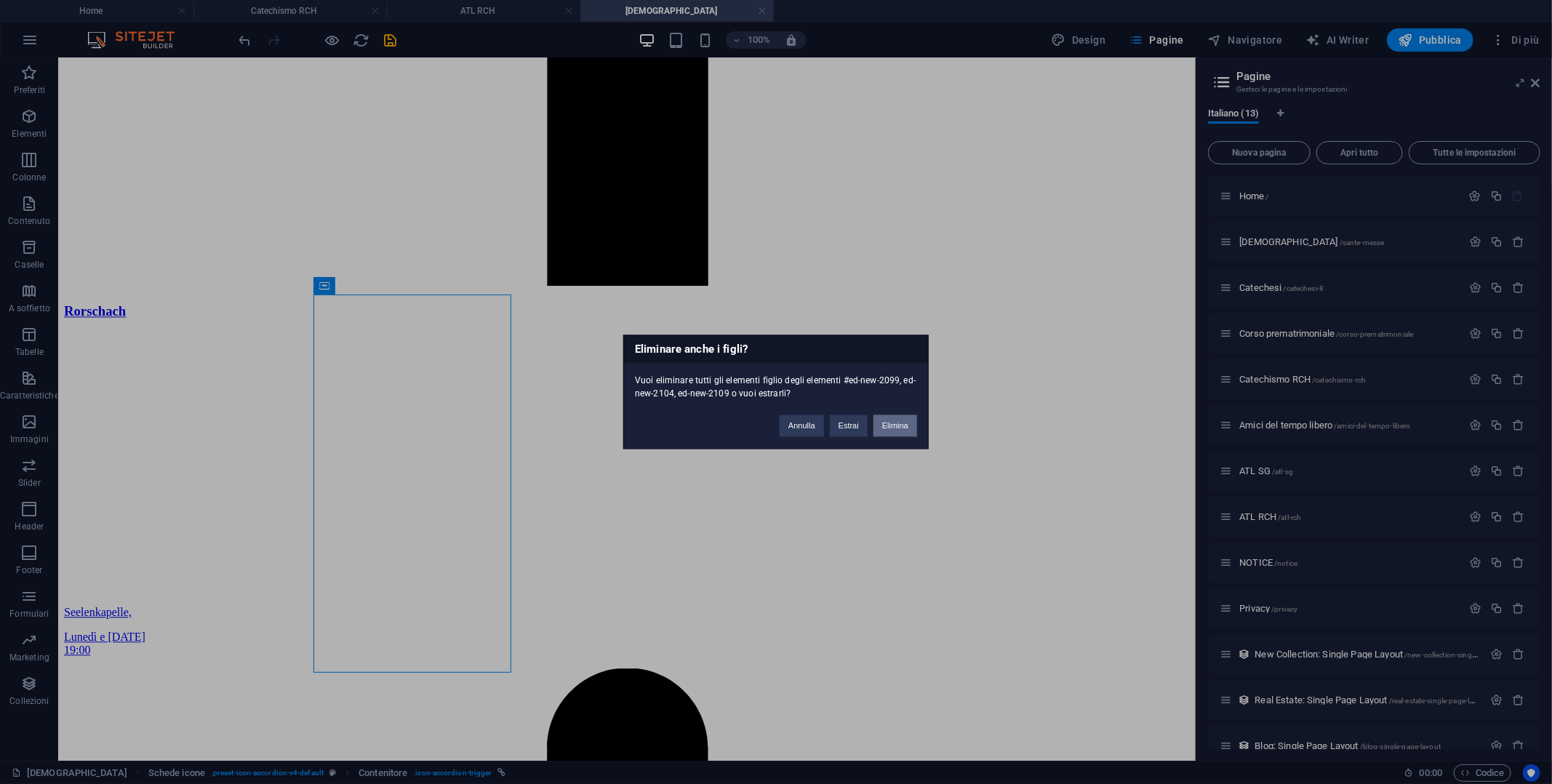
click at [893, 427] on button "Elimina" at bounding box center [894, 426] width 43 height 22
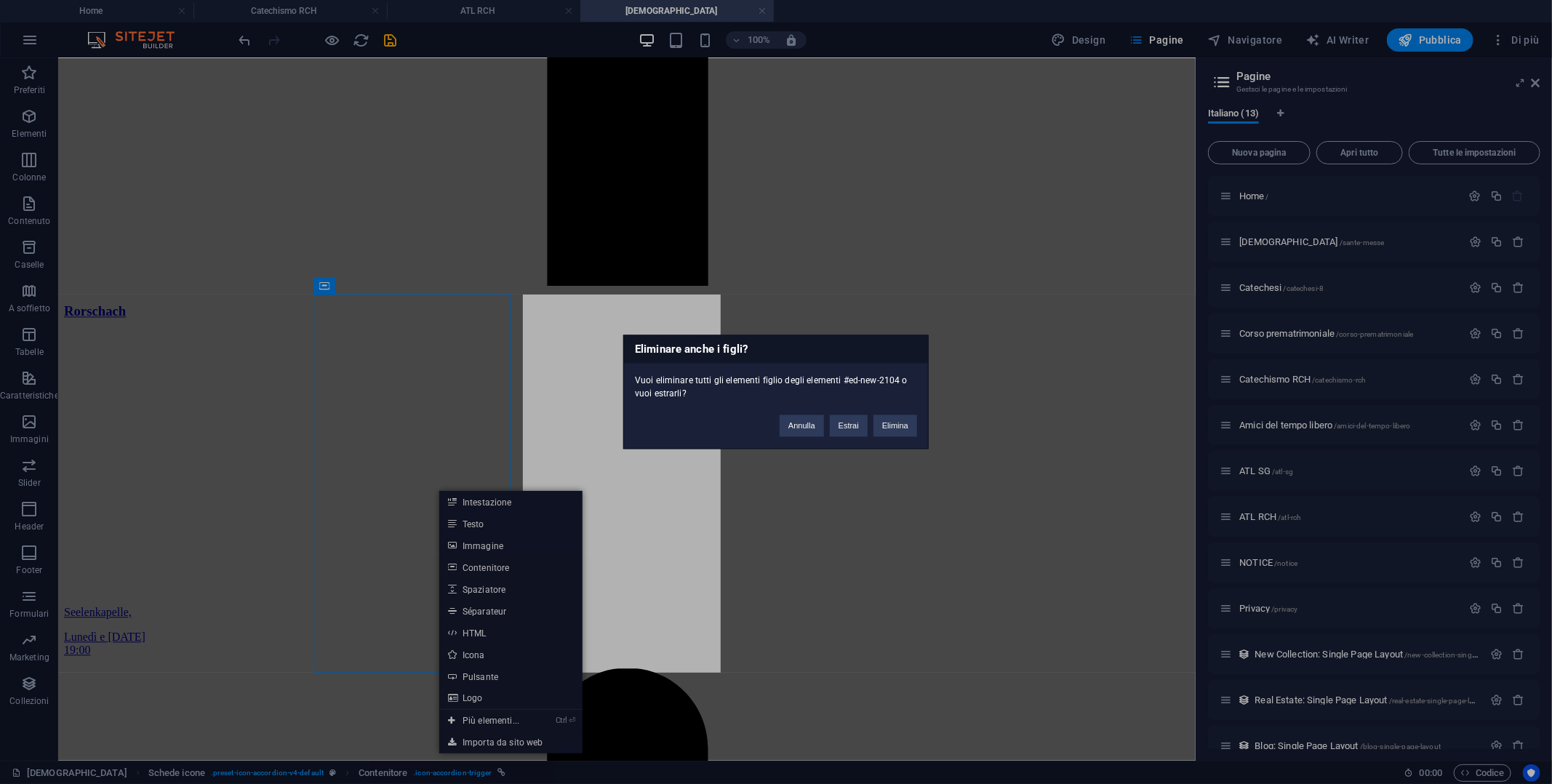
click at [428, 357] on div "Eliminare anche i figli? Vuoi eliminare tutti gli elementi figlio degli element…" at bounding box center [776, 392] width 1552 height 784
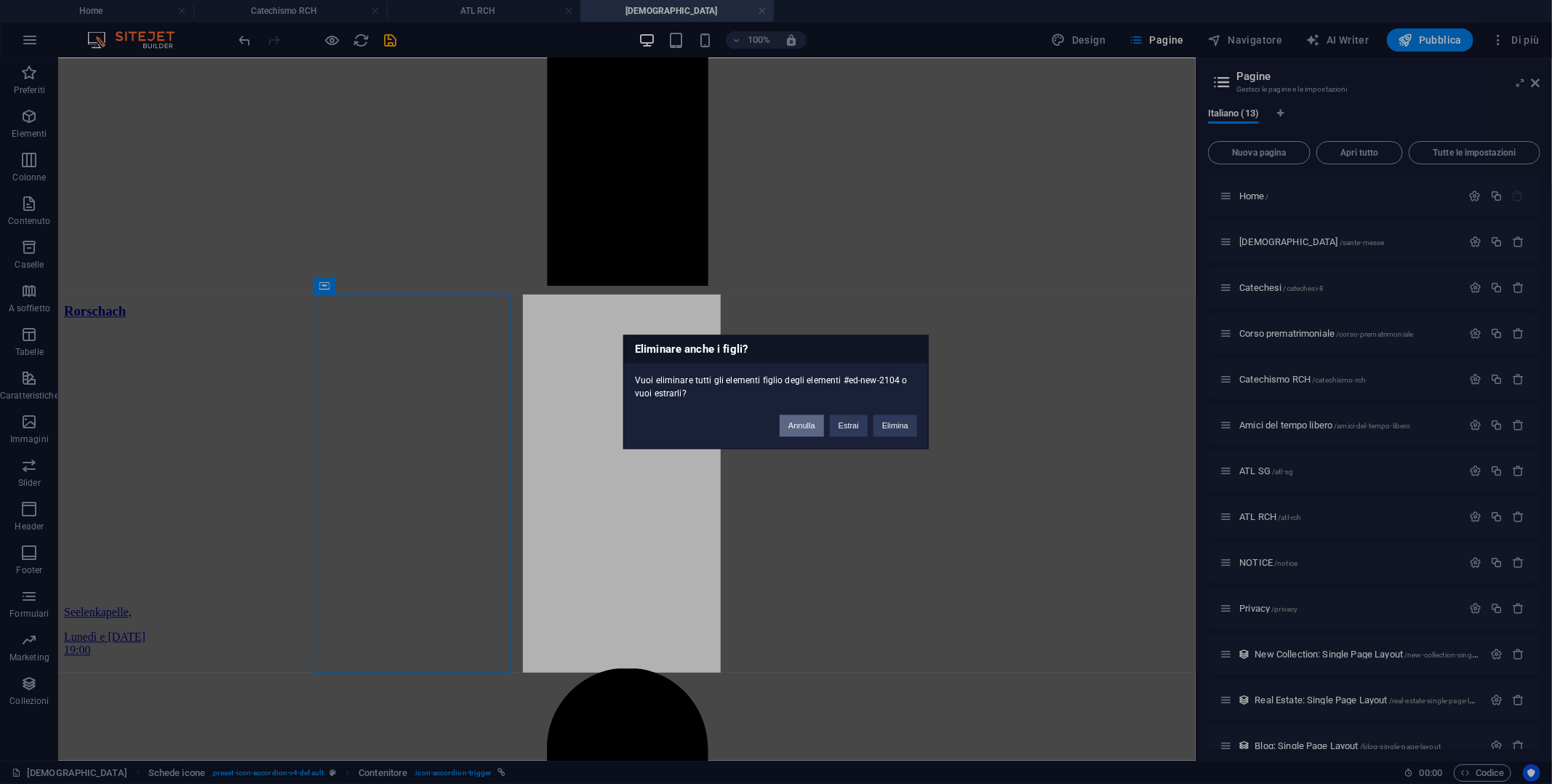
click at [813, 427] on button "Annulla" at bounding box center [801, 426] width 44 height 22
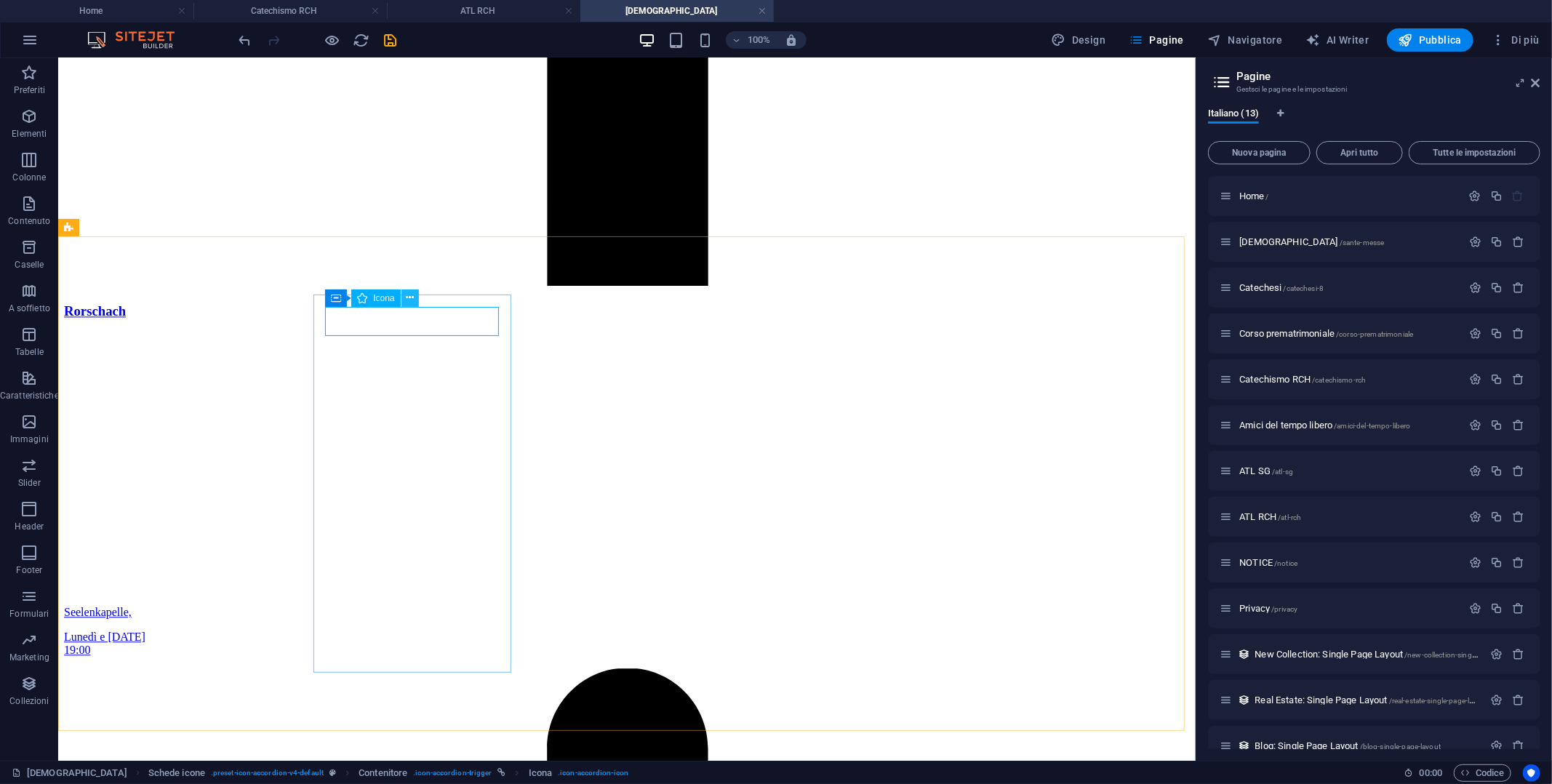
click at [411, 296] on icon at bounding box center [410, 298] width 8 height 16
click at [393, 287] on icon at bounding box center [396, 286] width 8 height 16
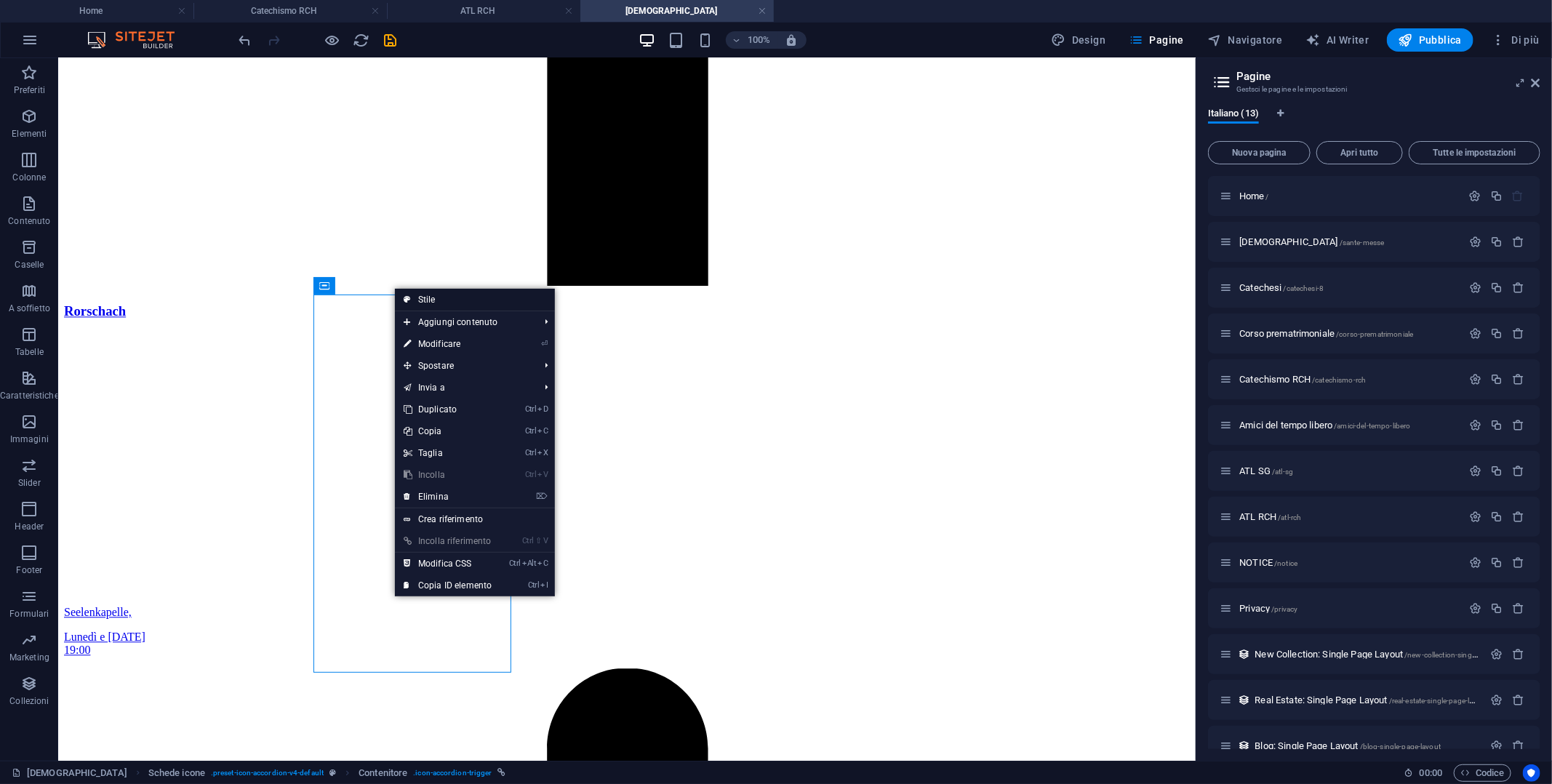
click at [419, 296] on link "Stile" at bounding box center [475, 299] width 160 height 22
select select "rem"
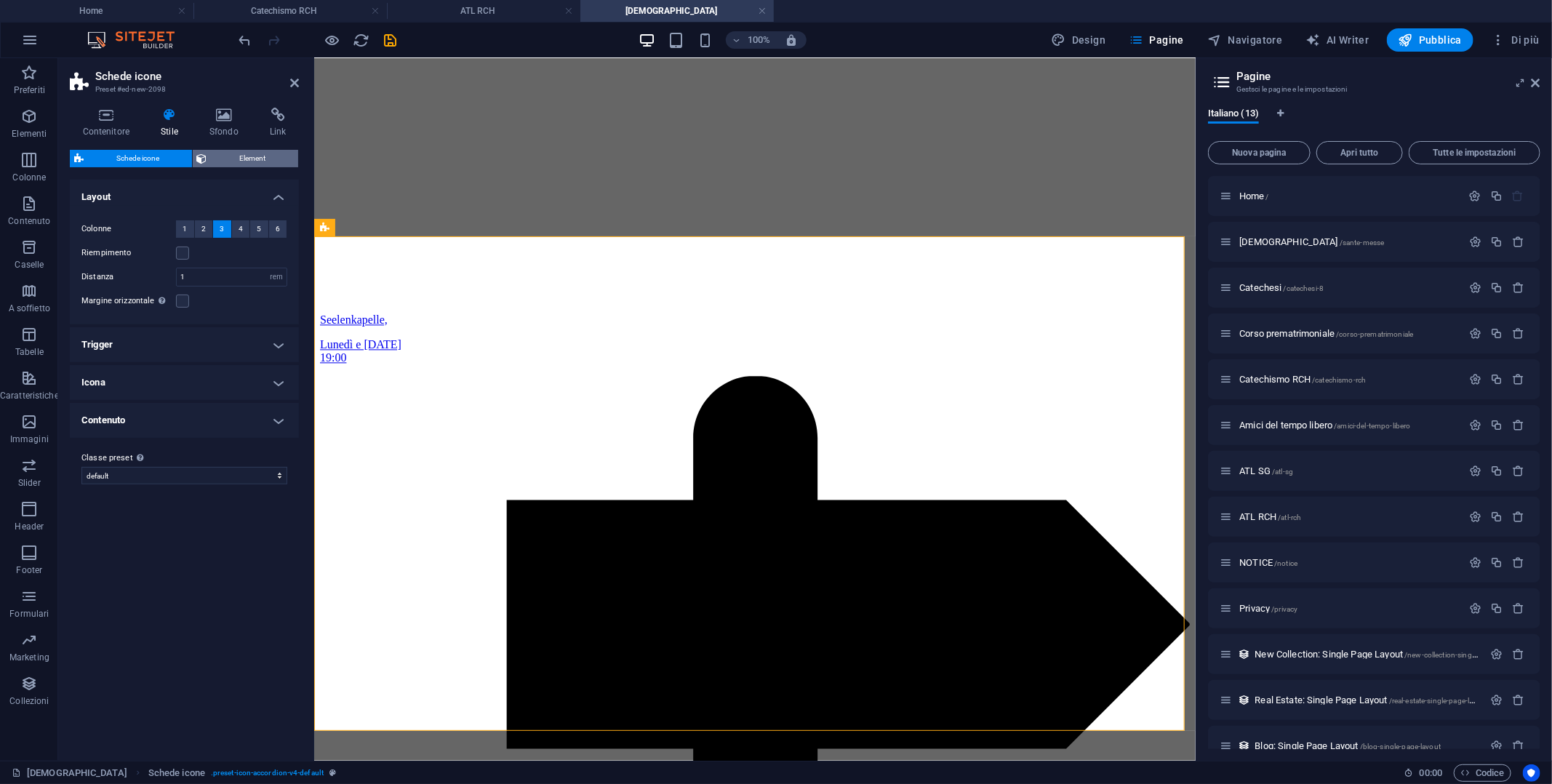
click at [237, 157] on span "Element" at bounding box center [253, 158] width 83 height 17
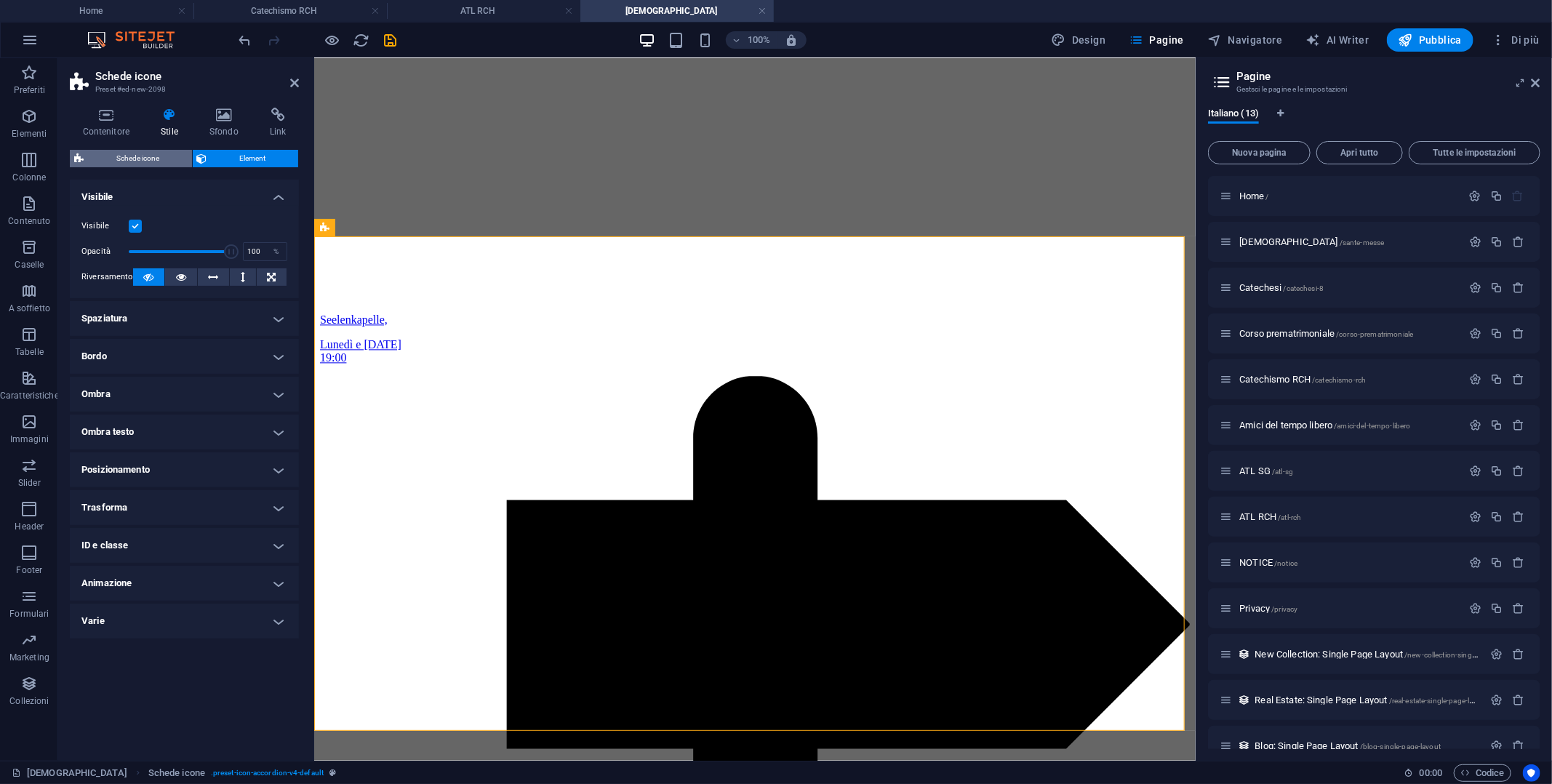
click at [144, 156] on span "Schede icone" at bounding box center [138, 158] width 100 height 17
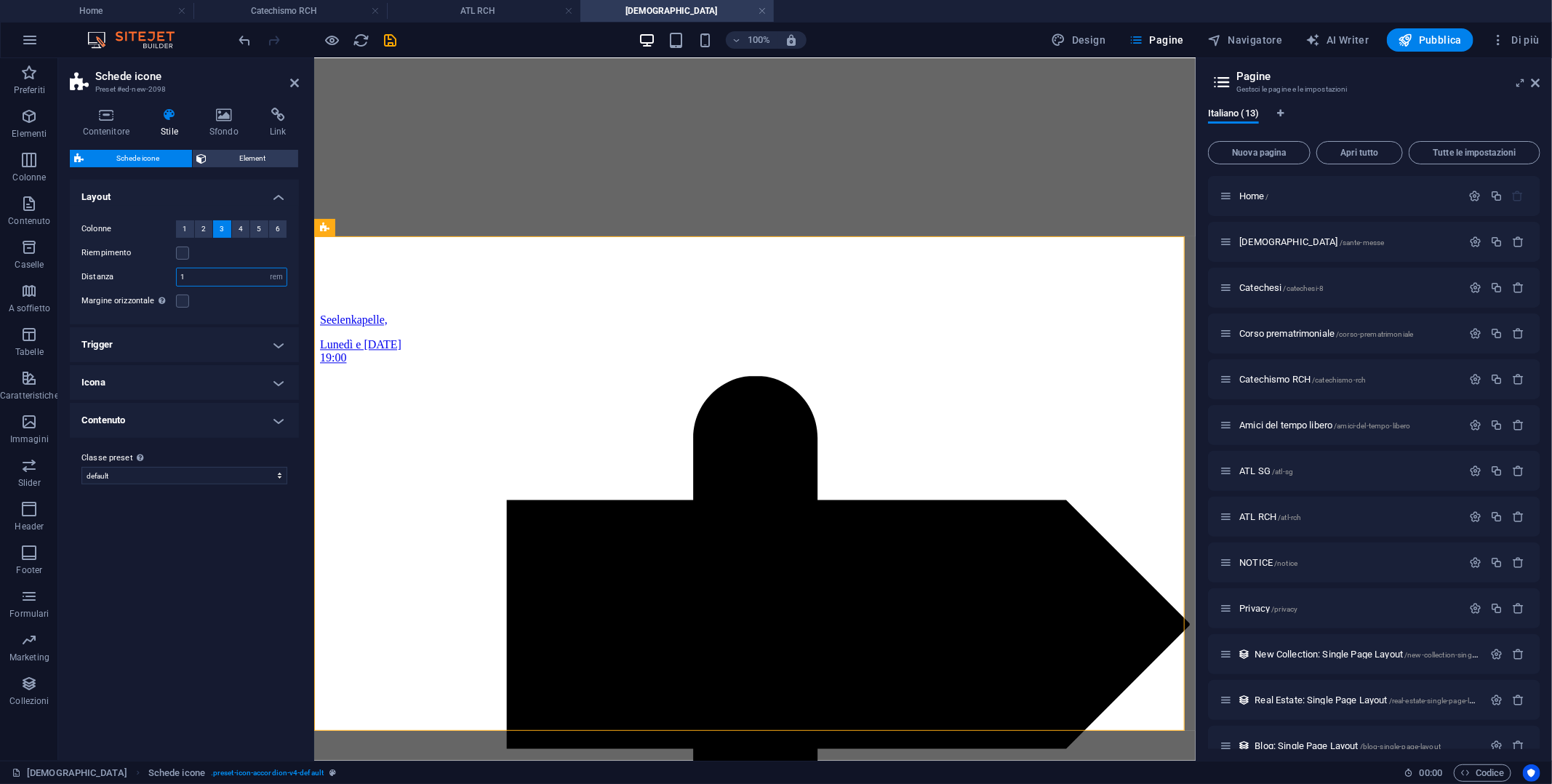
click at [201, 272] on input "1" at bounding box center [232, 277] width 110 height 17
drag, startPoint x: 197, startPoint y: 274, endPoint x: 171, endPoint y: 274, distance: 26.0
click at [171, 274] on div "Distanza 1 px rem % vw vh" at bounding box center [184, 277] width 206 height 19
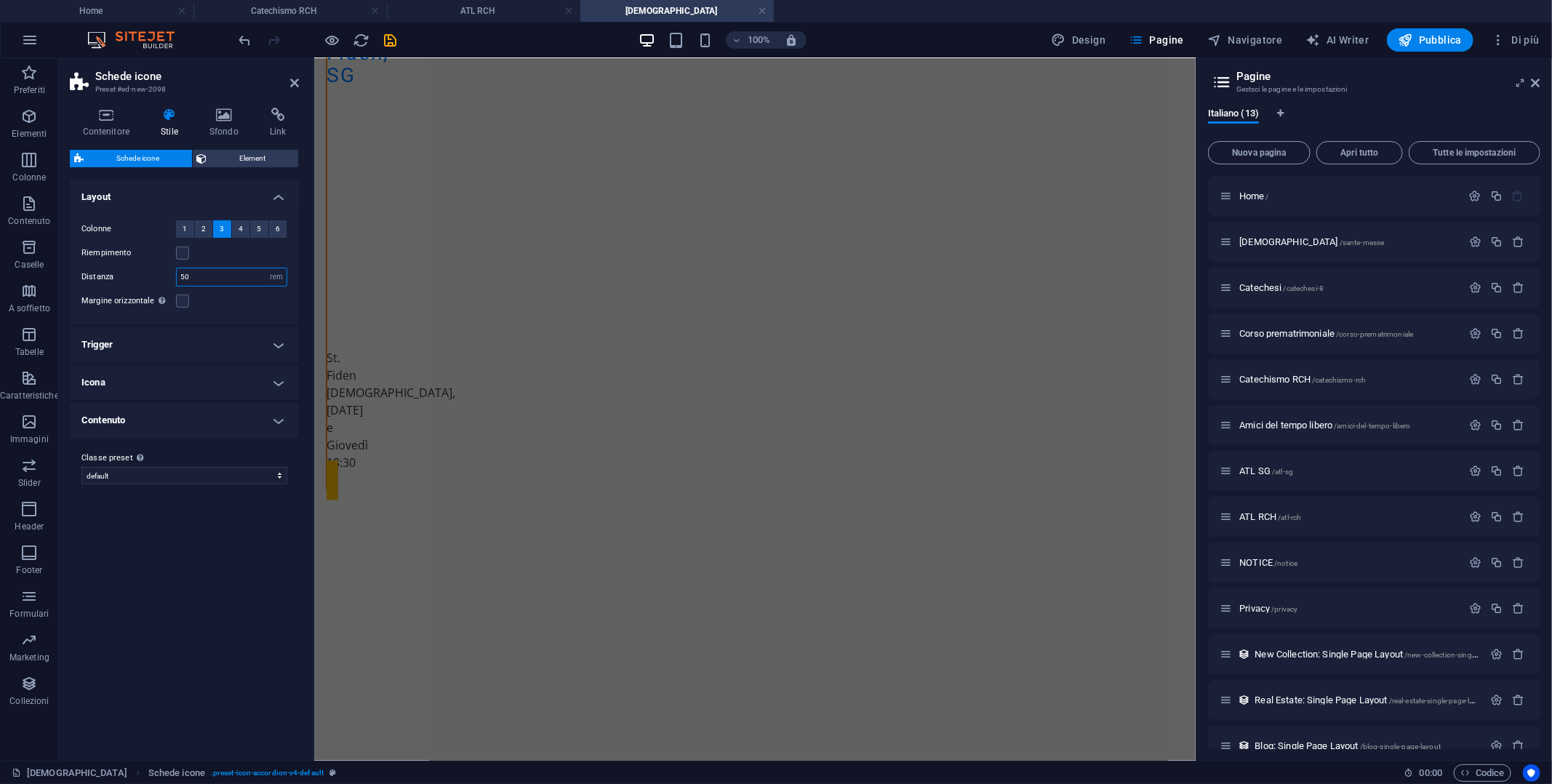
drag, startPoint x: 206, startPoint y: 276, endPoint x: 172, endPoint y: 271, distance: 34.4
click at [172, 271] on div "Distanza 50 px rem % vw vh" at bounding box center [184, 277] width 206 height 19
type input "1"
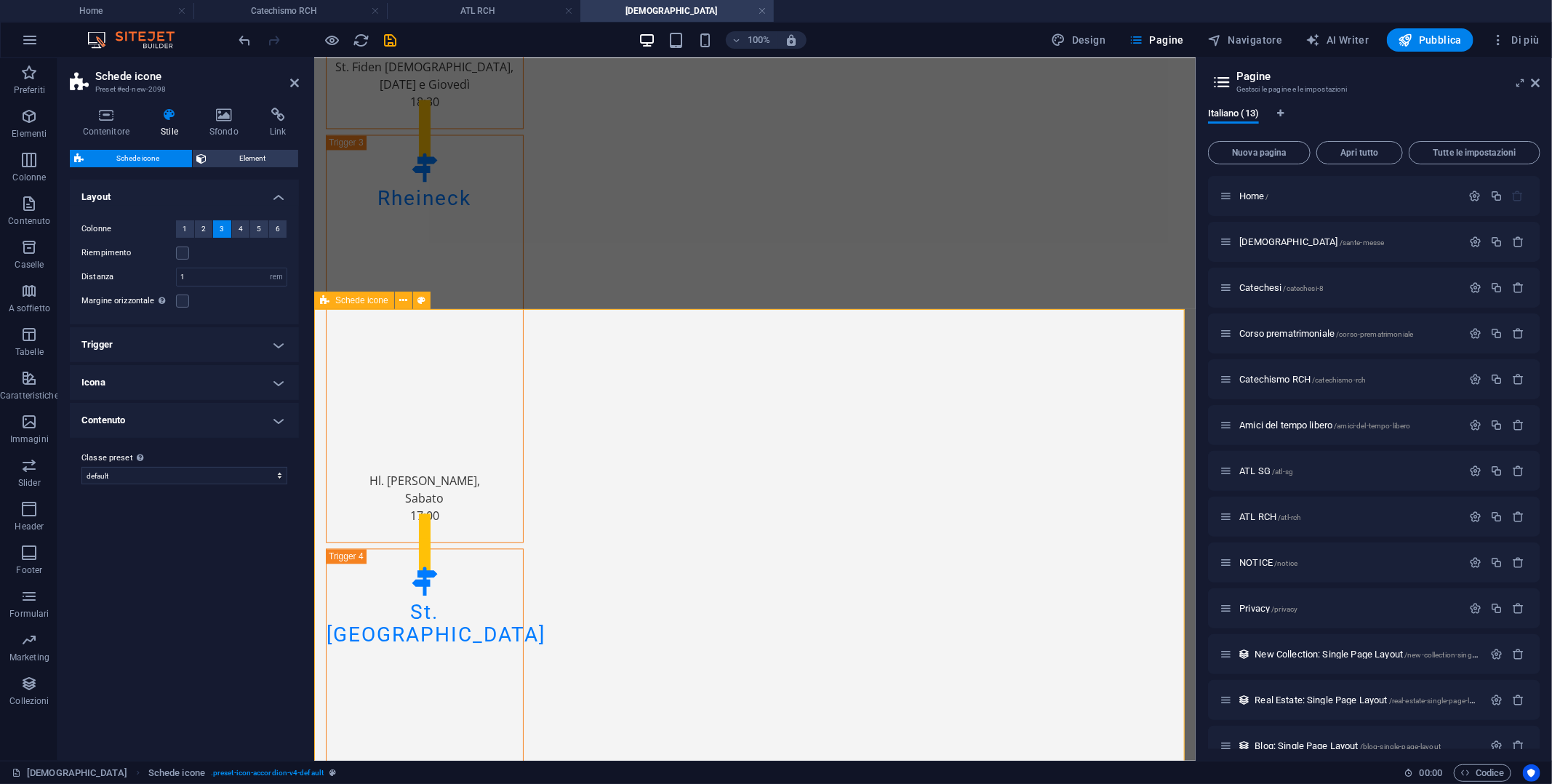
scroll to position [1816, 0]
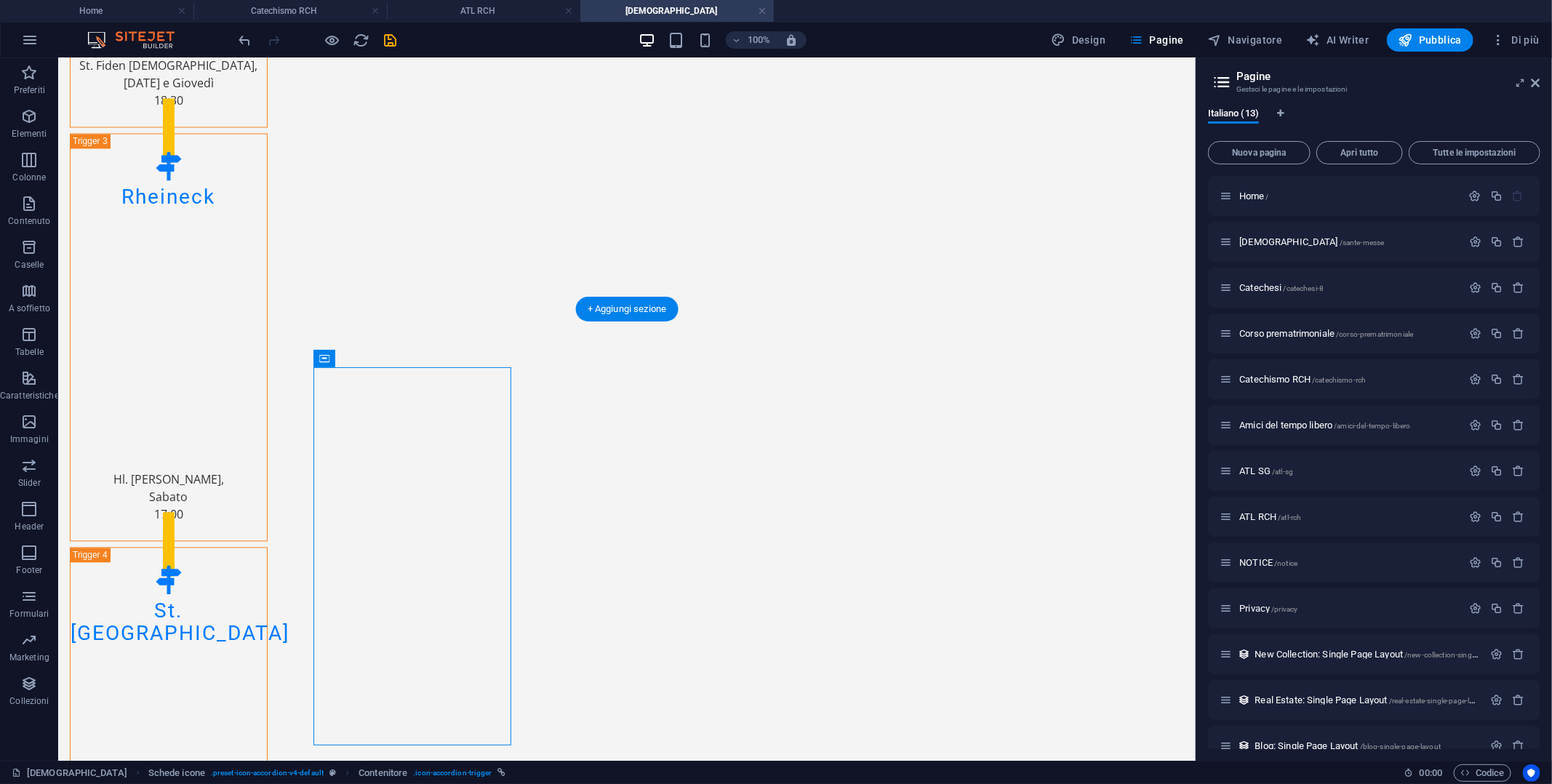
drag, startPoint x: 326, startPoint y: 372, endPoint x: 794, endPoint y: 384, distance: 468.2
drag, startPoint x: 477, startPoint y: 370, endPoint x: 707, endPoint y: 390, distance: 230.9
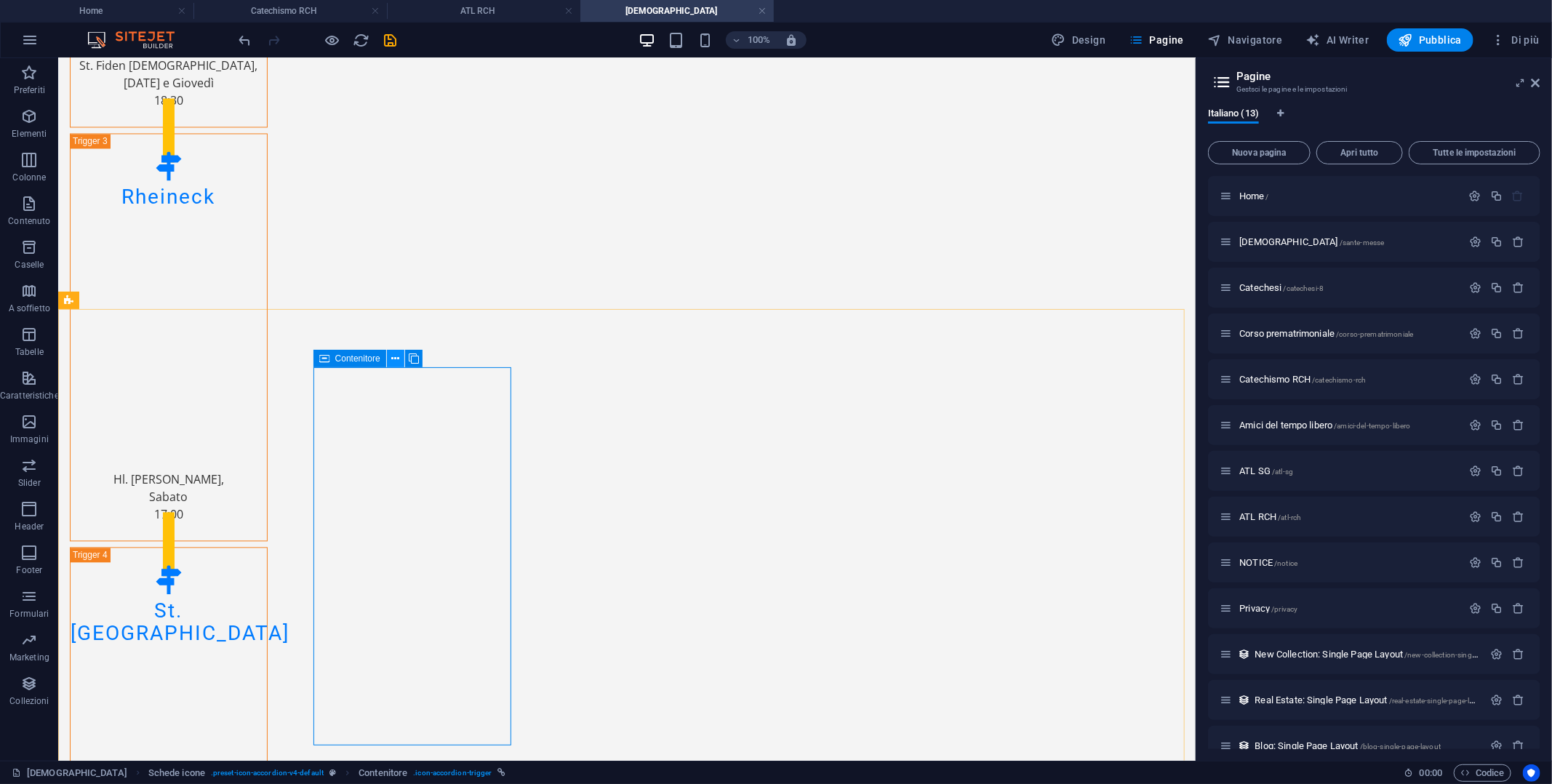
click at [396, 361] on icon at bounding box center [396, 358] width 8 height 16
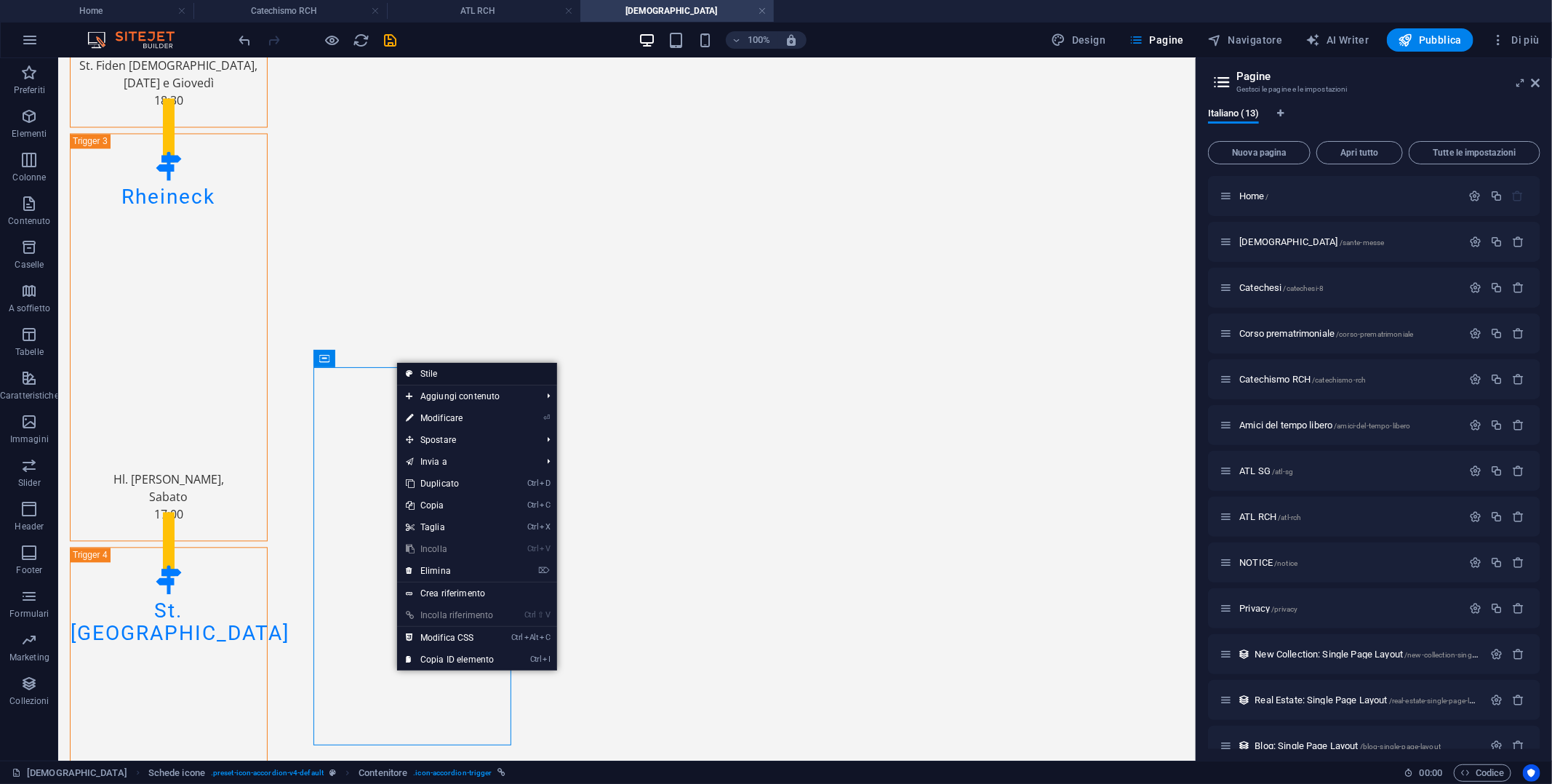
click at [424, 371] on link "Stile" at bounding box center [477, 374] width 160 height 22
select select "rem"
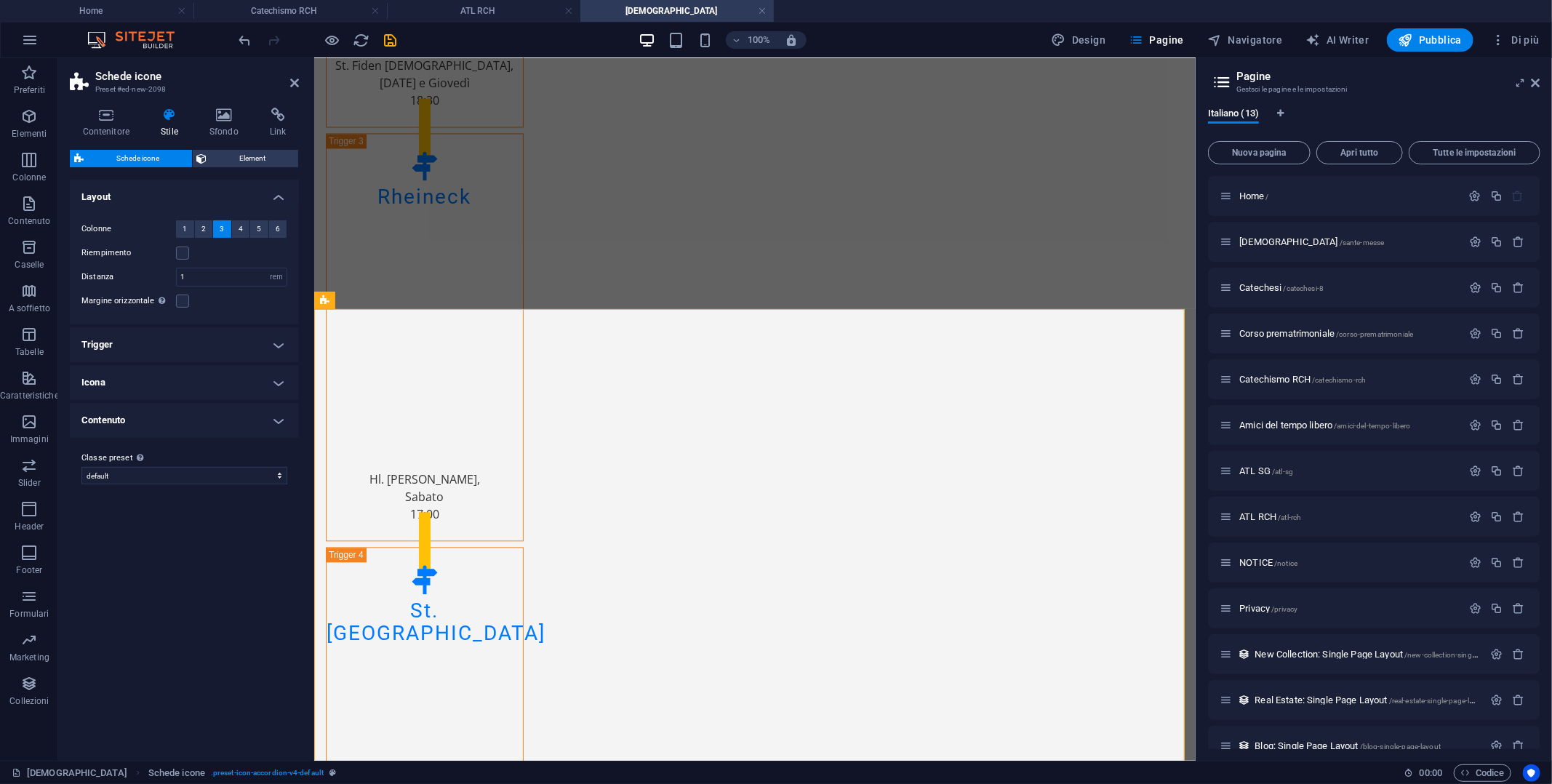
click at [188, 334] on h4 "Trigger" at bounding box center [184, 344] width 229 height 35
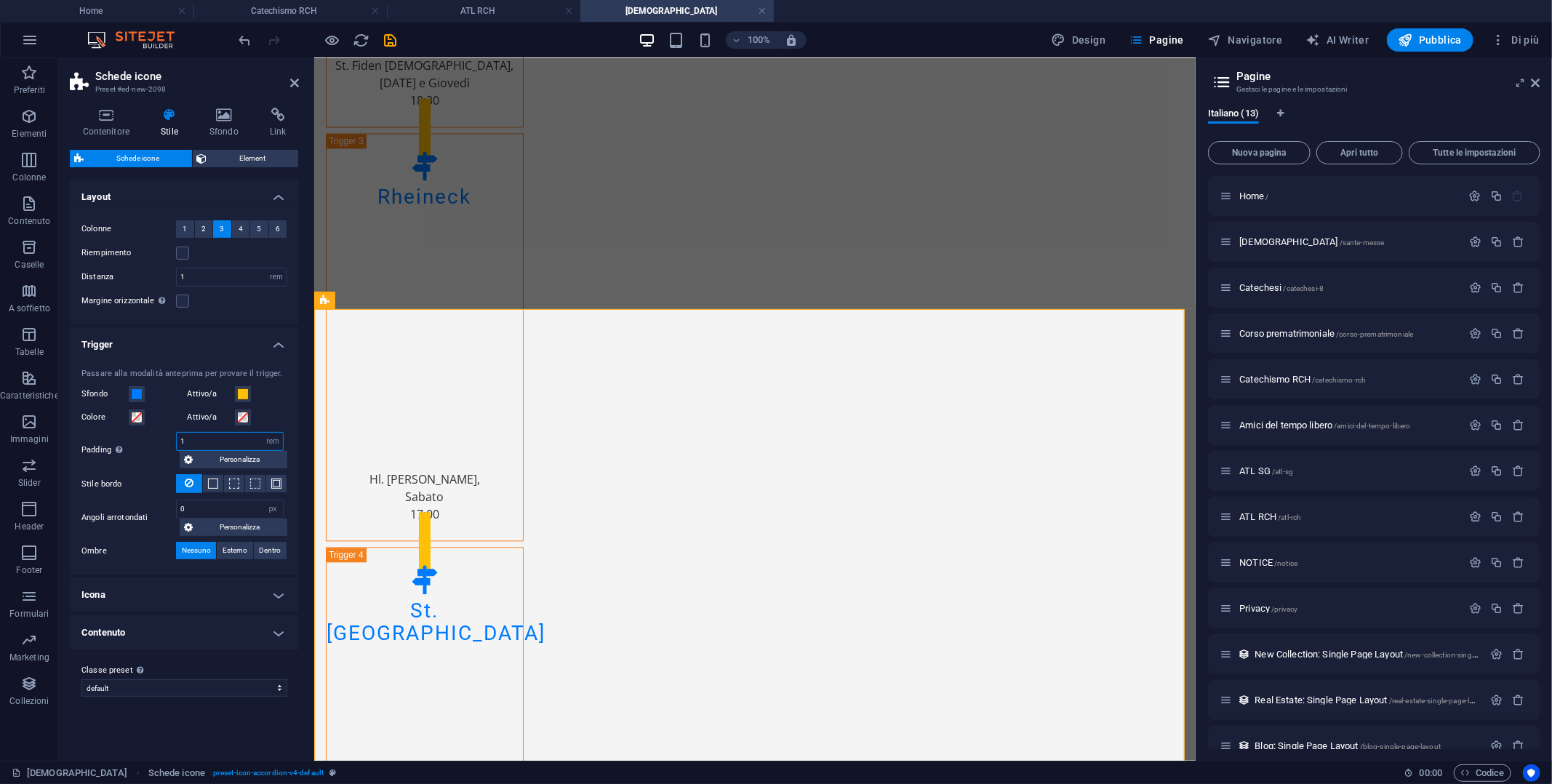
drag, startPoint x: 210, startPoint y: 435, endPoint x: 171, endPoint y: 435, distance: 39.0
click at [171, 435] on div "Padding Solo quando "Nel riquadro" è attivo 1 px rem % vh vw Personalizza Perso…" at bounding box center [184, 450] width 206 height 37
type input "20"
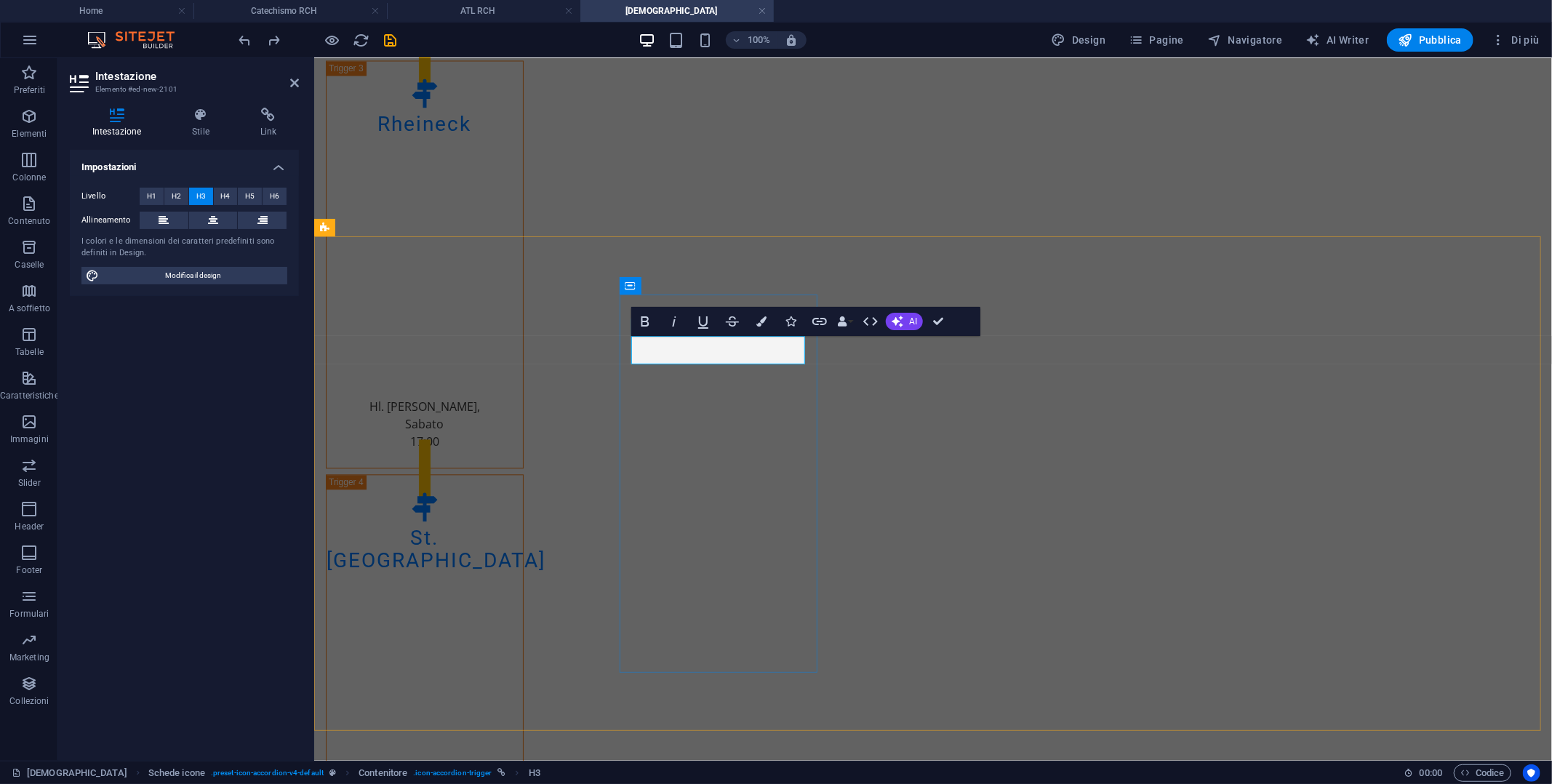
scroll to position [1889, 0]
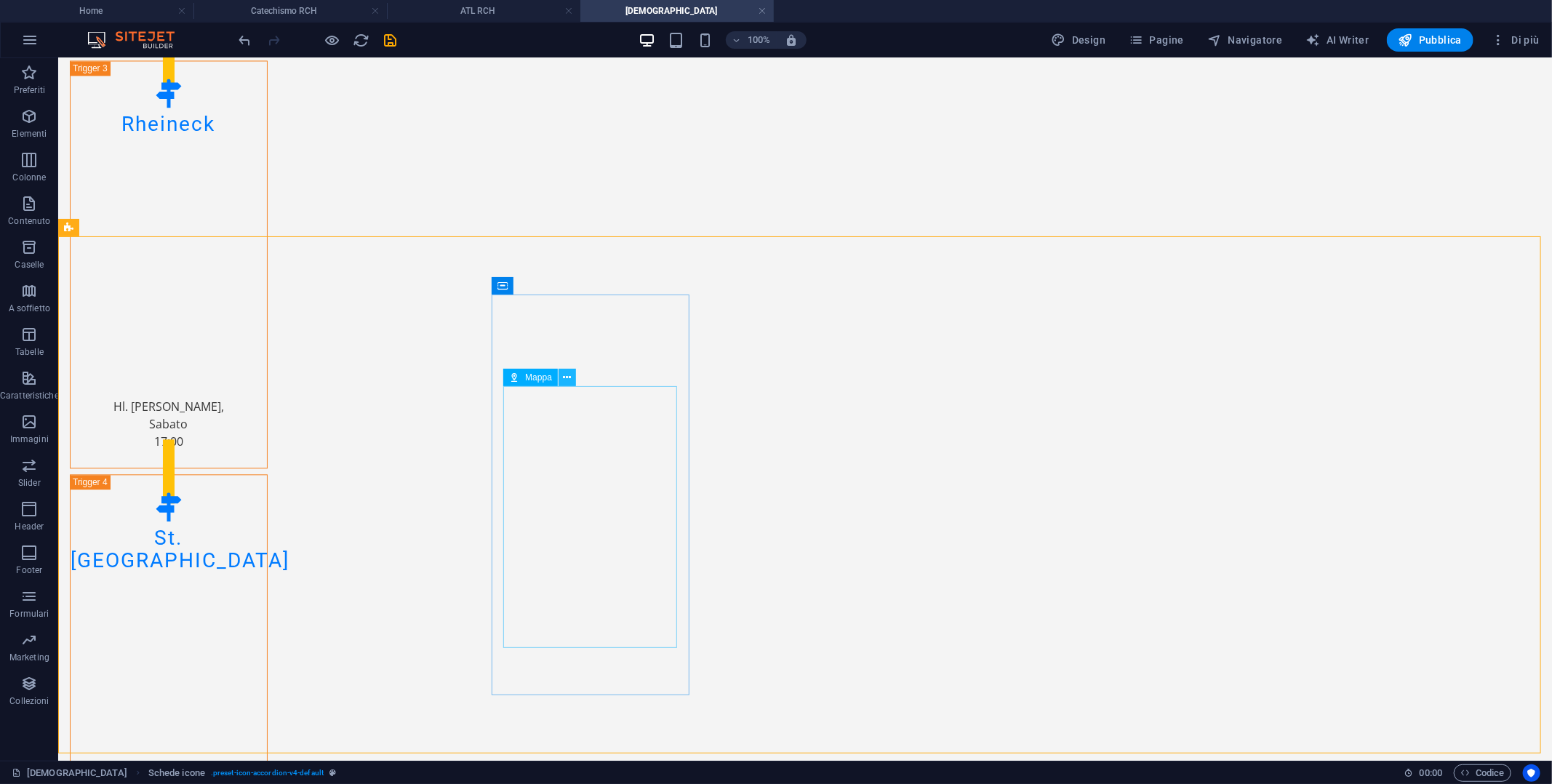
click at [569, 379] on icon at bounding box center [567, 378] width 8 height 16
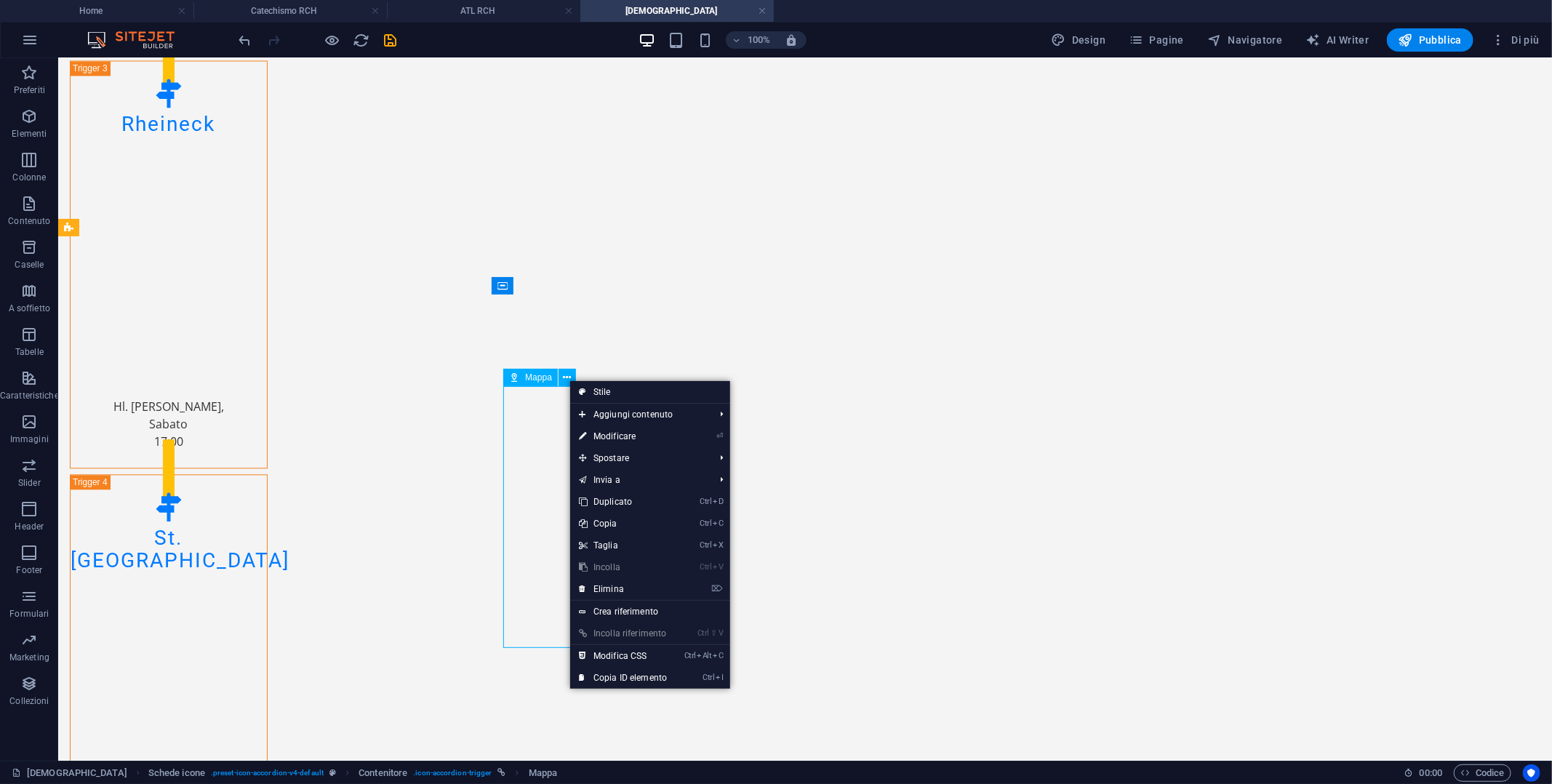
click at [532, 375] on span "Mappa" at bounding box center [539, 377] width 27 height 9
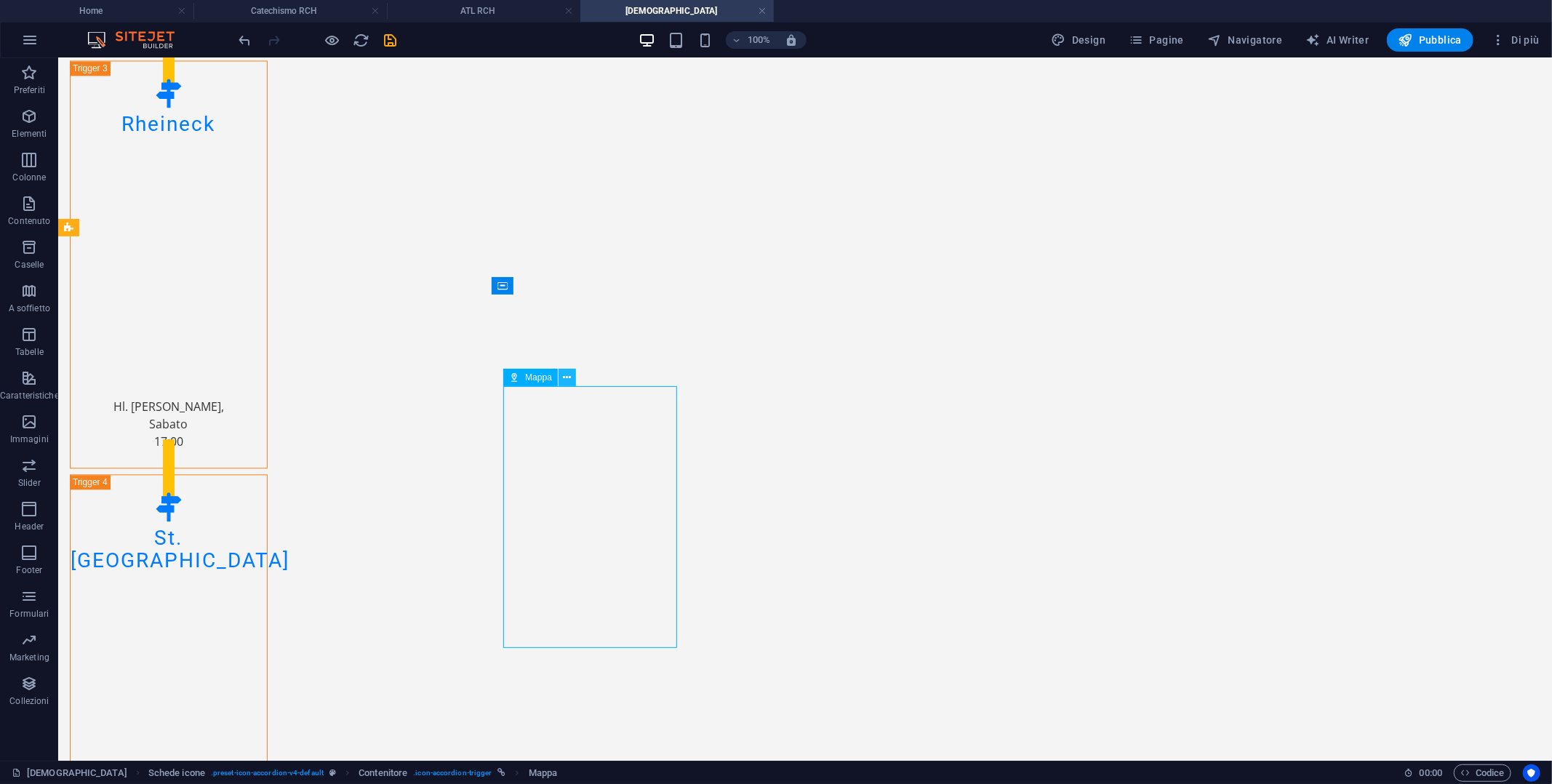
click at [570, 380] on icon at bounding box center [567, 378] width 8 height 16
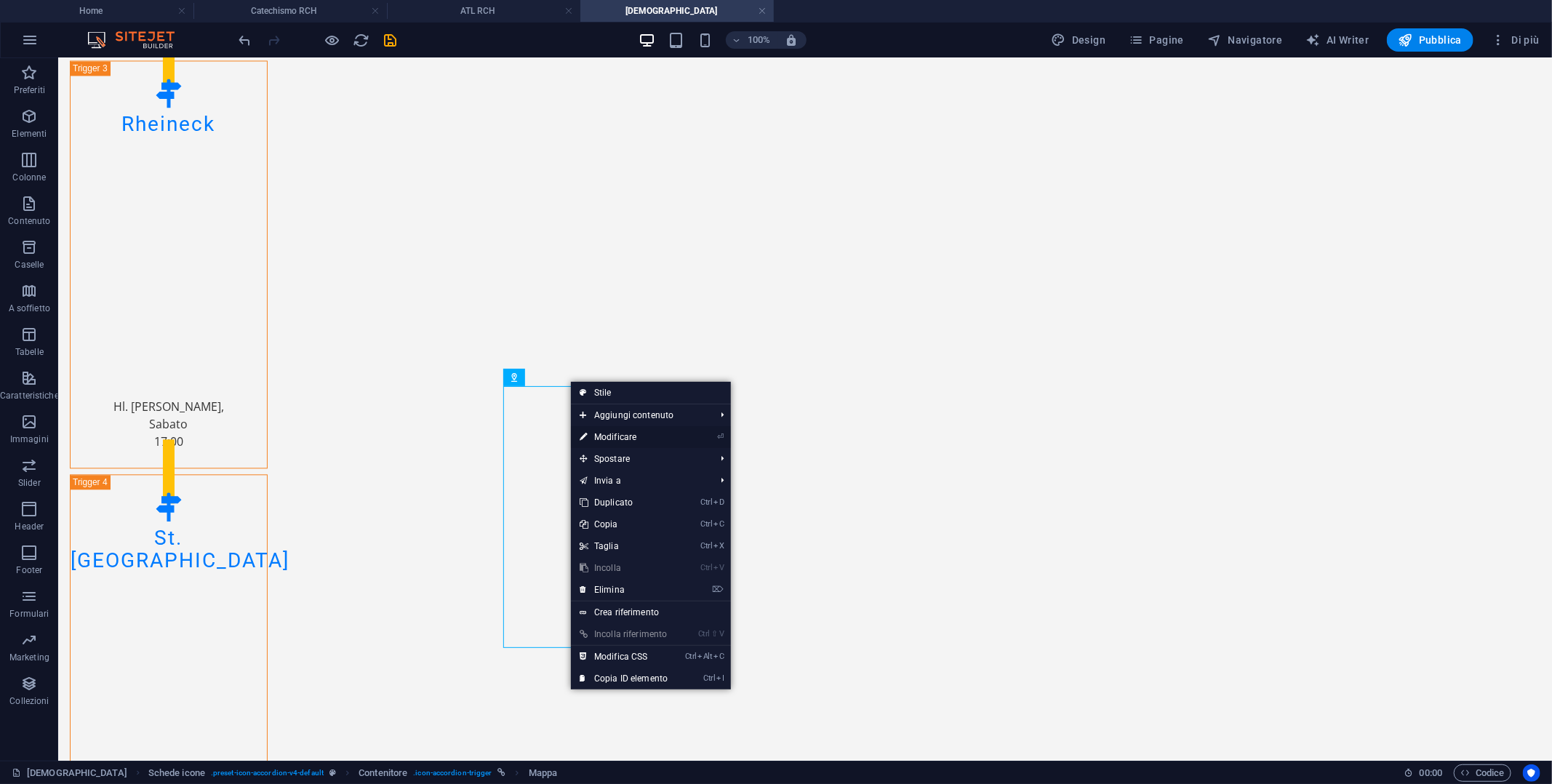
click at [612, 433] on link "⏎ Modificare" at bounding box center [623, 436] width 105 height 22
select select "1"
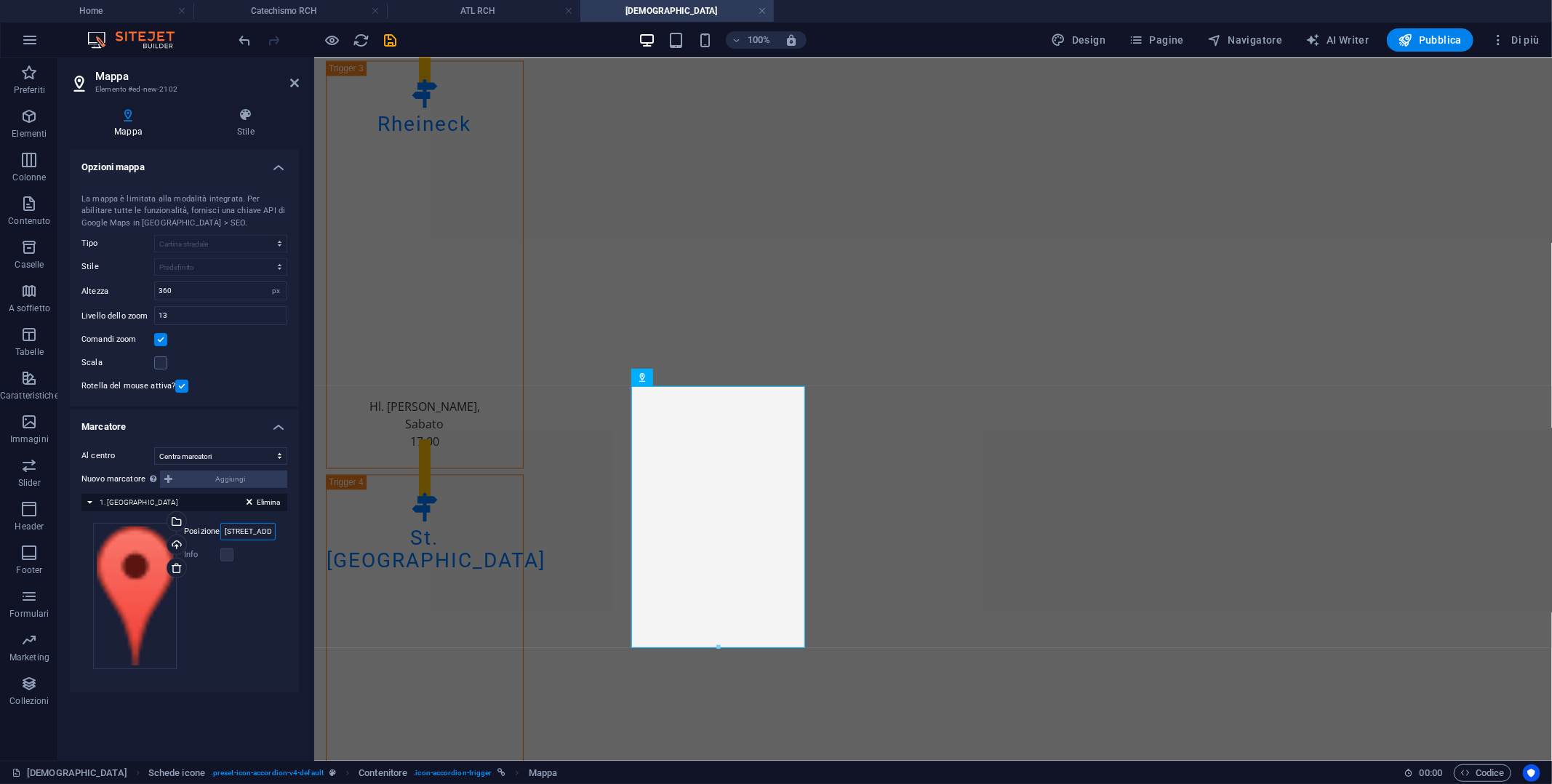
click at [258, 529] on input "[STREET_ADDRESS]" at bounding box center [248, 531] width 55 height 17
type input "Altersheim Rorschach"
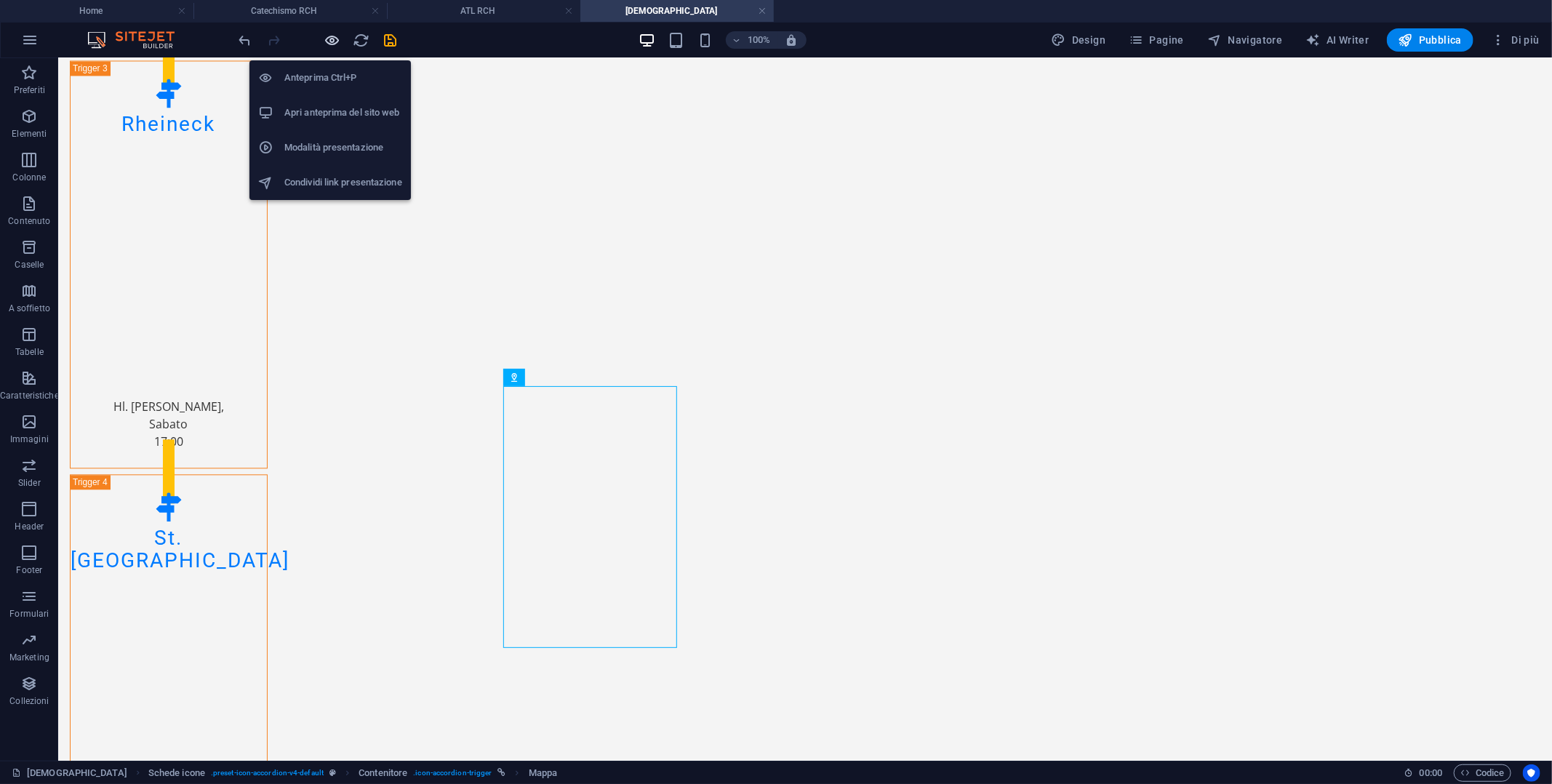
click at [328, 34] on icon "button" at bounding box center [333, 40] width 16 height 16
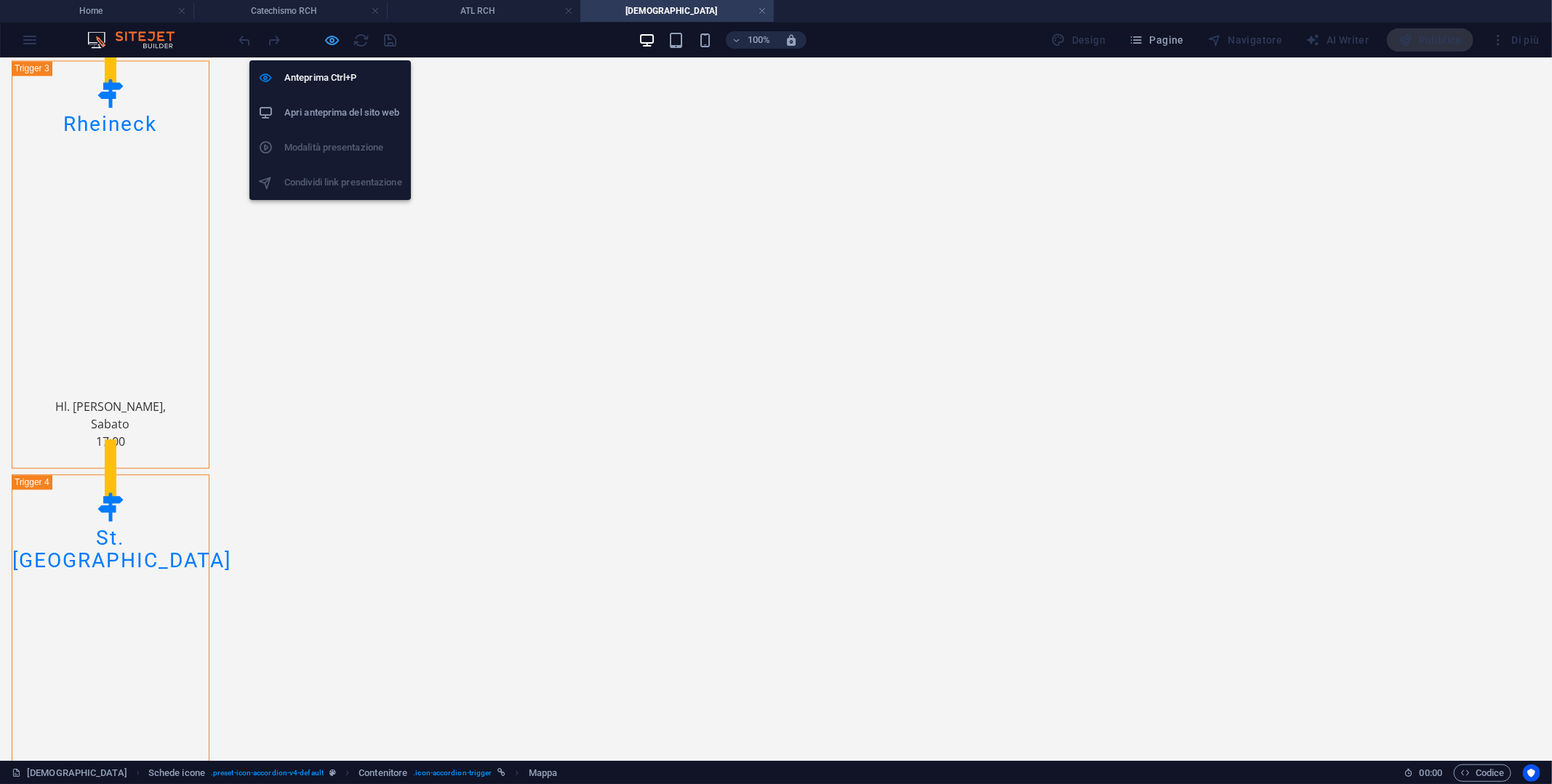
scroll to position [1886, 0]
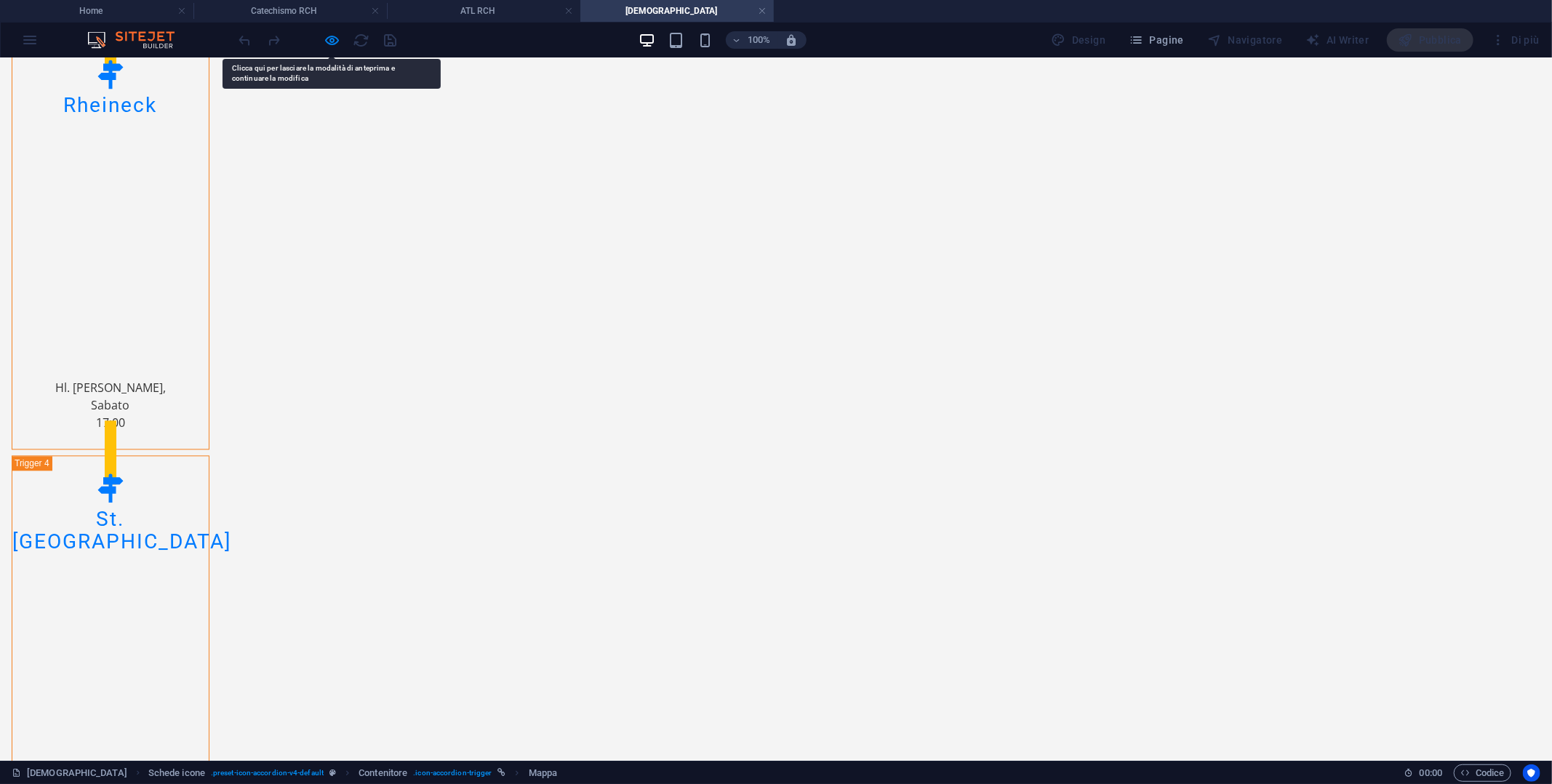
scroll to position [1909, 0]
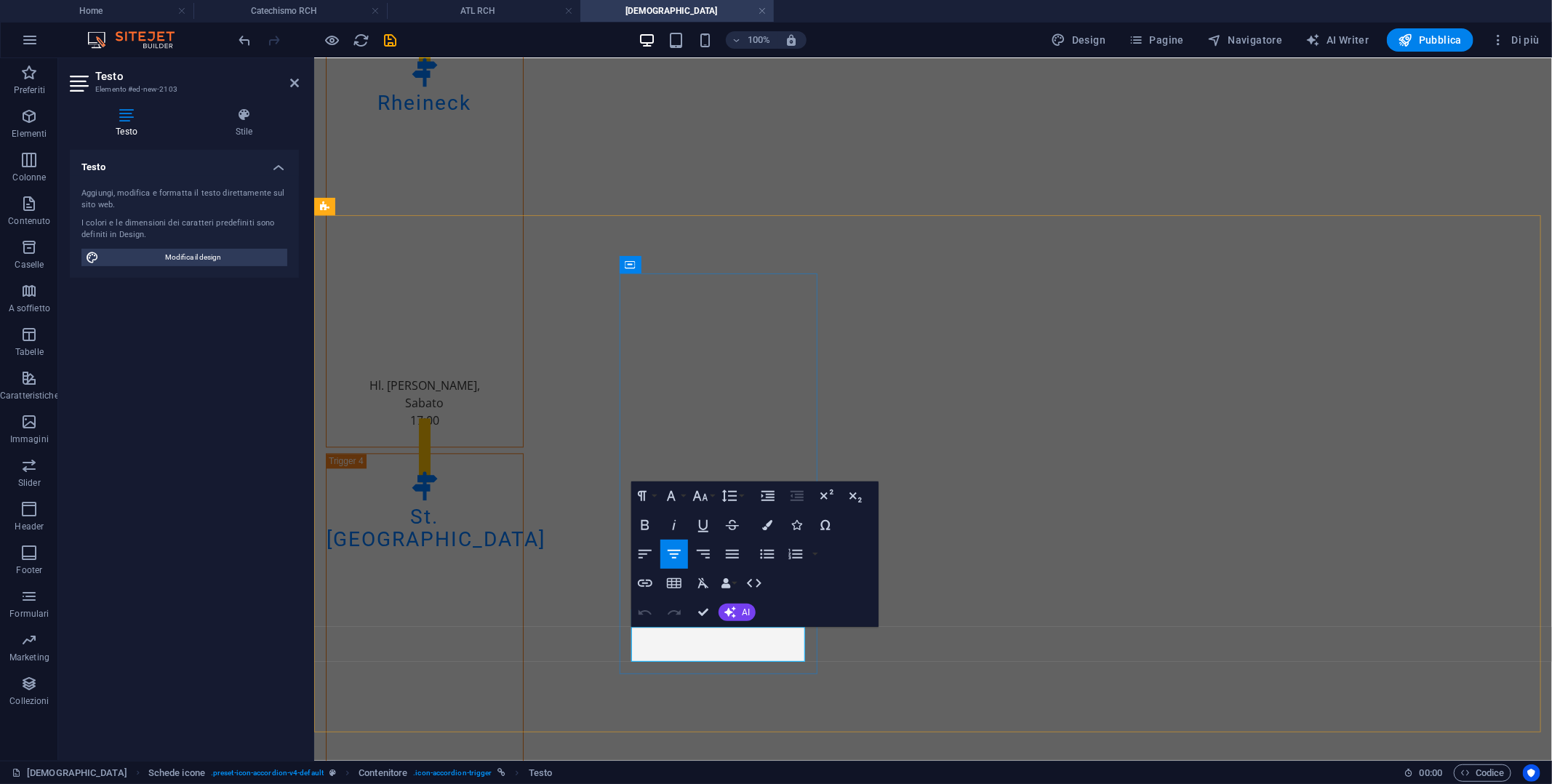
scroll to position [1894, 0]
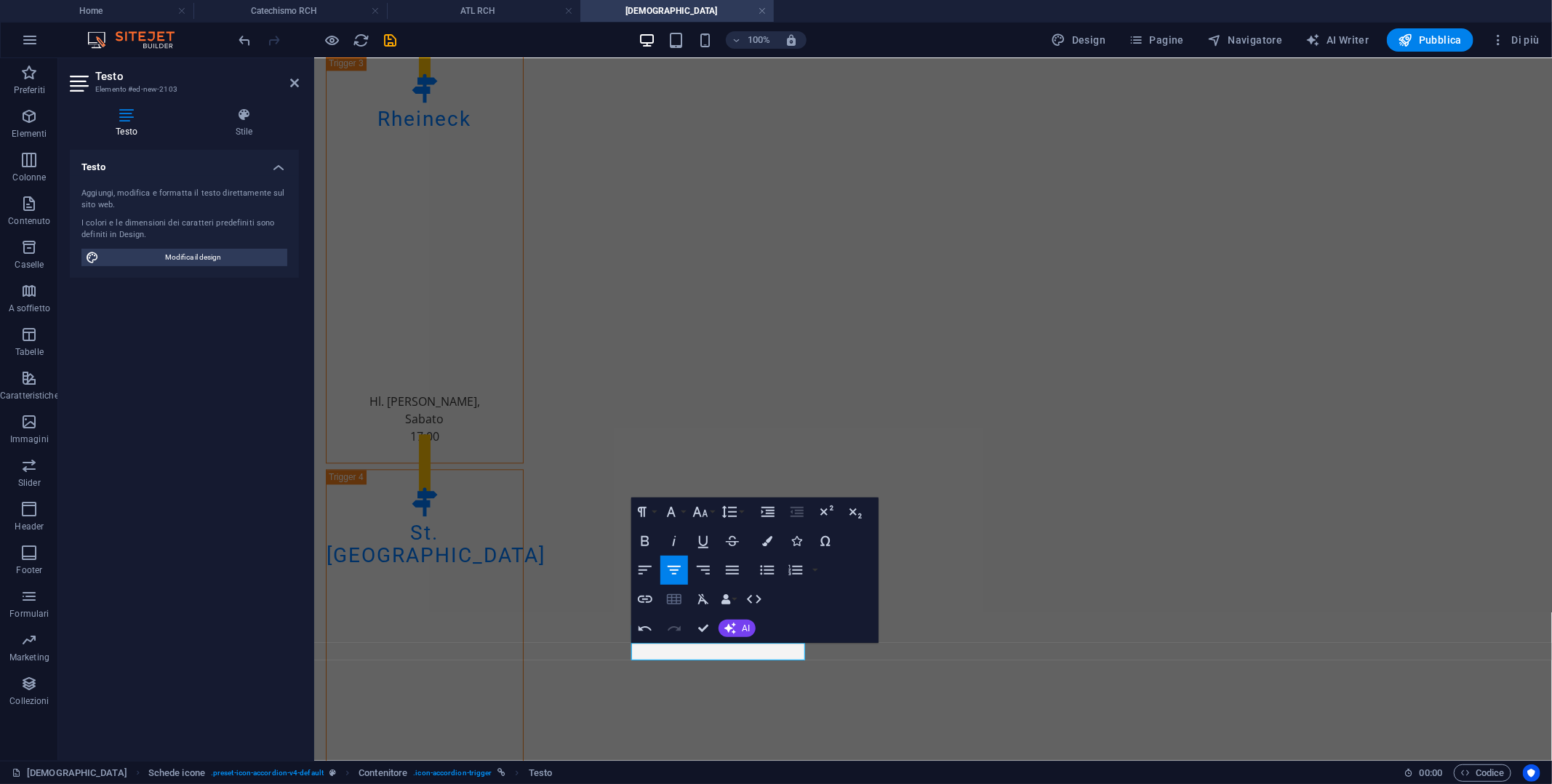
click at [672, 600] on icon "button" at bounding box center [674, 599] width 15 height 10
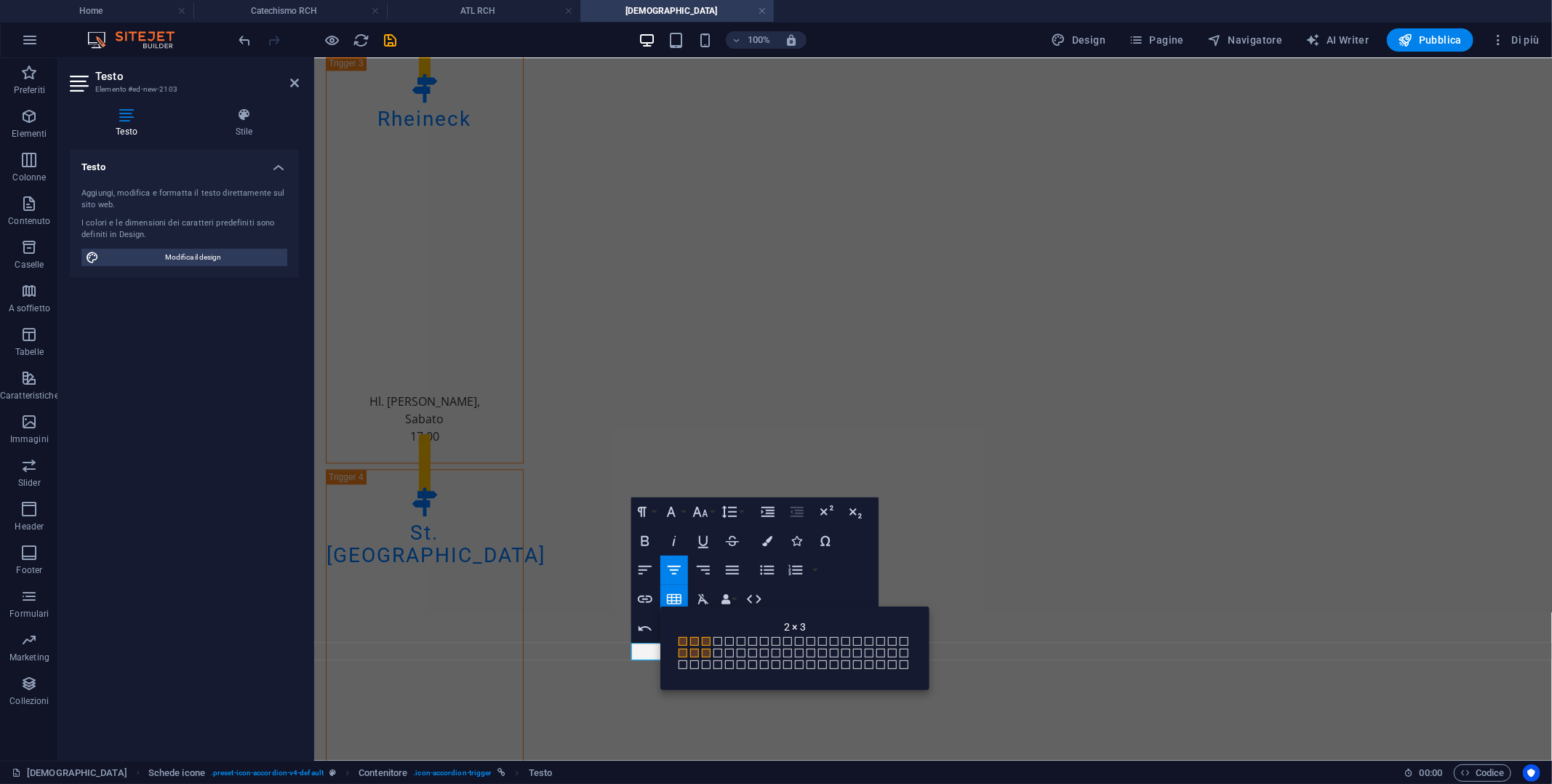
click at [707, 649] on span at bounding box center [706, 653] width 9 height 9
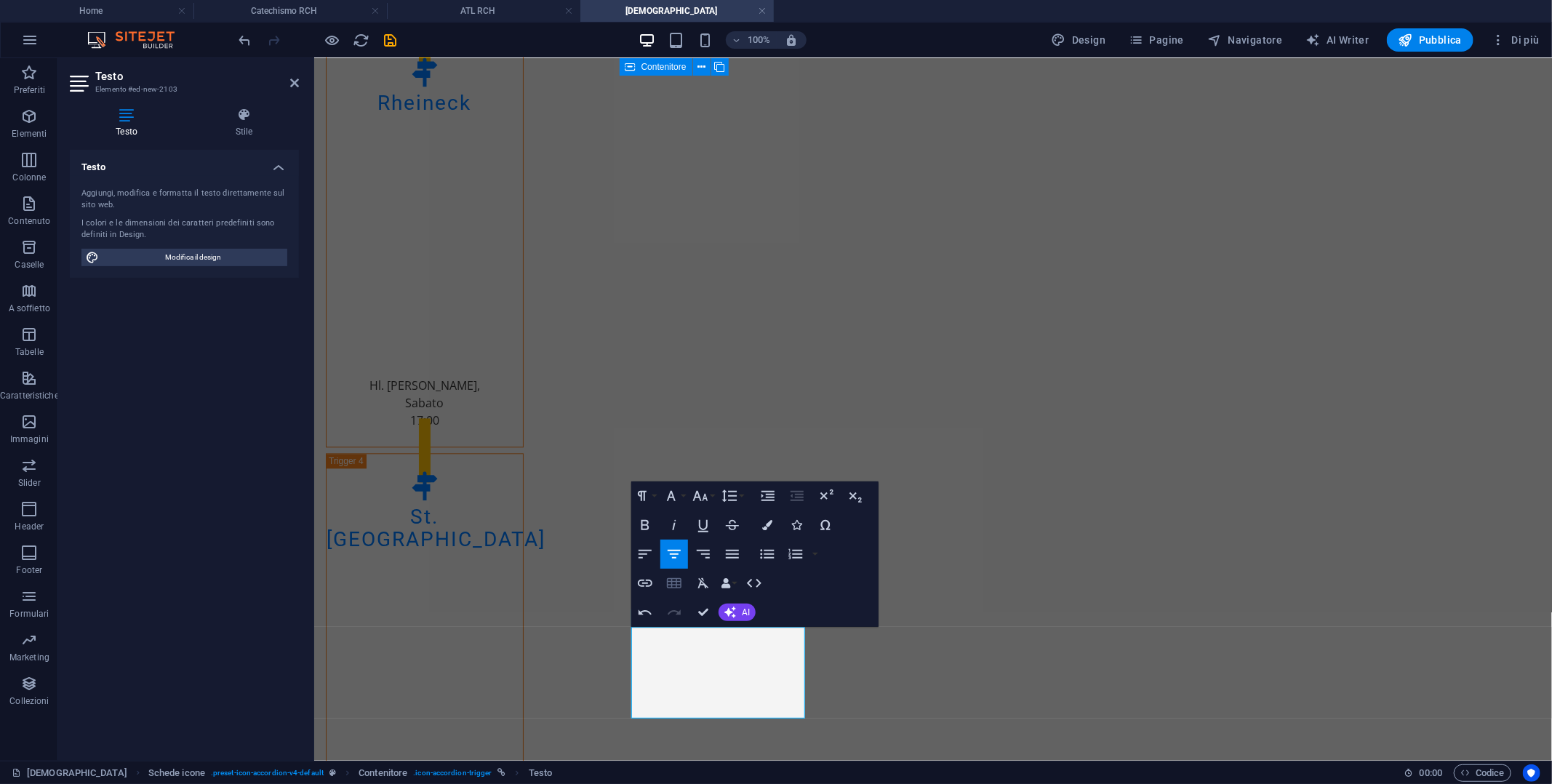
click at [676, 578] on icon "button" at bounding box center [674, 583] width 15 height 10
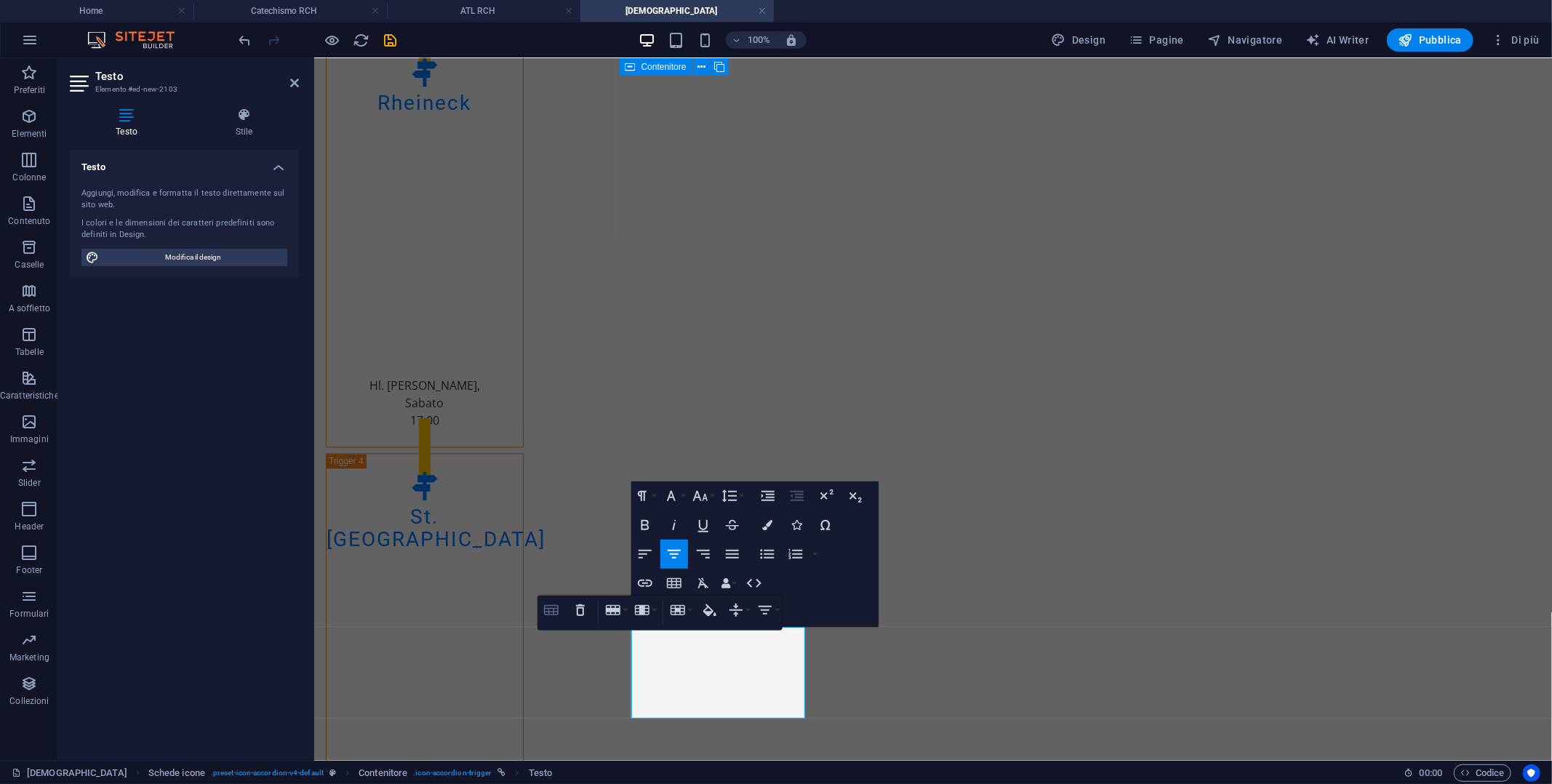
click at [554, 612] on icon "button" at bounding box center [552, 610] width 15 height 10
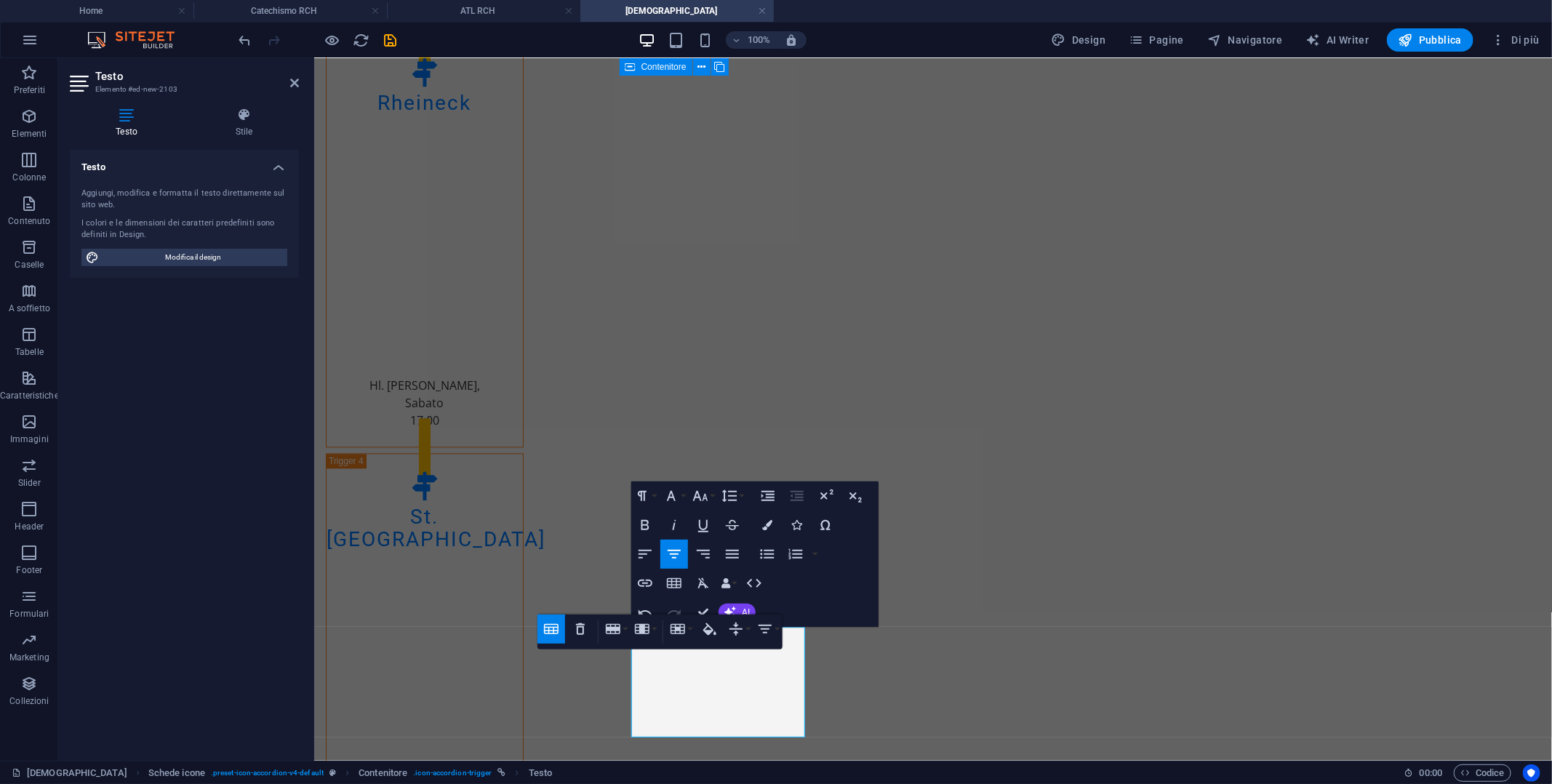
click at [545, 627] on icon "button" at bounding box center [552, 629] width 15 height 10
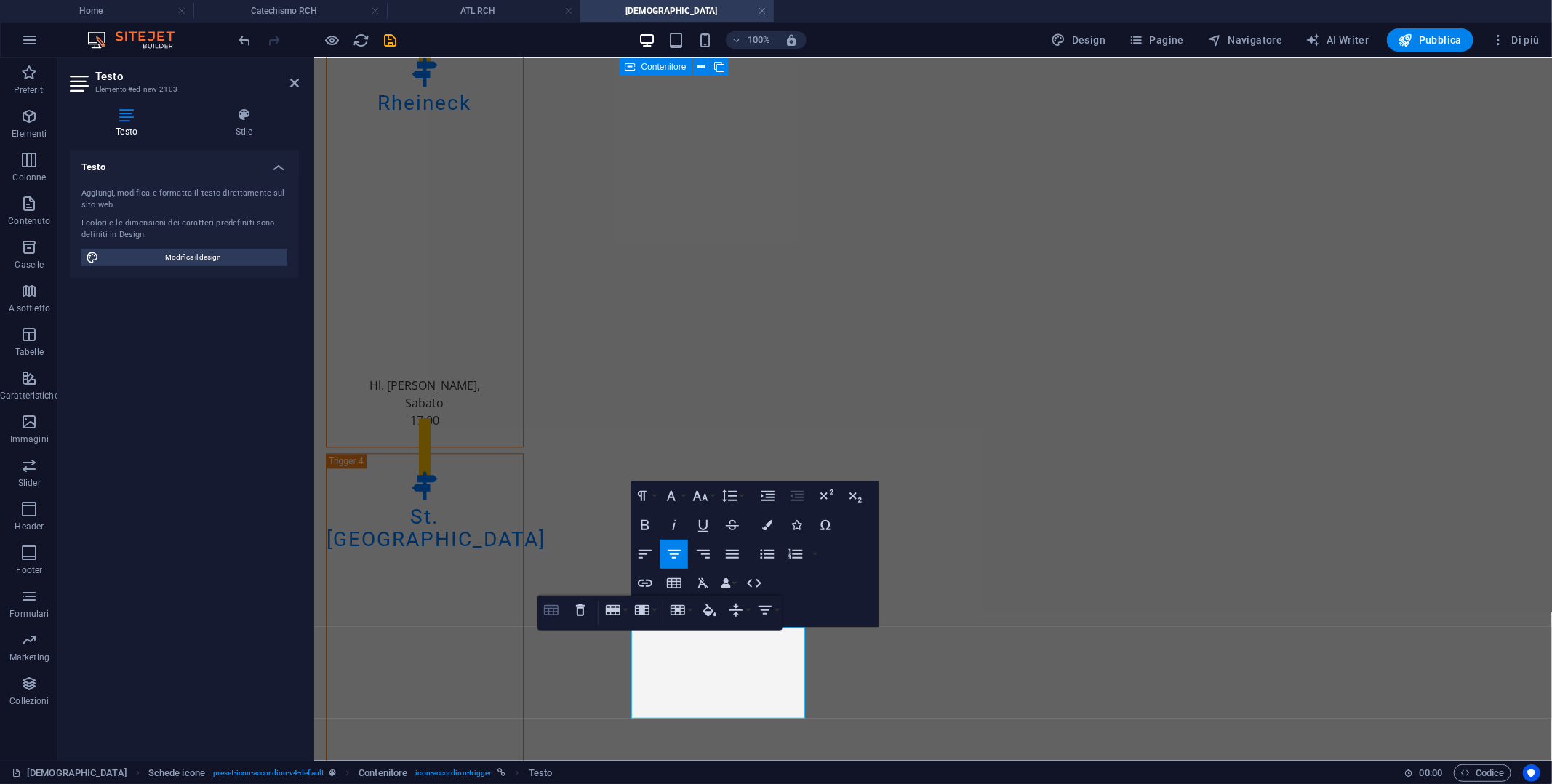
click at [553, 613] on icon "button" at bounding box center [552, 610] width 15 height 10
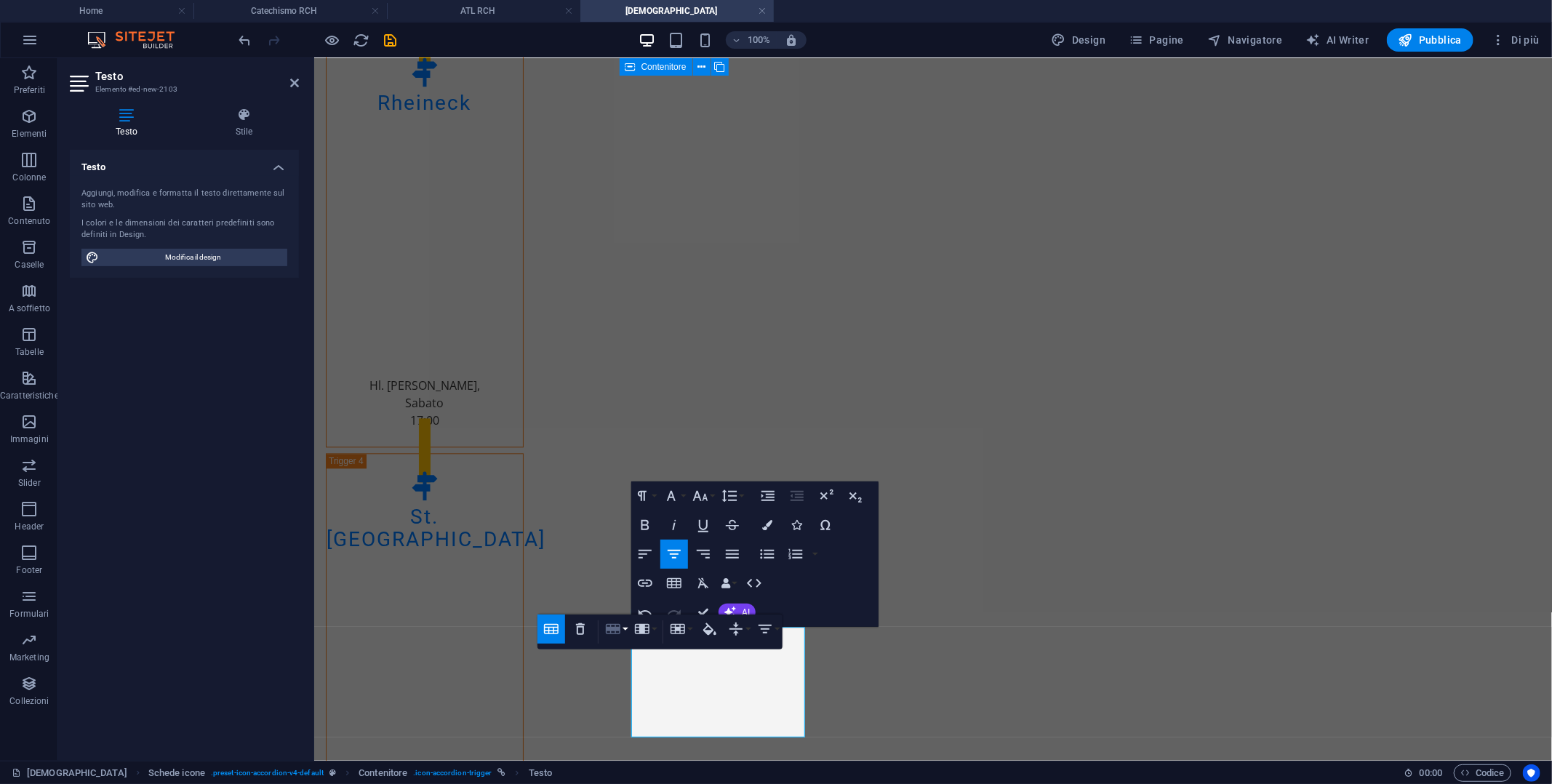
click at [624, 627] on button "Row" at bounding box center [616, 629] width 28 height 29
click at [636, 695] on link "Delete row" at bounding box center [658, 701] width 111 height 22
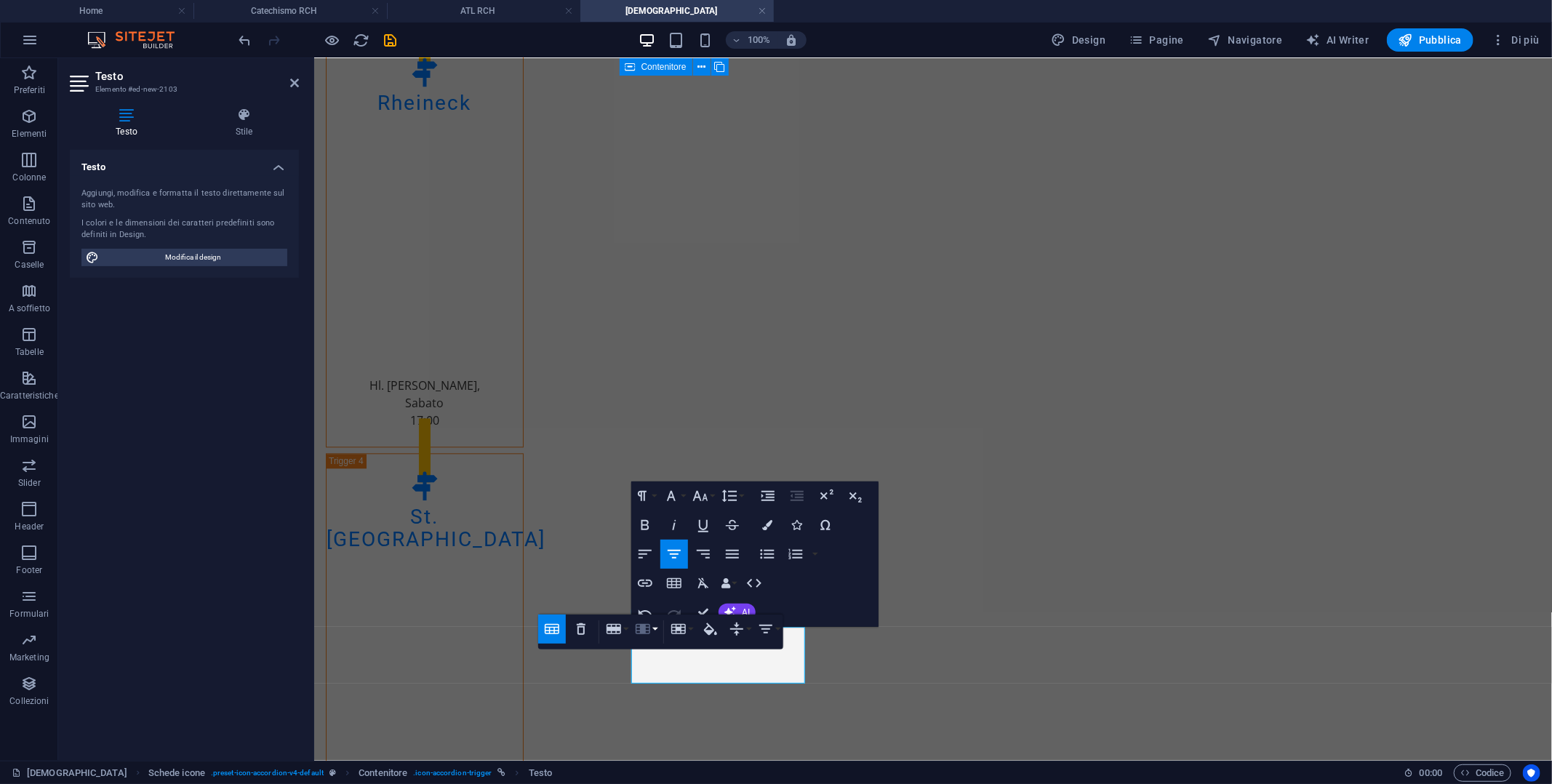
click at [653, 633] on button "Column" at bounding box center [646, 629] width 28 height 29
drag, startPoint x: 664, startPoint y: 696, endPoint x: 350, endPoint y: 637, distance: 319.5
click at [664, 696] on link "Delete column" at bounding box center [698, 701] width 132 height 22
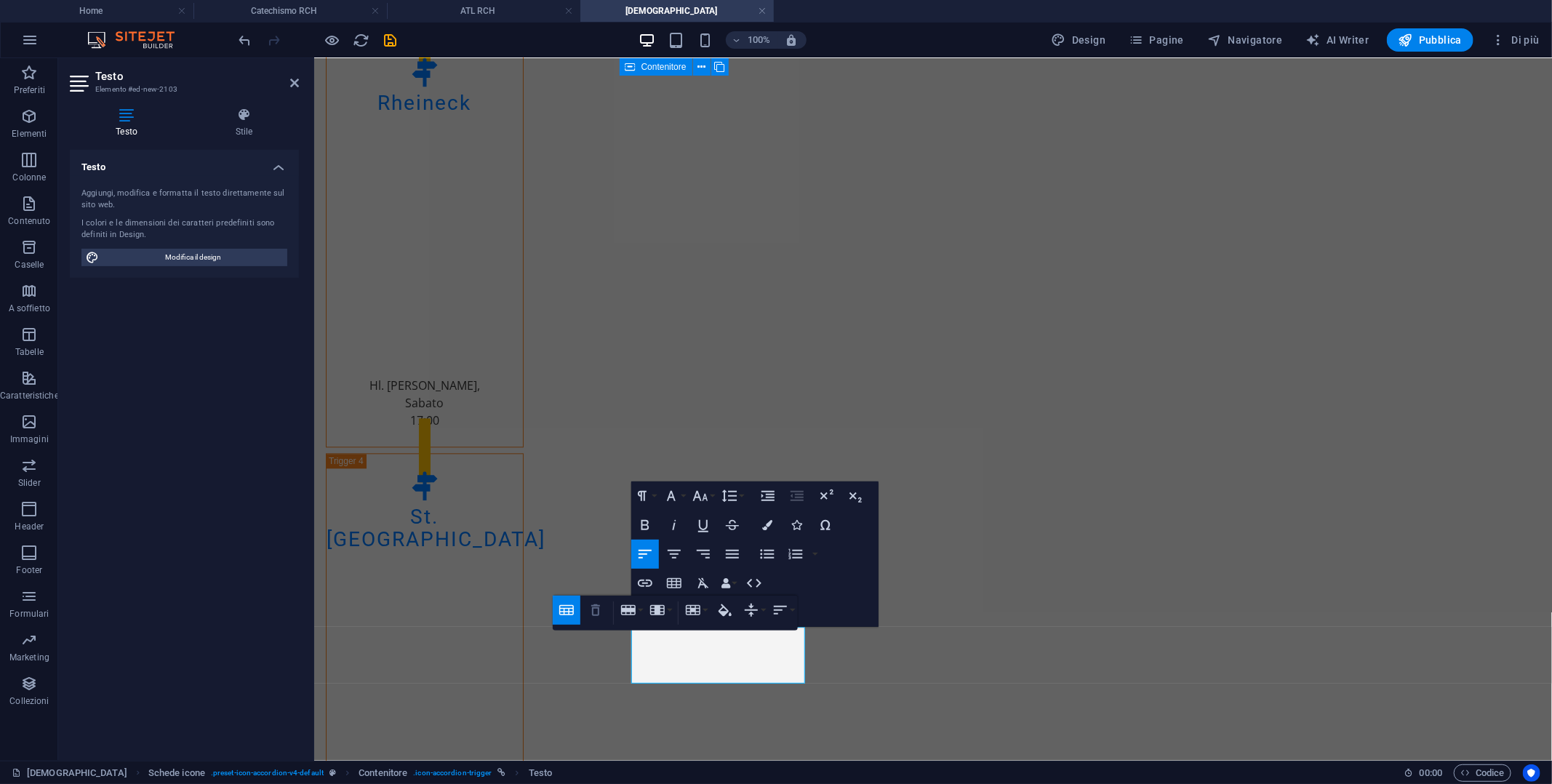
click at [595, 609] on icon "button" at bounding box center [595, 609] width 17 height 17
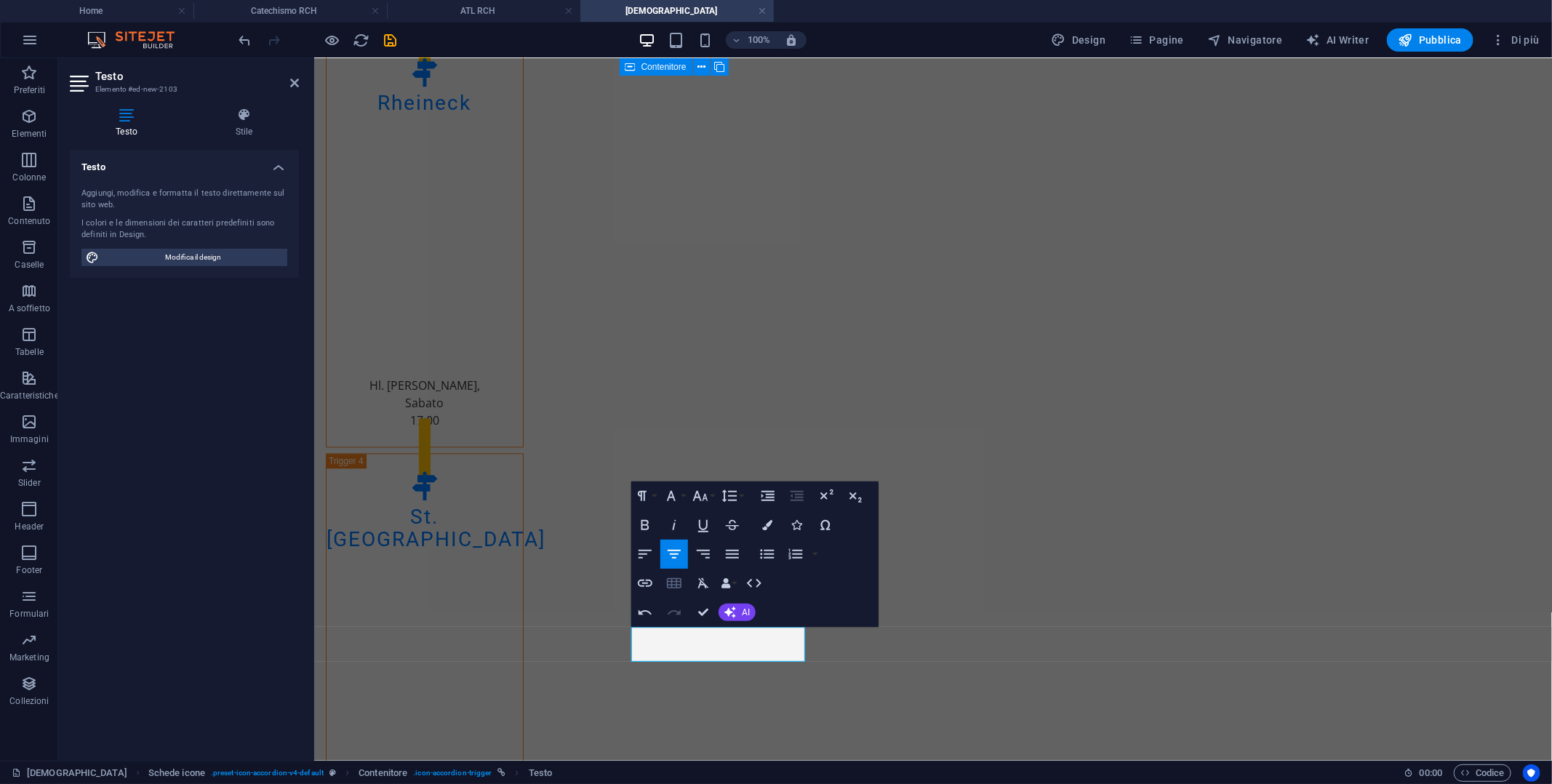
click at [678, 584] on icon "button" at bounding box center [674, 582] width 17 height 17
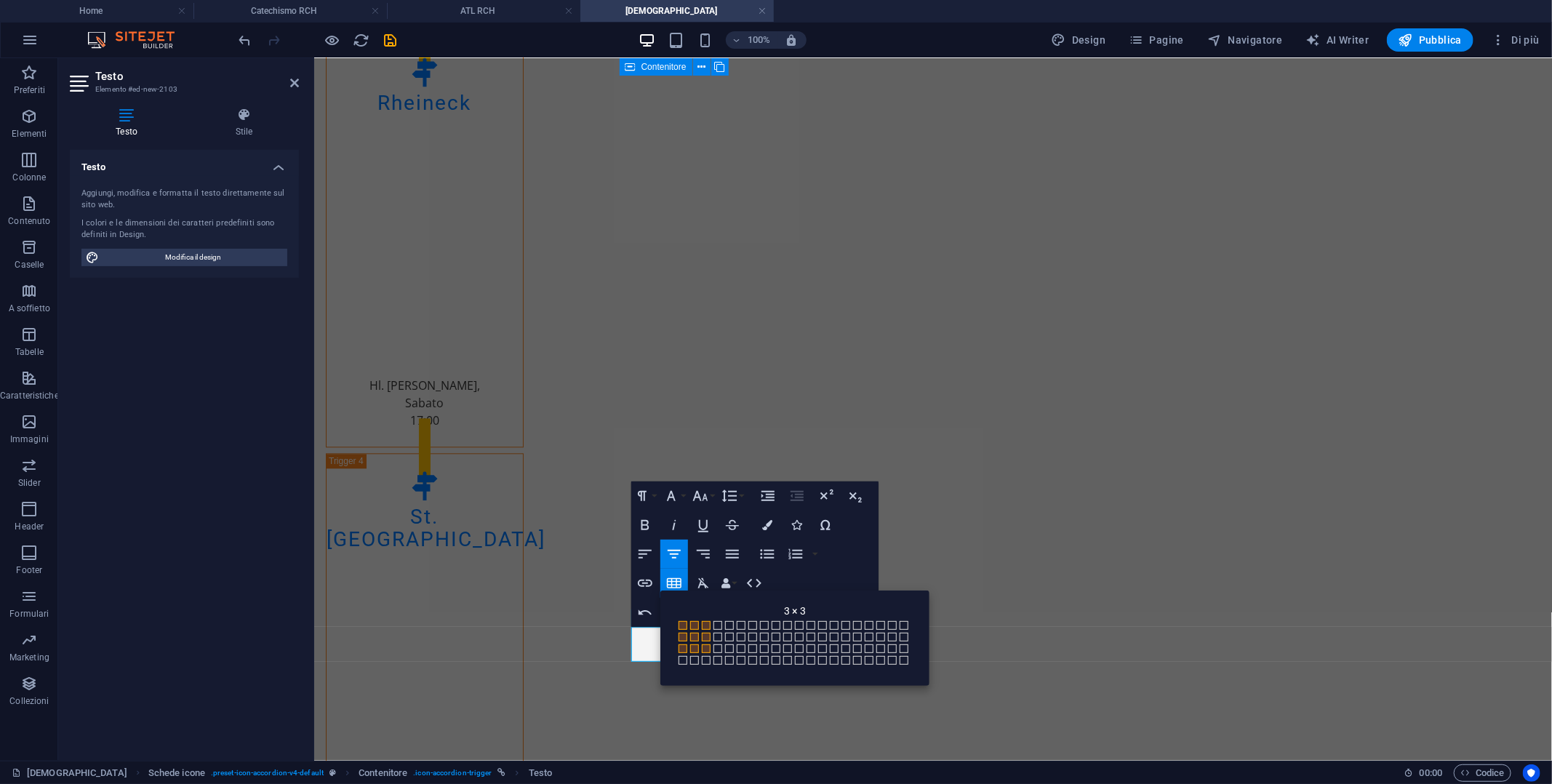
click at [706, 647] on span at bounding box center [706, 649] width 9 height 9
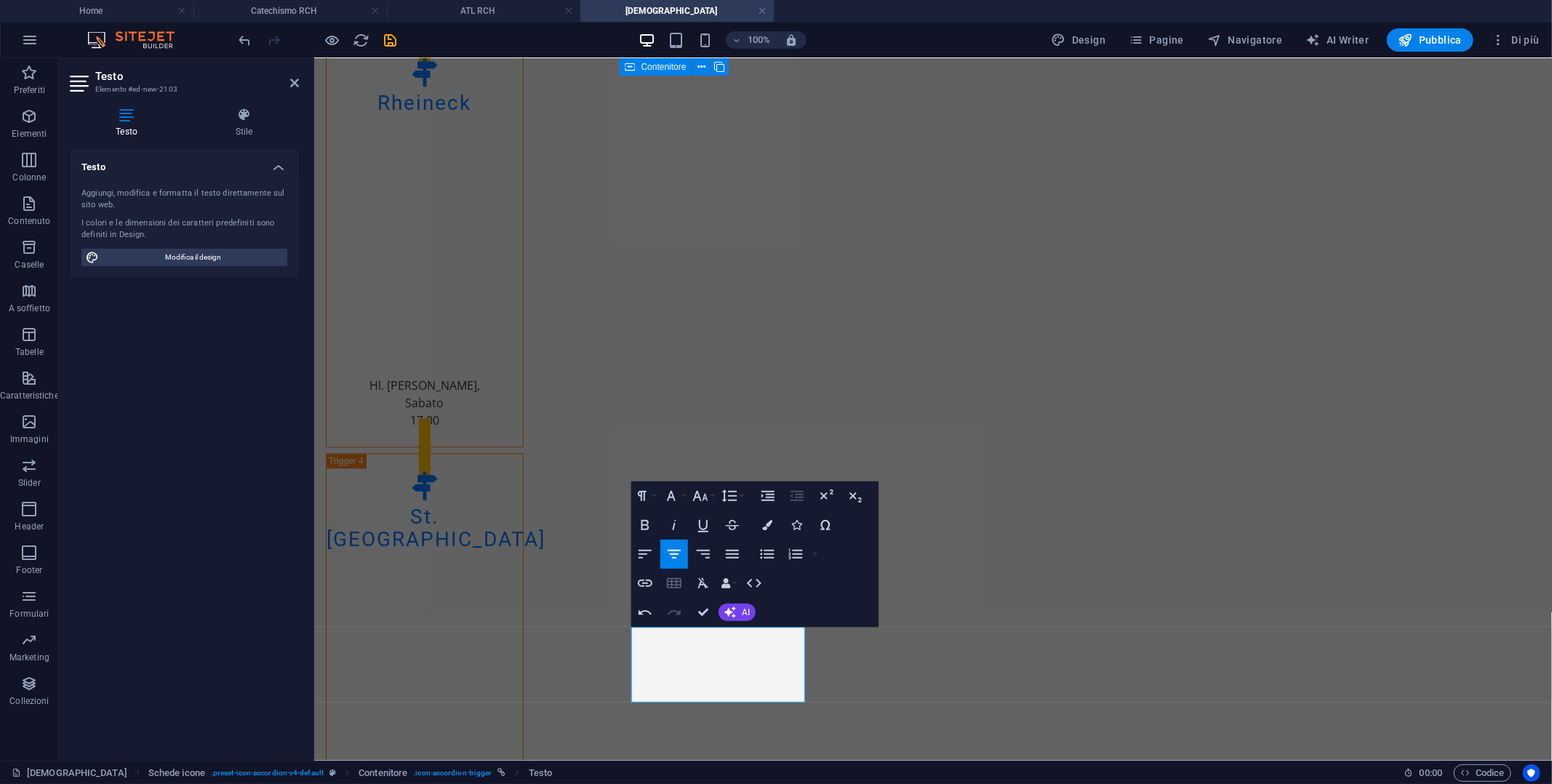
click at [672, 583] on icon "button" at bounding box center [674, 583] width 15 height 10
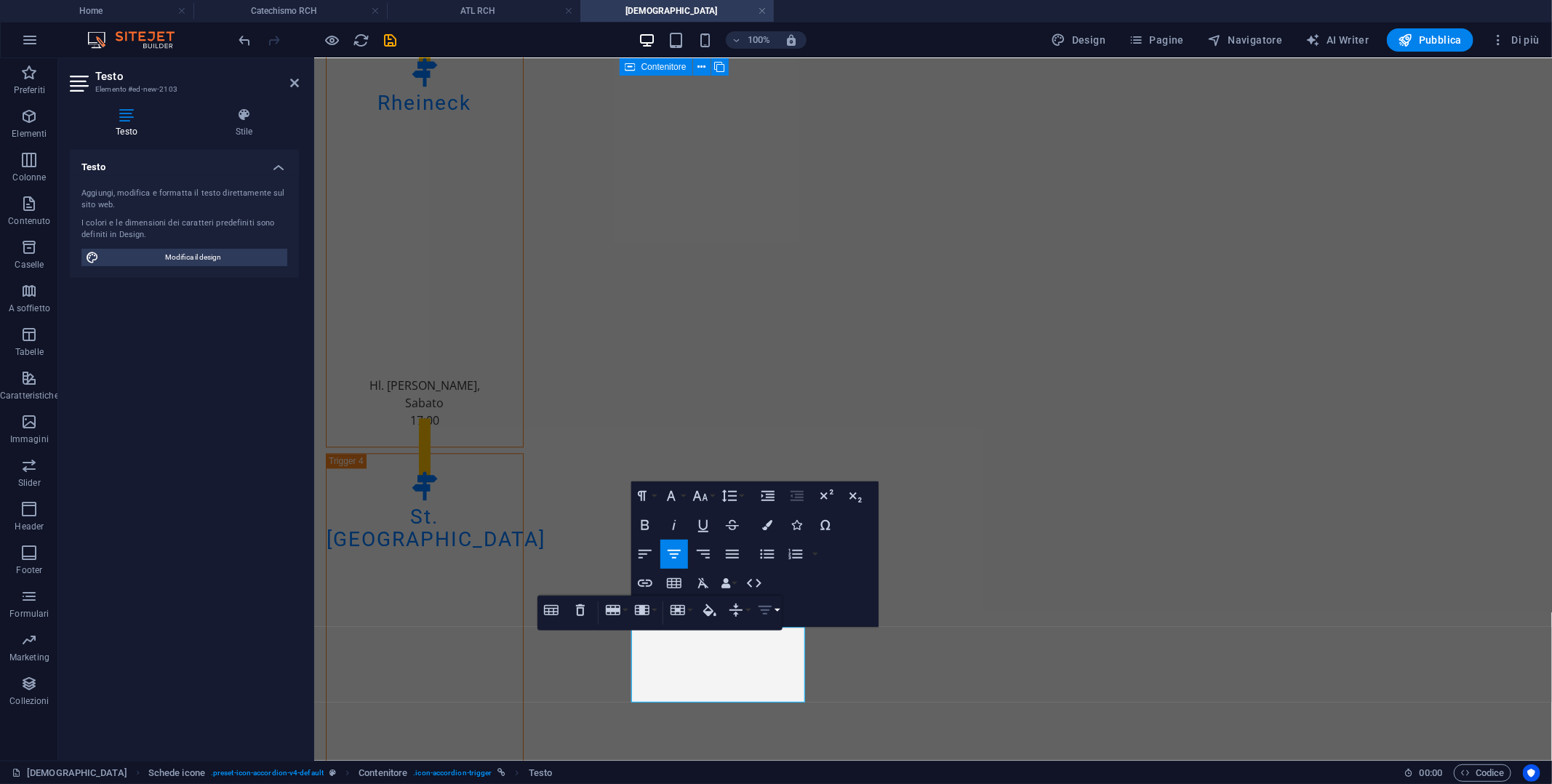
click at [777, 609] on button "Horizontal Align" at bounding box center [768, 610] width 28 height 29
click at [719, 613] on button "Cell Background" at bounding box center [710, 610] width 28 height 29
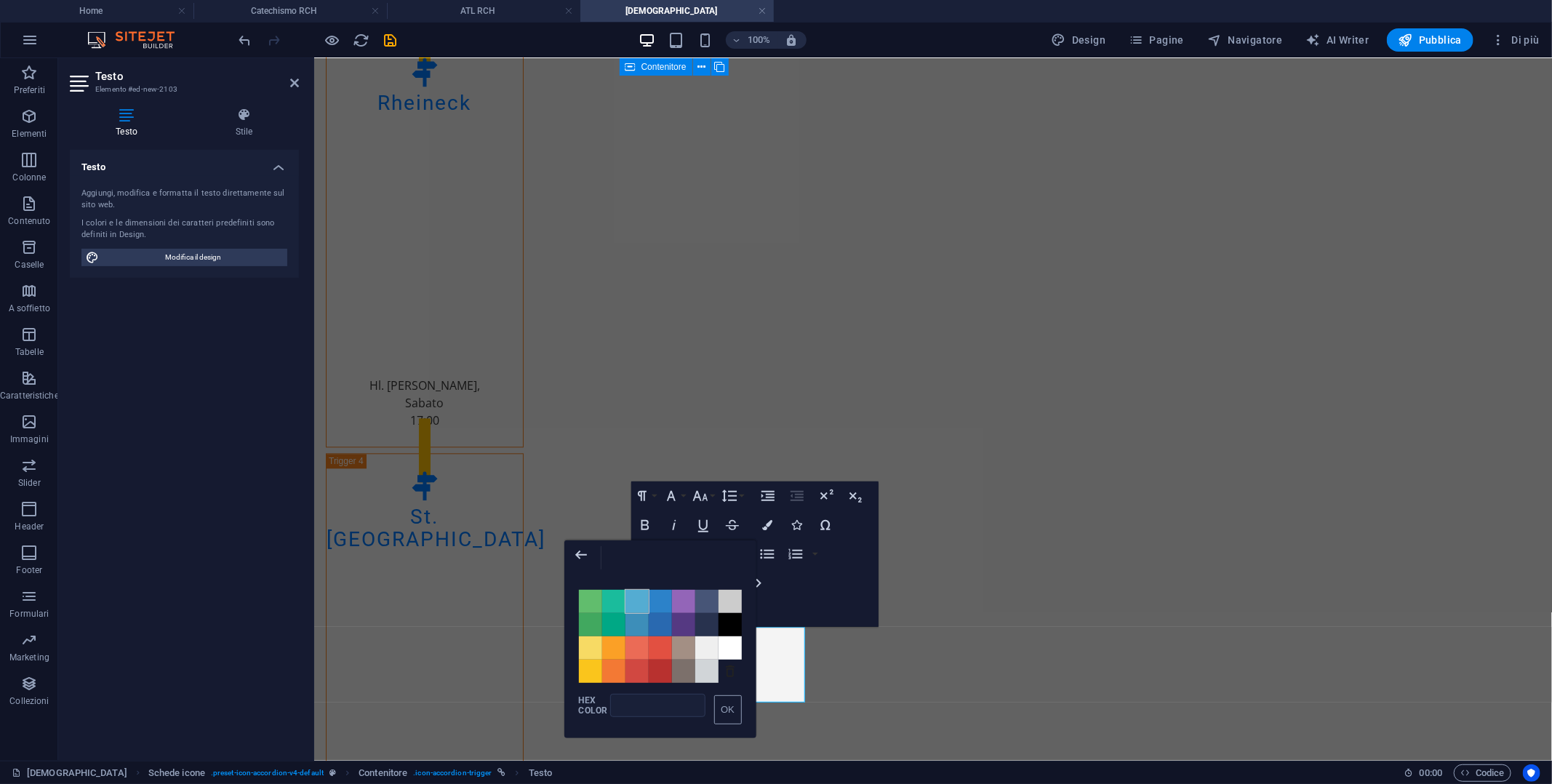
click at [645, 605] on span "Color #54ACD2" at bounding box center [636, 601] width 24 height 24
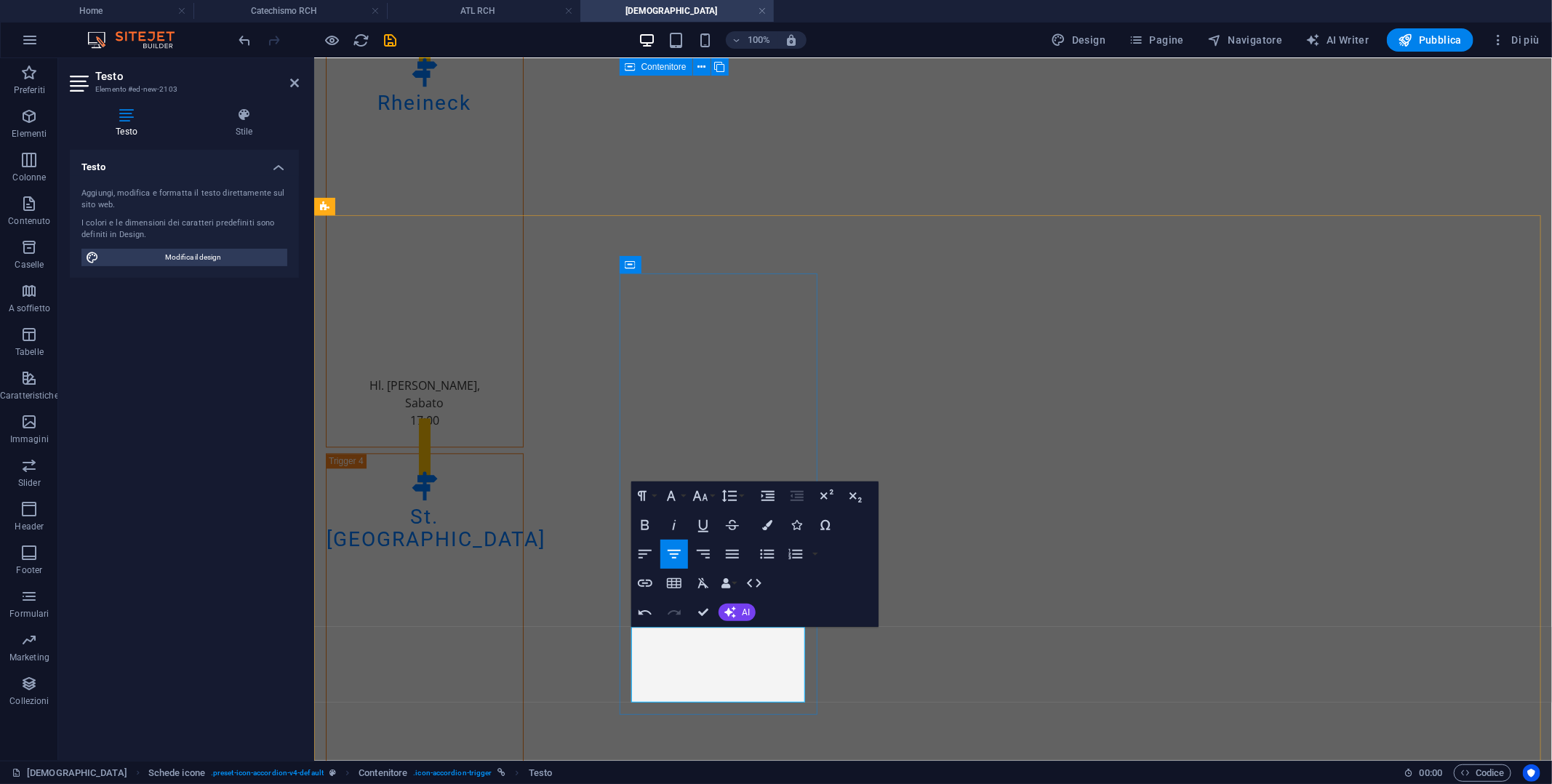
click at [769, 613] on icon "button" at bounding box center [768, 609] width 13 height 12
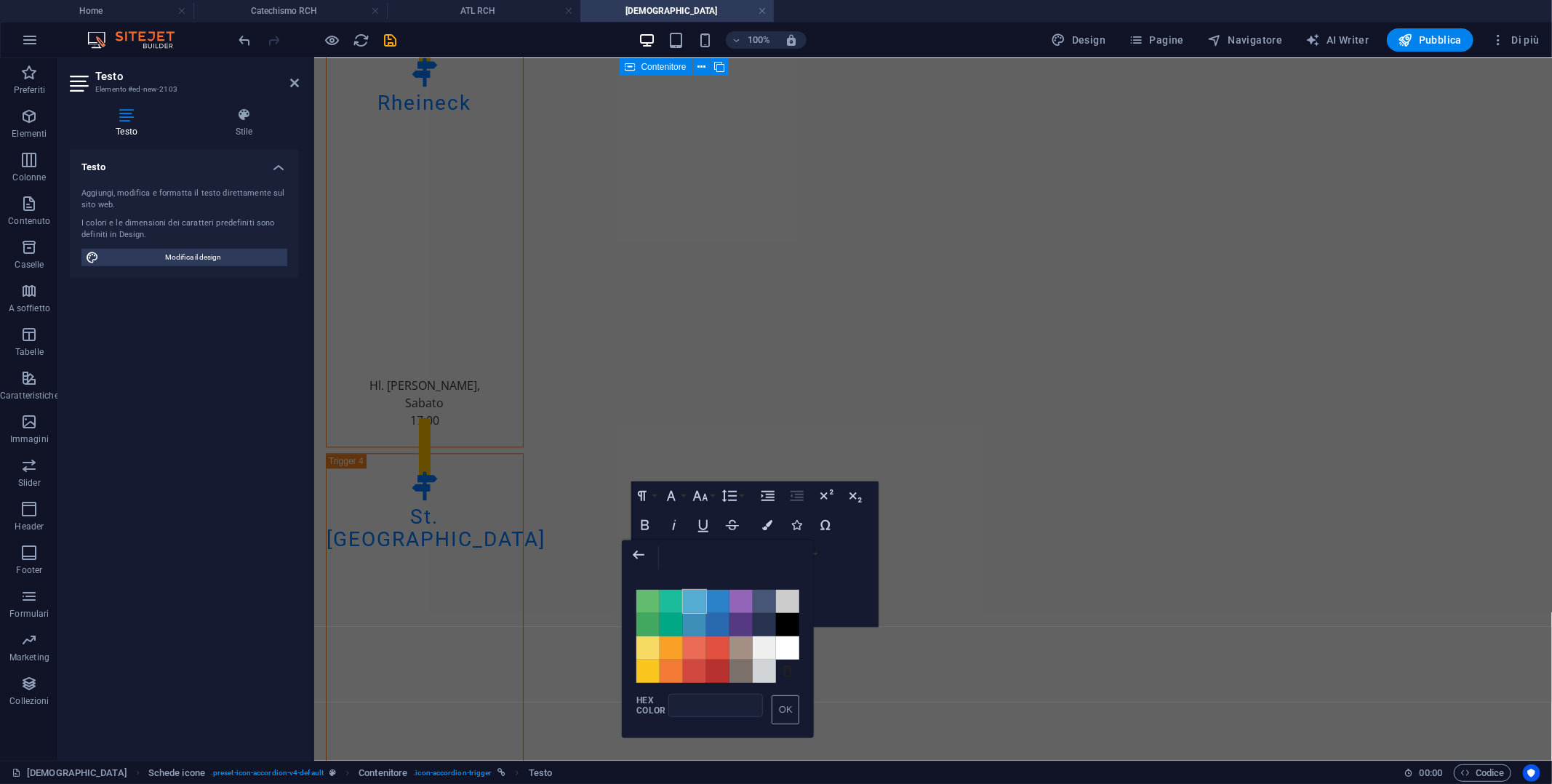
click at [696, 605] on span "Color #54ACD2" at bounding box center [694, 601] width 24 height 24
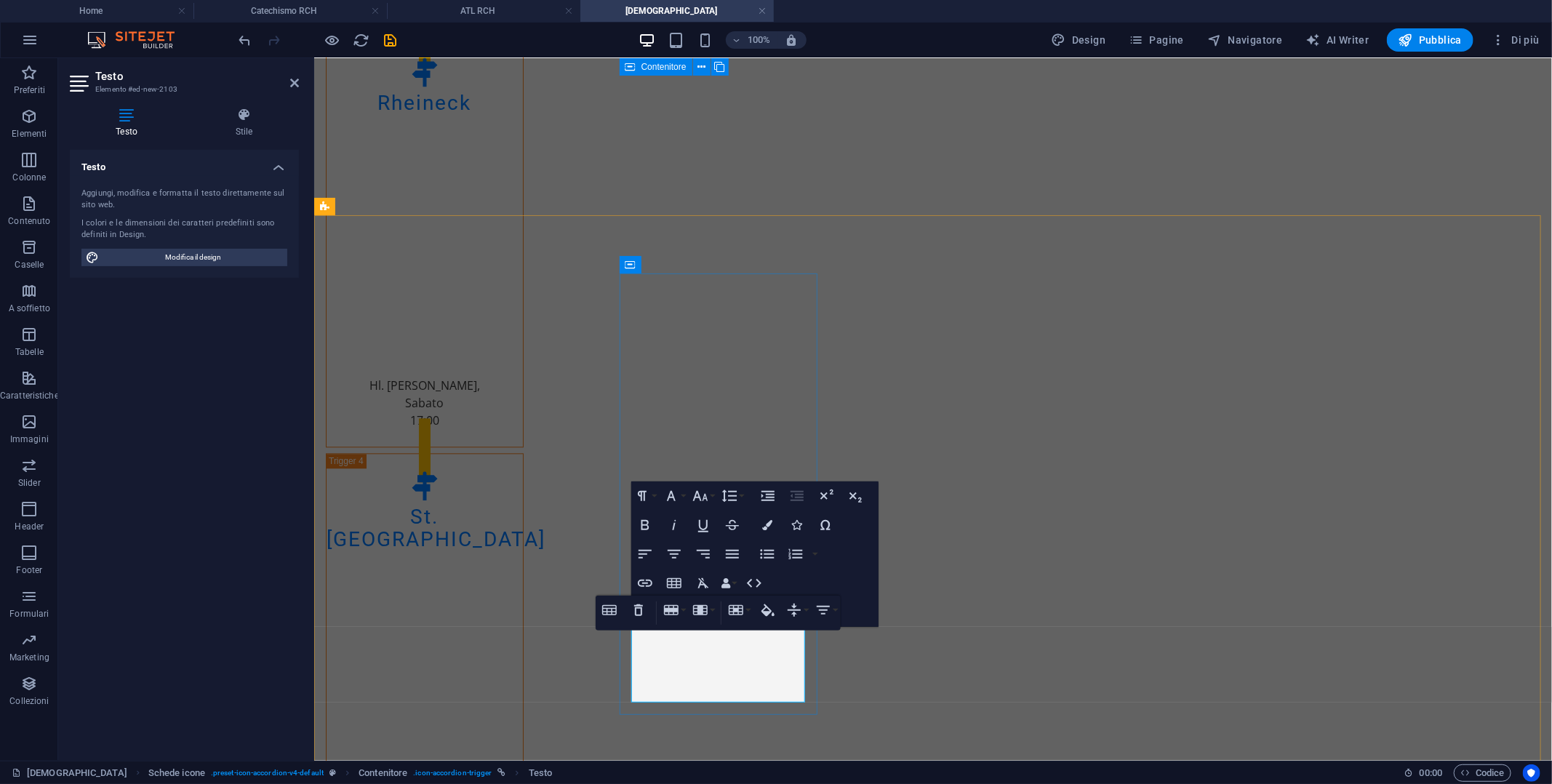
click at [739, 610] on button "Row" at bounding box center [733, 610] width 28 height 29
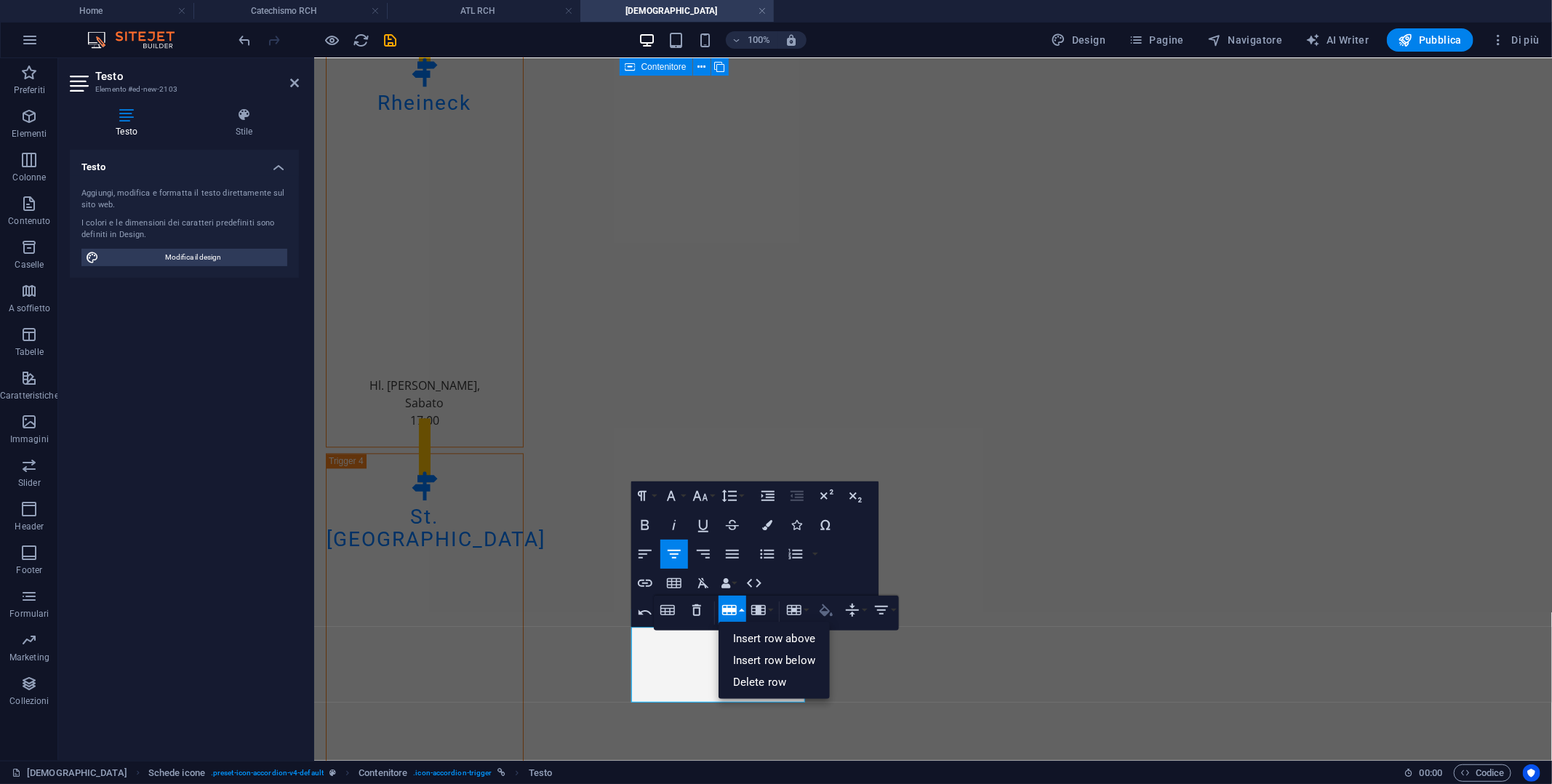
click at [820, 607] on icon "button" at bounding box center [826, 609] width 17 height 17
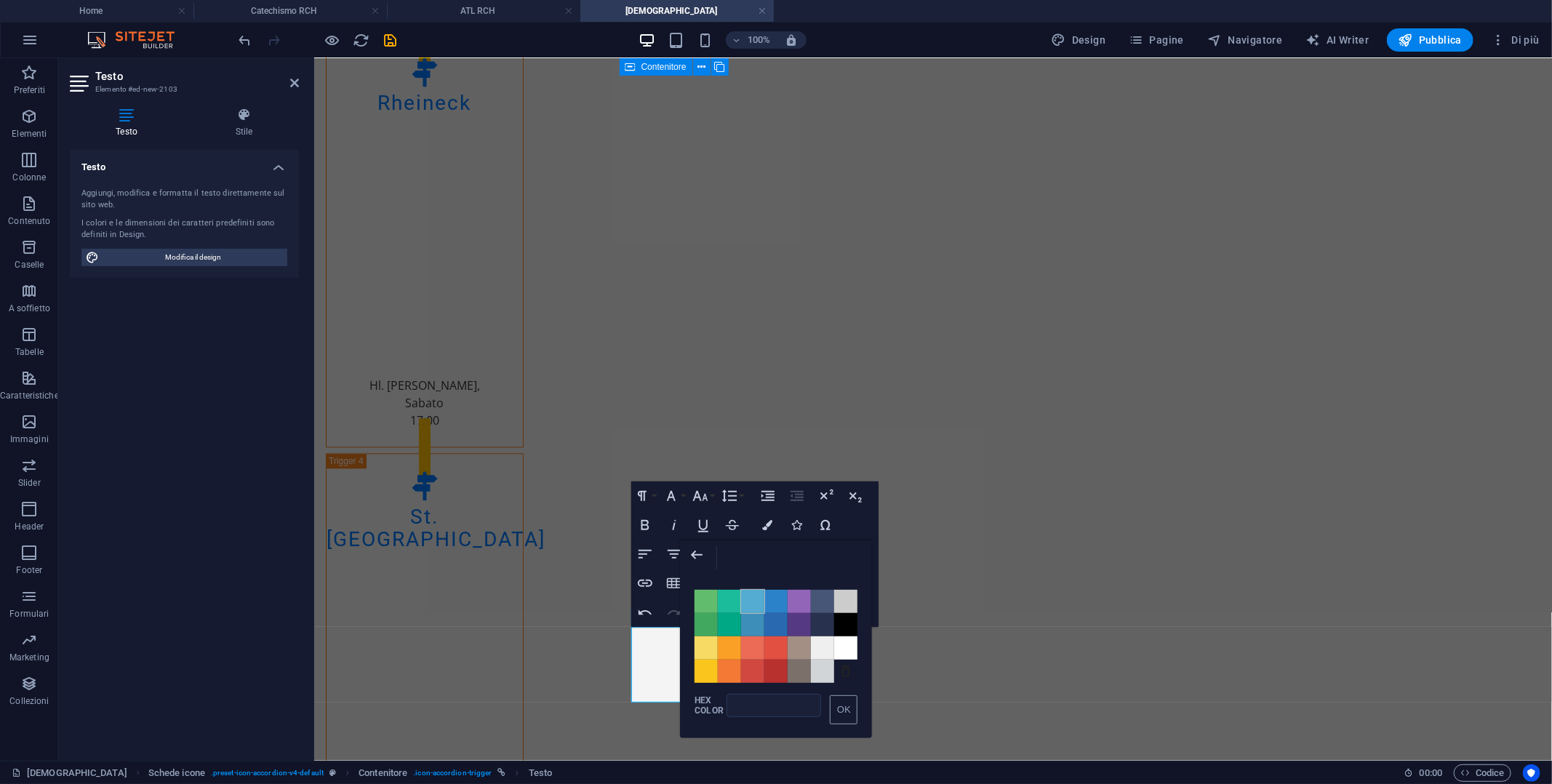
click at [755, 605] on span "Color #54ACD2" at bounding box center [752, 601] width 24 height 24
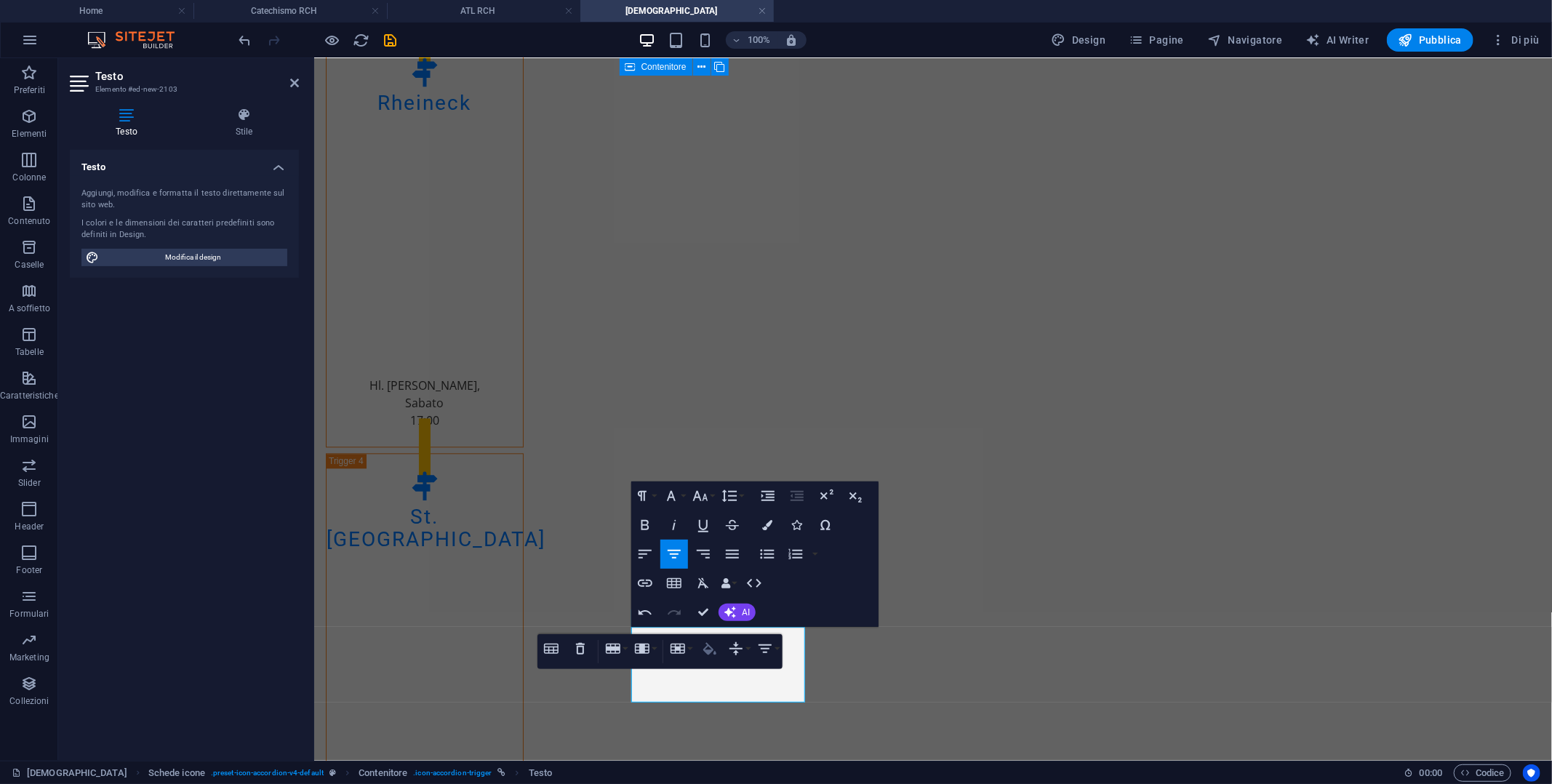
click at [717, 647] on icon "button" at bounding box center [709, 648] width 17 height 17
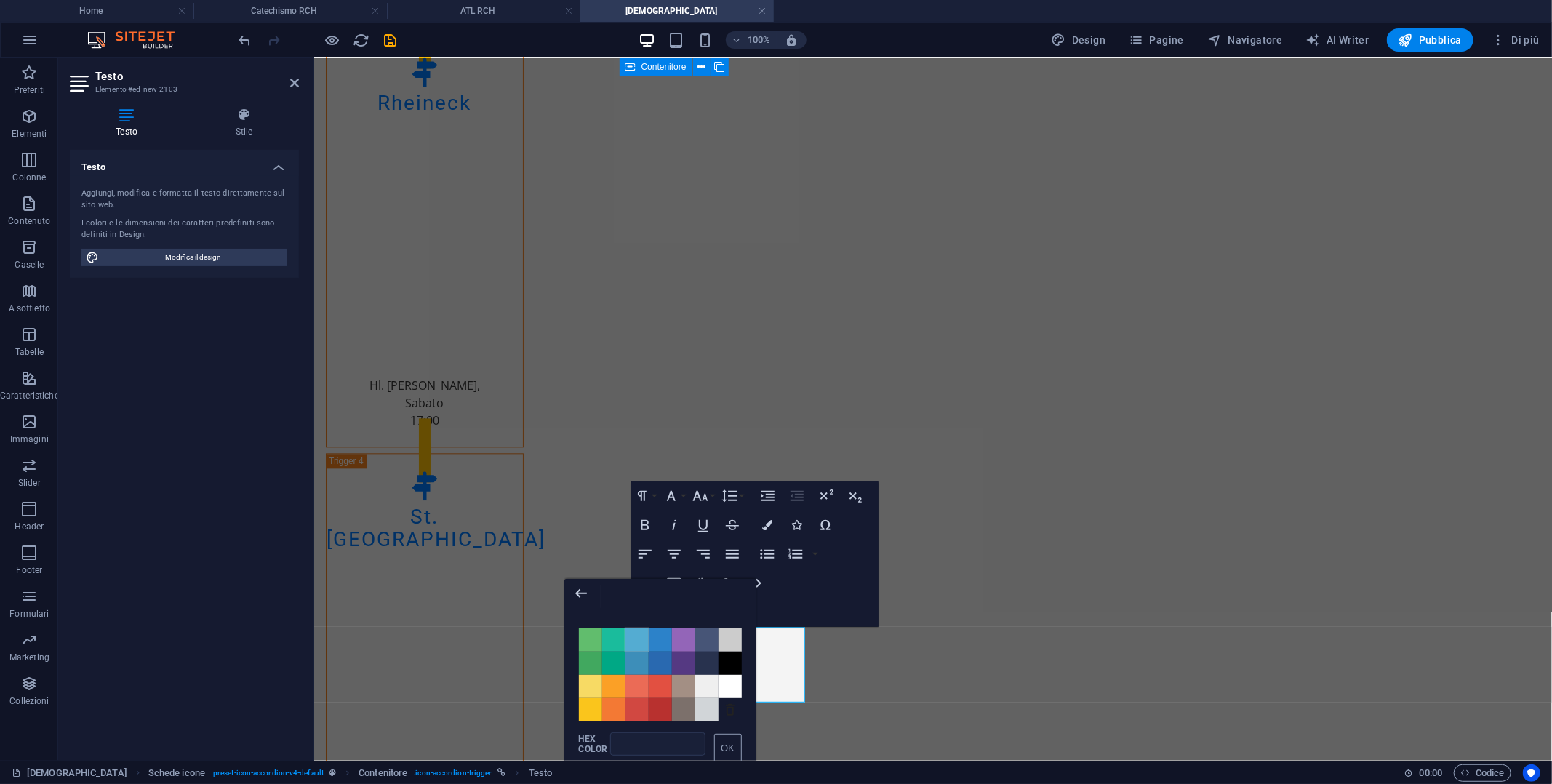
click at [636, 640] on span "Color #54ACD2" at bounding box center [636, 640] width 24 height 24
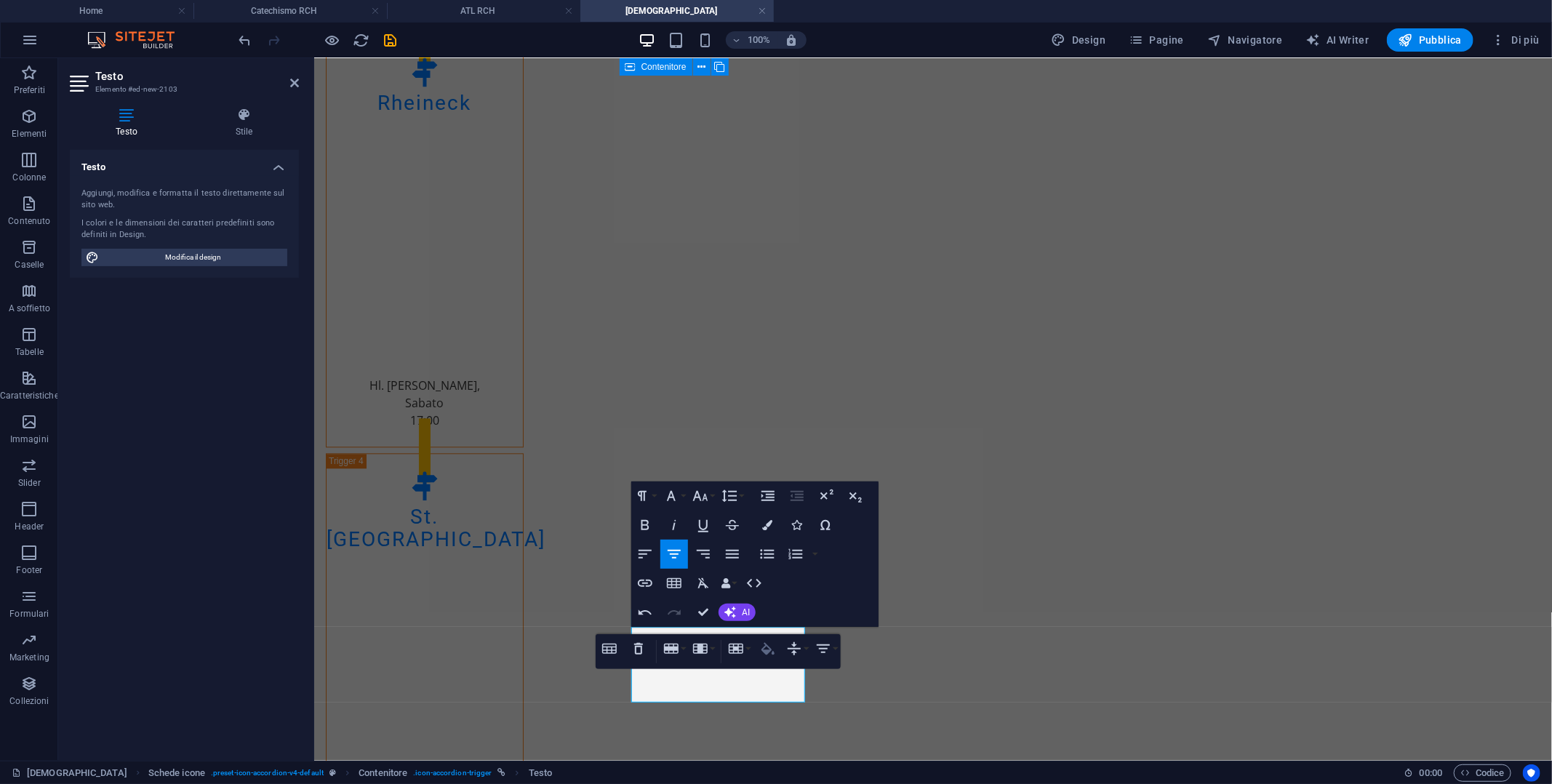
click at [760, 647] on icon "button" at bounding box center [767, 648] width 17 height 17
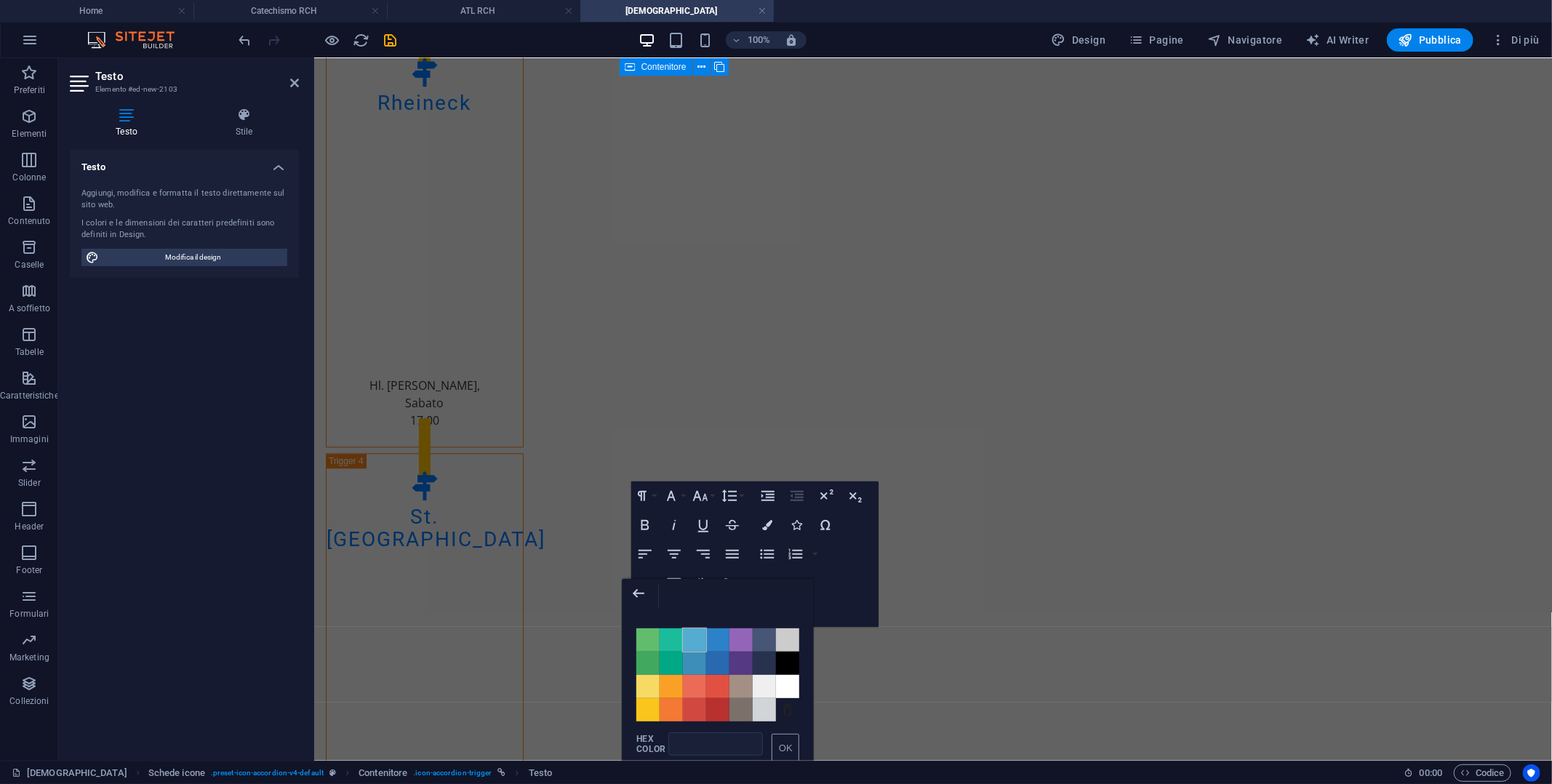
click at [695, 639] on span "Color #54ACD2" at bounding box center [694, 640] width 24 height 24
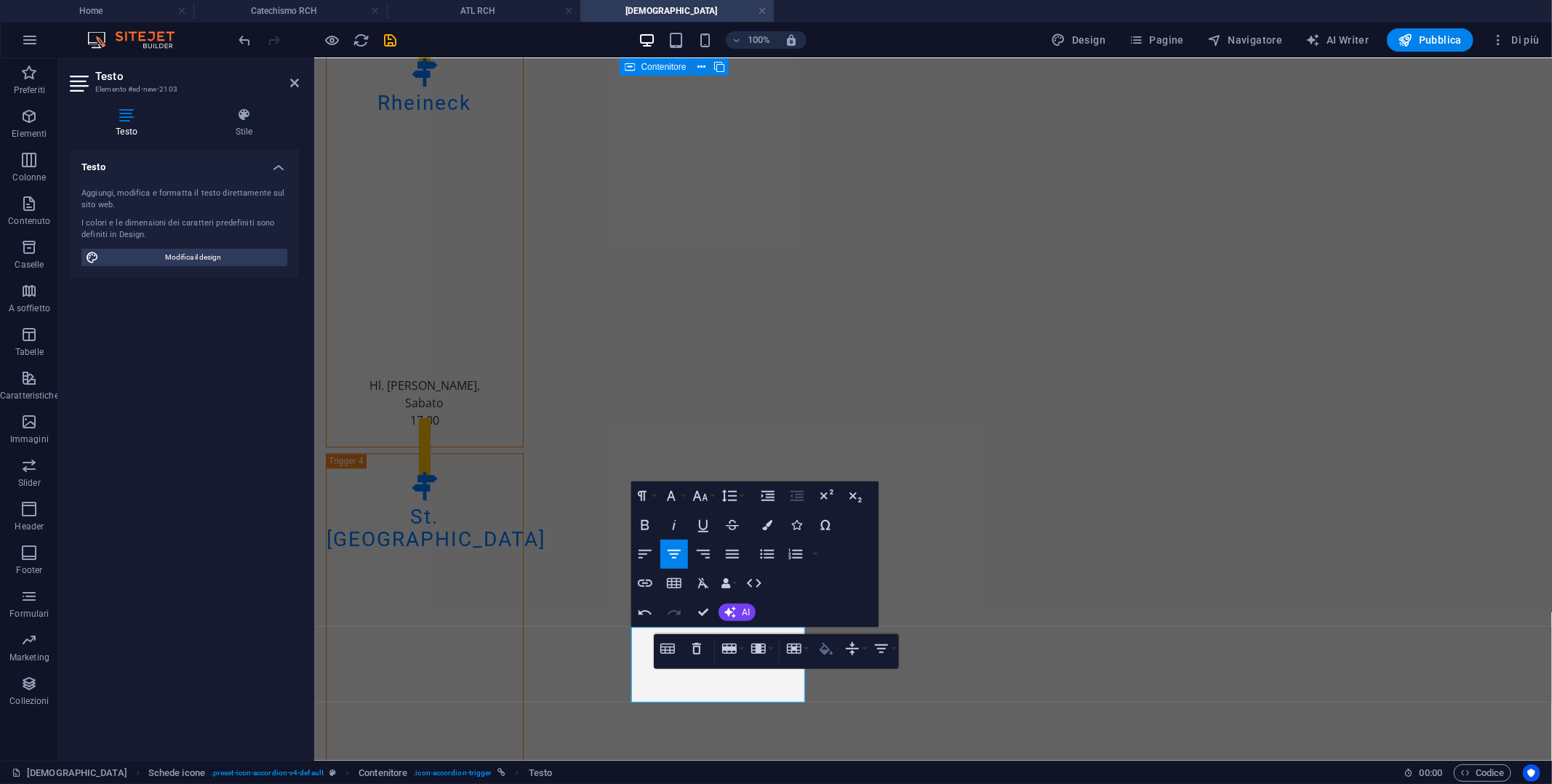
click at [826, 653] on icon "button" at bounding box center [826, 648] width 13 height 12
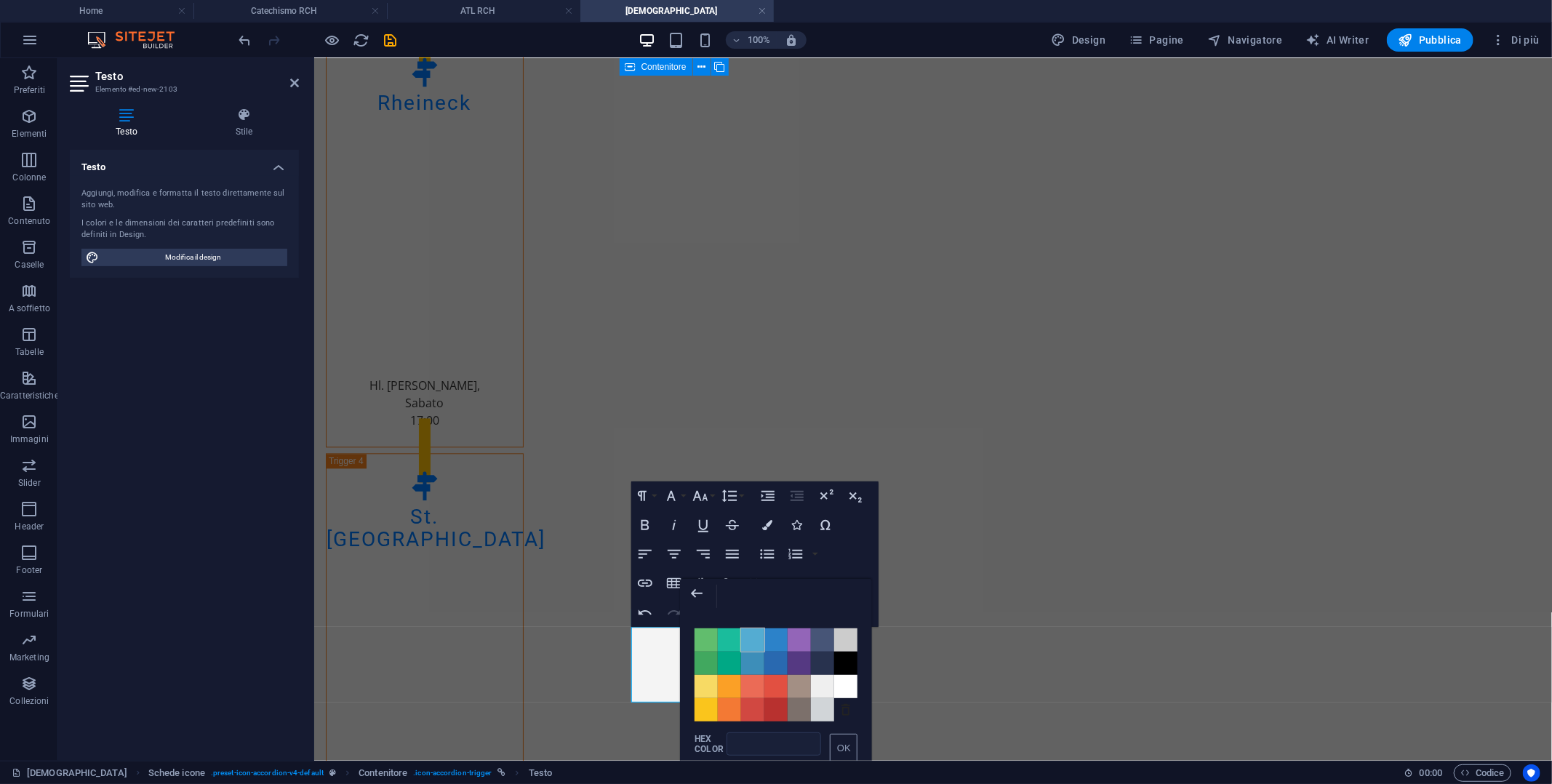
click at [746, 641] on span "Color #54ACD2" at bounding box center [752, 640] width 24 height 24
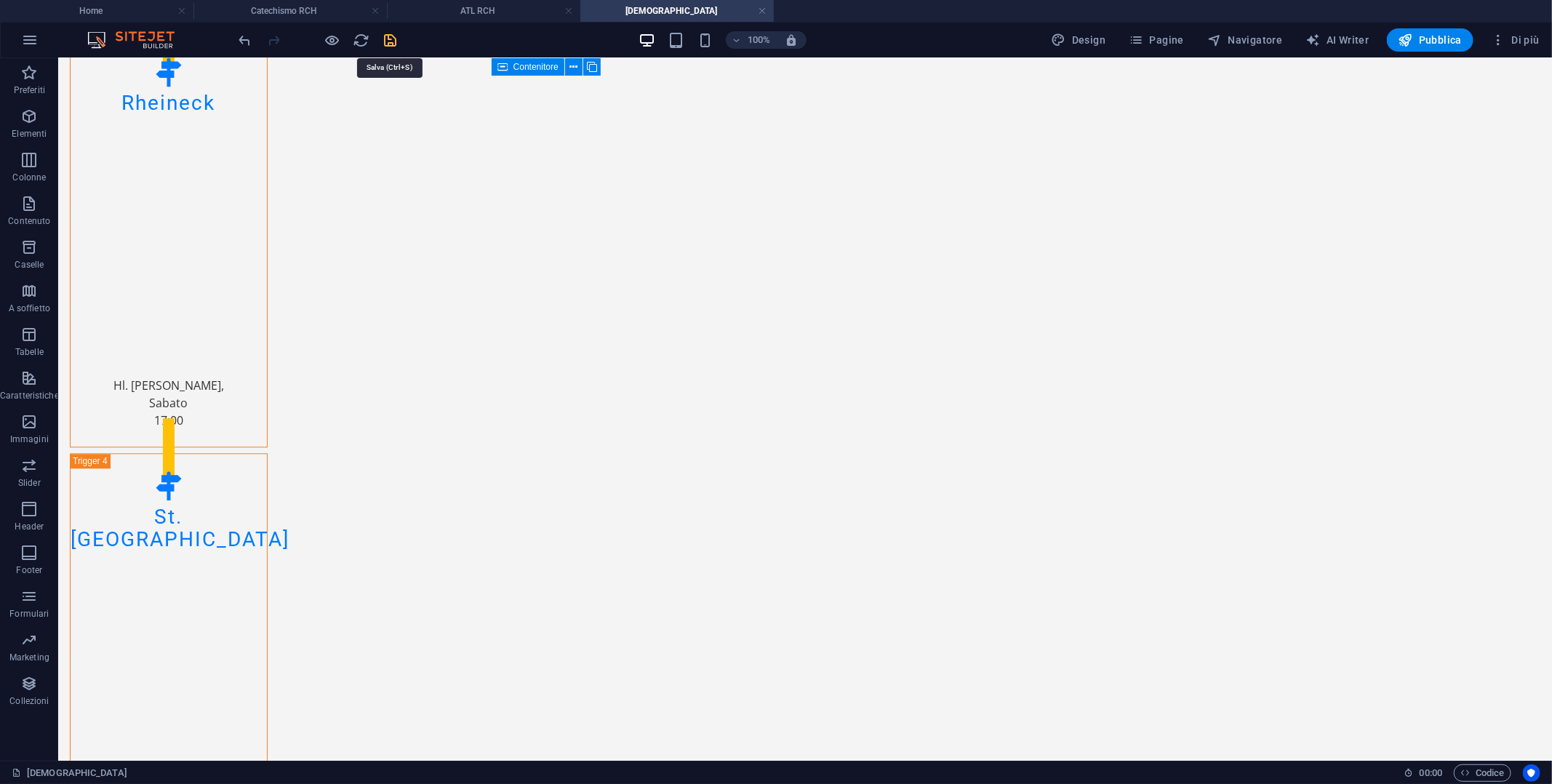
click at [395, 41] on icon "save" at bounding box center [391, 40] width 16 height 16
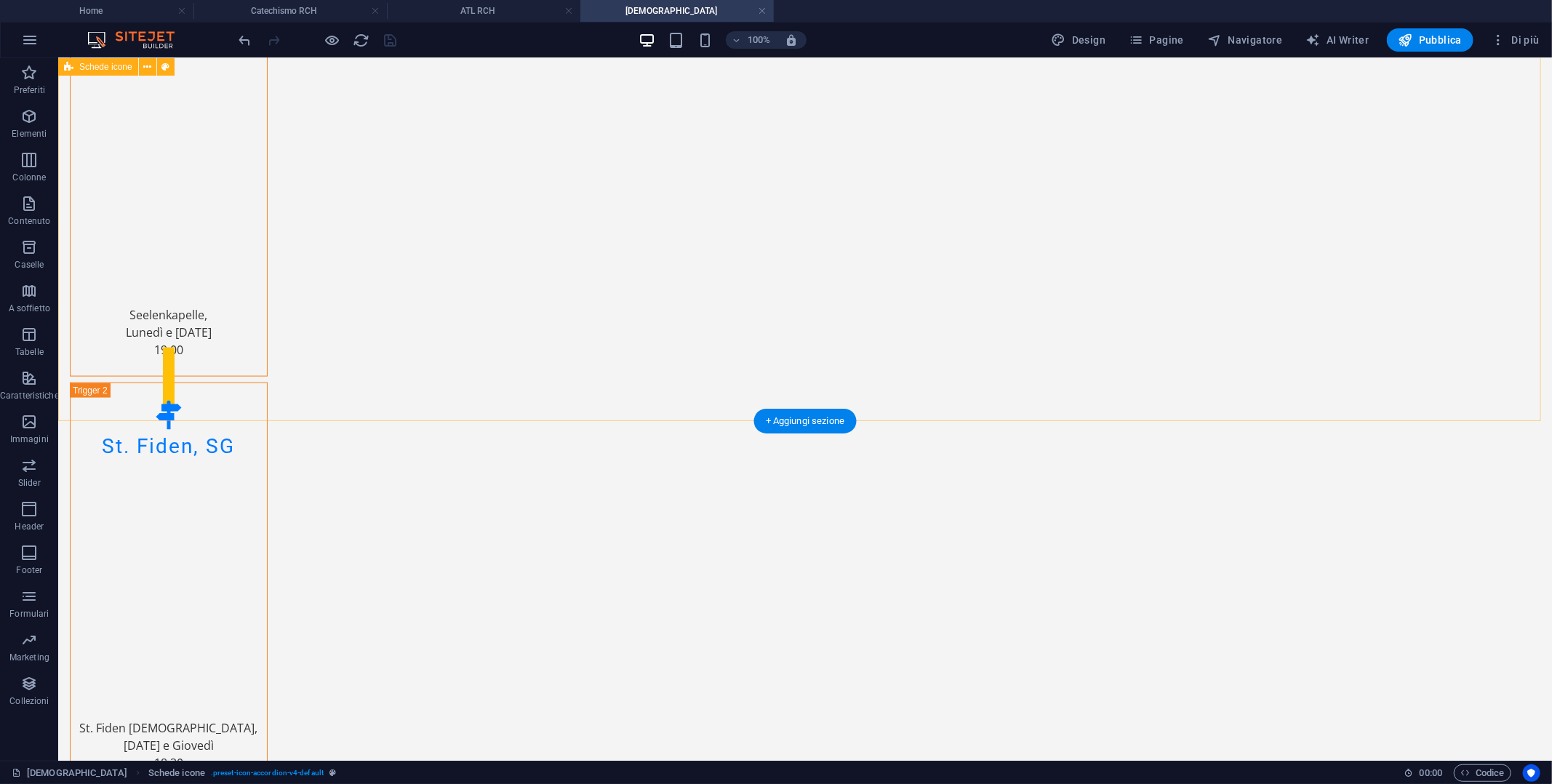
scroll to position [1150, 0]
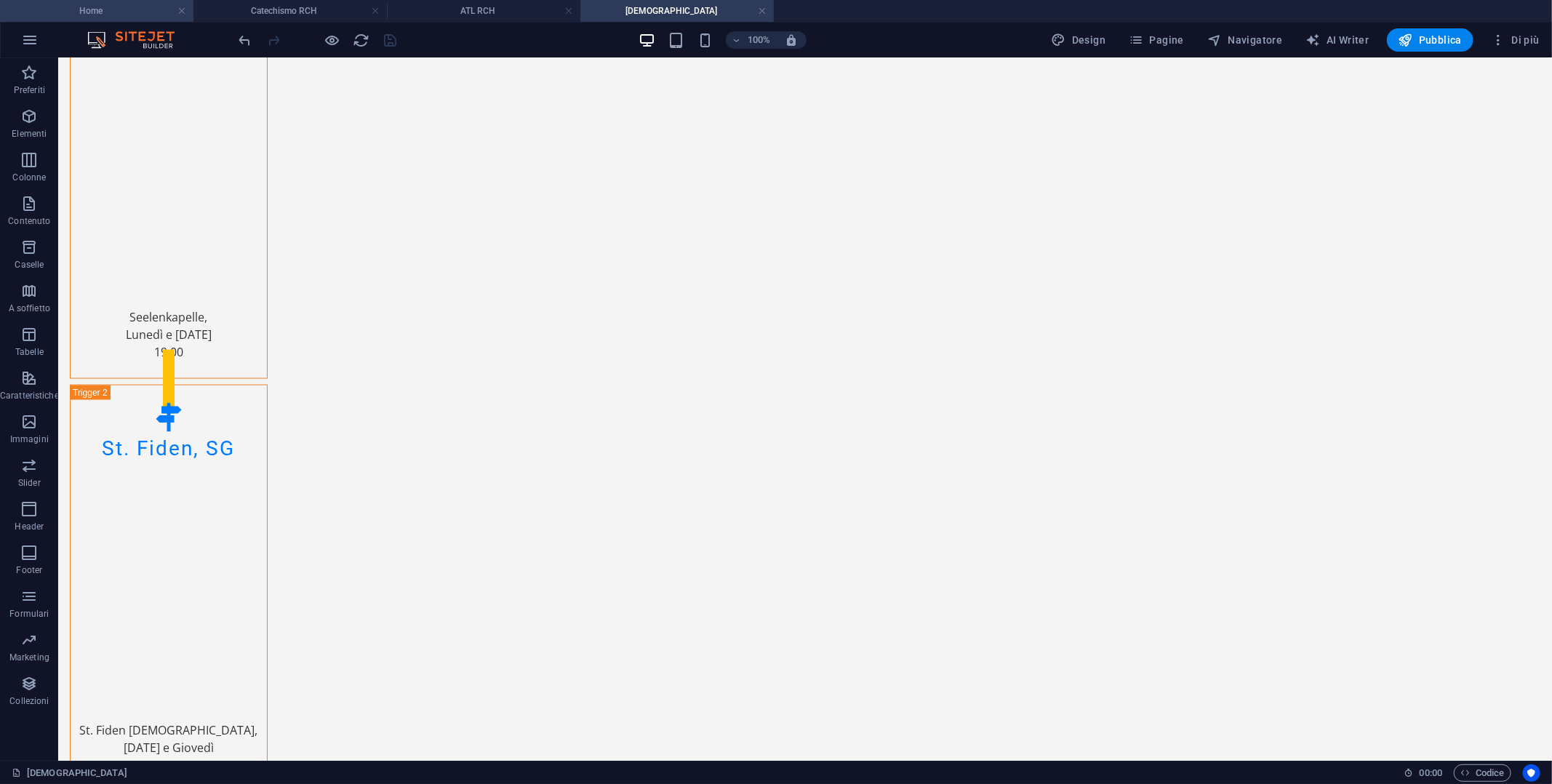
click at [104, 6] on h4 "Home" at bounding box center [96, 11] width 193 height 16
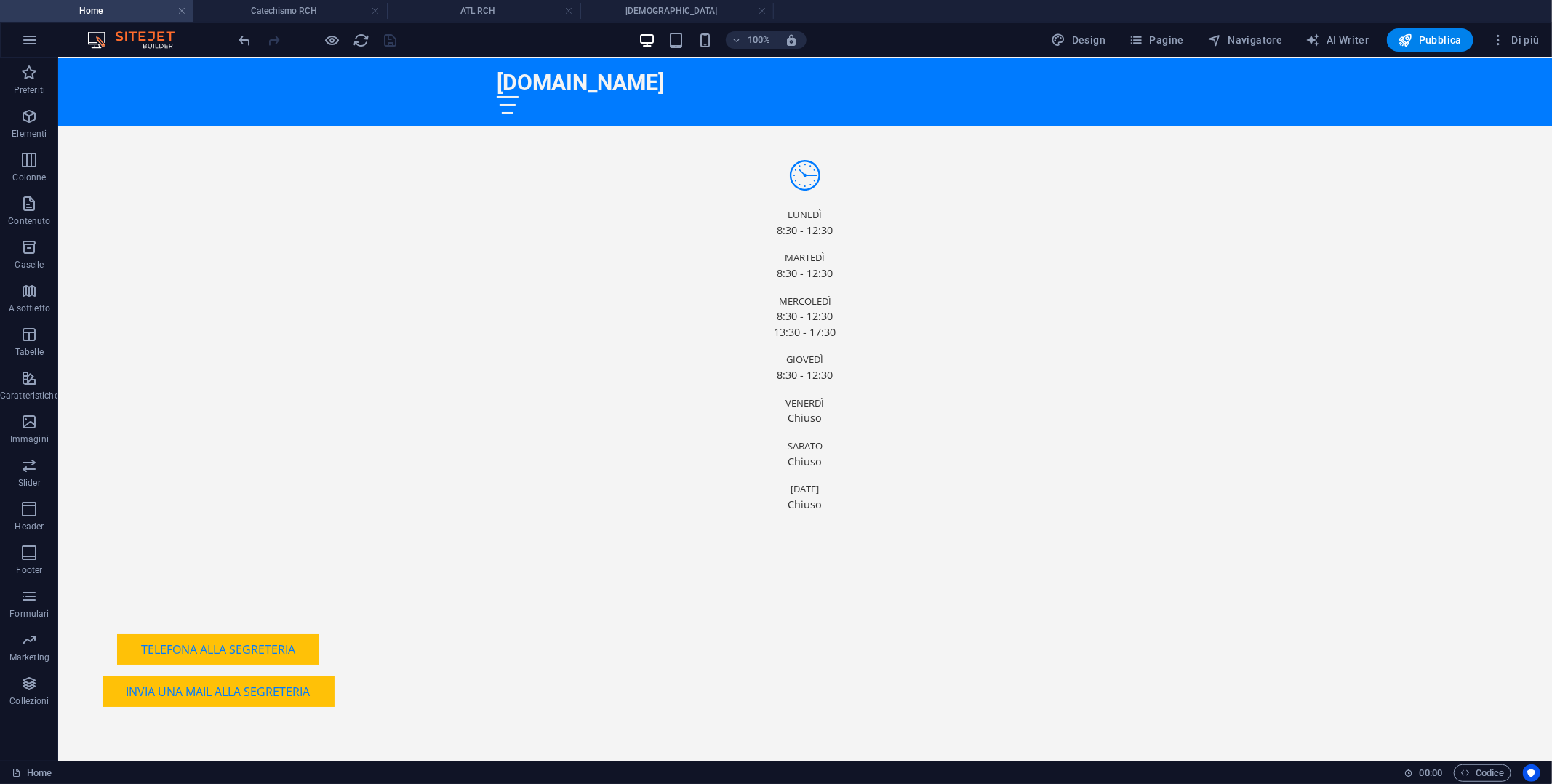
scroll to position [0, 0]
click at [516, 104] on div at bounding box center [507, 104] width 16 height 2
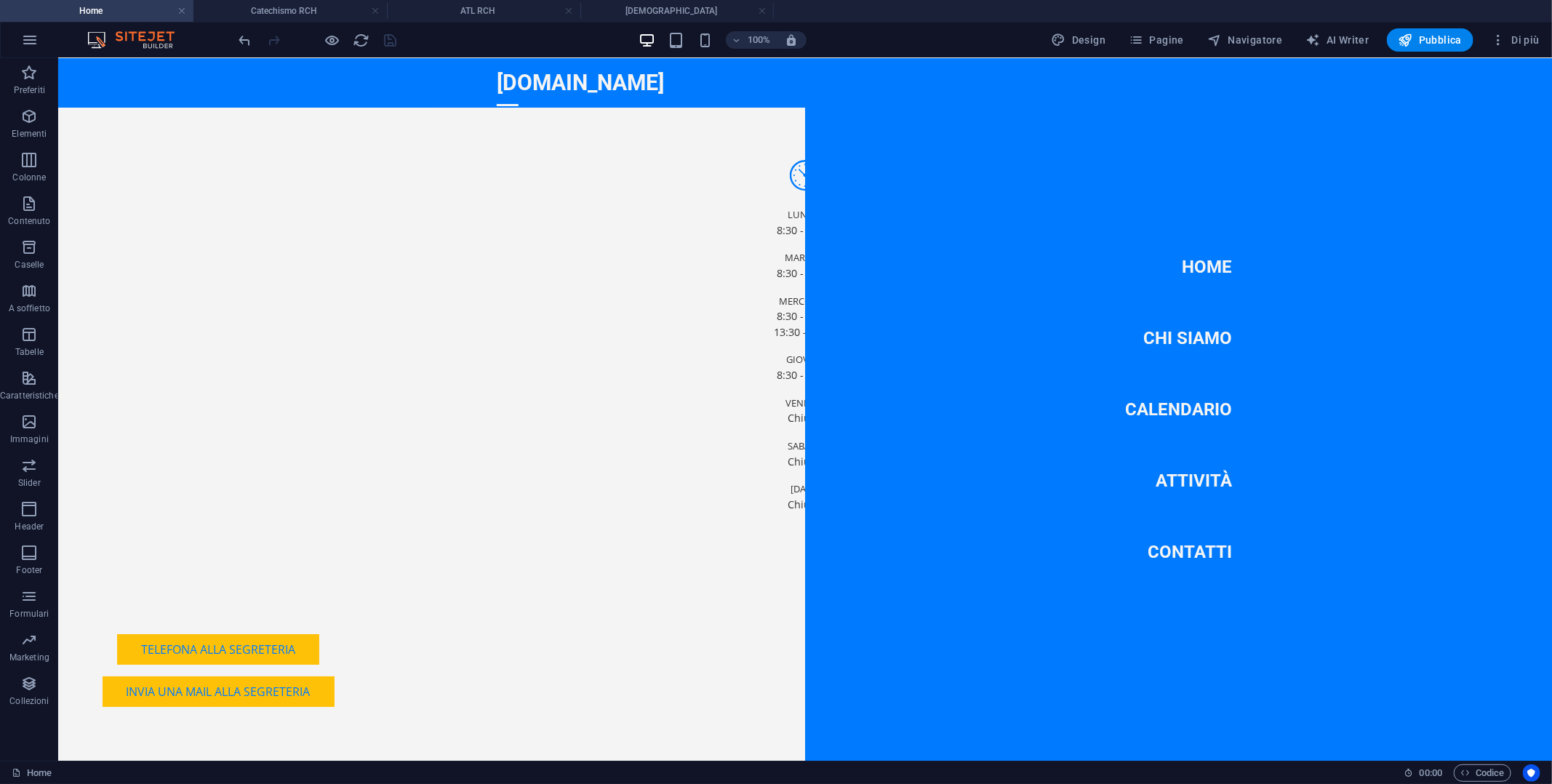
click at [1149, 268] on li "Home" at bounding box center [1177, 266] width 107 height 48
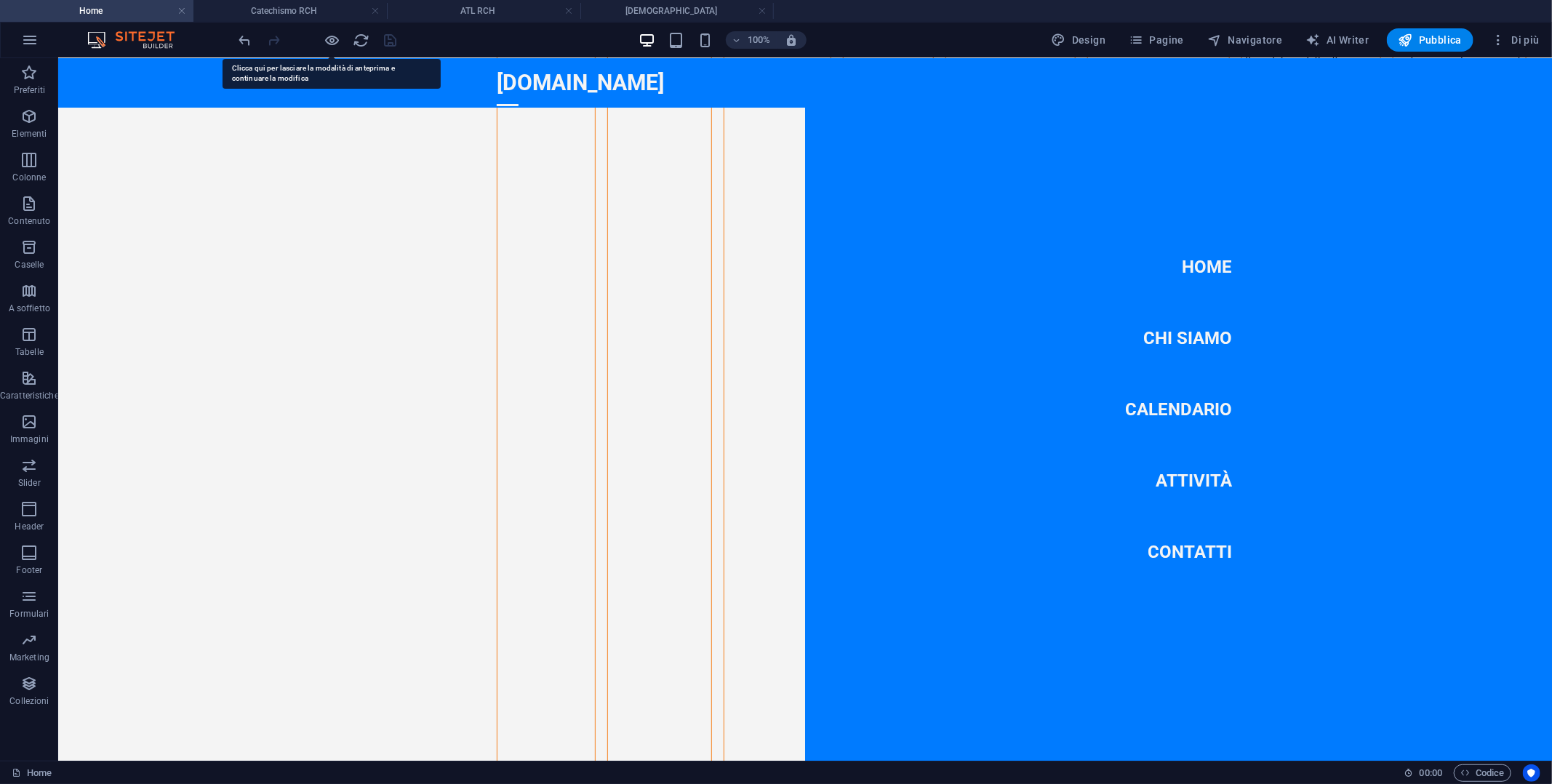
scroll to position [6022, 0]
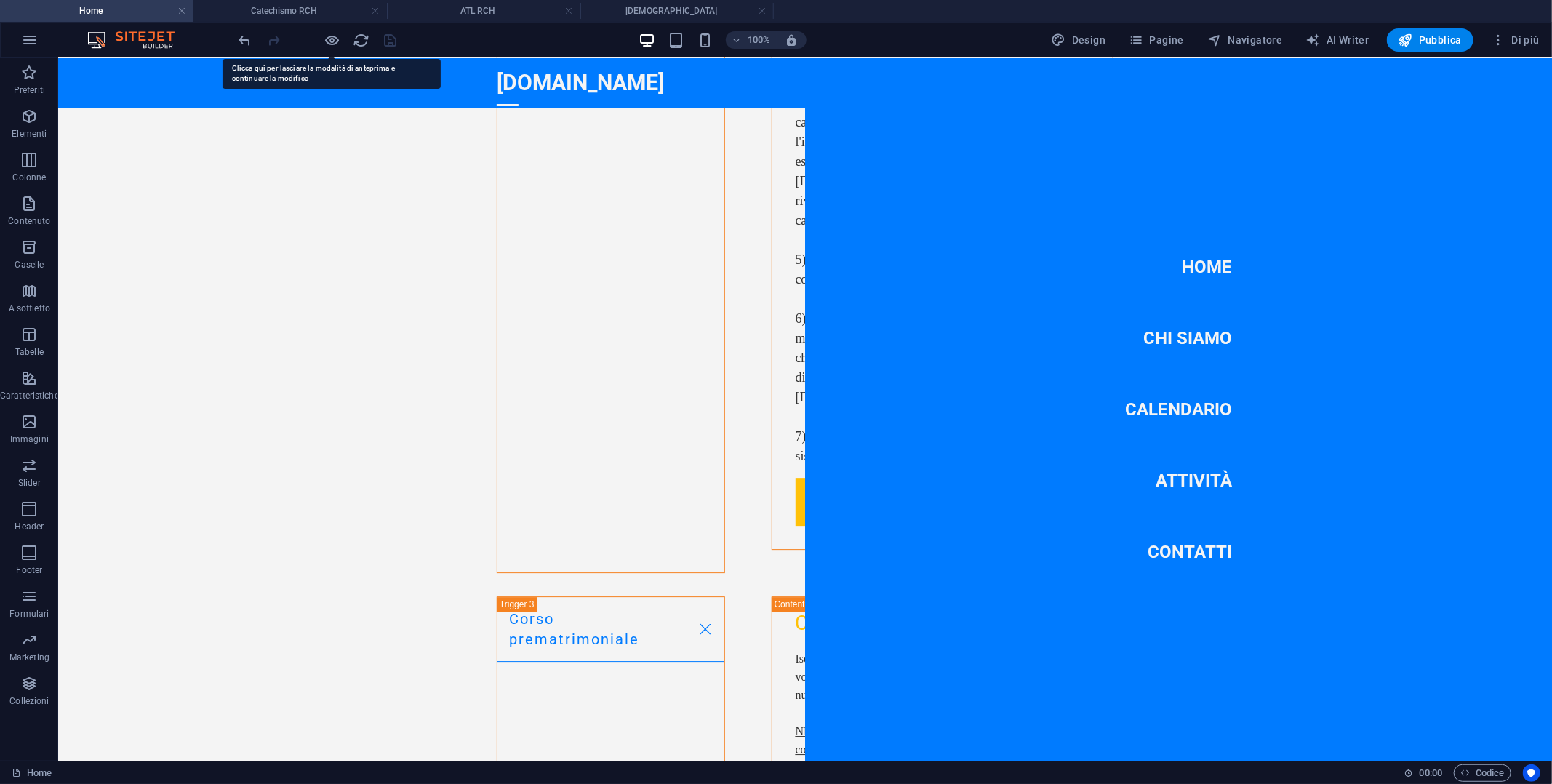
click at [1177, 374] on nav "Home Chi Siamo Calendario Attività Contatti" at bounding box center [1177, 408] width 747 height 702
select select
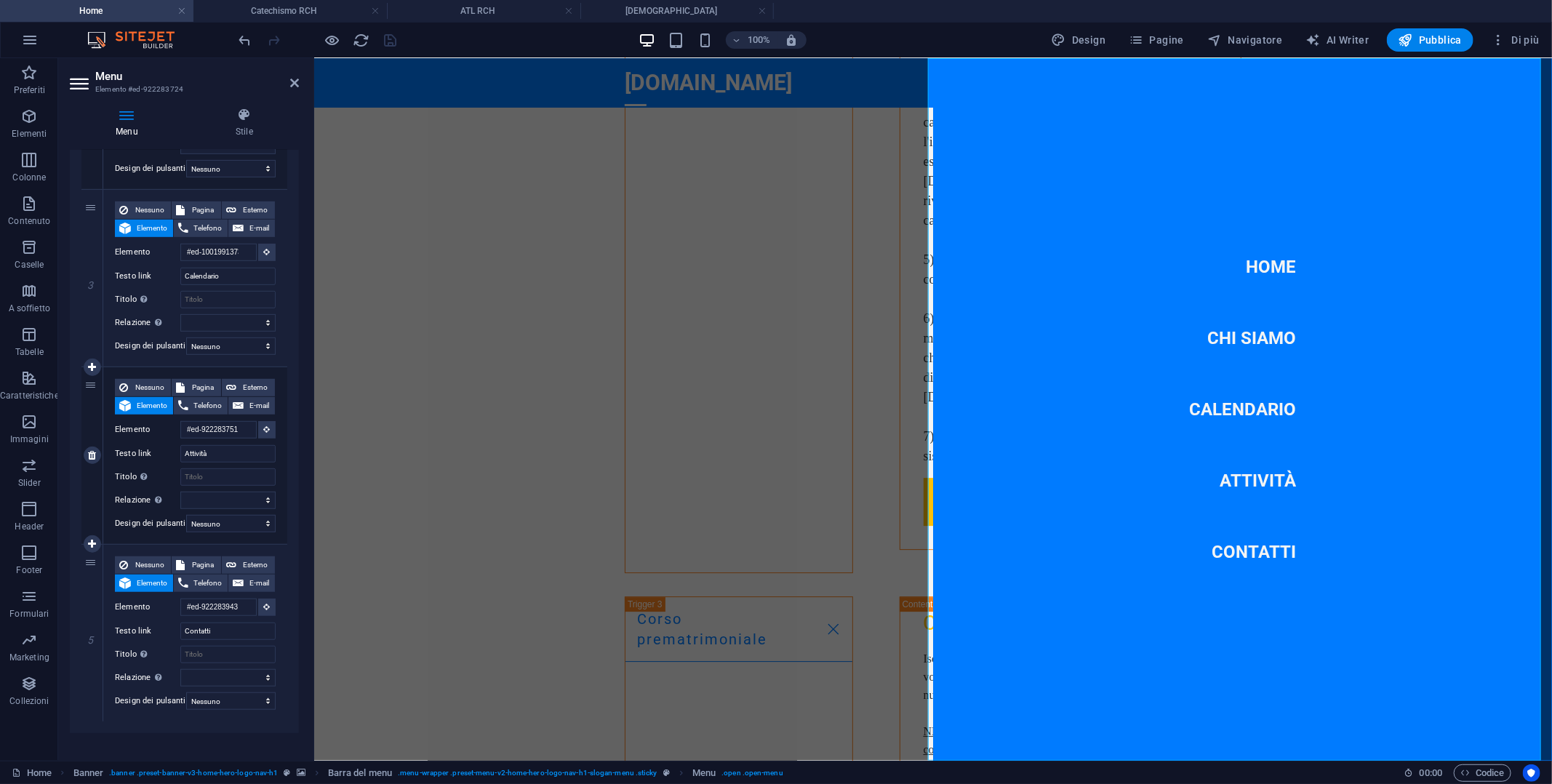
scroll to position [520, 0]
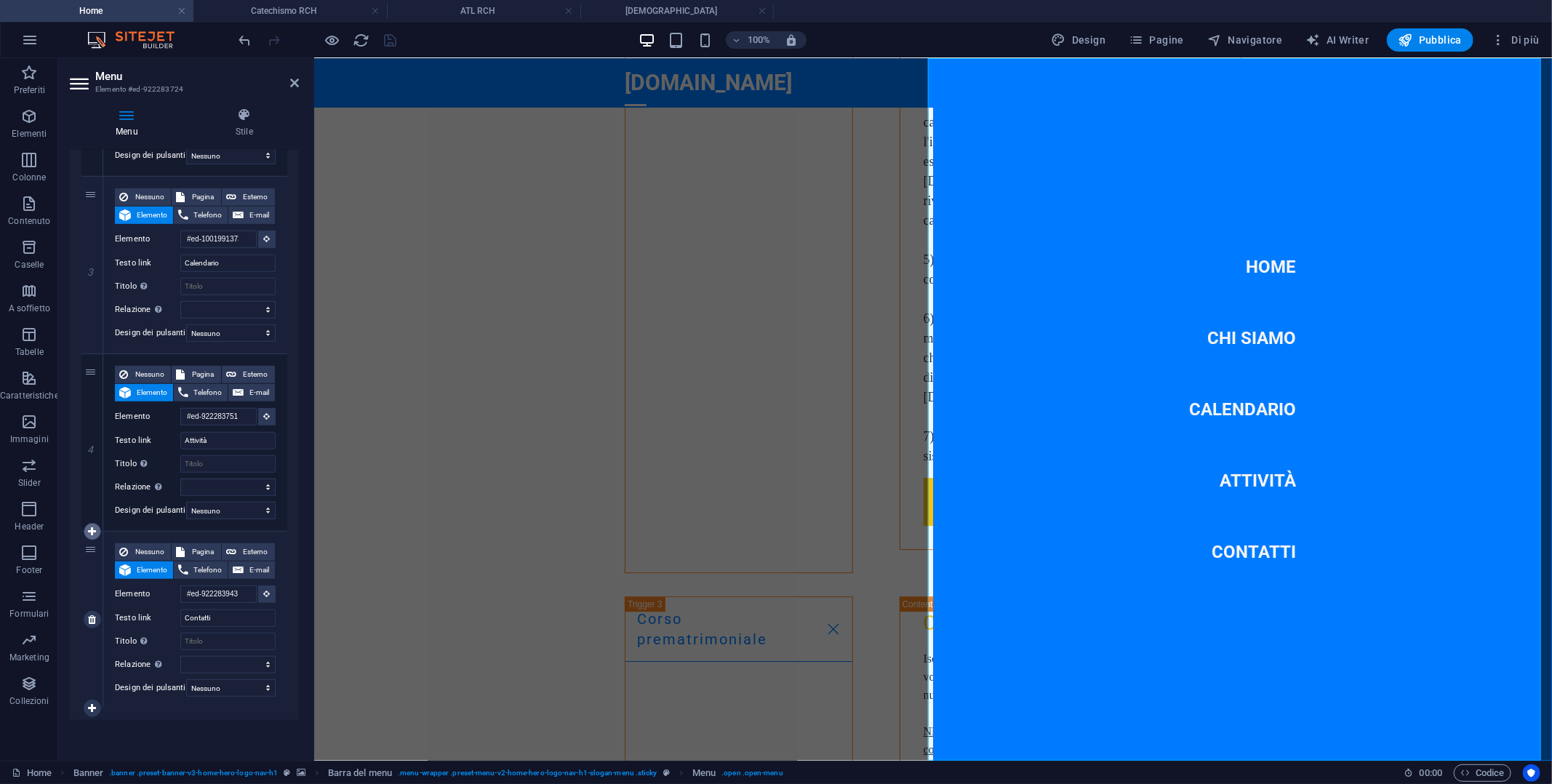
click at [91, 526] on icon at bounding box center [92, 531] width 8 height 10
select select
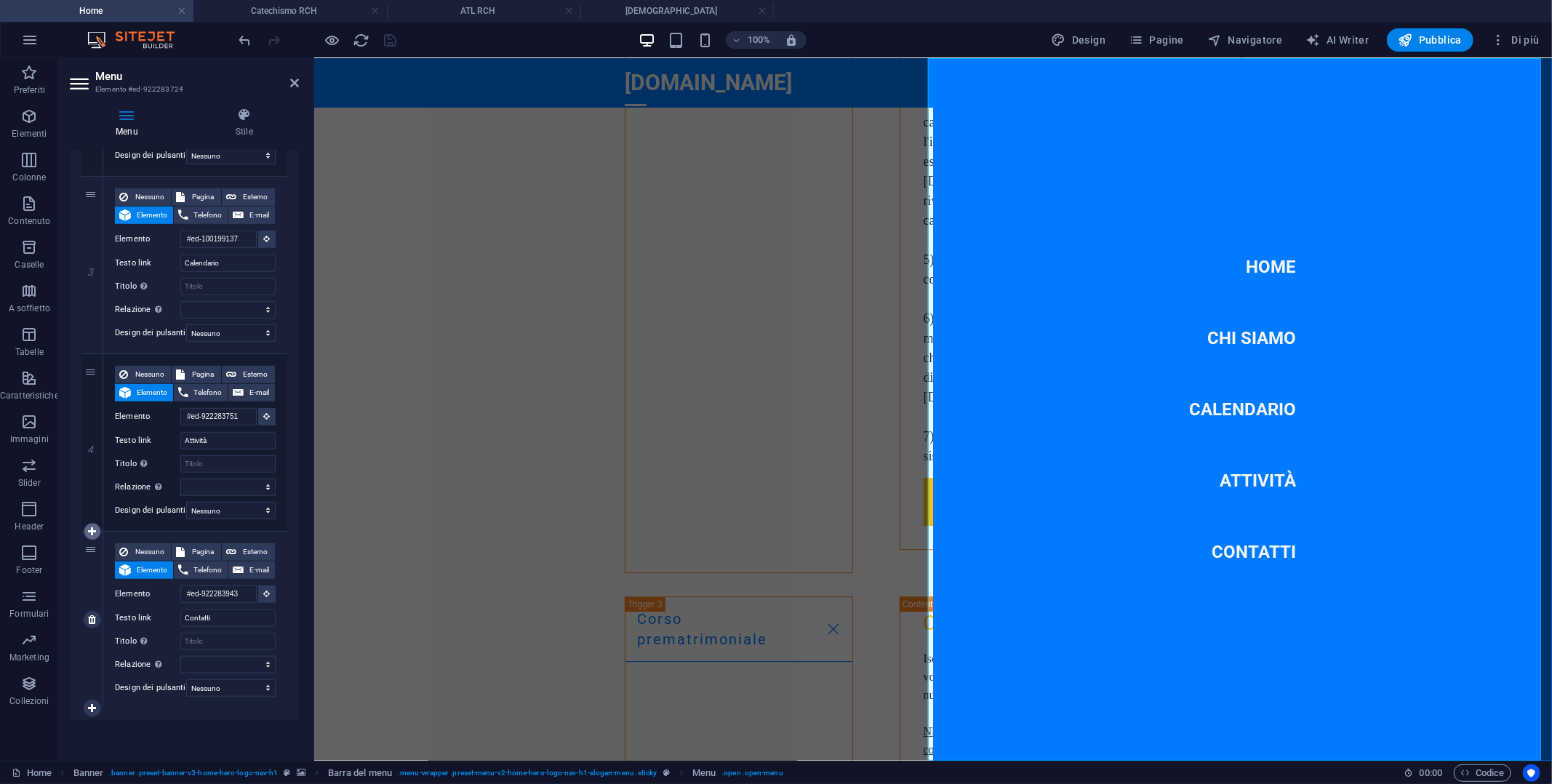
select select
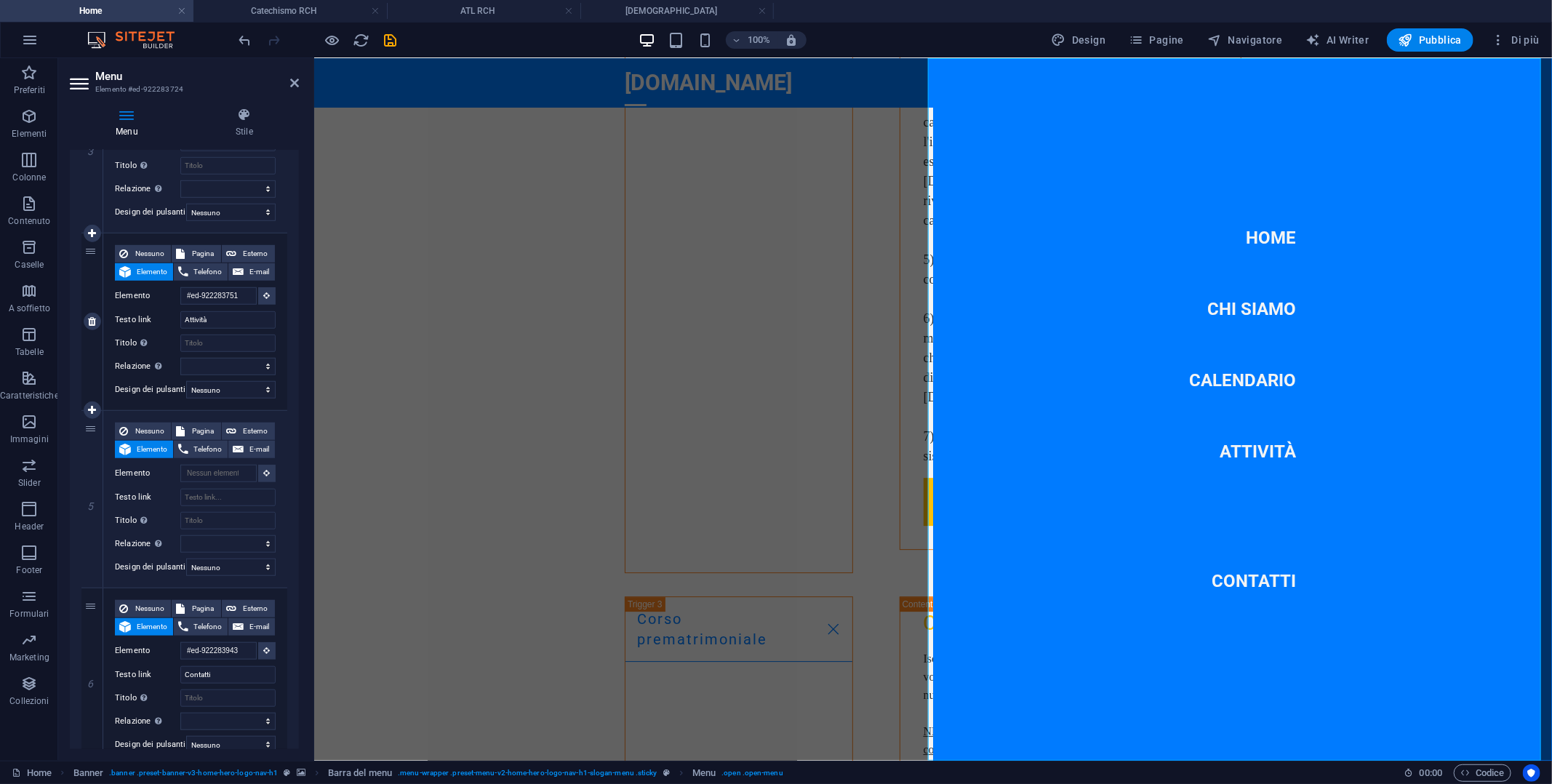
scroll to position [665, 0]
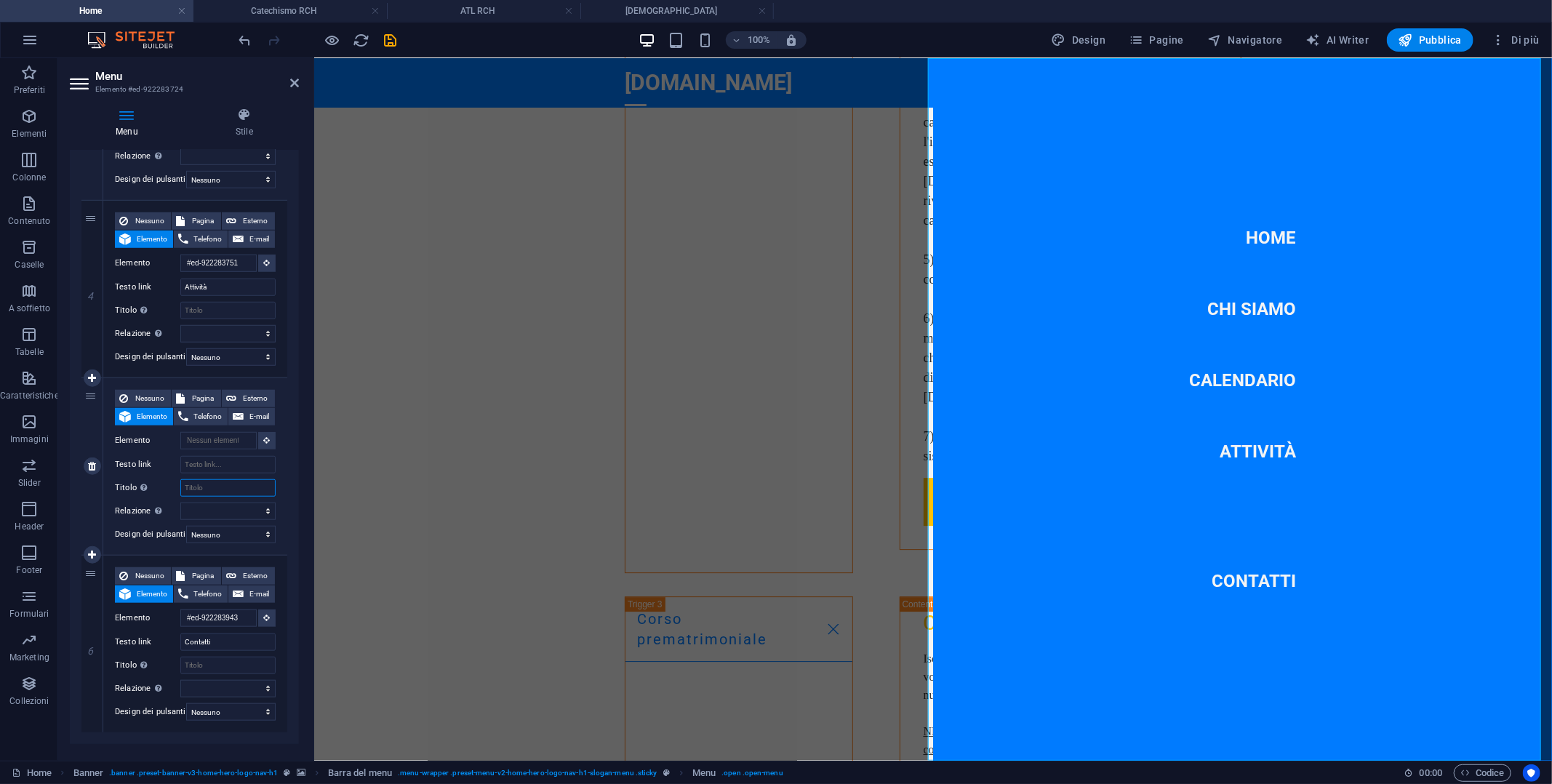
click at [217, 484] on input "Titolo Descrizione aggiuntiva del link, non dovrebbe essere la stessa del testo…" at bounding box center [228, 487] width 95 height 17
type input "[DEMOGRAPHIC_DATA]"
select select
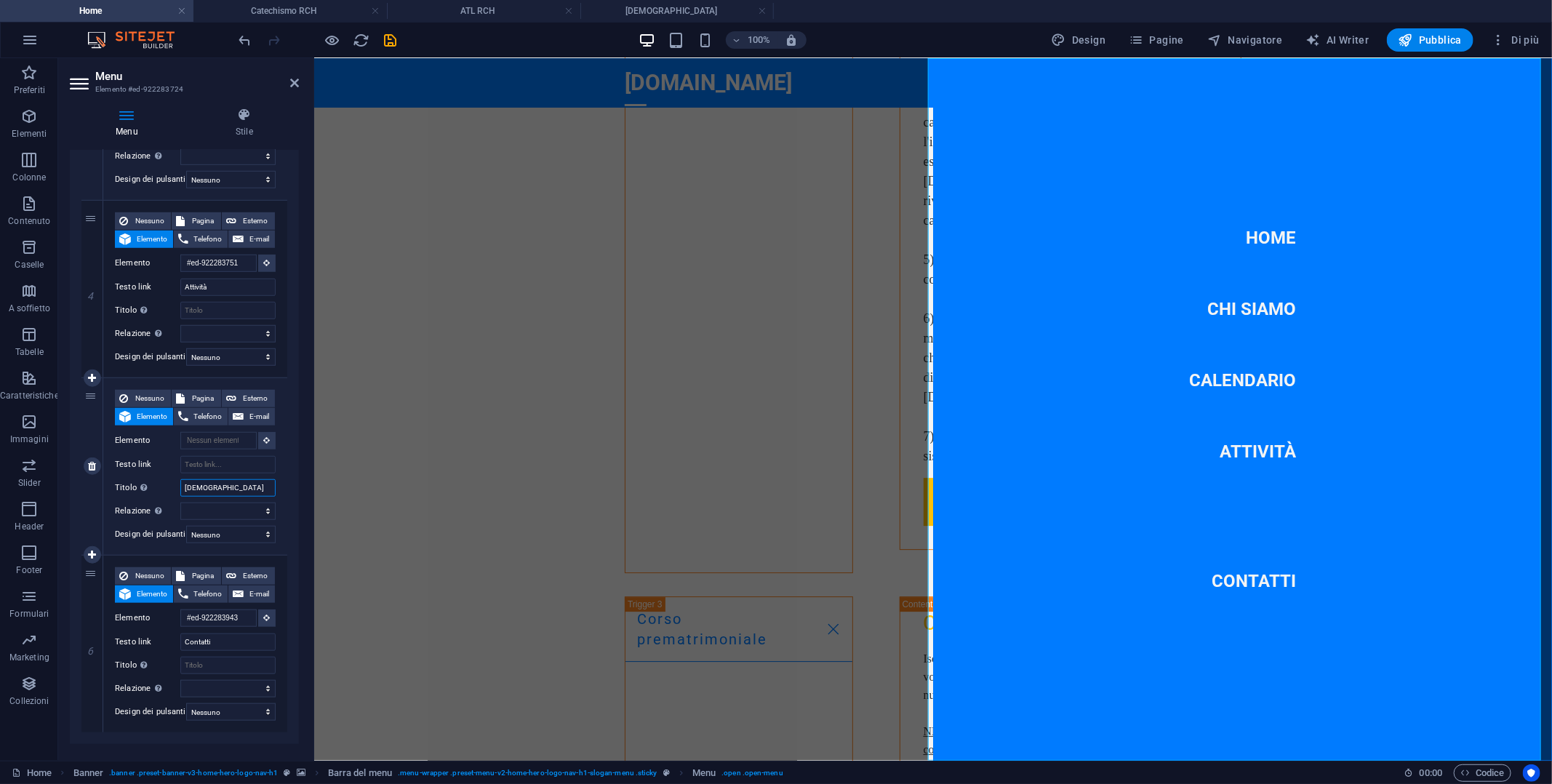
select select
type input "Sante Messe"
select select
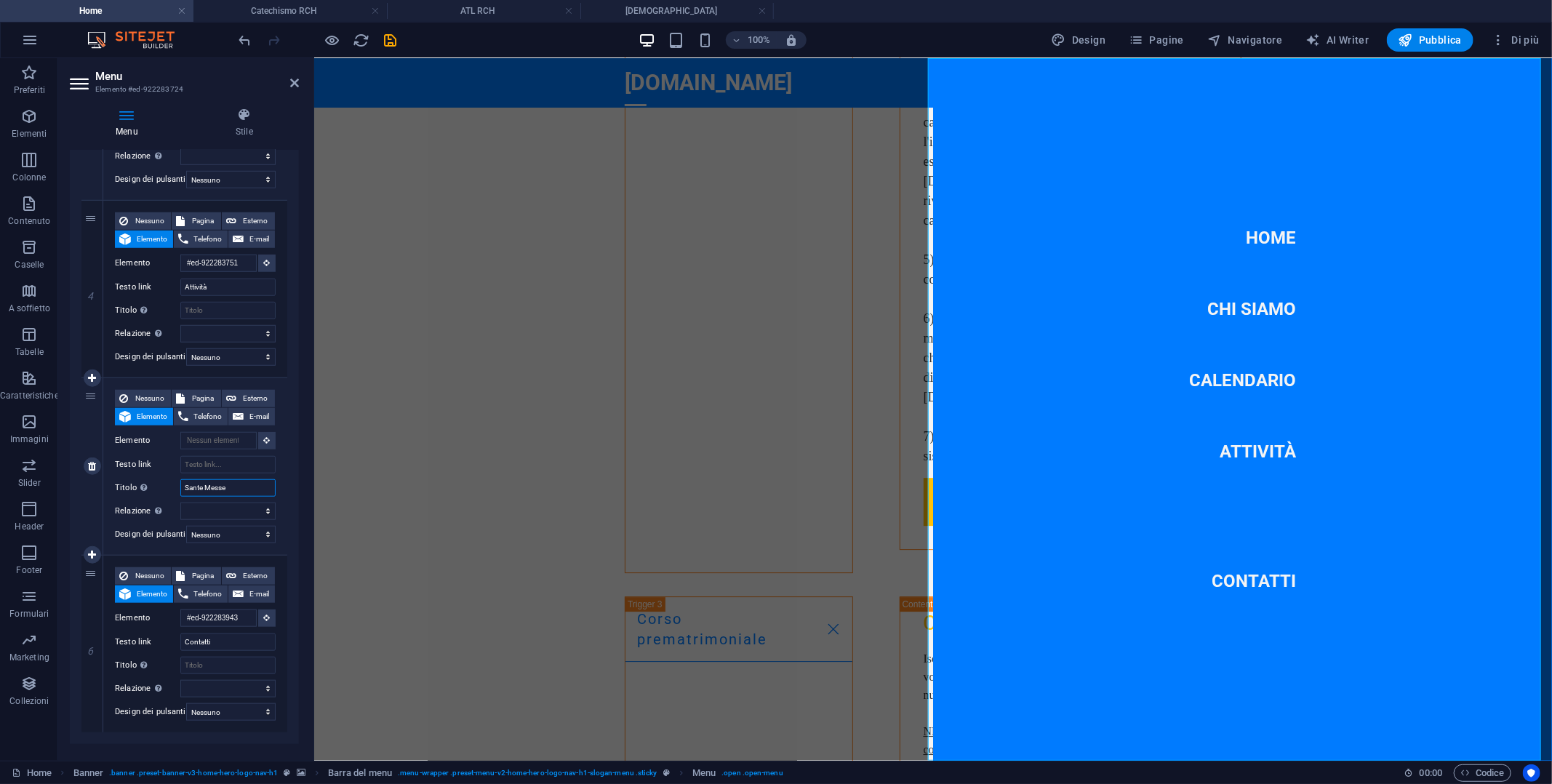
select select
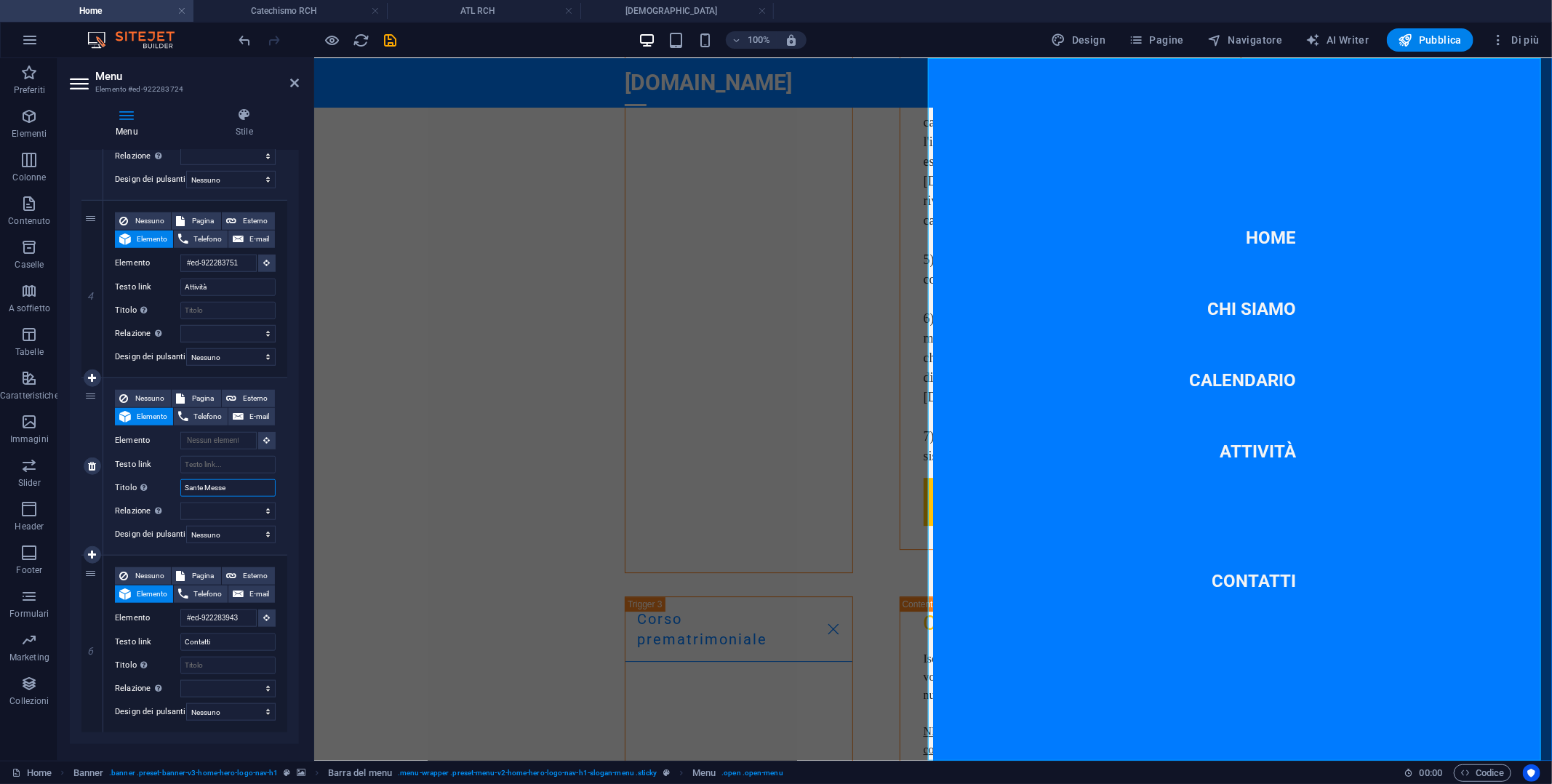
drag, startPoint x: 244, startPoint y: 487, endPoint x: 174, endPoint y: 478, distance: 70.6
click at [179, 479] on div "Titolo Descrizione aggiuntiva del link, non dovrebbe essere la stessa del testo…" at bounding box center [195, 487] width 161 height 17
click at [193, 462] on input "Testo link" at bounding box center [228, 464] width 95 height 17
select select
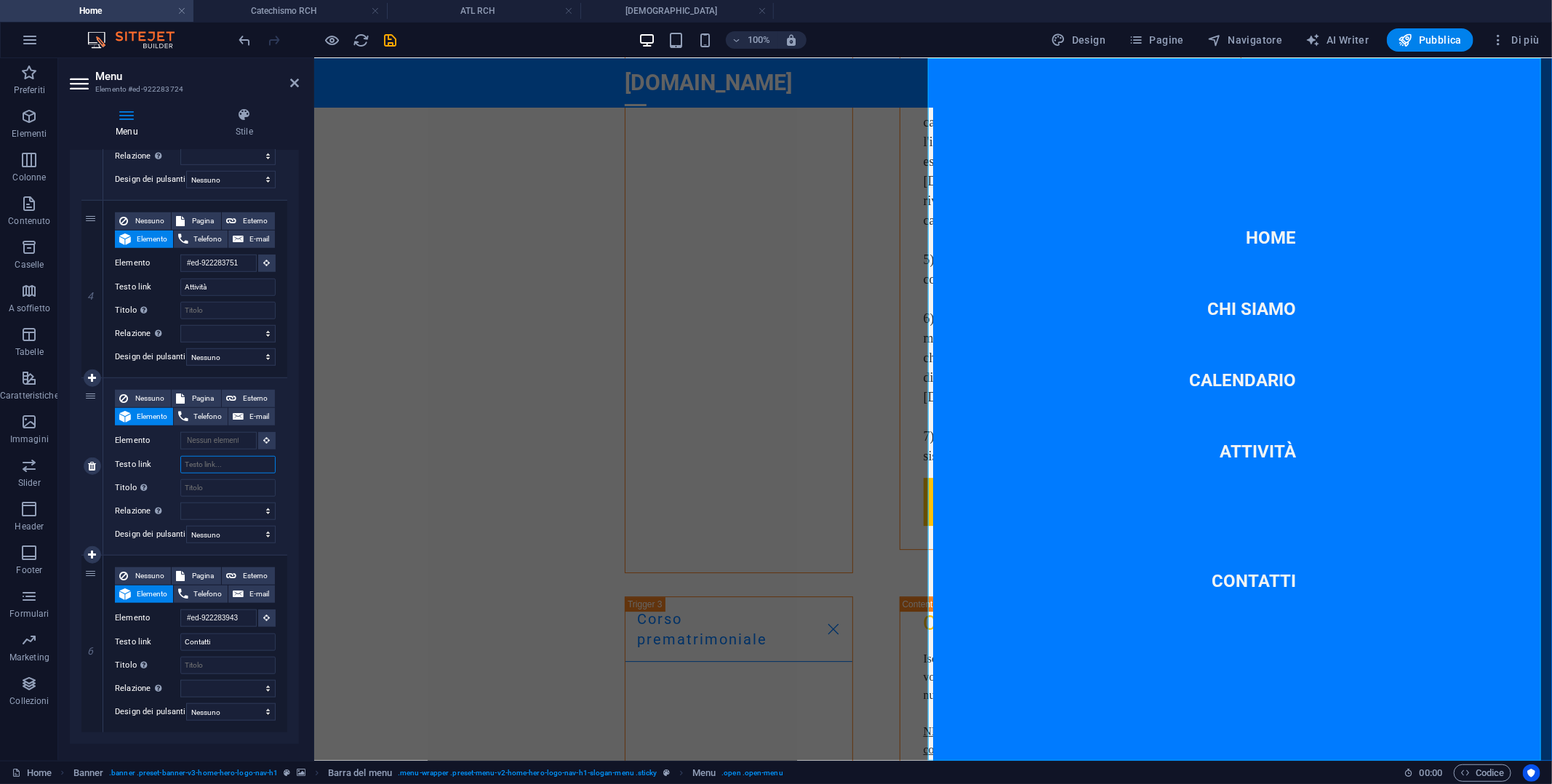
select select
paste input "Sante Messe"
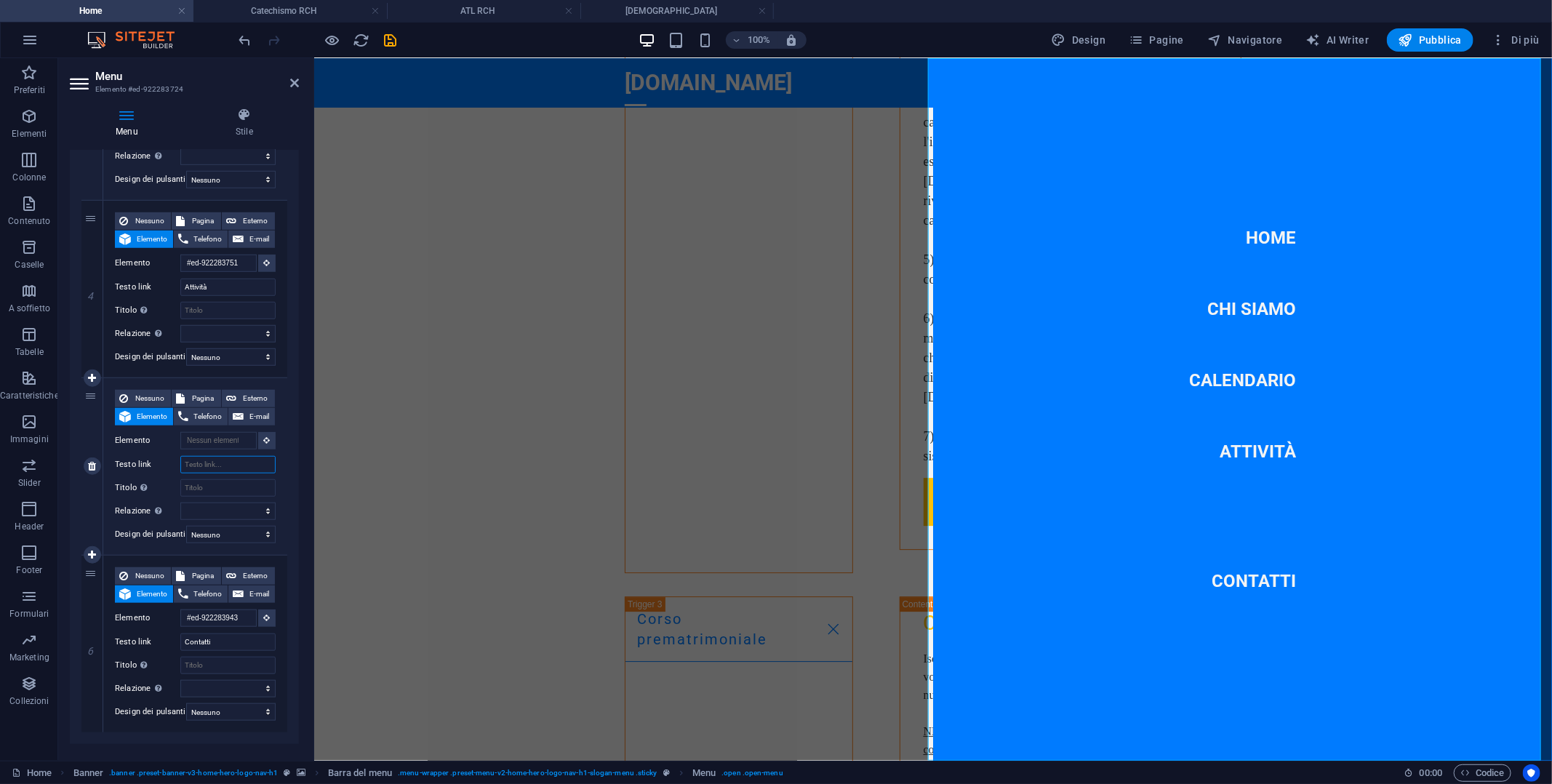
type input "Sante Messe"
select select
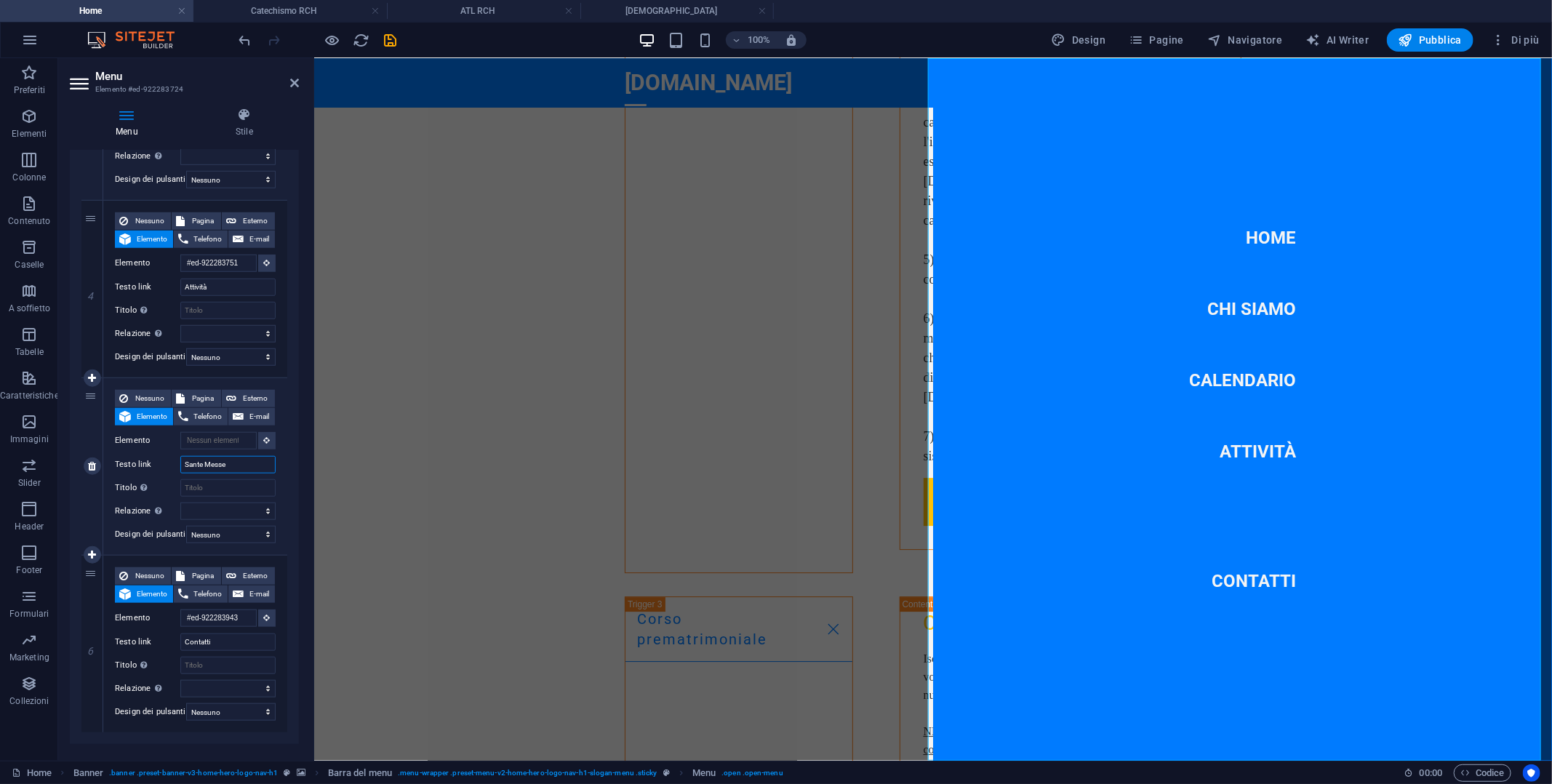
select select
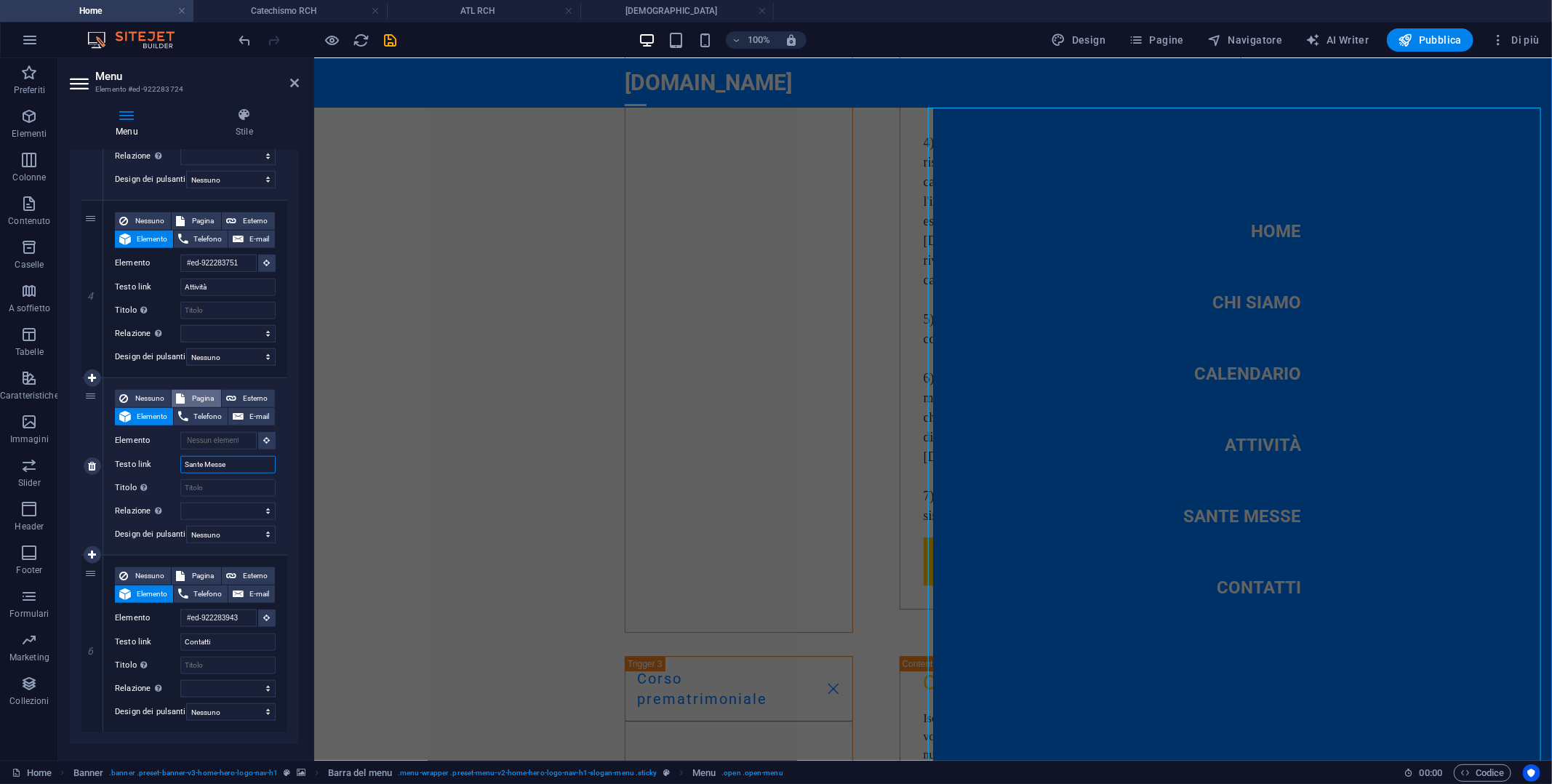
scroll to position [5973, 0]
type input "Sante Messe"
click at [204, 393] on span "Pagina" at bounding box center [202, 398] width 27 height 17
select select
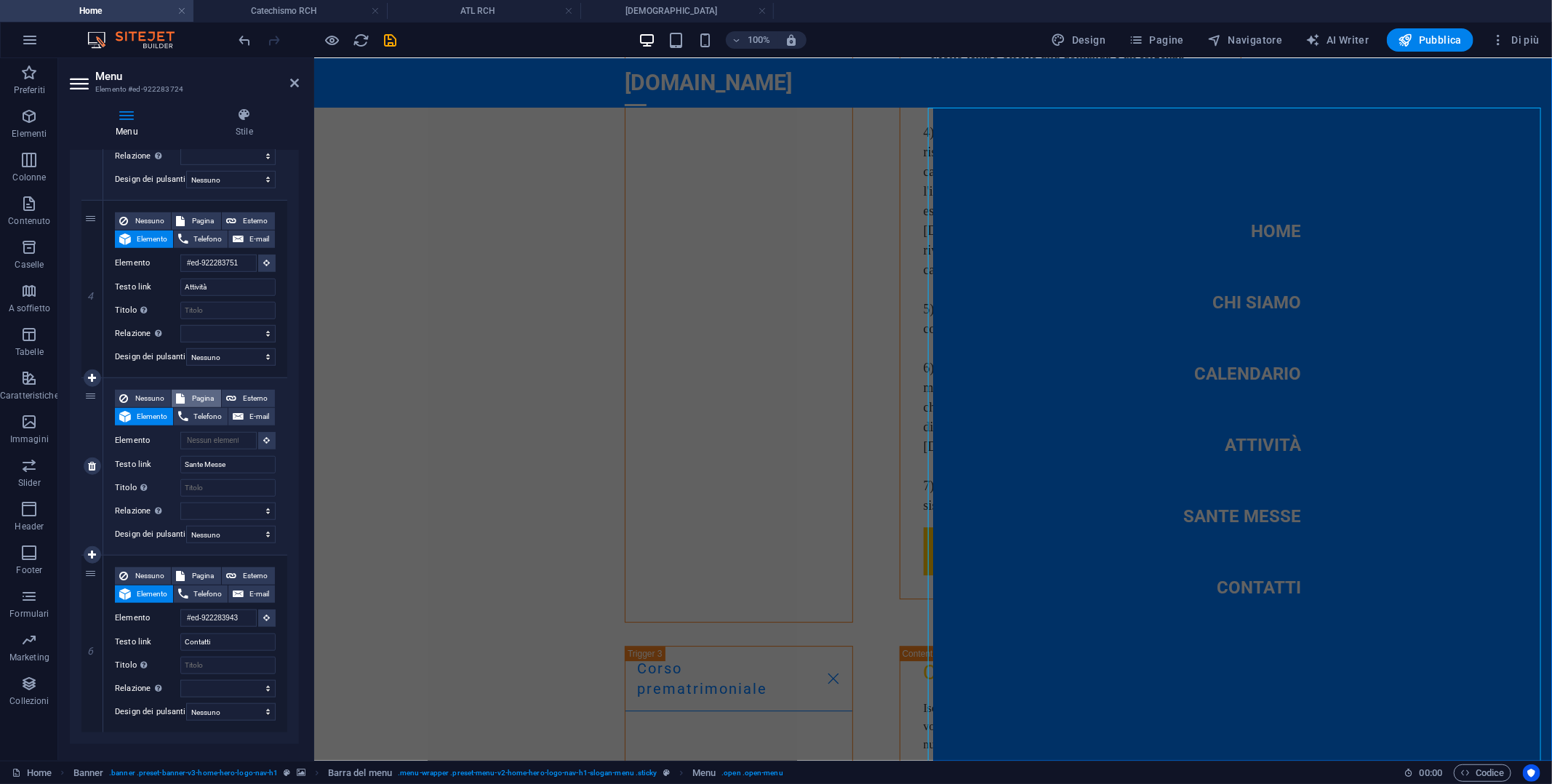
select select
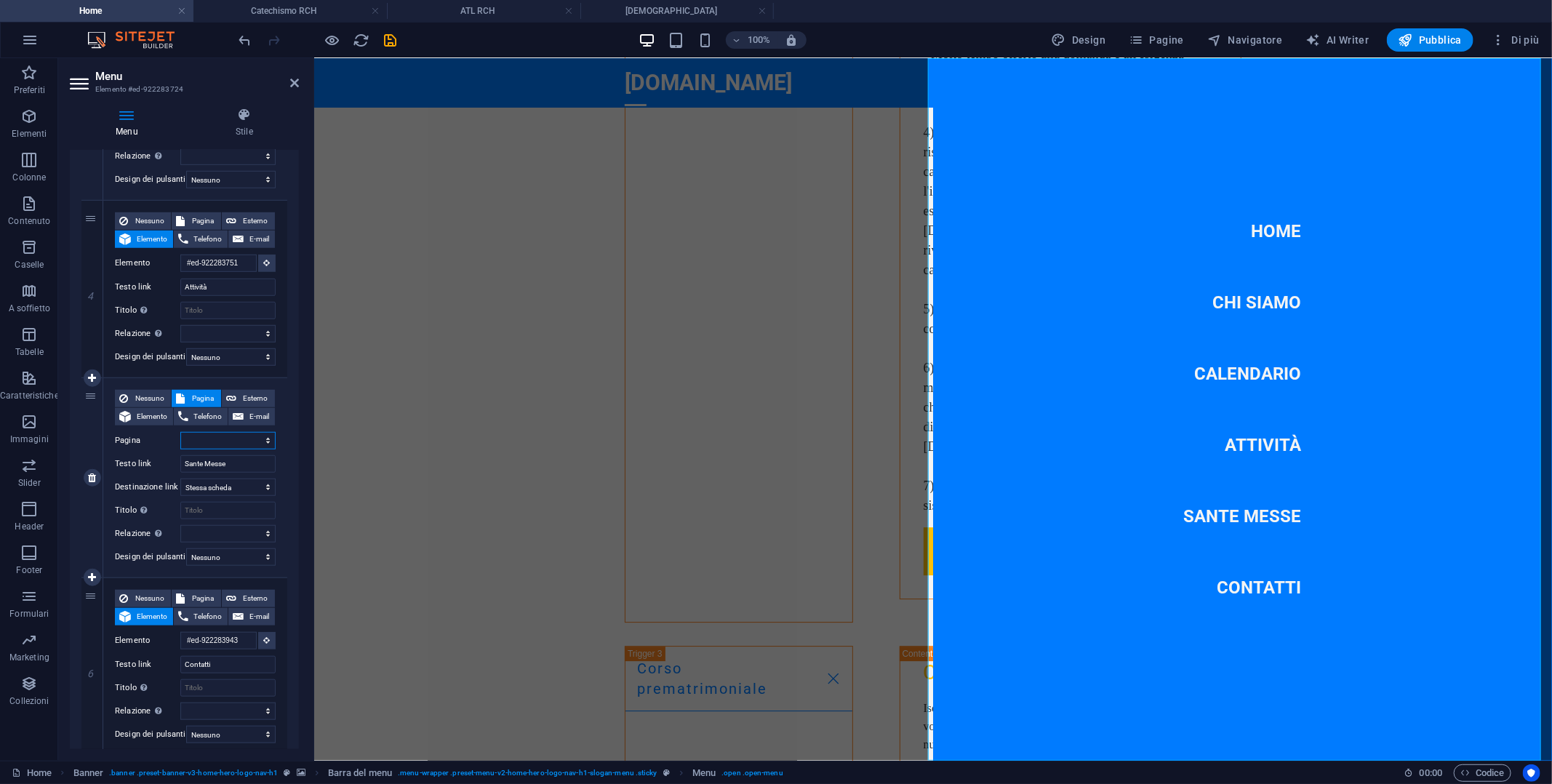
click at [266, 437] on select "Home [DEMOGRAPHIC_DATA] Catechesi Corso prematrimoniale Catechismo RCH Amici de…" at bounding box center [228, 440] width 95 height 17
select select "1"
click at [180, 432] on select "Home [DEMOGRAPHIC_DATA] Catechesi Corso prematrimoniale Catechismo RCH Amici de…" at bounding box center [228, 440] width 95 height 17
select select
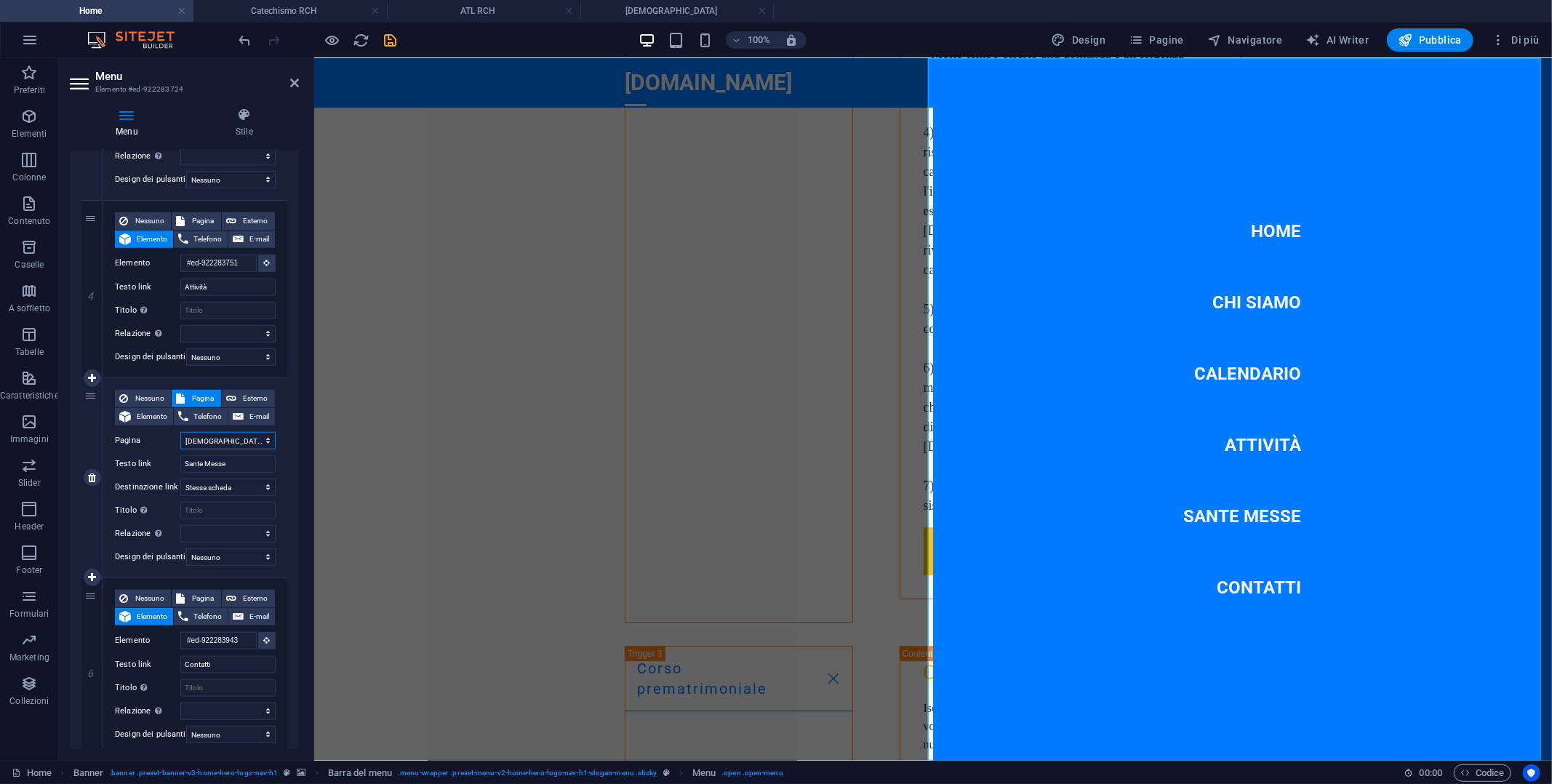
select select
click at [396, 42] on icon "save" at bounding box center [391, 40] width 16 height 16
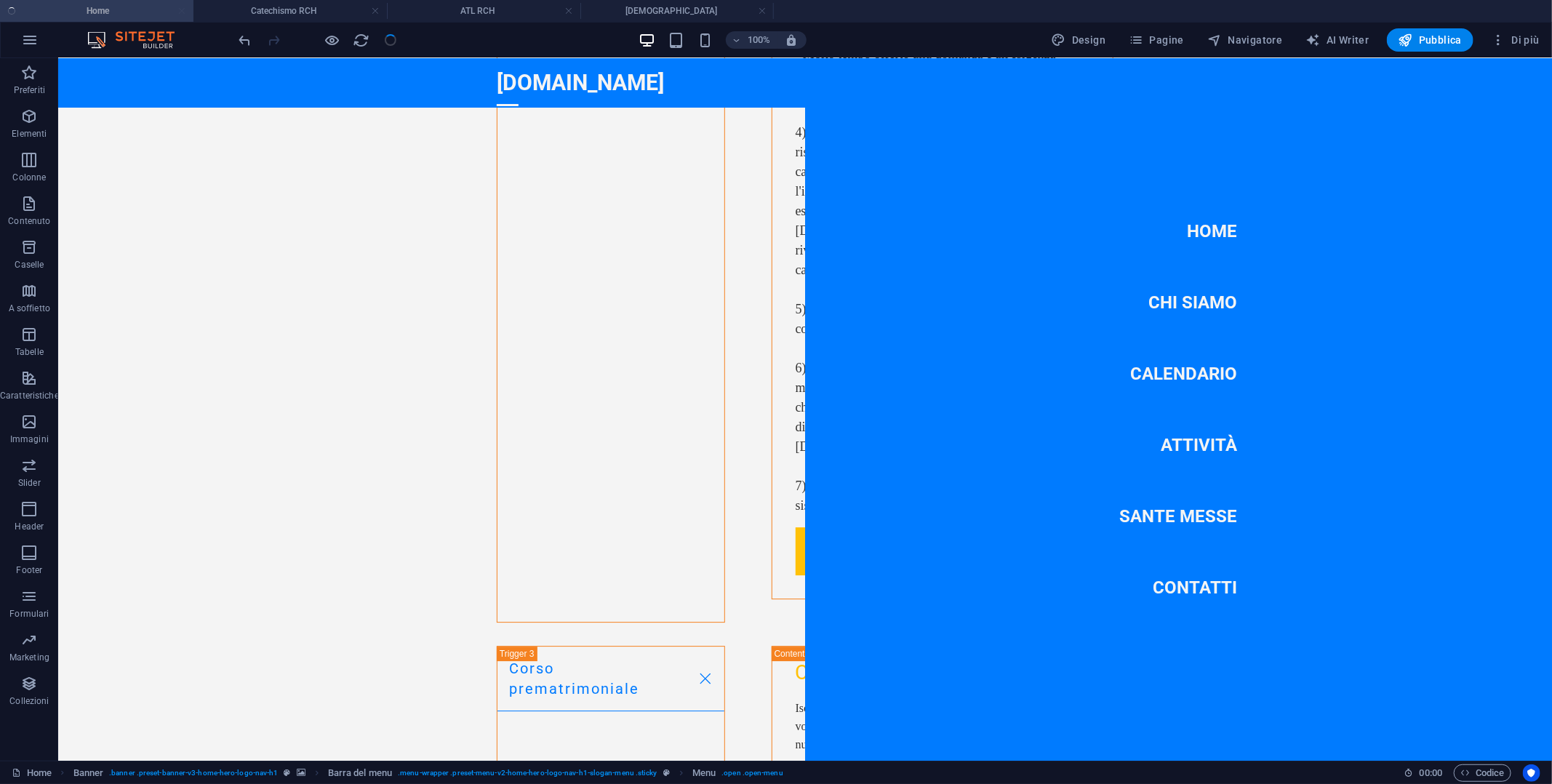
checkbox input "false"
click at [518, 95] on div at bounding box center [507, 104] width 22 height 18
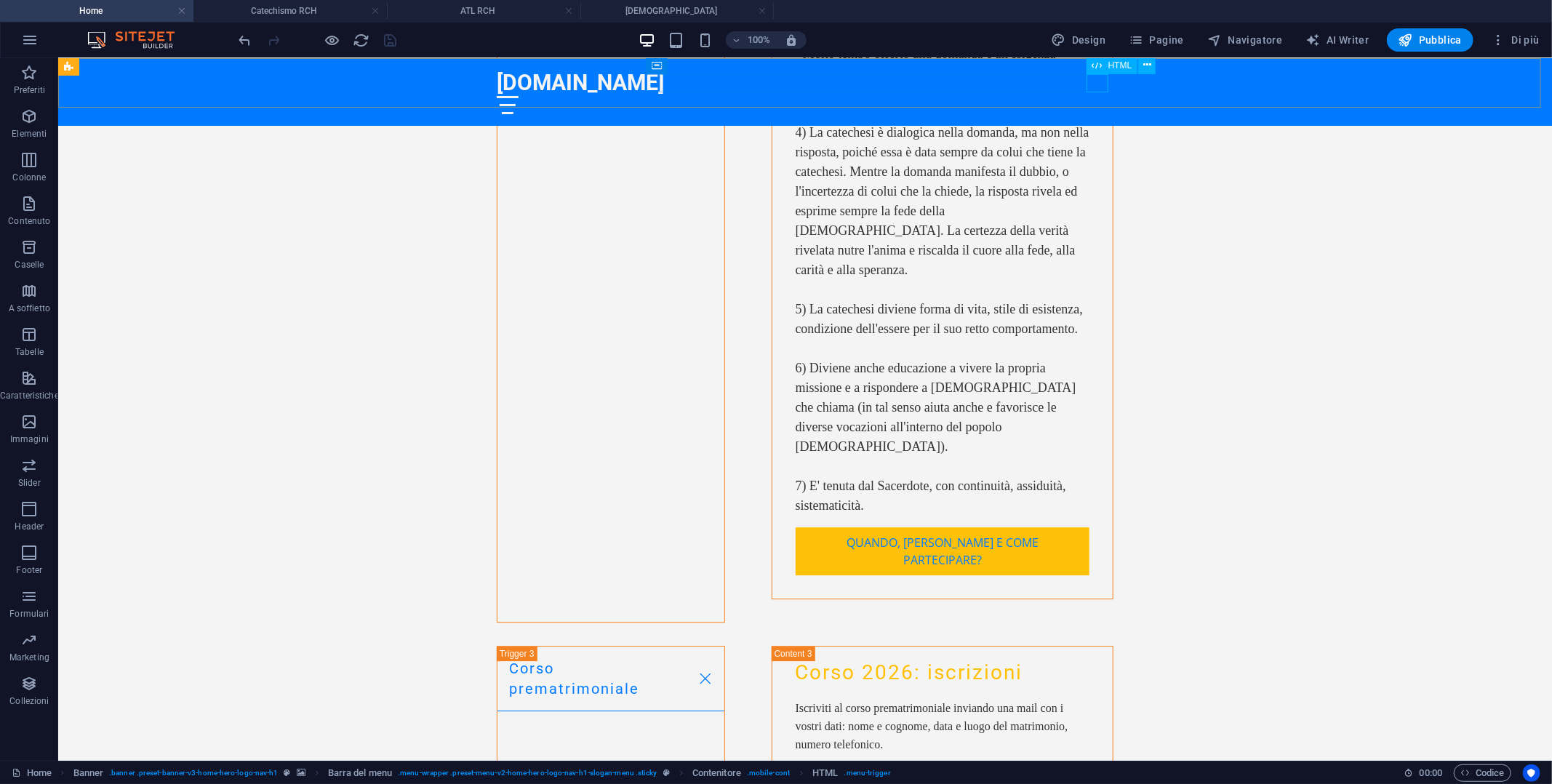
click at [1094, 95] on div at bounding box center [805, 104] width 617 height 18
